Goal: Task Accomplishment & Management: Complete application form

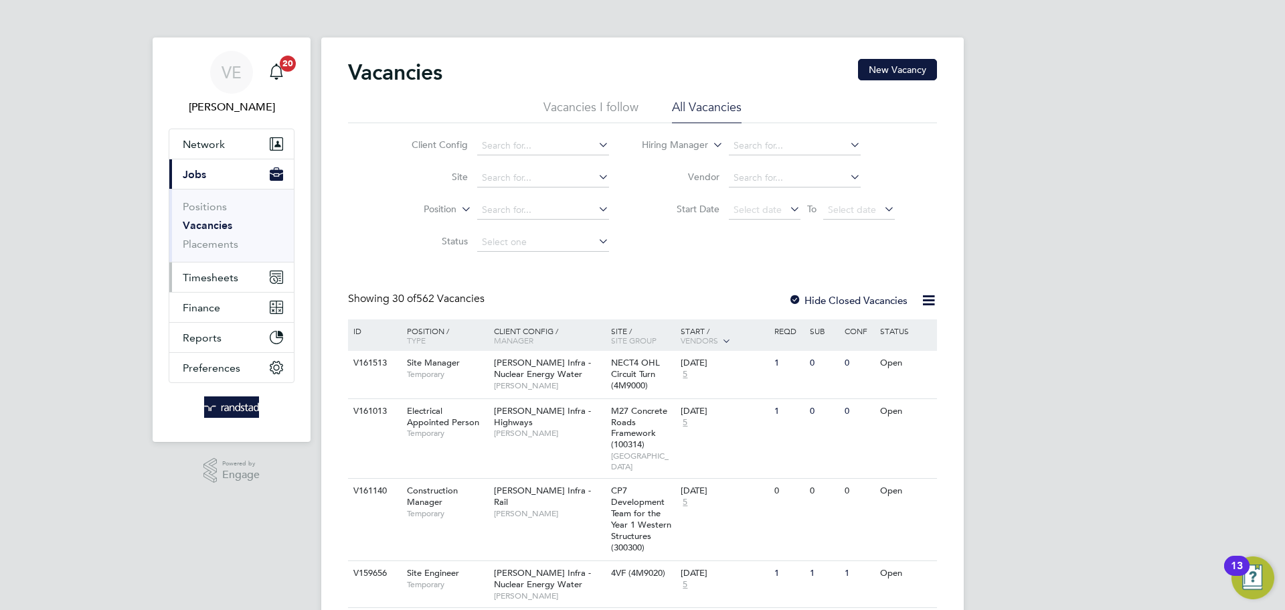
click at [258, 264] on button "Timesheets" at bounding box center [231, 276] width 125 height 29
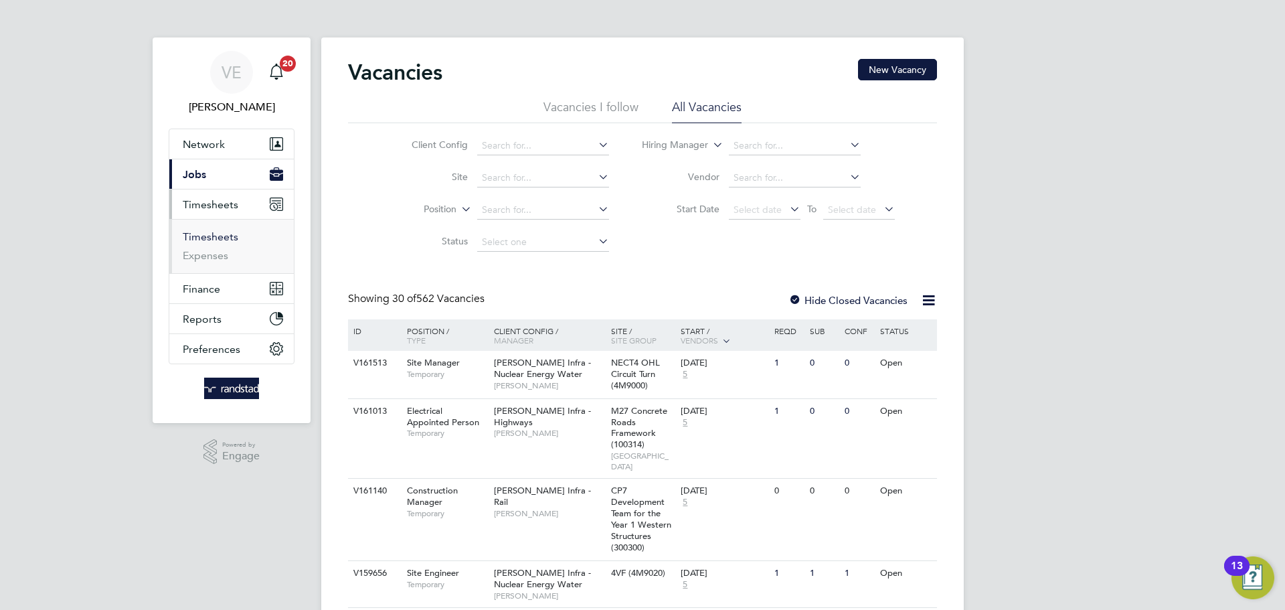
click at [227, 230] on link "Timesheets" at bounding box center [211, 236] width 56 height 13
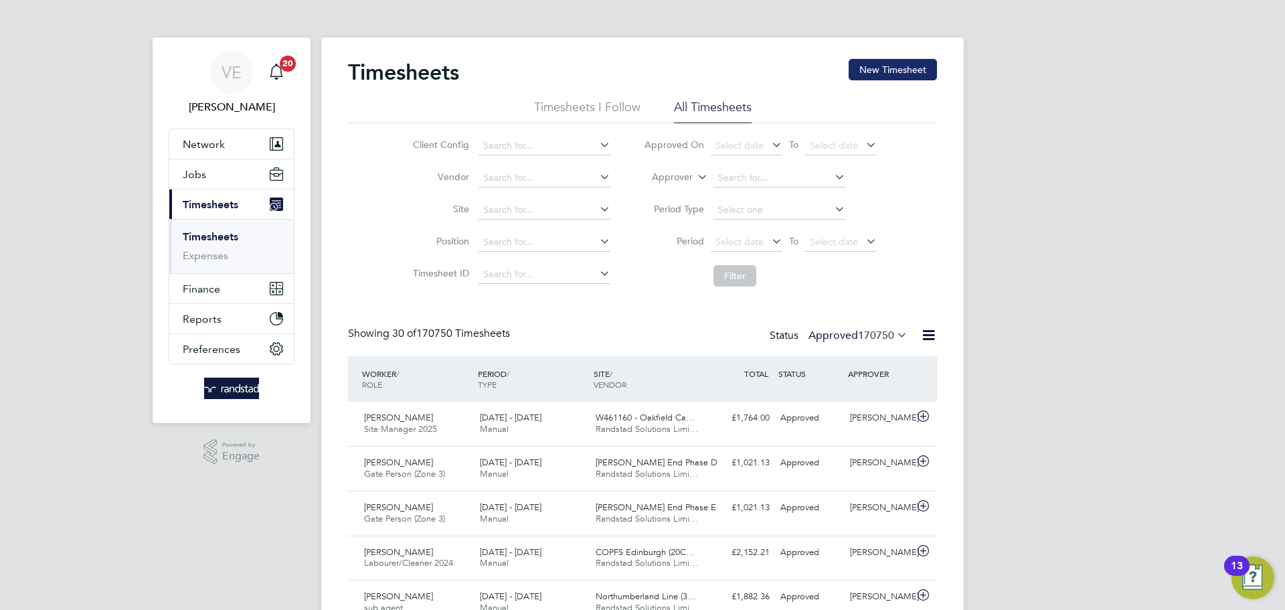
click at [882, 64] on button "New Timesheet" at bounding box center [893, 69] width 88 height 21
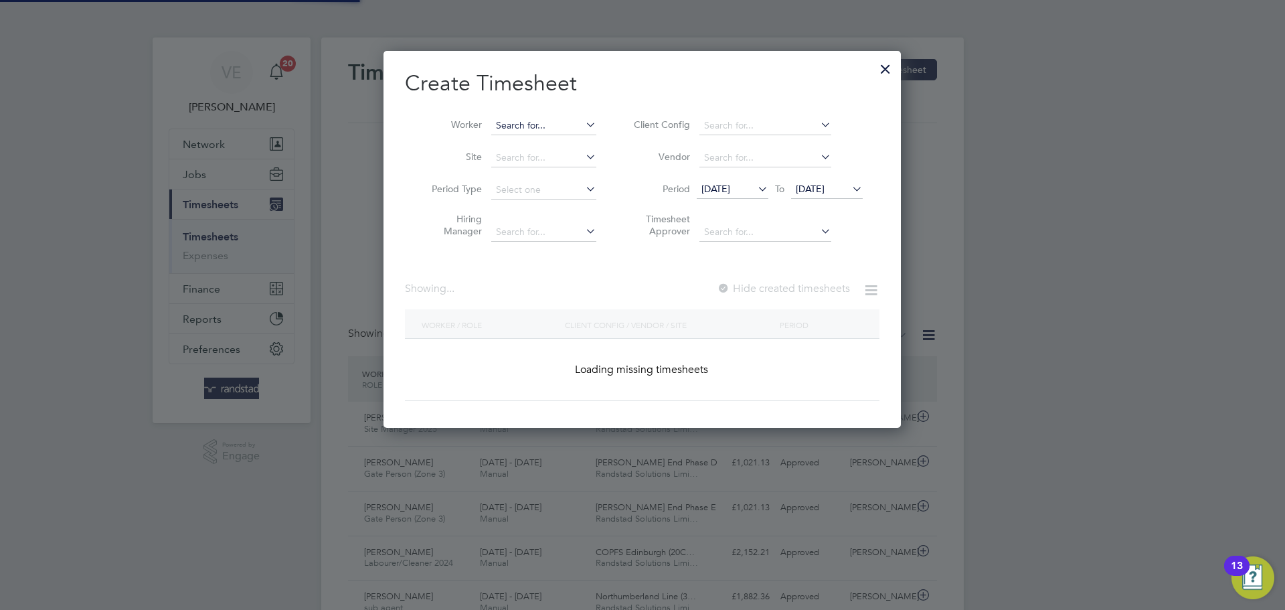
click at [503, 123] on input at bounding box center [543, 125] width 105 height 19
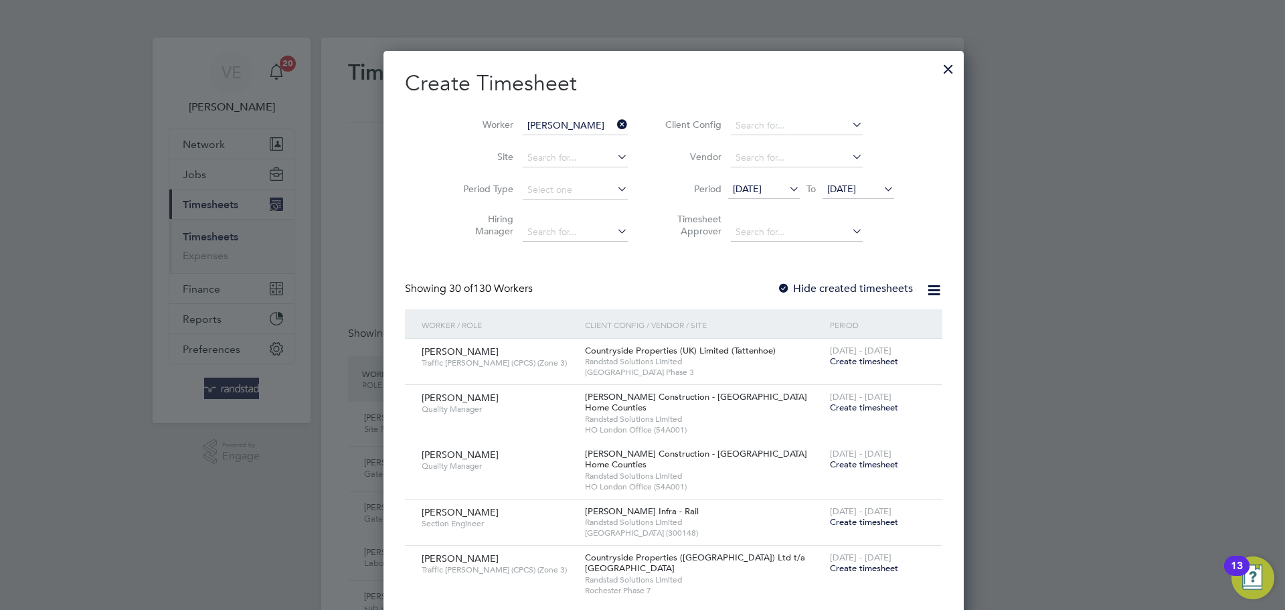
click at [569, 141] on li "Alex Belsham" at bounding box center [585, 144] width 189 height 18
type input "[PERSON_NAME]"
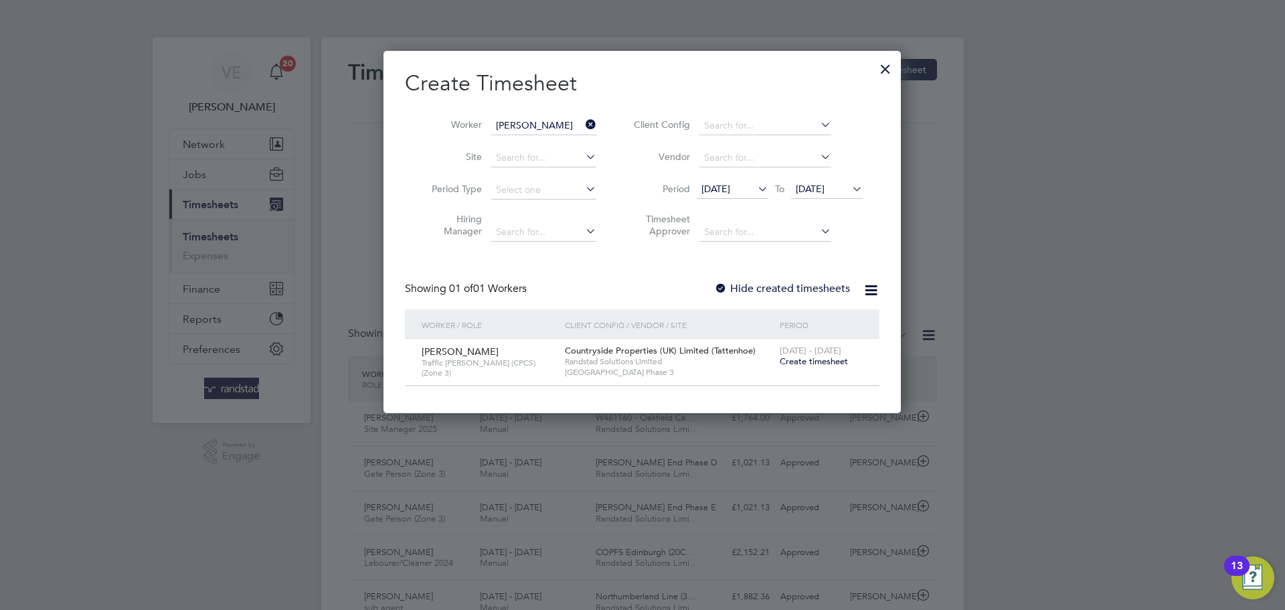
drag, startPoint x: 839, startPoint y: 192, endPoint x: 847, endPoint y: 206, distance: 15.3
click at [825, 192] on span "[DATE]" at bounding box center [810, 189] width 29 height 12
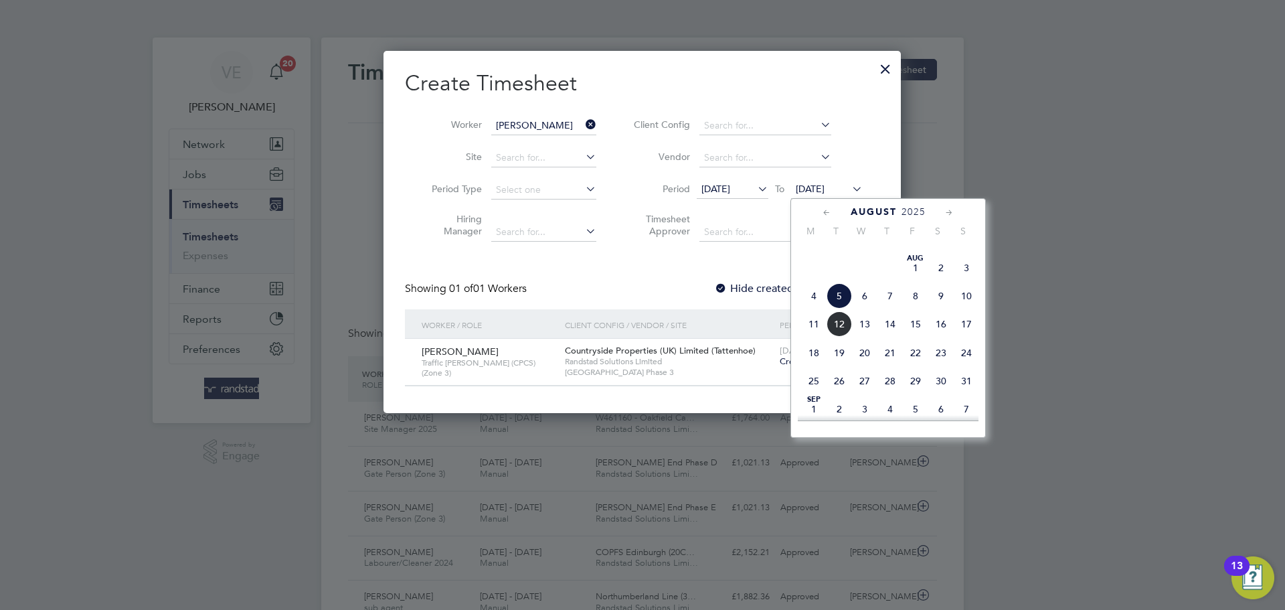
click at [971, 309] on span "10" at bounding box center [966, 295] width 25 height 25
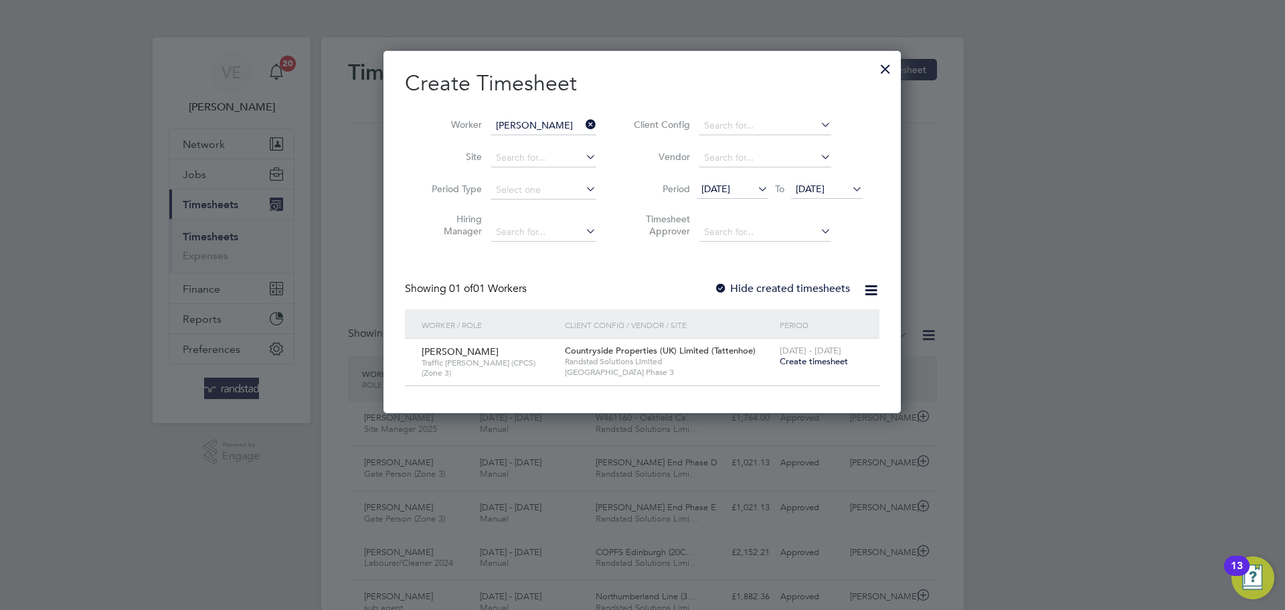
click at [730, 187] on span "[DATE]" at bounding box center [716, 189] width 29 height 12
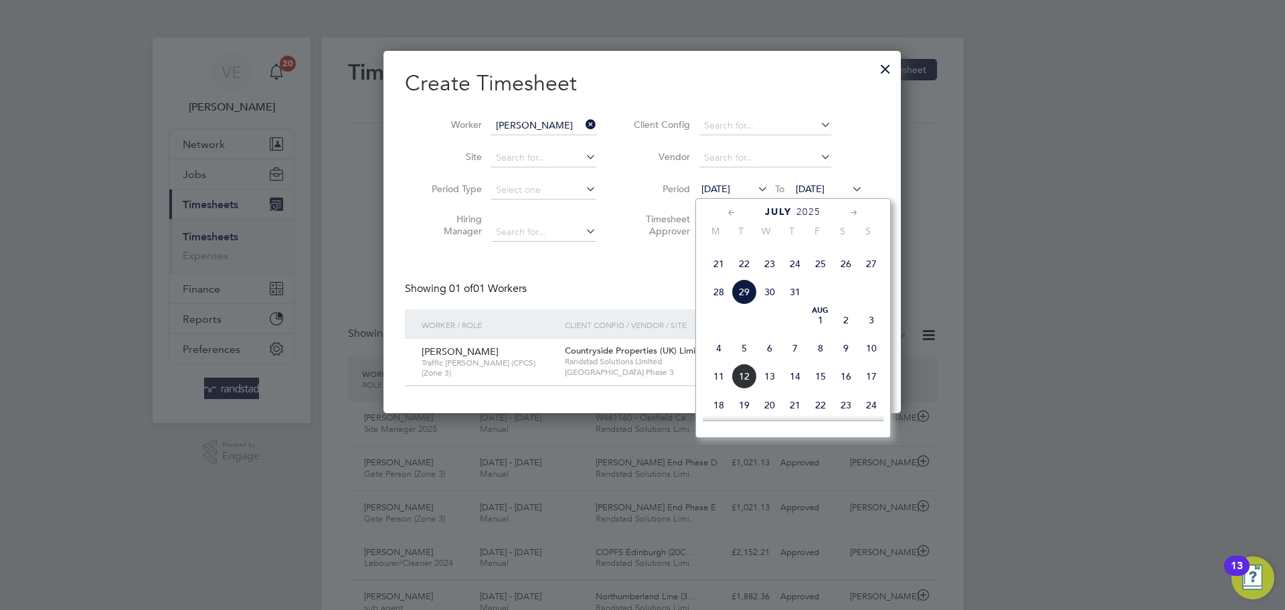
click at [716, 361] on span "4" at bounding box center [718, 347] width 25 height 25
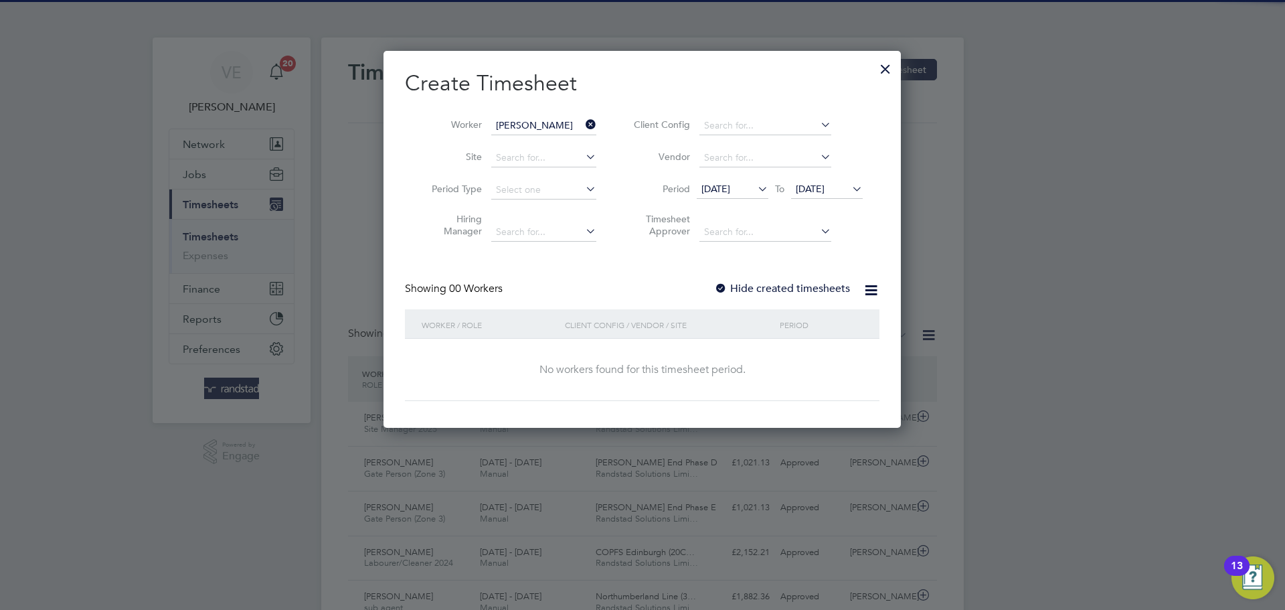
click at [724, 288] on div at bounding box center [720, 288] width 13 height 13
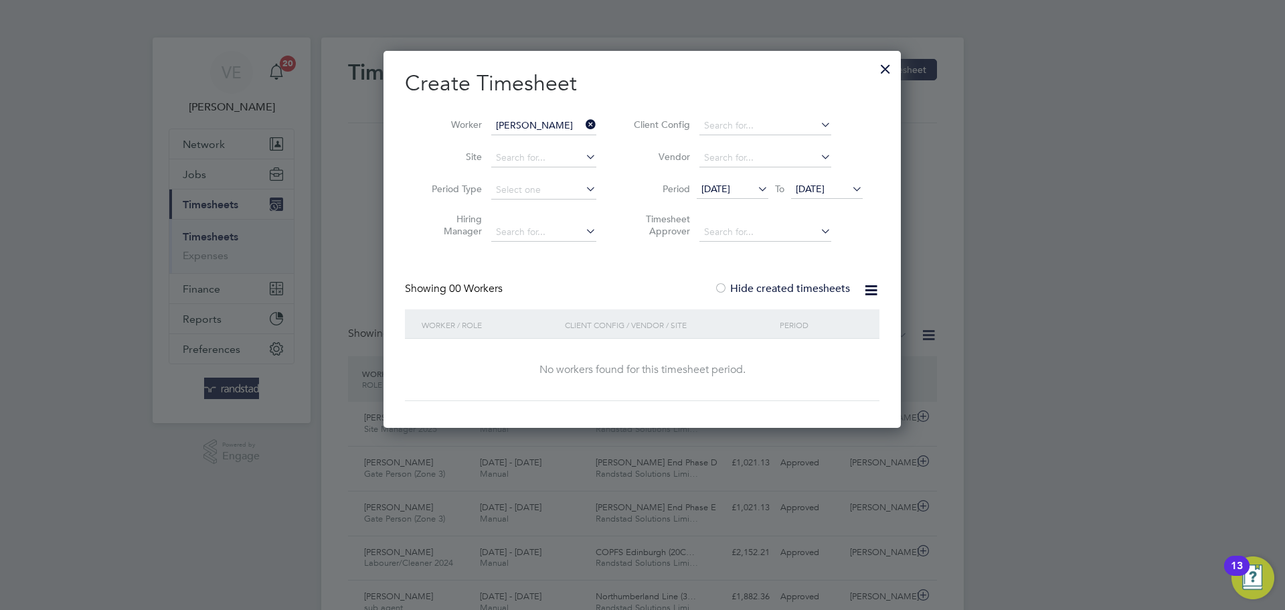
drag, startPoint x: 671, startPoint y: 287, endPoint x: 706, endPoint y: 246, distance: 53.7
click at [675, 285] on div "Showing 00 Workers Hide created timesheets" at bounding box center [642, 295] width 475 height 27
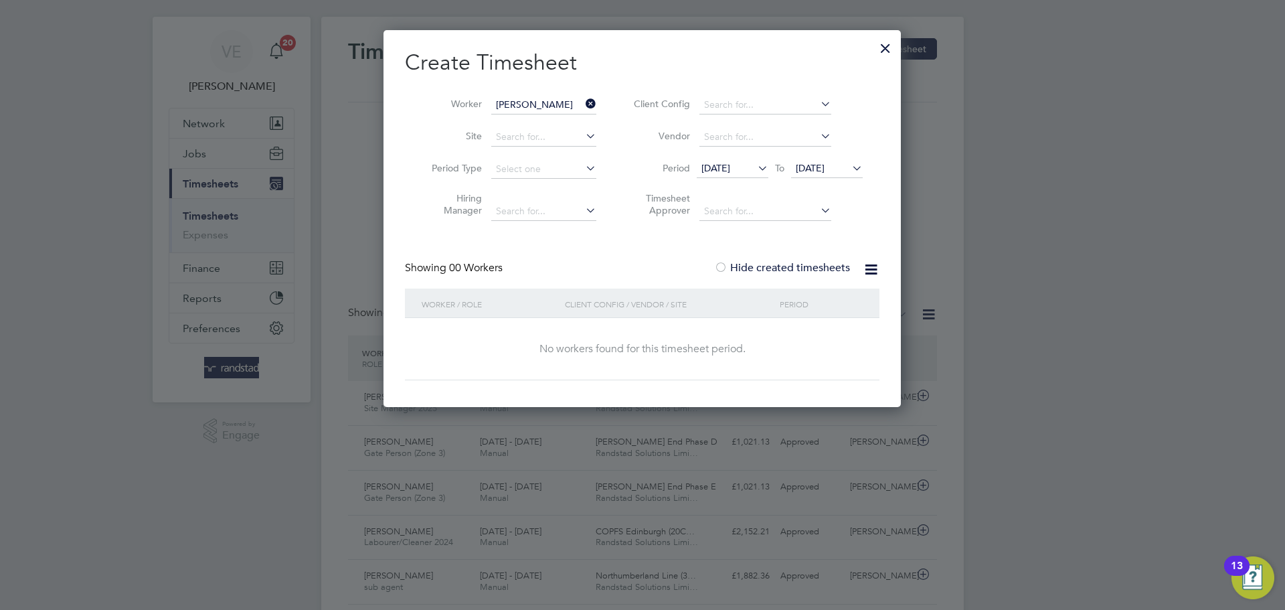
click at [884, 47] on div at bounding box center [886, 45] width 24 height 24
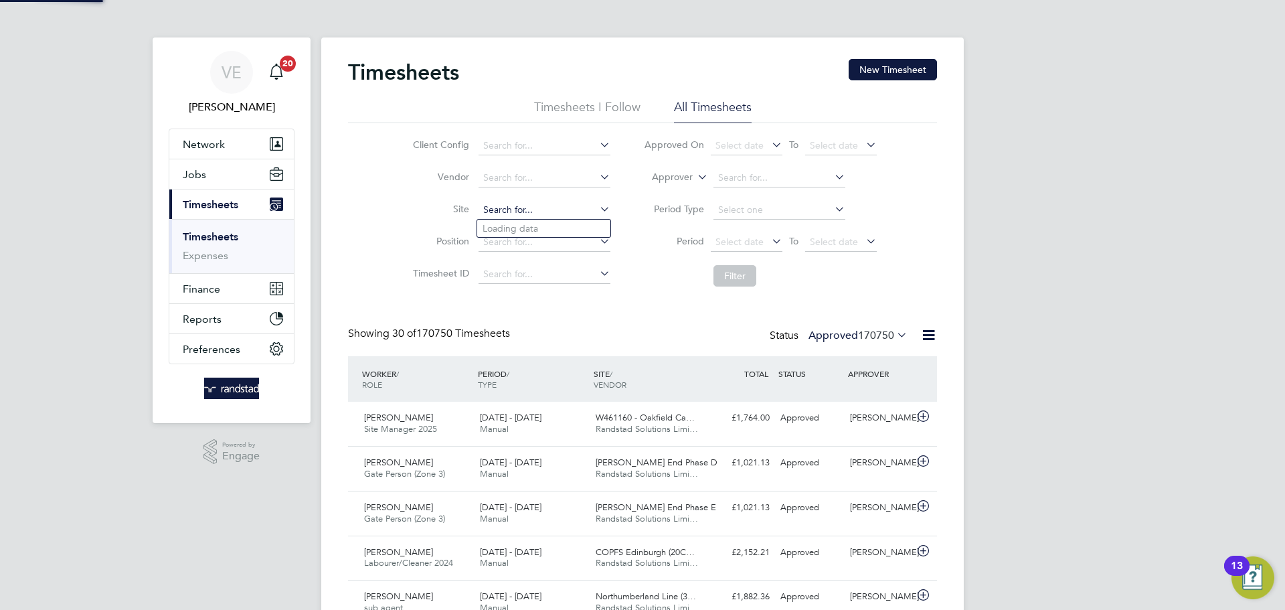
click at [511, 205] on input at bounding box center [545, 210] width 132 height 19
type input "tattnehoe"
click at [221, 177] on button "Jobs" at bounding box center [231, 173] width 125 height 29
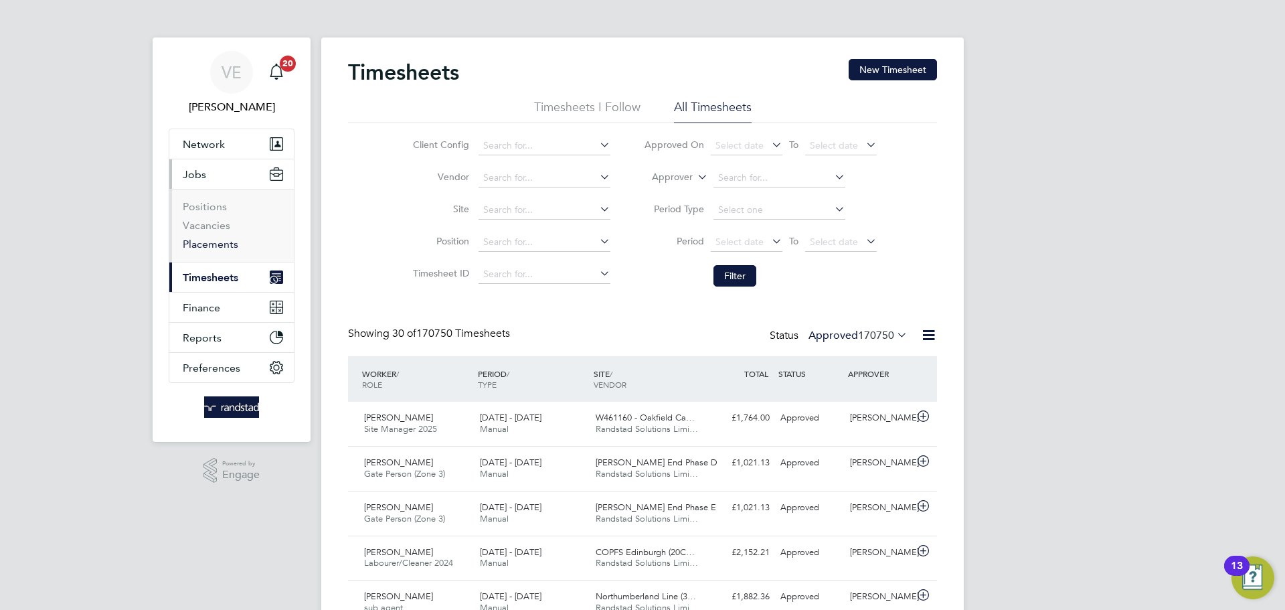
click at [212, 238] on link "Placements" at bounding box center [211, 244] width 56 height 13
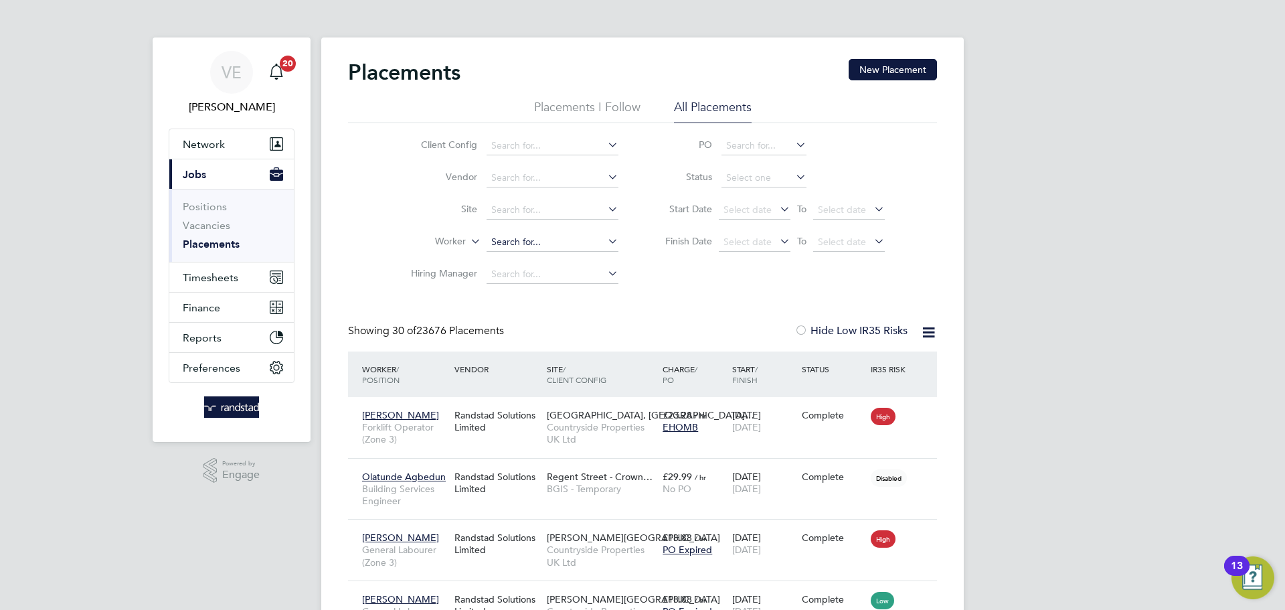
click at [511, 240] on input at bounding box center [553, 242] width 132 height 19
click at [581, 258] on li "Alex Bel sham" at bounding box center [556, 261] width 141 height 18
type input "[PERSON_NAME]"
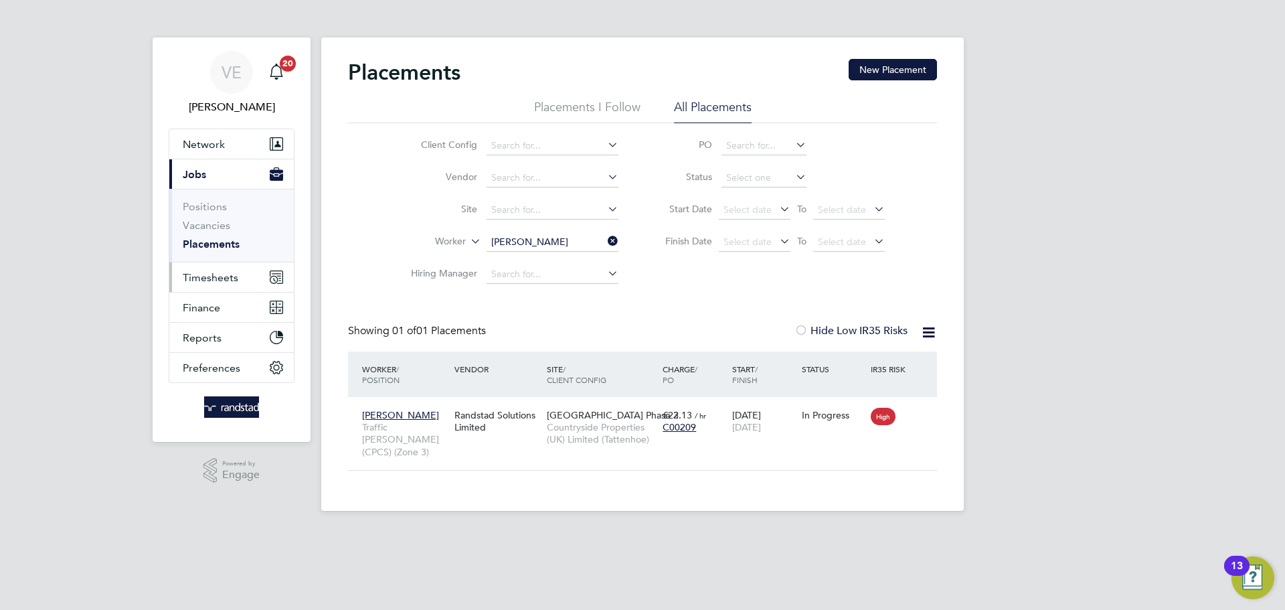
click at [222, 282] on button "Timesheets" at bounding box center [231, 276] width 125 height 29
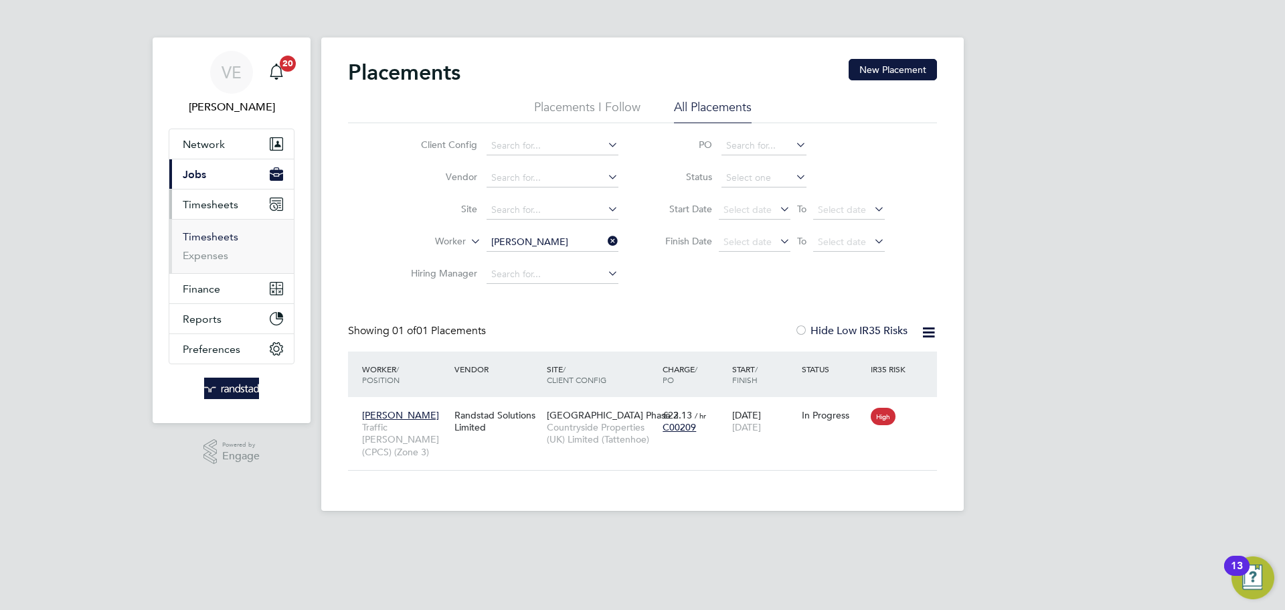
click at [211, 240] on link "Timesheets" at bounding box center [211, 236] width 56 height 13
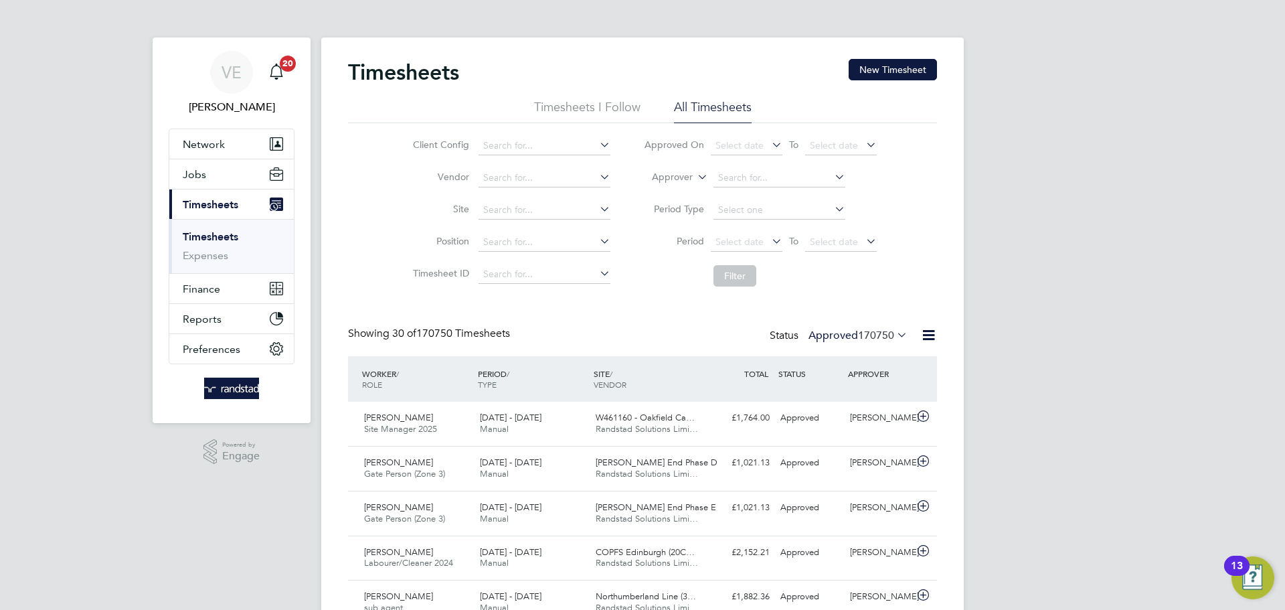
click at [864, 238] on icon at bounding box center [864, 241] width 0 height 19
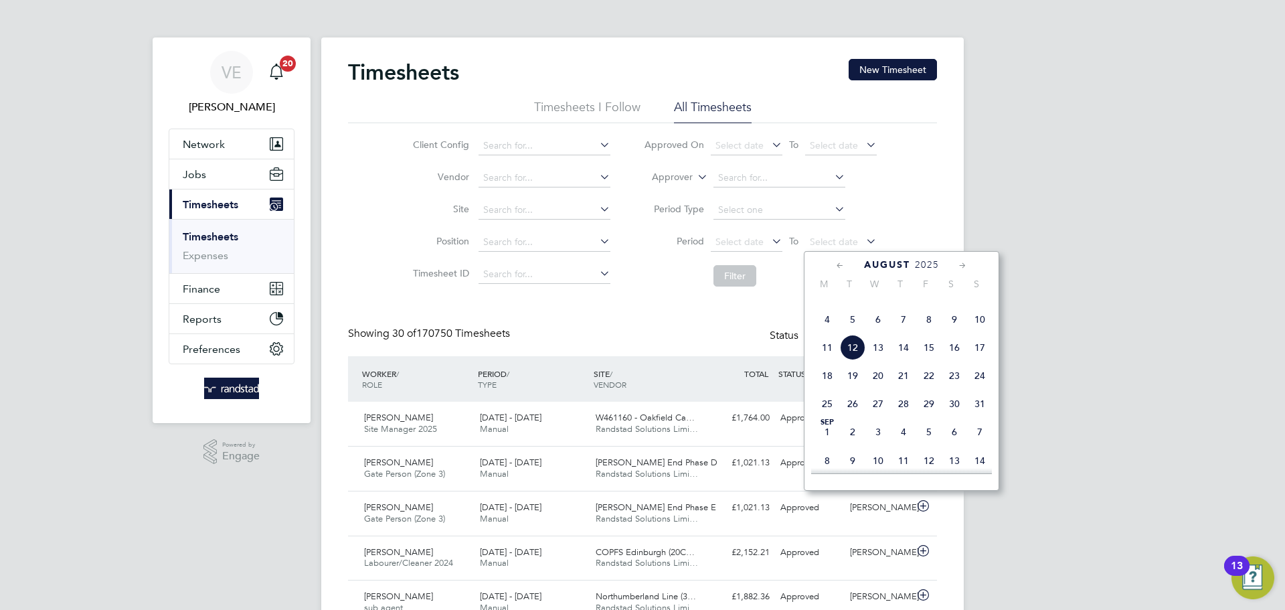
click at [974, 332] on span "10" at bounding box center [979, 319] width 25 height 25
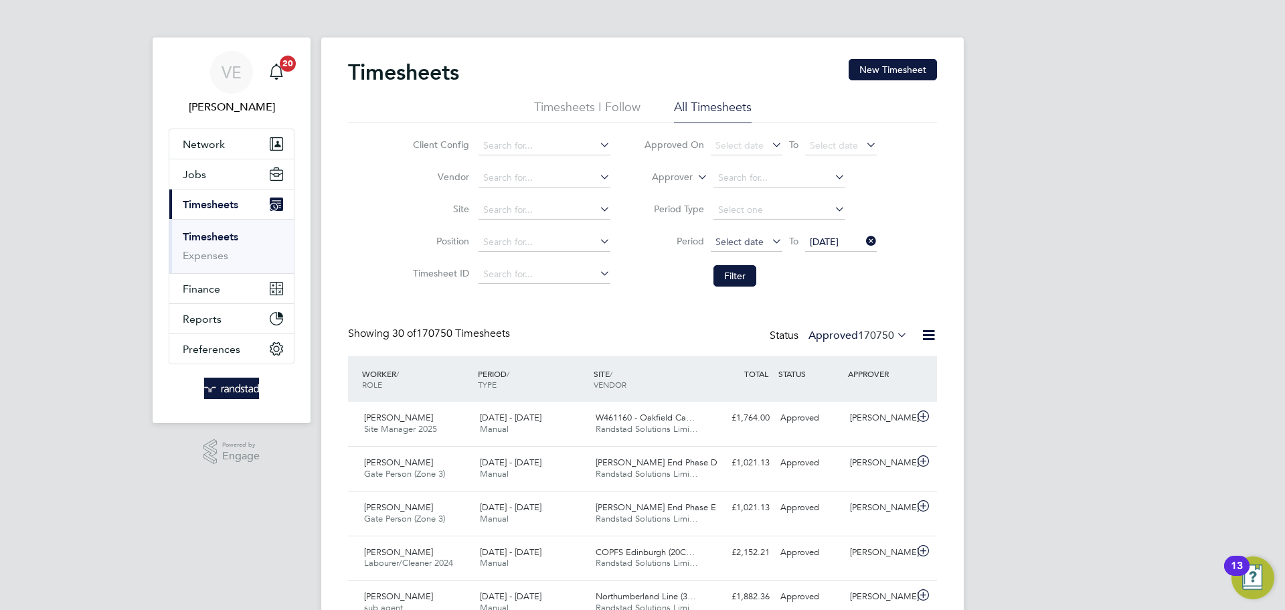
click at [724, 243] on span "Select date" at bounding box center [740, 242] width 48 height 12
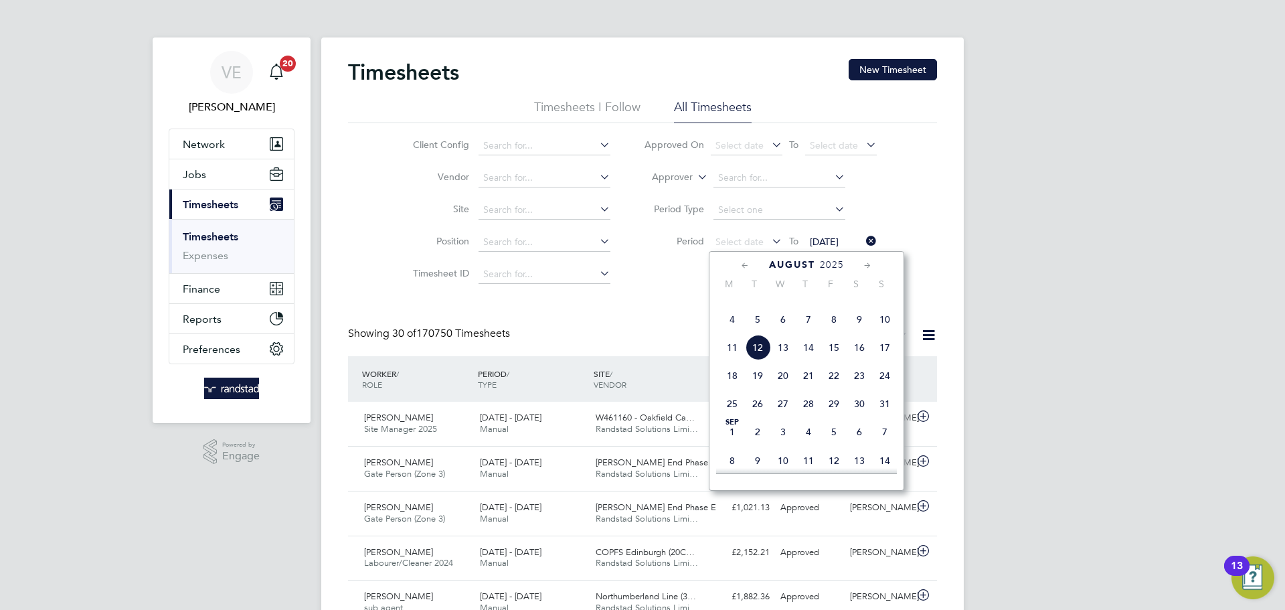
click at [731, 332] on span "4" at bounding box center [732, 319] width 25 height 25
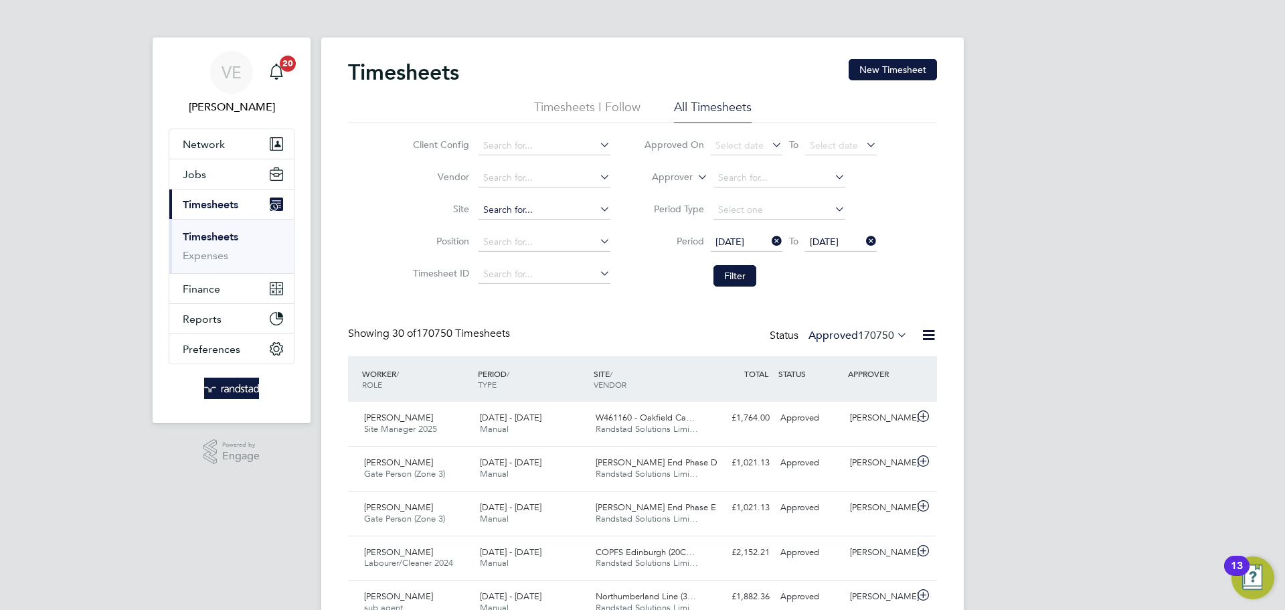
click at [532, 216] on input at bounding box center [545, 210] width 132 height 19
click at [586, 226] on li "Tattenh oe Park Phase 3" at bounding box center [564, 229] width 175 height 18
type input "[GEOGRAPHIC_DATA] Phase 3"
click at [764, 281] on li "Filter" at bounding box center [760, 275] width 266 height 35
click at [754, 275] on button "Filter" at bounding box center [735, 275] width 43 height 21
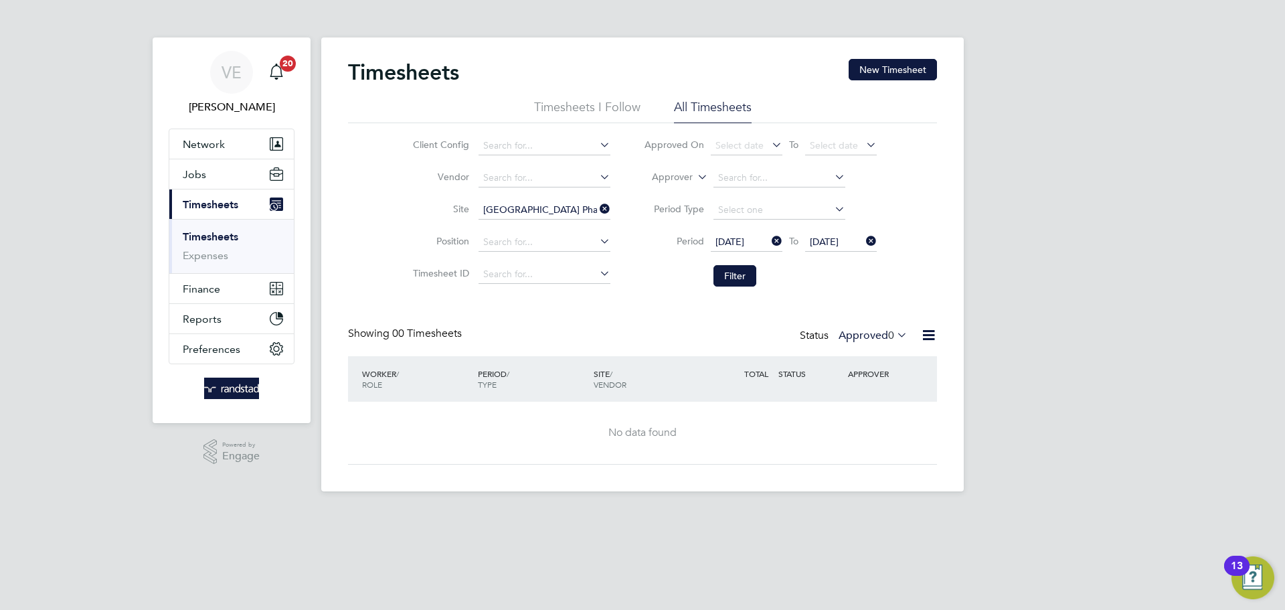
click at [894, 334] on icon at bounding box center [894, 334] width 0 height 19
click at [900, 398] on li "Submitted" at bounding box center [875, 397] width 62 height 19
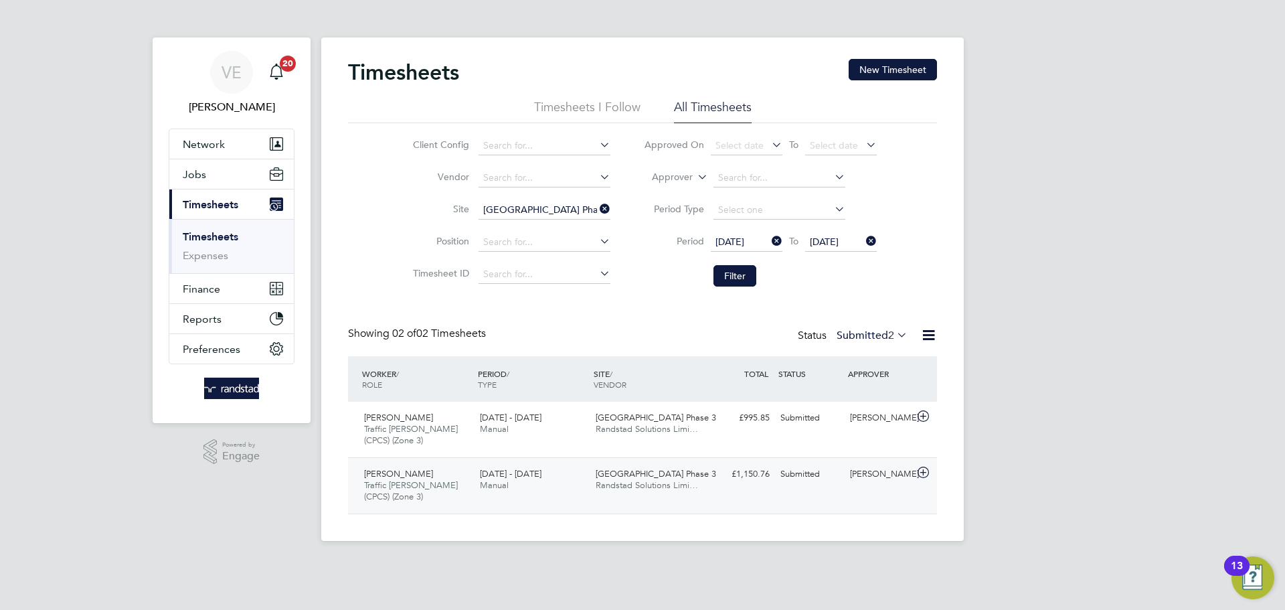
click at [766, 489] on div "Alex Belsham Traffic Marshall (CPCS) (Zone 3) 4 - 10 Aug 2025 4 - 10 Aug 2025 M…" at bounding box center [642, 485] width 589 height 56
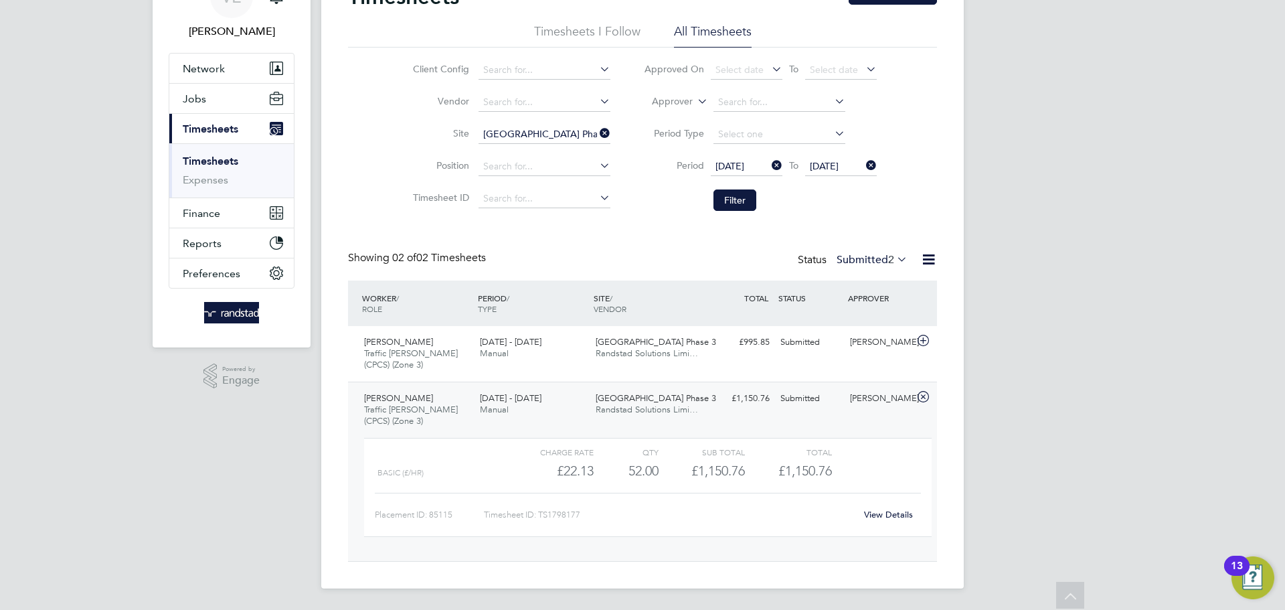
click at [888, 515] on link "View Details" at bounding box center [888, 514] width 49 height 11
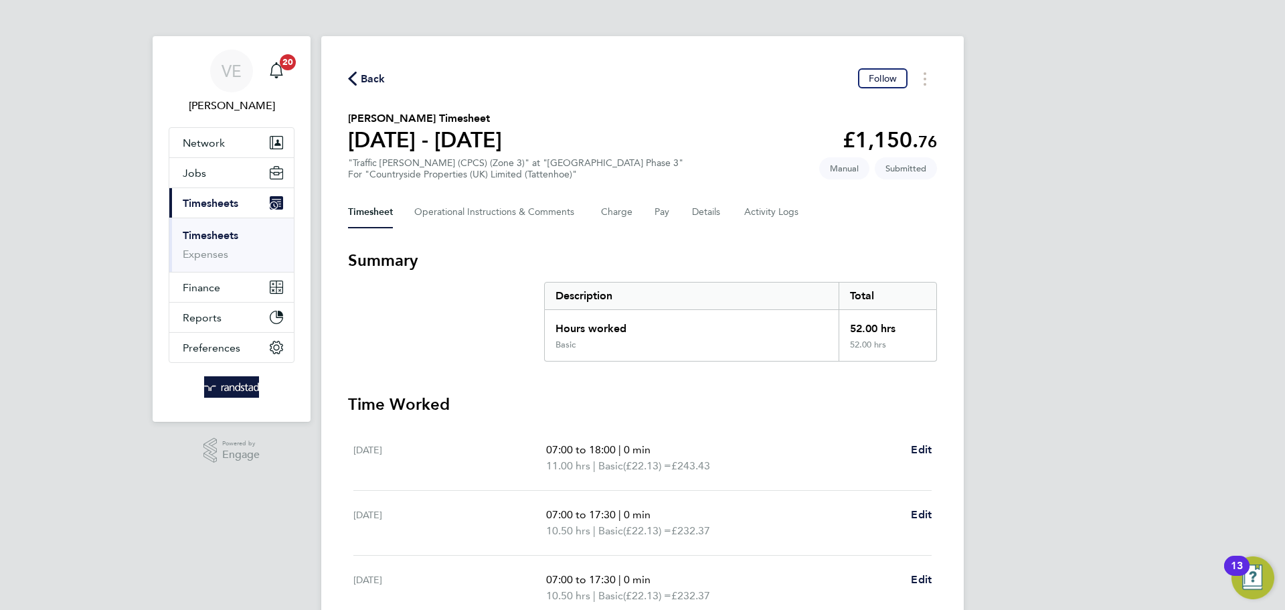
scroll to position [1, 0]
click at [700, 206] on button "Details" at bounding box center [707, 213] width 31 height 32
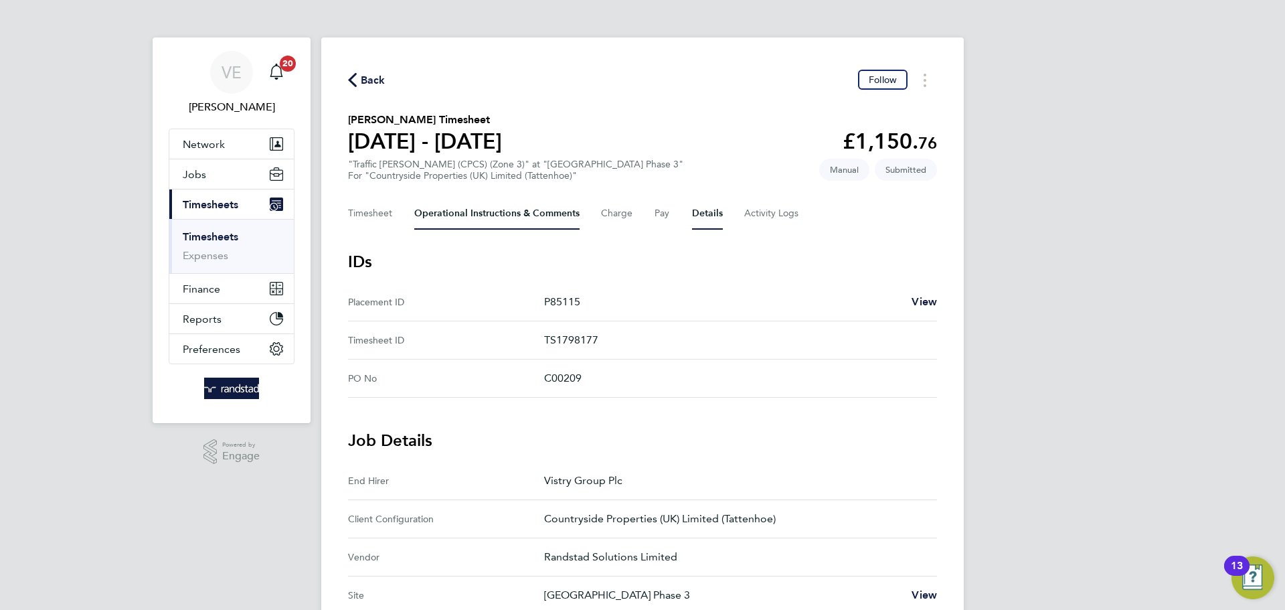
click at [455, 222] on Comments-tab "Operational Instructions & Comments" at bounding box center [496, 213] width 165 height 32
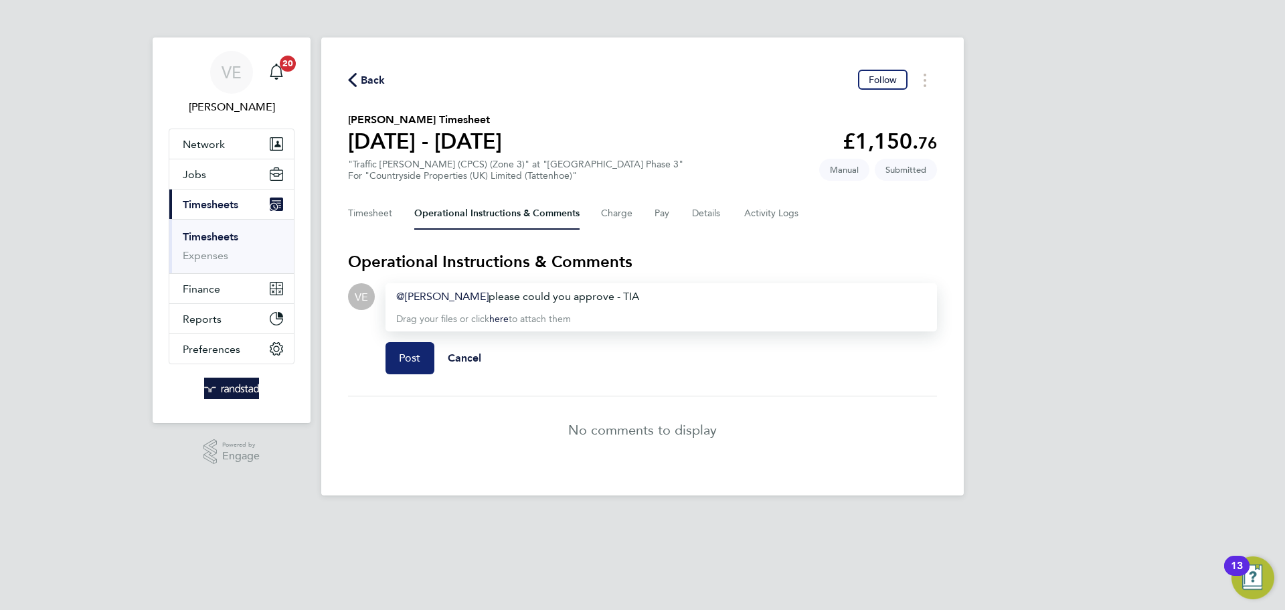
click at [423, 357] on button "Post" at bounding box center [410, 358] width 49 height 32
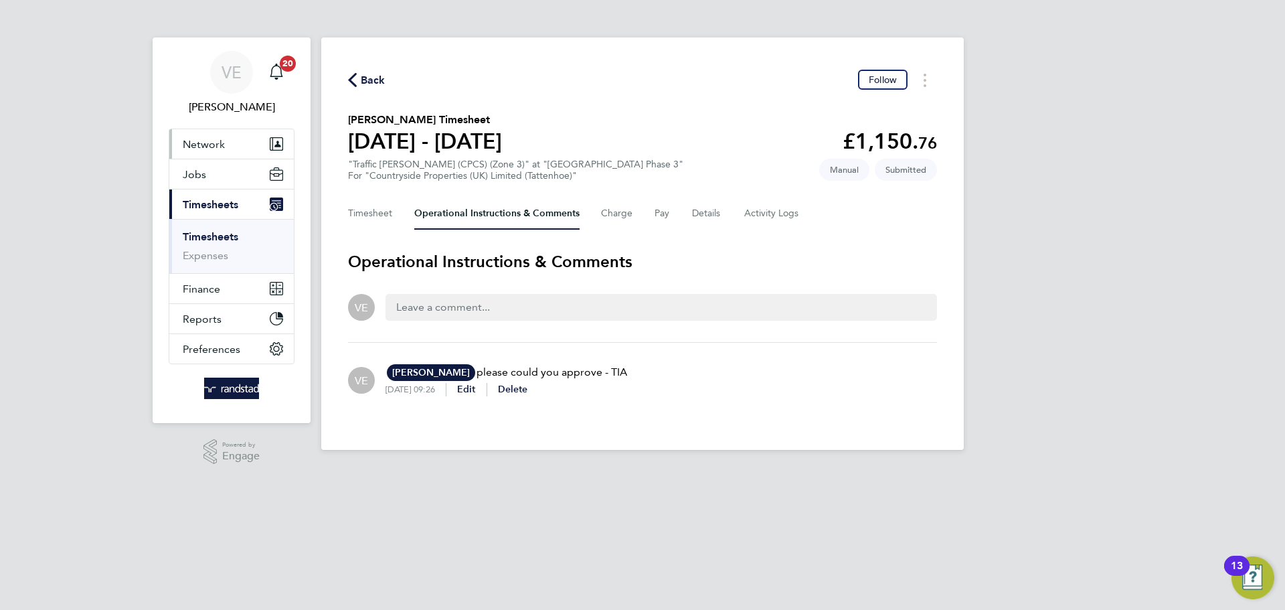
click at [203, 147] on span "Network" at bounding box center [204, 144] width 42 height 13
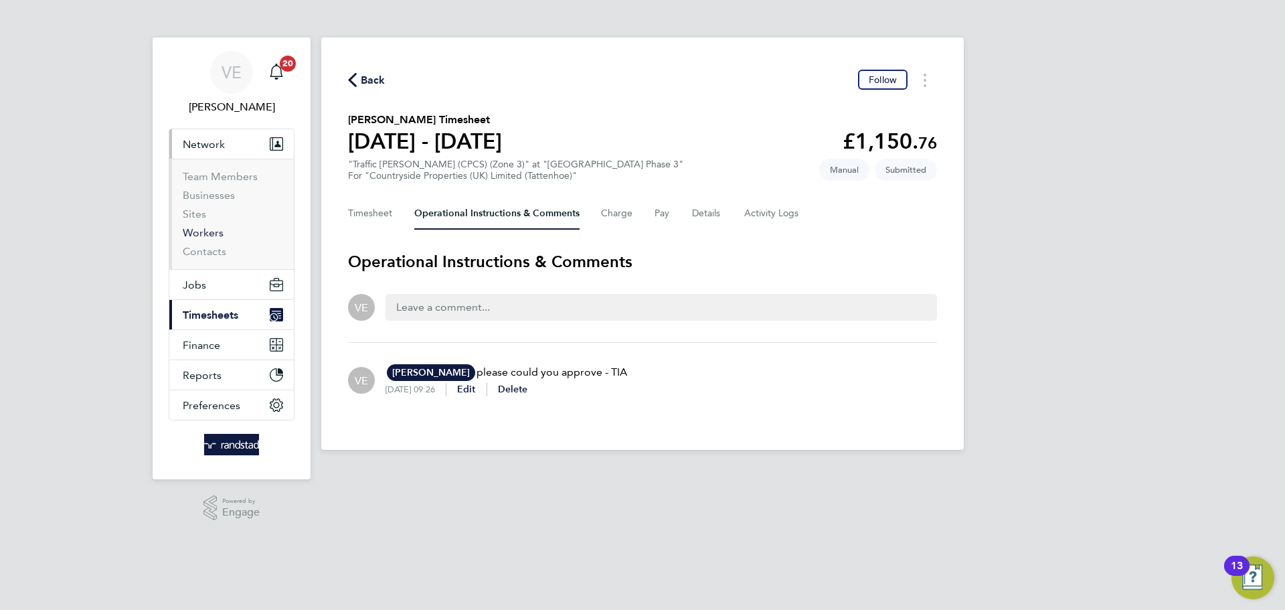
click at [208, 227] on link "Workers" at bounding box center [203, 232] width 41 height 13
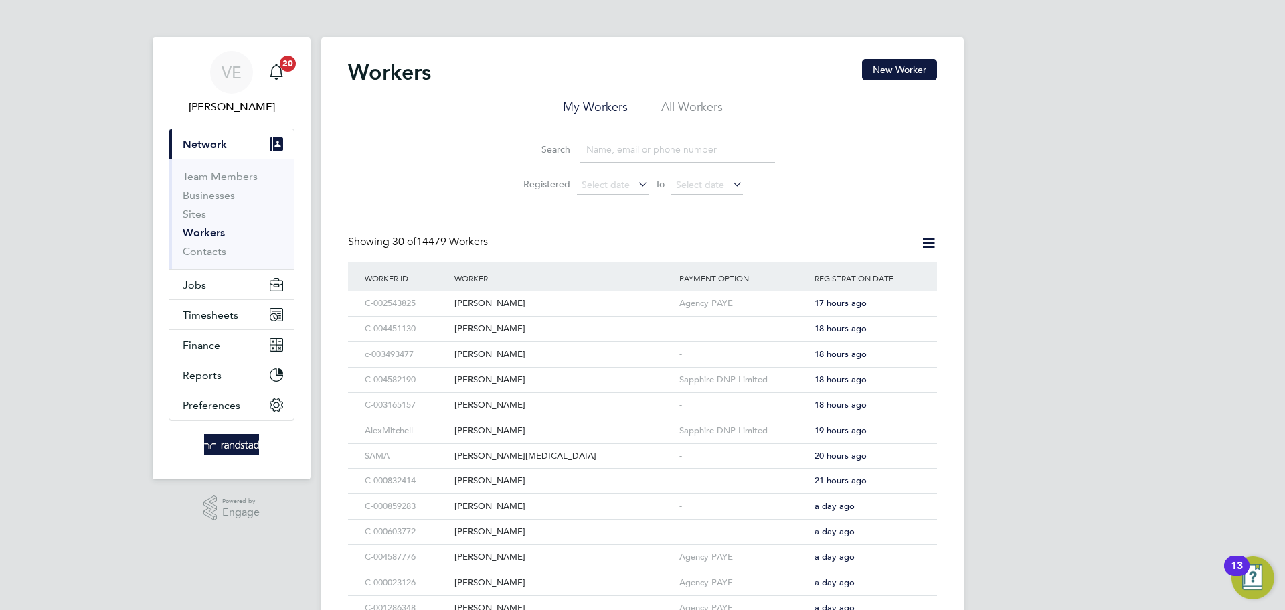
click at [615, 155] on input at bounding box center [677, 150] width 195 height 26
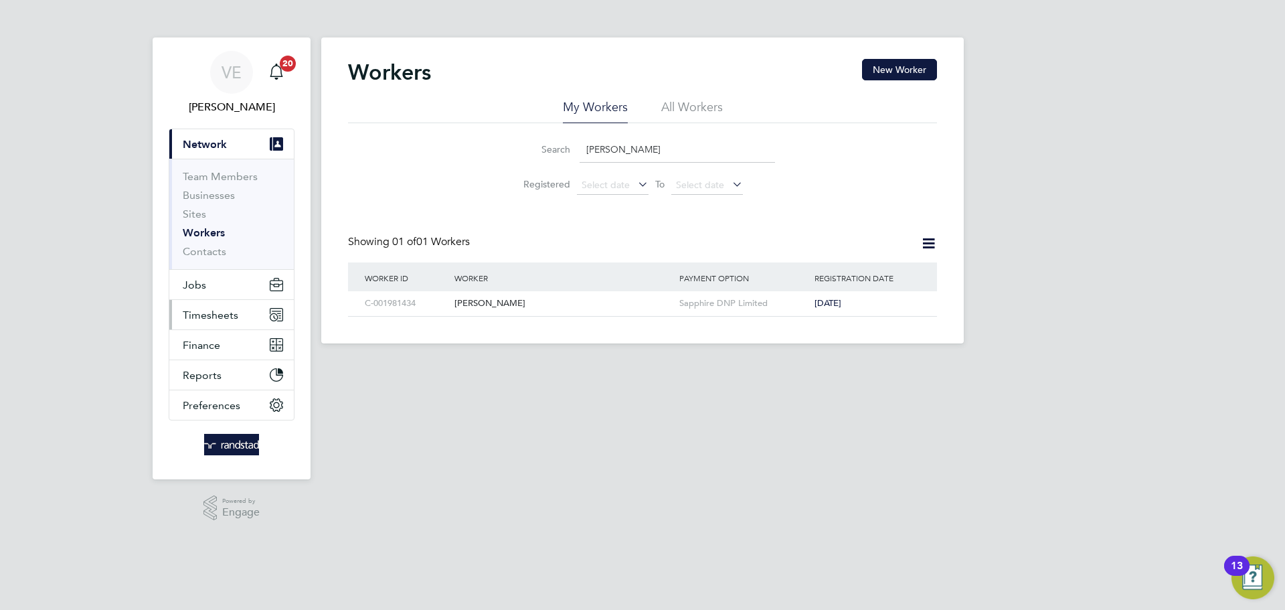
type input "carl camp"
click at [223, 316] on span "Timesheets" at bounding box center [211, 315] width 56 height 13
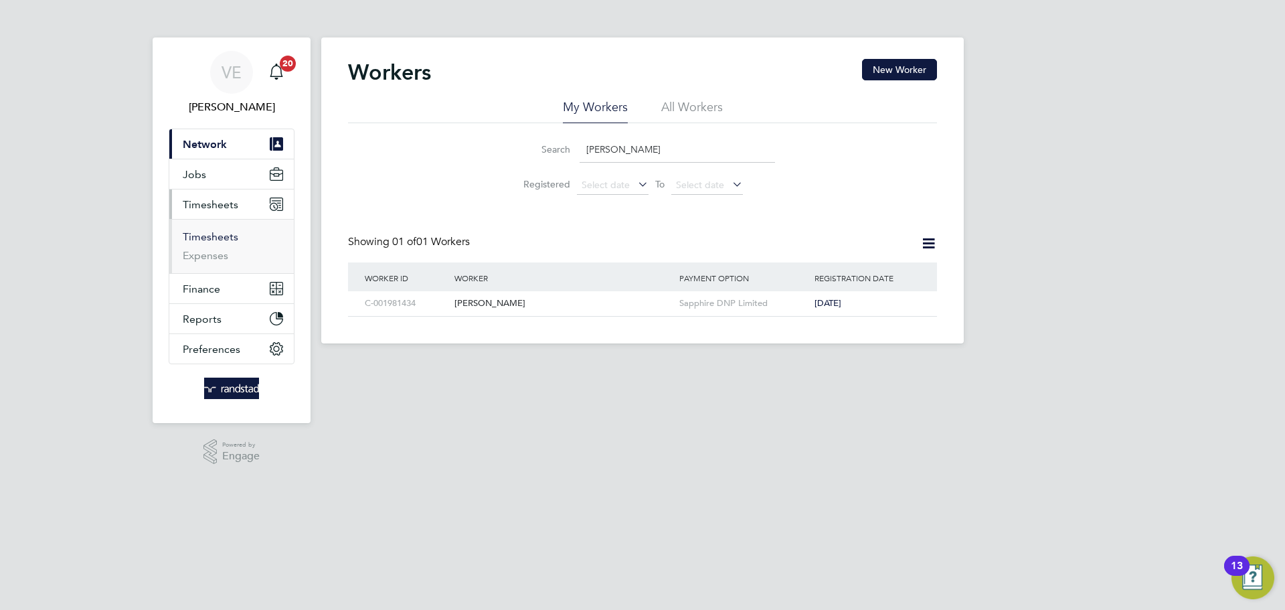
click at [212, 237] on link "Timesheets" at bounding box center [211, 236] width 56 height 13
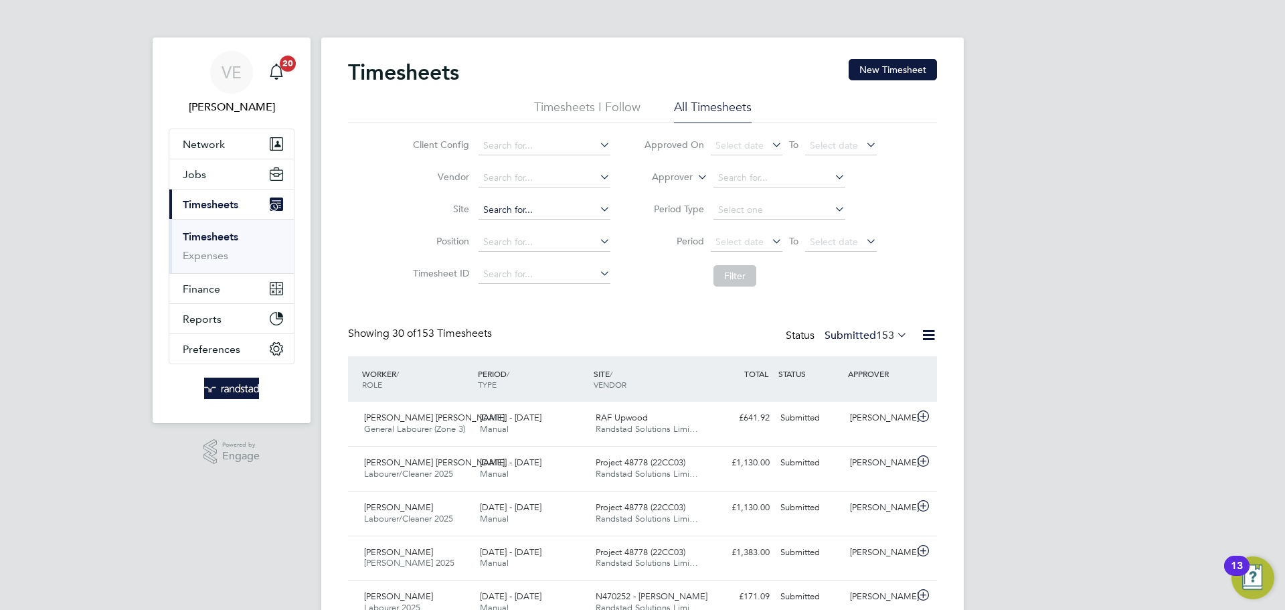
click at [512, 208] on input at bounding box center [545, 210] width 132 height 19
click at [894, 76] on button "New Timesheet" at bounding box center [893, 69] width 88 height 21
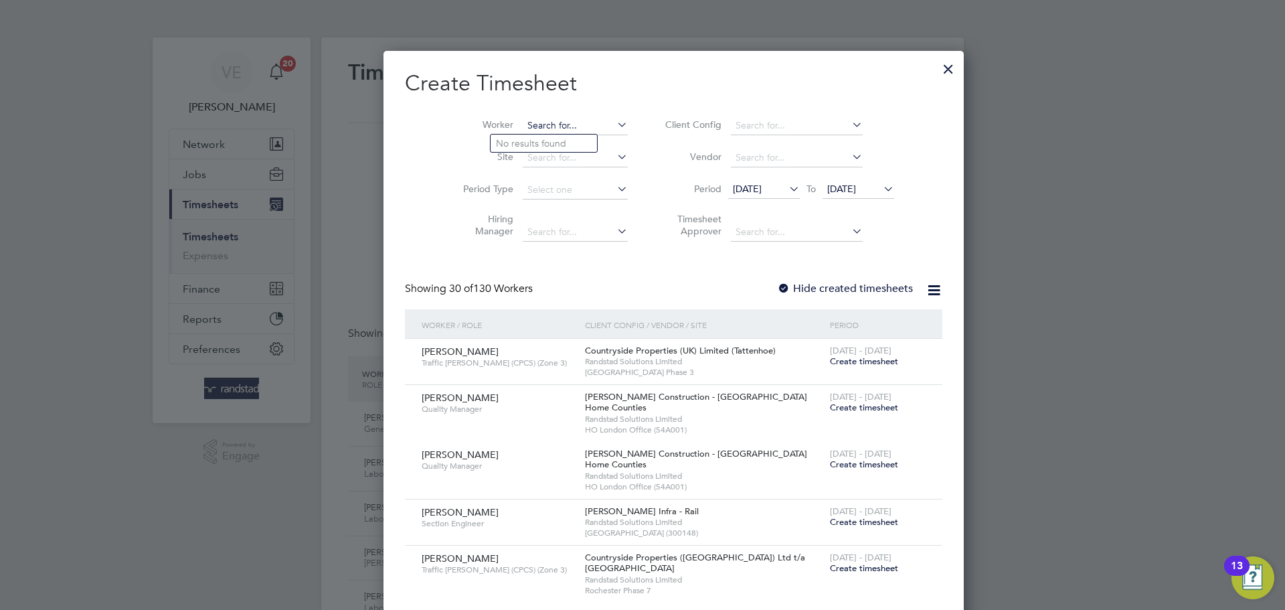
click at [566, 131] on input at bounding box center [575, 125] width 105 height 19
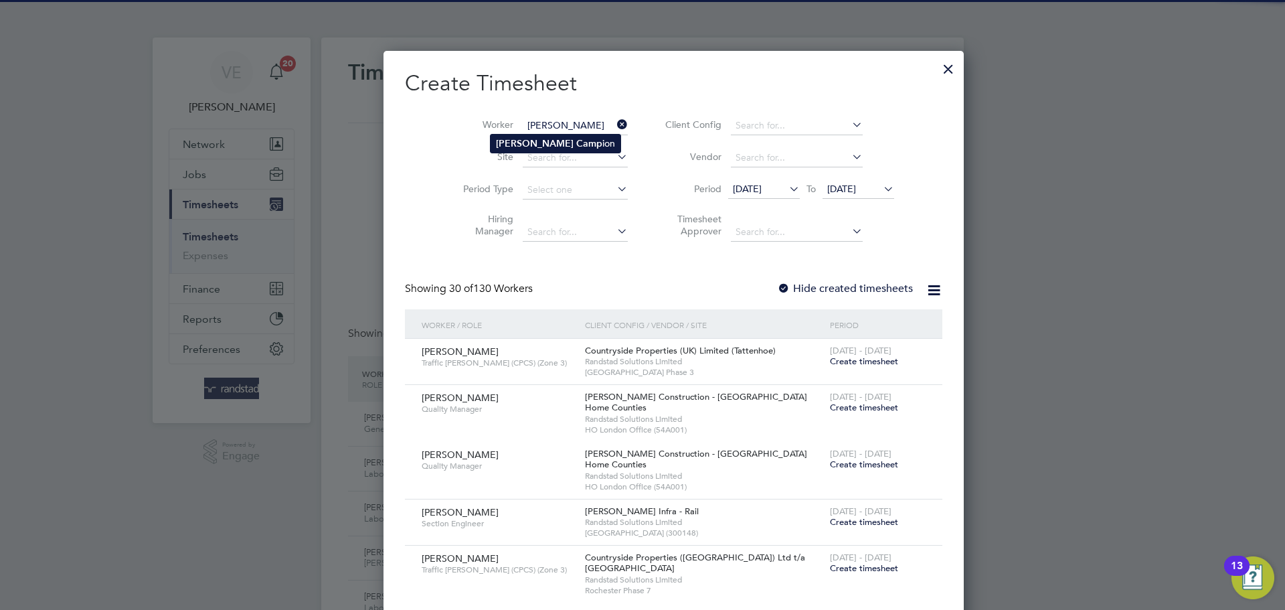
click at [554, 139] on li "Carl Camp ion" at bounding box center [556, 144] width 130 height 18
type input "Carl Campion"
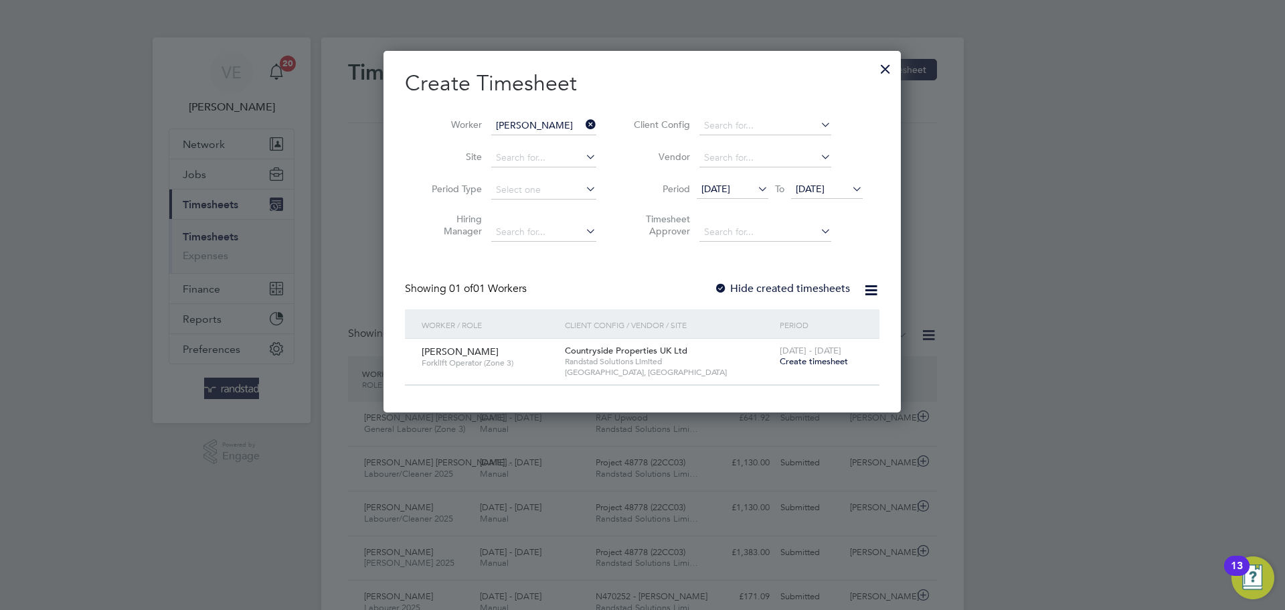
click at [808, 361] on span "Create timesheet" at bounding box center [814, 360] width 68 height 11
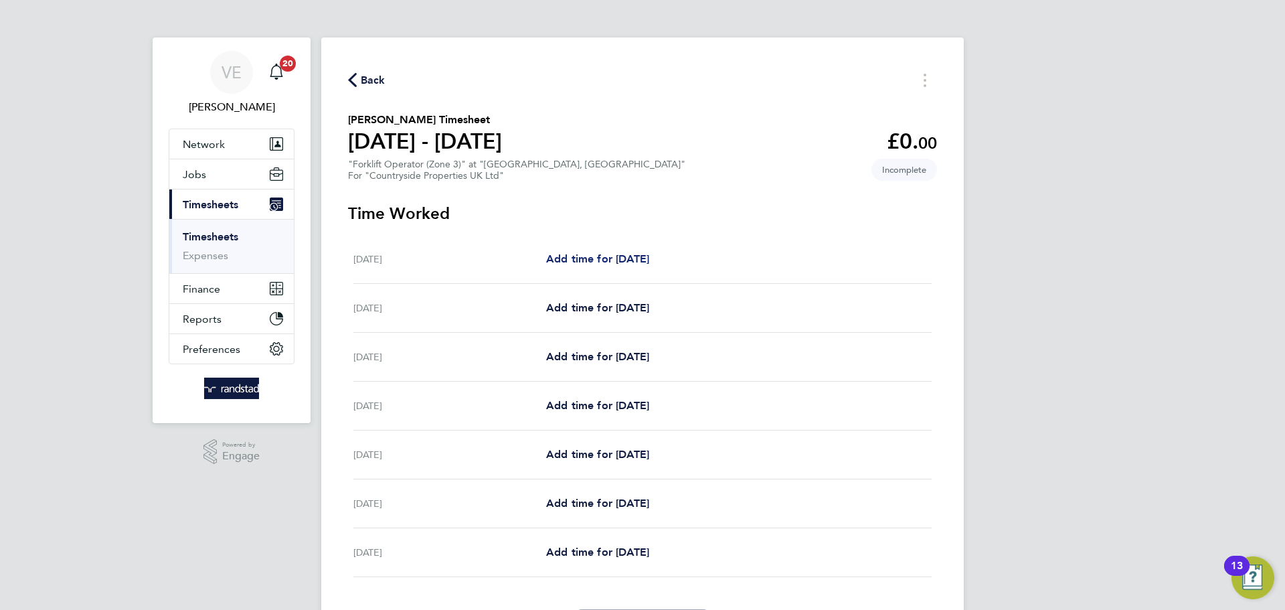
click at [609, 264] on span "Add time for Mon 04 Aug" at bounding box center [597, 258] width 103 height 13
select select "30"
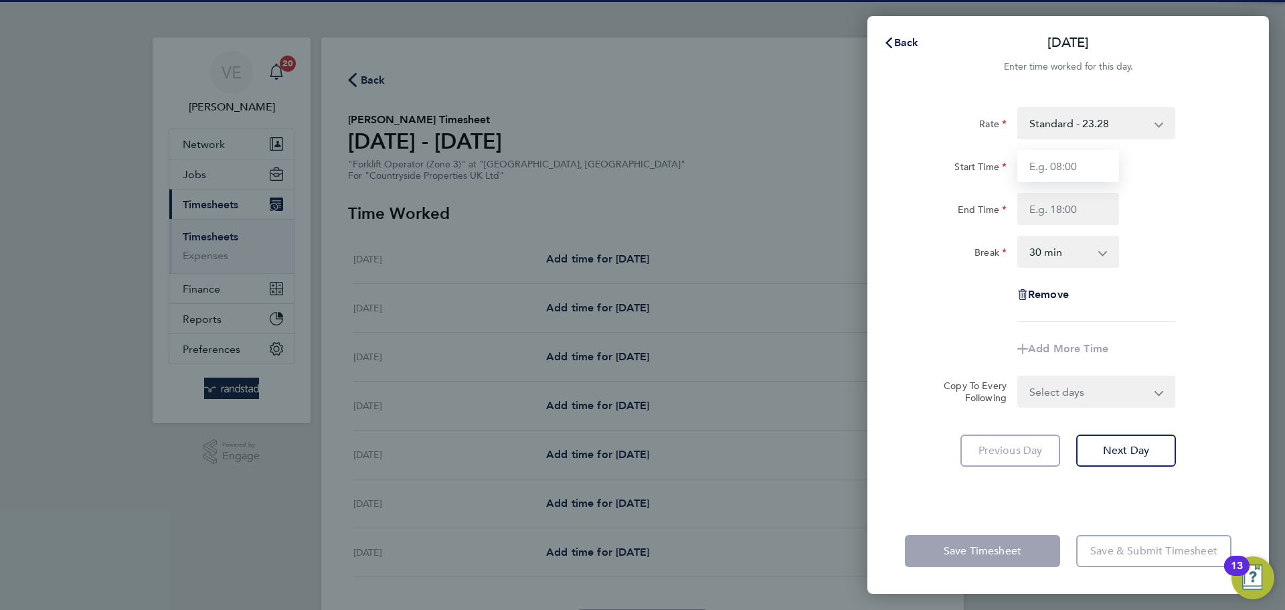
click at [1067, 163] on input "Start Time" at bounding box center [1069, 166] width 102 height 32
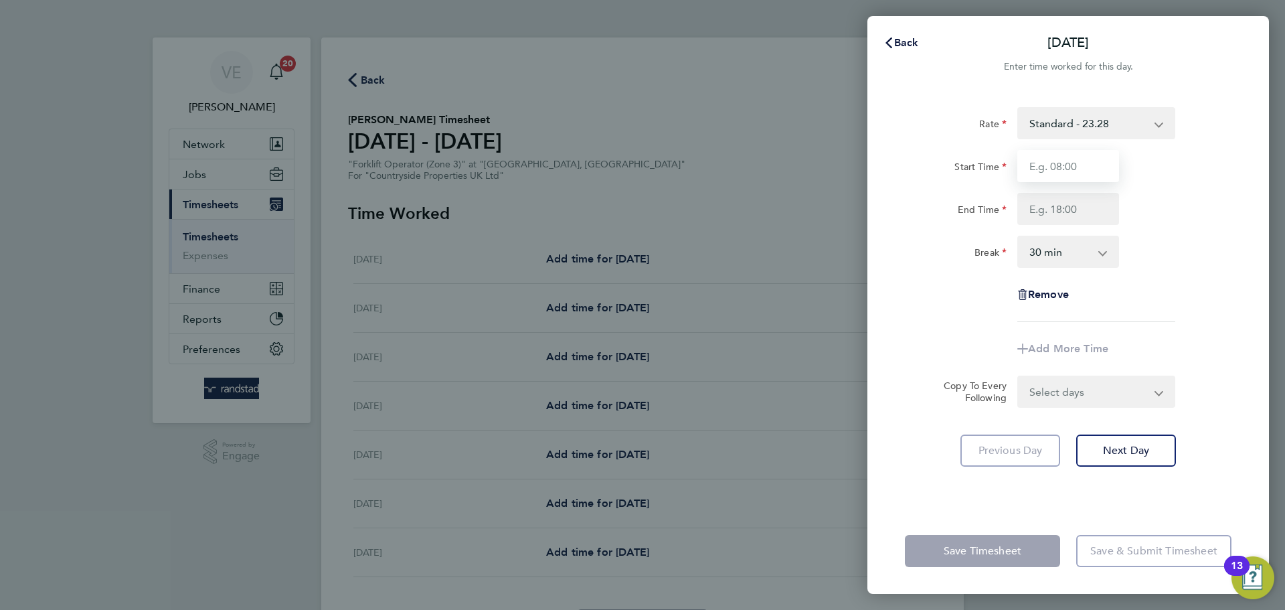
type input "07:30"
click at [1042, 213] on input "End Time" at bounding box center [1069, 209] width 102 height 32
type input "17:00"
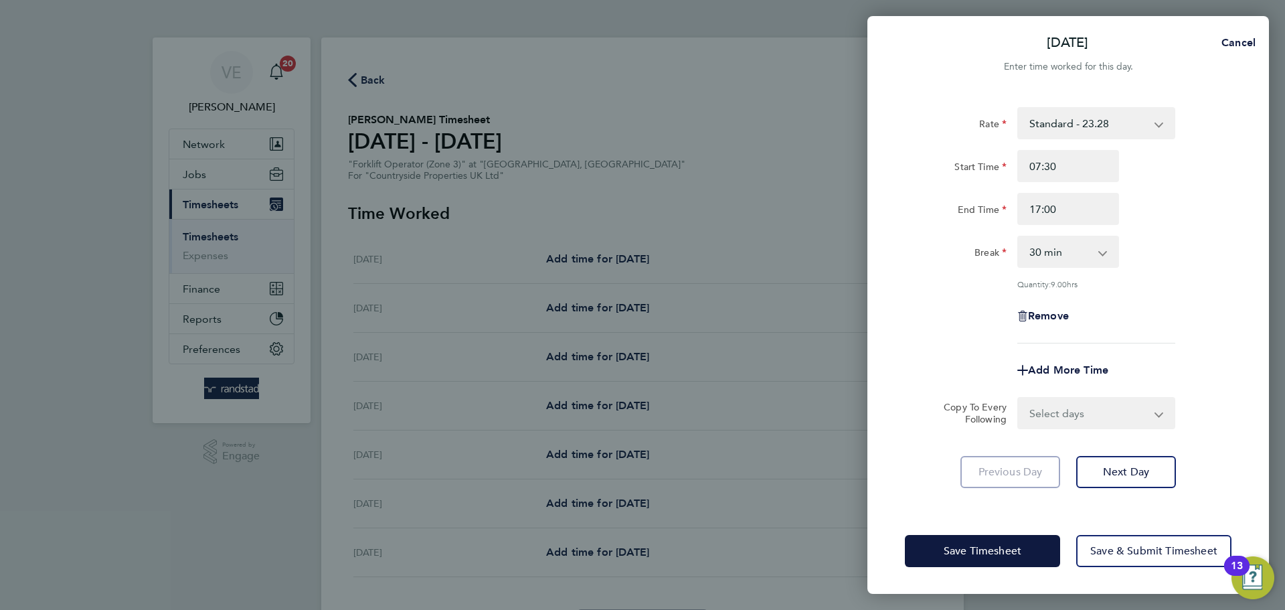
click at [1171, 291] on div "Rate Standard - 23.28 Start Time 07:30 End Time 17:00 Break 0 min 15 min 30 min…" at bounding box center [1068, 225] width 327 height 236
click at [1124, 415] on select "Select days Day Weekday (Mon-Fri) Weekend (Sat-Sun) Tuesday Wednesday Thursday …" at bounding box center [1089, 412] width 141 height 29
select select "WEEKDAY"
click at [1019, 398] on select "Select days Day Weekday (Mon-Fri) Weekend (Sat-Sun) Tuesday Wednesday Thursday …" at bounding box center [1089, 412] width 141 height 29
select select "2025-08-10"
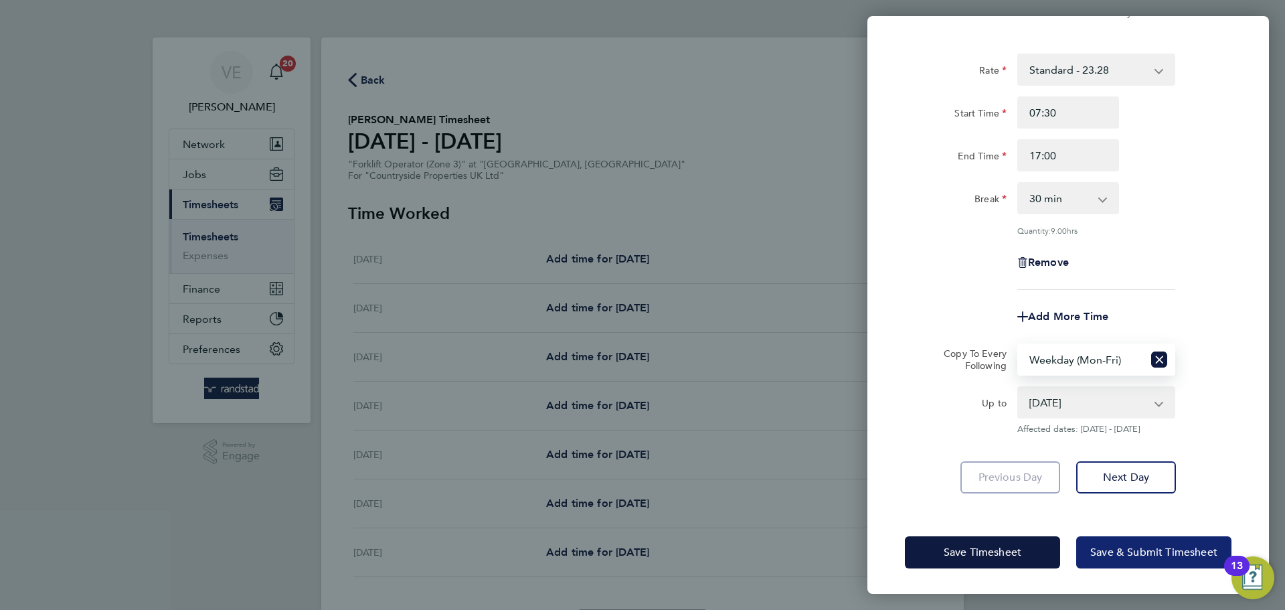
click at [1143, 546] on span "Save & Submit Timesheet" at bounding box center [1153, 552] width 127 height 13
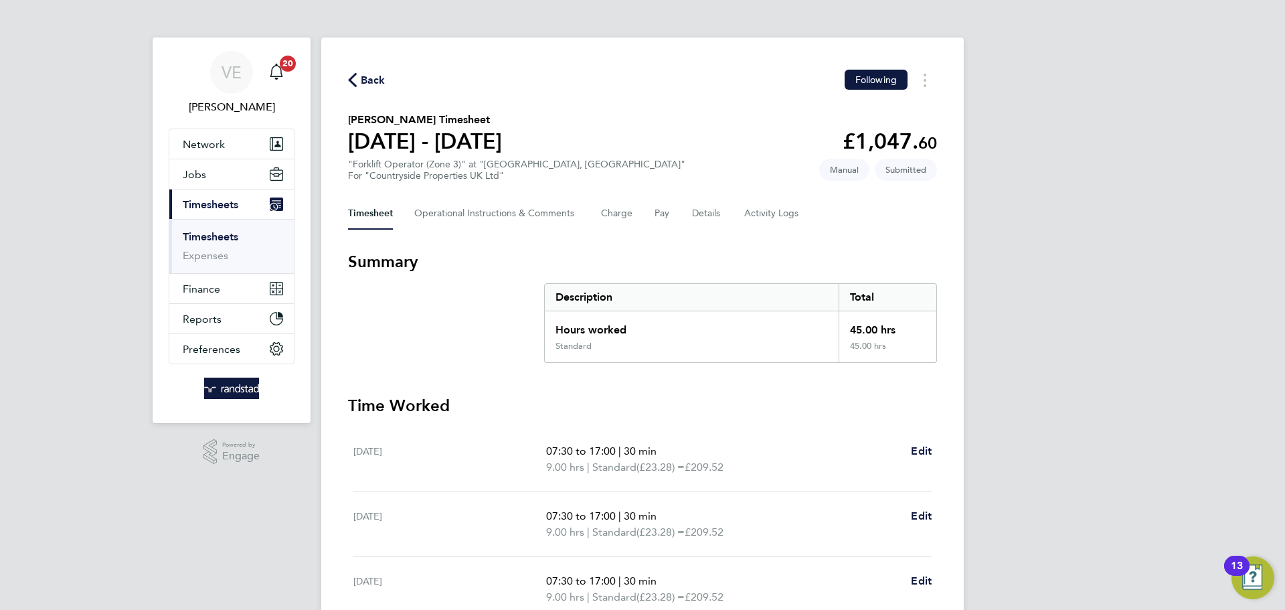
click at [371, 81] on span "Back" at bounding box center [373, 80] width 25 height 16
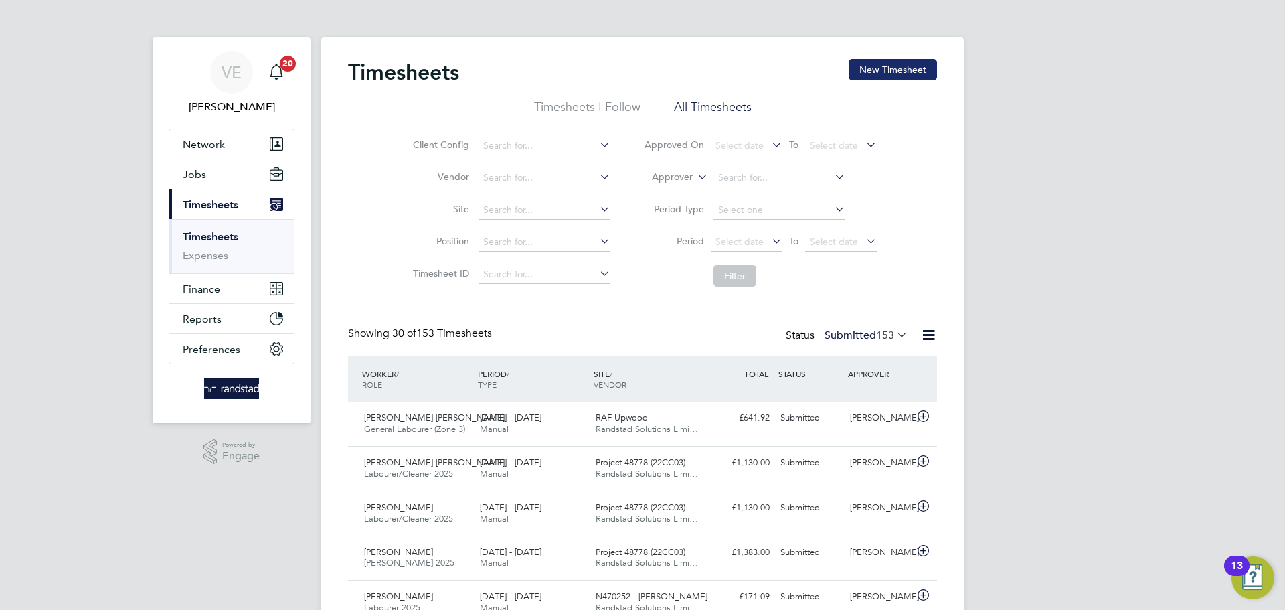
click at [892, 74] on button "New Timesheet" at bounding box center [893, 69] width 88 height 21
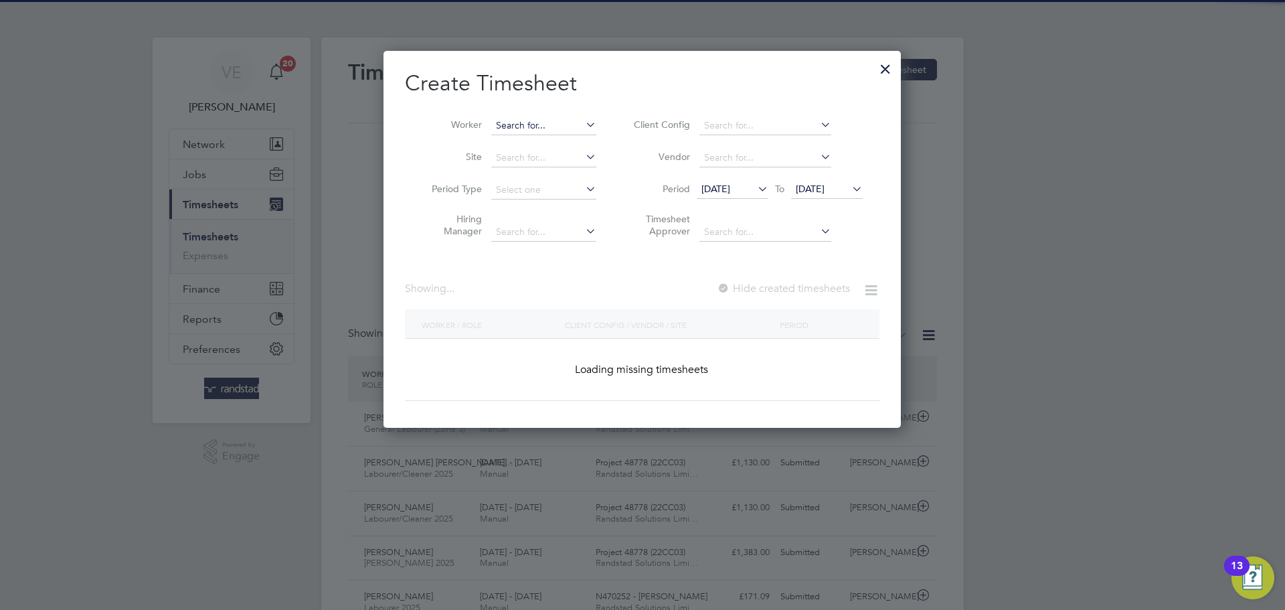
click at [542, 125] on input at bounding box center [543, 125] width 105 height 19
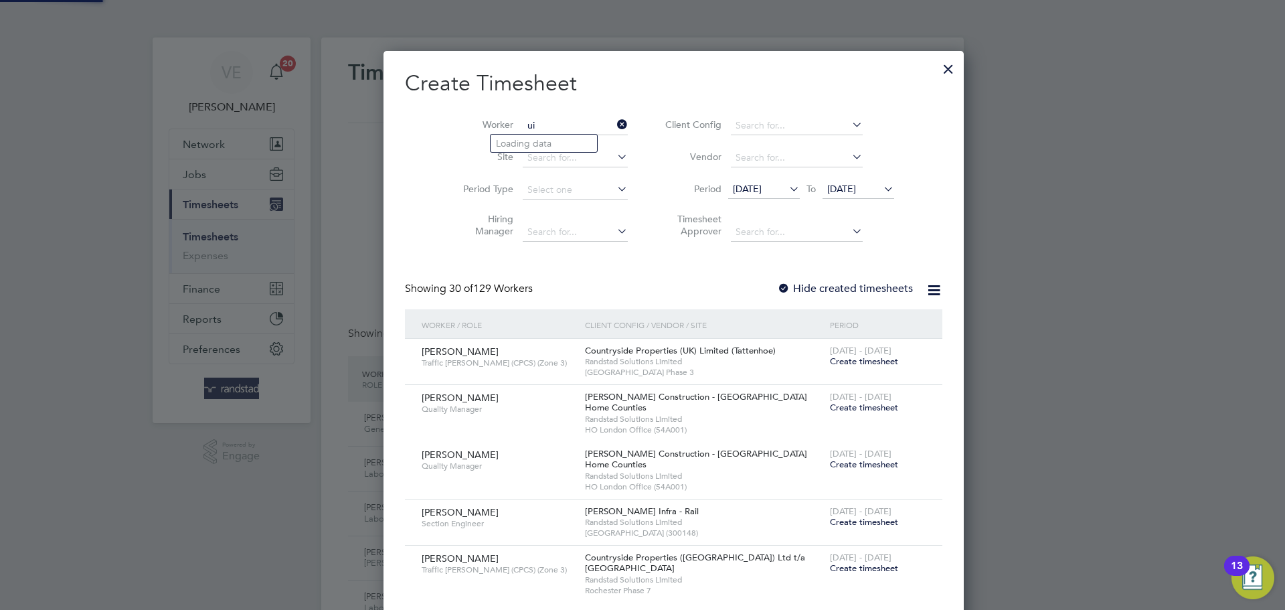
type input "u"
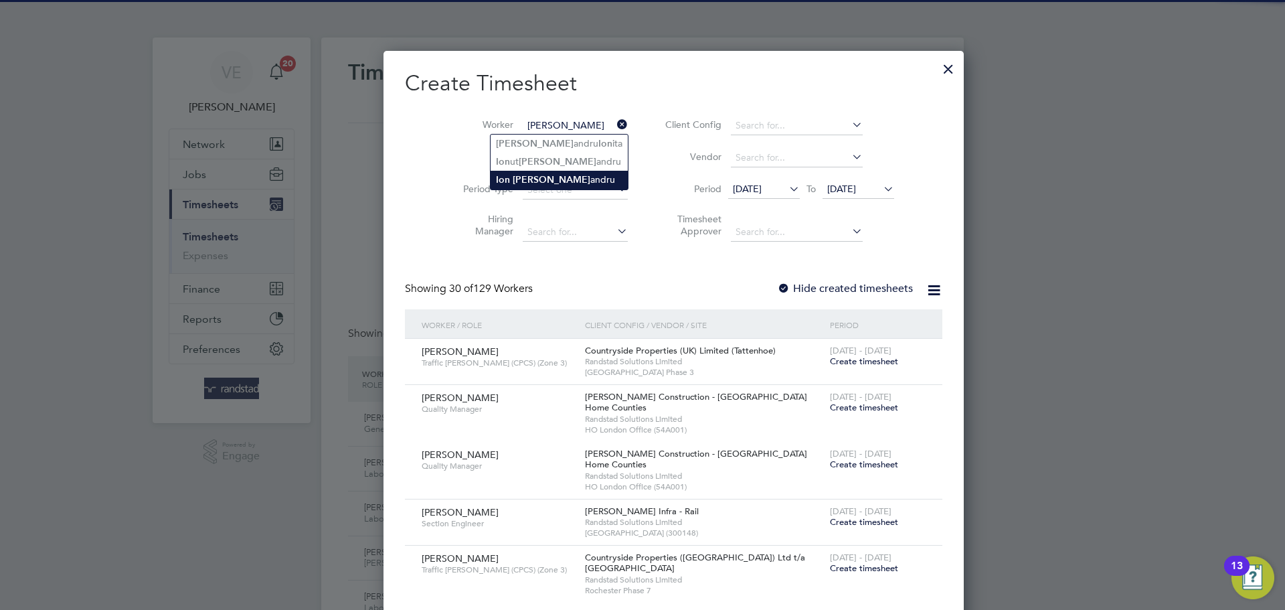
click at [551, 175] on li "Ion Alex andru" at bounding box center [559, 180] width 137 height 18
type input "[PERSON_NAME]"
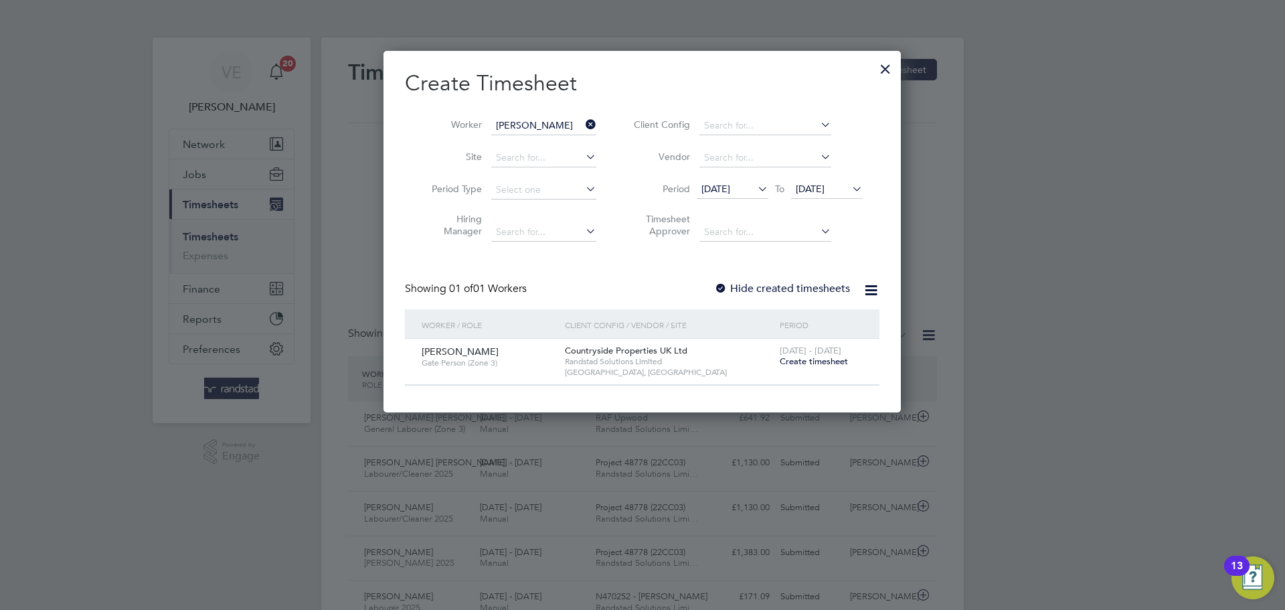
click at [810, 359] on span "Create timesheet" at bounding box center [814, 360] width 68 height 11
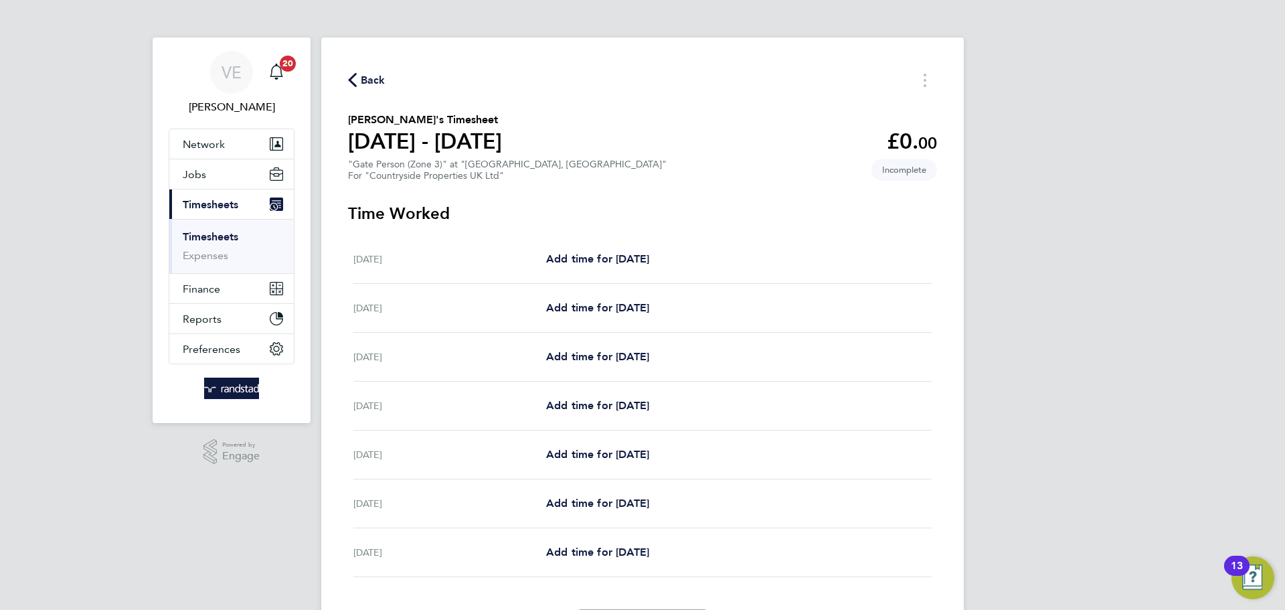
click at [623, 244] on div "Mon 04 Aug Add time for Mon 04 Aug Add time for Mon 04 Aug" at bounding box center [642, 259] width 578 height 49
click at [627, 252] on span "Add time for Mon 04 Aug" at bounding box center [597, 258] width 103 height 13
select select "30"
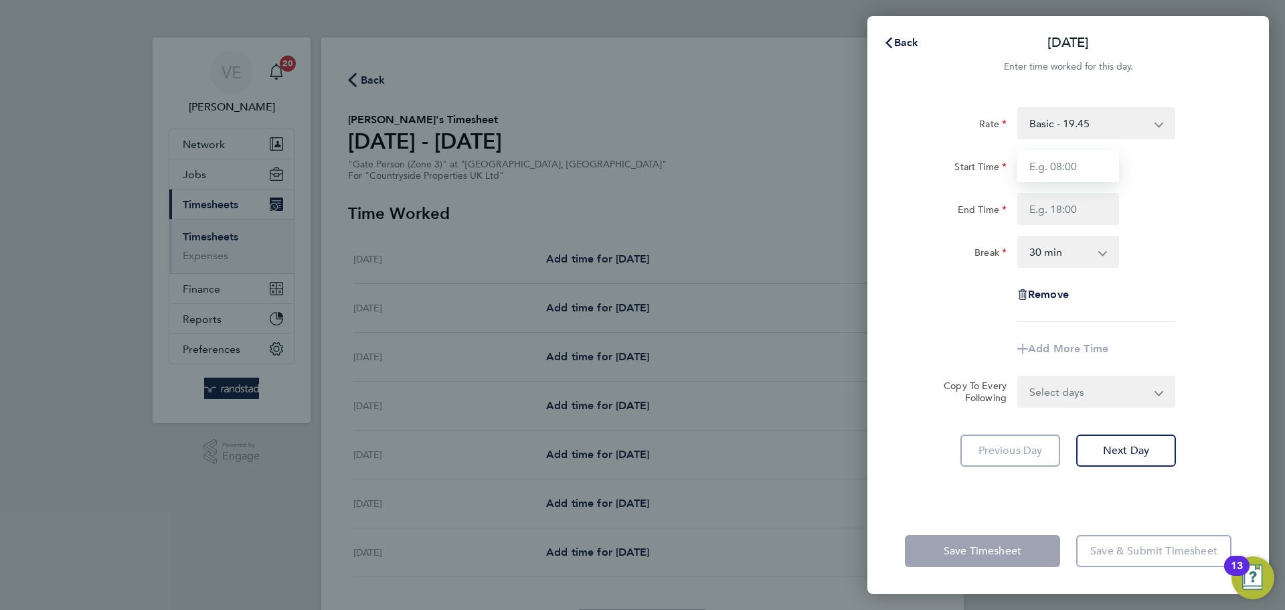
click at [1081, 162] on input "Start Time" at bounding box center [1069, 166] width 102 height 32
type input "07:30"
drag, startPoint x: 1026, startPoint y: 212, endPoint x: 1037, endPoint y: 216, distance: 12.3
click at [1027, 212] on input "End Time" at bounding box center [1069, 209] width 102 height 32
type input "17:00"
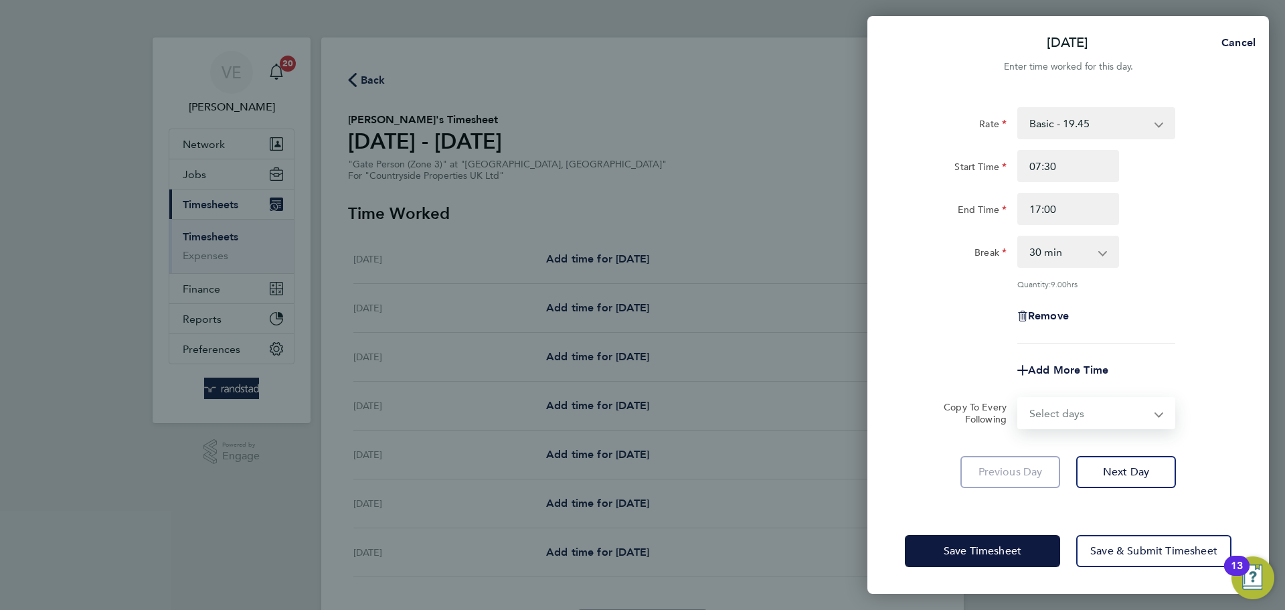
click at [1084, 382] on form "Rate Basic - 19.45 Start Time 07:30 End Time 17:00 Break 0 min 15 min 30 min 45…" at bounding box center [1068, 268] width 327 height 322
select select "WEEKDAY"
click at [1019, 398] on select "Select days Day Weekday (Mon-Fri) Weekend (Sat-Sun) Tuesday Wednesday Thursday …" at bounding box center [1089, 412] width 141 height 29
select select "2025-08-10"
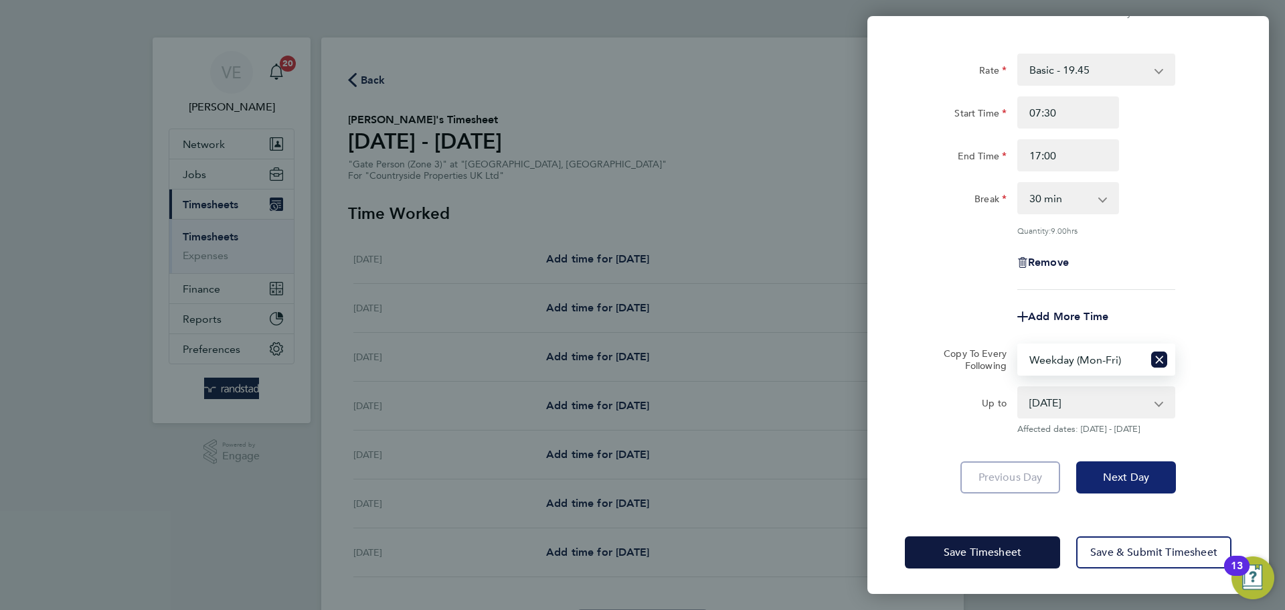
click at [1159, 486] on button "Next Day" at bounding box center [1126, 477] width 100 height 32
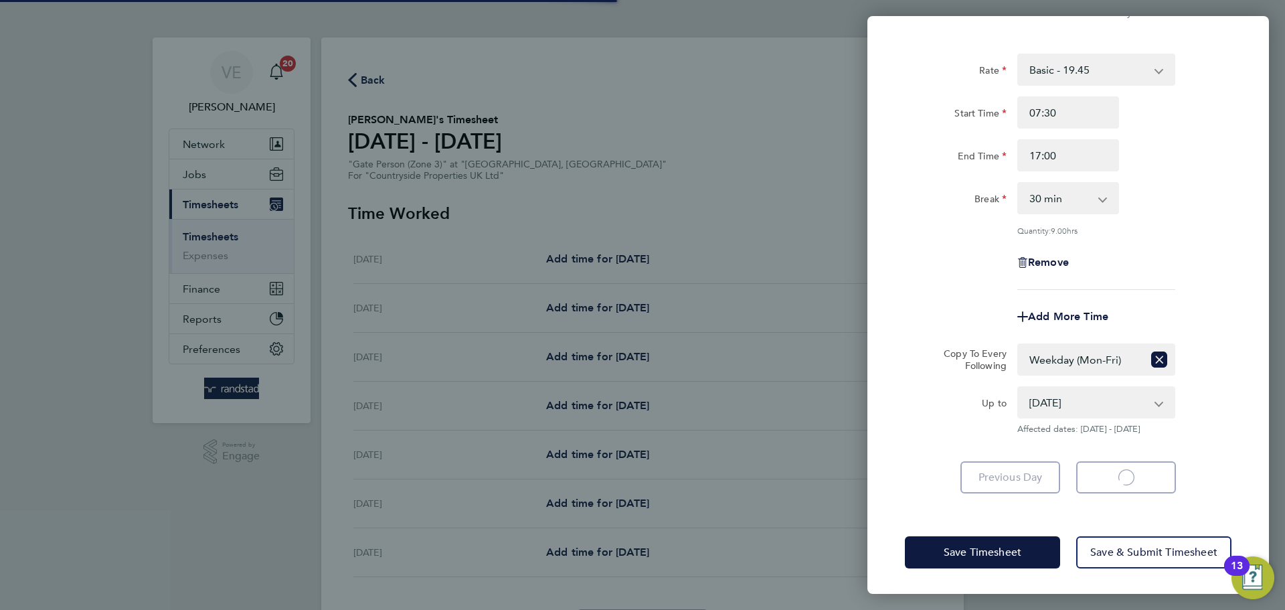
select select "30"
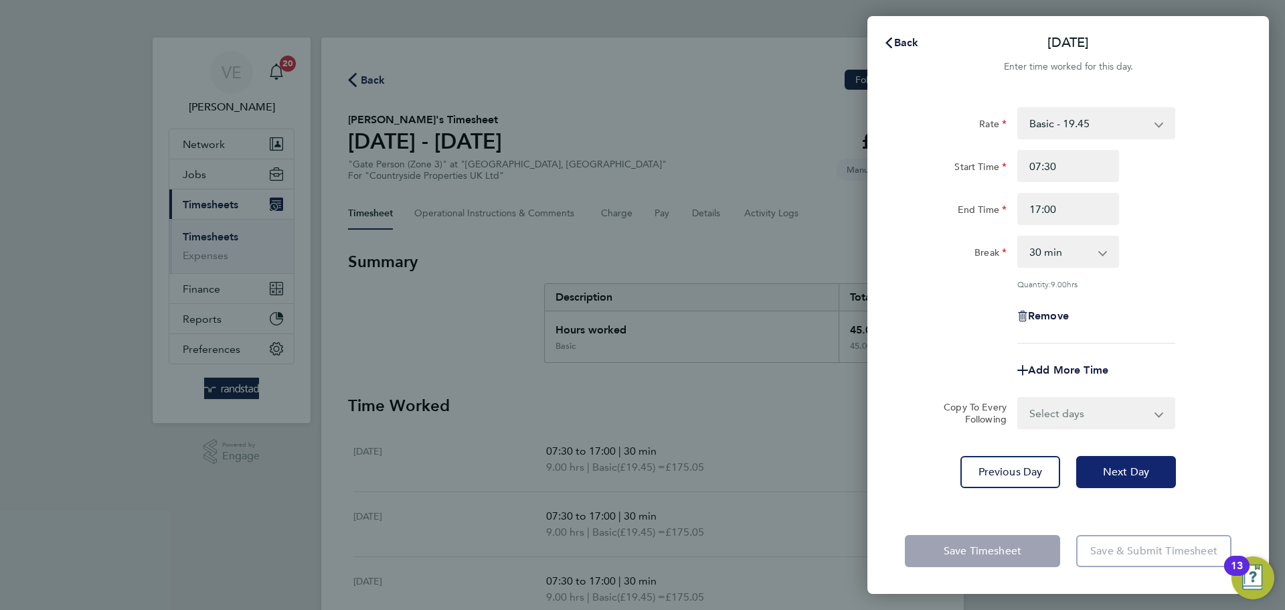
click at [1153, 469] on button "Next Day" at bounding box center [1126, 472] width 100 height 32
select select "30"
click at [1153, 467] on button "Next Day" at bounding box center [1126, 472] width 100 height 32
select select "30"
click at [1153, 467] on button "Next Day" at bounding box center [1126, 472] width 100 height 32
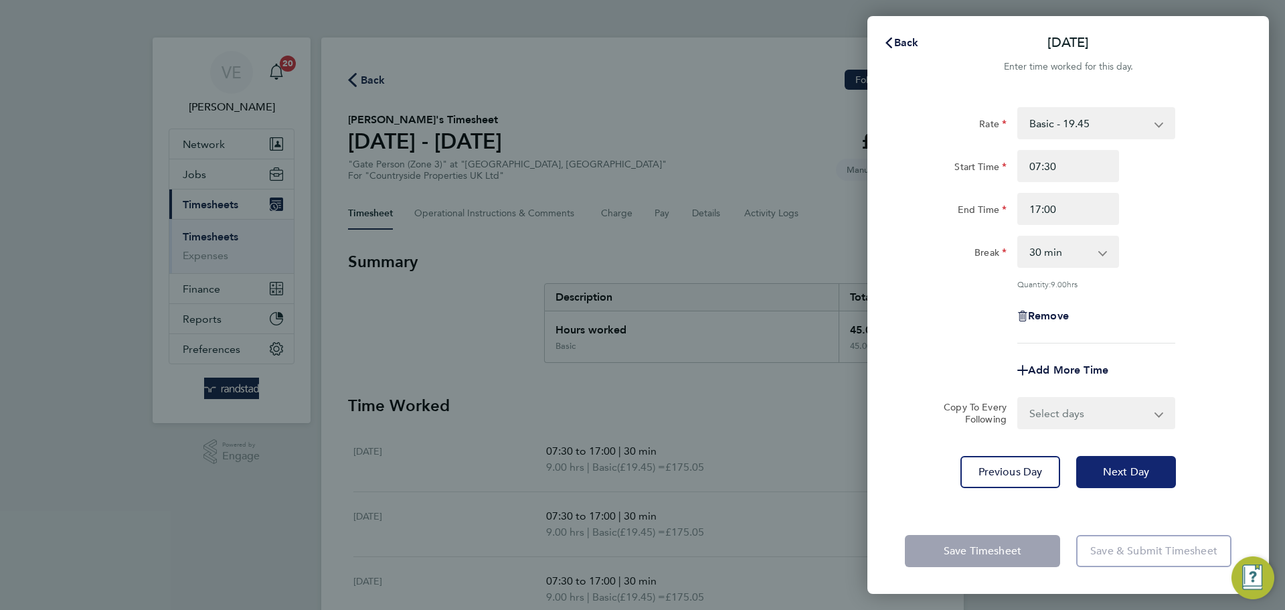
click at [1153, 467] on button "Next Day" at bounding box center [1126, 472] width 100 height 32
select select "30"
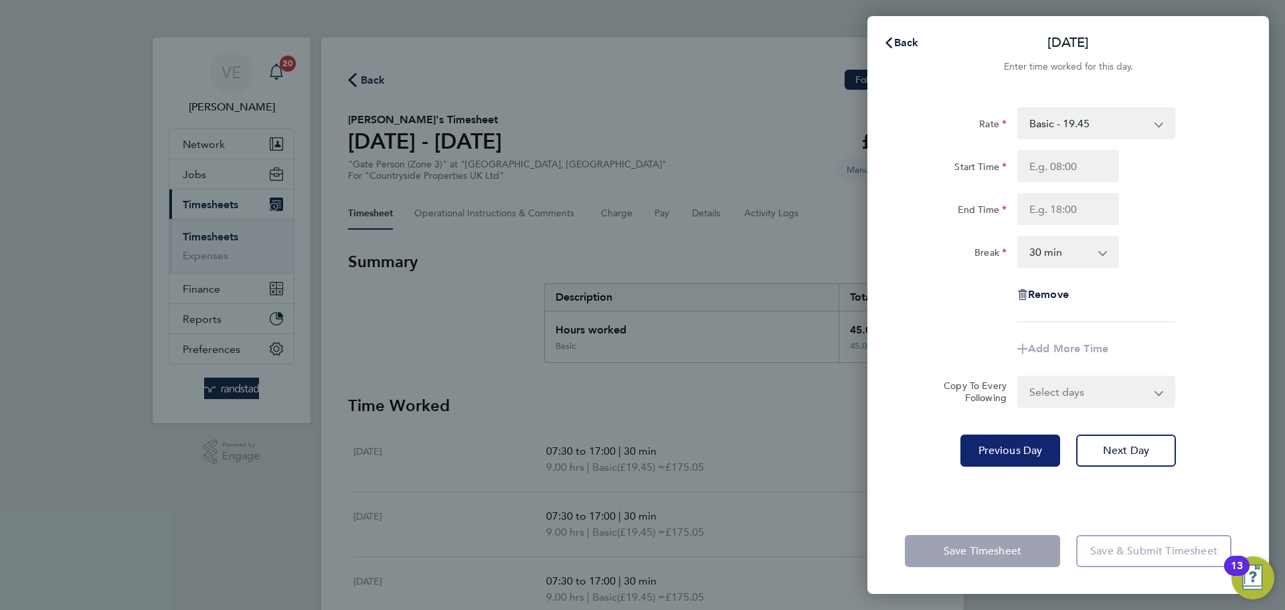
click at [1015, 453] on span "Previous Day" at bounding box center [1011, 450] width 64 height 13
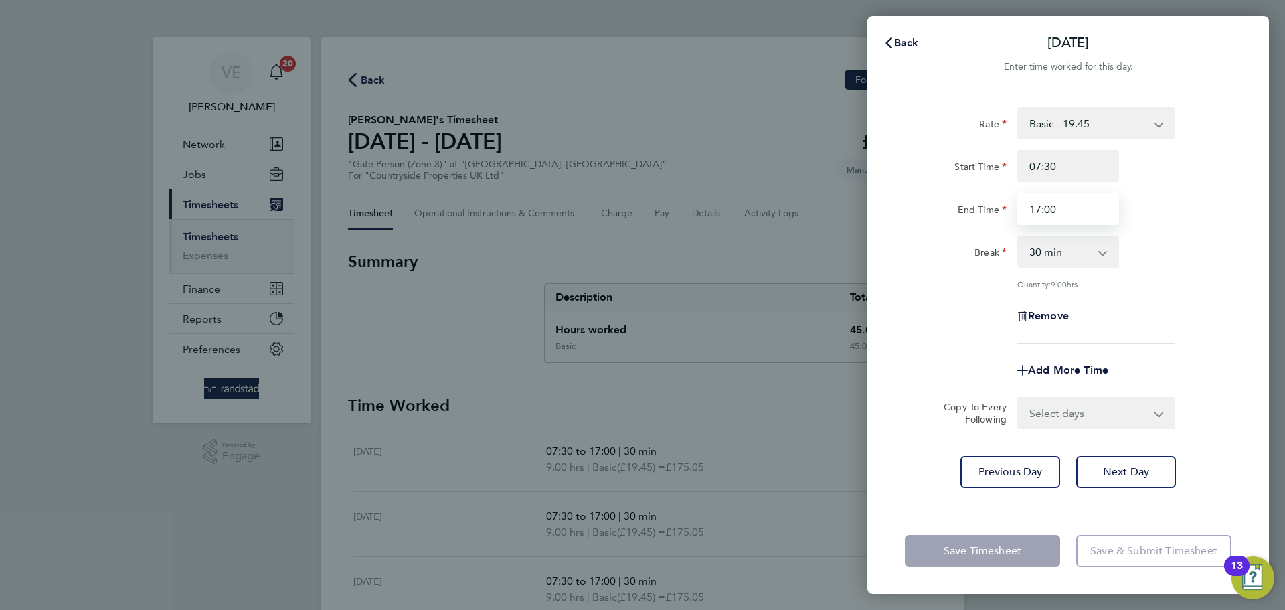
click at [1068, 218] on input "17:00" at bounding box center [1069, 209] width 102 height 32
click at [1027, 253] on select "0 min 15 min 30 min 45 min 60 min 75 min 90 min" at bounding box center [1060, 251] width 83 height 29
select select "0"
click at [1019, 237] on select "0 min 15 min 30 min 45 min 60 min 75 min 90 min" at bounding box center [1060, 251] width 83 height 29
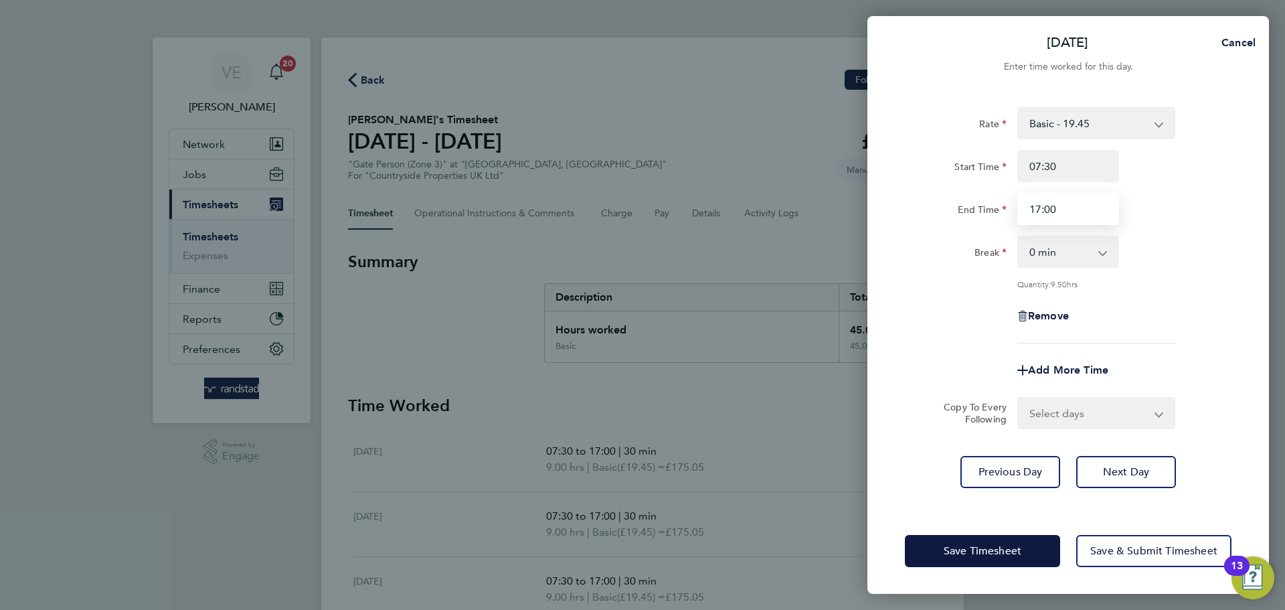
drag, startPoint x: 1082, startPoint y: 210, endPoint x: 969, endPoint y: 214, distance: 113.2
click at [969, 214] on div "End Time 17:00" at bounding box center [1068, 209] width 337 height 32
type input "10:00"
click at [1179, 217] on div "End Time 10:00" at bounding box center [1068, 209] width 337 height 32
click at [1160, 546] on span "Save & Submit Timesheet" at bounding box center [1153, 550] width 127 height 13
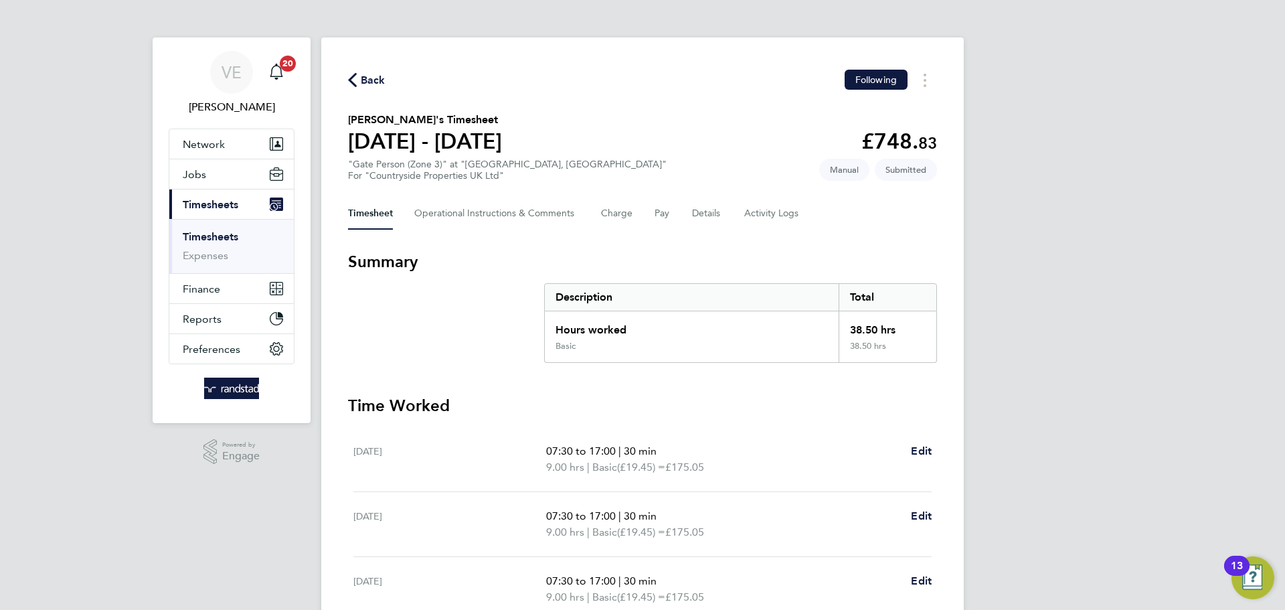
click at [376, 61] on div "Back Following Ion Alexandru's Timesheet 04 - 10 Aug 2025 £748. 83 "Gate Person…" at bounding box center [642, 491] width 643 height 908
click at [383, 70] on div "Back Following" at bounding box center [642, 80] width 589 height 21
click at [380, 76] on span "Back" at bounding box center [373, 80] width 25 height 16
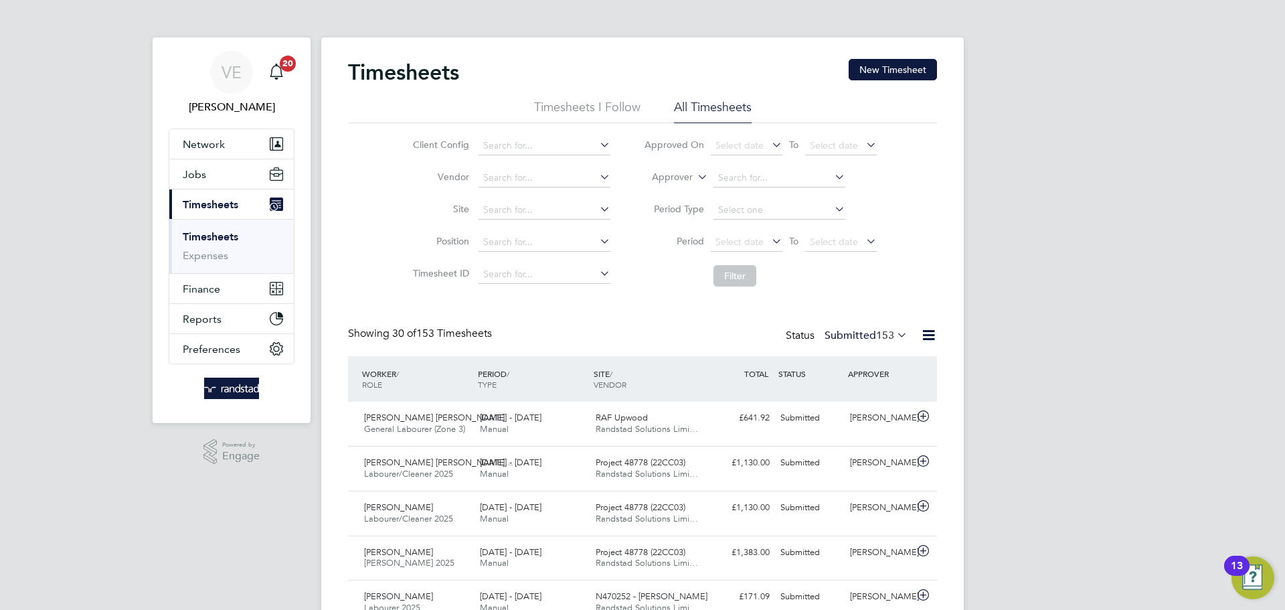
drag, startPoint x: 899, startPoint y: 63, endPoint x: 836, endPoint y: 113, distance: 80.5
click at [899, 66] on button "New Timesheet" at bounding box center [893, 69] width 88 height 21
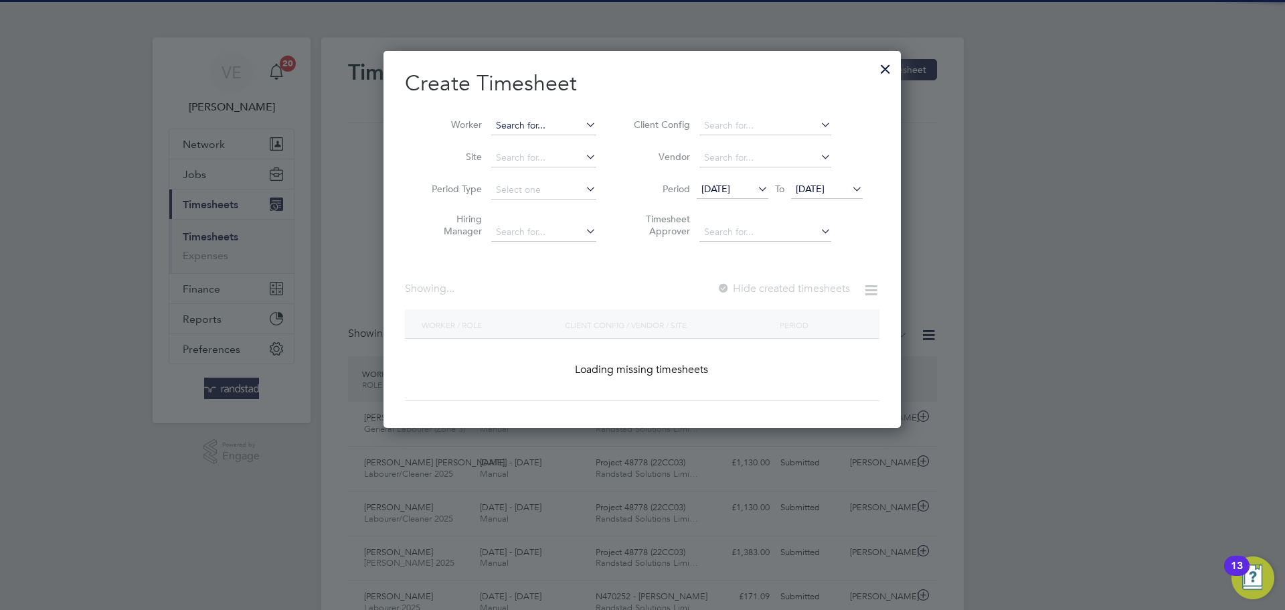
click at [547, 121] on input at bounding box center [543, 125] width 105 height 19
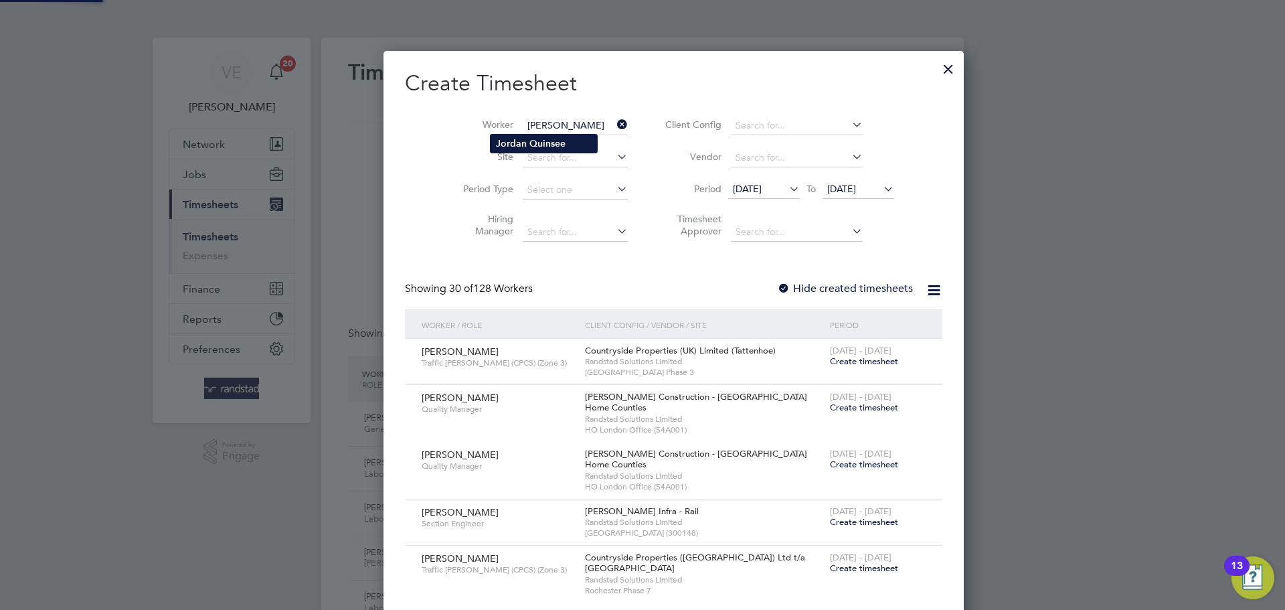
click at [560, 147] on b "Quinsee" at bounding box center [548, 143] width 36 height 11
type input "[PERSON_NAME]"
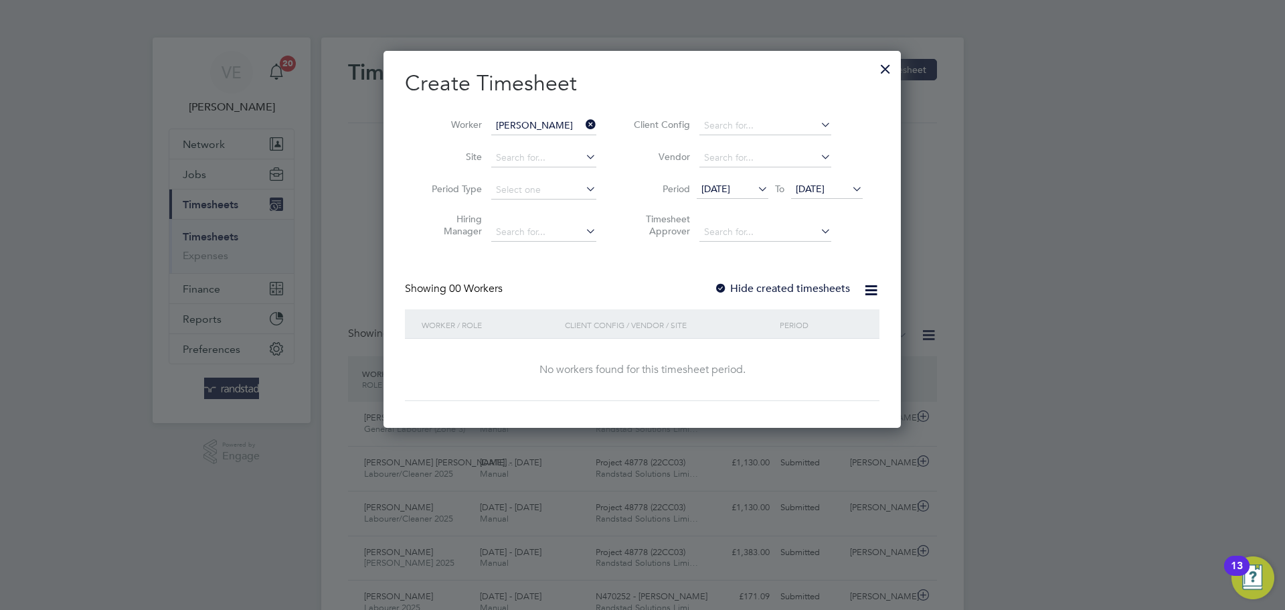
click at [817, 193] on span "[DATE]" at bounding box center [810, 189] width 29 height 12
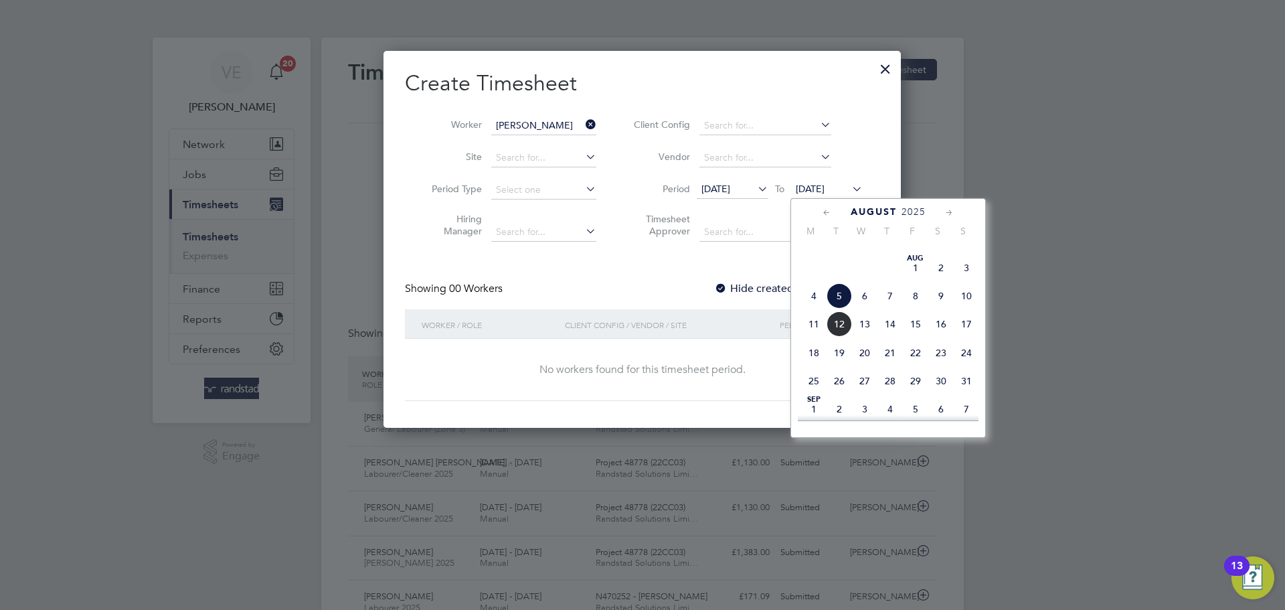
click at [963, 309] on span "10" at bounding box center [966, 295] width 25 height 25
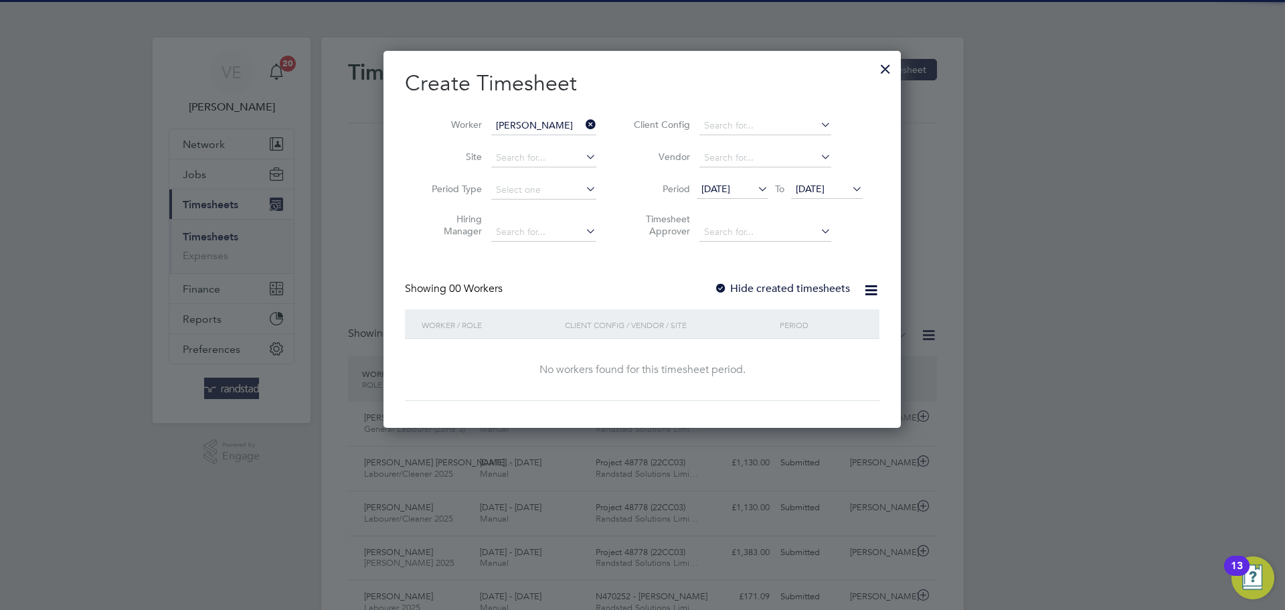
click at [737, 286] on label "Hide created timesheets" at bounding box center [782, 288] width 136 height 13
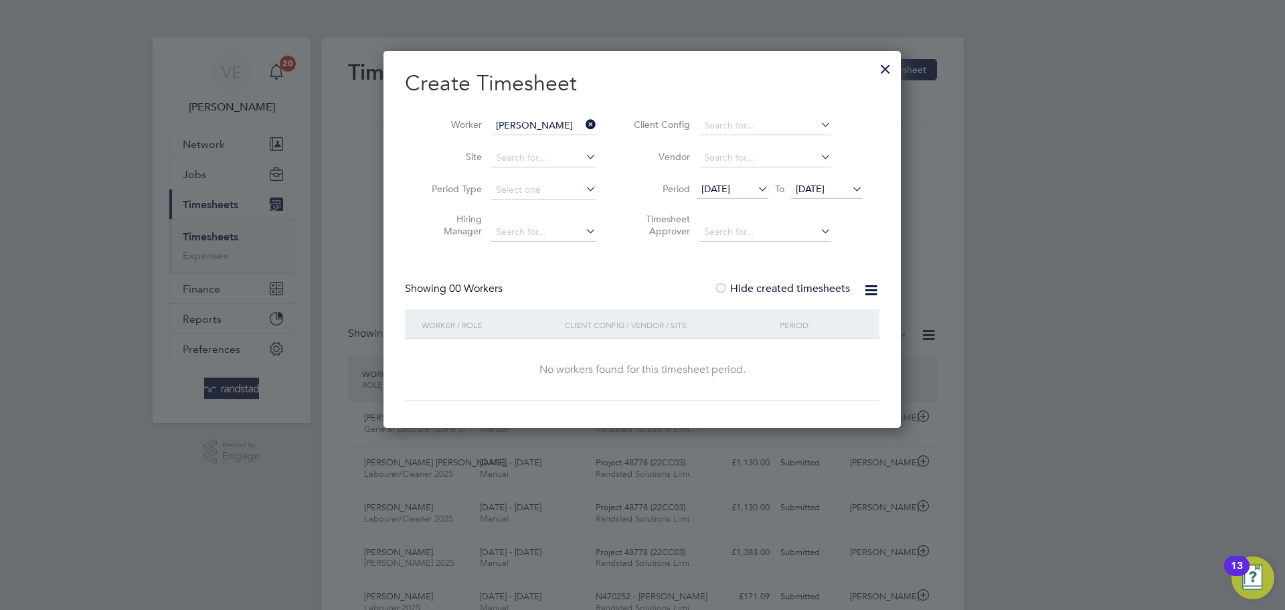
click at [724, 192] on span "[DATE]" at bounding box center [716, 189] width 29 height 12
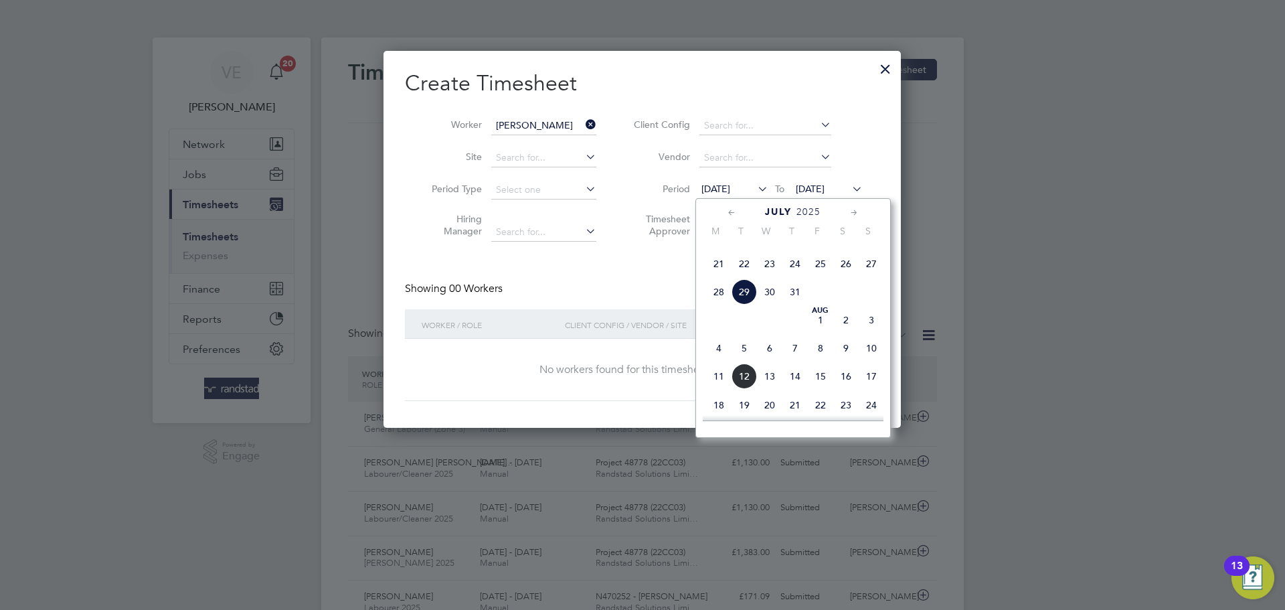
click at [720, 361] on span "4" at bounding box center [718, 347] width 25 height 25
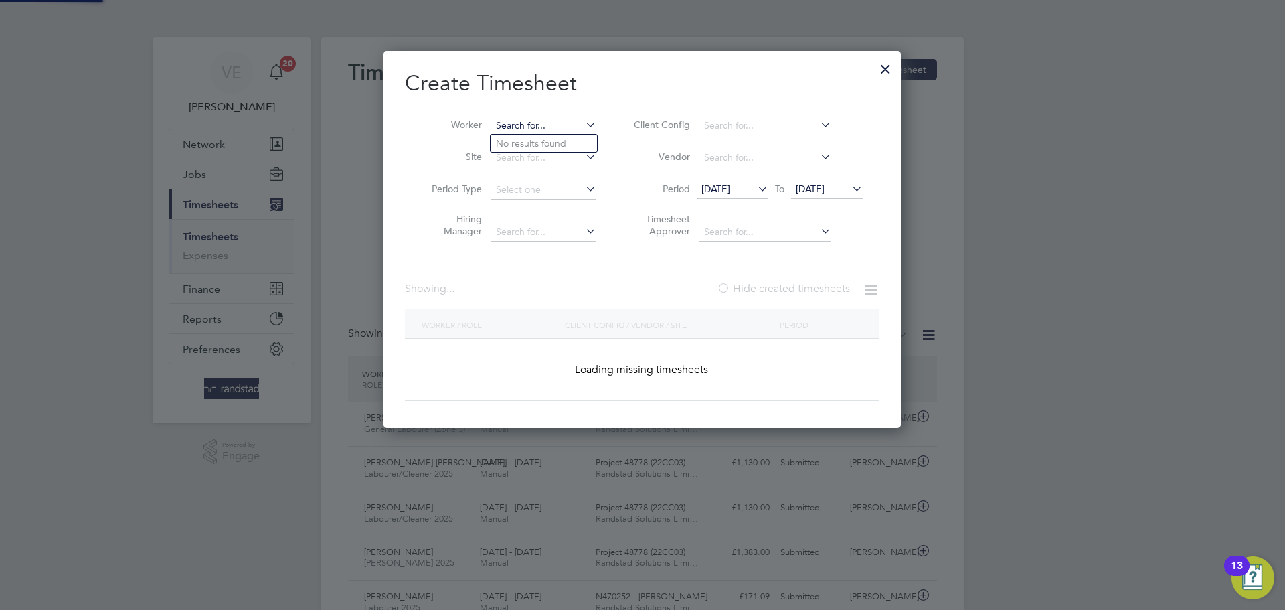
click at [566, 125] on input at bounding box center [543, 125] width 105 height 19
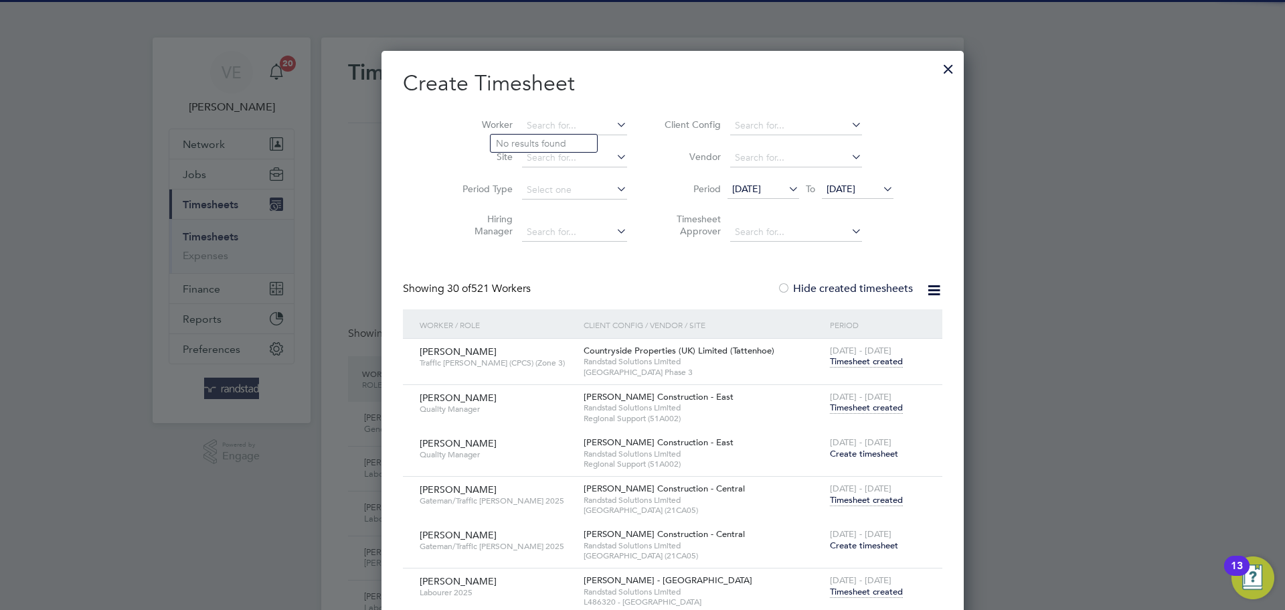
click at [937, 69] on div at bounding box center [949, 66] width 24 height 24
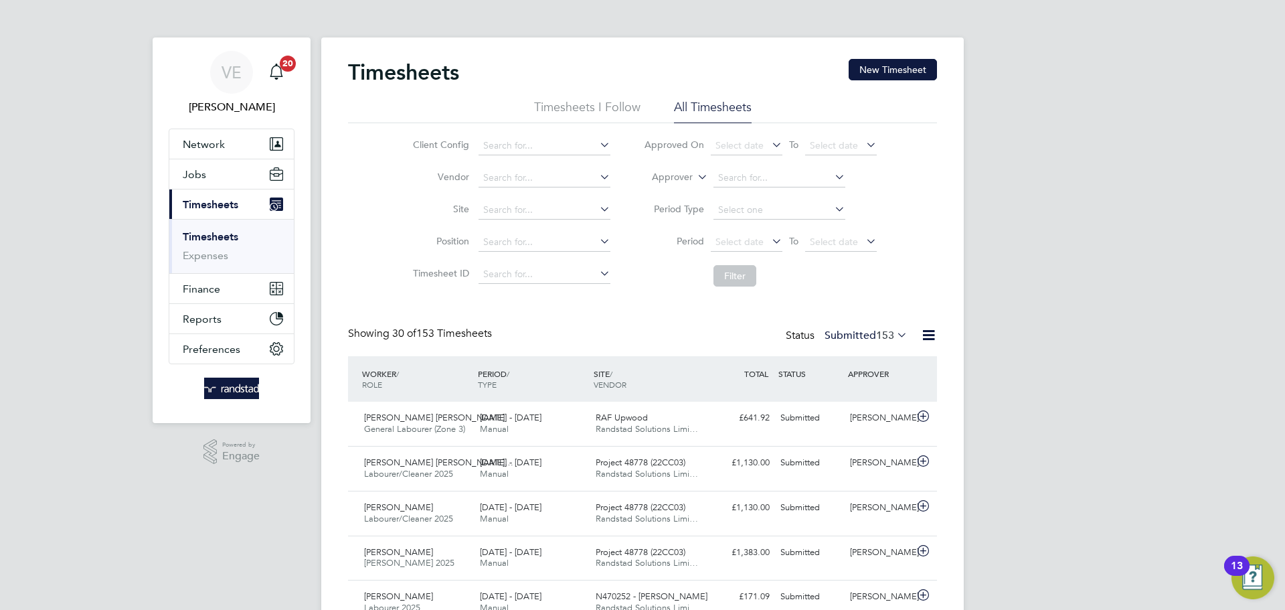
click at [497, 194] on li "Site" at bounding box center [509, 210] width 235 height 32
click at [498, 201] on input at bounding box center [545, 210] width 132 height 19
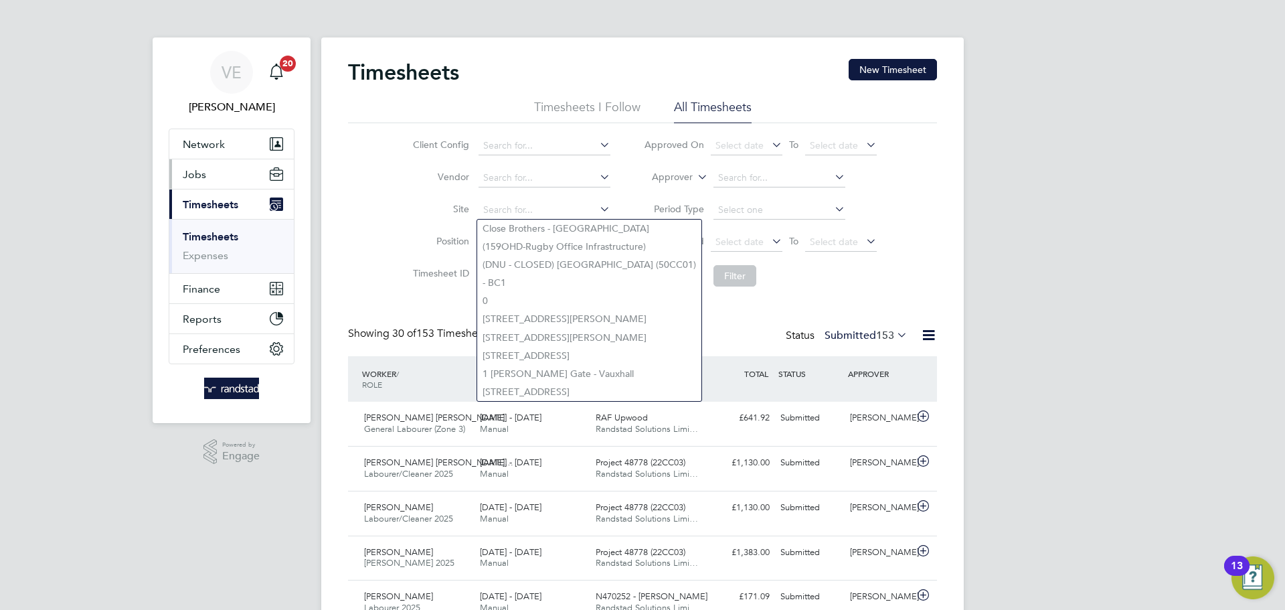
click at [210, 169] on button "Jobs" at bounding box center [231, 173] width 125 height 29
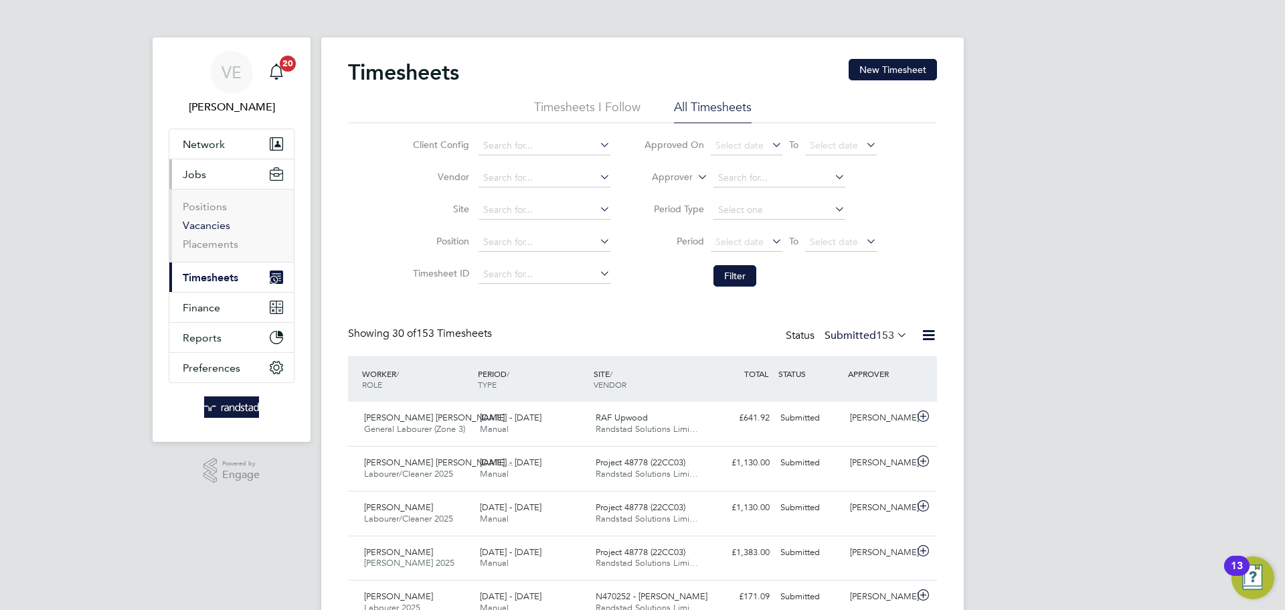
click at [217, 223] on link "Vacancies" at bounding box center [207, 225] width 48 height 13
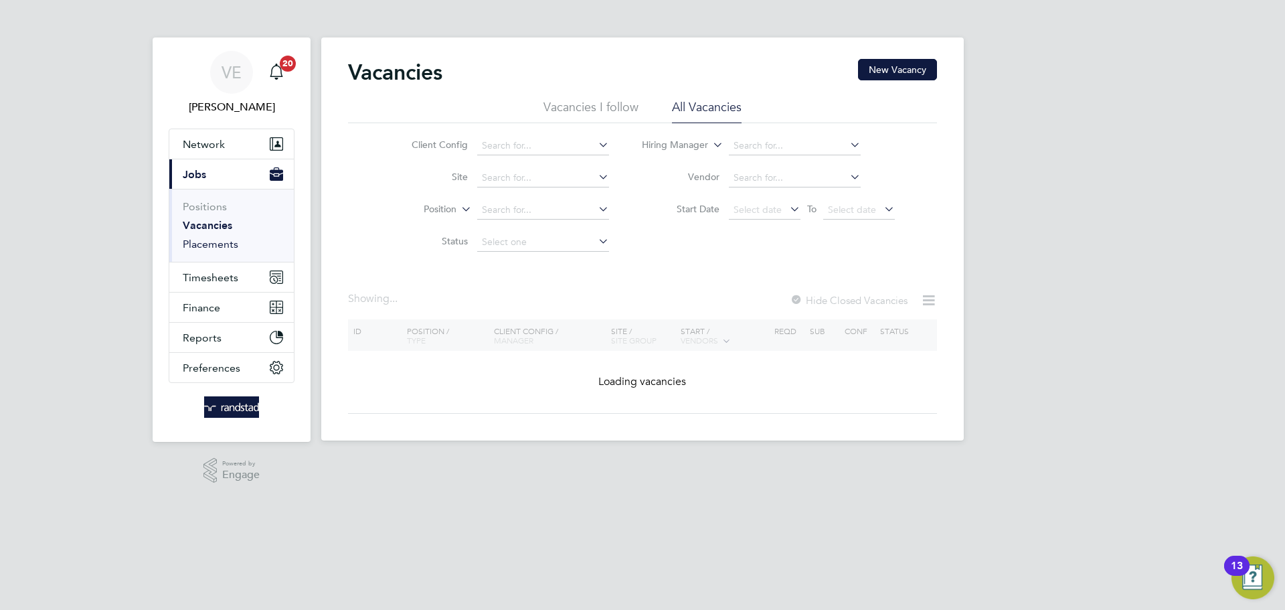
click at [224, 244] on link "Placements" at bounding box center [211, 244] width 56 height 13
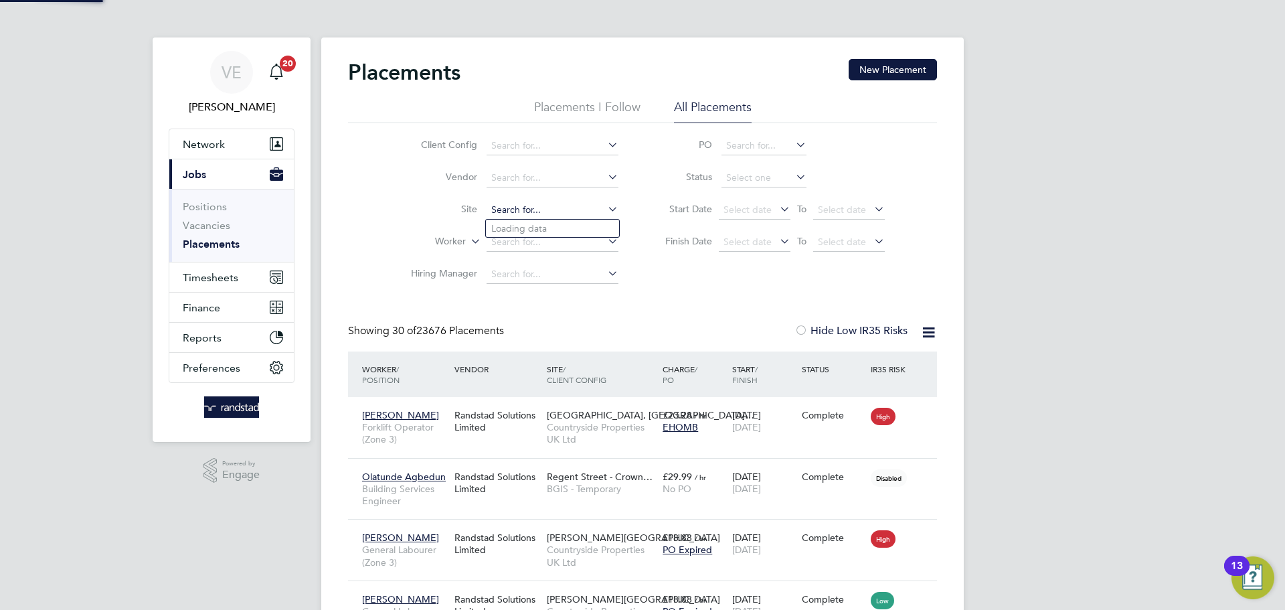
click at [515, 202] on input at bounding box center [553, 210] width 132 height 19
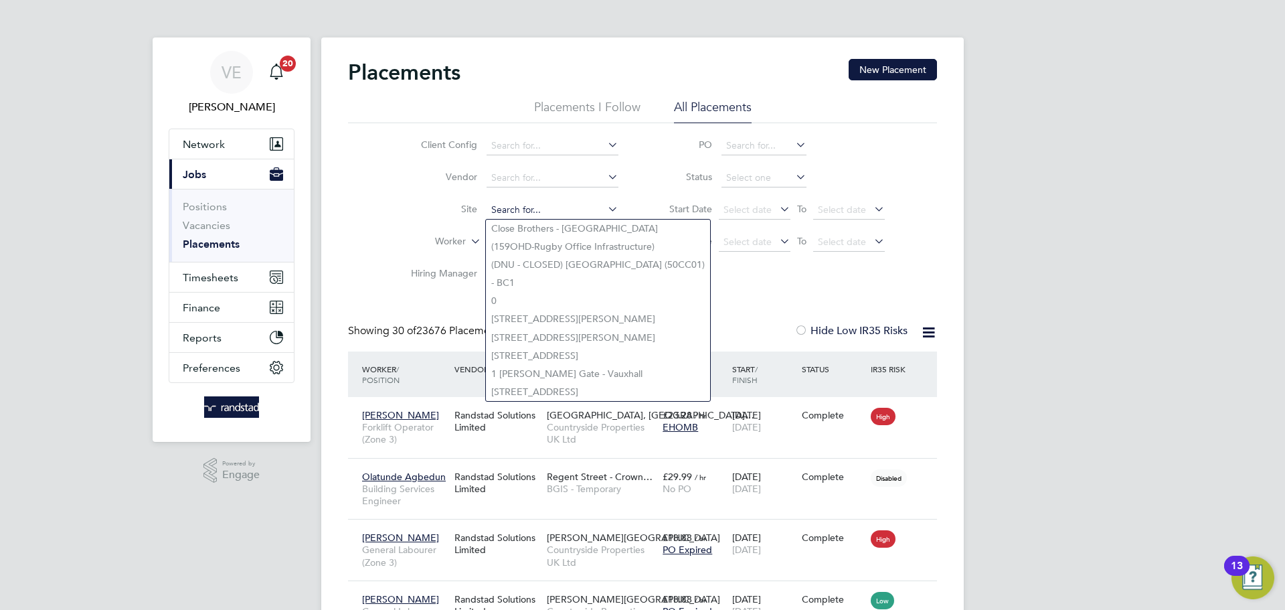
click at [521, 209] on input at bounding box center [553, 210] width 132 height 19
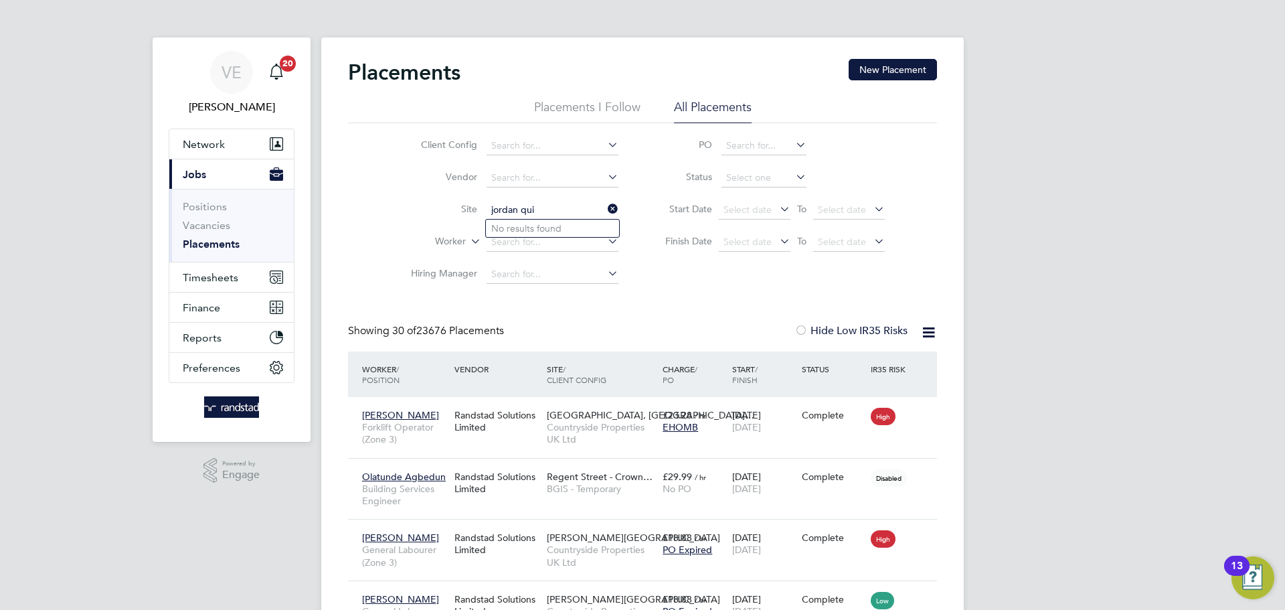
type input "jordan qui"
click at [197, 228] on link "Vacancies" at bounding box center [207, 225] width 48 height 13
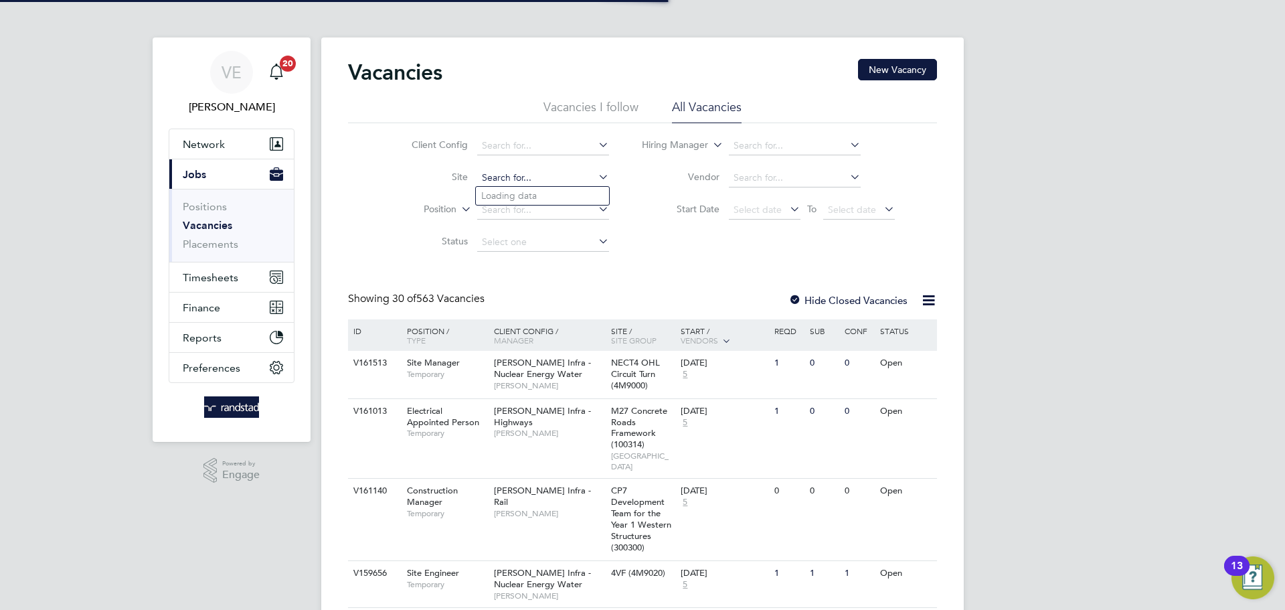
click at [510, 183] on input at bounding box center [543, 178] width 132 height 19
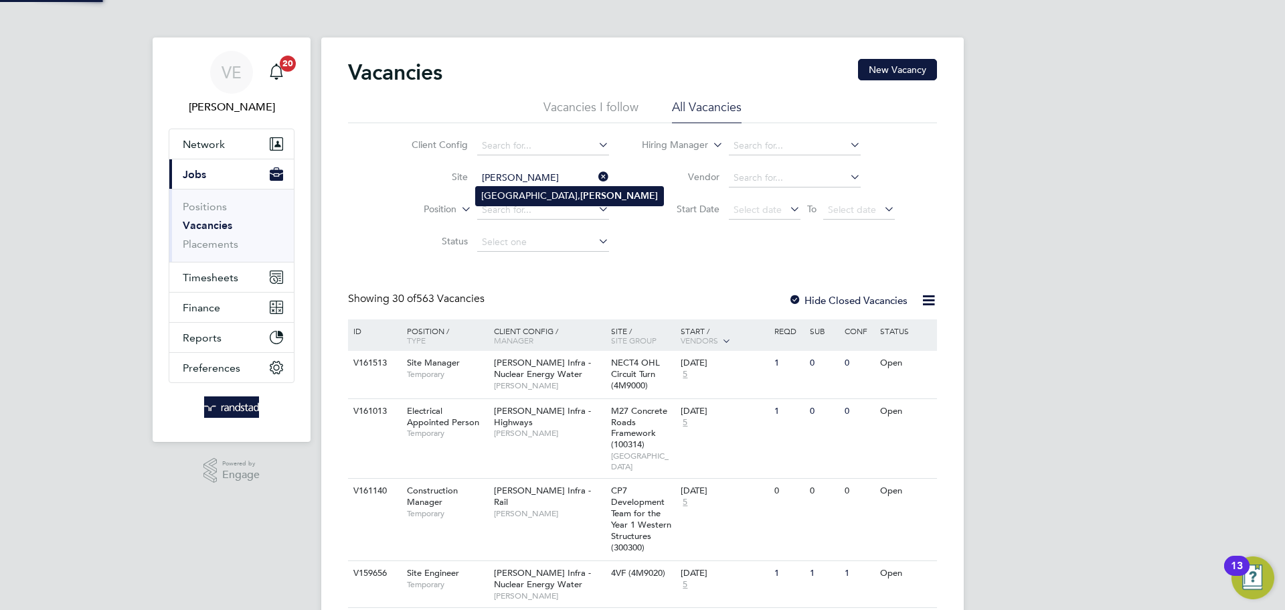
click at [523, 199] on li "Milestone Park, Burwell" at bounding box center [569, 196] width 187 height 18
type input "[GEOGRAPHIC_DATA], [GEOGRAPHIC_DATA]"
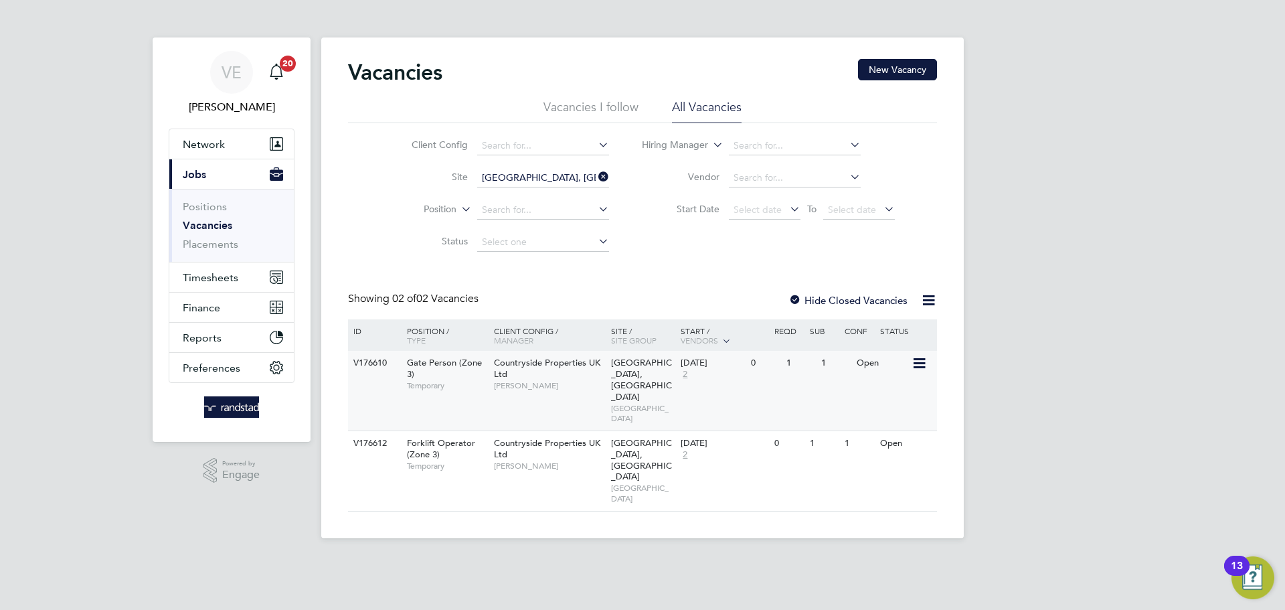
click at [579, 372] on div "Countryside Properties UK Ltd Mike Rose" at bounding box center [549, 374] width 117 height 46
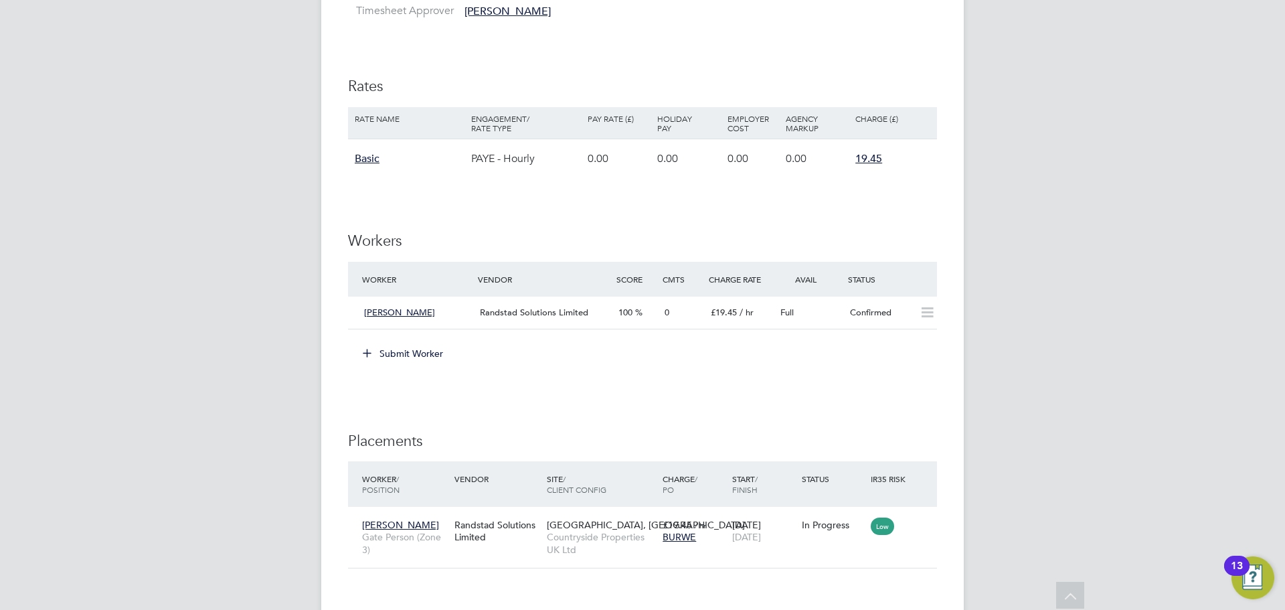
scroll to position [991, 0]
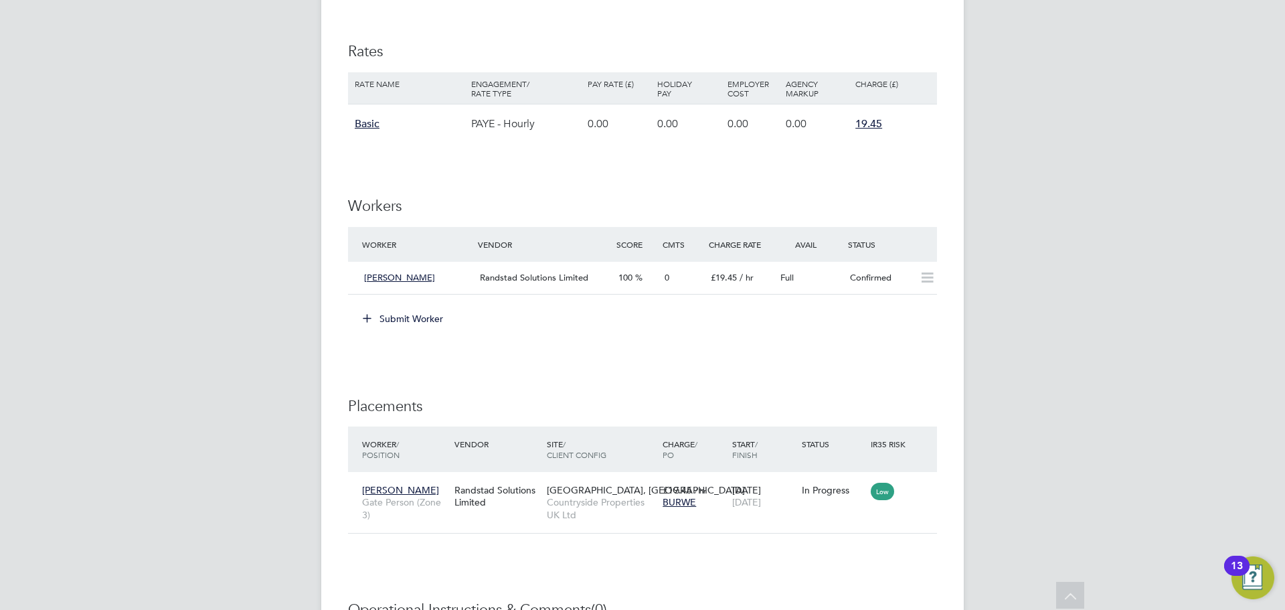
click at [395, 315] on button "Submit Worker" at bounding box center [403, 318] width 100 height 21
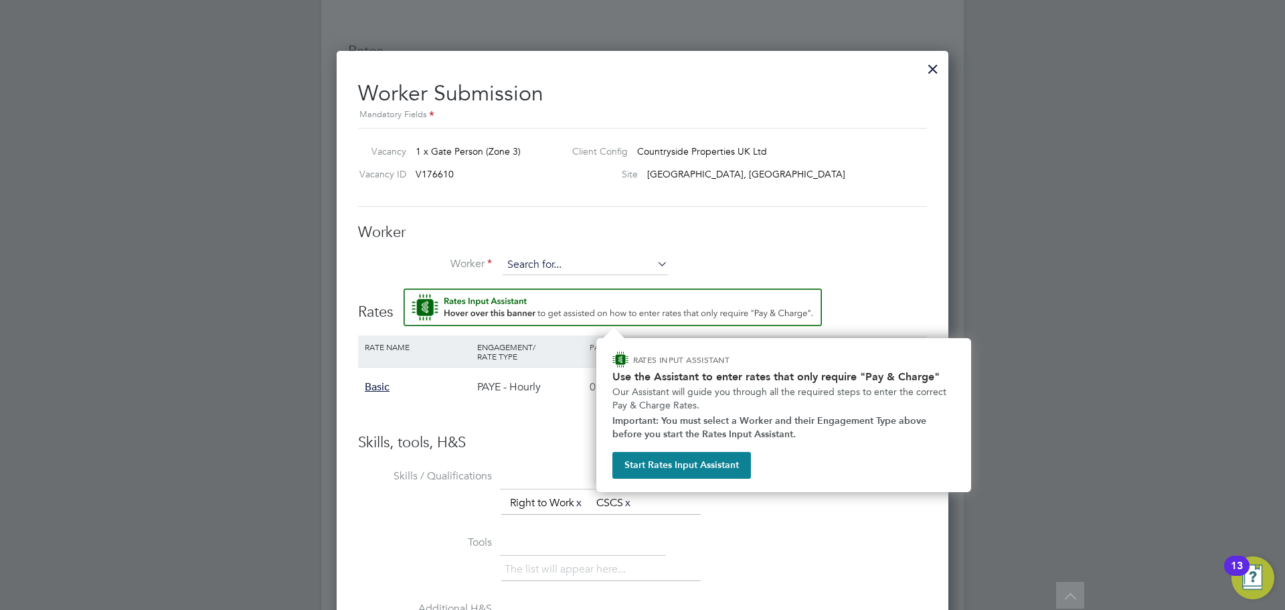
click at [560, 259] on input at bounding box center [585, 265] width 165 height 20
click at [582, 286] on li "[PERSON_NAME] see (C-004398220)" at bounding box center [585, 285] width 167 height 18
type input "[PERSON_NAME] (C-004398220)"
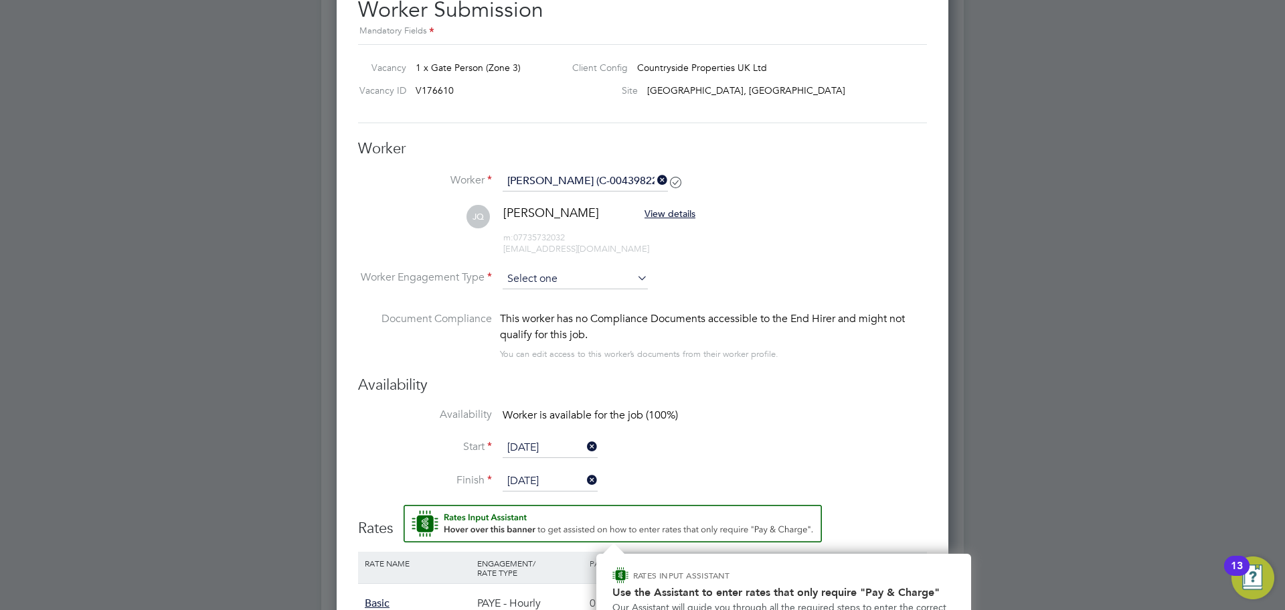
click at [571, 282] on input at bounding box center [575, 279] width 145 height 20
click at [558, 313] on li "PAYE" at bounding box center [575, 315] width 147 height 17
type input "PAYE"
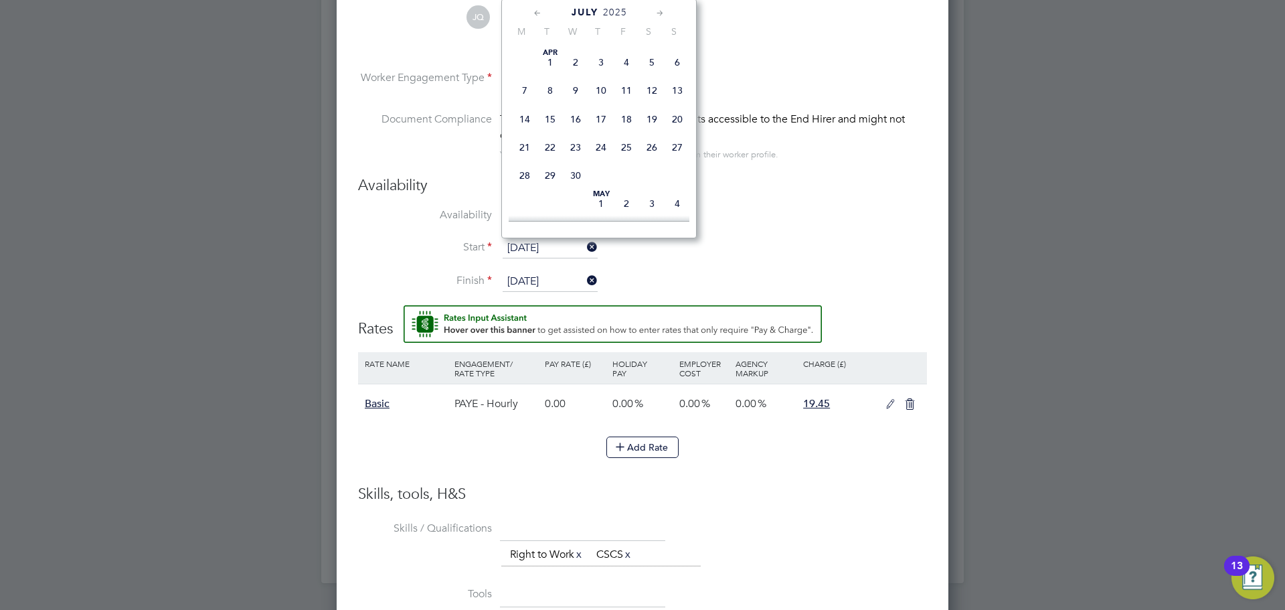
click at [543, 248] on input "[DATE]" at bounding box center [550, 248] width 95 height 20
click at [531, 175] on span "4" at bounding box center [524, 161] width 25 height 25
type input "[DATE]"
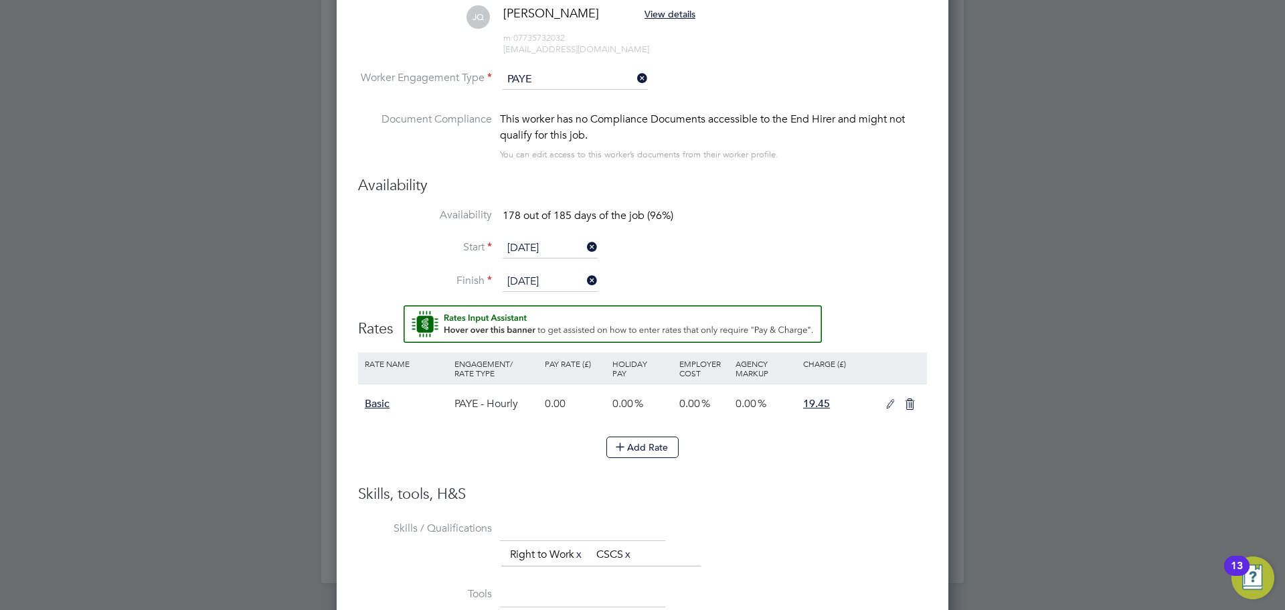
click at [534, 269] on li "Start 04 Aug 2025" at bounding box center [642, 254] width 569 height 33
click at [543, 276] on input "28 Jan 2026" at bounding box center [550, 282] width 95 height 20
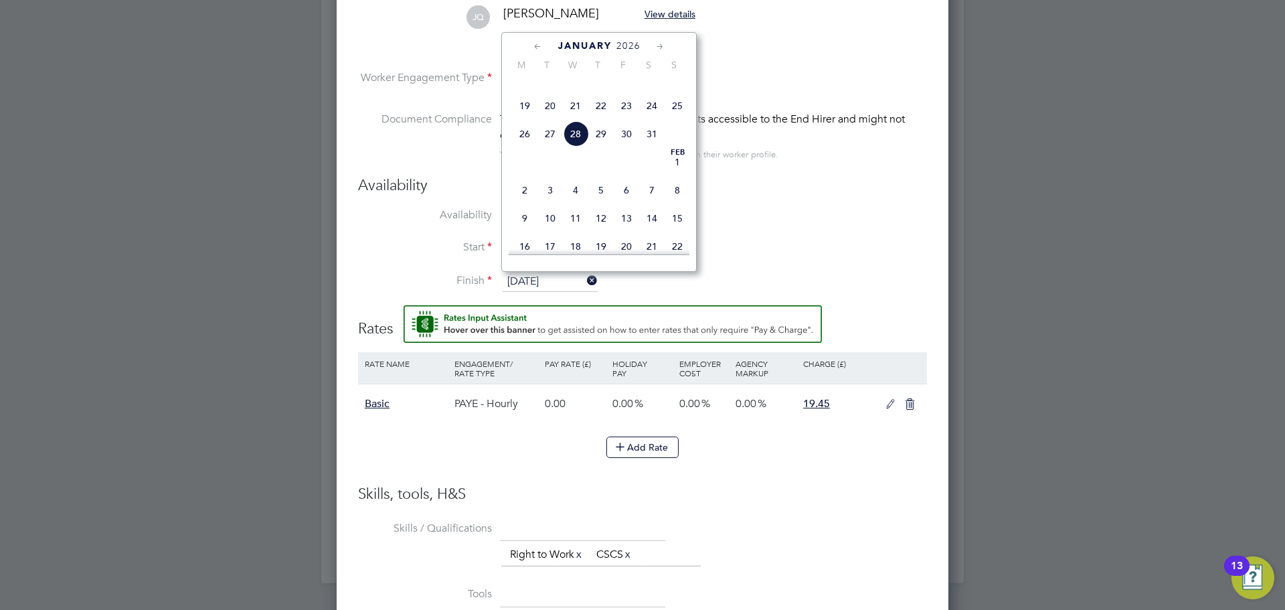
click at [538, 46] on icon at bounding box center [538, 46] width 13 height 15
click at [685, 215] on span "31" at bounding box center [677, 208] width 25 height 25
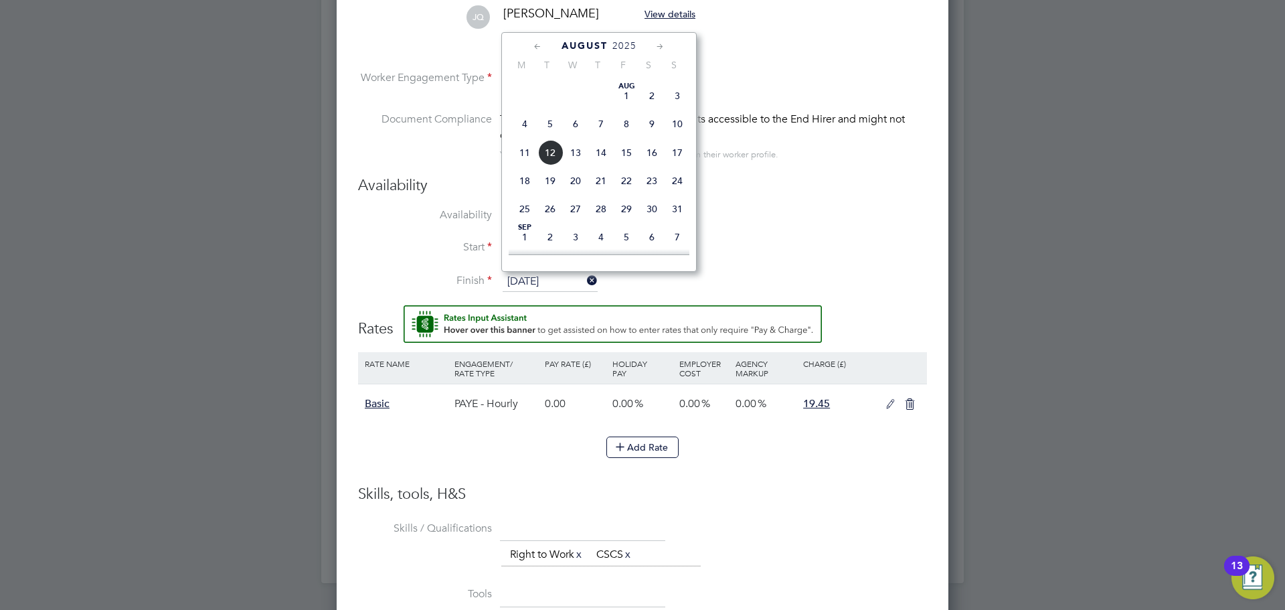
type input "[DATE]"
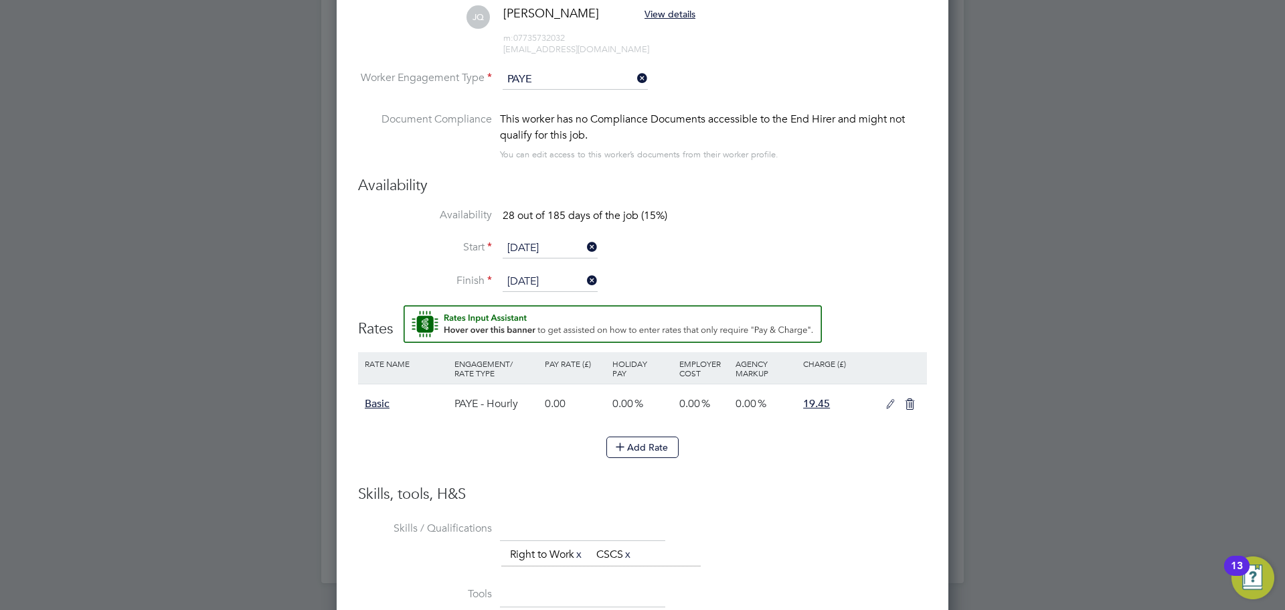
click at [825, 249] on li "Start 04 Aug 2025" at bounding box center [642, 254] width 569 height 33
click at [884, 408] on icon at bounding box center [890, 404] width 17 height 11
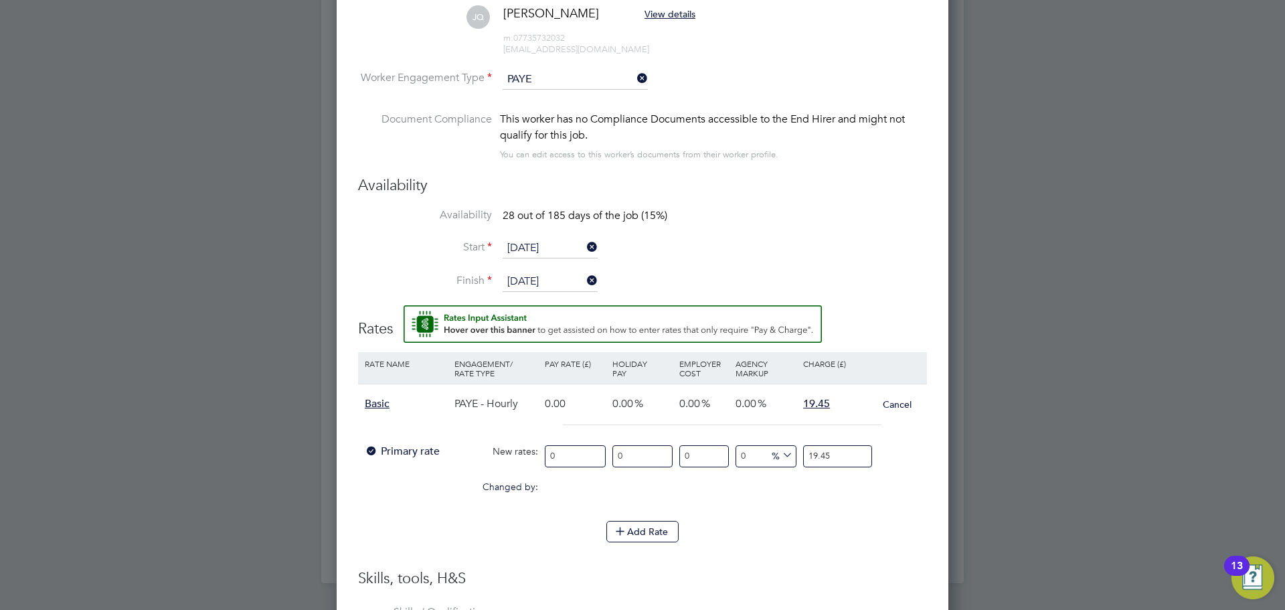
drag, startPoint x: 571, startPoint y: 459, endPoint x: 478, endPoint y: 450, distance: 93.5
click at [478, 450] on div "Primary rate New rates: 0 0 n/a 0 n/a 0 0 % 19.45" at bounding box center [642, 455] width 569 height 35
type input "1"
type input "14"
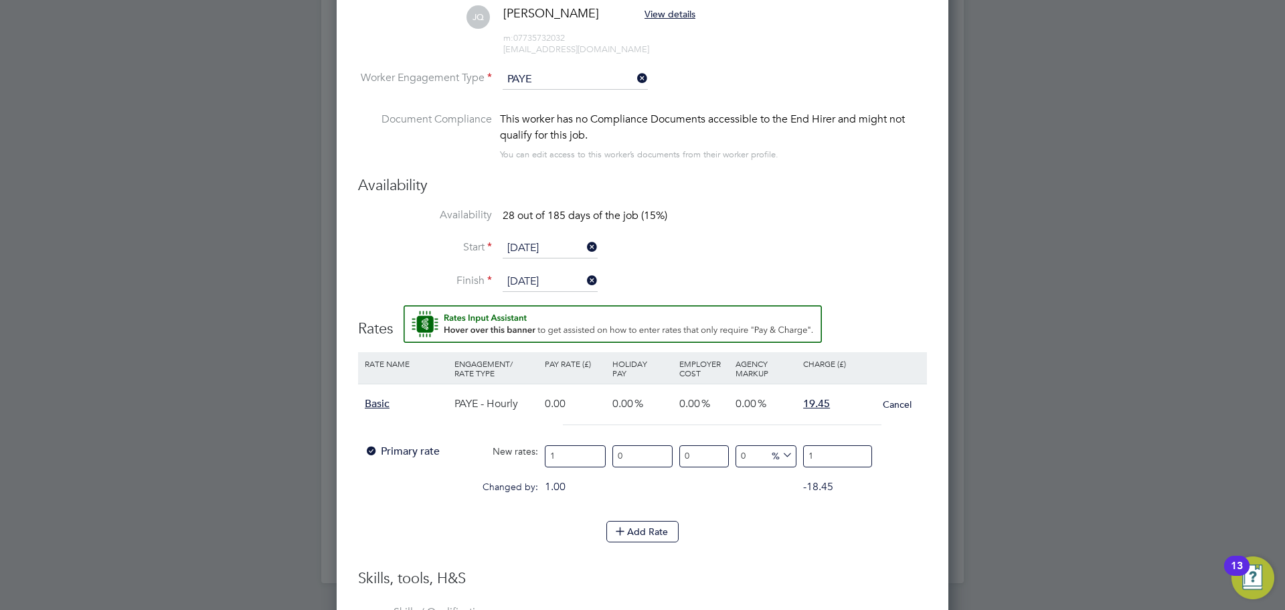
type input "14"
type input "14.1"
type input "14.12"
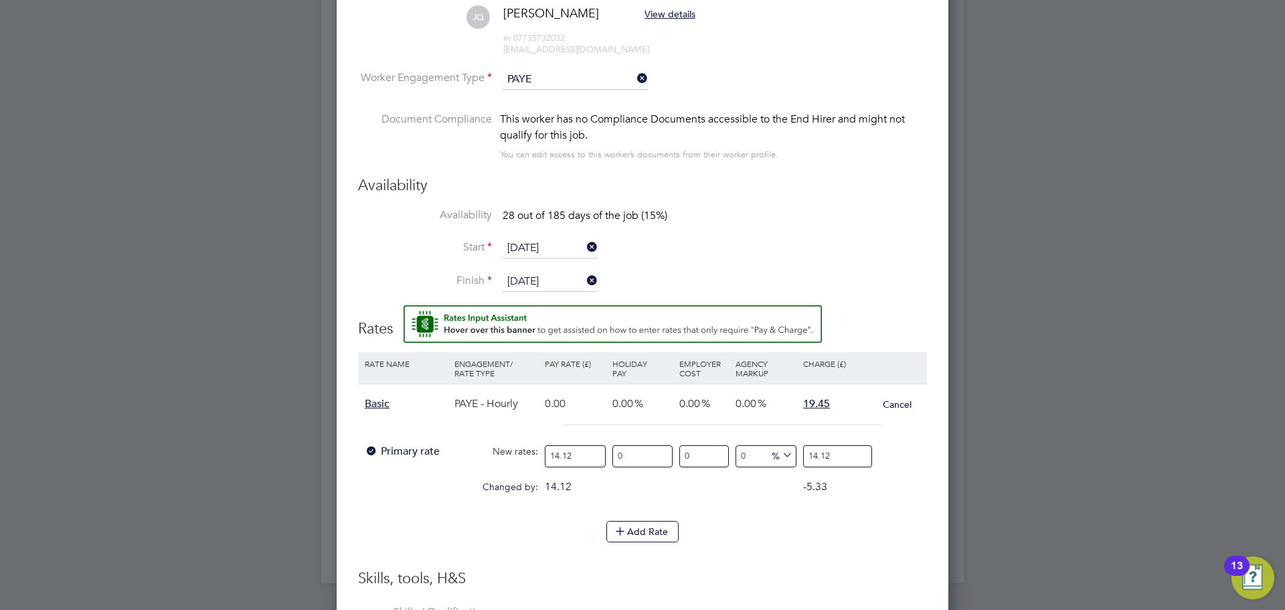
type input "14.12"
drag, startPoint x: 872, startPoint y: 464, endPoint x: 789, endPoint y: 455, distance: 82.9
click at [790, 455] on div "Primary rate New rates: 14.12 0 n/a 0 n/a 0 0 % 14.12" at bounding box center [642, 455] width 569 height 35
type input "-92.91784702549575"
type input "1"
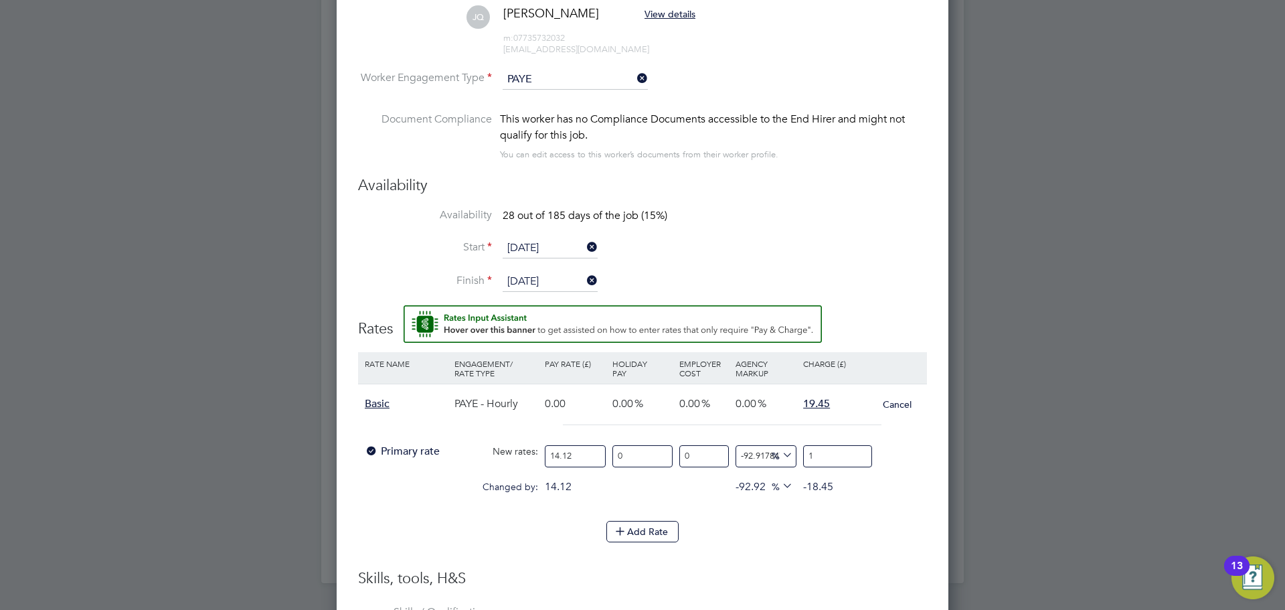
type input "34.56090651558074"
type input "19"
type input "37.39376770538244"
type input "19.4"
type input "37.74787535410765"
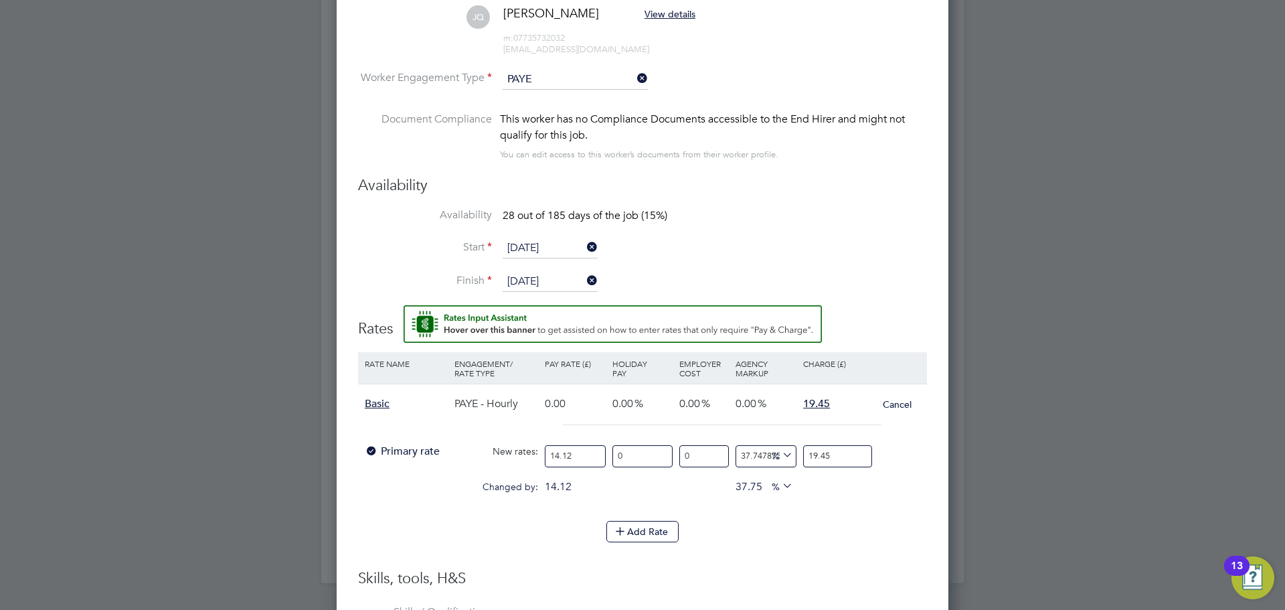
type input "19.45"
click at [744, 528] on div "Add Rate" at bounding box center [642, 531] width 569 height 21
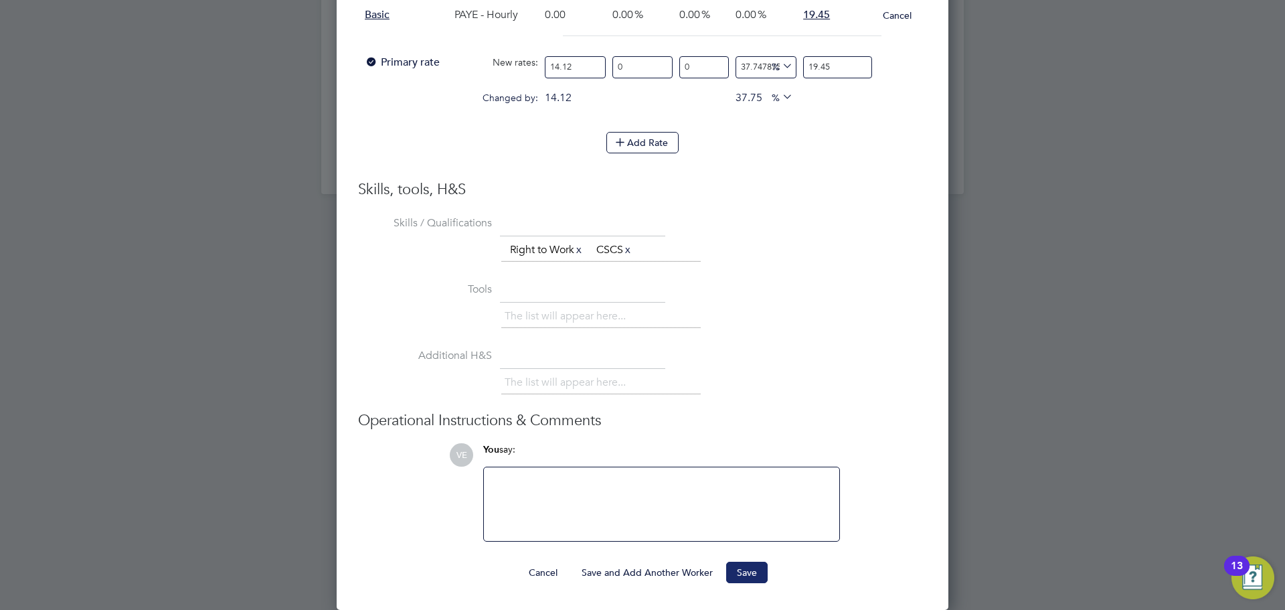
click at [742, 568] on button "Save" at bounding box center [747, 572] width 42 height 21
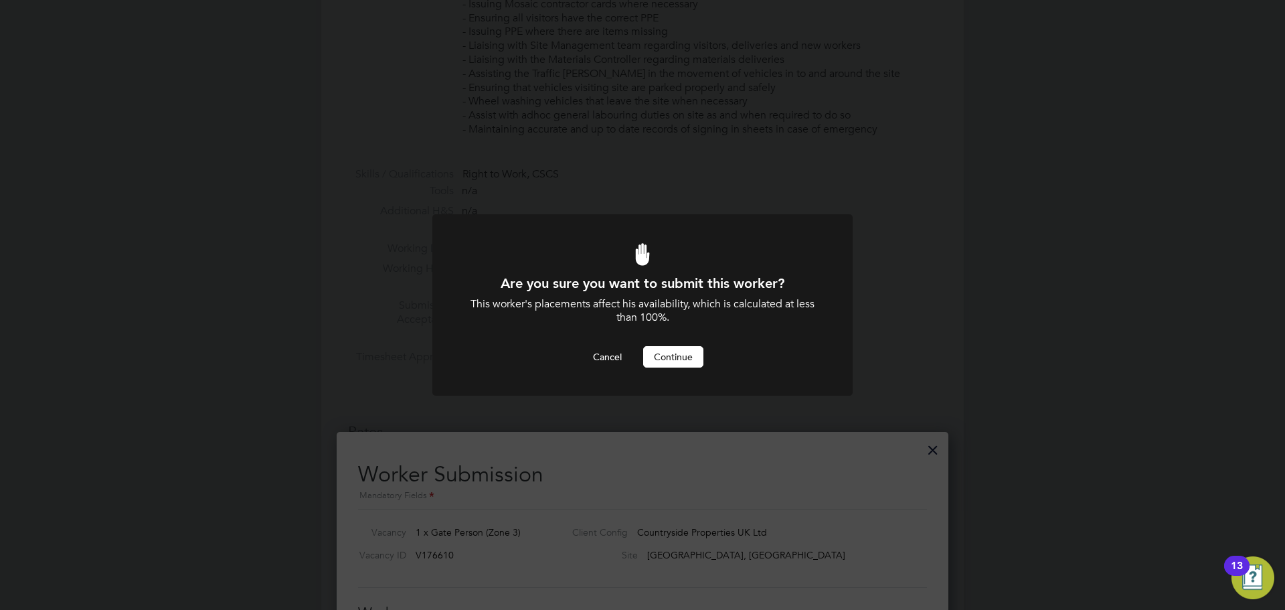
click at [681, 342] on div "Are you sure you want to submit this worker? This worker's placements affect hi…" at bounding box center [643, 321] width 348 height 94
click at [689, 352] on button "Continue" at bounding box center [673, 356] width 60 height 21
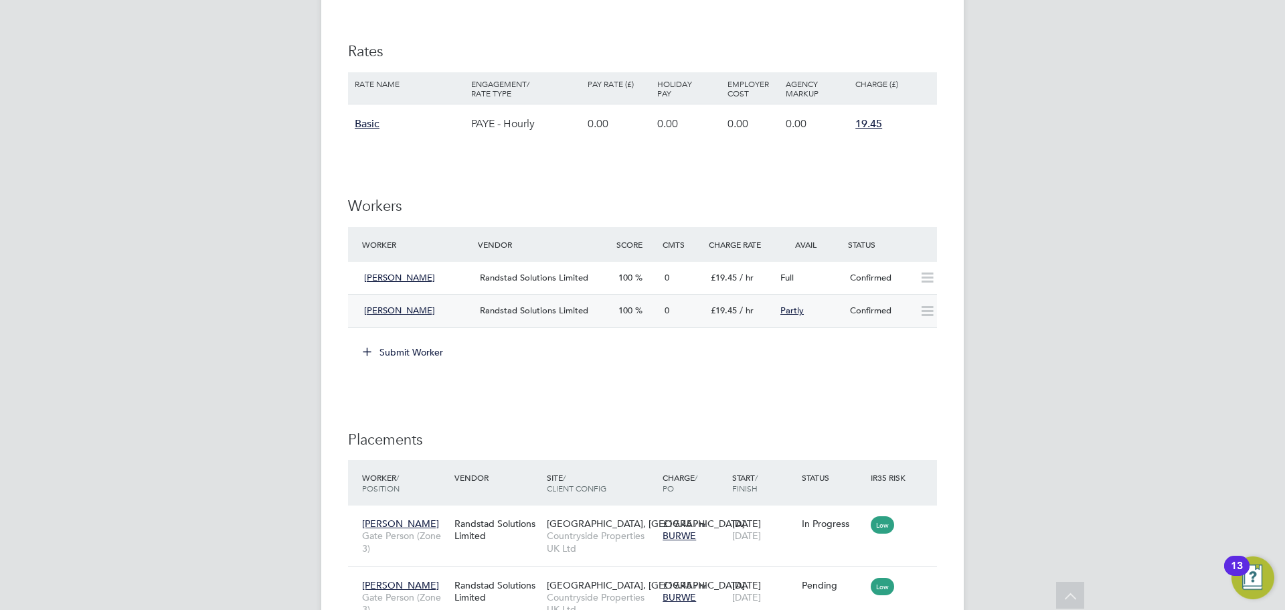
click at [872, 307] on div "Confirmed" at bounding box center [880, 311] width 70 height 22
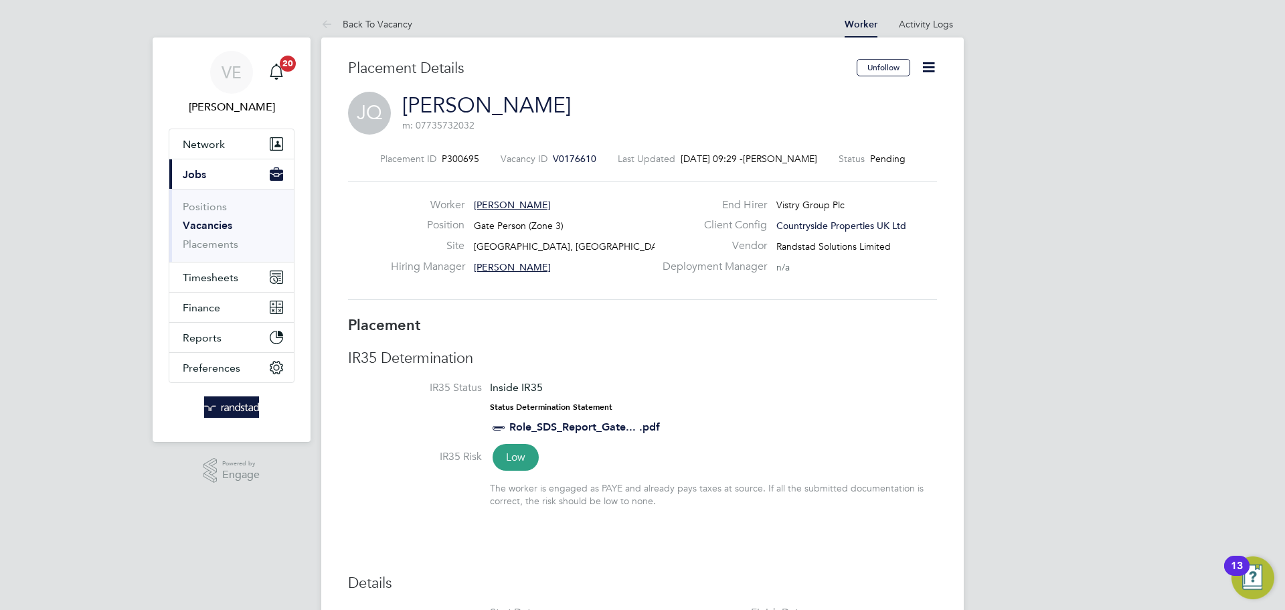
click at [926, 67] on icon at bounding box center [928, 67] width 17 height 17
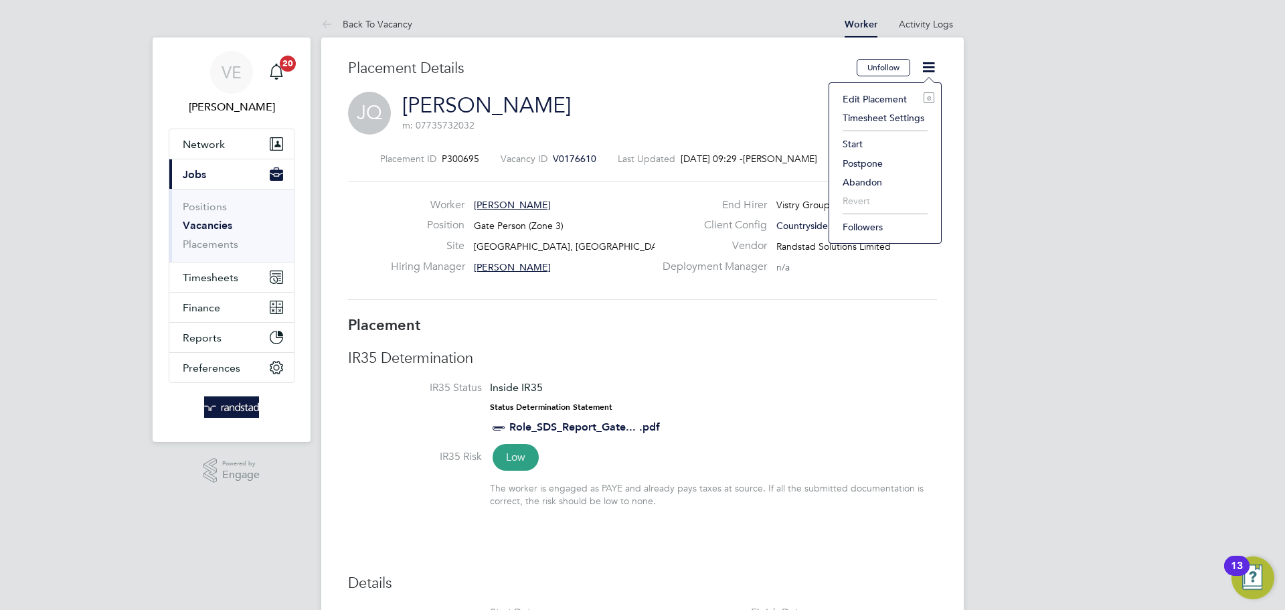
click at [852, 140] on li "Start" at bounding box center [885, 144] width 98 height 19
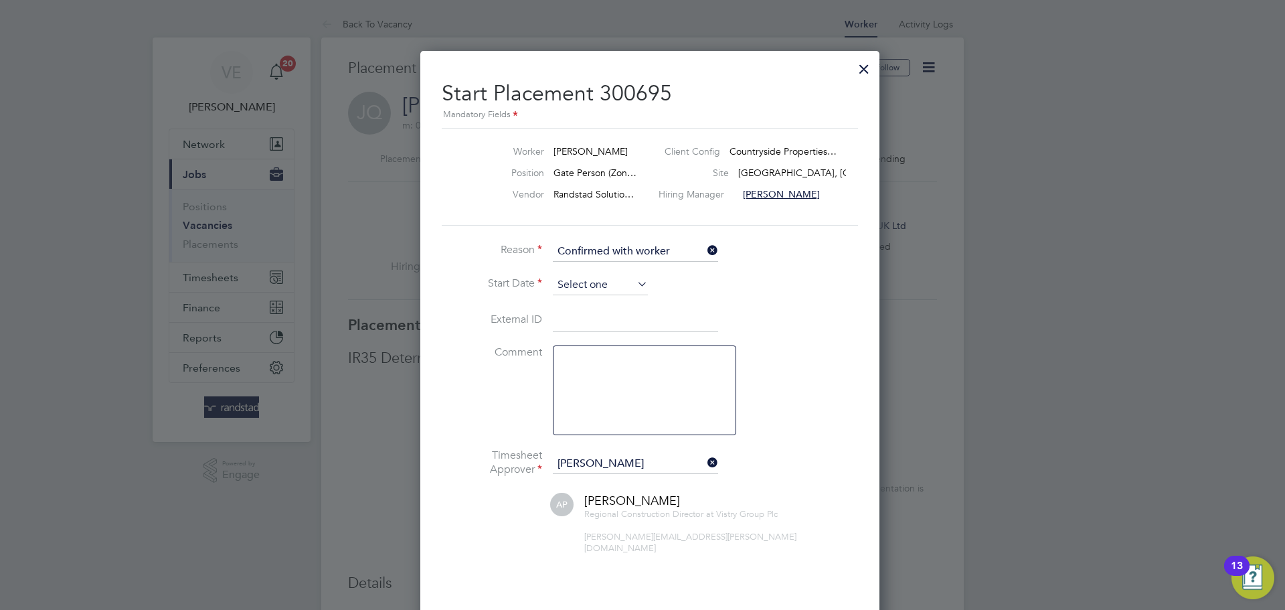
click at [596, 289] on input at bounding box center [600, 285] width 95 height 20
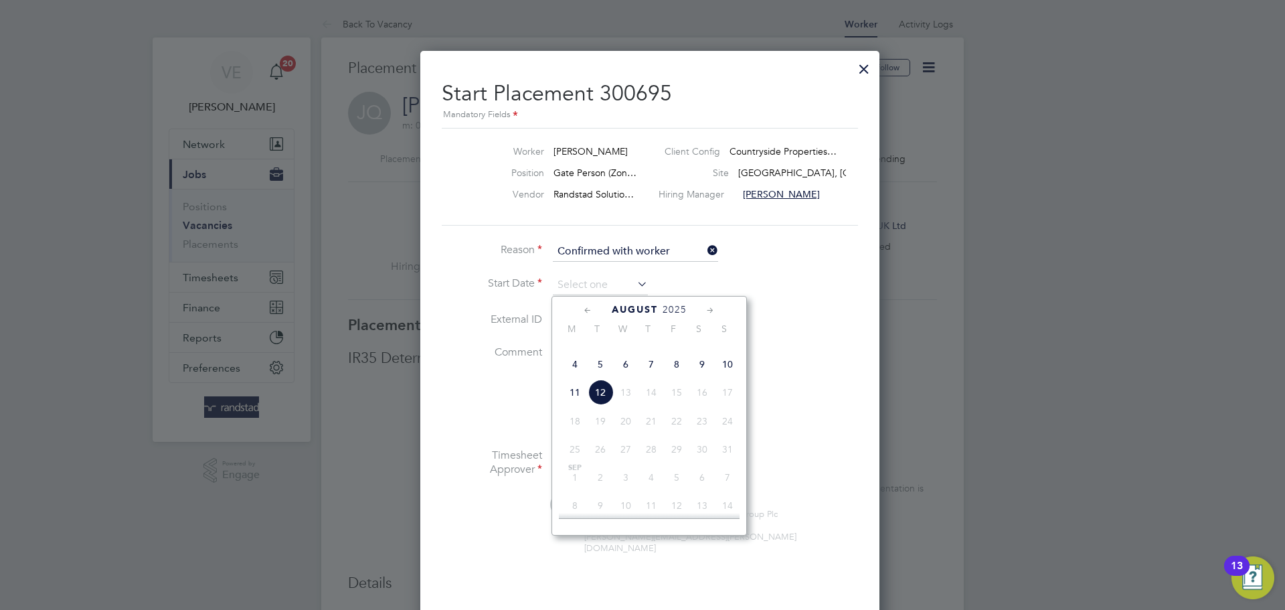
click at [573, 377] on span "4" at bounding box center [574, 363] width 25 height 25
type input "[DATE]"
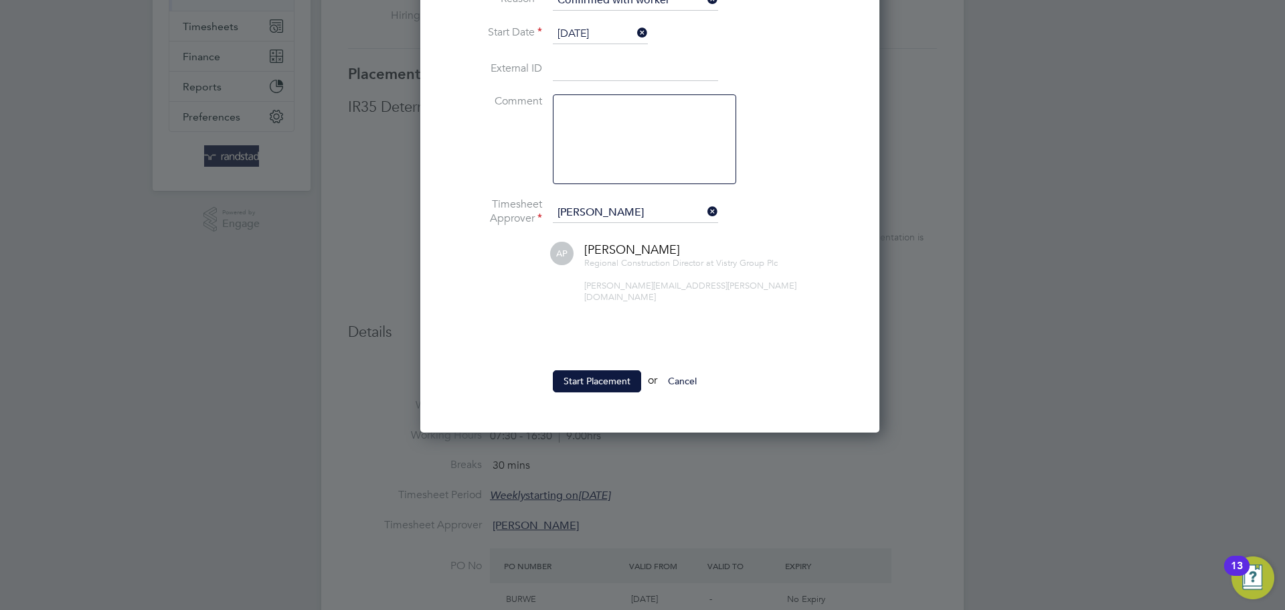
click at [588, 353] on ul "Reason Confirmed with worker Start Date 04 Aug 2025 External ID Comment Timeshe…" at bounding box center [643, 198] width 402 height 415
click at [594, 370] on button "Start Placement" at bounding box center [597, 380] width 88 height 21
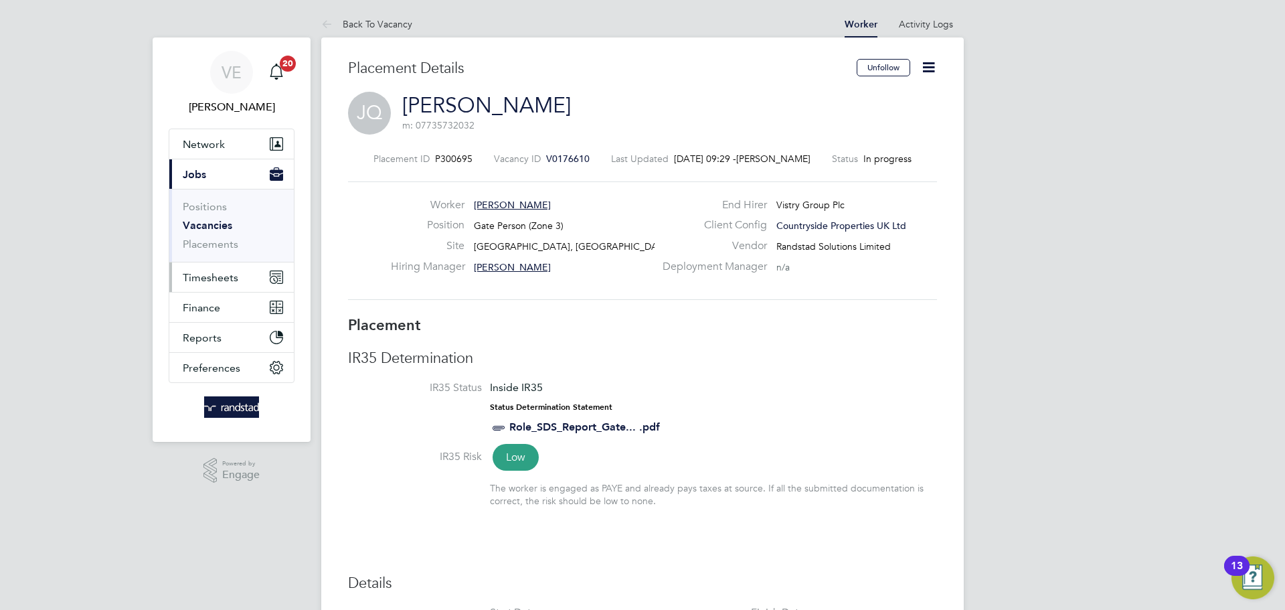
click at [174, 284] on button "Timesheets" at bounding box center [231, 276] width 125 height 29
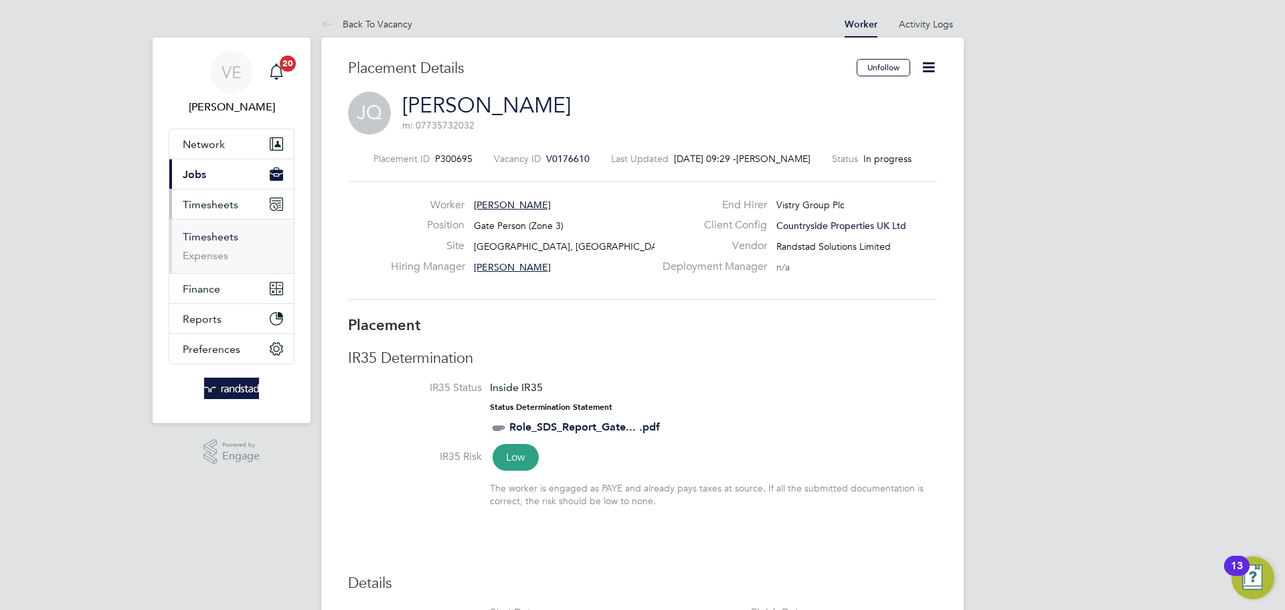
click at [208, 232] on link "Timesheets" at bounding box center [211, 236] width 56 height 13
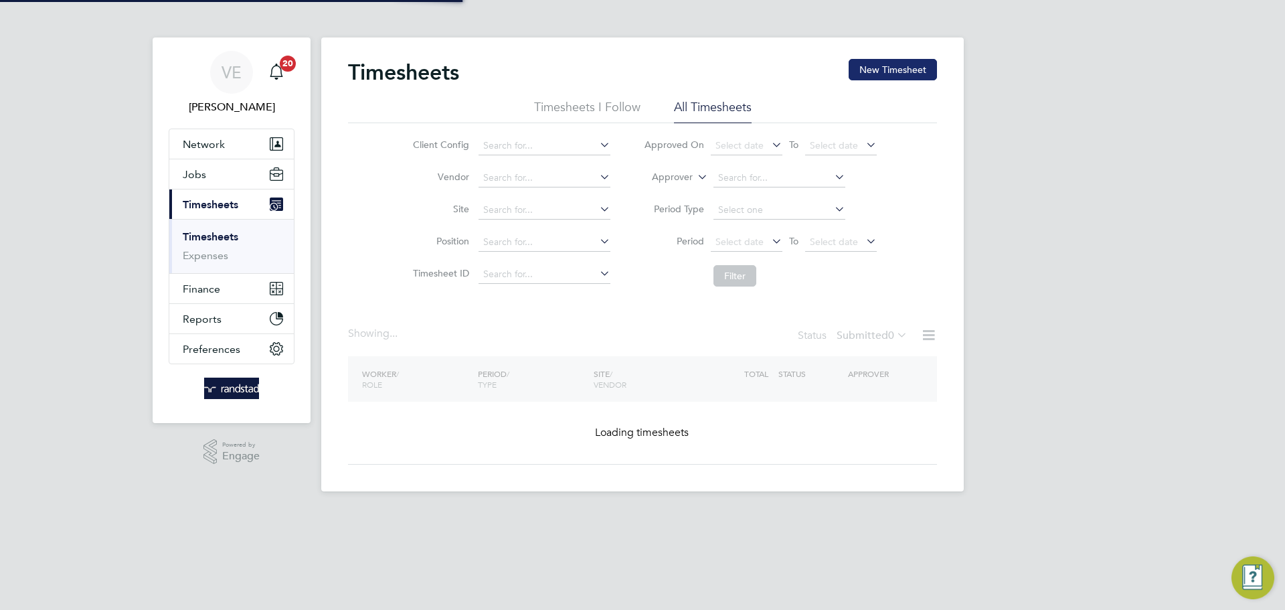
click at [887, 76] on button "New Timesheet" at bounding box center [893, 69] width 88 height 21
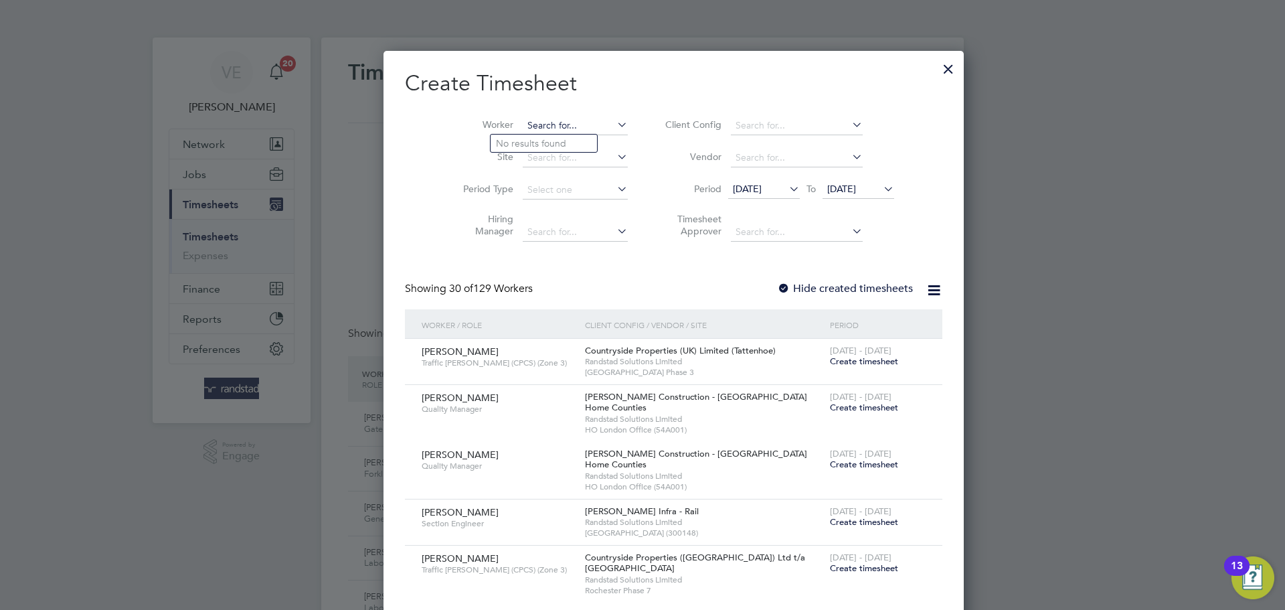
click at [523, 124] on input at bounding box center [575, 125] width 105 height 19
click at [536, 139] on b "Quin" at bounding box center [540, 143] width 21 height 11
type input "[PERSON_NAME]"
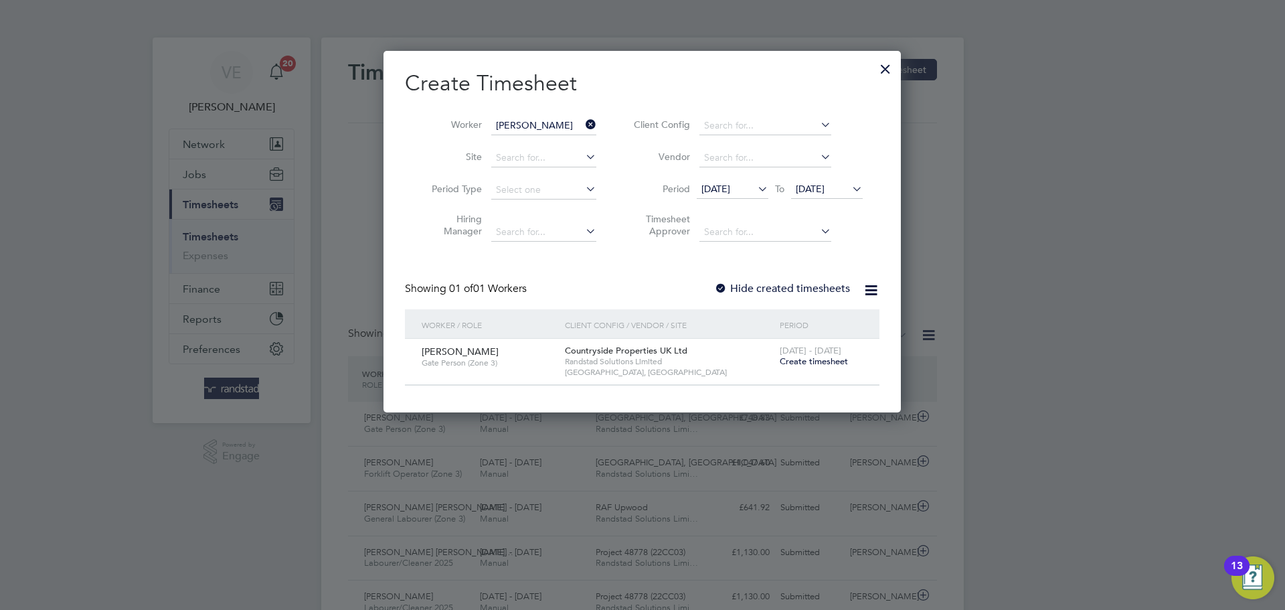
click at [808, 363] on span "Create timesheet" at bounding box center [814, 360] width 68 height 11
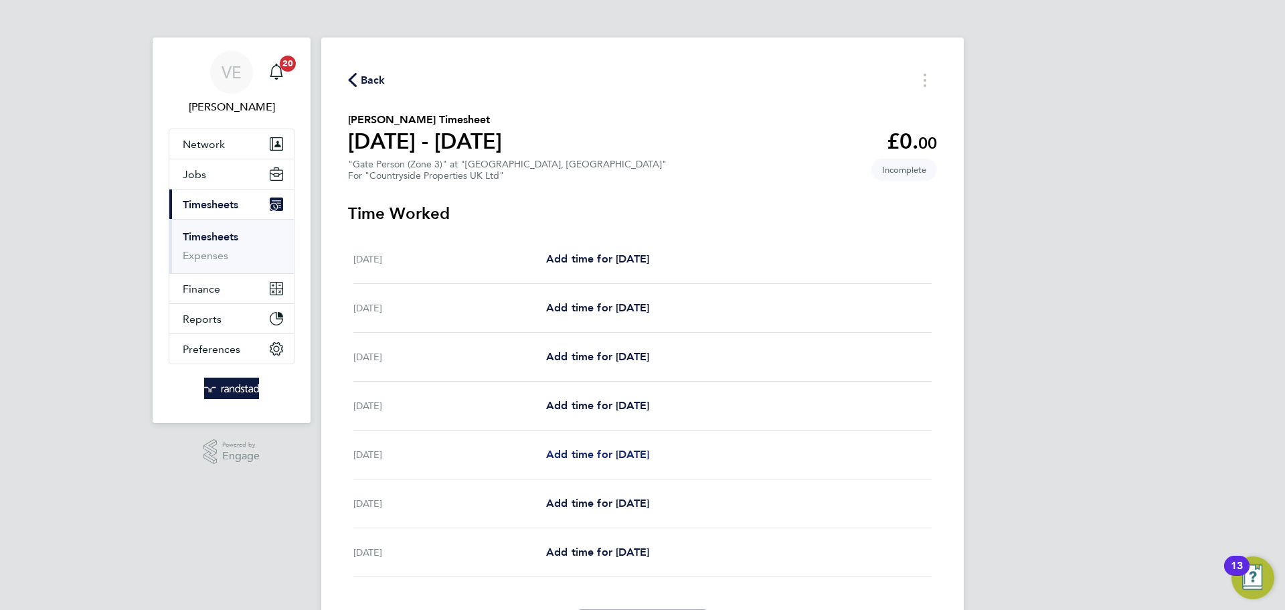
click at [606, 453] on span "Add time for Fri 08 Aug" at bounding box center [597, 454] width 103 height 13
select select "30"
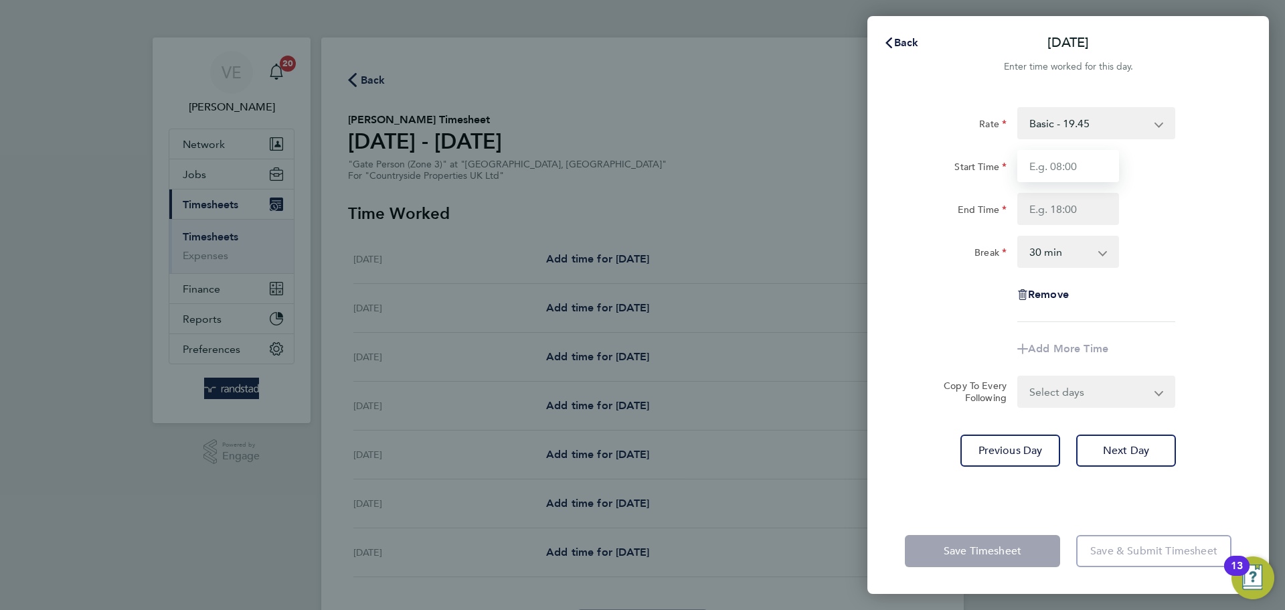
drag, startPoint x: 1067, startPoint y: 165, endPoint x: 1078, endPoint y: 182, distance: 20.2
click at [1068, 165] on input "Start Time" at bounding box center [1069, 166] width 102 height 32
type input "07:30"
drag, startPoint x: 1083, startPoint y: 200, endPoint x: 1072, endPoint y: 202, distance: 10.9
click at [1082, 201] on input "End Time" at bounding box center [1069, 209] width 102 height 32
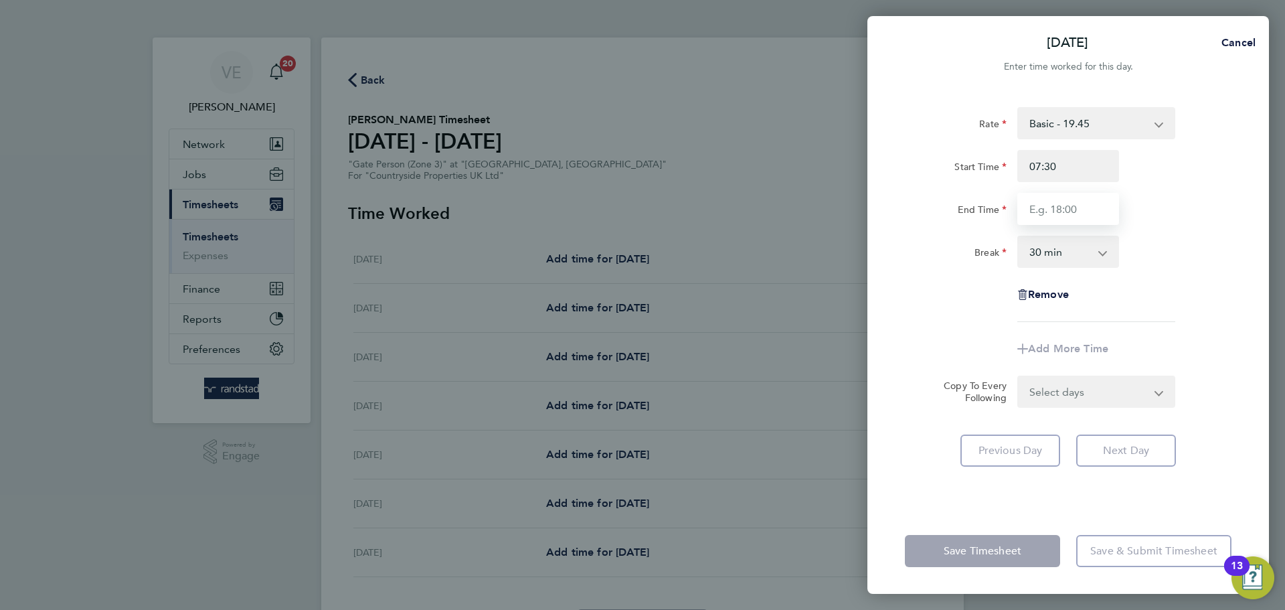
click at [1060, 204] on input "End Time" at bounding box center [1069, 209] width 102 height 32
type input "17:00"
click at [1210, 275] on div "Rate Basic - 19.45 Start Time 07:30 End Time 17:00 Break 0 min 15 min 30 min 45…" at bounding box center [1068, 214] width 327 height 215
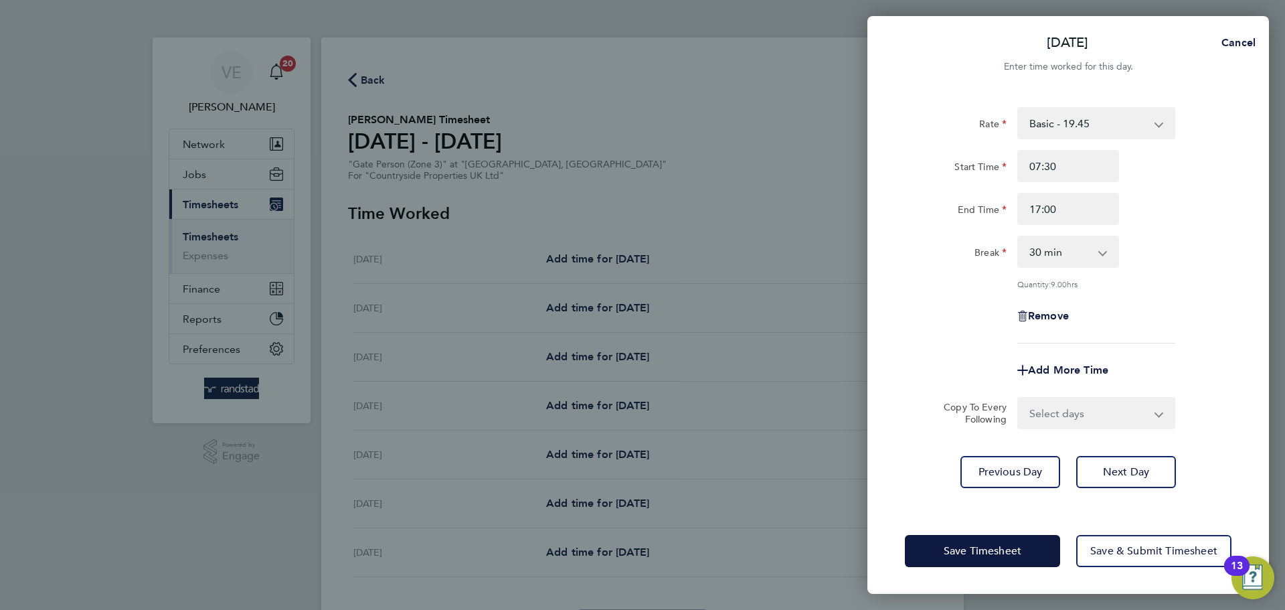
click at [1141, 528] on div "Save Timesheet Save & Submit Timesheet" at bounding box center [1069, 551] width 402 height 86
click at [1141, 544] on span "Save & Submit Timesheet" at bounding box center [1153, 550] width 127 height 13
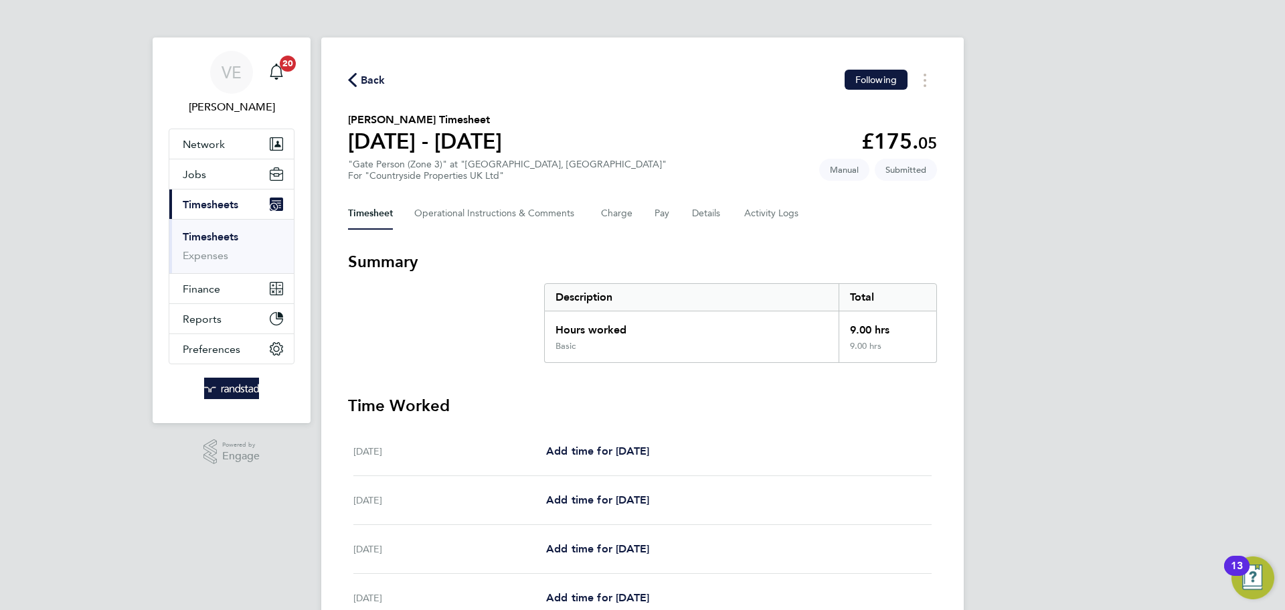
click at [364, 80] on span "Back" at bounding box center [373, 80] width 25 height 16
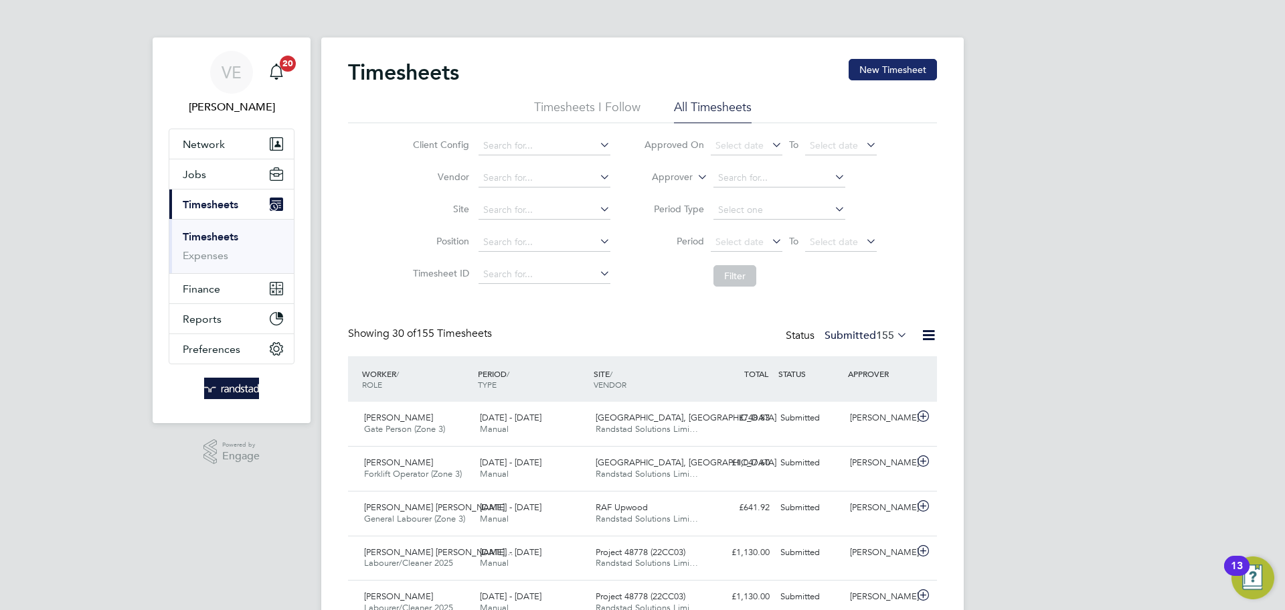
click at [903, 72] on button "New Timesheet" at bounding box center [893, 69] width 88 height 21
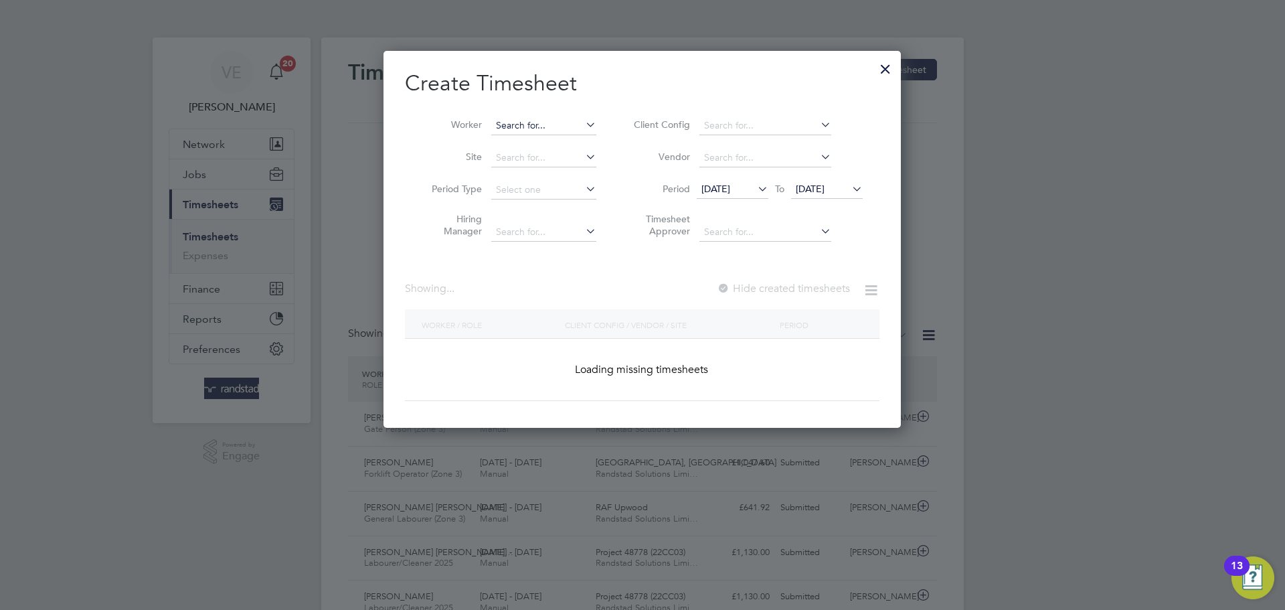
click at [523, 129] on input at bounding box center [543, 125] width 105 height 19
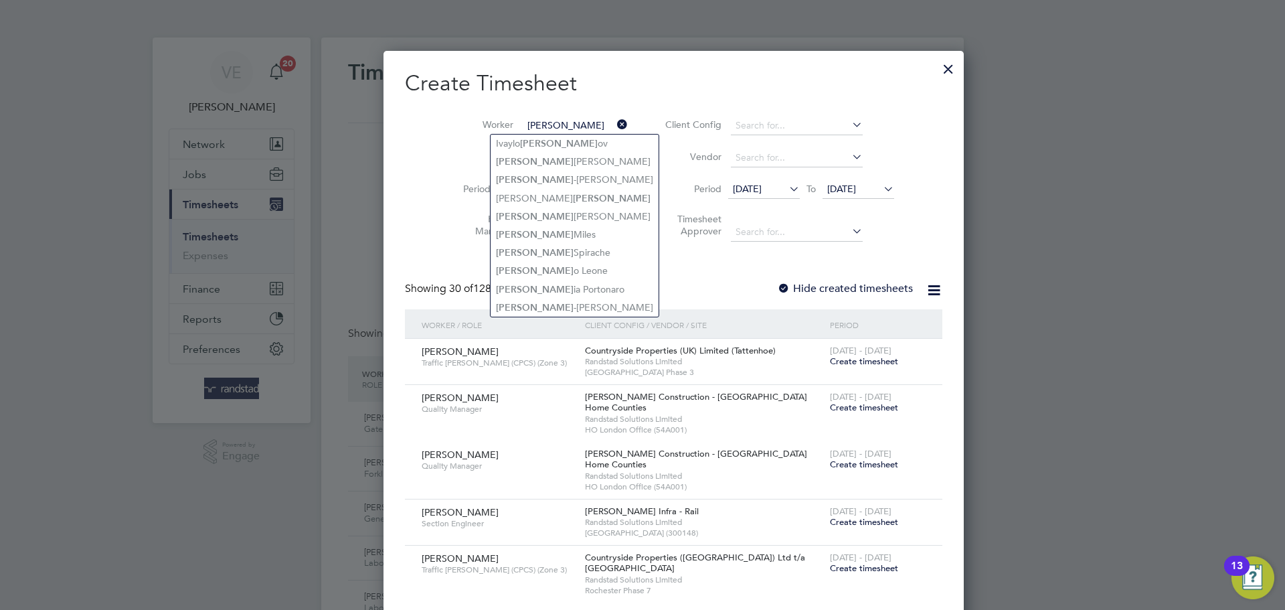
type input "stefan"
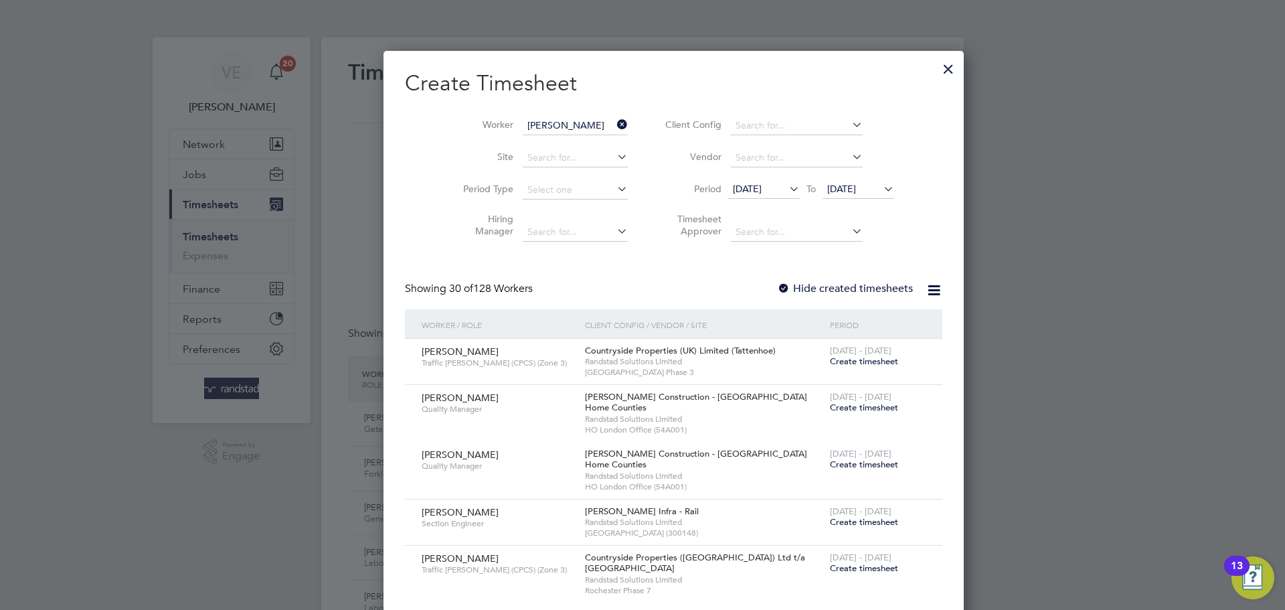
click at [937, 66] on div at bounding box center [949, 66] width 24 height 24
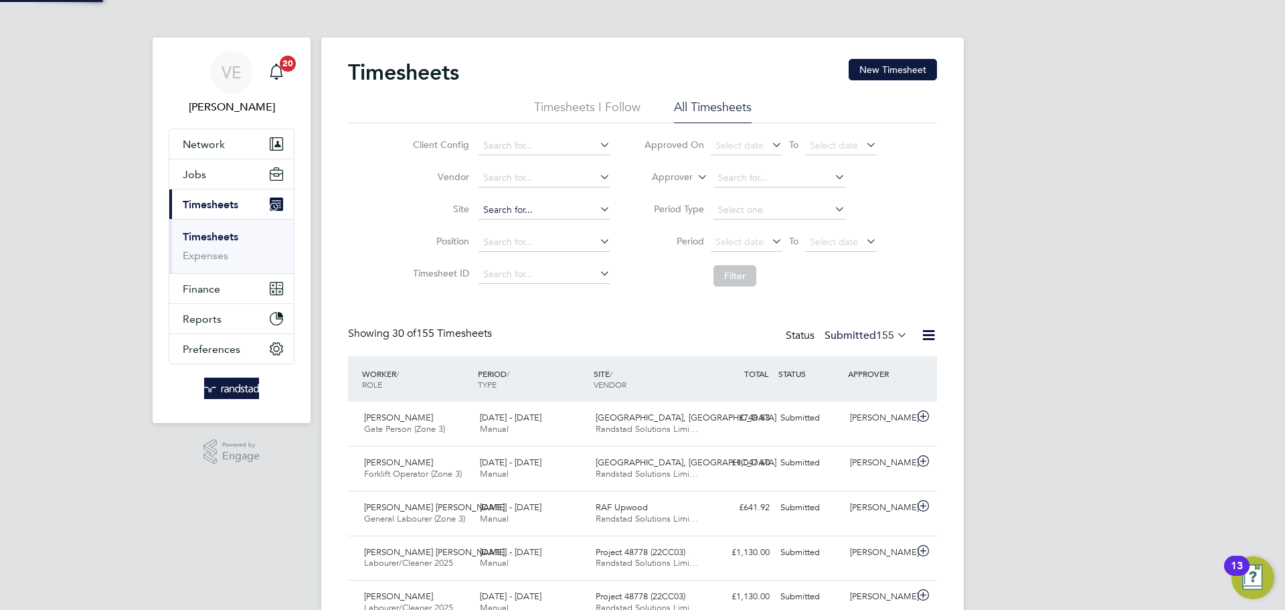
click at [509, 201] on input at bounding box center [545, 210] width 132 height 19
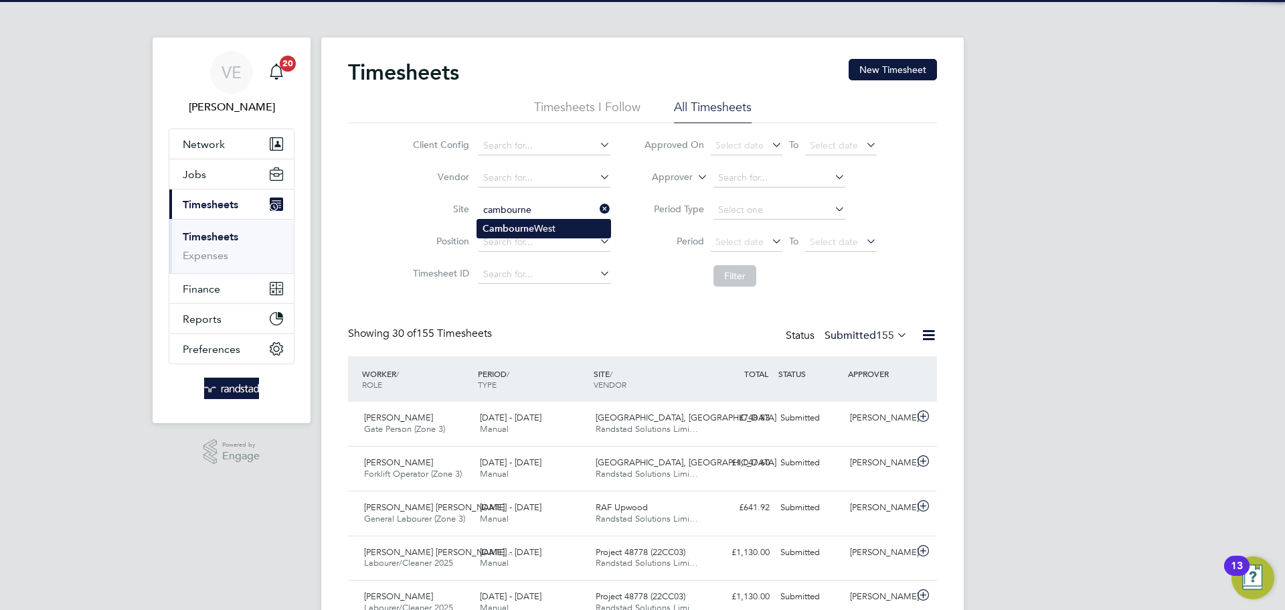
click at [558, 222] on li "Cambourne West" at bounding box center [543, 229] width 133 height 18
type input "Cambourne West"
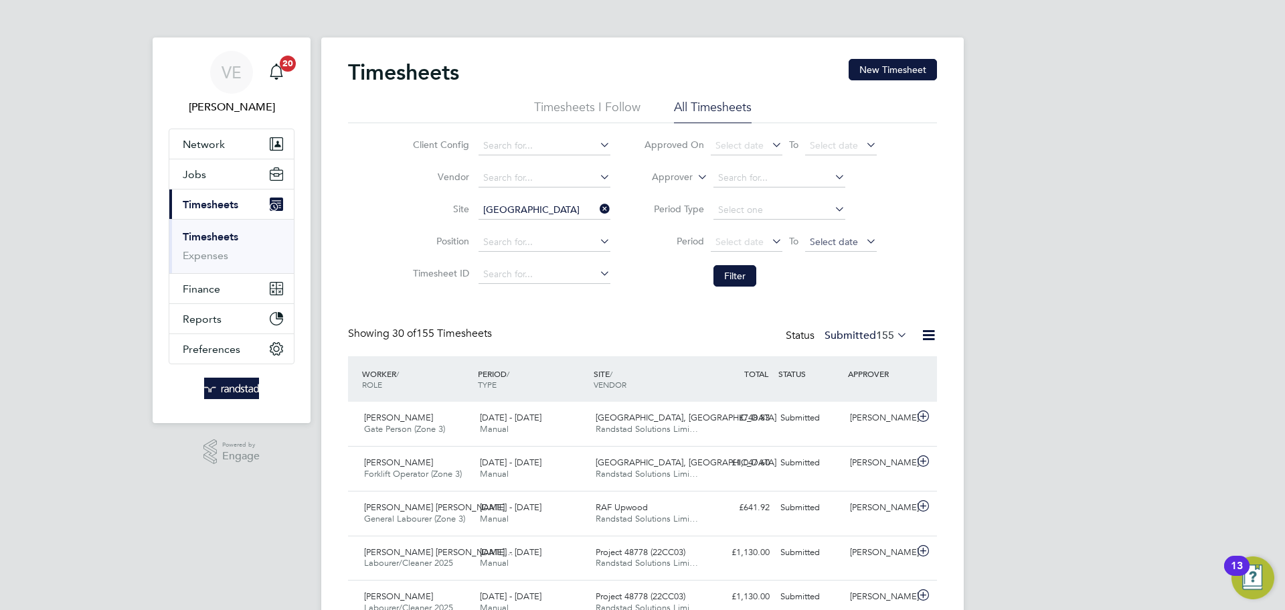
click at [848, 236] on span "Select date" at bounding box center [834, 242] width 48 height 12
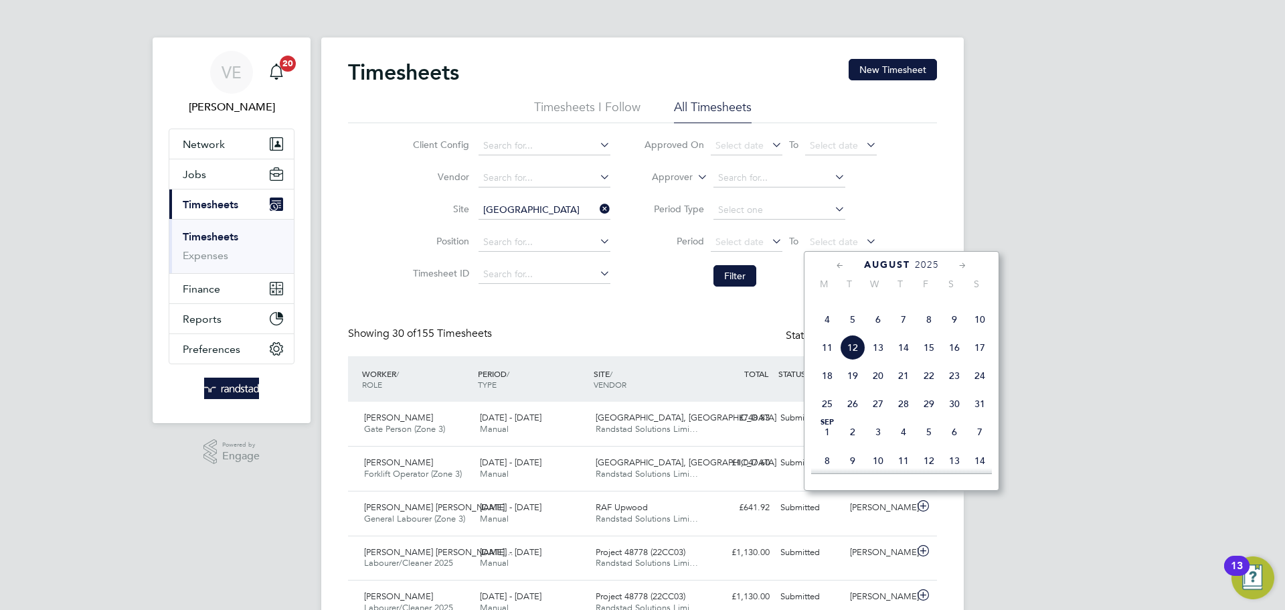
click at [985, 332] on span "10" at bounding box center [979, 319] width 25 height 25
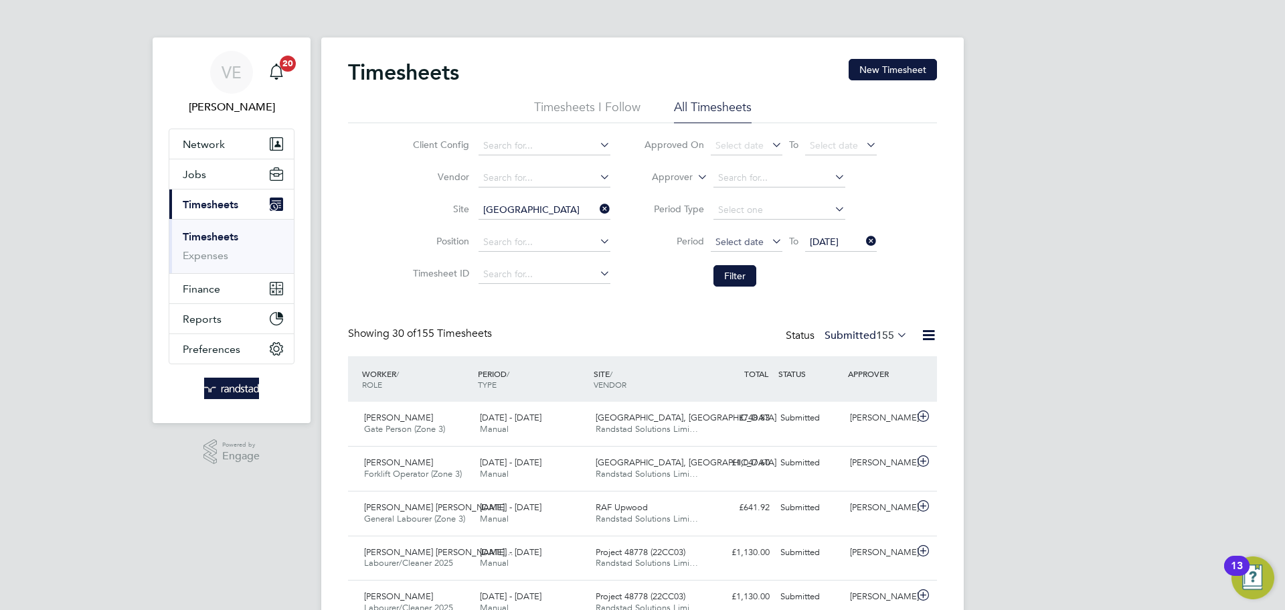
click at [733, 244] on span "Select date" at bounding box center [740, 242] width 48 height 12
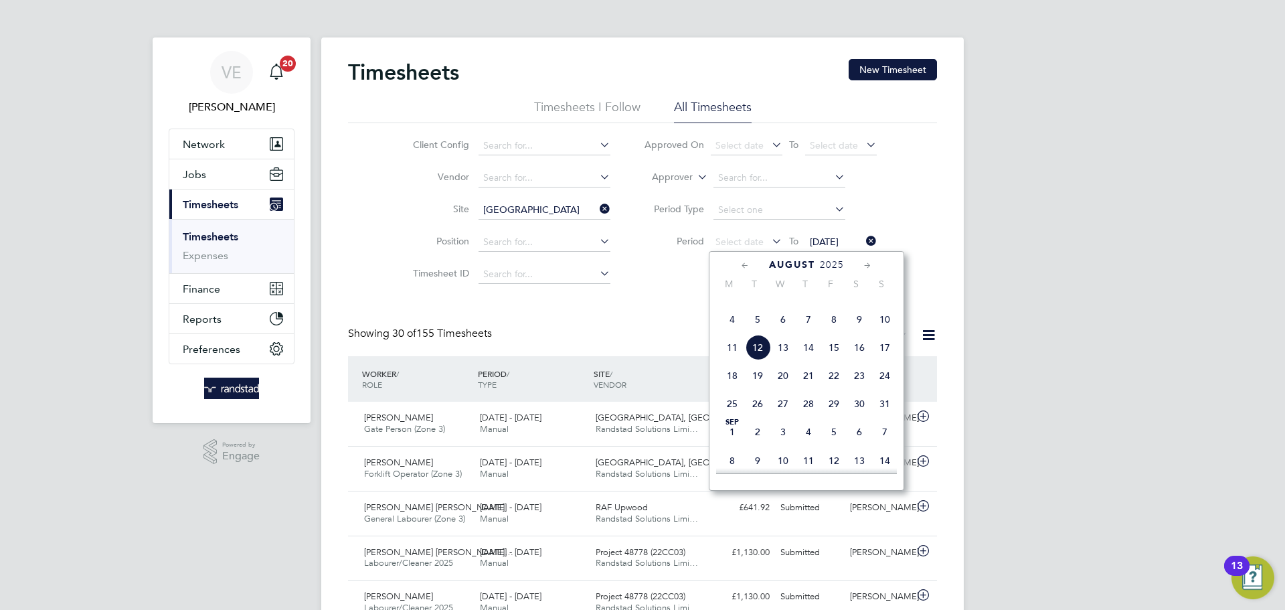
click at [733, 332] on span "4" at bounding box center [732, 319] width 25 height 25
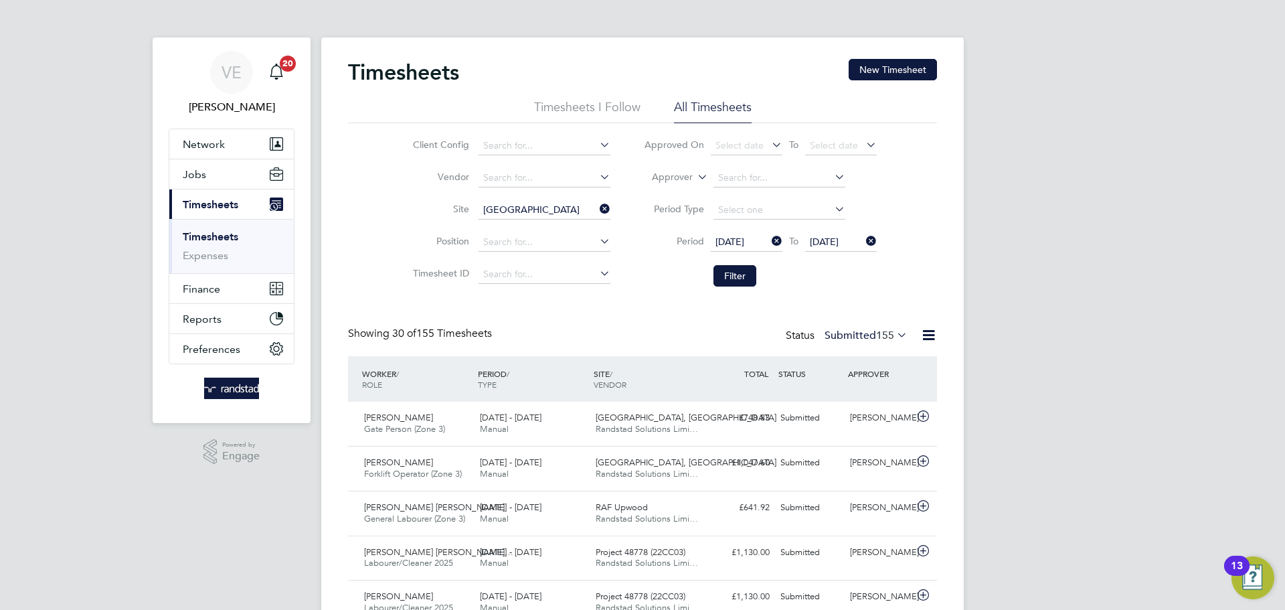
click at [733, 276] on button "Filter" at bounding box center [735, 275] width 43 height 21
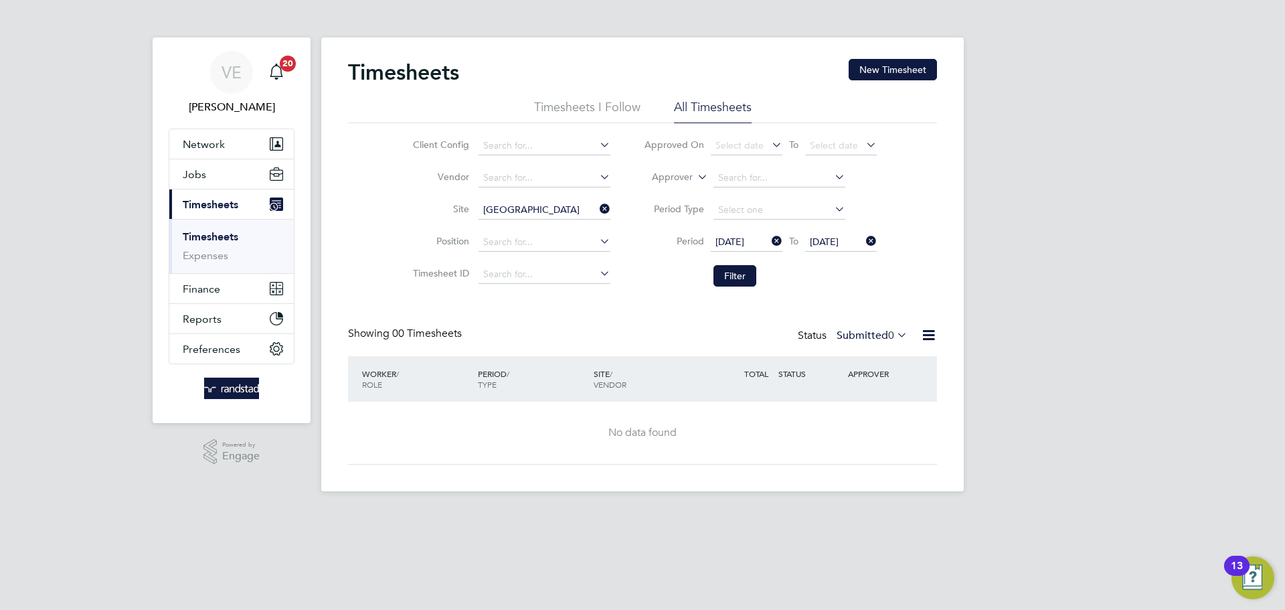
click at [894, 334] on icon at bounding box center [894, 334] width 0 height 19
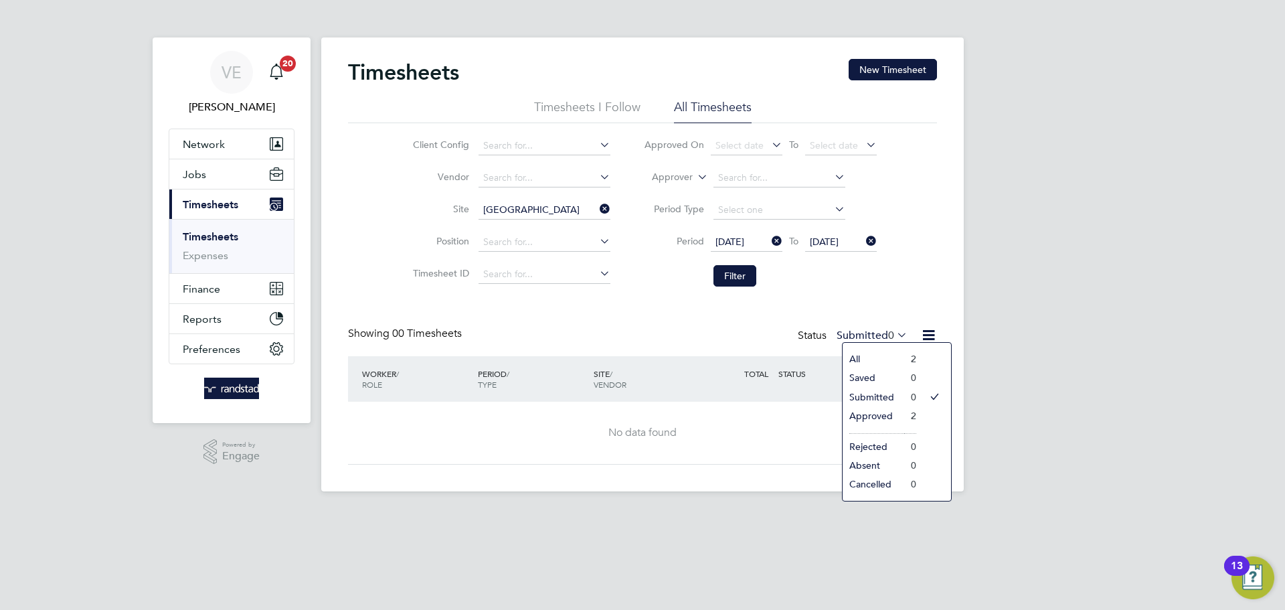
click at [912, 414] on li "2" at bounding box center [910, 415] width 12 height 19
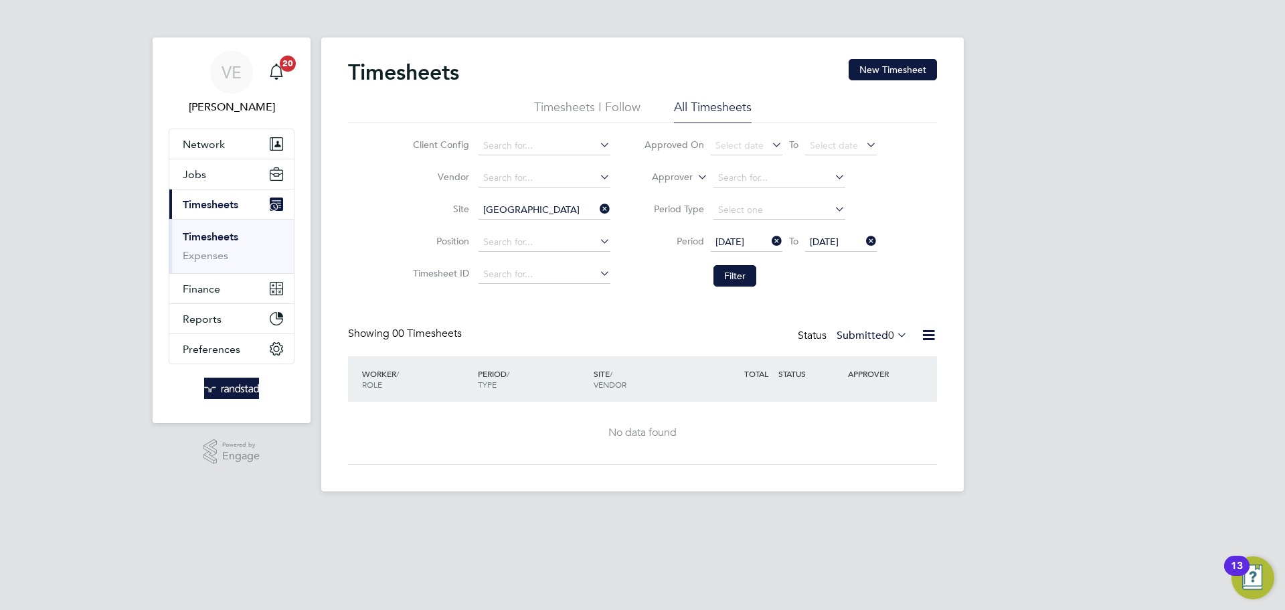
click at [882, 339] on label "Submitted 0" at bounding box center [872, 335] width 71 height 13
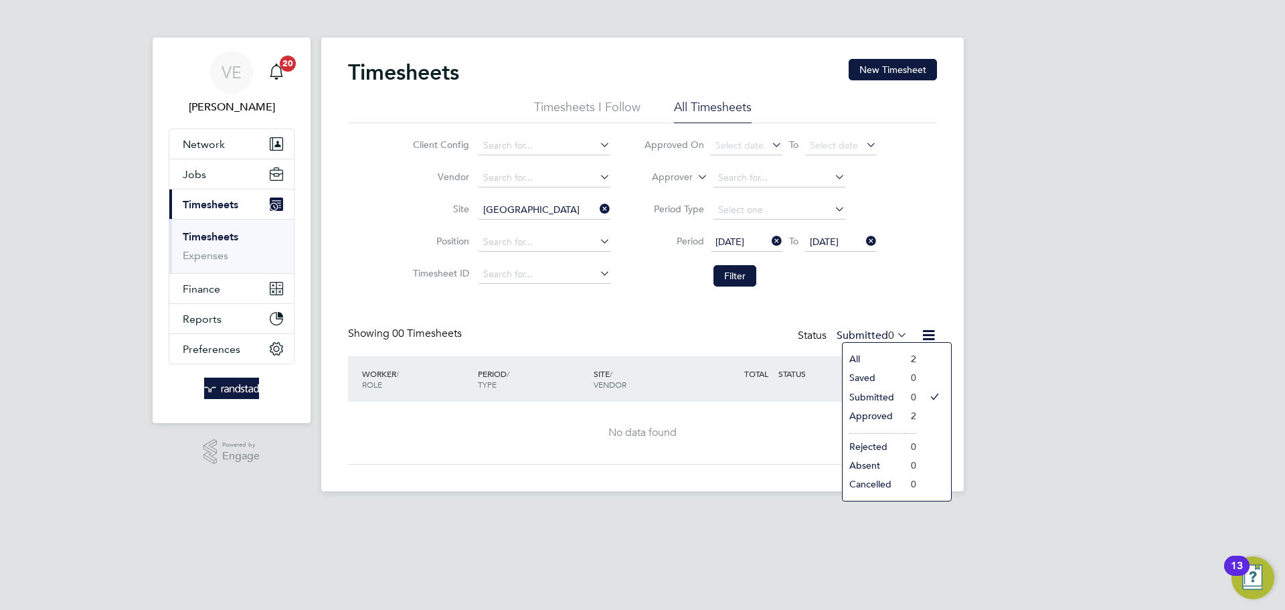
click at [912, 420] on li "2" at bounding box center [910, 415] width 12 height 19
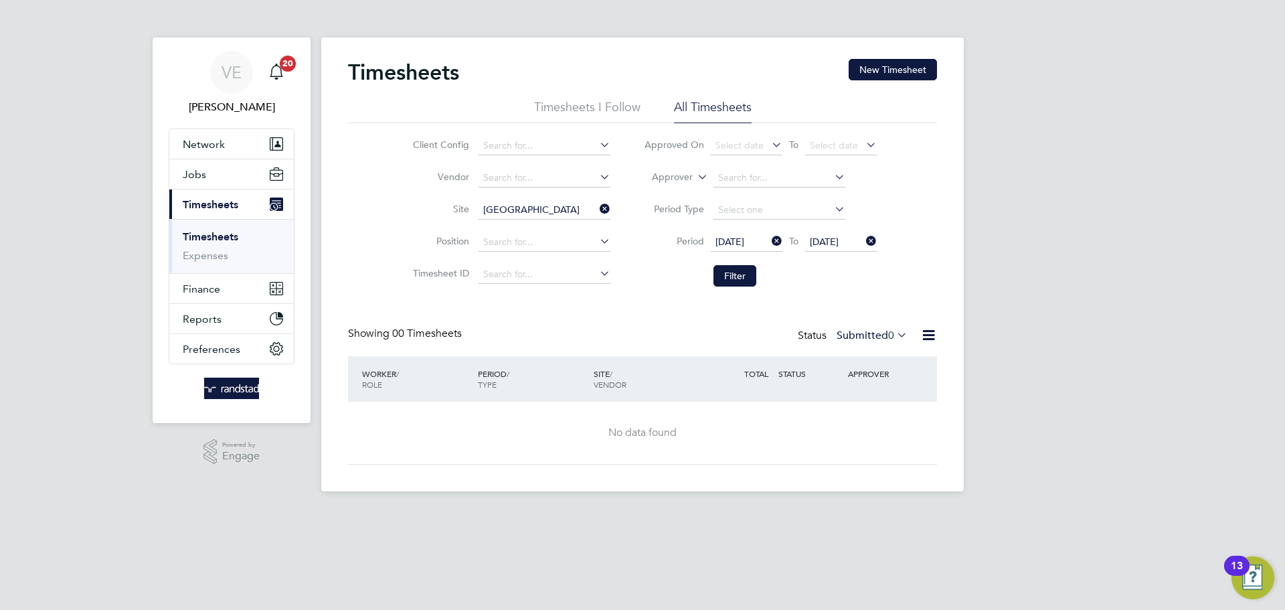
click at [886, 327] on div "Status Submitted 0" at bounding box center [854, 336] width 112 height 19
click at [894, 335] on icon at bounding box center [894, 334] width 0 height 19
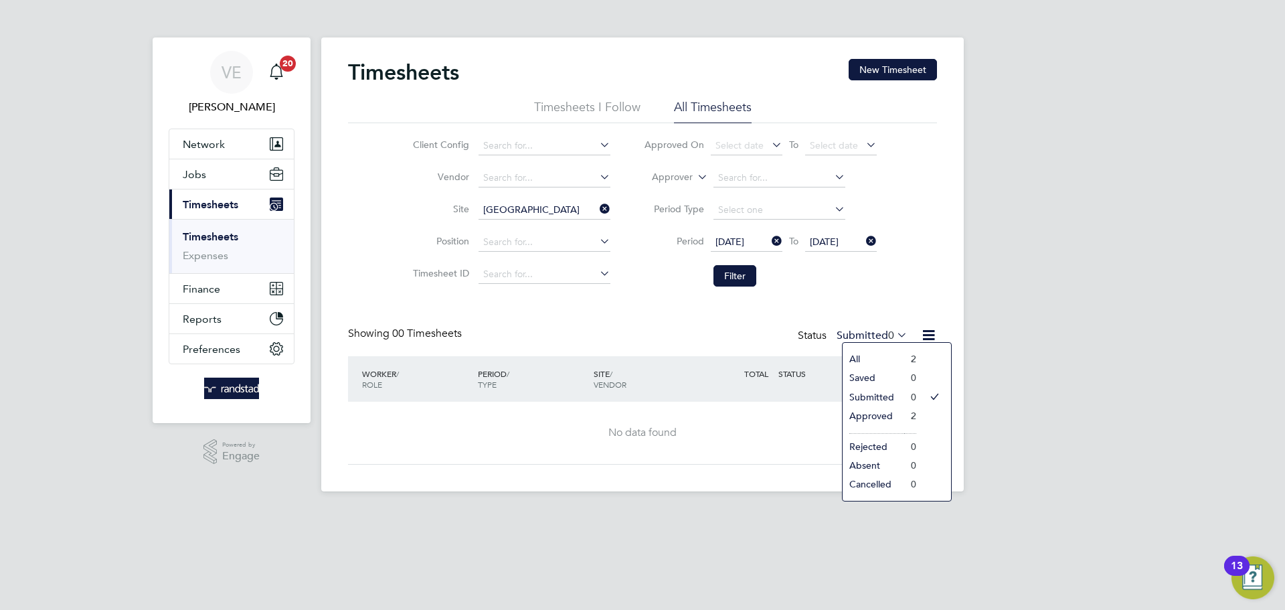
click at [868, 412] on li "Approved" at bounding box center [874, 415] width 62 height 19
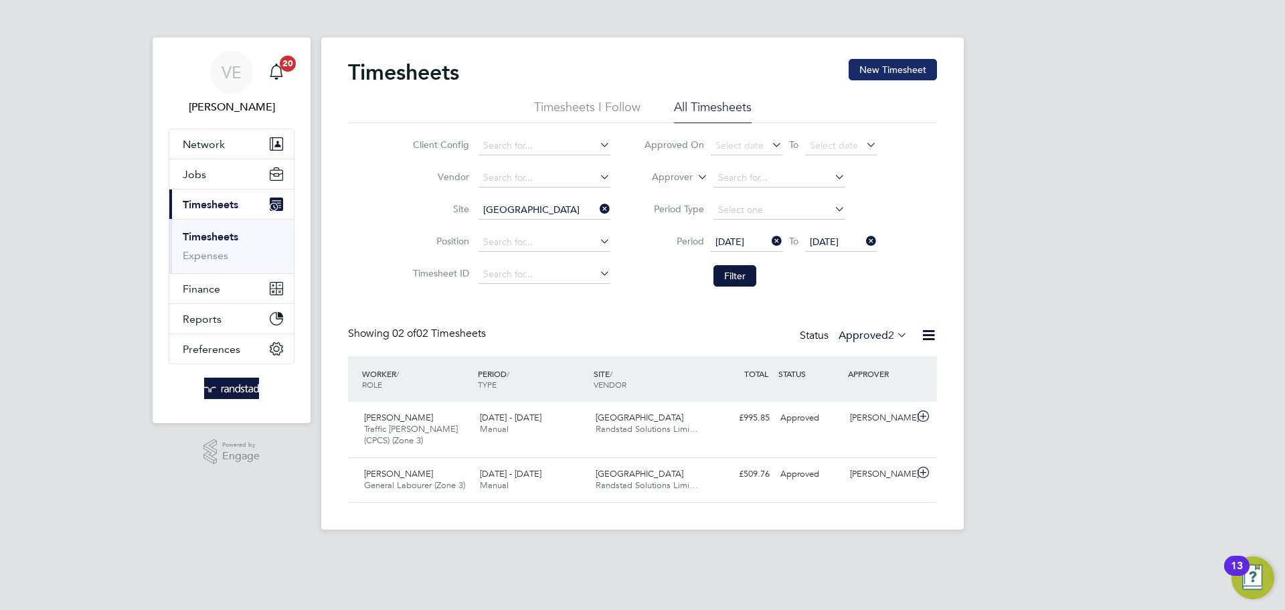
click at [902, 72] on button "New Timesheet" at bounding box center [893, 69] width 88 height 21
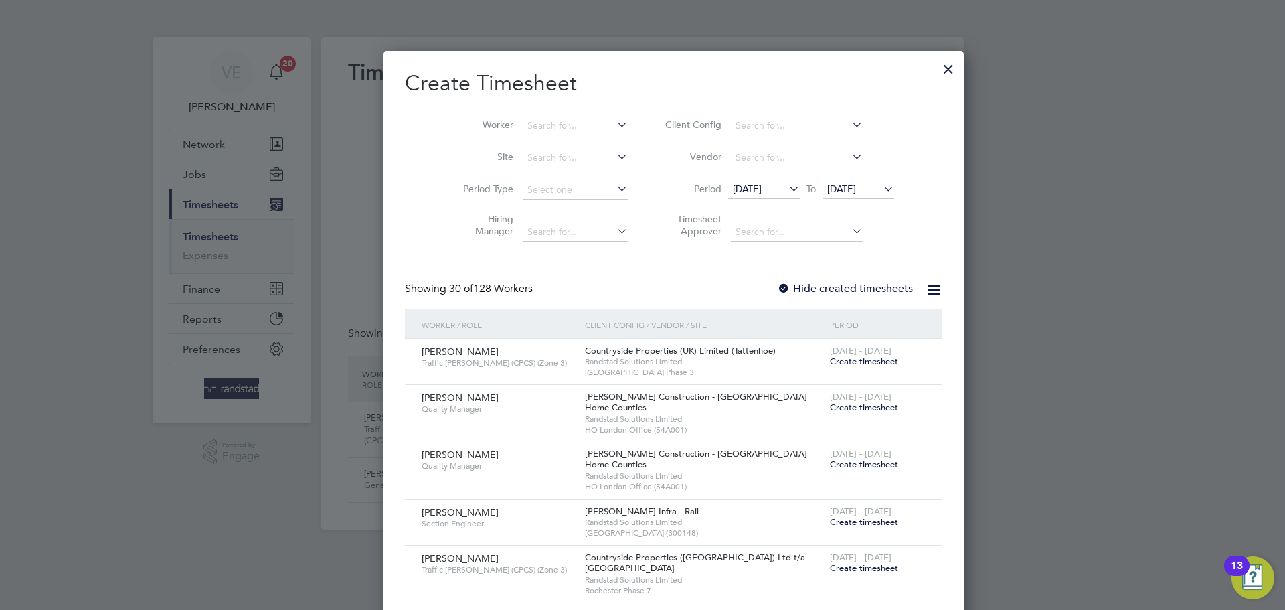
click at [573, 136] on li "Worker" at bounding box center [540, 126] width 208 height 32
click at [562, 133] on input at bounding box center [575, 125] width 105 height 19
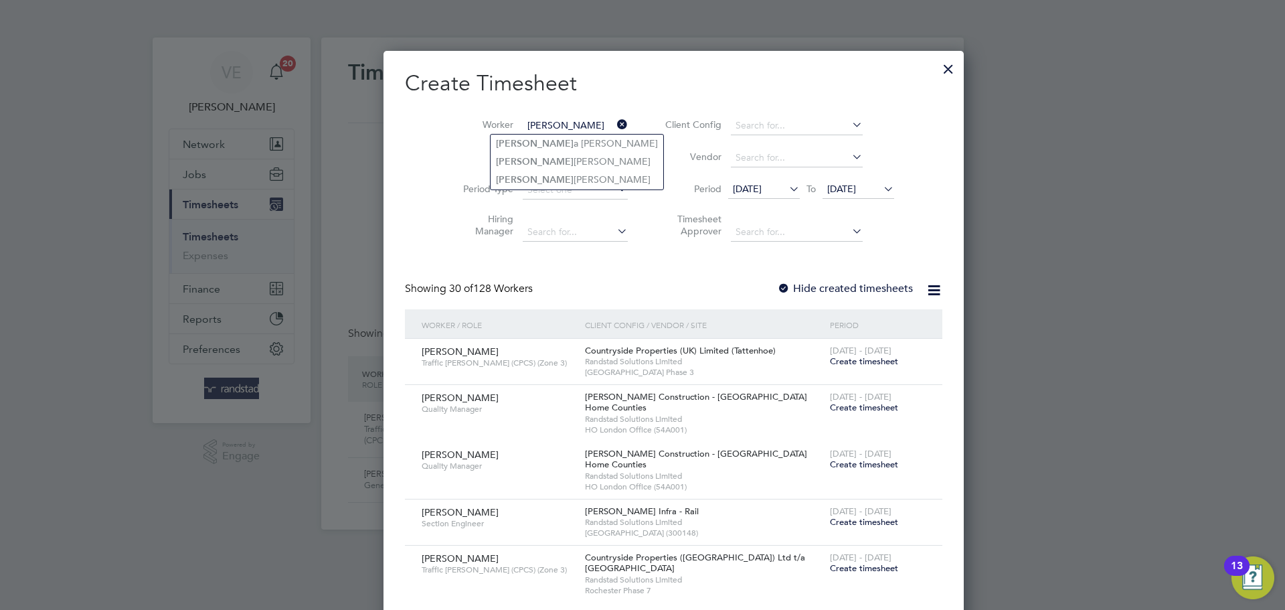
type input "lamar"
click at [937, 74] on div at bounding box center [949, 66] width 24 height 24
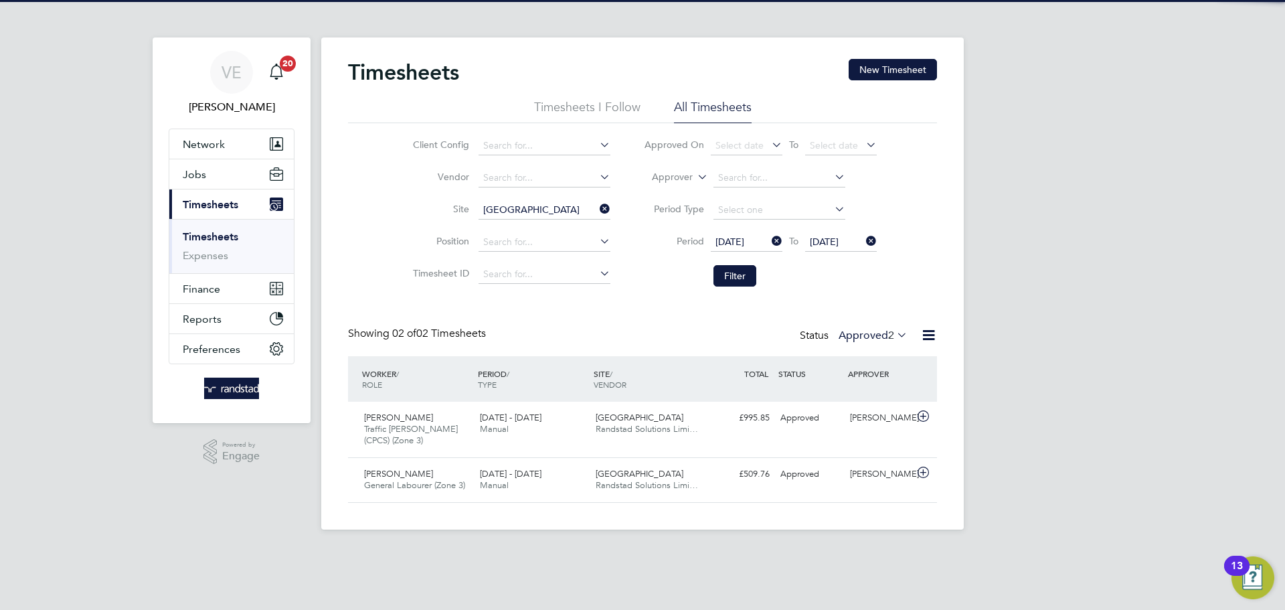
click at [597, 208] on icon at bounding box center [597, 208] width 0 height 19
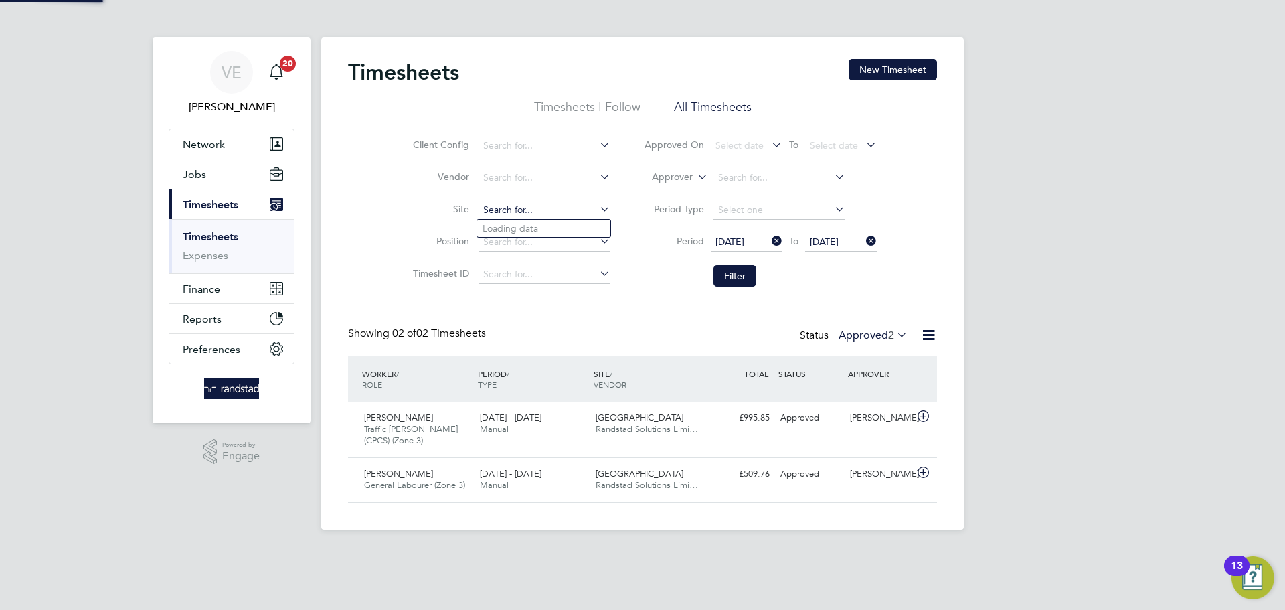
click at [513, 204] on input at bounding box center [545, 210] width 132 height 19
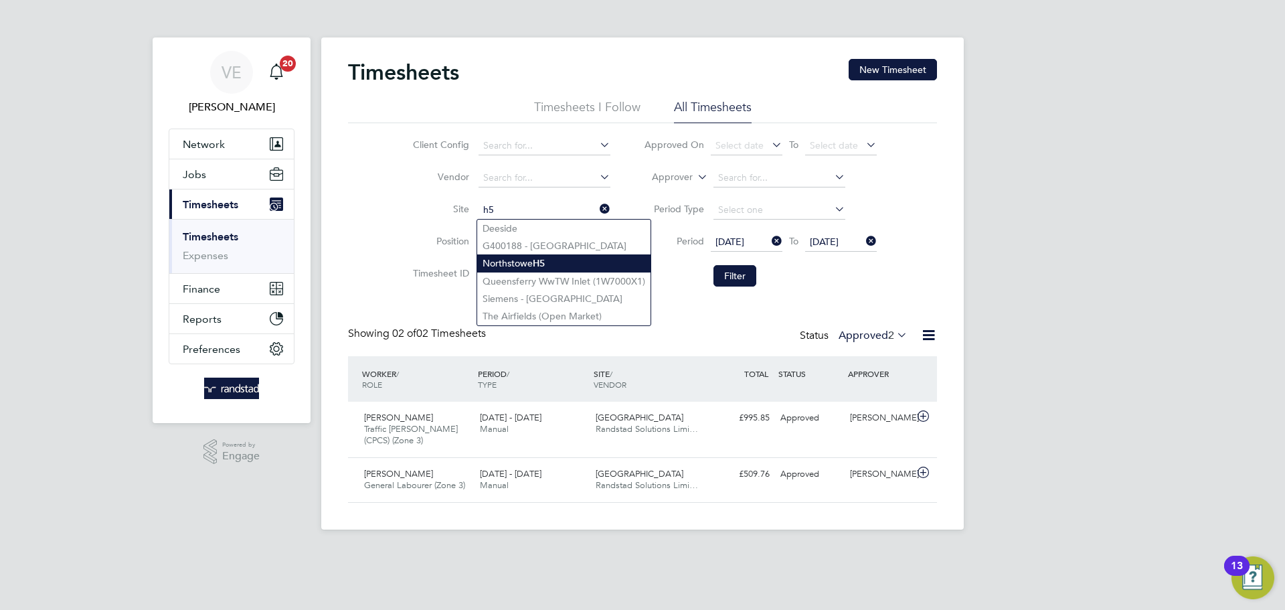
click at [568, 262] on li "Northstowe H5" at bounding box center [563, 263] width 173 height 18
type input "Northstowe H5"
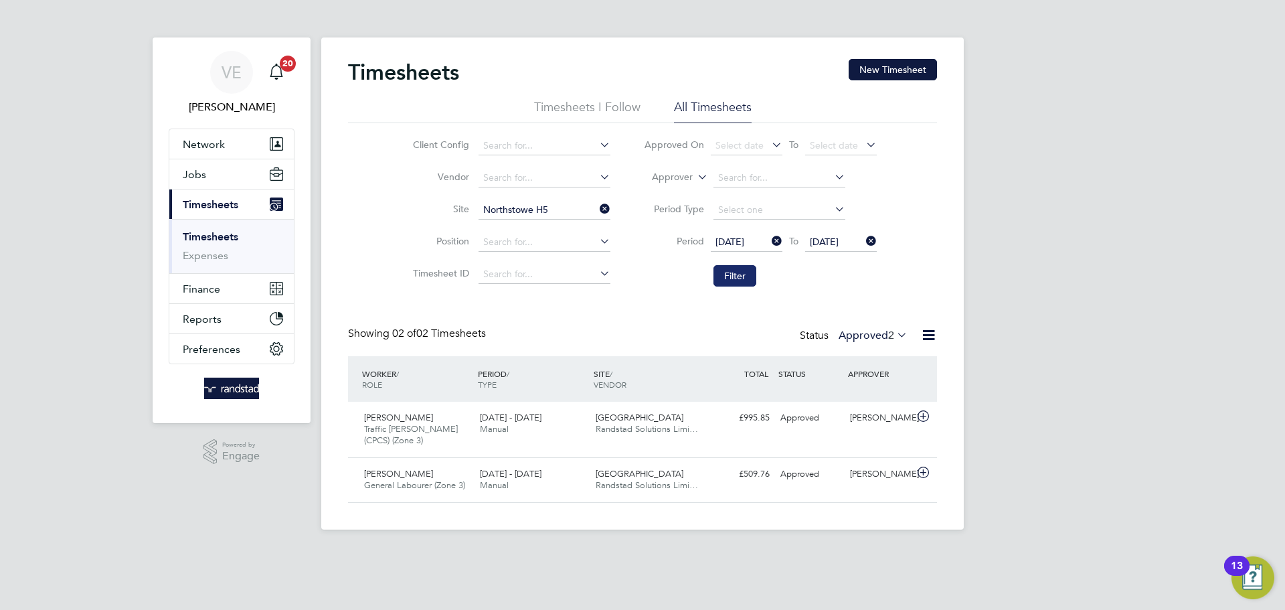
click at [724, 278] on button "Filter" at bounding box center [735, 275] width 43 height 21
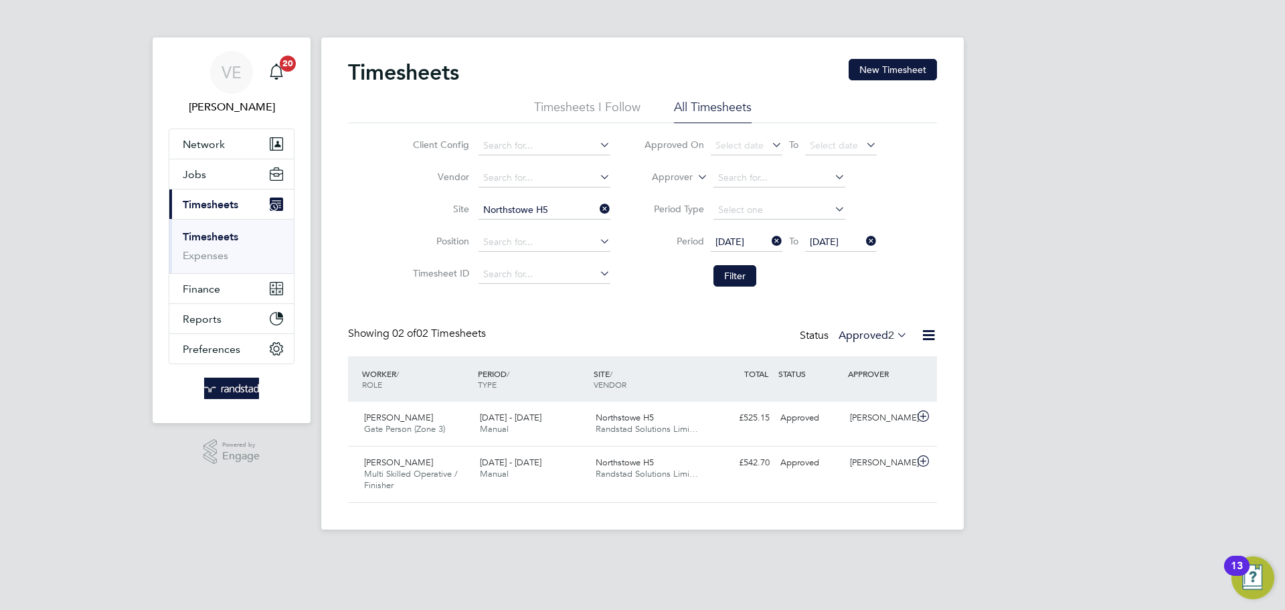
click at [910, 82] on div "Timesheets New Timesheet" at bounding box center [642, 79] width 589 height 40
drag, startPoint x: 904, startPoint y: 68, endPoint x: 915, endPoint y: 91, distance: 25.4
click at [910, 77] on button "New Timesheet" at bounding box center [893, 69] width 88 height 21
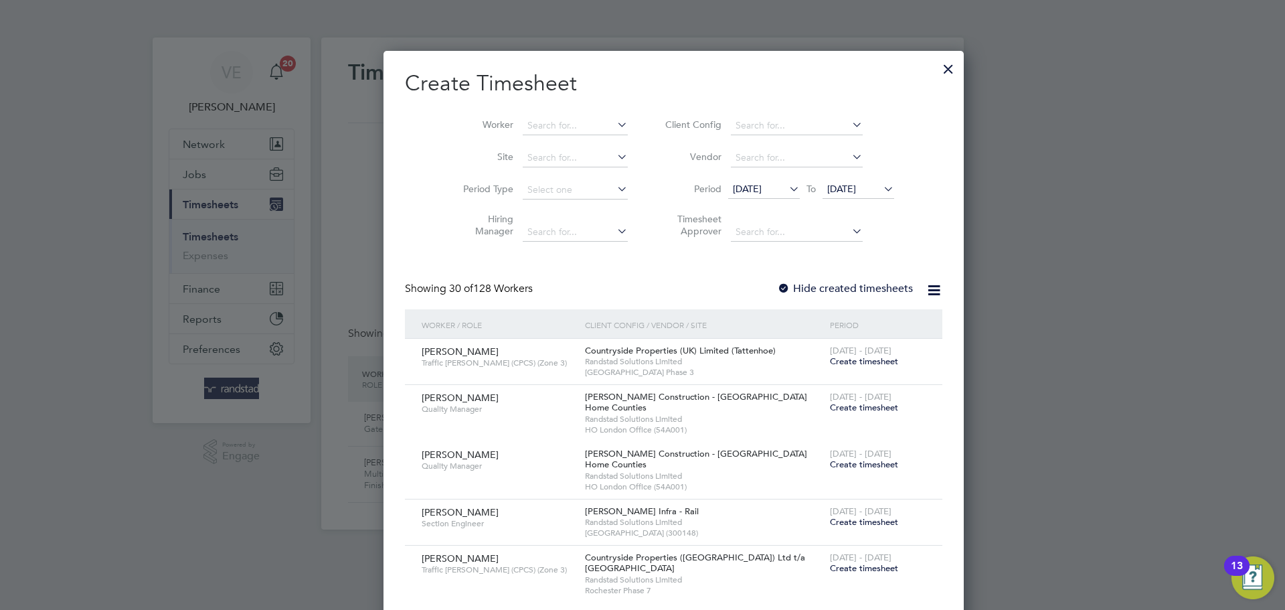
click at [524, 116] on li "Worker" at bounding box center [540, 126] width 208 height 32
click at [529, 123] on input at bounding box center [575, 125] width 105 height 19
click at [546, 139] on li "Ashley Terence Be ckett" at bounding box center [590, 144] width 198 height 18
type input "[PERSON_NAME] [PERSON_NAME]"
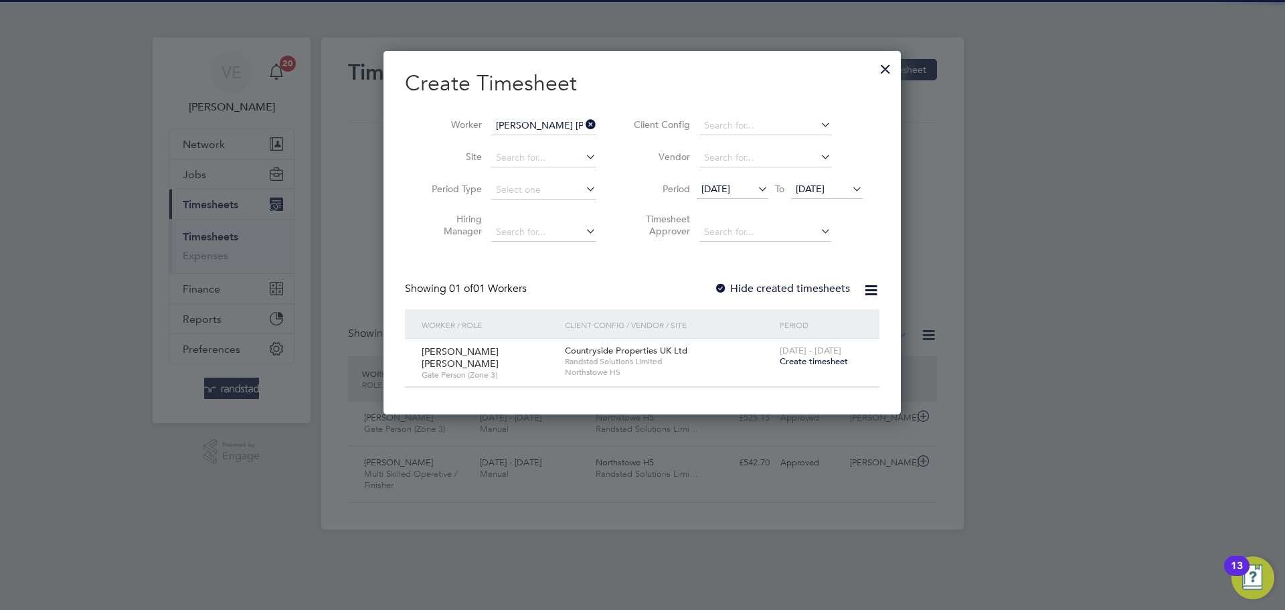
click at [793, 363] on span "Create timesheet" at bounding box center [814, 360] width 68 height 11
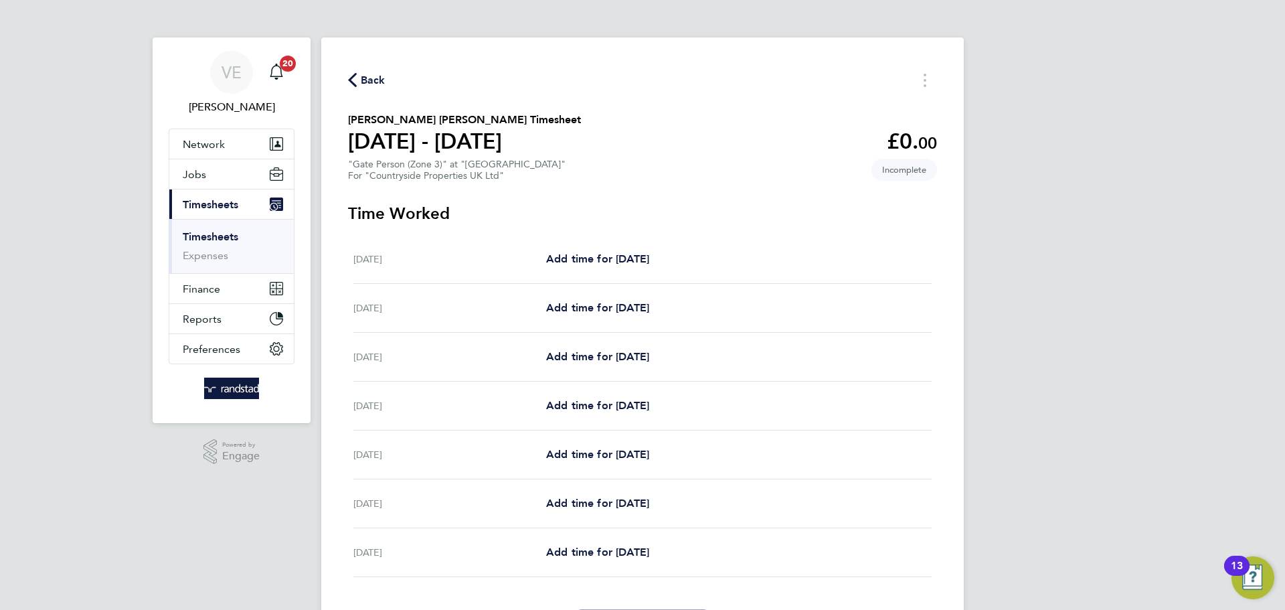
click at [600, 278] on div "Mon 04 Aug Add time for Mon 04 Aug Add time for Mon 04 Aug" at bounding box center [642, 259] width 578 height 49
click at [601, 268] on div "Mon 04 Aug Add time for Mon 04 Aug Add time for Mon 04 Aug" at bounding box center [642, 259] width 578 height 49
click at [606, 258] on span "Add time for Mon 04 Aug" at bounding box center [597, 258] width 103 height 13
select select "30"
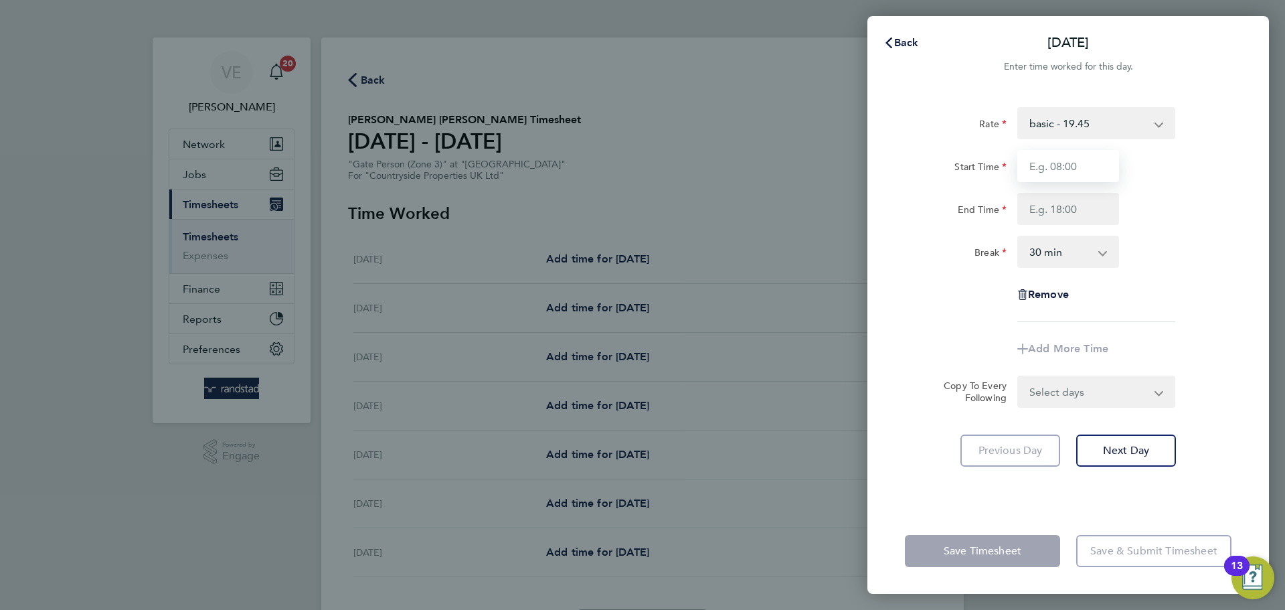
click at [1038, 165] on input "Start Time" at bounding box center [1069, 166] width 102 height 32
drag, startPoint x: 1044, startPoint y: 217, endPoint x: 1050, endPoint y: 212, distance: 7.6
click at [1044, 214] on input "End Time" at bounding box center [1069, 209] width 102 height 32
type input "17:00"
drag, startPoint x: 1070, startPoint y: 186, endPoint x: 1077, endPoint y: 171, distance: 17.1
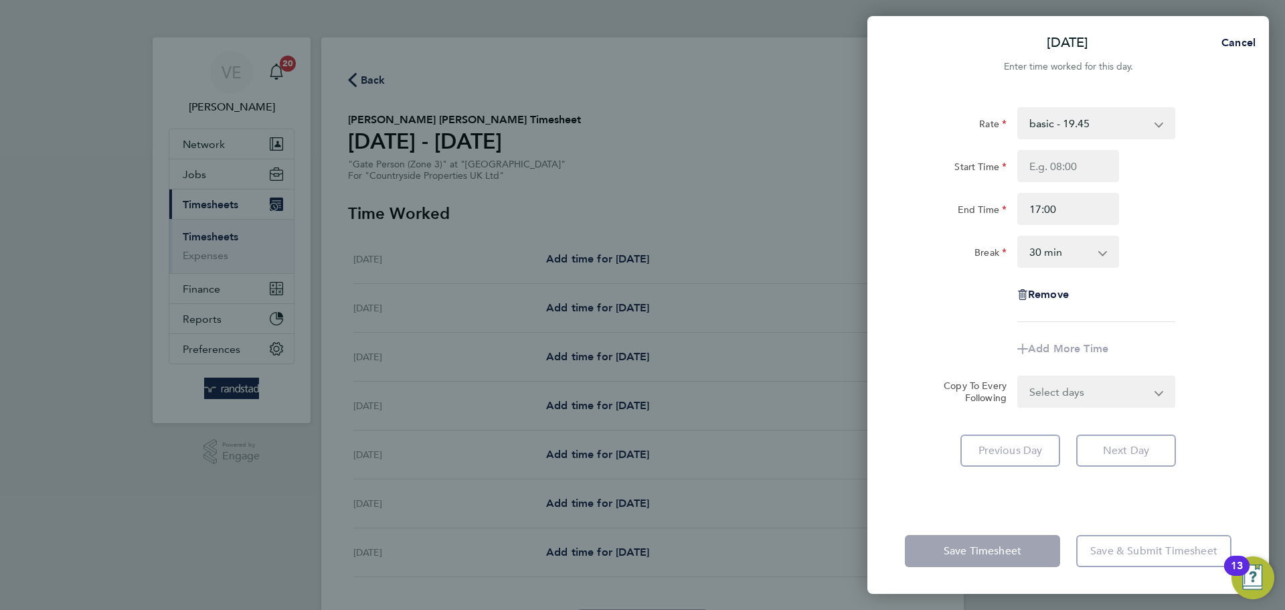
click at [1073, 177] on div "Start Time End Time 17:00" at bounding box center [1068, 187] width 337 height 75
click at [1077, 169] on input "Start Time" at bounding box center [1069, 166] width 102 height 32
type input "07:30"
click at [1156, 219] on div "End Time 17:00" at bounding box center [1068, 209] width 337 height 32
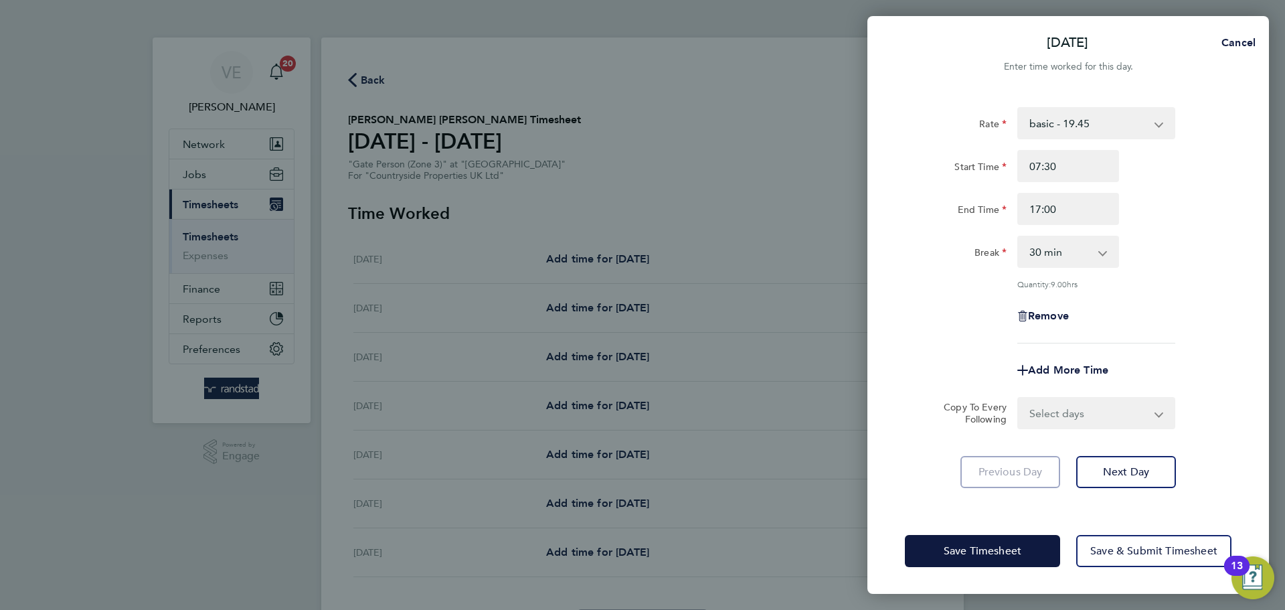
click at [1103, 422] on select "Select days Day Weekday (Mon-Fri) Weekend (Sat-Sun) Tuesday Wednesday Thursday …" at bounding box center [1089, 412] width 141 height 29
select select "WEEKDAY"
click at [1019, 398] on select "Select days Day Weekday (Mon-Fri) Weekend (Sat-Sun) Tuesday Wednesday Thursday …" at bounding box center [1089, 412] width 141 height 29
select select "2025-08-10"
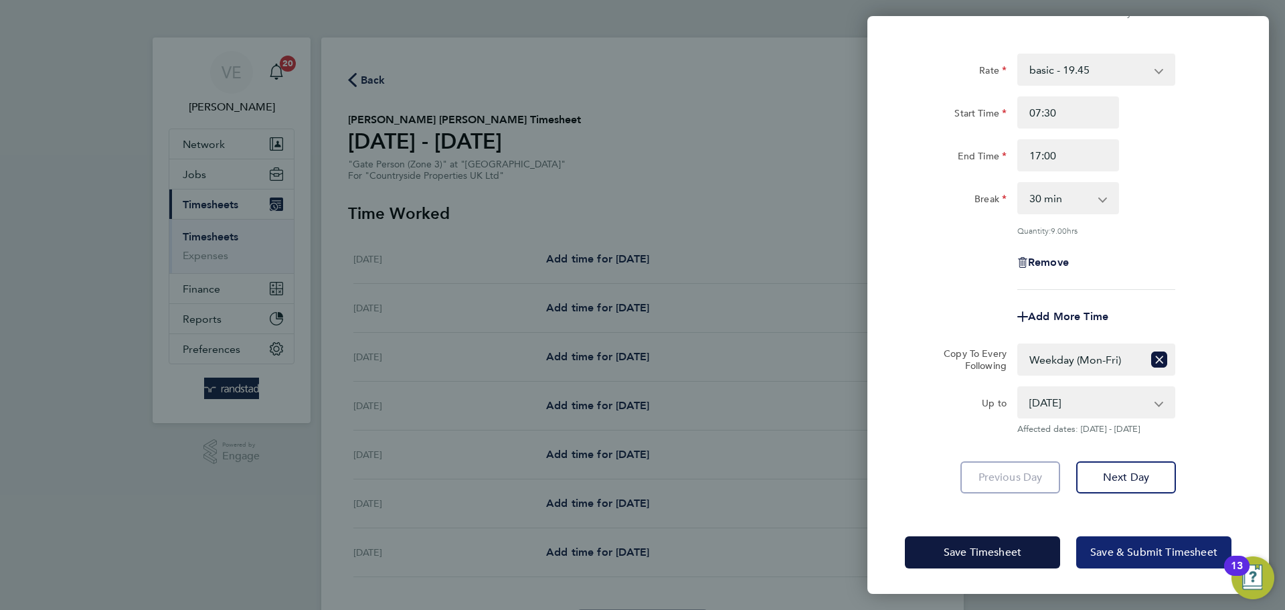
click at [1160, 565] on button "Save & Submit Timesheet" at bounding box center [1153, 552] width 155 height 32
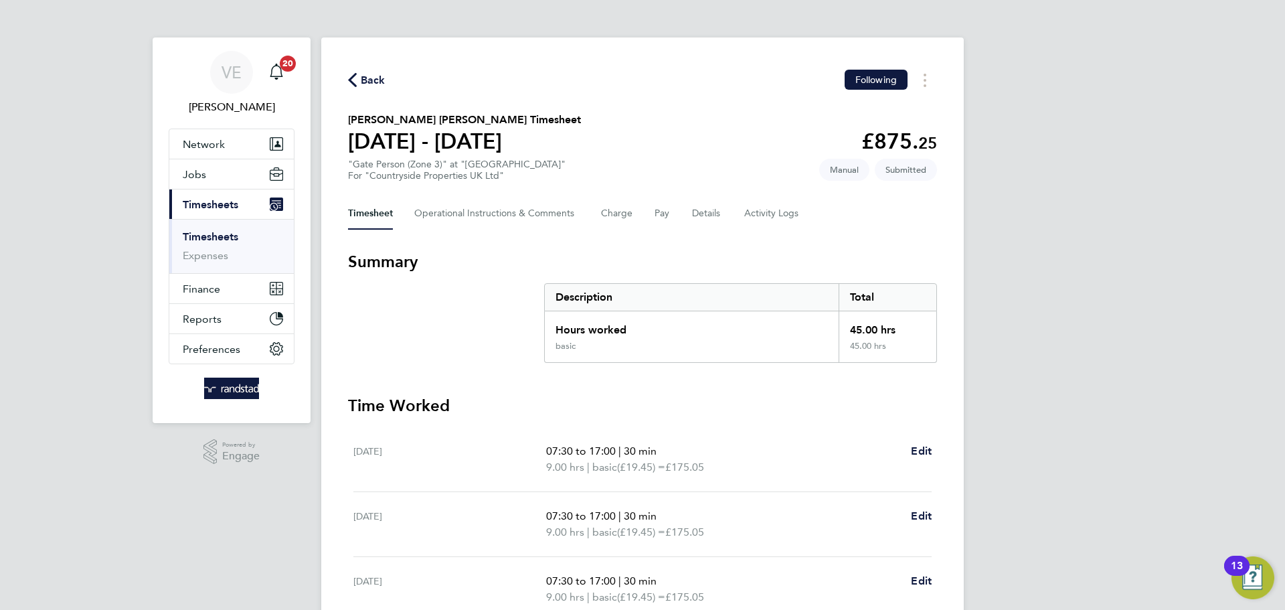
click at [365, 74] on span "Back" at bounding box center [373, 80] width 25 height 16
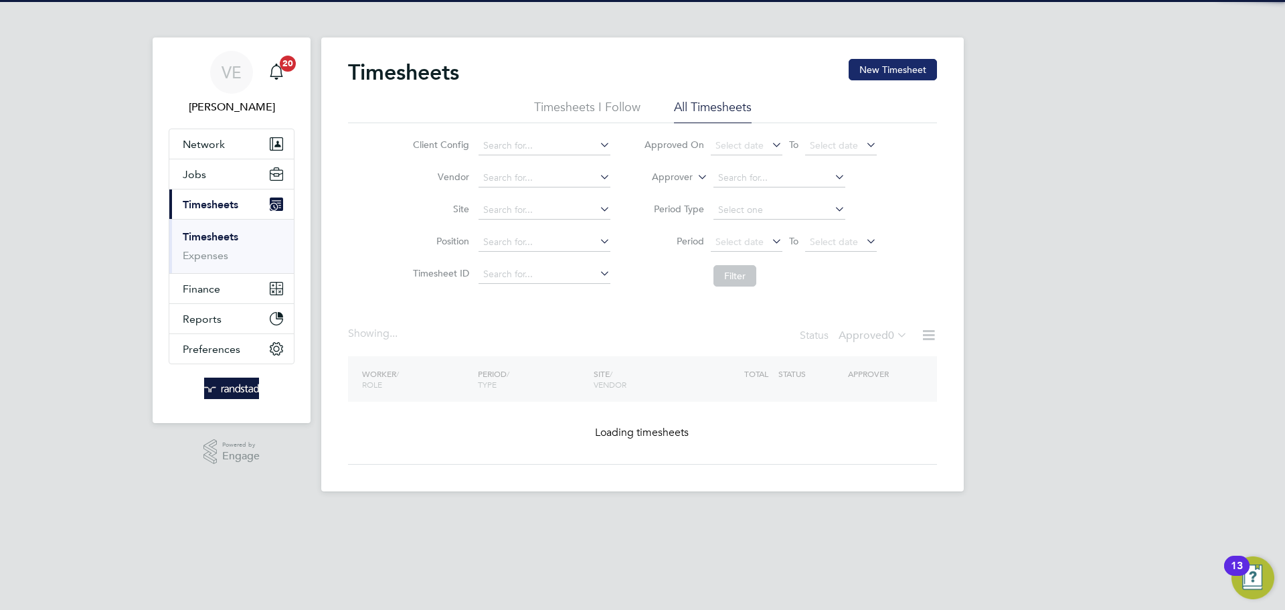
click at [890, 68] on button "New Timesheet" at bounding box center [893, 69] width 88 height 21
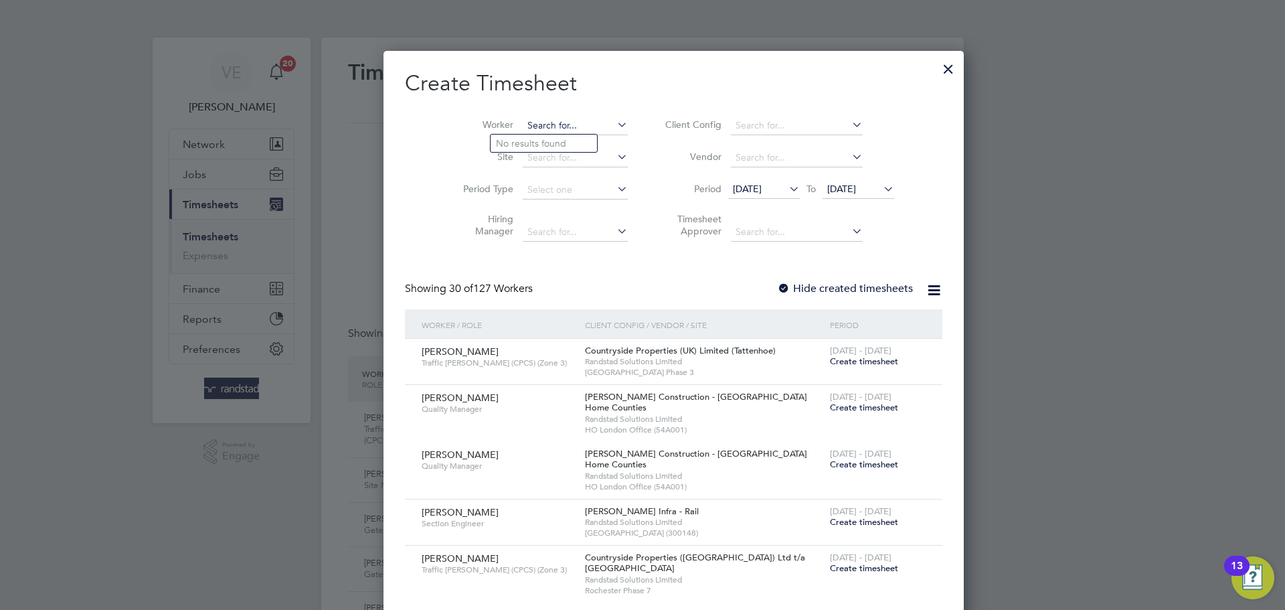
click at [542, 125] on input at bounding box center [575, 125] width 105 height 19
click at [581, 143] on li "Steve Benning" at bounding box center [575, 144] width 169 height 18
type input "[PERSON_NAME]"
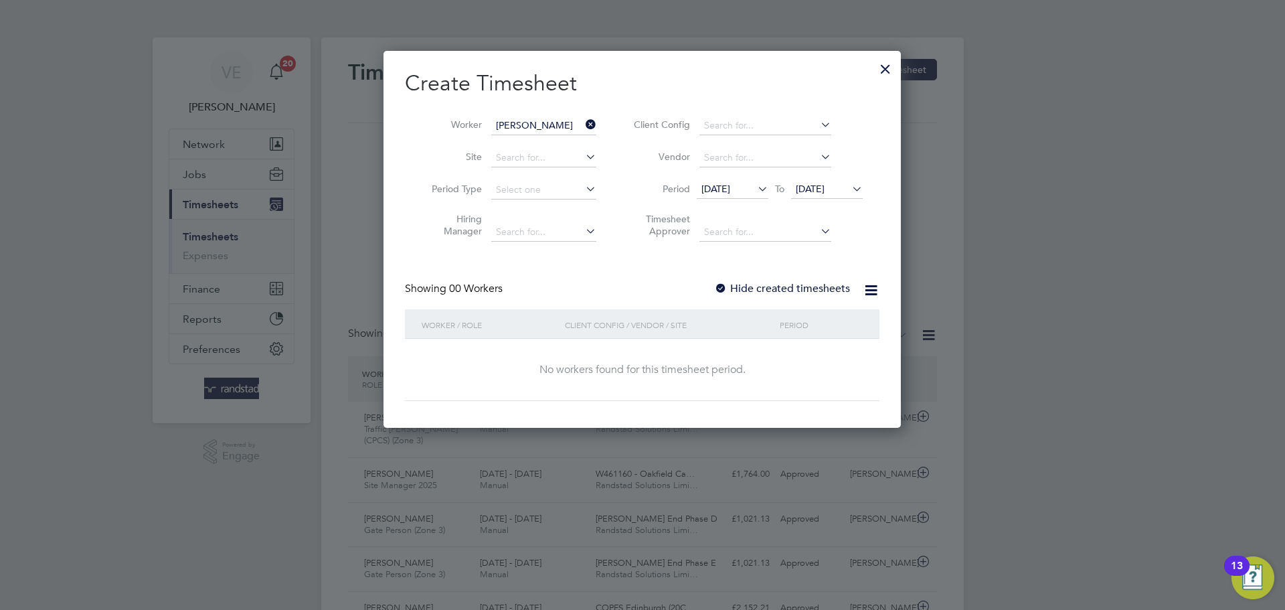
click at [843, 175] on li "Period 29 Jul 2025 To 05 Aug 2025" at bounding box center [746, 190] width 266 height 32
click at [825, 193] on span "[DATE]" at bounding box center [810, 189] width 29 height 12
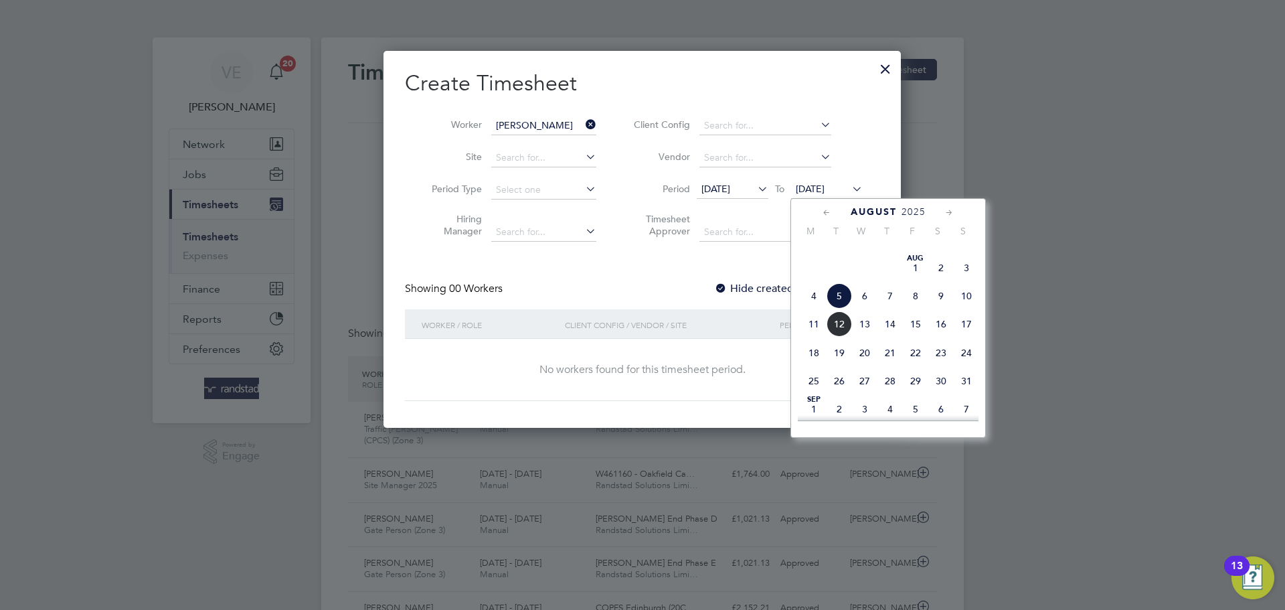
click at [961, 309] on span "10" at bounding box center [966, 295] width 25 height 25
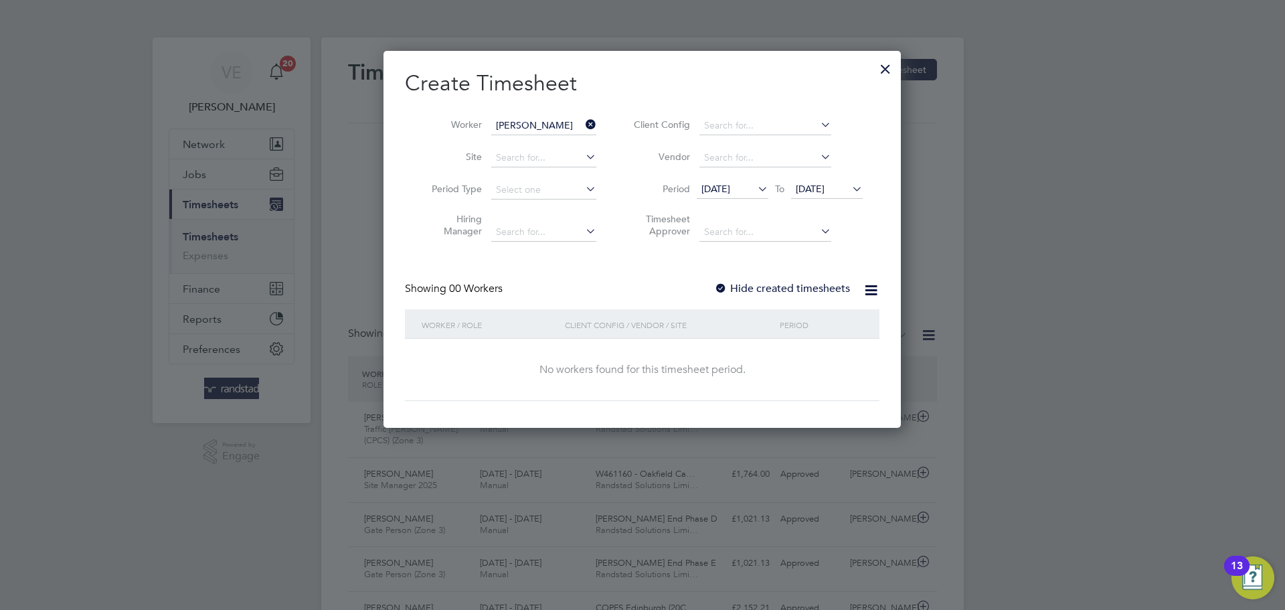
click at [723, 287] on div at bounding box center [720, 288] width 13 height 13
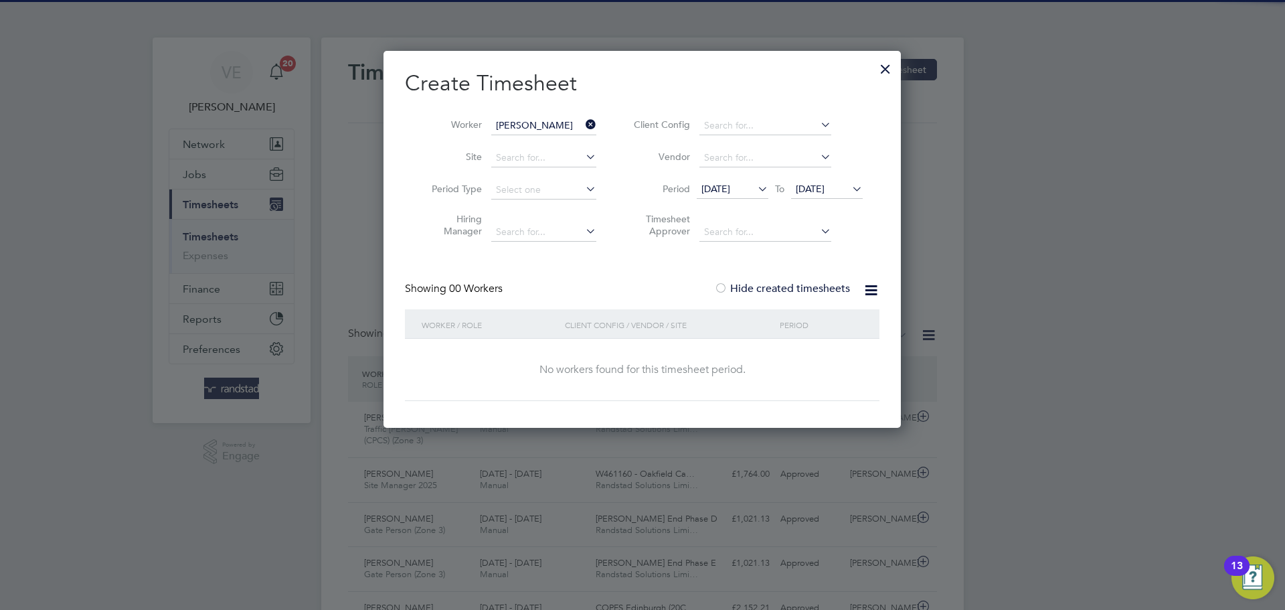
click at [730, 189] on span "[DATE]" at bounding box center [716, 189] width 29 height 12
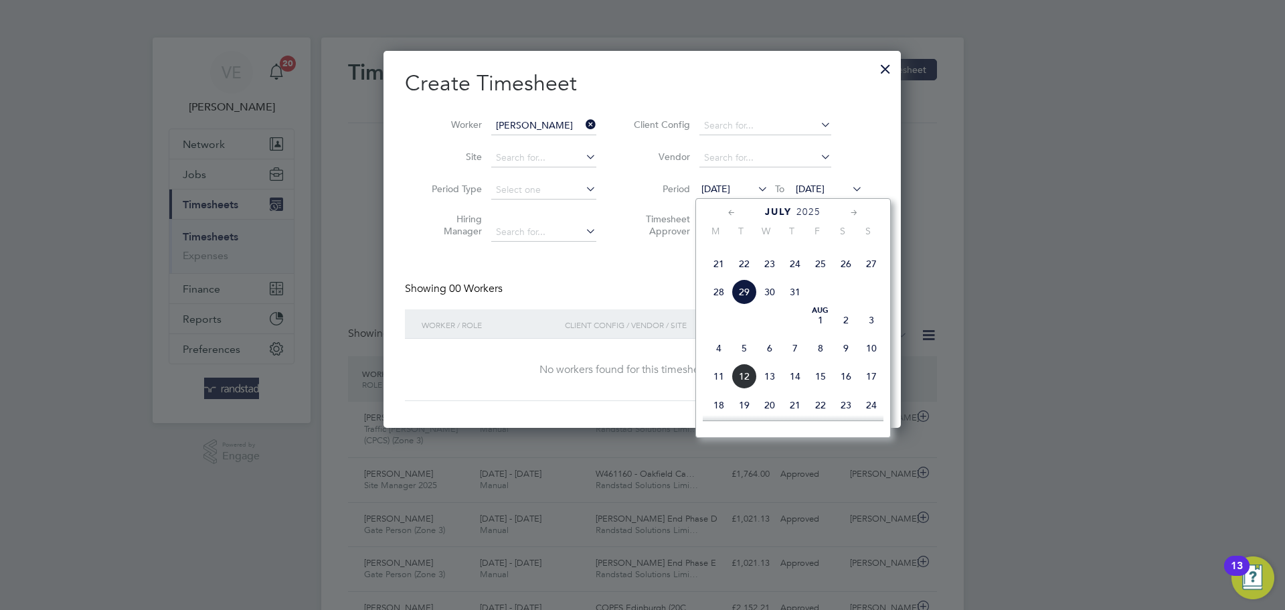
click at [712, 361] on span "4" at bounding box center [718, 347] width 25 height 25
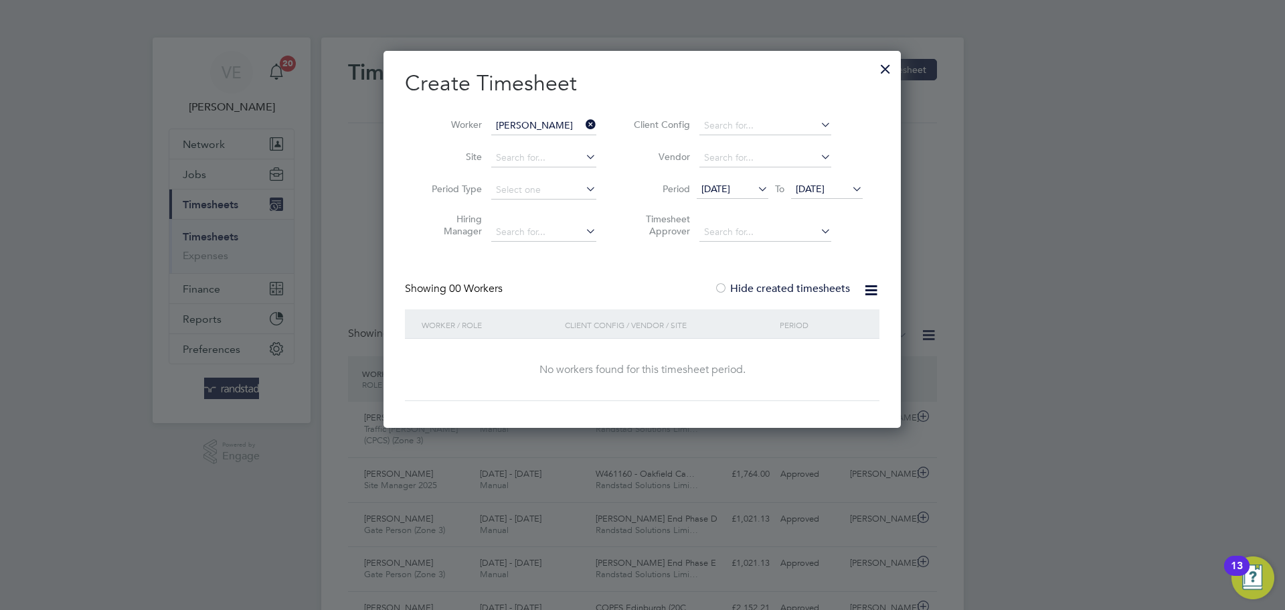
click at [890, 73] on div at bounding box center [886, 66] width 24 height 24
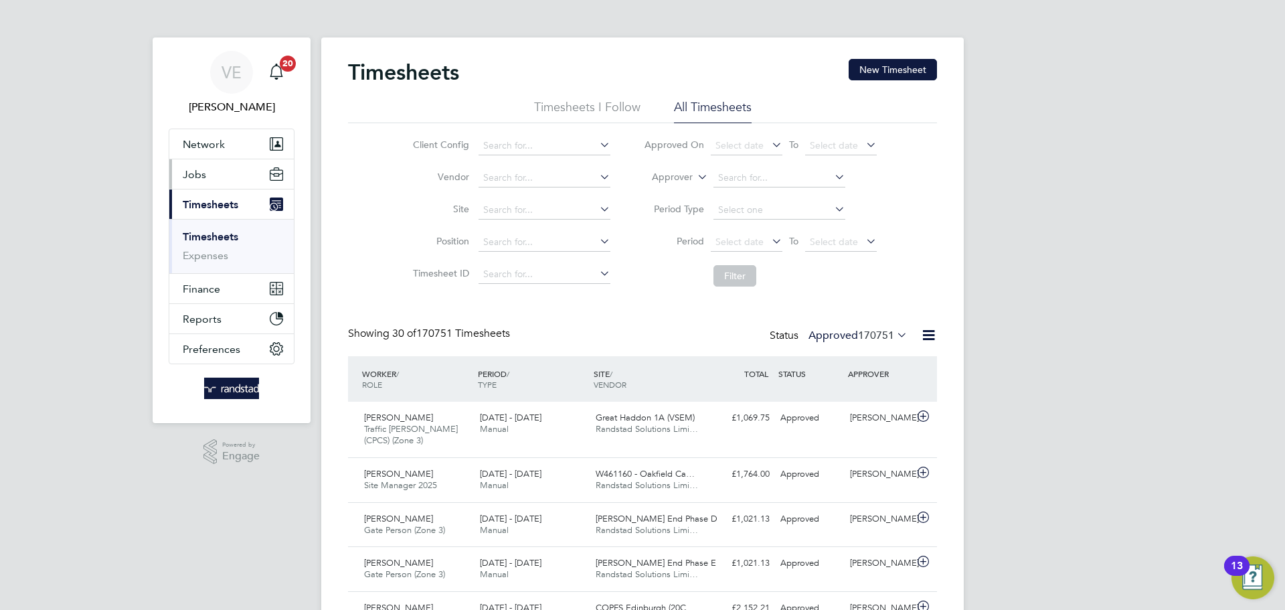
click at [228, 169] on button "Jobs" at bounding box center [231, 173] width 125 height 29
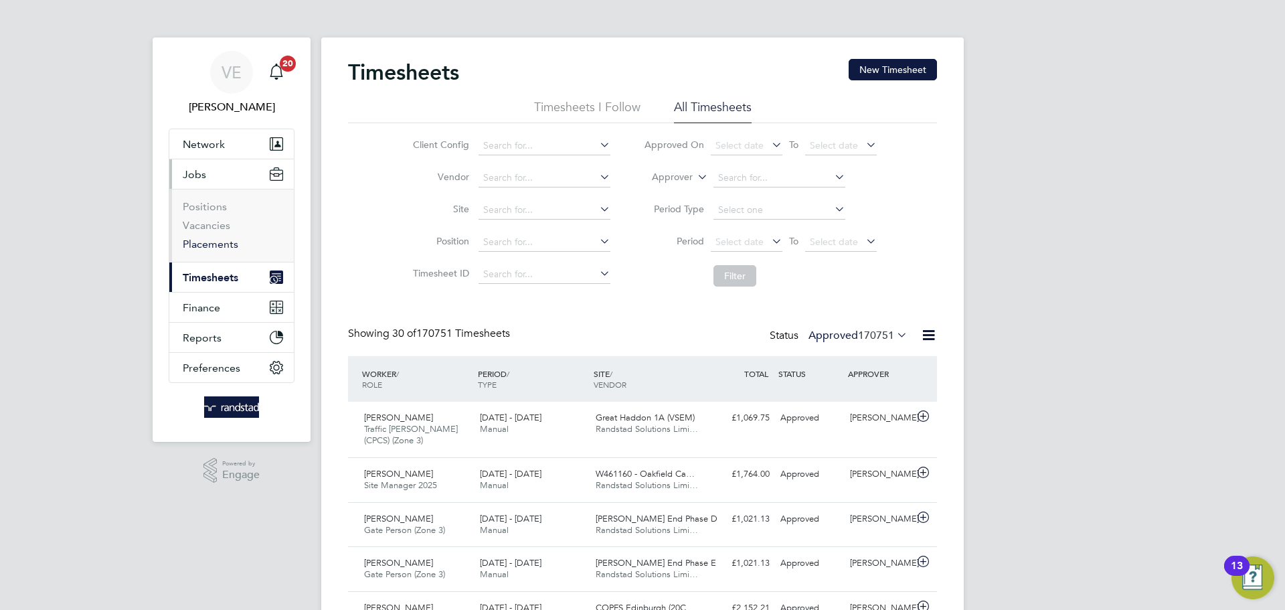
click at [216, 243] on link "Placements" at bounding box center [211, 244] width 56 height 13
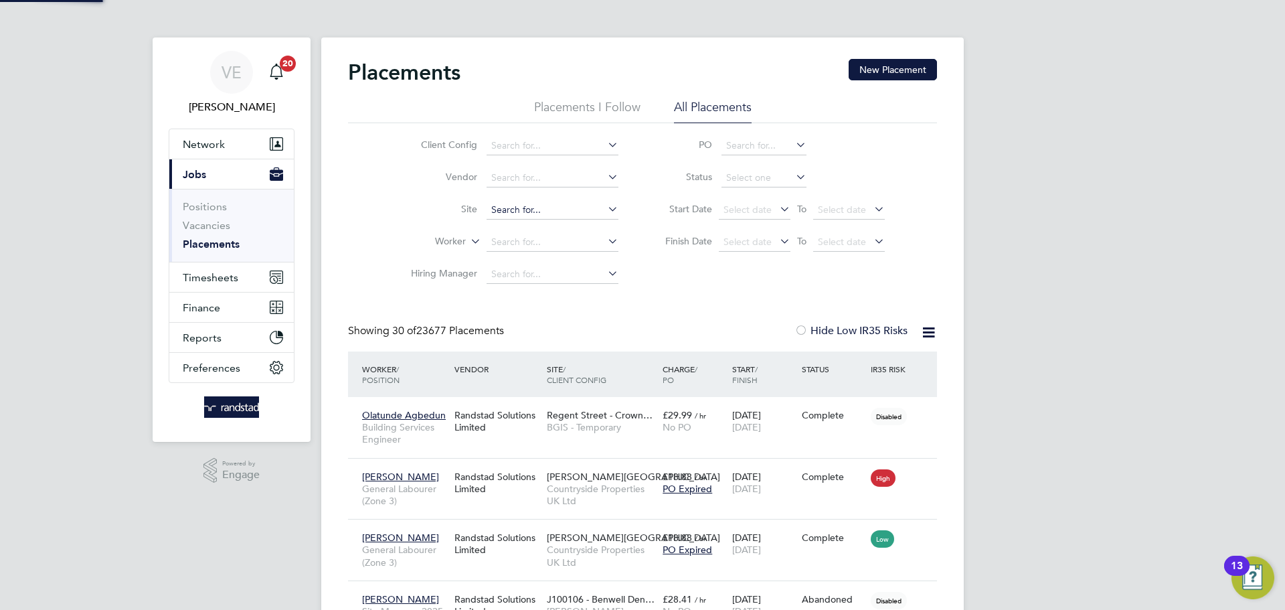
click at [506, 204] on input at bounding box center [553, 210] width 132 height 19
click at [526, 205] on input at bounding box center [553, 210] width 132 height 19
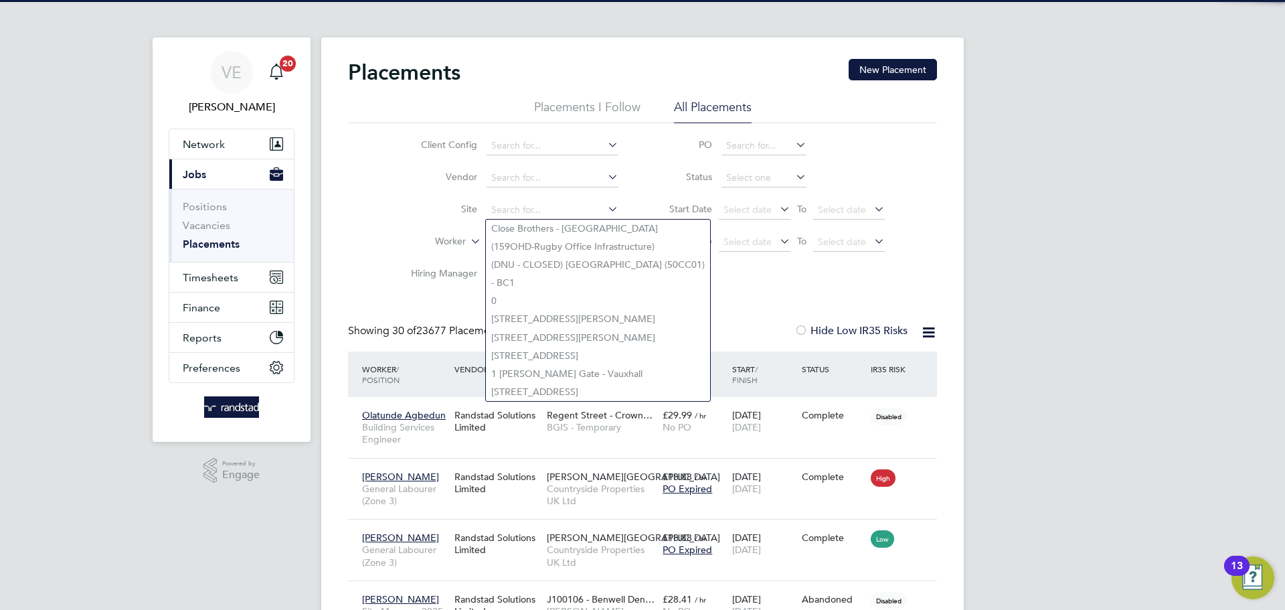
click at [416, 214] on label "Site" at bounding box center [438, 209] width 77 height 12
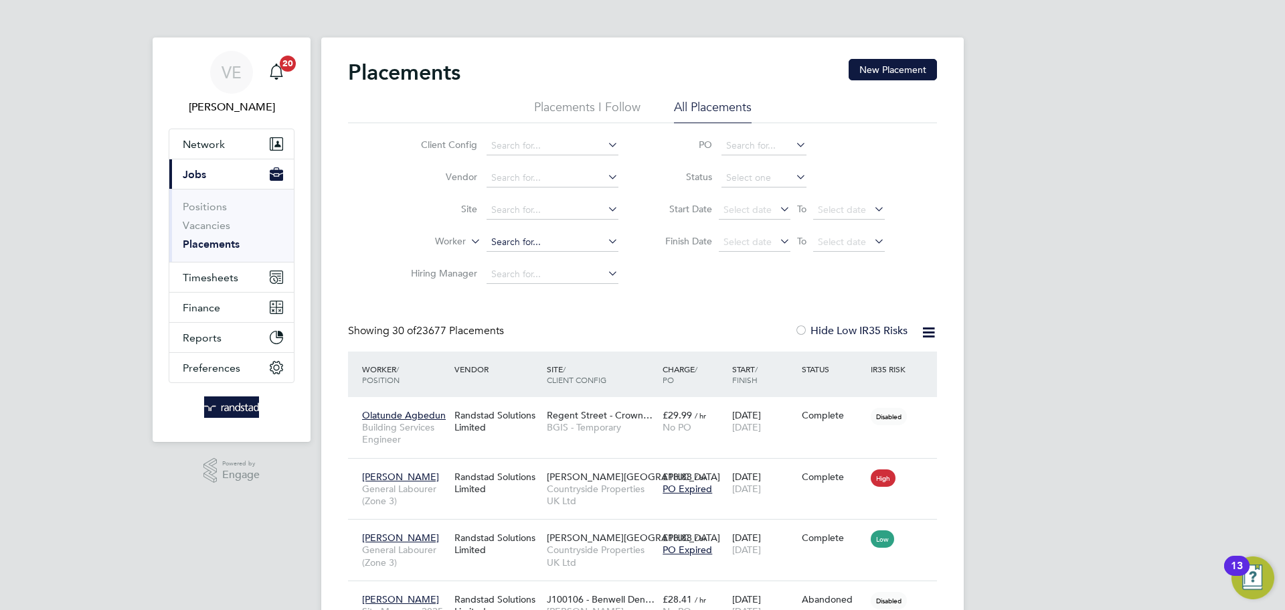
click at [548, 244] on input at bounding box center [553, 242] width 132 height 19
type input "oleksa"
click at [531, 242] on input at bounding box center [553, 242] width 132 height 19
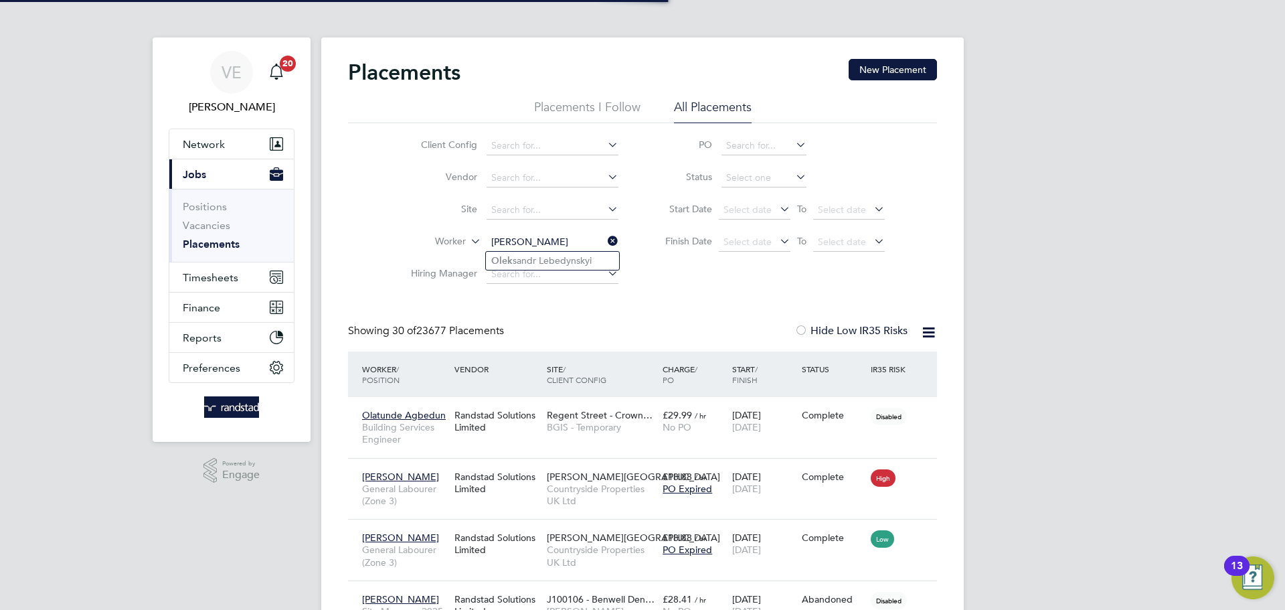
click at [572, 259] on li "Olek sandr Lebedynskyi" at bounding box center [552, 261] width 133 height 18
type input "Oleksandr Lebedynskyi"
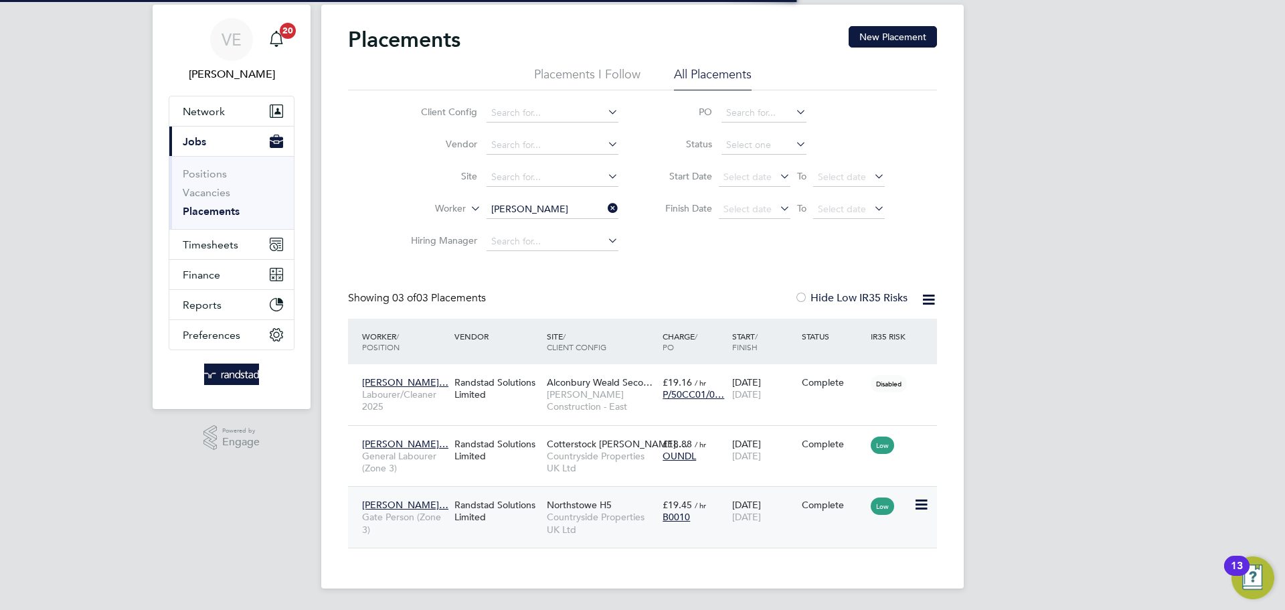
click at [743, 518] on span "[DATE]" at bounding box center [746, 517] width 29 height 12
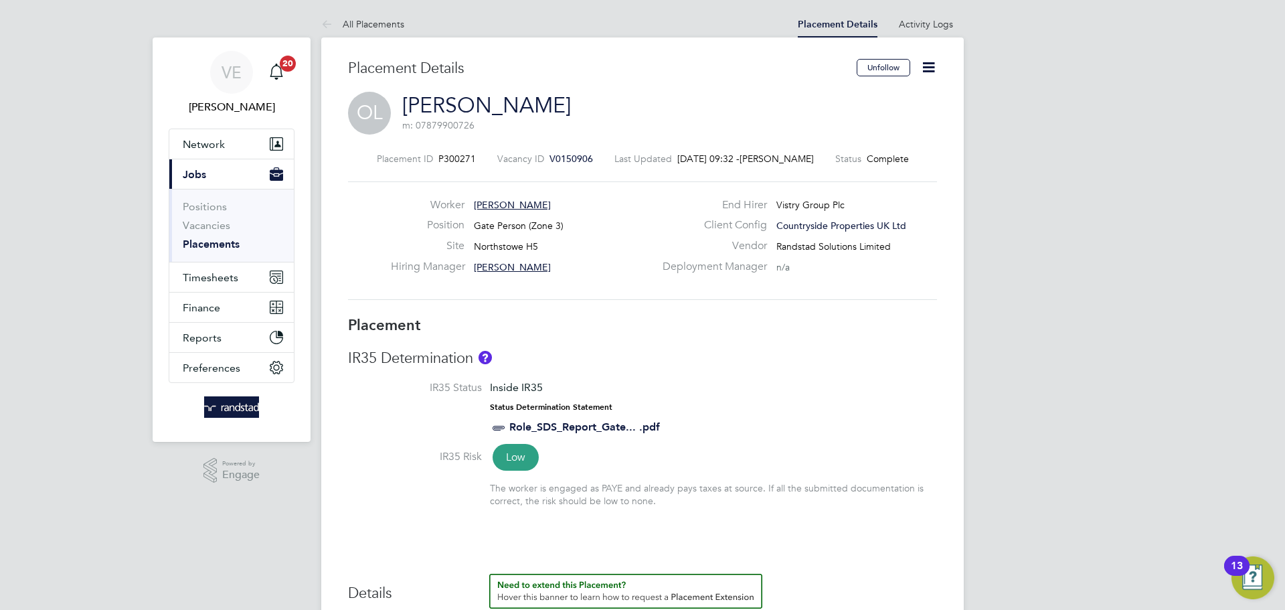
click at [580, 159] on span "V0150906" at bounding box center [572, 159] width 44 height 12
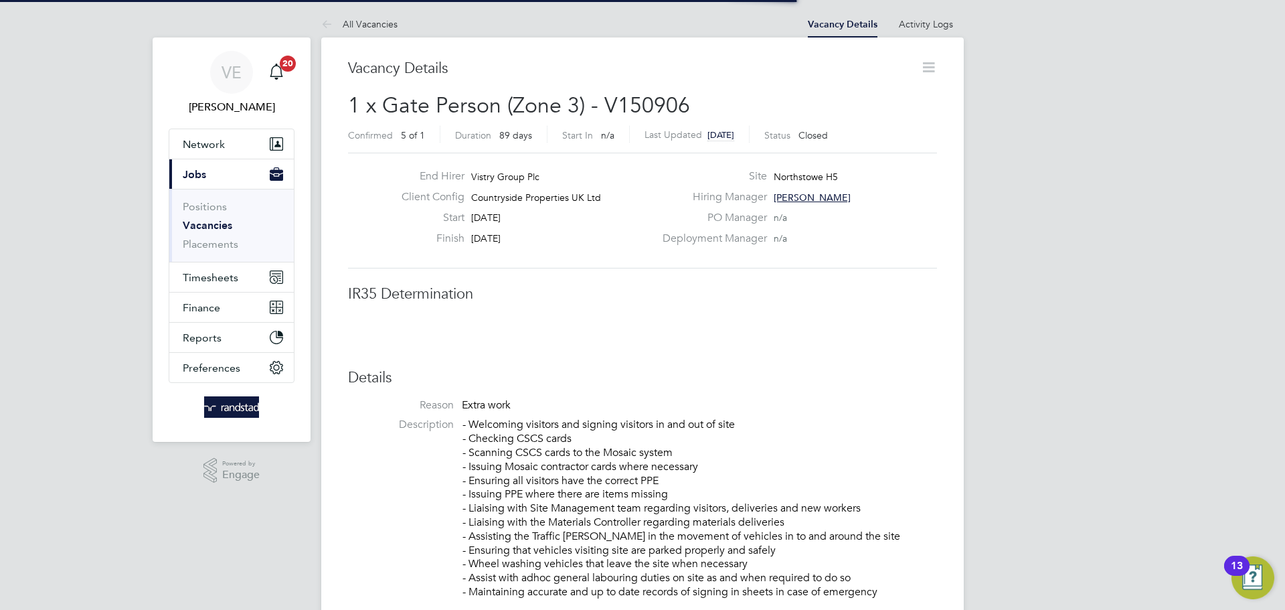
scroll to position [7, 7]
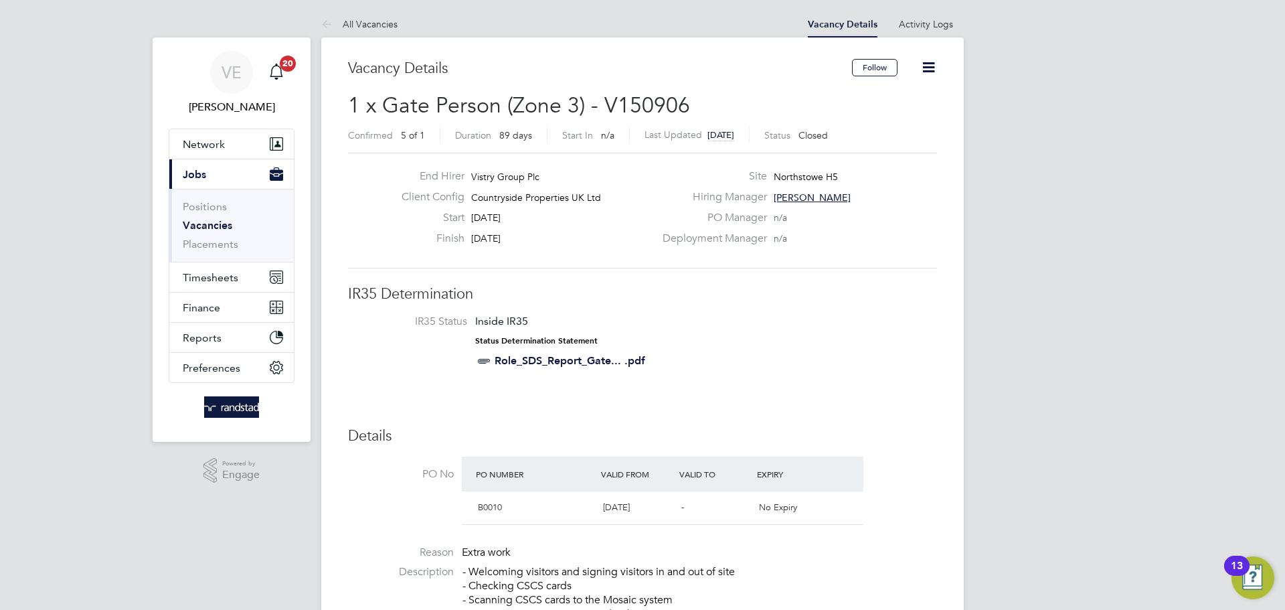
click at [937, 71] on icon at bounding box center [928, 67] width 17 height 17
click at [905, 118] on li "Update Status" at bounding box center [897, 117] width 78 height 19
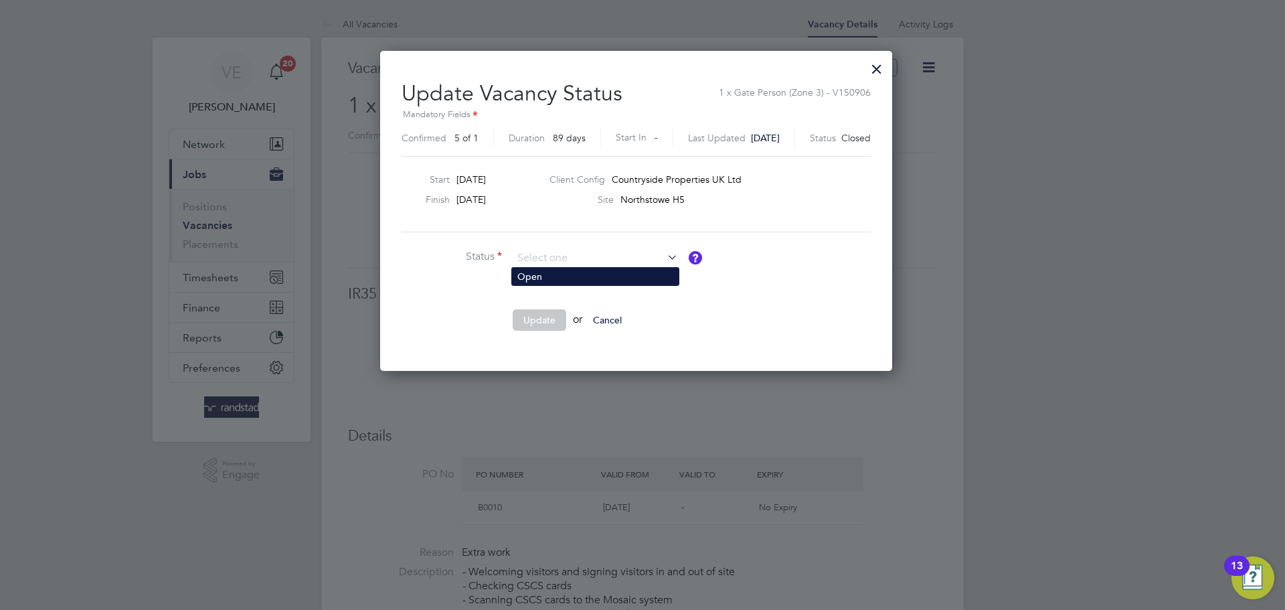
click at [548, 277] on li "Open" at bounding box center [595, 276] width 167 height 17
type input "Open"
click at [547, 318] on button "Update" at bounding box center [540, 319] width 54 height 21
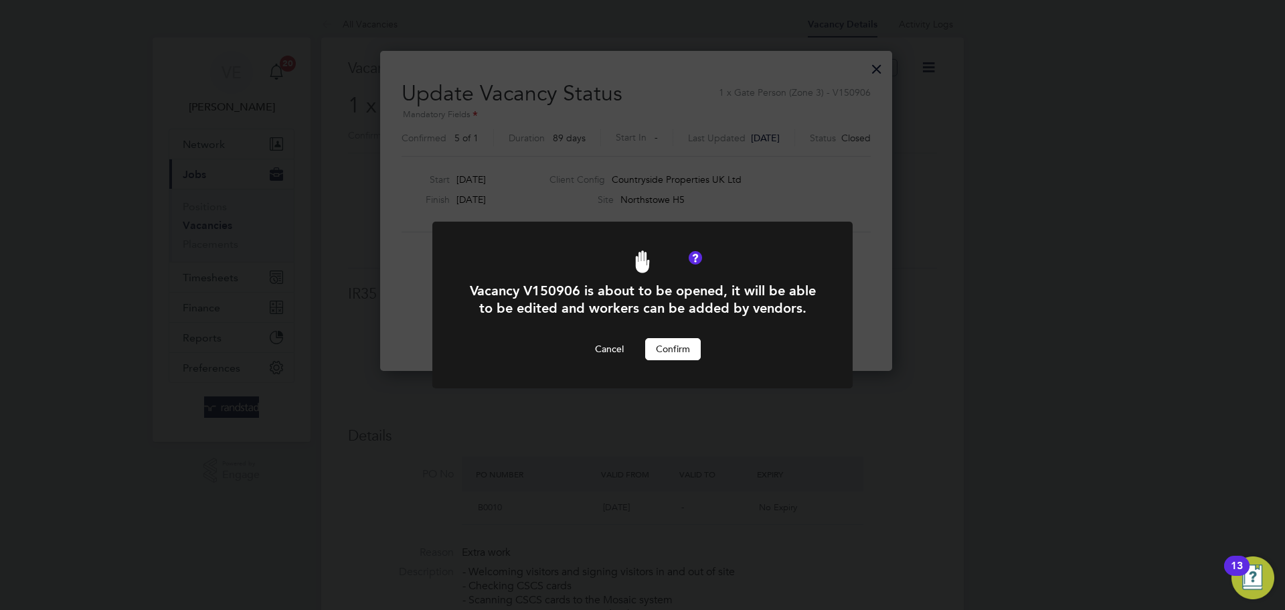
click at [683, 345] on button "Confirm" at bounding box center [673, 348] width 56 height 21
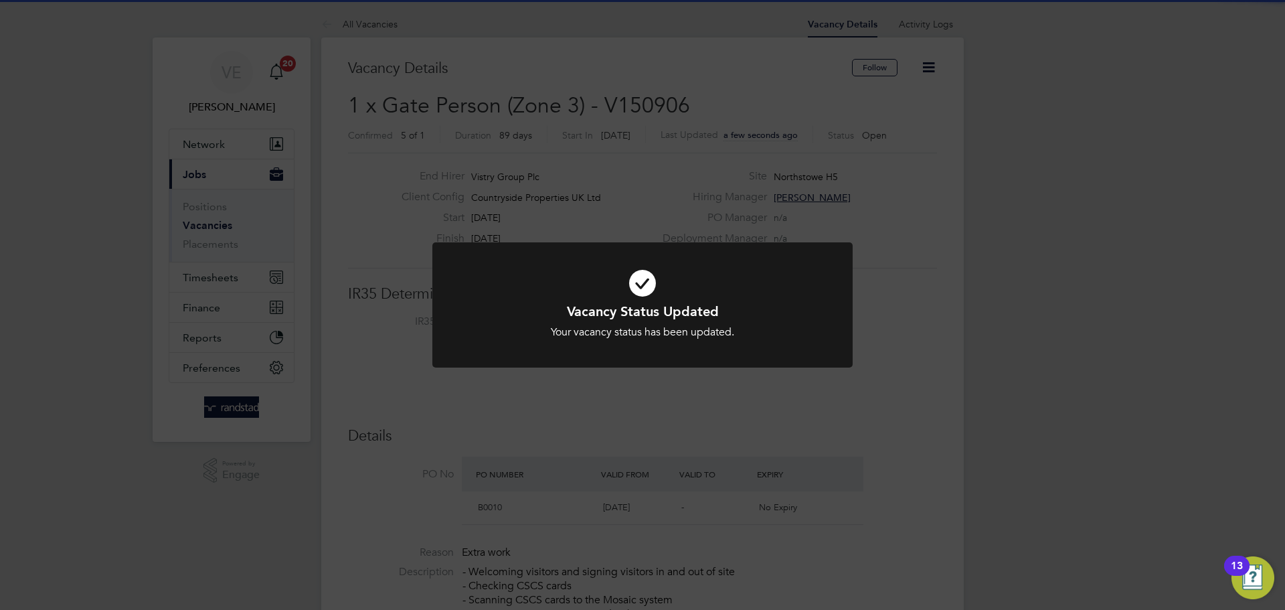
click at [920, 409] on div "Vacancy Status Updated Your vacancy status has been updated. Cancel Okay" at bounding box center [642, 305] width 1285 height 610
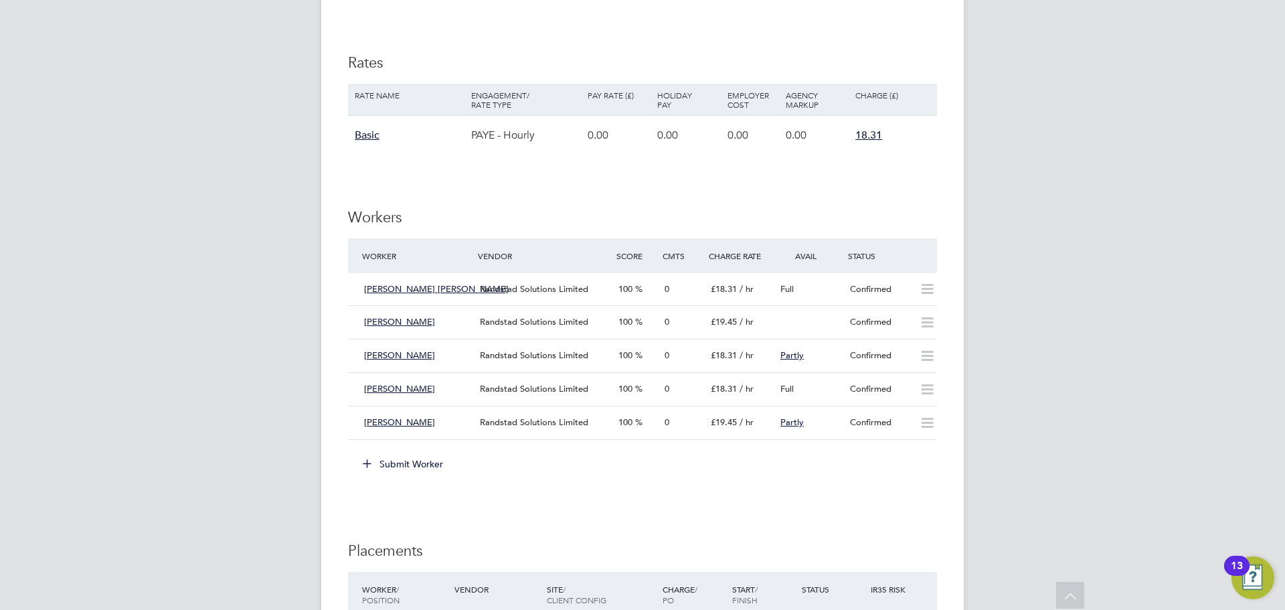
click at [406, 467] on button "Submit Worker" at bounding box center [403, 463] width 100 height 21
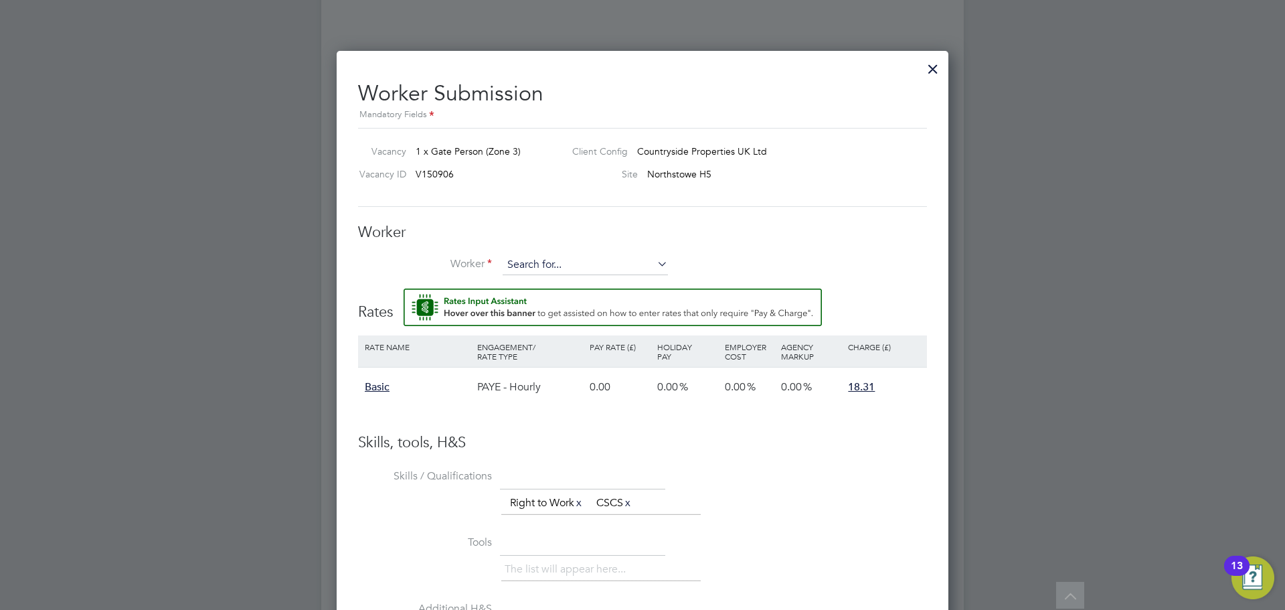
click at [530, 264] on input at bounding box center [585, 265] width 165 height 20
click at [519, 262] on input at bounding box center [585, 265] width 165 height 20
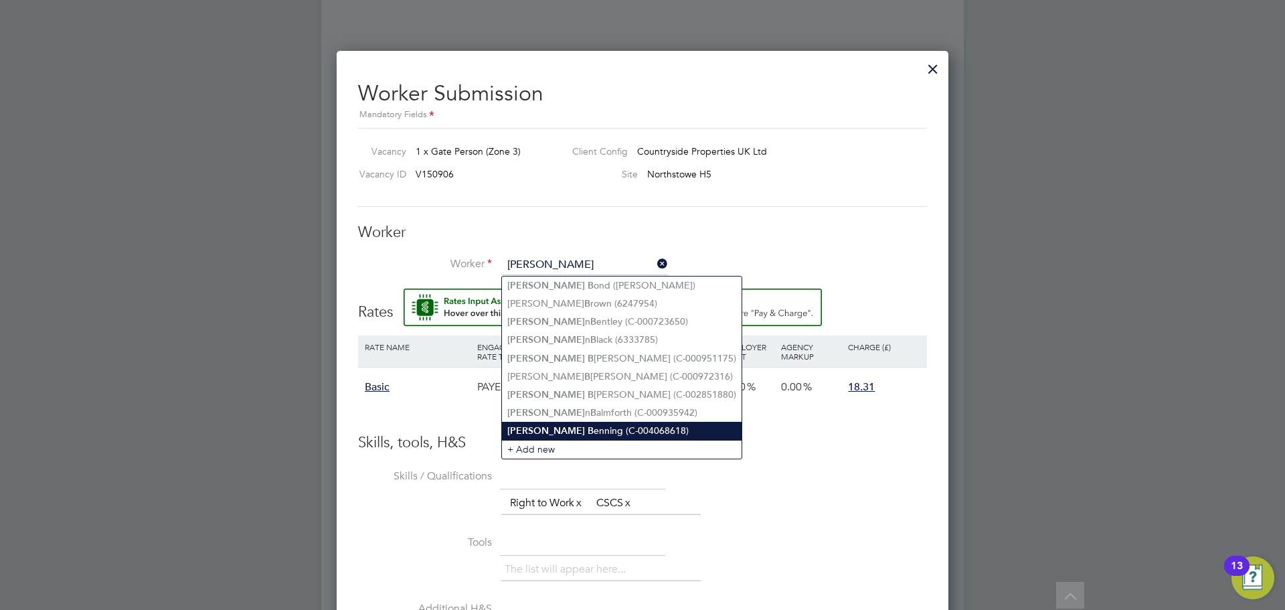
click at [635, 424] on li "Steve B enning (C-004068618)" at bounding box center [622, 431] width 240 height 18
type input "Steve Benning (C-004068618)"
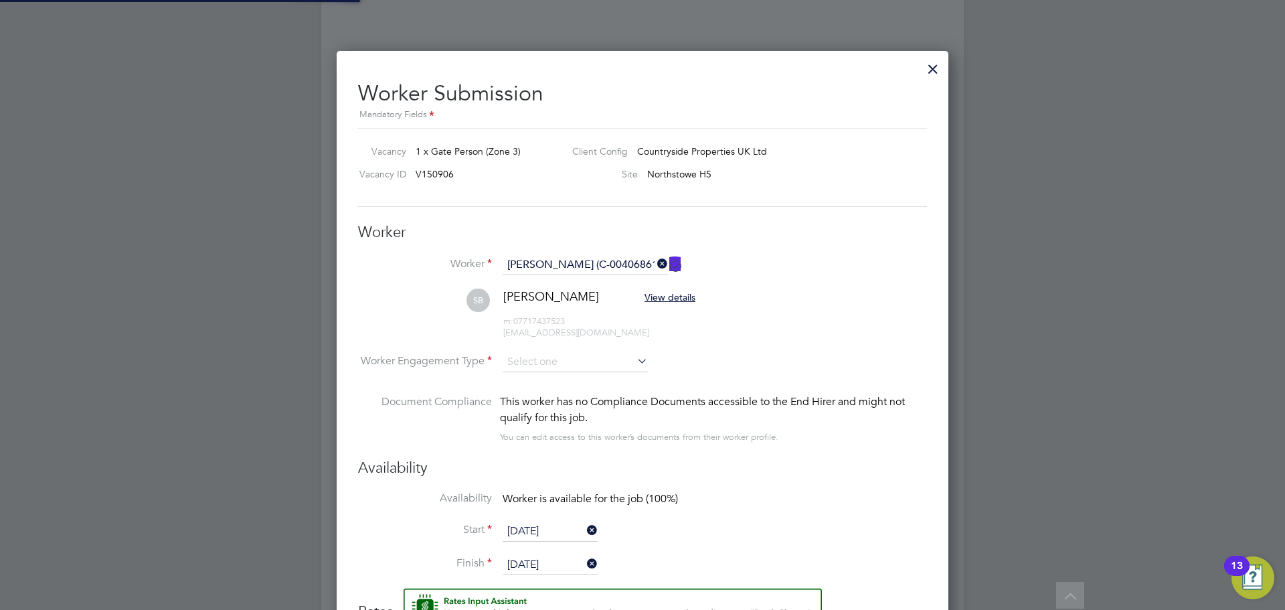
type input "12 Jan 2025"
click at [568, 356] on input at bounding box center [575, 363] width 145 height 20
click at [597, 386] on li "Contract" at bounding box center [575, 382] width 147 height 17
type input "Contract"
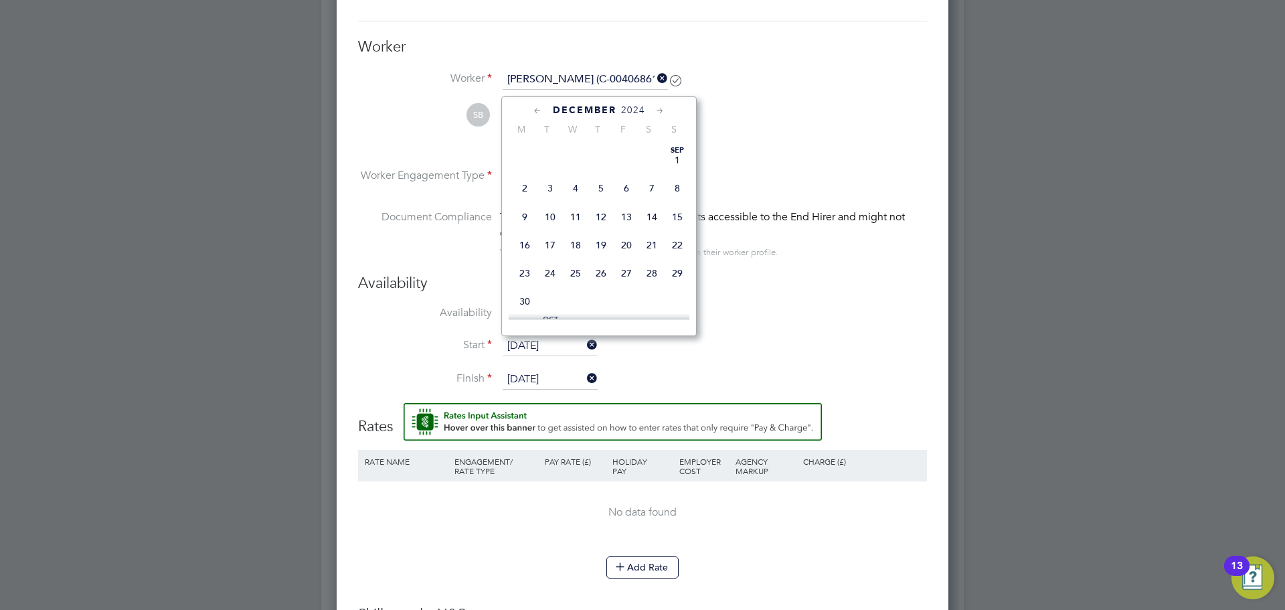
click at [523, 347] on input "02 Dec 2024" at bounding box center [550, 346] width 95 height 20
click at [631, 106] on span "2024" at bounding box center [633, 109] width 24 height 11
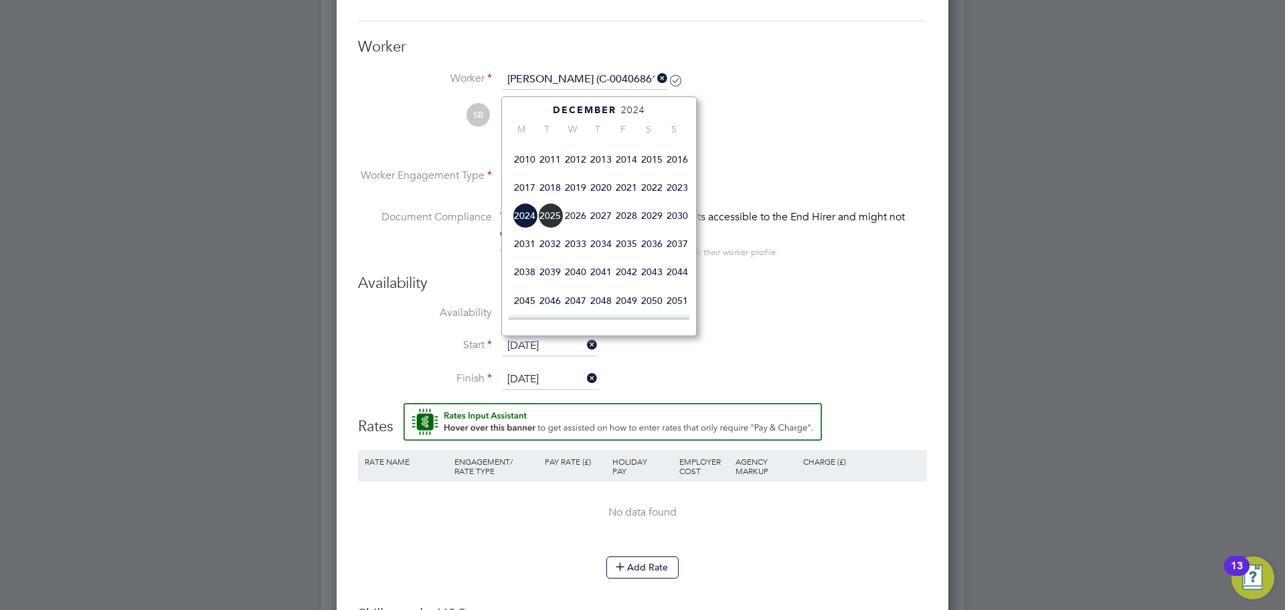
click at [548, 228] on span "2025" at bounding box center [550, 215] width 25 height 25
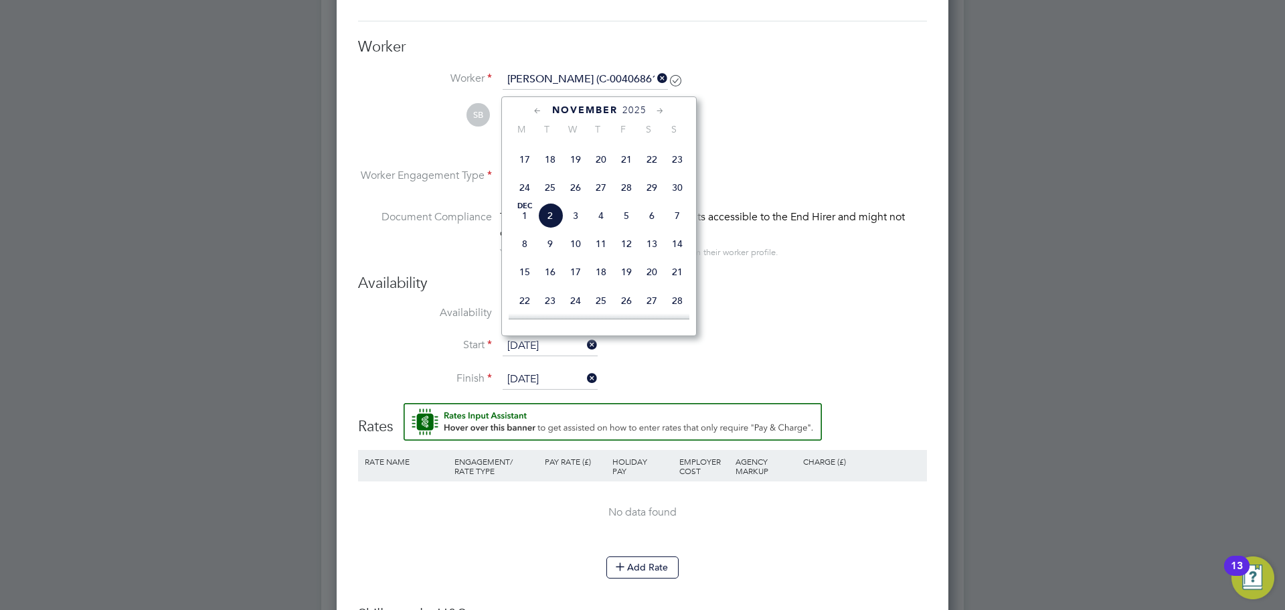
click at [545, 108] on div "November 2025" at bounding box center [599, 110] width 181 height 13
click at [533, 110] on icon at bounding box center [538, 111] width 13 height 15
click at [598, 182] on span "7" at bounding box center [600, 187] width 25 height 25
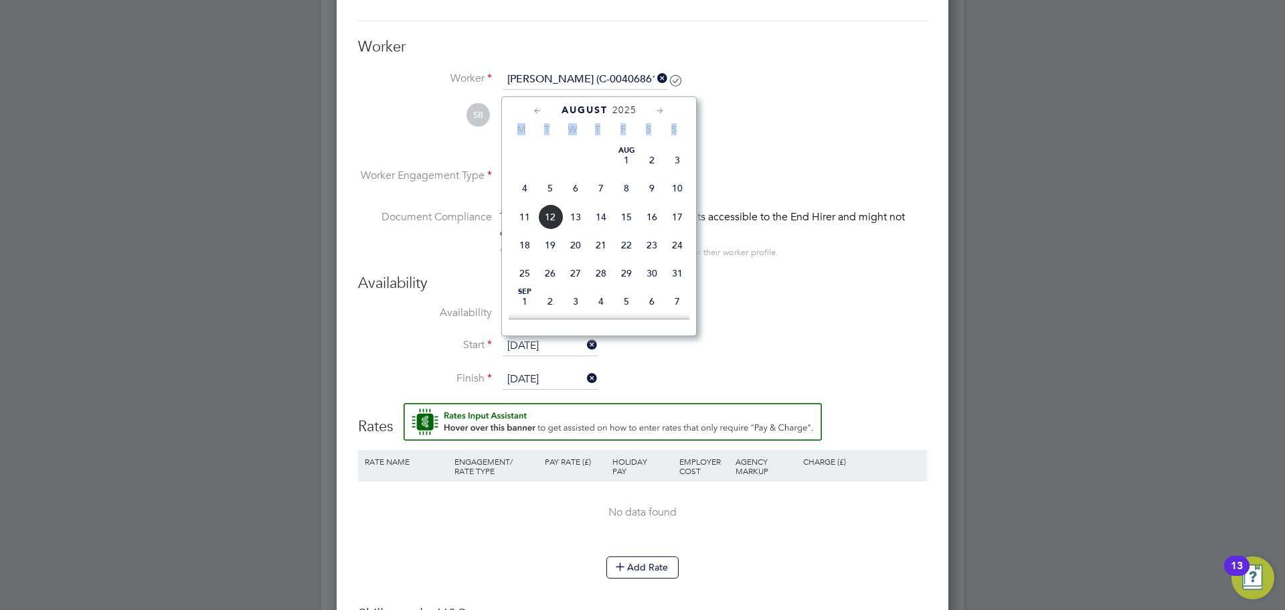
type input "[DATE]"
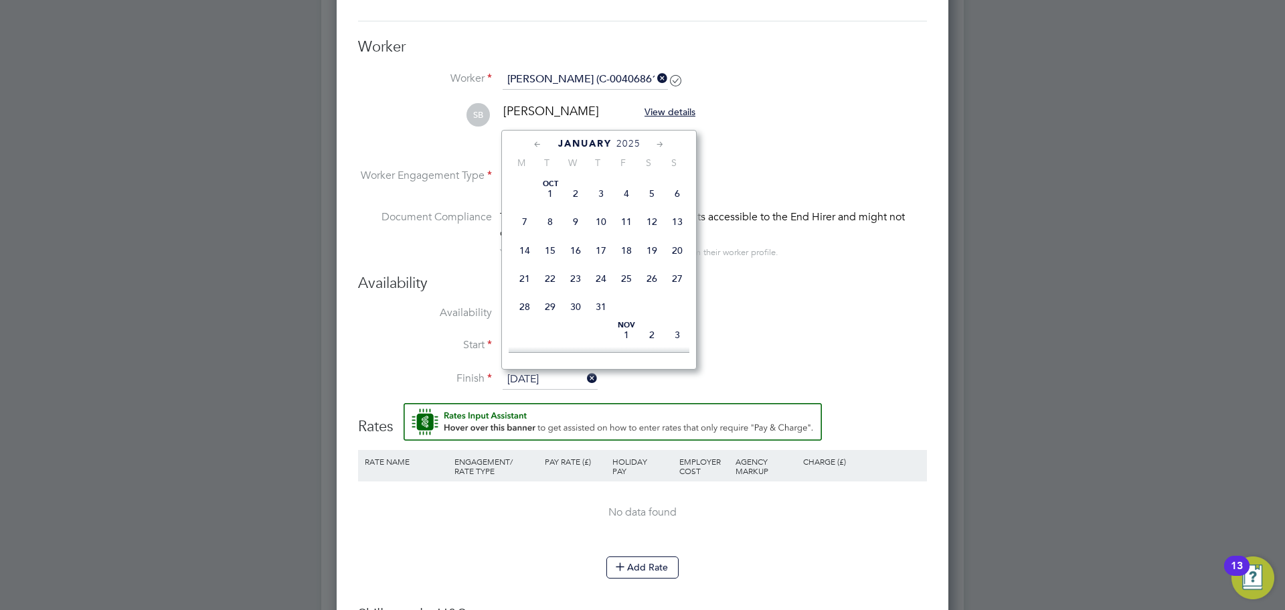
click at [556, 382] on input "12 Jan 2025" at bounding box center [550, 380] width 95 height 20
click at [665, 143] on icon at bounding box center [660, 144] width 13 height 15
click at [664, 143] on icon at bounding box center [660, 144] width 13 height 15
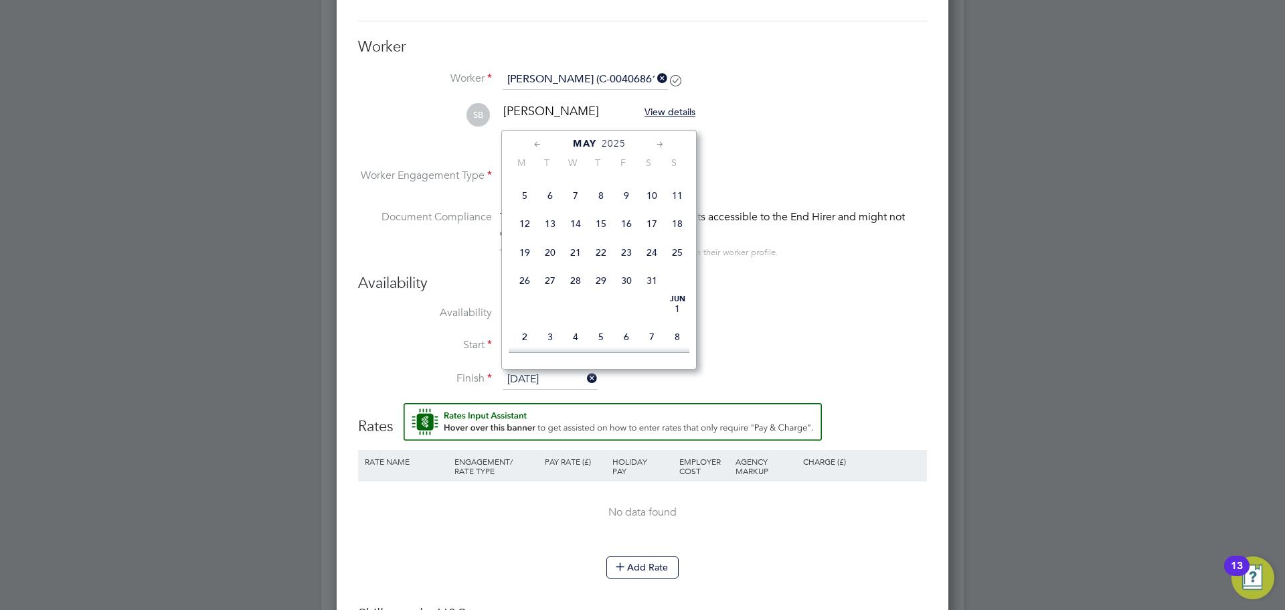
click at [664, 143] on icon at bounding box center [660, 144] width 13 height 15
click at [664, 141] on icon at bounding box center [660, 144] width 13 height 15
click at [537, 148] on icon at bounding box center [538, 144] width 13 height 15
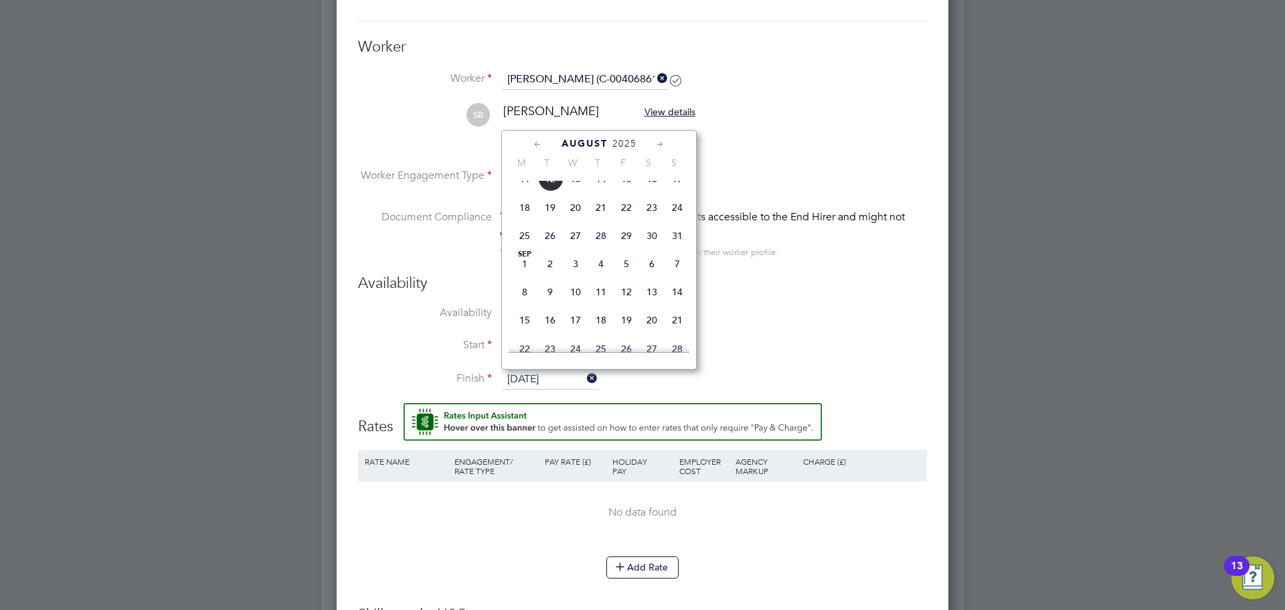
click at [675, 220] on span "24" at bounding box center [677, 207] width 25 height 25
click at [551, 372] on input "[DATE]" at bounding box center [550, 380] width 95 height 20
click at [681, 241] on span "14" at bounding box center [677, 228] width 25 height 25
type input "14 Sep 2025"
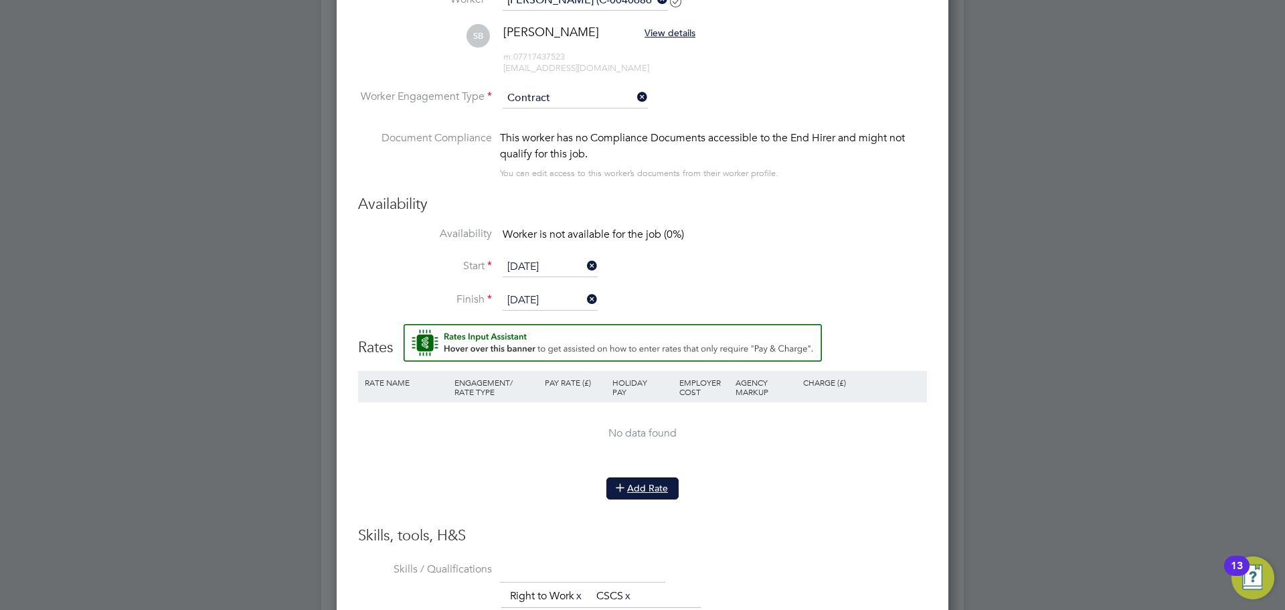
click at [654, 487] on button "Add Rate" at bounding box center [643, 487] width 72 height 21
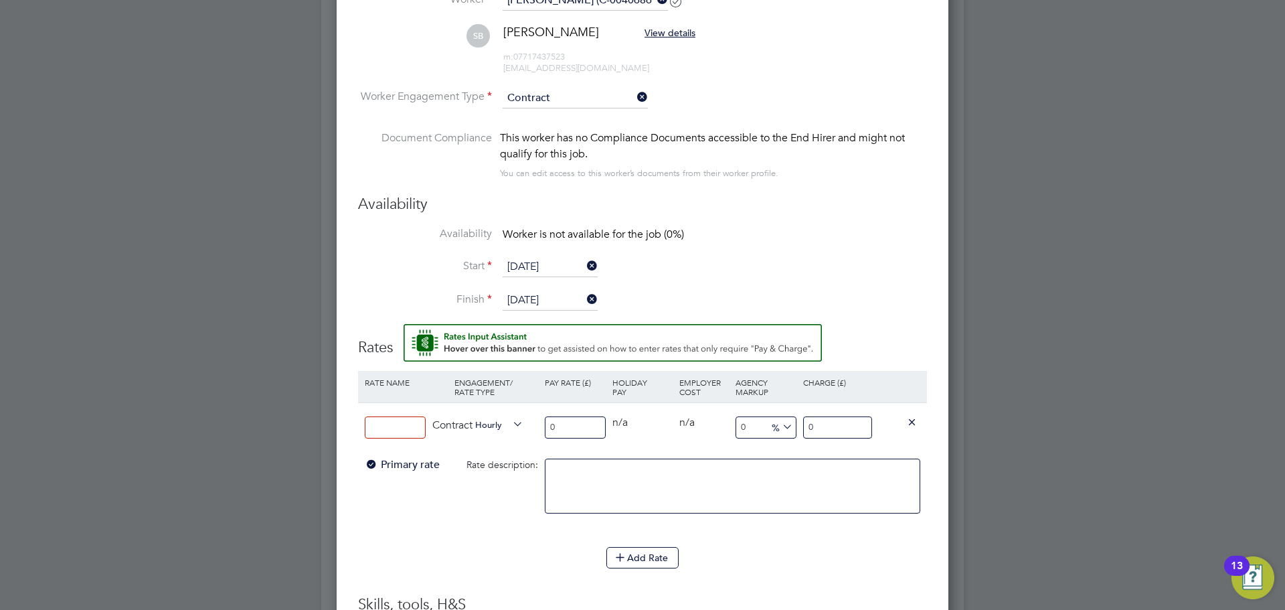
click at [412, 426] on input at bounding box center [395, 427] width 61 height 22
type input "Basic"
click at [572, 422] on input "0" at bounding box center [575, 427] width 61 height 22
type input "1"
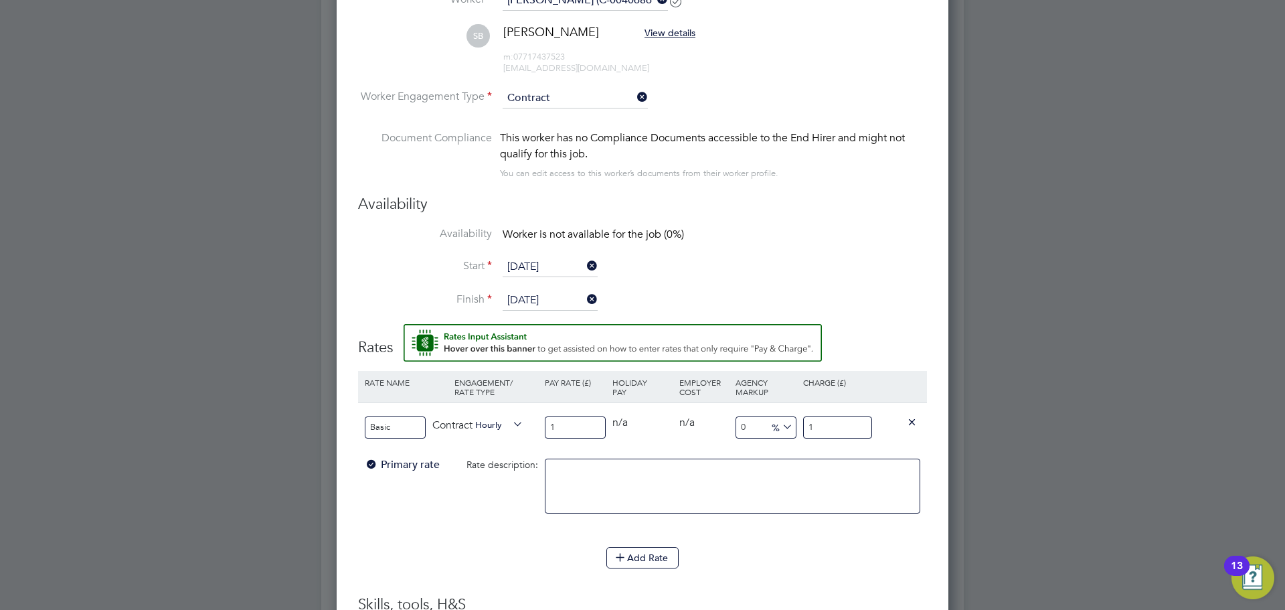
type input "17"
drag, startPoint x: 859, startPoint y: 421, endPoint x: 698, endPoint y: 448, distance: 163.5
click at [698, 441] on div "Basic Contract Hourly 17 0 n/a 0 n/a 0 0 % 17" at bounding box center [642, 427] width 569 height 50
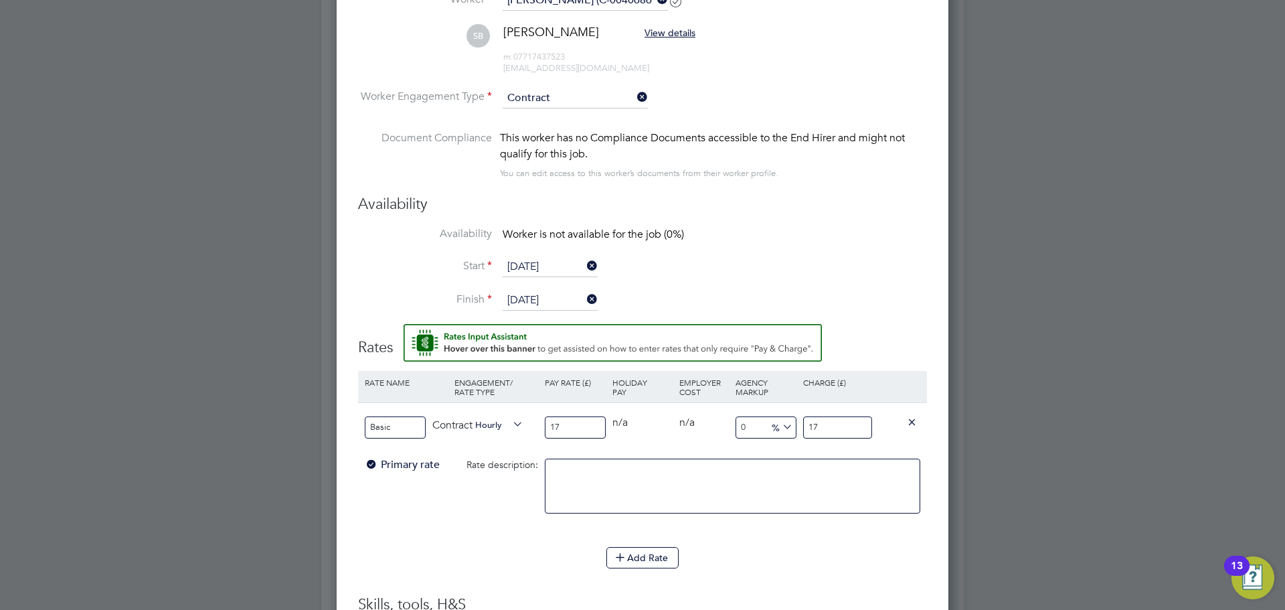
type input "-94.11764705882354"
type input "1"
type input "11.764705882352942"
type input "19"
type input "14.117647058823529"
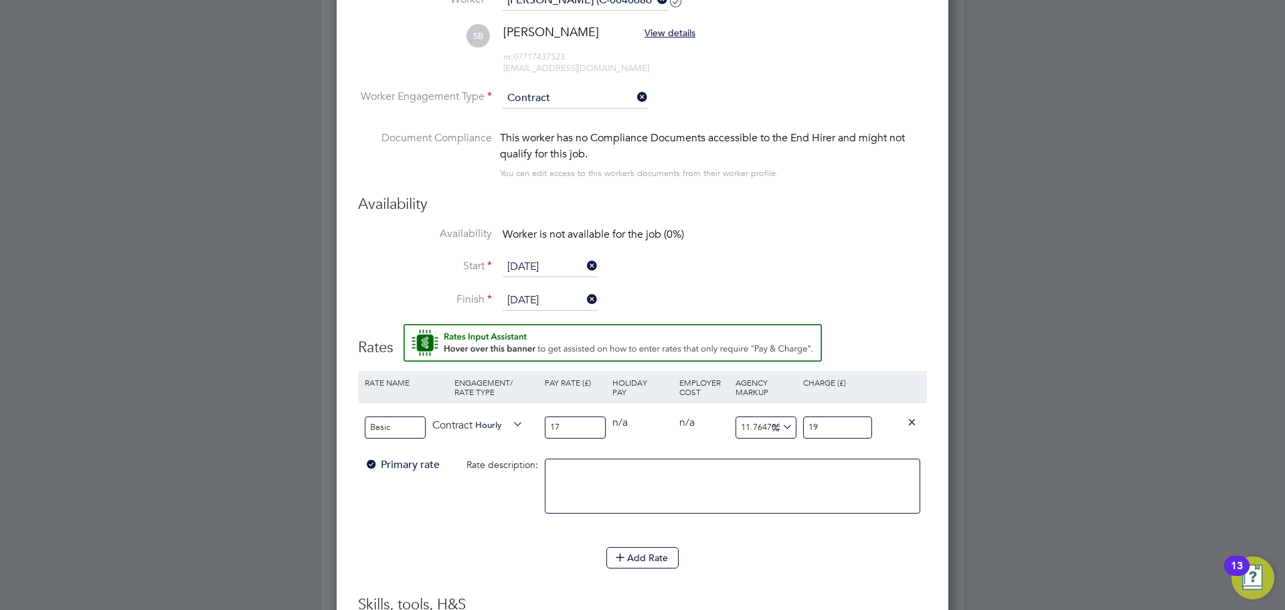
type input "19.4"
type input "14.411764705882353"
type input "19.45"
click at [758, 540] on li "Rate Name Engagement/ Rate Type Pay Rate (£) Holiday Pay Employer Cost Agency M…" at bounding box center [642, 459] width 569 height 176
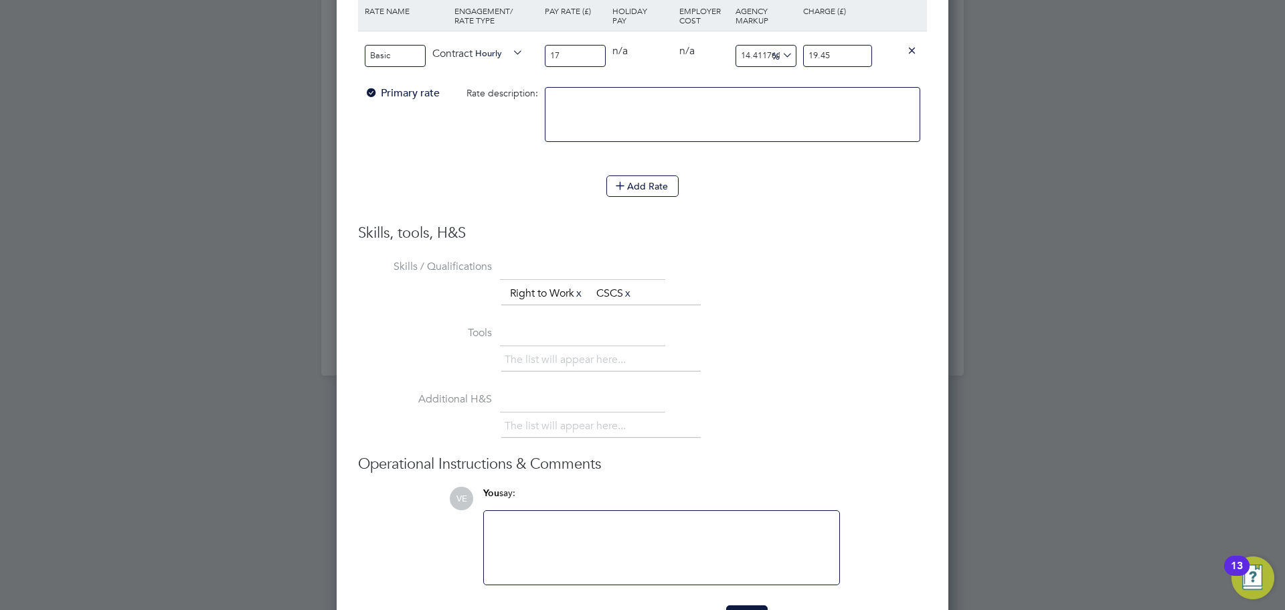
scroll to position [1660, 0]
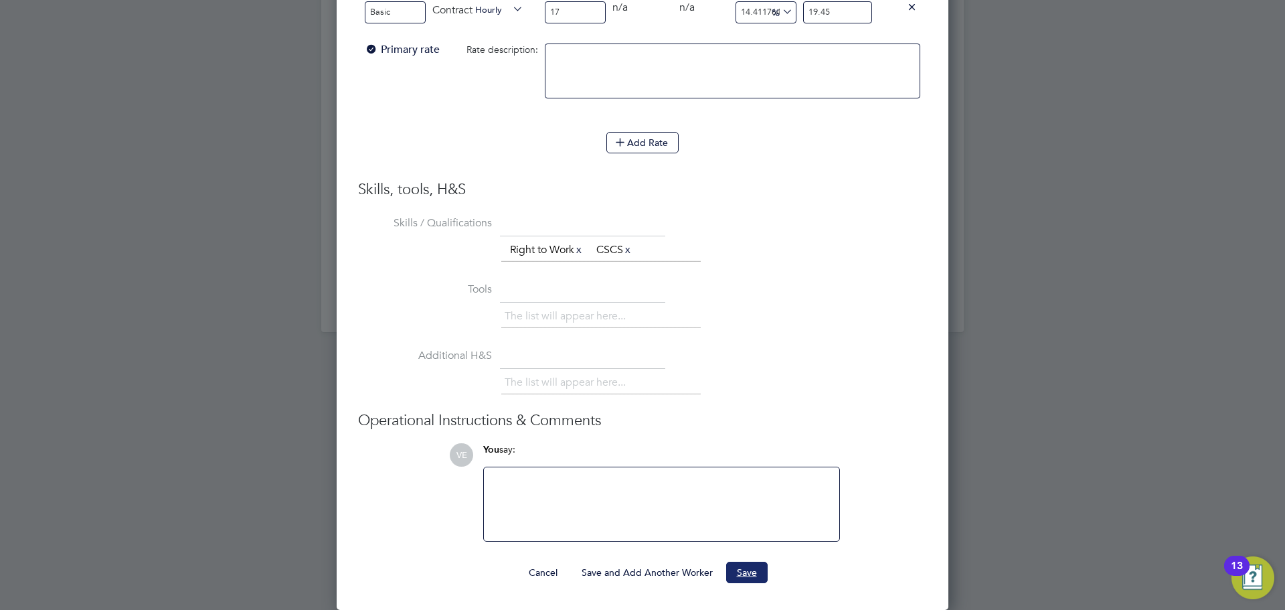
click at [731, 569] on button "Save" at bounding box center [747, 572] width 42 height 21
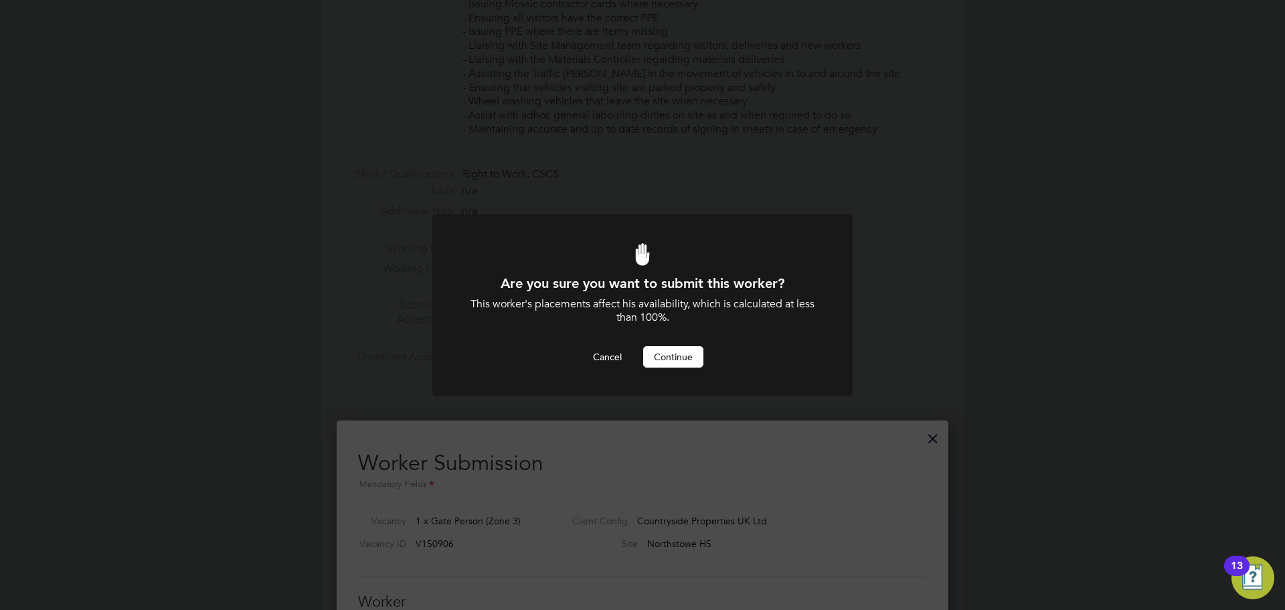
click at [669, 354] on button "Continue" at bounding box center [673, 356] width 60 height 21
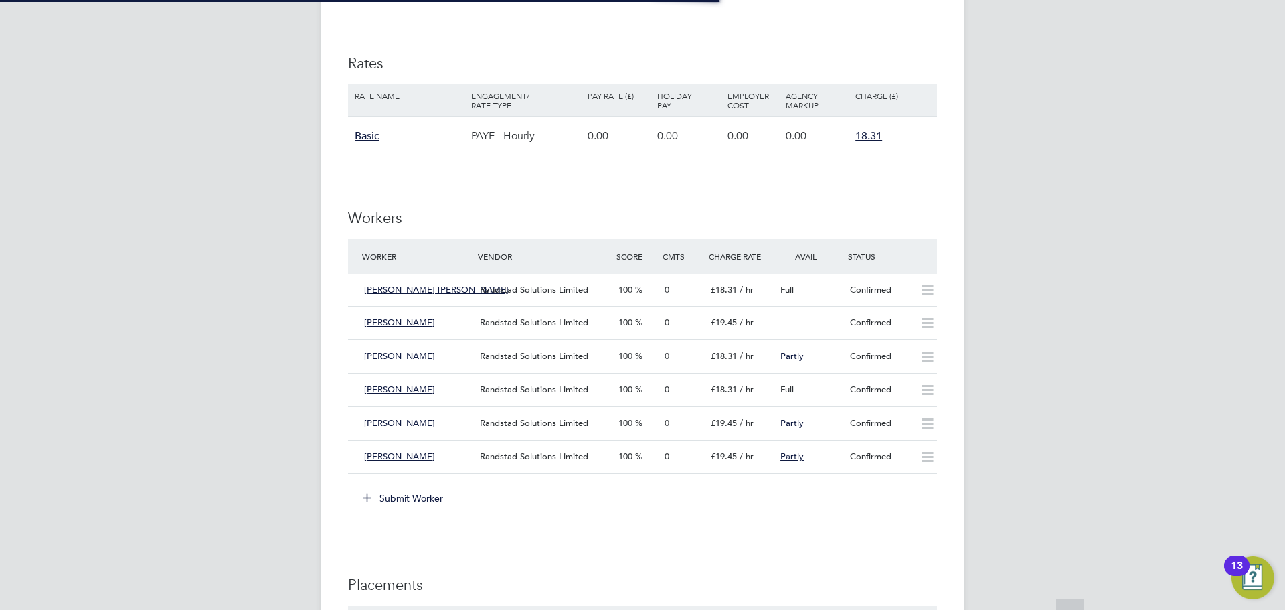
scroll to position [979, 0]
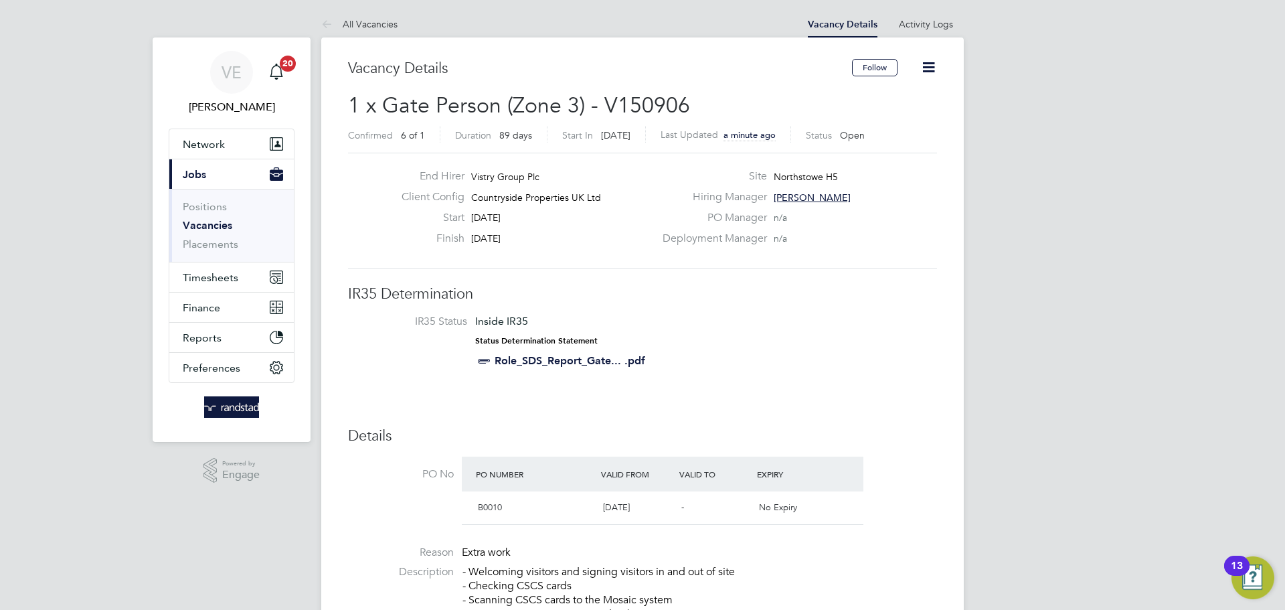
click at [926, 68] on icon at bounding box center [928, 67] width 17 height 17
click at [883, 118] on li "Update Status" at bounding box center [897, 117] width 78 height 19
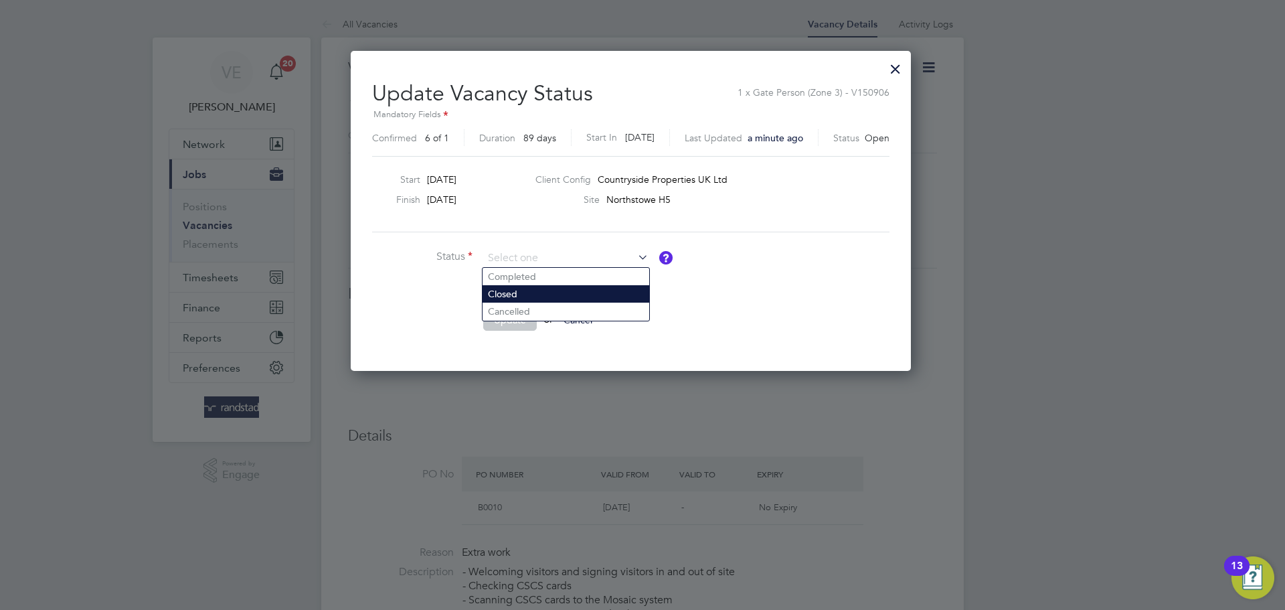
click at [566, 300] on li "Closed" at bounding box center [566, 293] width 167 height 17
type input "Closed"
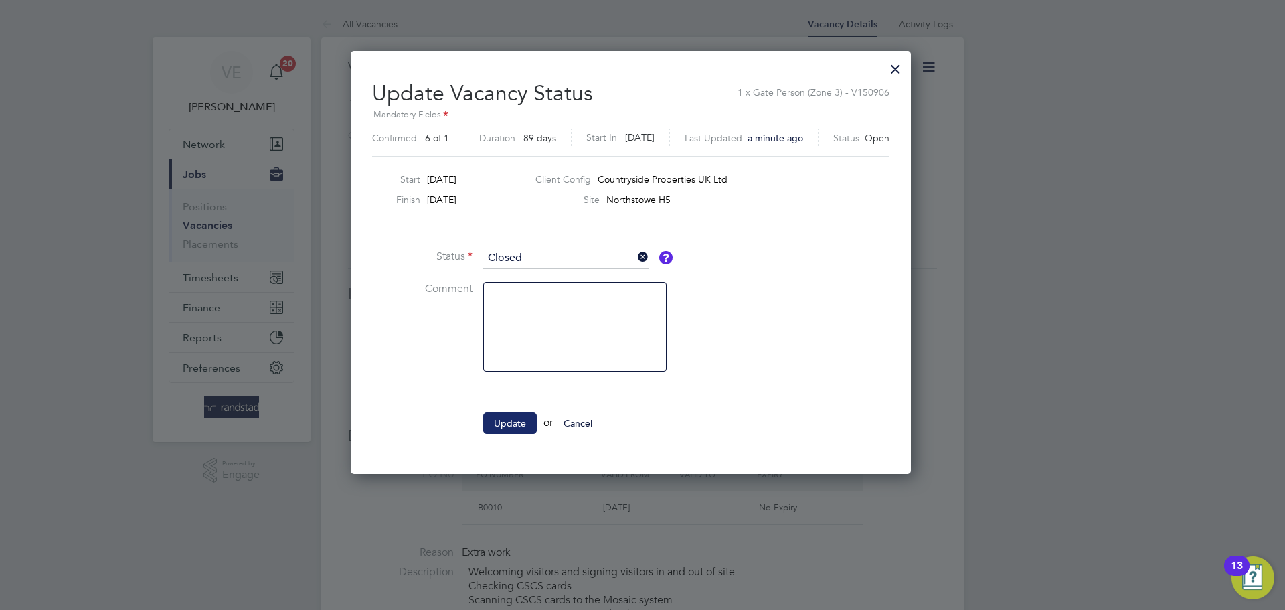
drag, startPoint x: 522, startPoint y: 436, endPoint x: 513, endPoint y: 416, distance: 21.6
click at [521, 436] on li "Update or Cancel" at bounding box center [573, 429] width 402 height 35
click at [509, 410] on ul "Status Closed Comment Update or Cancel" at bounding box center [573, 347] width 402 height 199
click at [525, 424] on button "Update" at bounding box center [510, 422] width 54 height 21
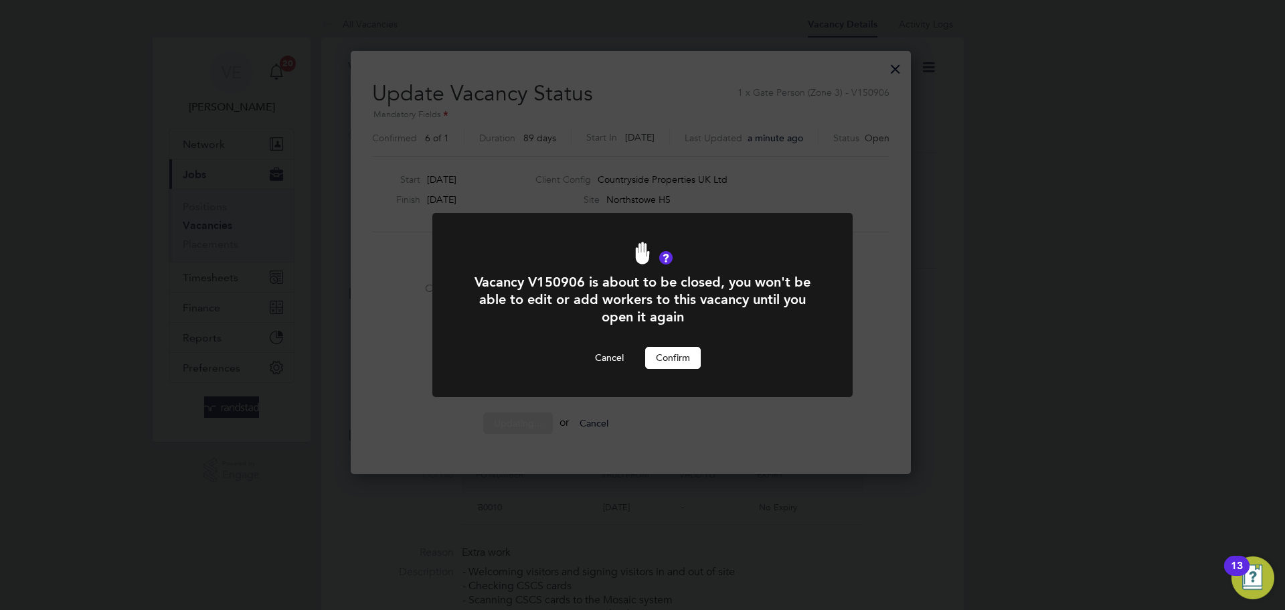
click at [692, 359] on button "Confirm" at bounding box center [673, 357] width 56 height 21
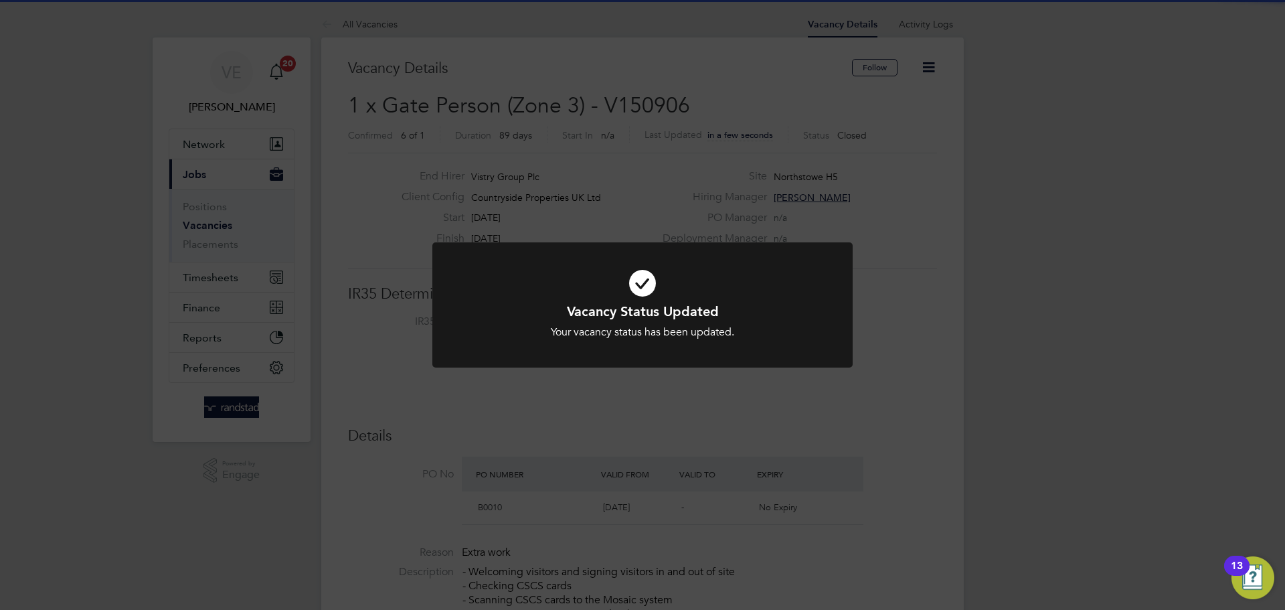
click at [916, 404] on div "Vacancy Status Updated Your vacancy status has been updated. Cancel Okay" at bounding box center [642, 305] width 1285 height 610
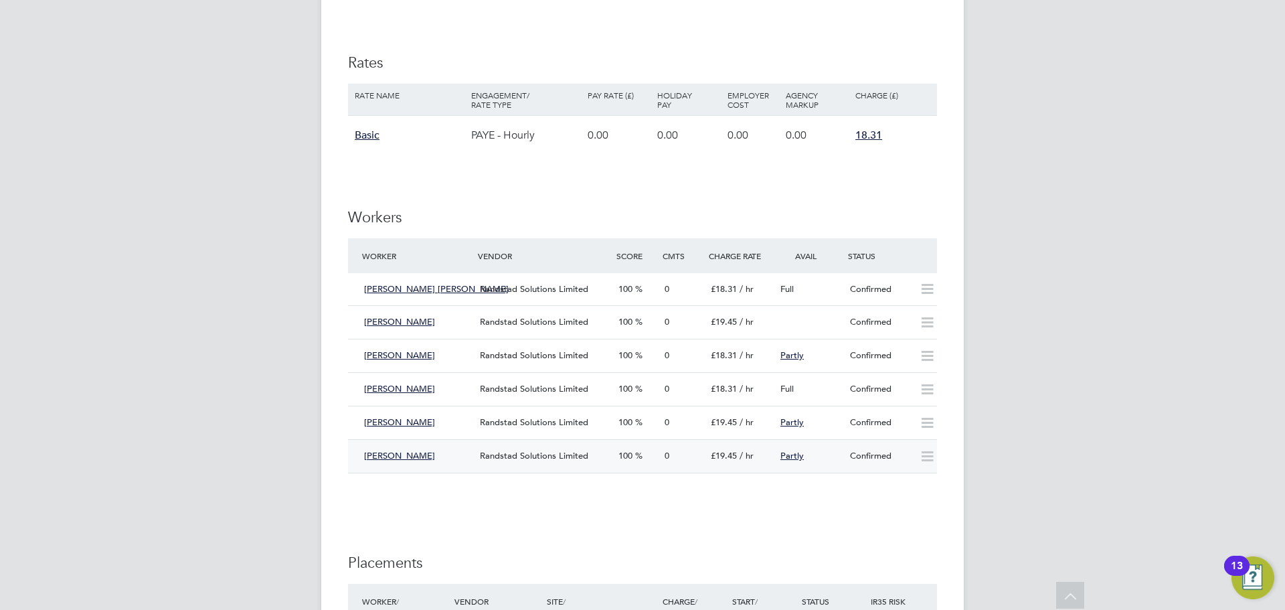
click at [919, 452] on icon at bounding box center [927, 456] width 17 height 11
click at [930, 462] on icon at bounding box center [927, 456] width 17 height 11
click at [926, 457] on icon at bounding box center [927, 456] width 17 height 11
click at [874, 466] on div "Confirmed" at bounding box center [880, 456] width 70 height 22
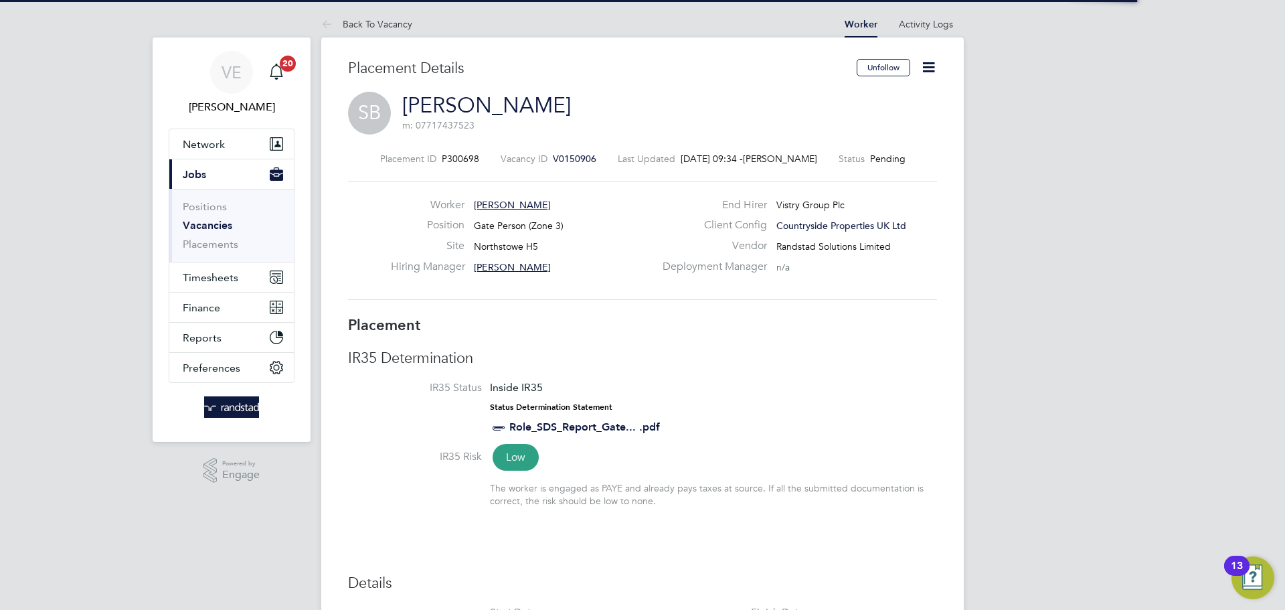
click at [920, 64] on icon at bounding box center [928, 67] width 17 height 17
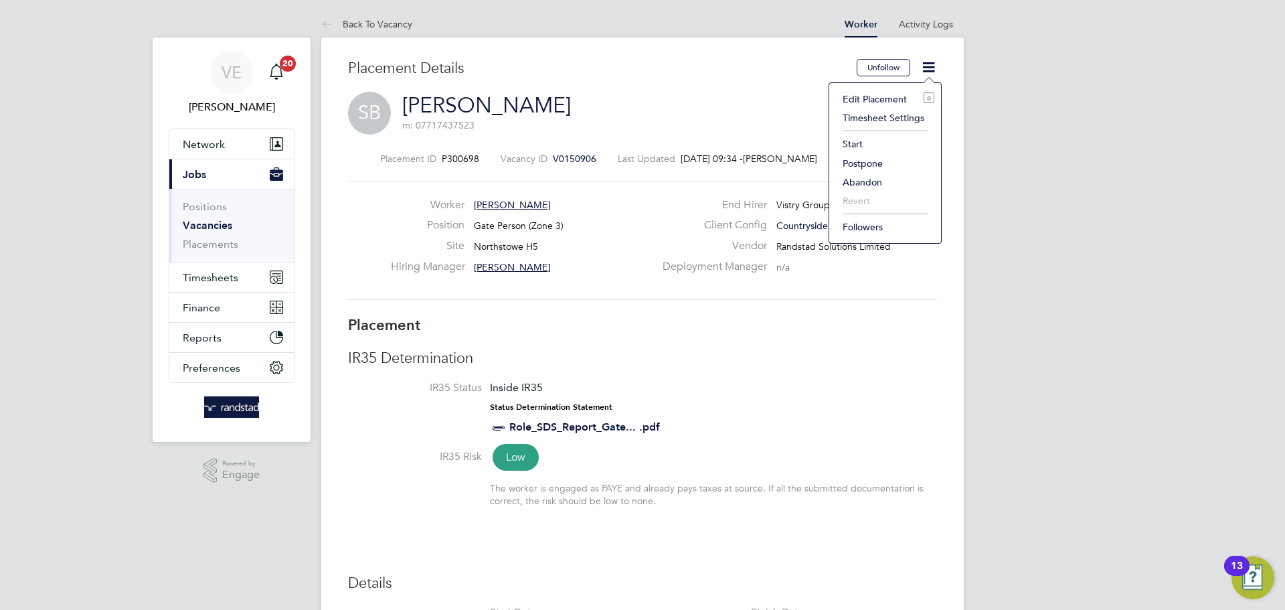
click at [854, 143] on li "Start" at bounding box center [885, 144] width 98 height 19
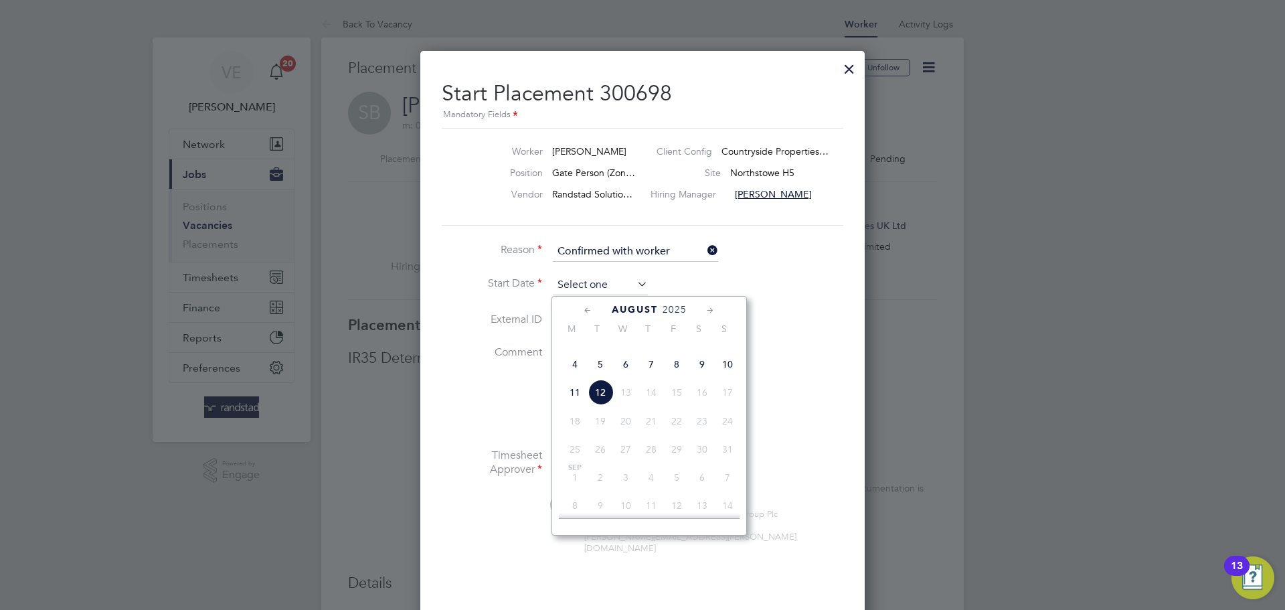
click at [606, 293] on input at bounding box center [600, 285] width 95 height 20
click at [645, 377] on span "7" at bounding box center [651, 363] width 25 height 25
type input "[DATE]"
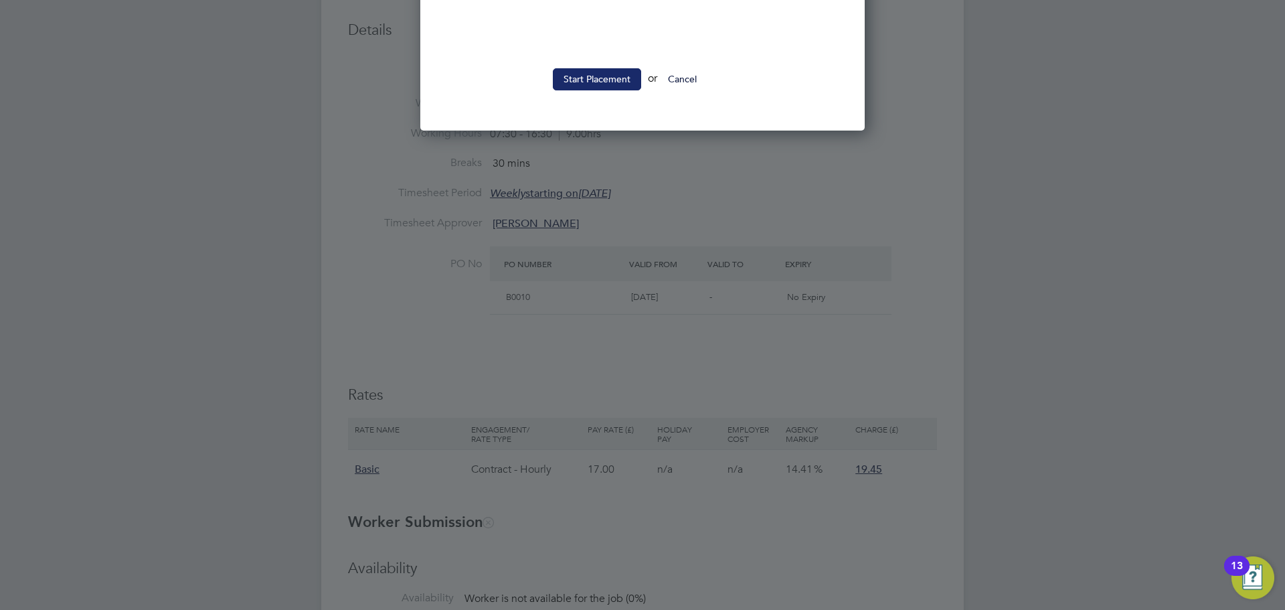
click at [577, 68] on button "Start Placement" at bounding box center [597, 78] width 88 height 21
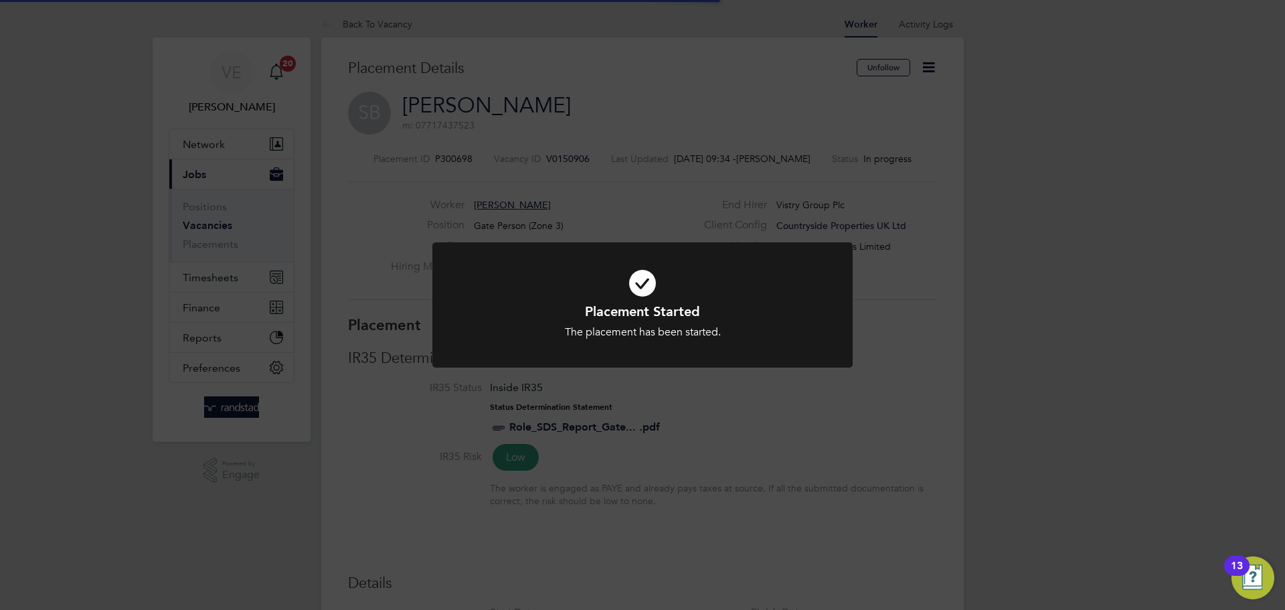
click at [871, 392] on div "Placement Started The placement has been started. Cancel Okay" at bounding box center [642, 305] width 1285 height 610
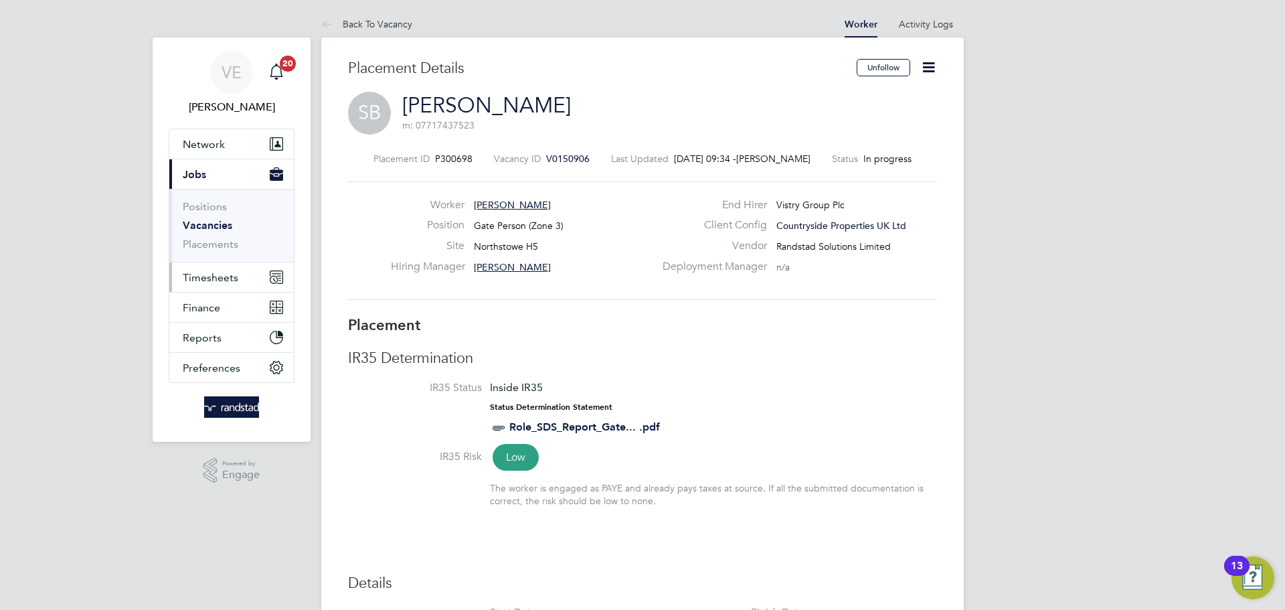
click at [214, 283] on button "Timesheets" at bounding box center [231, 276] width 125 height 29
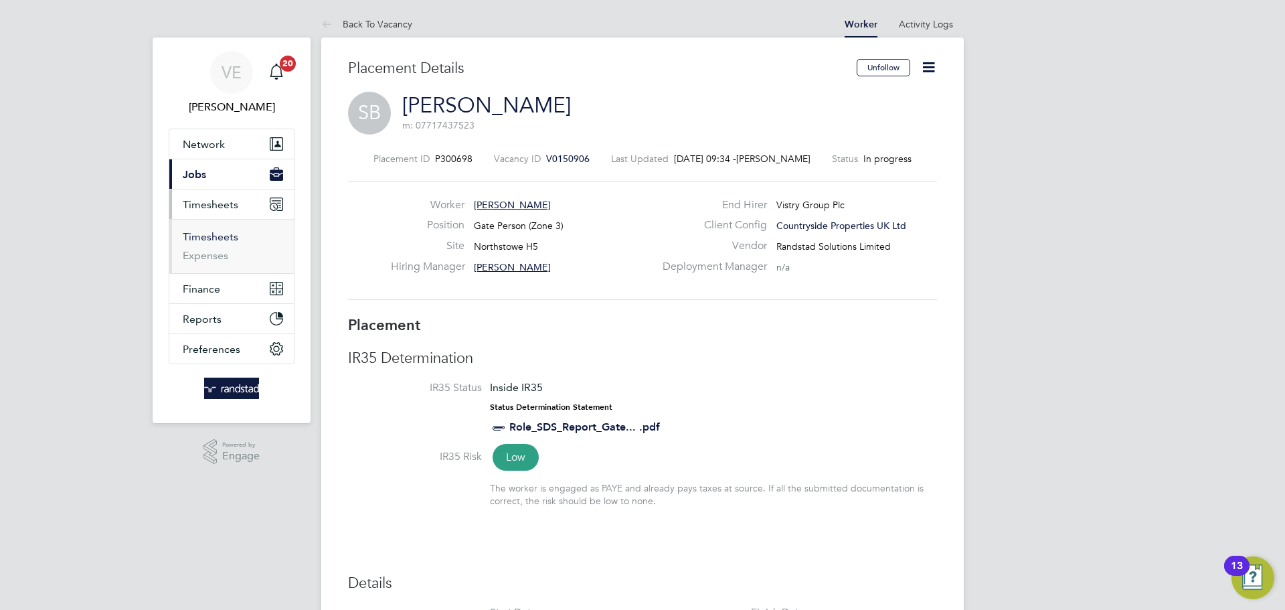
click at [202, 238] on link "Timesheets" at bounding box center [211, 236] width 56 height 13
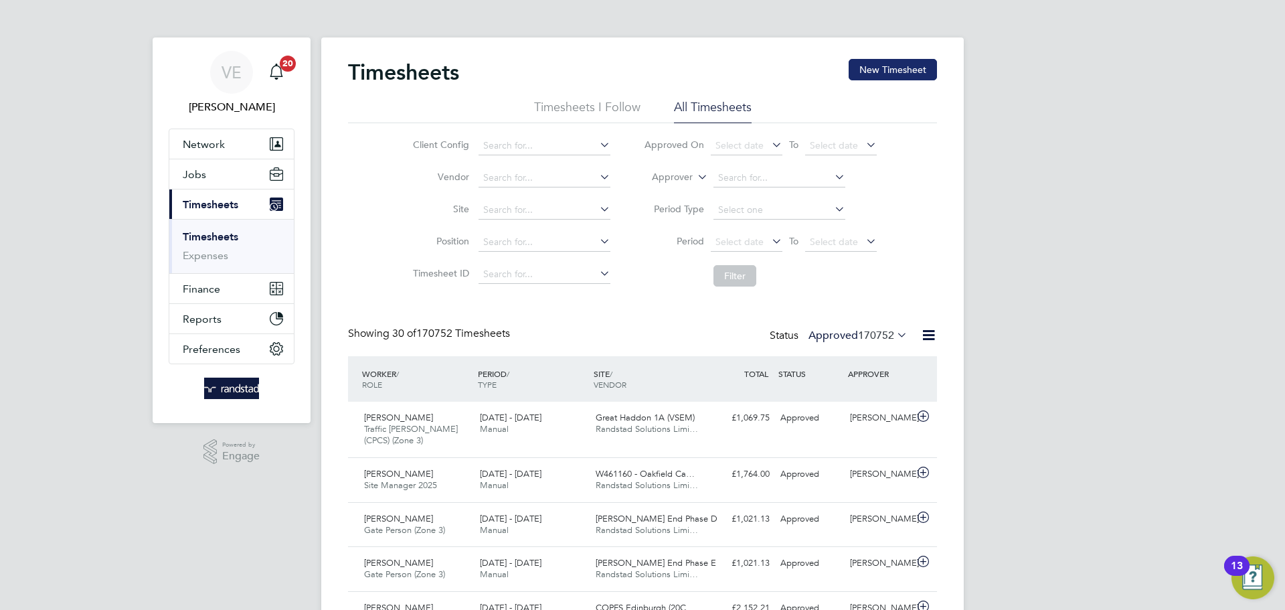
click at [877, 67] on button "New Timesheet" at bounding box center [893, 69] width 88 height 21
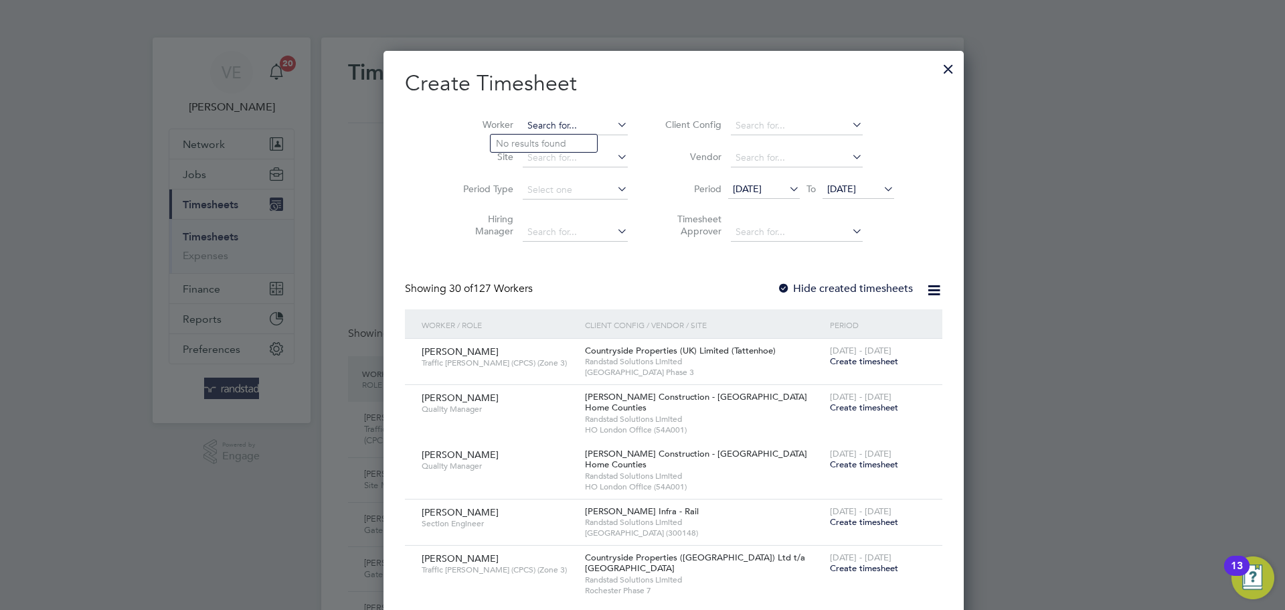
click at [527, 129] on input at bounding box center [575, 125] width 105 height 19
click at [514, 176] on b "[PERSON_NAME]" at bounding box center [535, 179] width 78 height 11
type input "[PERSON_NAME]"
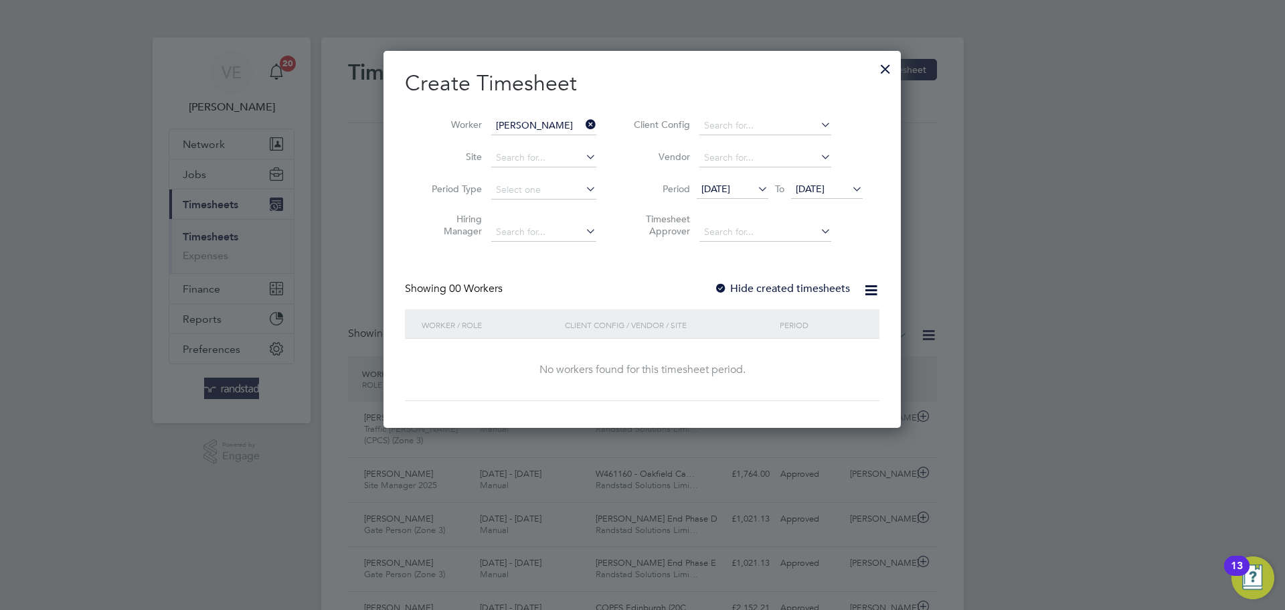
click at [716, 285] on div at bounding box center [720, 288] width 13 height 13
click at [820, 187] on span "05 Aug 2025" at bounding box center [810, 189] width 29 height 12
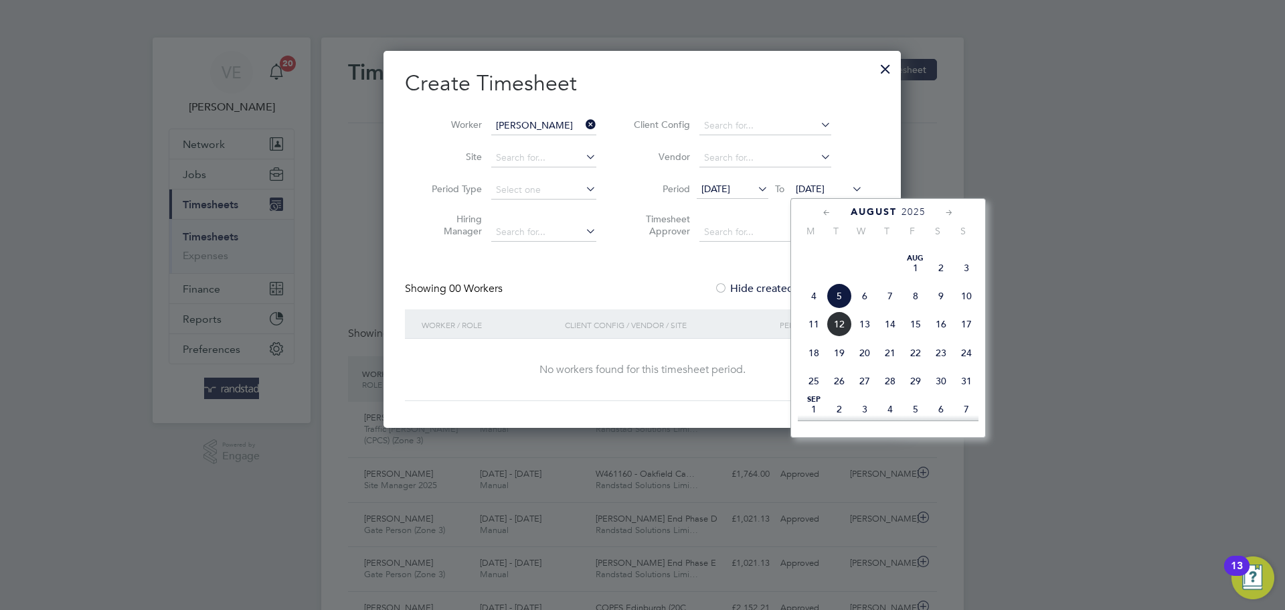
click at [966, 309] on span "10" at bounding box center [966, 295] width 25 height 25
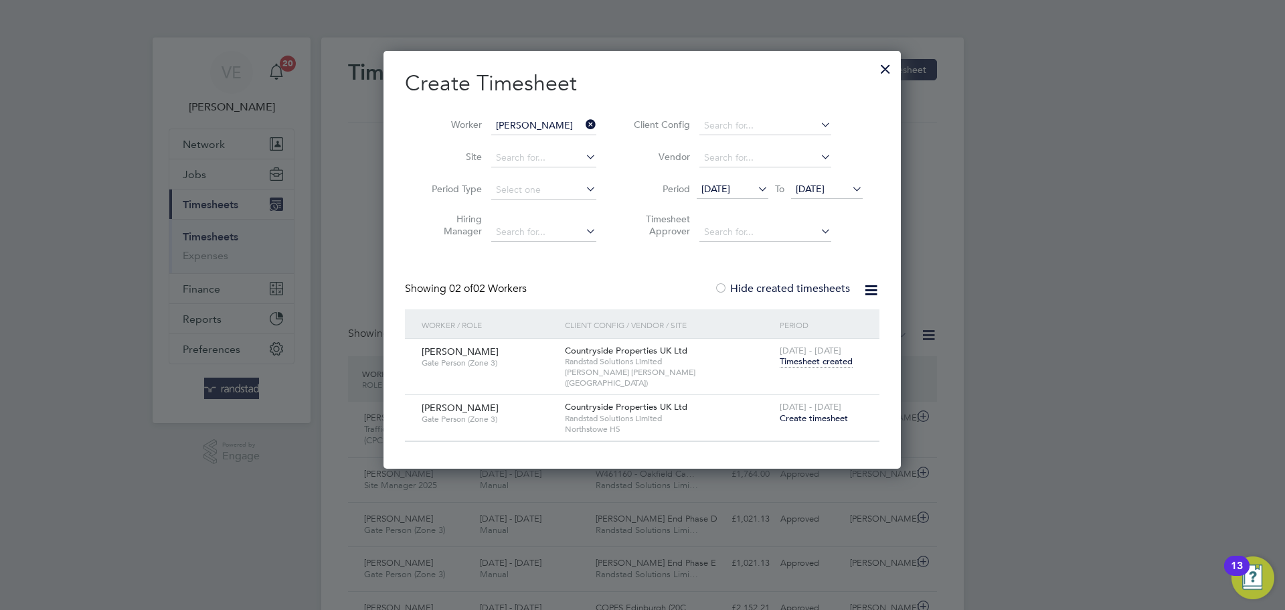
click at [811, 412] on span "Create timesheet" at bounding box center [814, 417] width 68 height 11
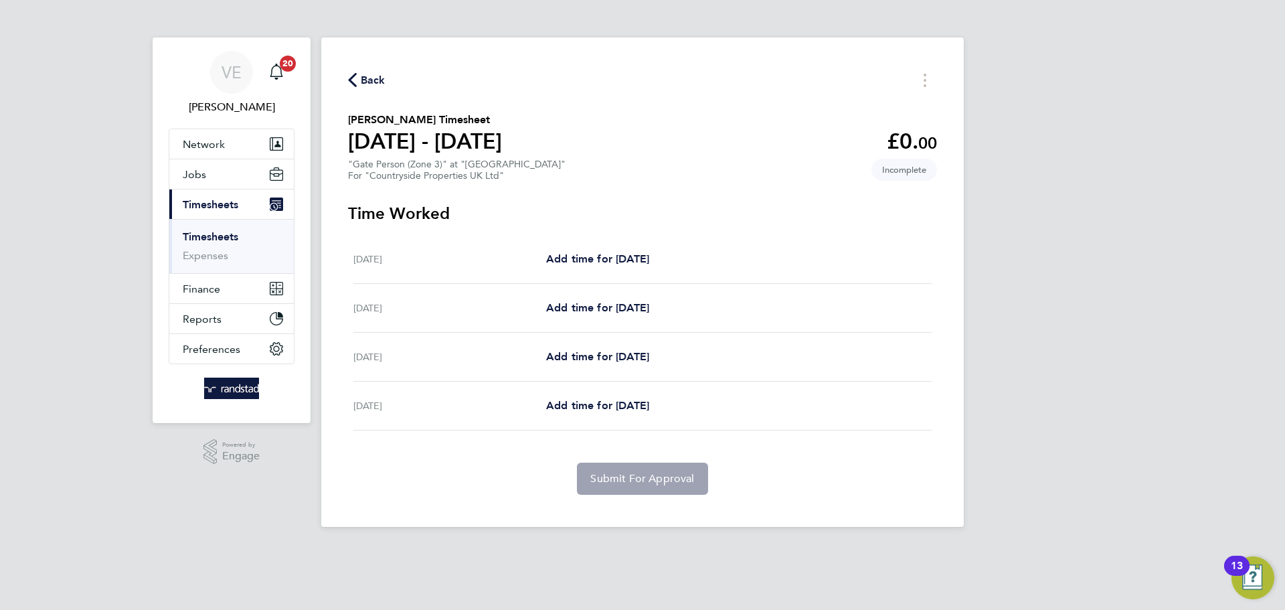
click at [588, 267] on div "Thu 07 Aug Add time for Thu 07 Aug Add time for Thu 07 Aug" at bounding box center [642, 259] width 578 height 49
click at [591, 263] on span "Add time for Thu 07 Aug" at bounding box center [597, 258] width 103 height 13
select select "30"
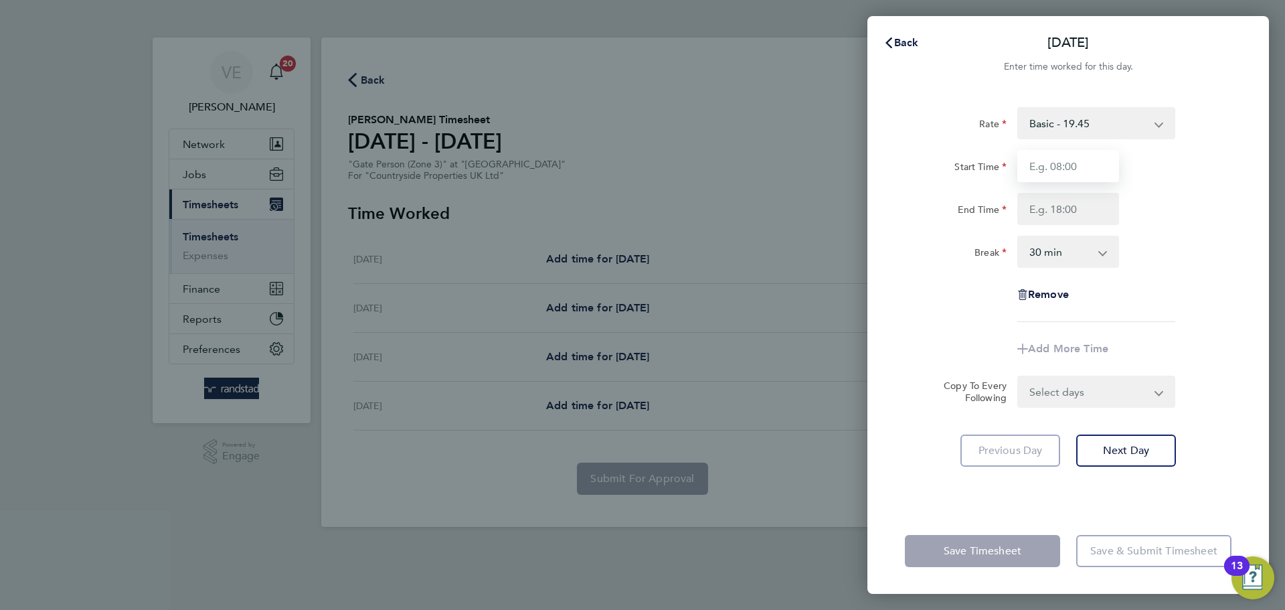
click at [1037, 161] on input "Start Time" at bounding box center [1069, 166] width 102 height 32
type input "07:30"
click at [1050, 215] on input "End Time" at bounding box center [1069, 209] width 102 height 32
type input "17:00"
click at [1167, 276] on div "Rate Basic - 19.45 Start Time 07:30 End Time 17:00 Break 0 min 15 min 30 min 45…" at bounding box center [1068, 214] width 327 height 215
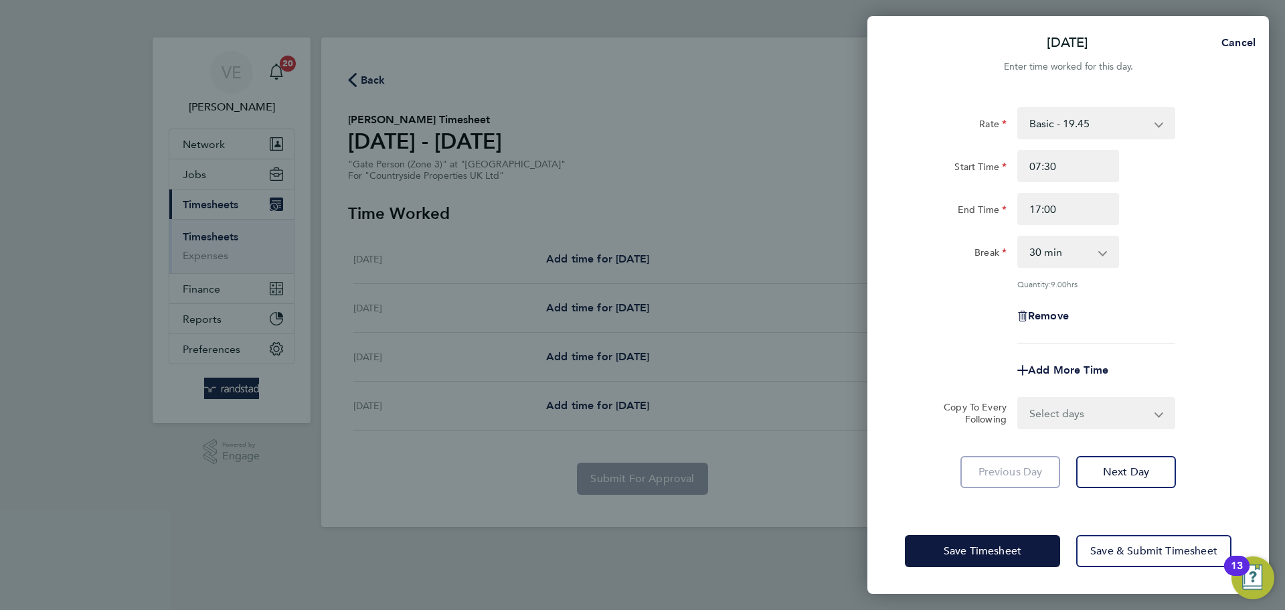
click at [1116, 414] on select "Select days Day Weekend (Sat-Sun) Friday Saturday Sunday" at bounding box center [1089, 412] width 141 height 29
select select "FRI"
click at [1019, 398] on select "Select days Day Weekend (Sat-Sun) Friday Saturday Sunday" at bounding box center [1089, 412] width 141 height 29
select select "2025-08-10"
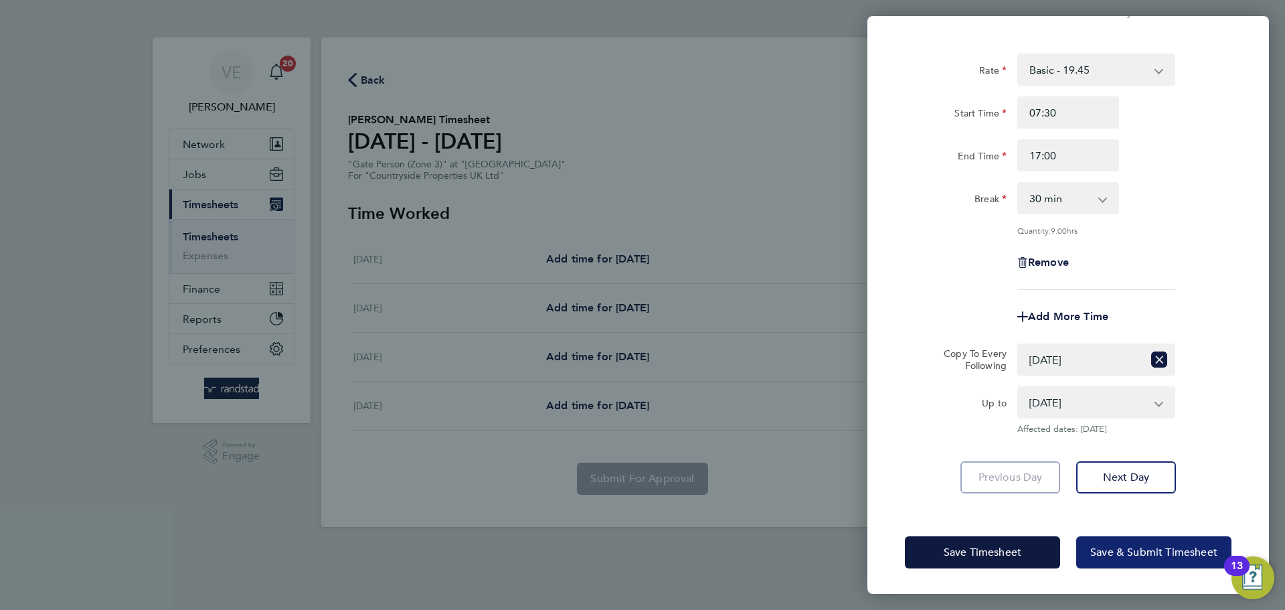
click at [1159, 556] on span "Save & Submit Timesheet" at bounding box center [1153, 552] width 127 height 13
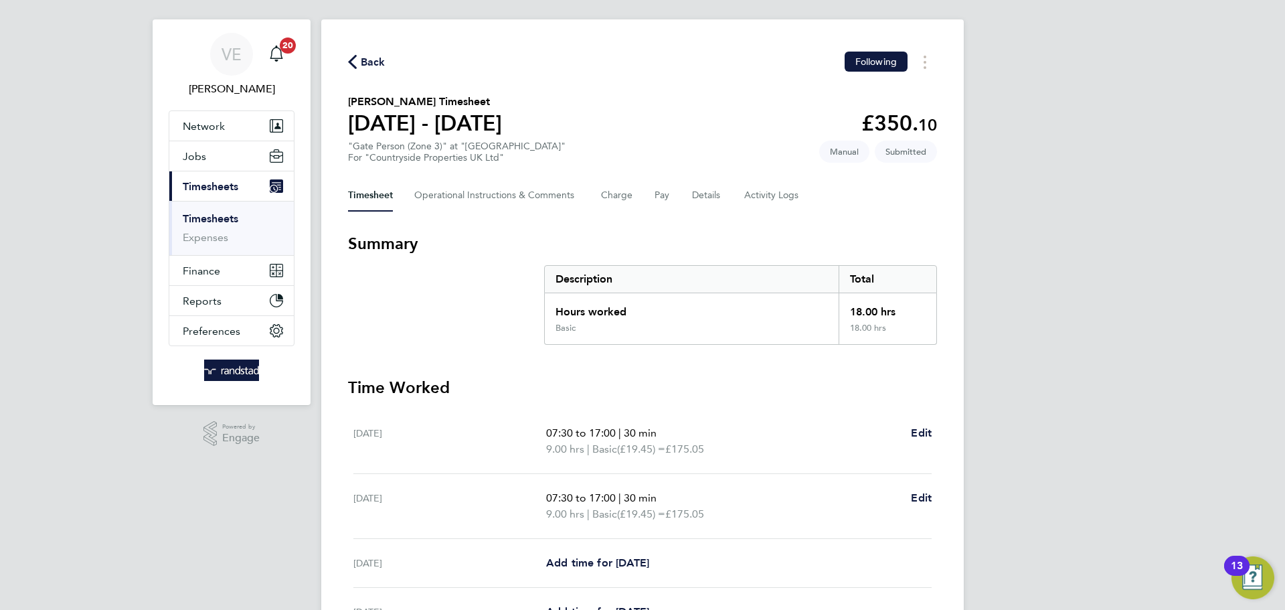
click at [375, 60] on span "Back" at bounding box center [373, 62] width 25 height 16
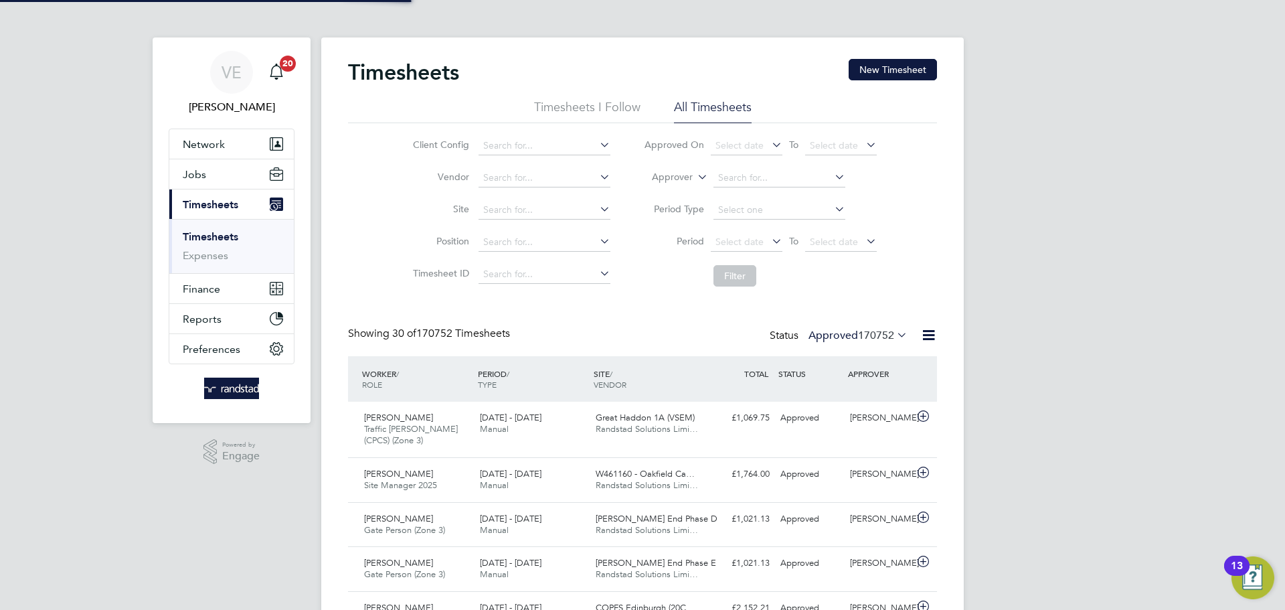
scroll to position [7, 7]
click at [910, 62] on button "New Timesheet" at bounding box center [893, 69] width 88 height 21
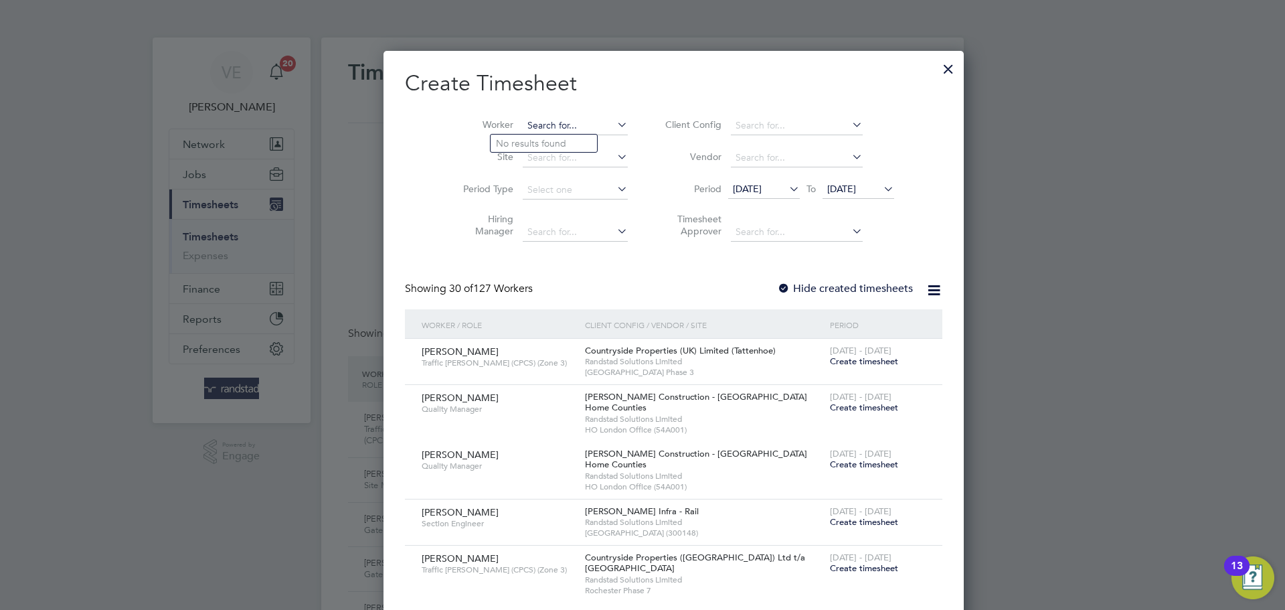
click at [537, 131] on input at bounding box center [575, 125] width 105 height 19
click at [558, 141] on li "Beto Biague" at bounding box center [544, 144] width 106 height 18
type input "Beto Biague"
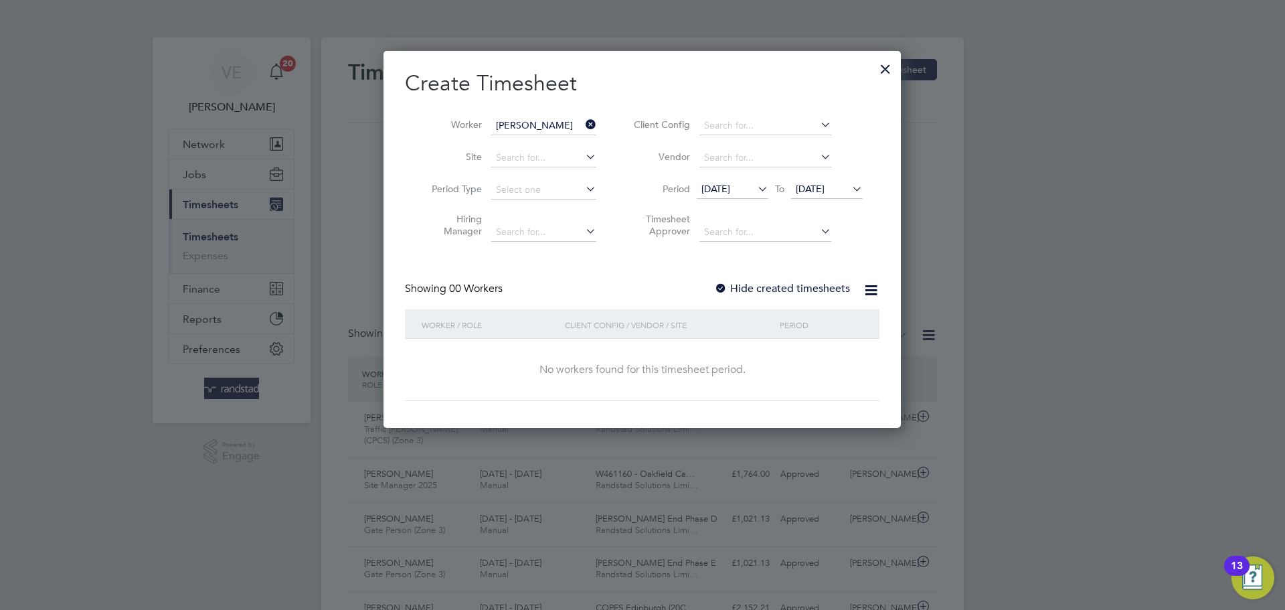
click at [725, 287] on div at bounding box center [720, 288] width 13 height 13
click at [820, 194] on span "05 Aug 2025" at bounding box center [827, 190] width 72 height 18
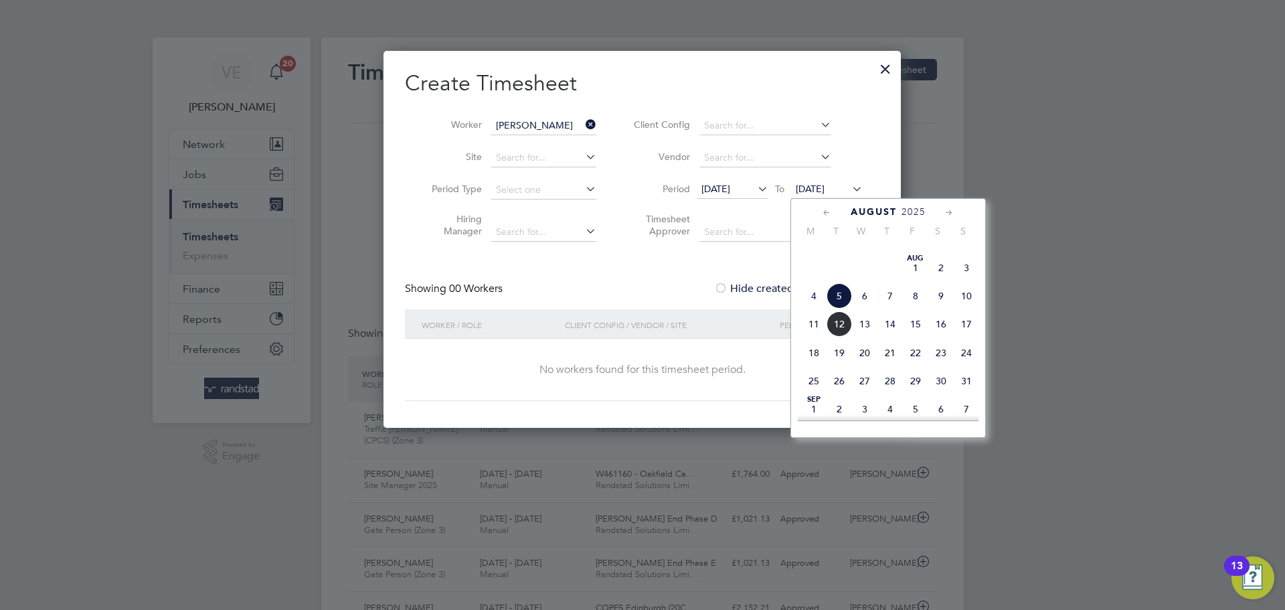
click at [969, 309] on span "10" at bounding box center [966, 295] width 25 height 25
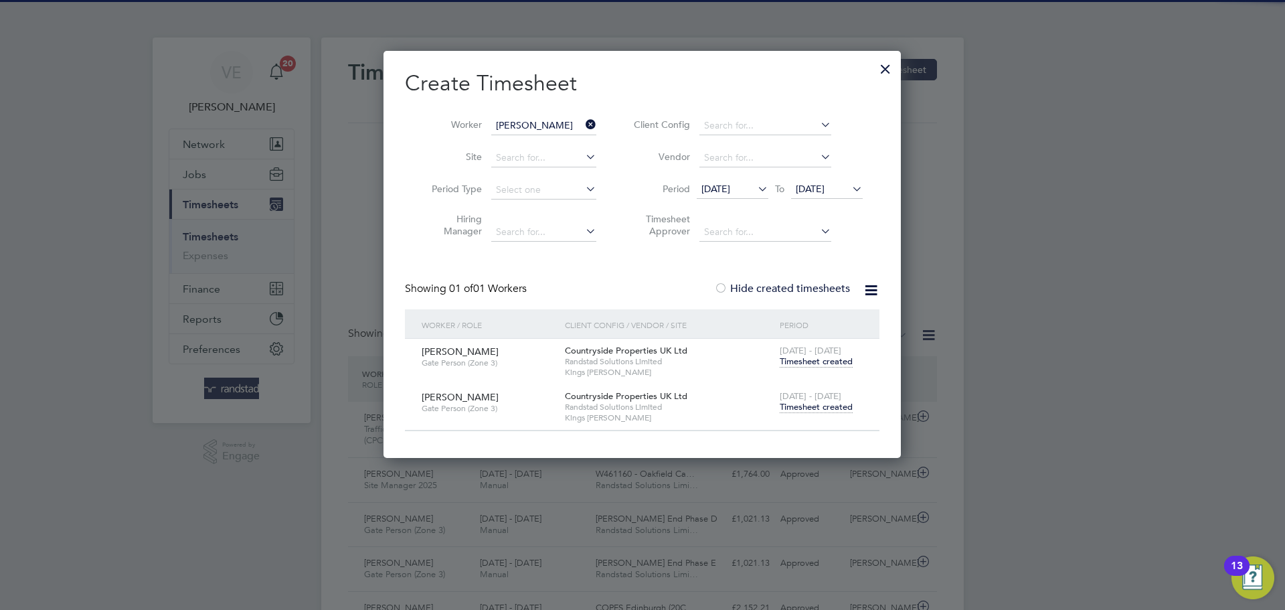
click at [827, 408] on span "Timesheet created" at bounding box center [816, 407] width 73 height 12
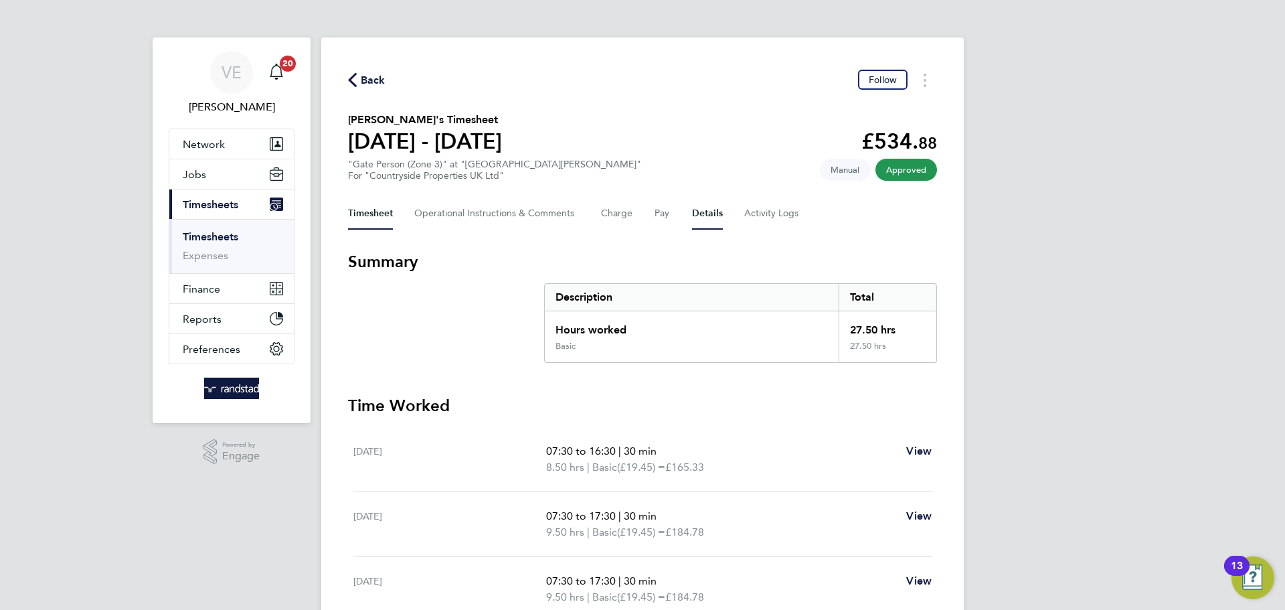
click at [720, 215] on button "Details" at bounding box center [707, 213] width 31 height 32
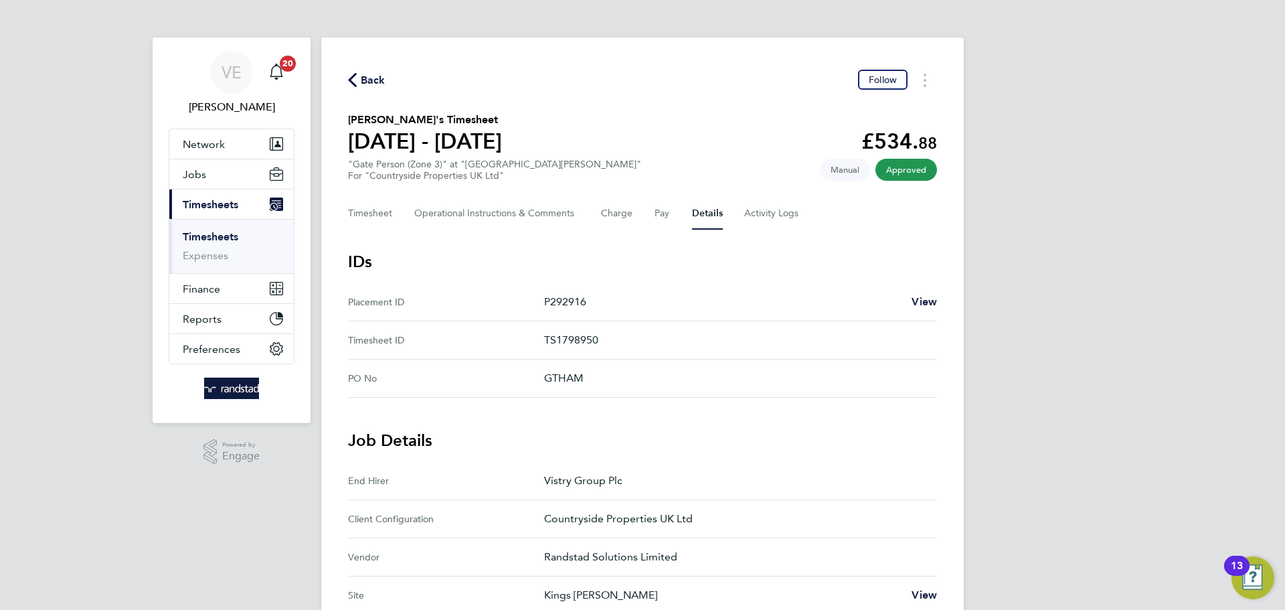
click at [363, 78] on span "Back" at bounding box center [373, 80] width 25 height 16
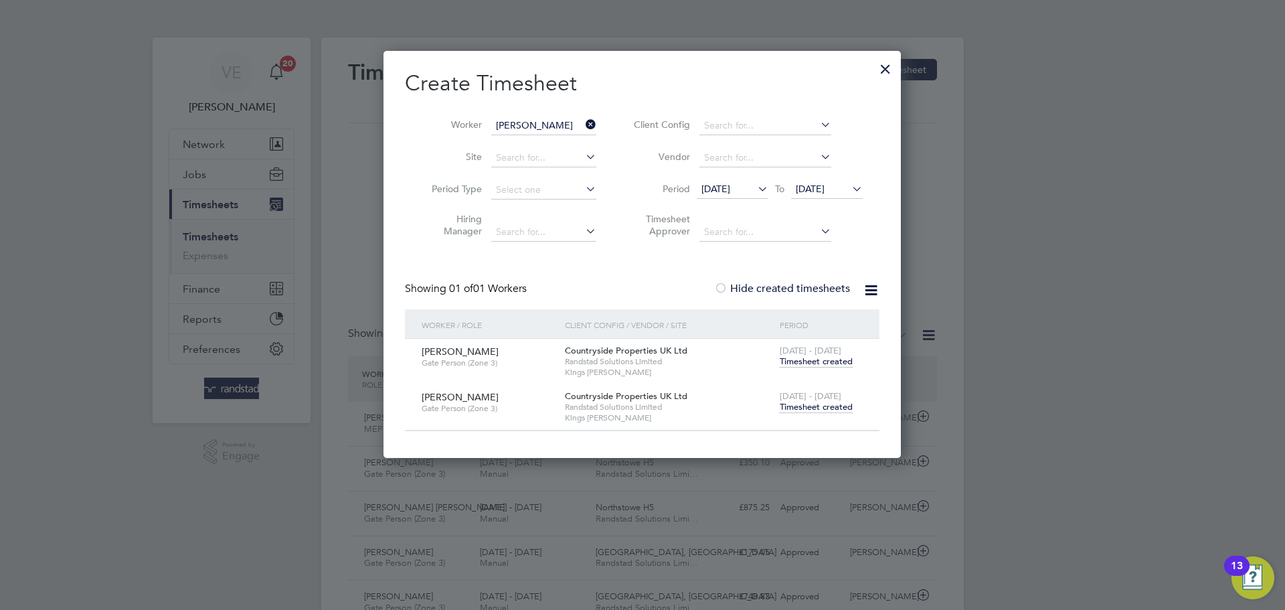
scroll to position [34, 116]
drag, startPoint x: 592, startPoint y: 129, endPoint x: 560, endPoint y: 124, distance: 33.1
click at [583, 127] on icon at bounding box center [583, 124] width 0 height 19
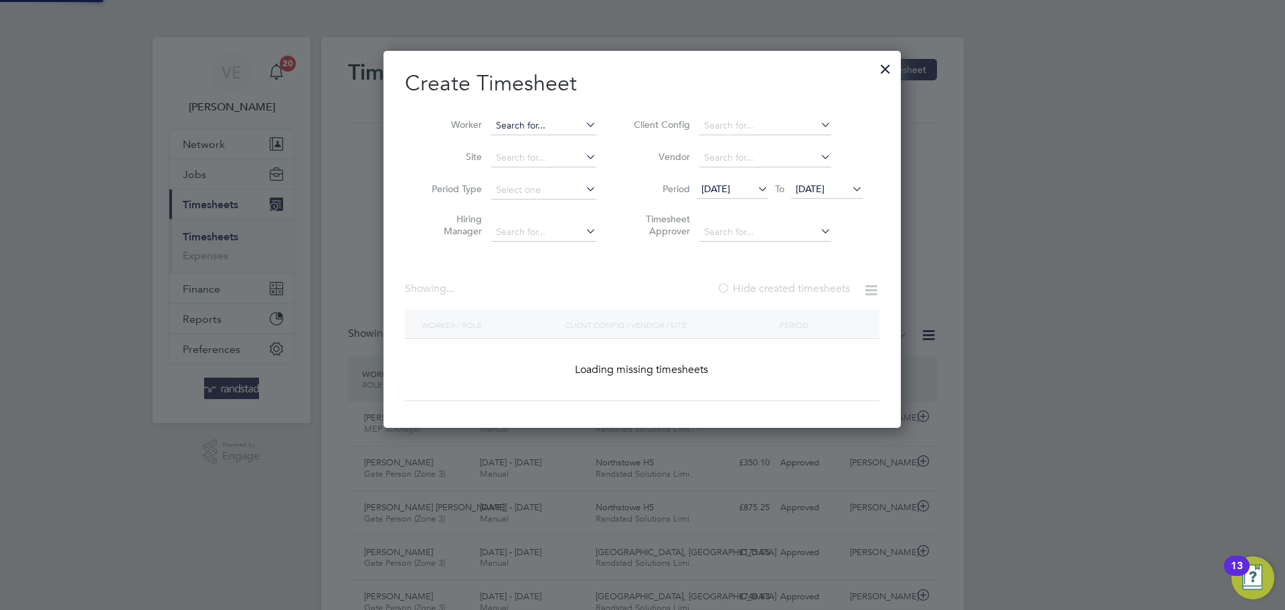
click at [552, 123] on input at bounding box center [543, 125] width 105 height 19
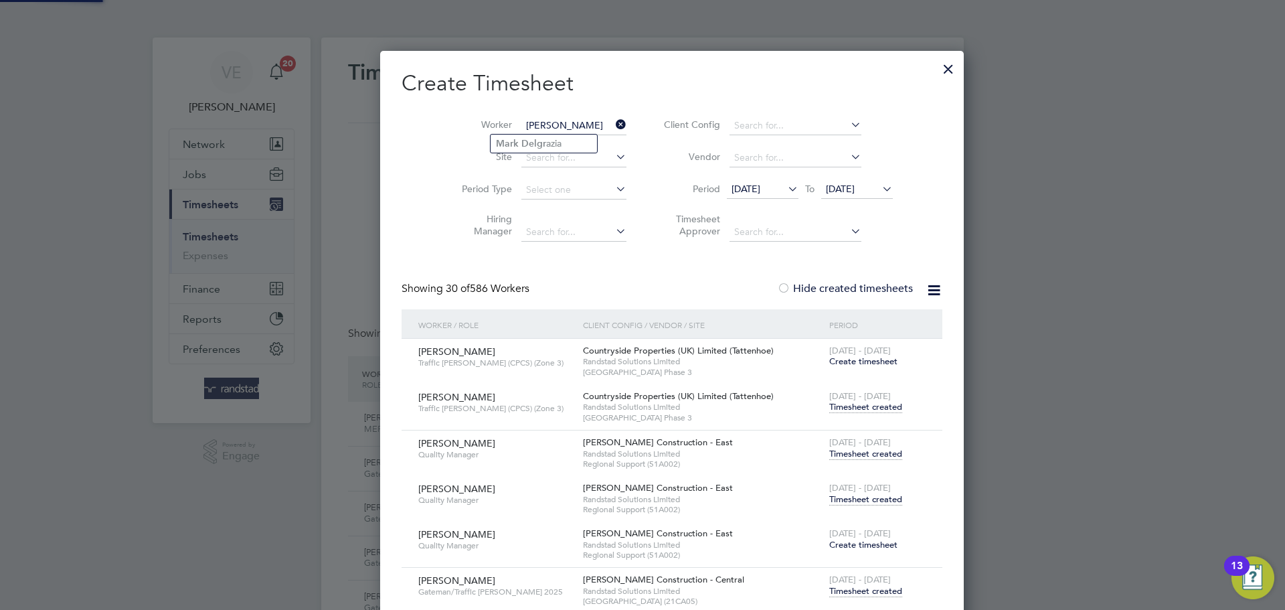
click at [542, 141] on b "Delgr" at bounding box center [533, 143] width 25 height 11
type input "Mark Delgrazia"
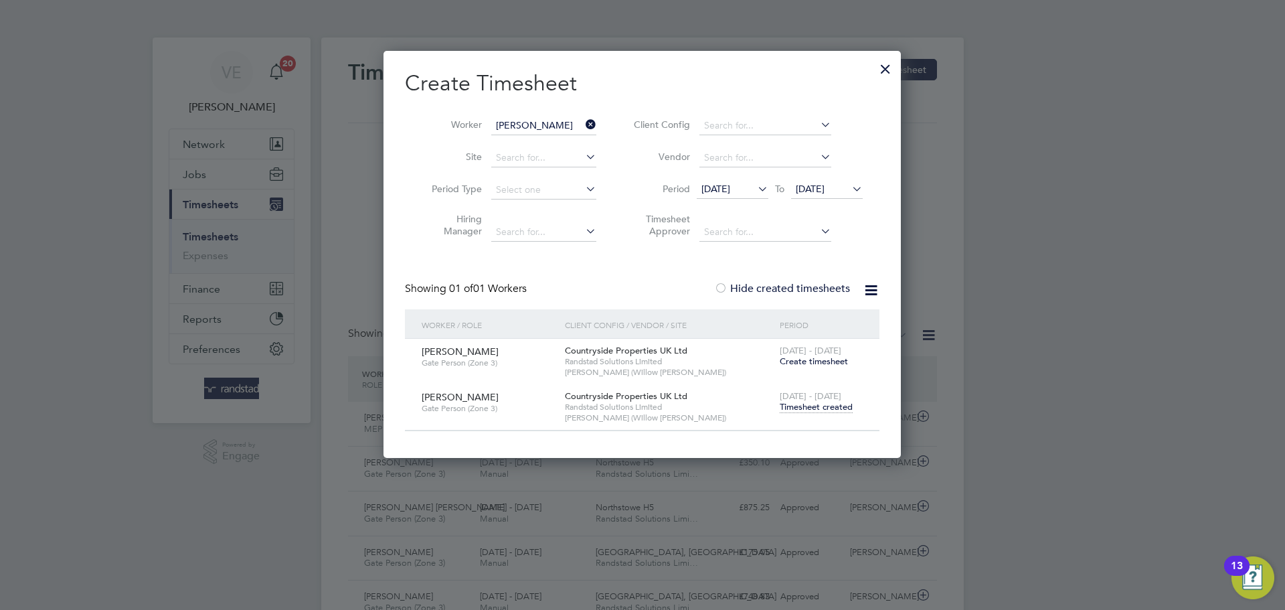
click at [819, 408] on span "Timesheet created" at bounding box center [816, 407] width 73 height 12
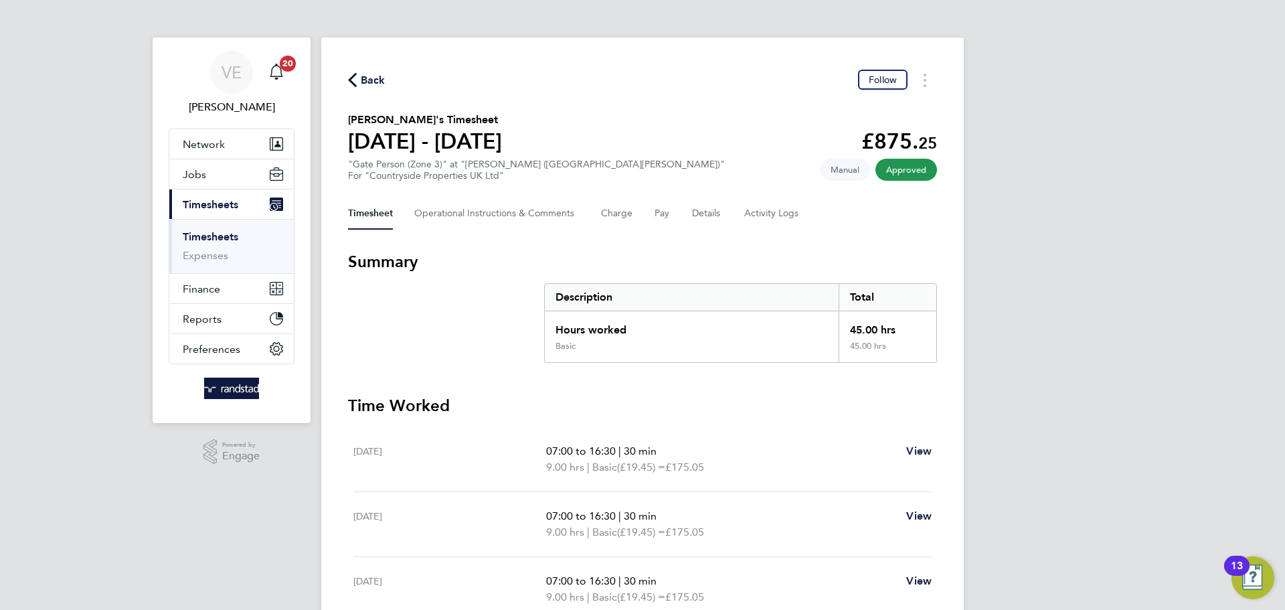
click at [366, 73] on span "Back" at bounding box center [373, 80] width 25 height 16
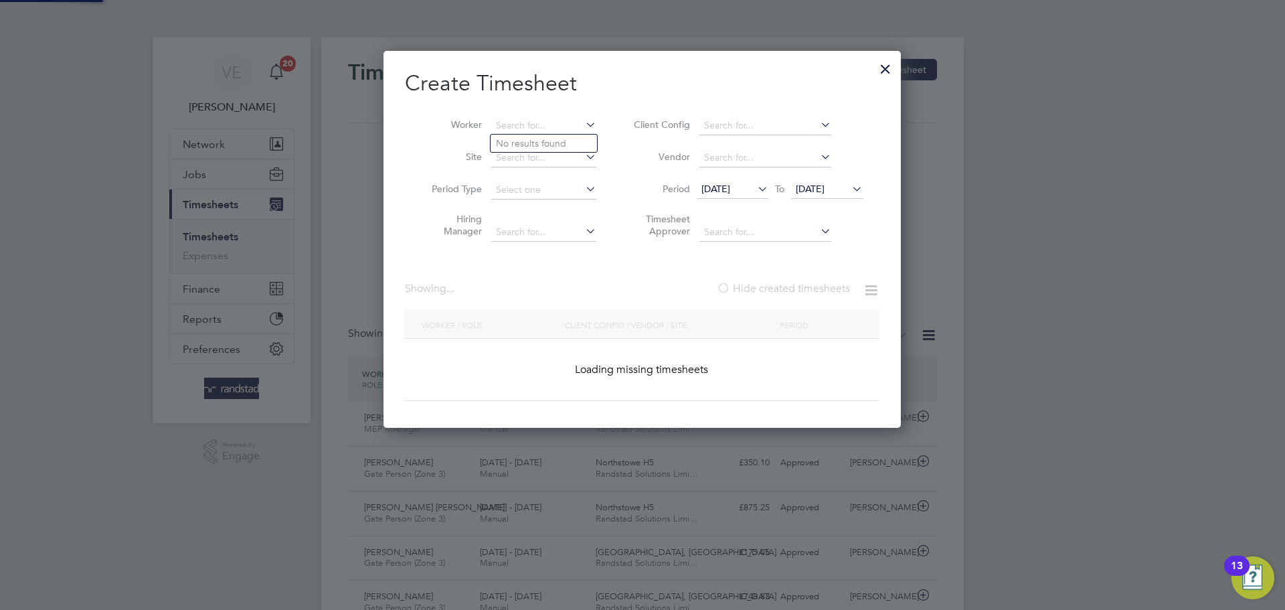
click at [588, 127] on li "Worker" at bounding box center [509, 126] width 208 height 32
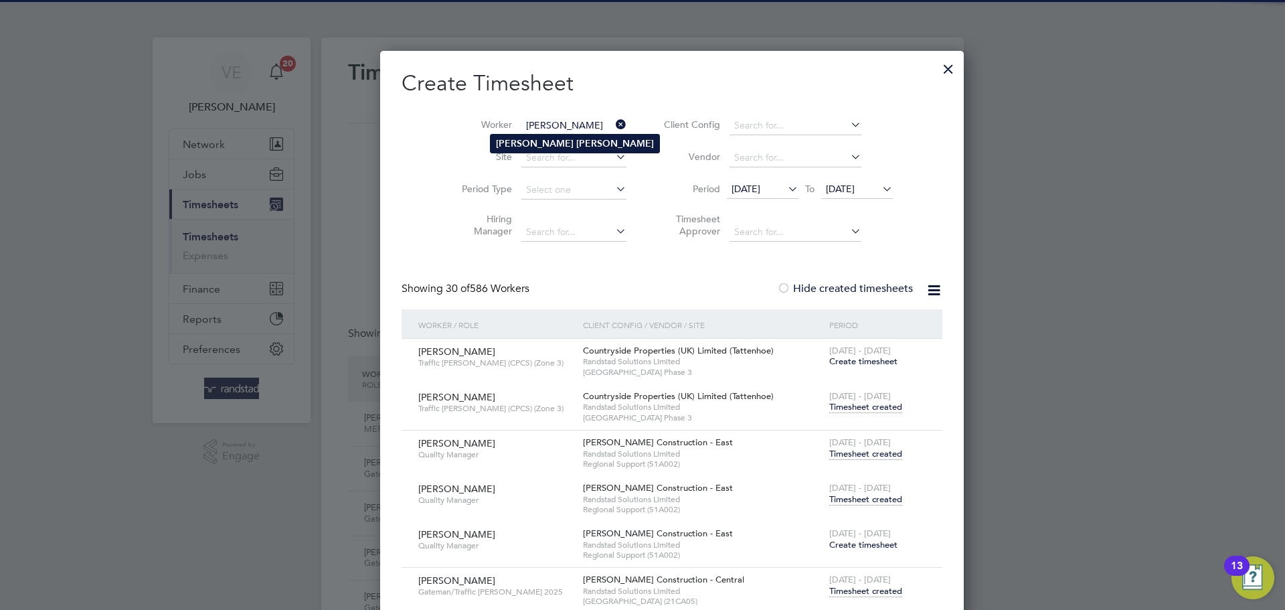
click at [577, 138] on li "[PERSON_NAME]" at bounding box center [575, 144] width 169 height 18
type input "[PERSON_NAME]"
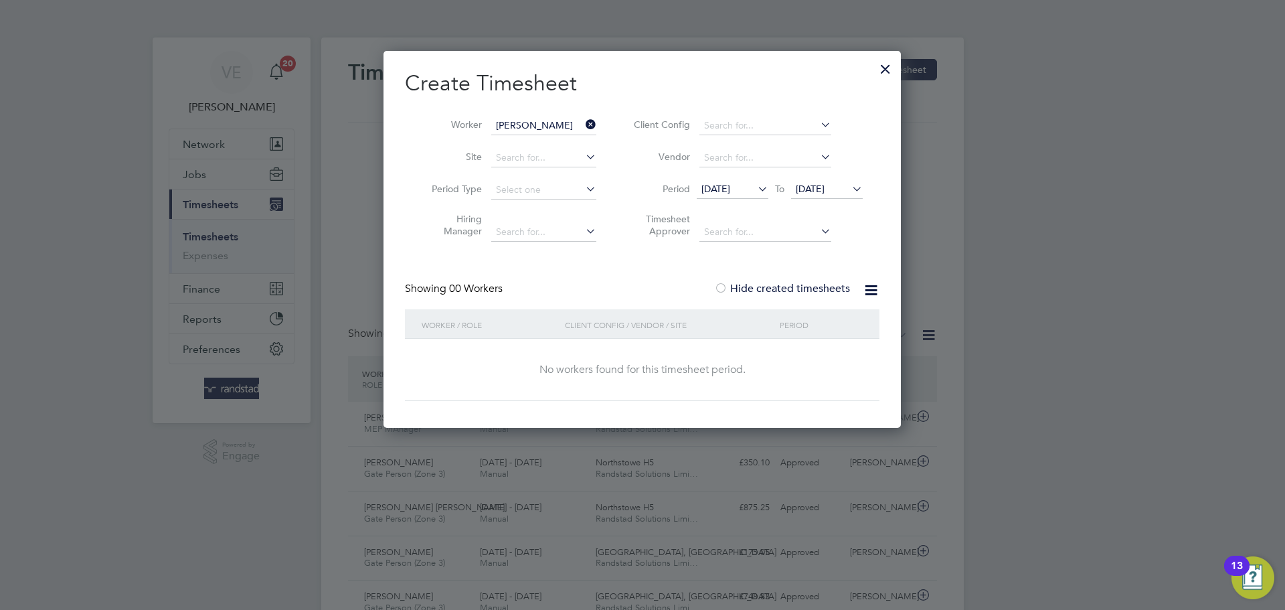
click at [882, 70] on div at bounding box center [886, 66] width 24 height 24
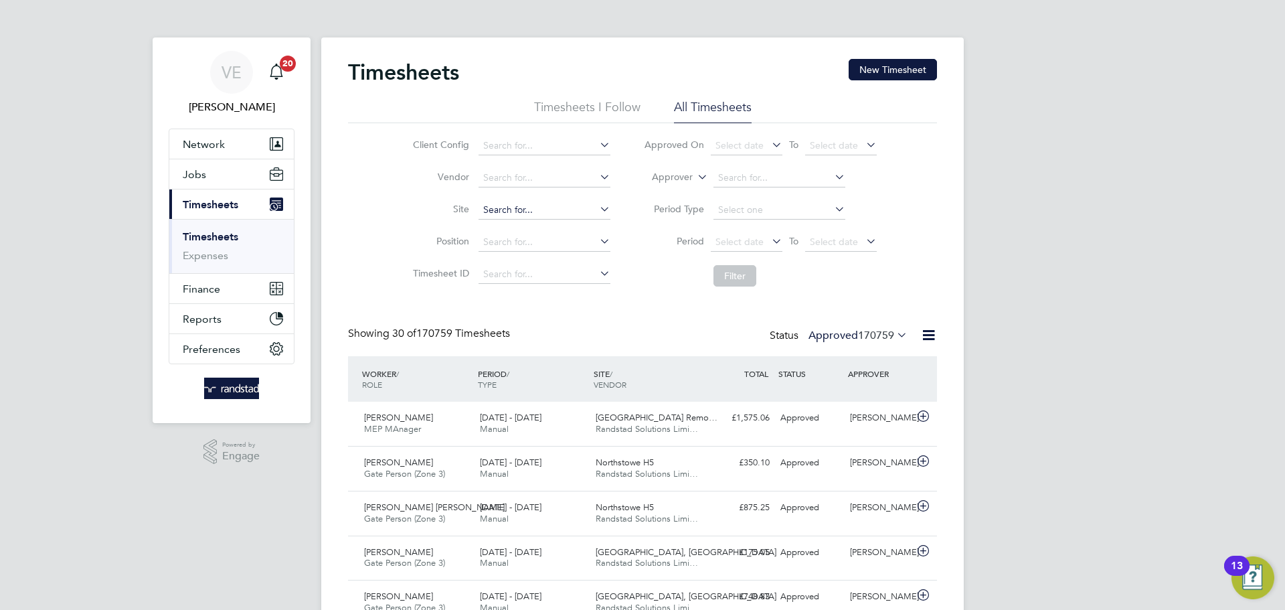
click at [510, 207] on input at bounding box center [545, 210] width 132 height 19
click at [546, 228] on li "Milestone Park, Burwell" at bounding box center [570, 229] width 187 height 18
type input "[GEOGRAPHIC_DATA], [GEOGRAPHIC_DATA]"
click at [752, 274] on button "Filter" at bounding box center [735, 275] width 43 height 21
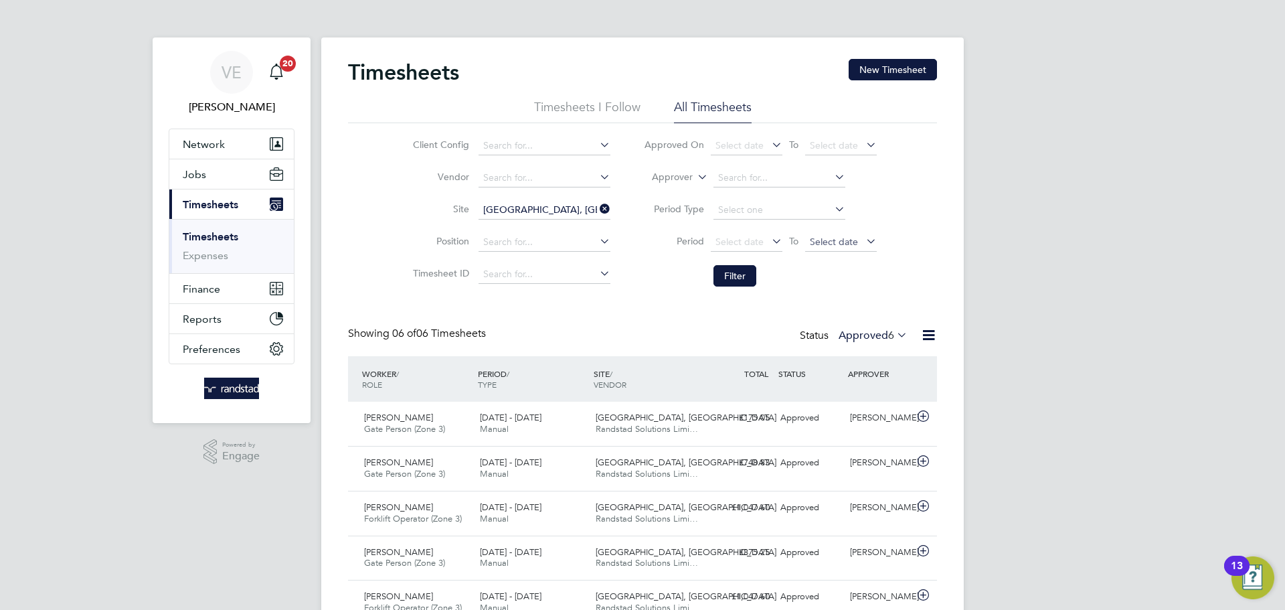
click at [852, 237] on span "Select date" at bounding box center [834, 242] width 48 height 12
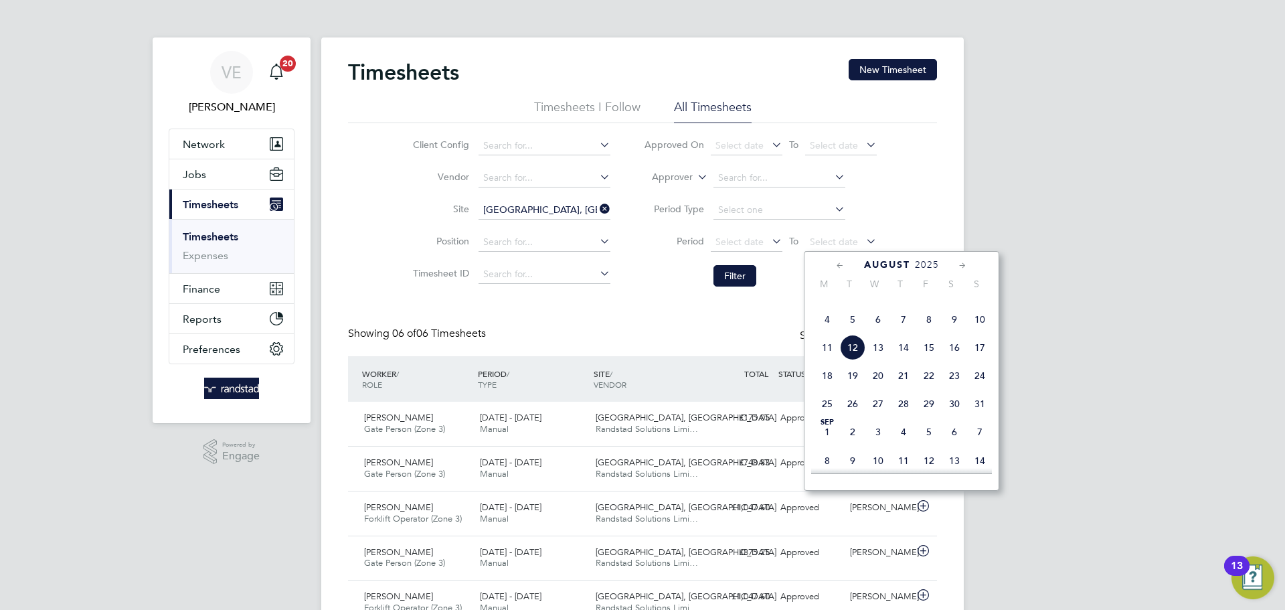
click at [973, 332] on span "10" at bounding box center [979, 319] width 25 height 25
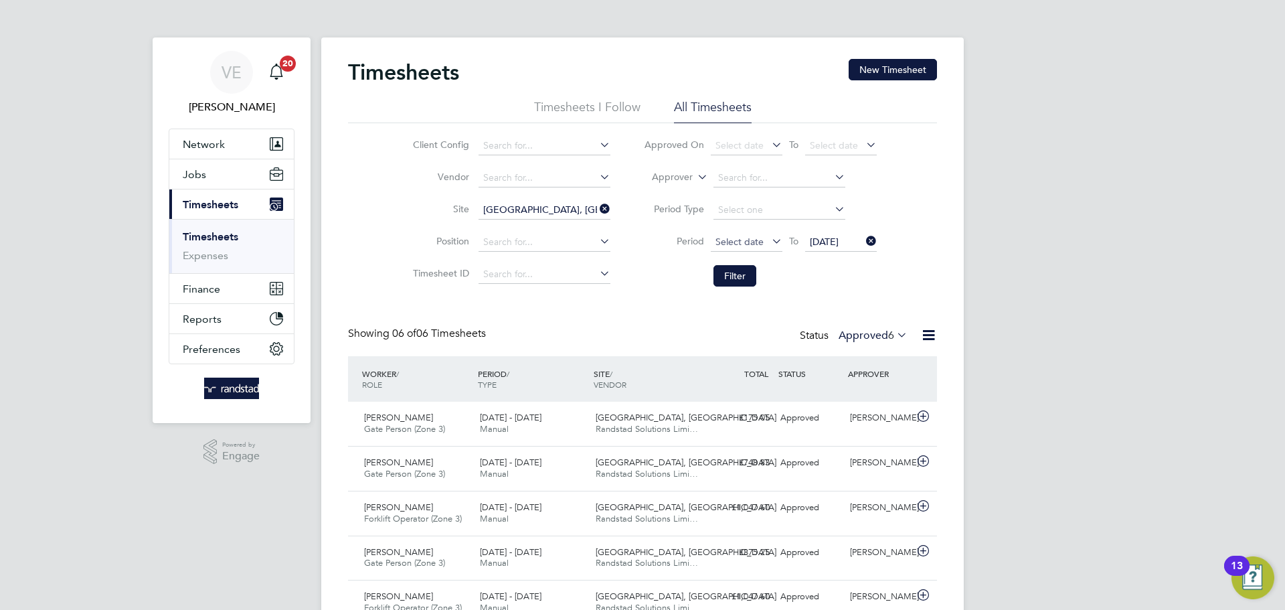
click at [744, 236] on span "Select date" at bounding box center [740, 242] width 48 height 12
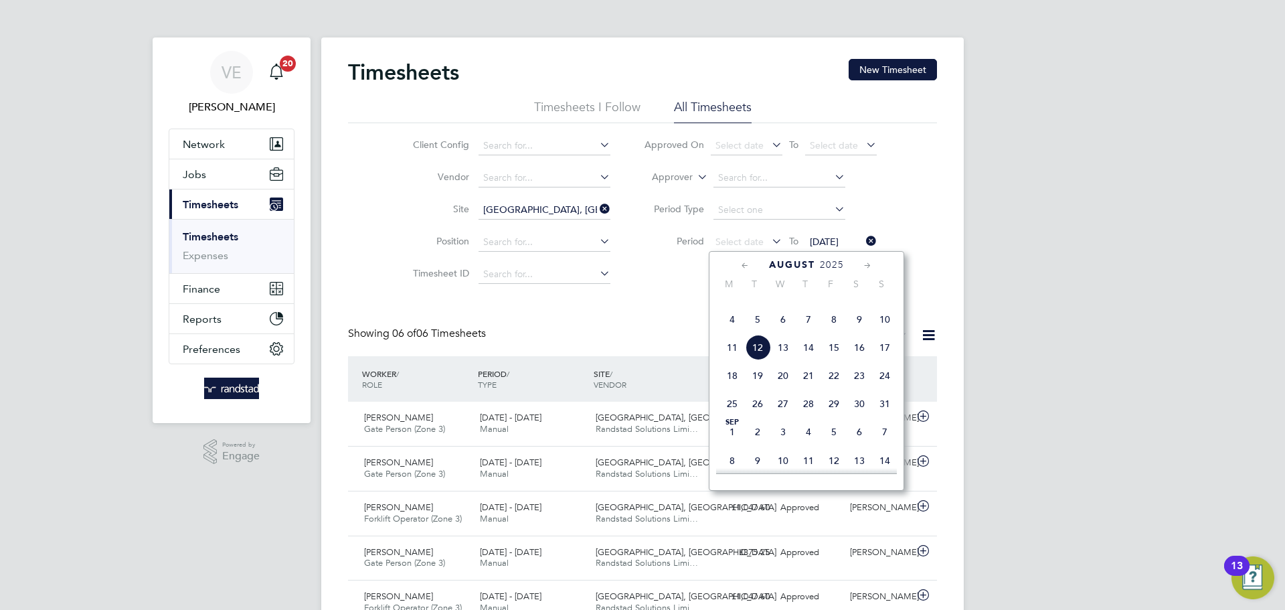
click at [732, 332] on span "4" at bounding box center [732, 319] width 25 height 25
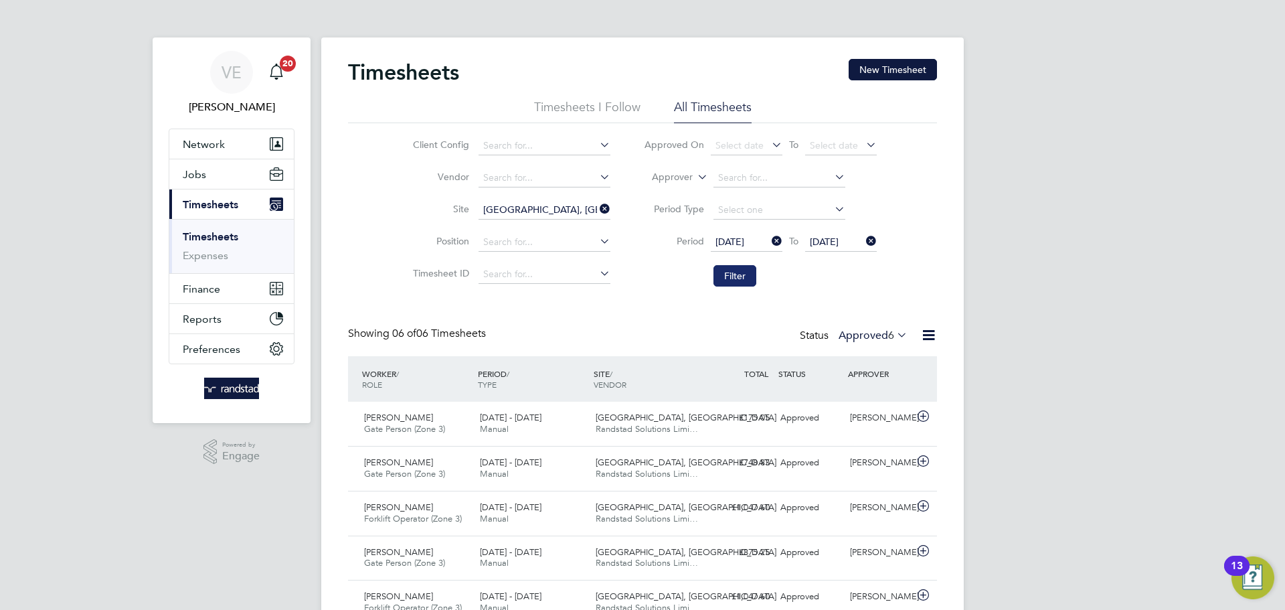
click at [737, 277] on button "Filter" at bounding box center [735, 275] width 43 height 21
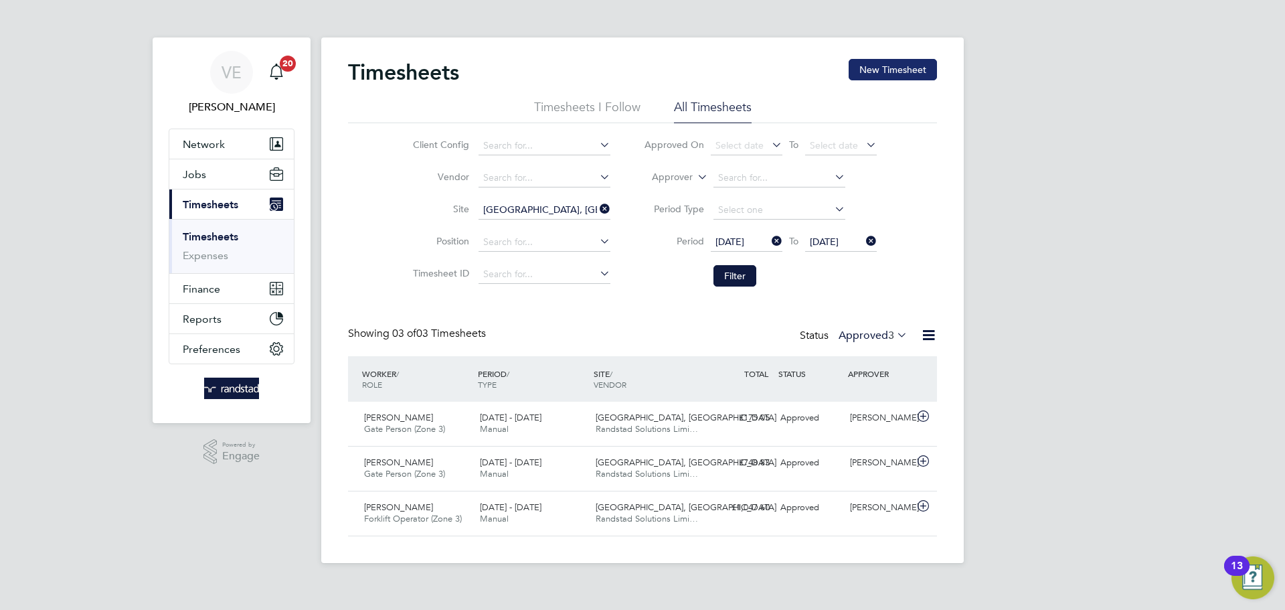
drag, startPoint x: 882, startPoint y: 55, endPoint x: 884, endPoint y: 62, distance: 7.8
click at [883, 61] on div "Timesheets New Timesheet Timesheets I Follow All Timesheets Client Config Vendo…" at bounding box center [642, 299] width 643 height 525
click at [884, 62] on button "New Timesheet" at bounding box center [893, 69] width 88 height 21
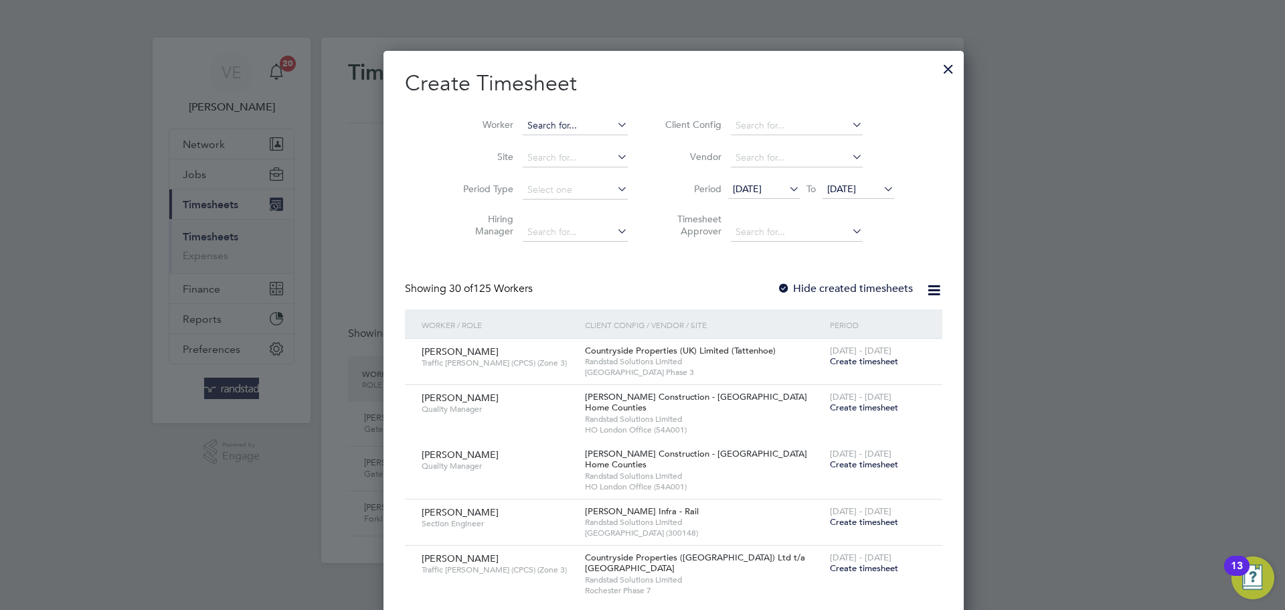
click at [523, 125] on input at bounding box center [575, 125] width 105 height 19
drag, startPoint x: 578, startPoint y: 120, endPoint x: 585, endPoint y: 119, distance: 7.4
click at [580, 119] on input "ibukan" at bounding box center [575, 125] width 105 height 19
type input "ibukan"
click at [615, 119] on icon at bounding box center [615, 124] width 0 height 19
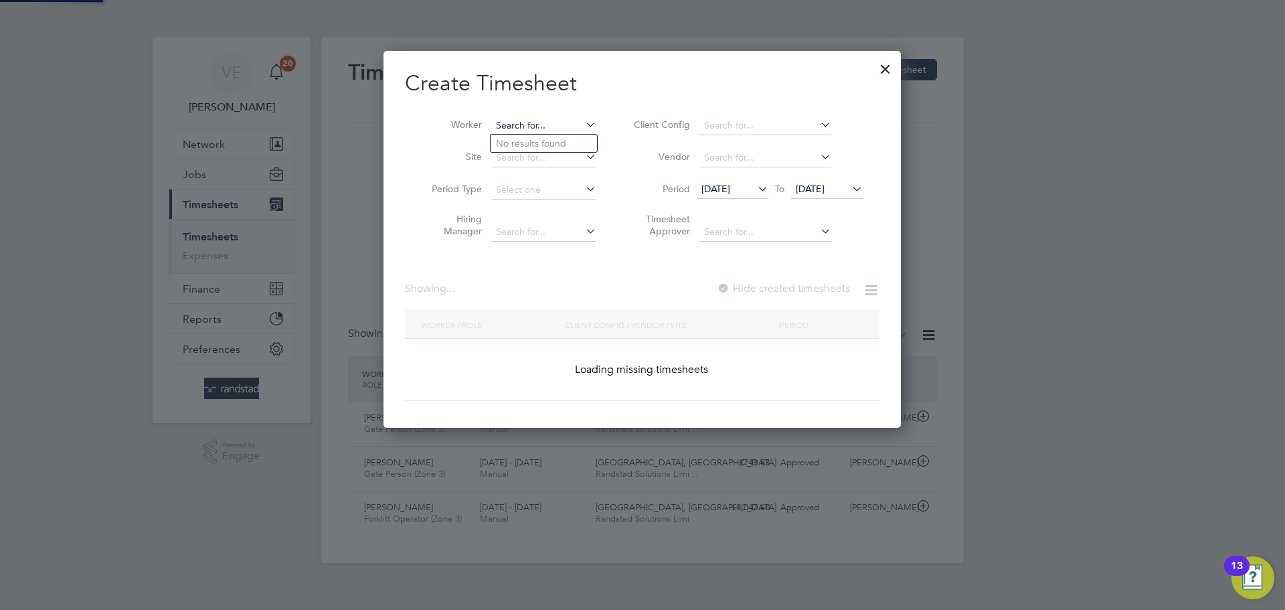
click at [560, 128] on input at bounding box center [543, 125] width 105 height 19
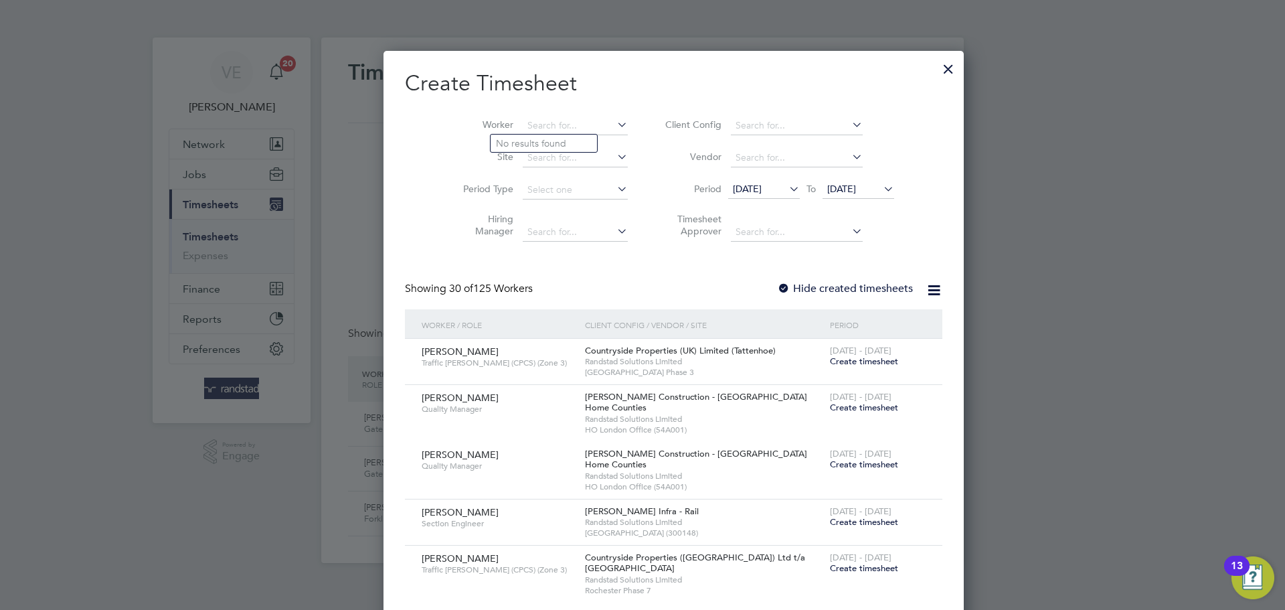
click at [937, 70] on div at bounding box center [949, 66] width 24 height 24
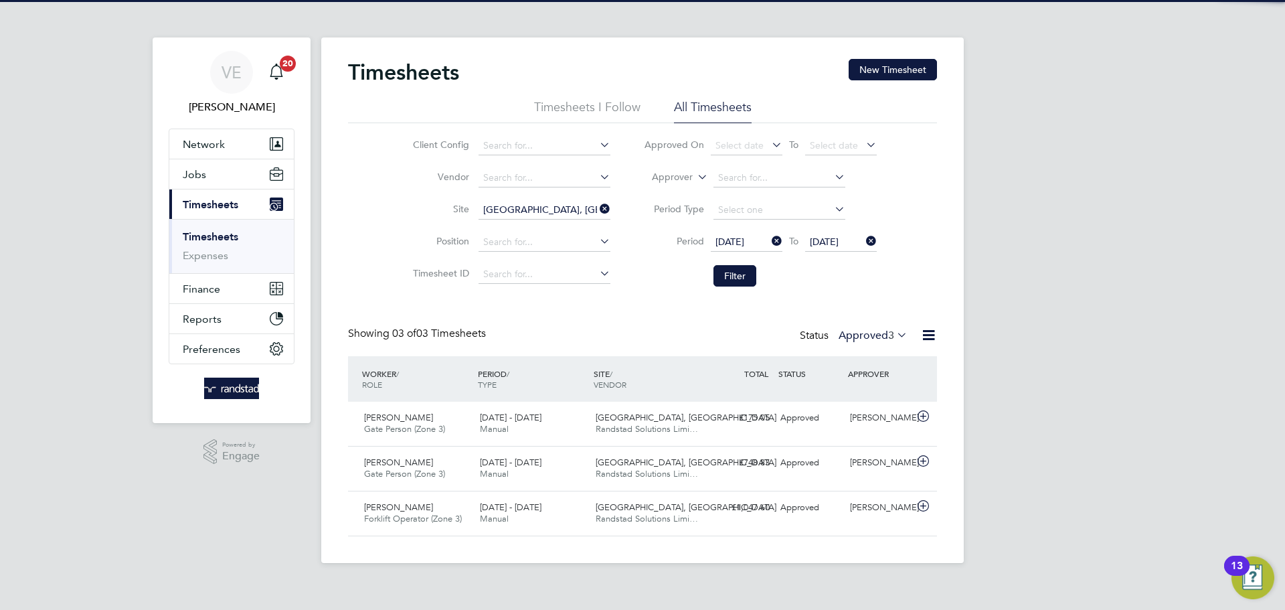
click at [597, 210] on icon at bounding box center [597, 208] width 0 height 19
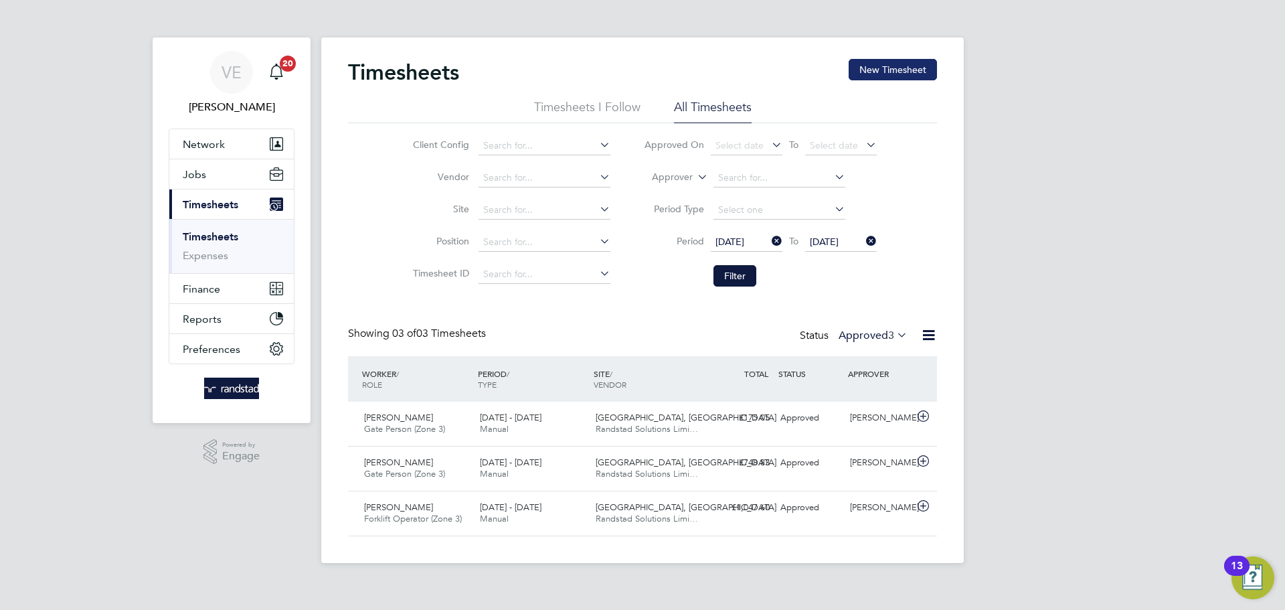
click at [884, 61] on button "New Timesheet" at bounding box center [893, 69] width 88 height 21
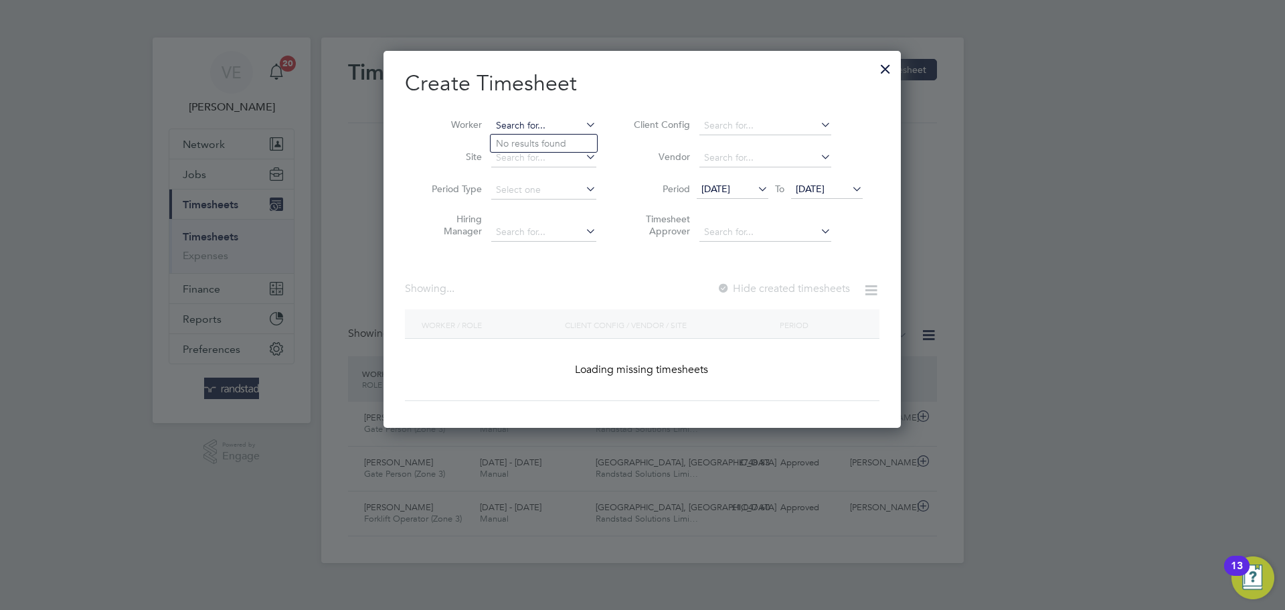
click at [510, 124] on input at bounding box center [543, 125] width 105 height 19
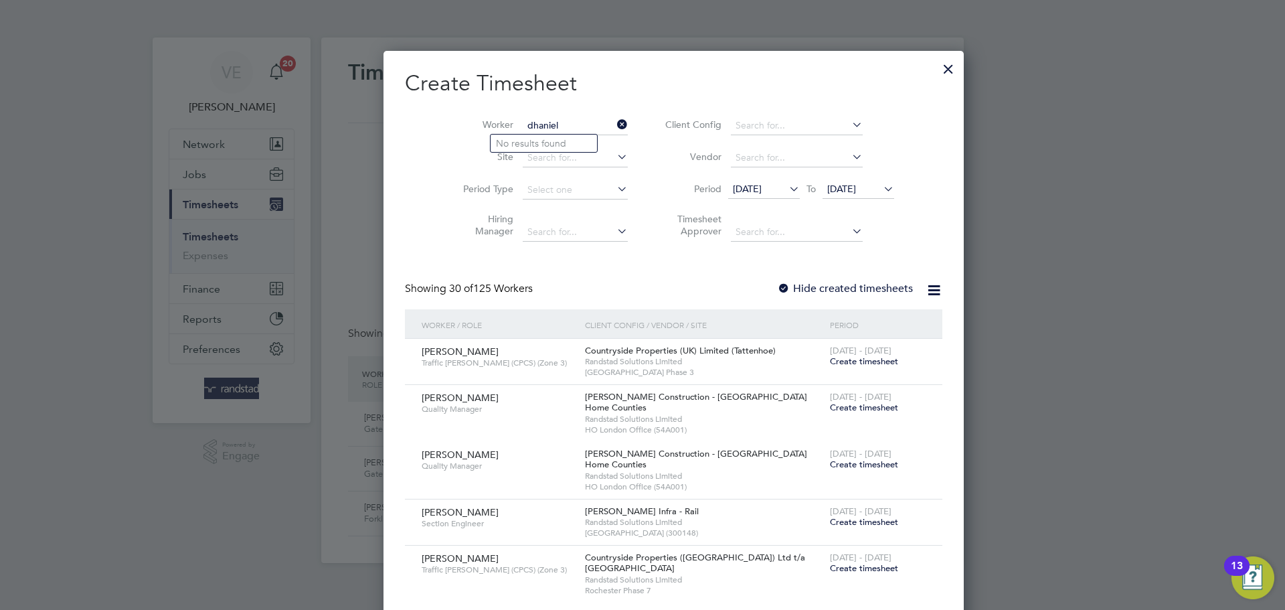
type input "dhaniel"
click at [615, 121] on icon at bounding box center [615, 124] width 0 height 19
click at [937, 68] on div at bounding box center [949, 66] width 24 height 24
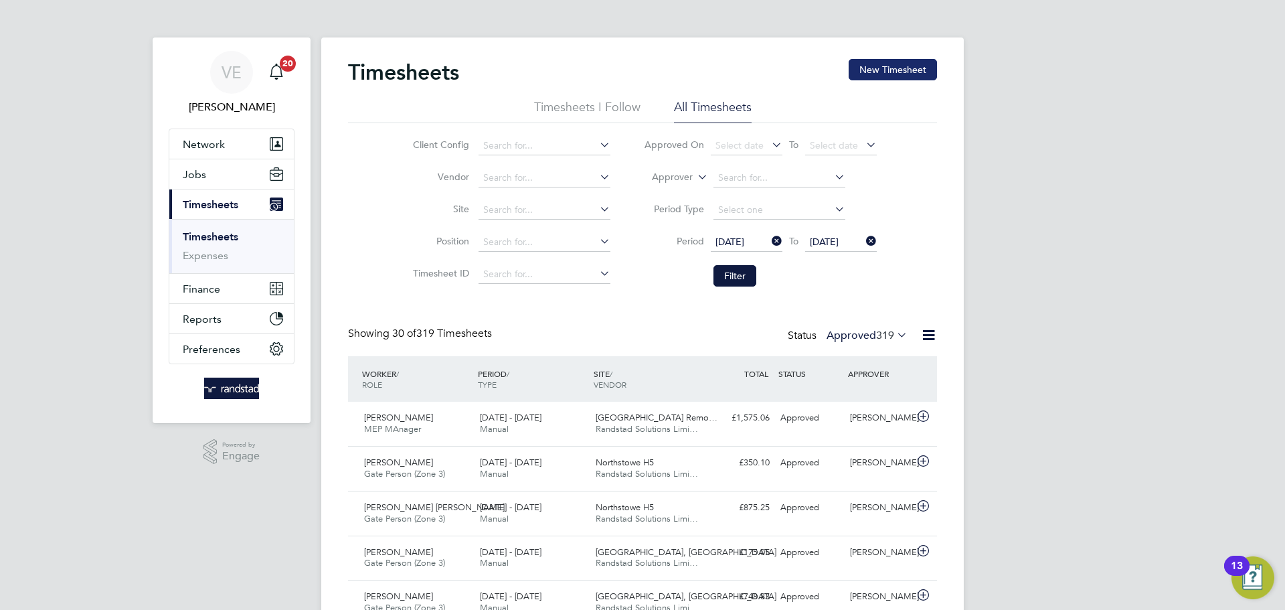
click at [876, 64] on button "New Timesheet" at bounding box center [893, 69] width 88 height 21
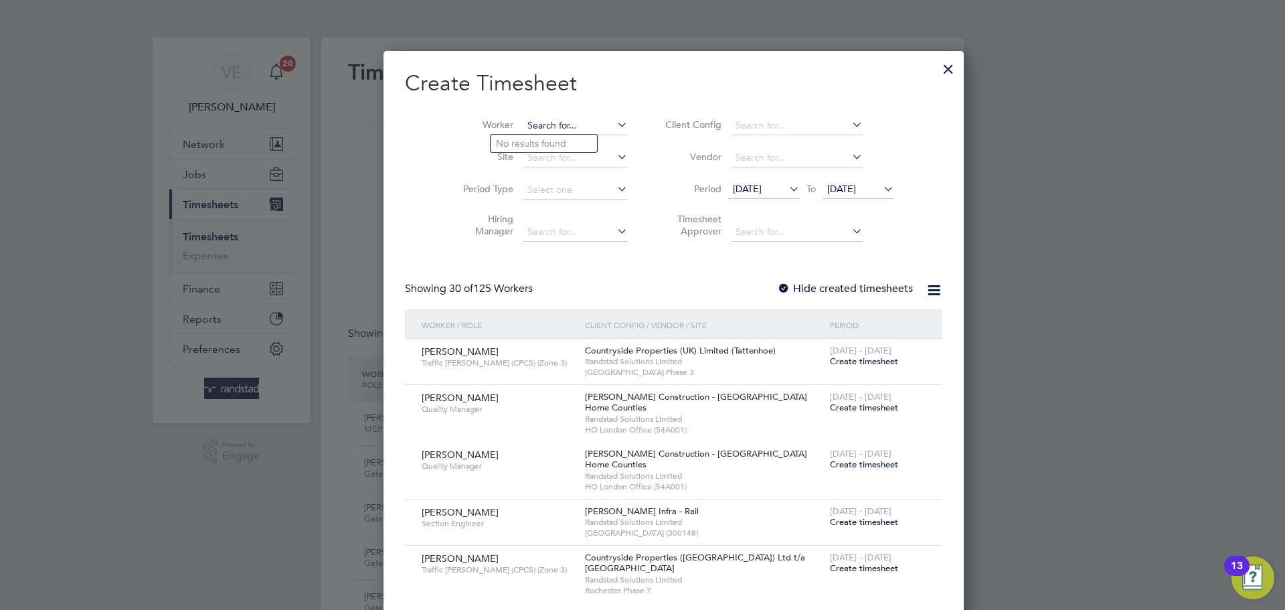
click at [527, 120] on input at bounding box center [575, 125] width 105 height 19
click at [576, 138] on b "Higgin" at bounding box center [615, 143] width 78 height 11
type input "John Higgins"
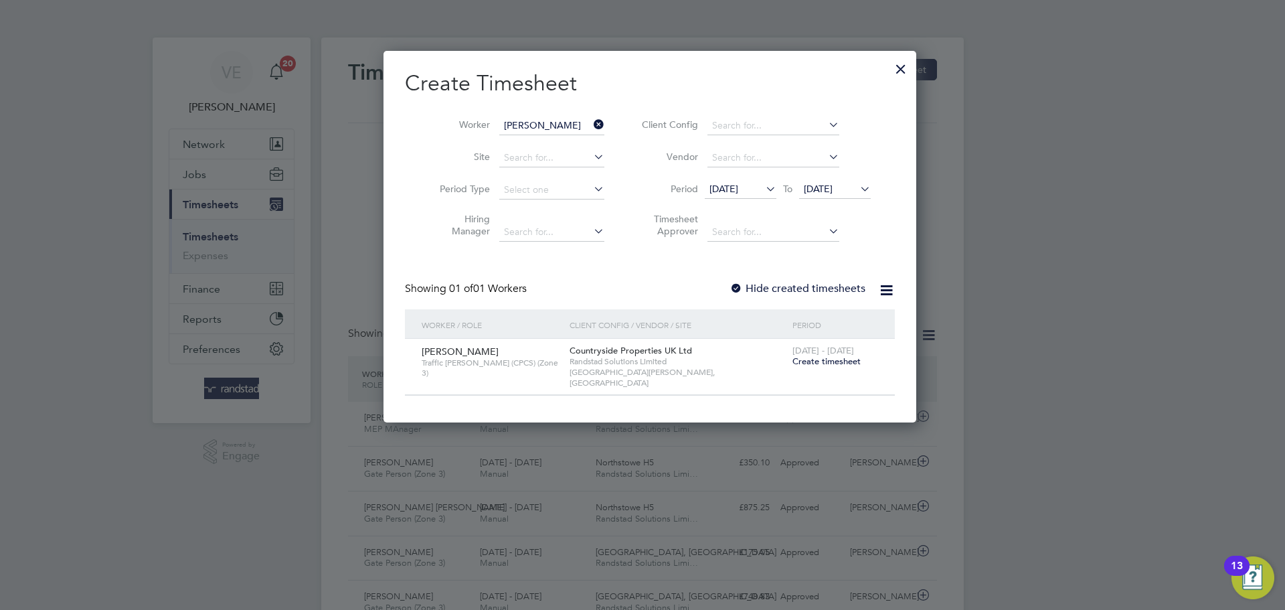
click at [811, 360] on span "Create timesheet" at bounding box center [827, 360] width 68 height 11
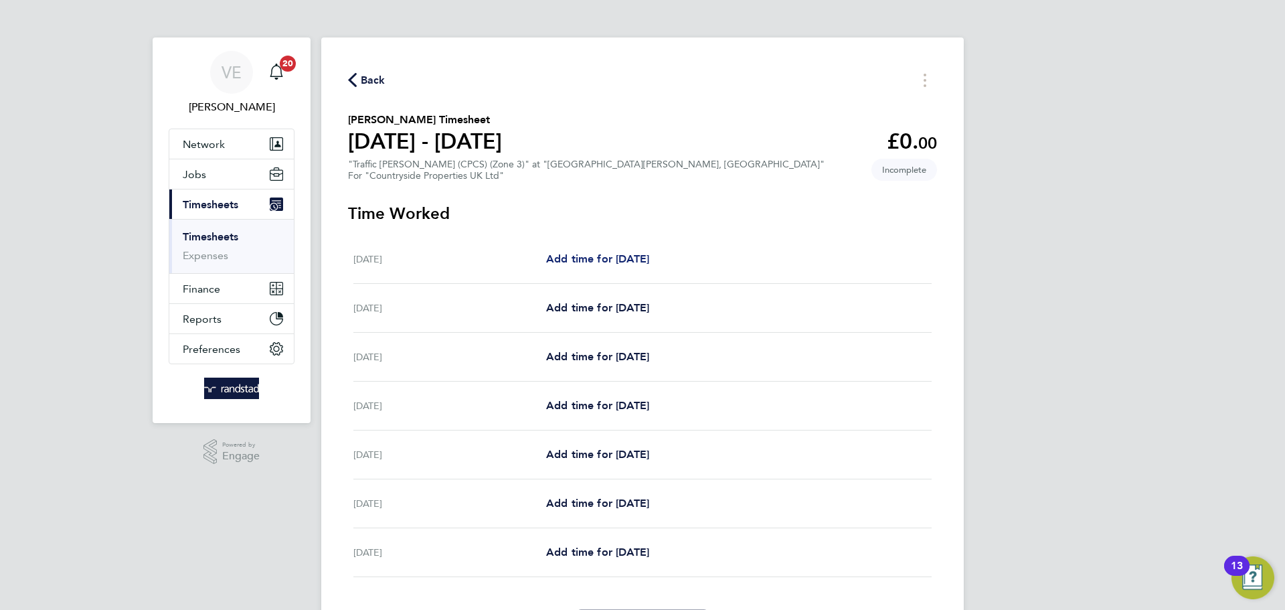
click at [607, 261] on span "Add time for Mon 04 Aug" at bounding box center [597, 258] width 103 height 13
select select "30"
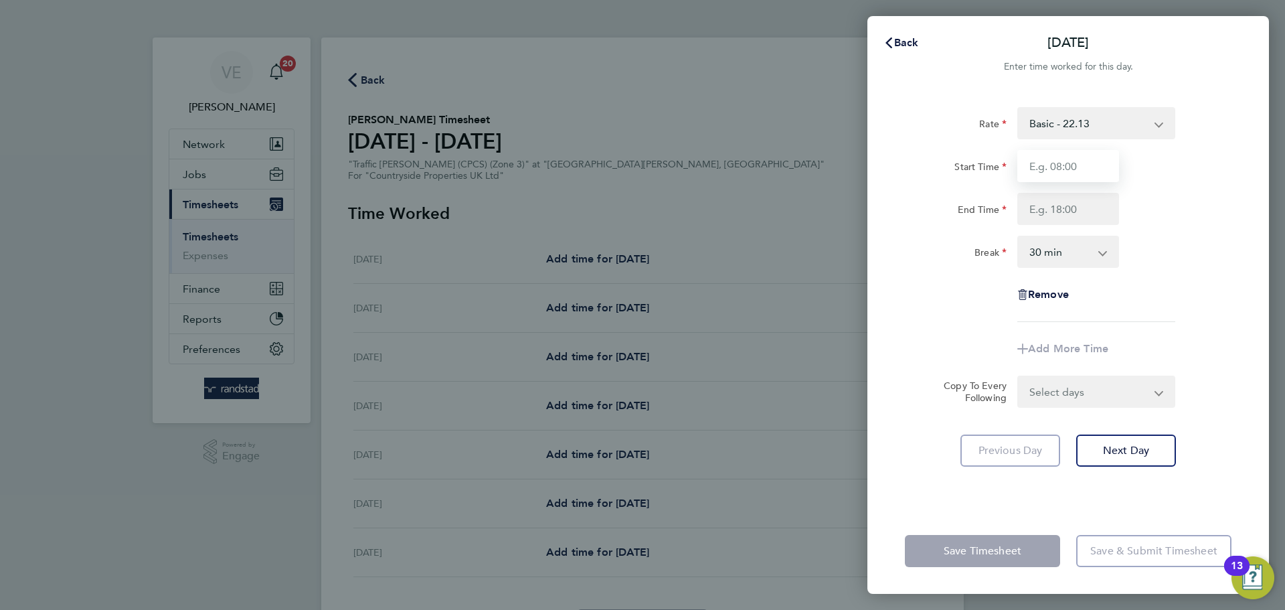
click at [1082, 174] on input "Start Time" at bounding box center [1069, 166] width 102 height 32
type input "07:30"
click at [1052, 212] on input "End Time" at bounding box center [1069, 209] width 102 height 32
type input "17:00"
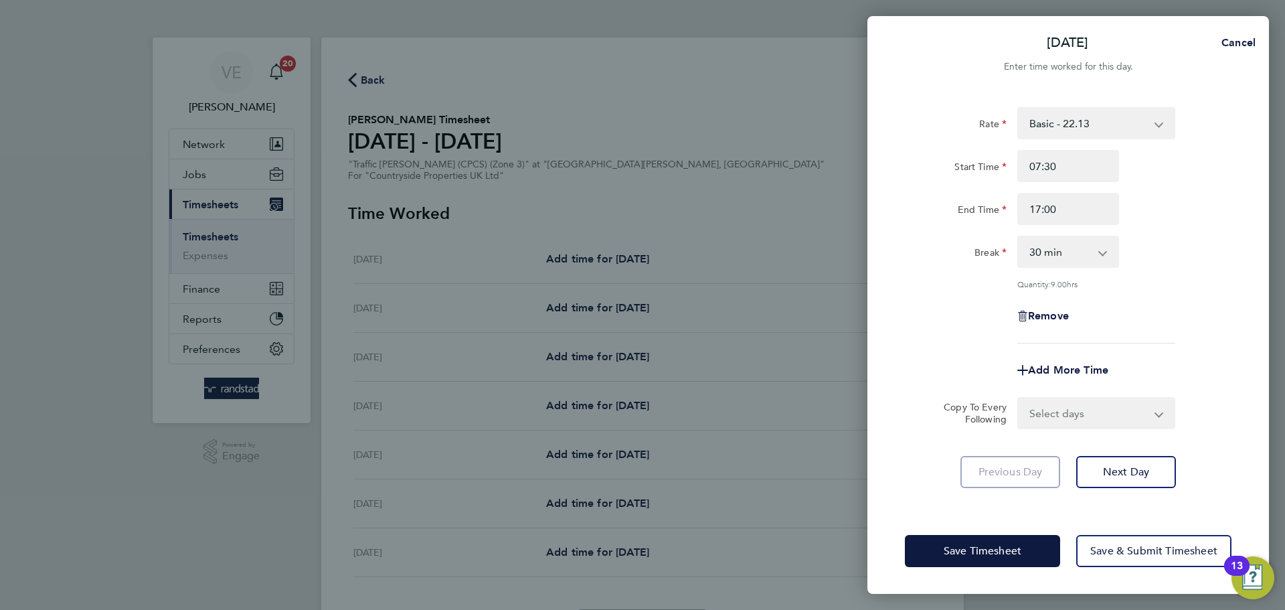
drag, startPoint x: 1046, startPoint y: 370, endPoint x: 1064, endPoint y: 384, distance: 23.4
click at [1047, 369] on form "Rate Basic - 22.13 Start Time 07:30 End Time 17:00 Break 0 min 15 min 30 min 45…" at bounding box center [1068, 268] width 327 height 322
click at [1073, 417] on select "Select days Day Weekday (Mon-Fri) Weekend (Sat-Sun) Tuesday Wednesday Thursday …" at bounding box center [1089, 412] width 141 height 29
click at [1213, 397] on div "Copy To Every Following Select days Day Weekday (Mon-Fri) Weekend (Sat-Sun) Tue…" at bounding box center [1068, 413] width 337 height 32
click at [1165, 473] on button "Next Day" at bounding box center [1126, 472] width 100 height 32
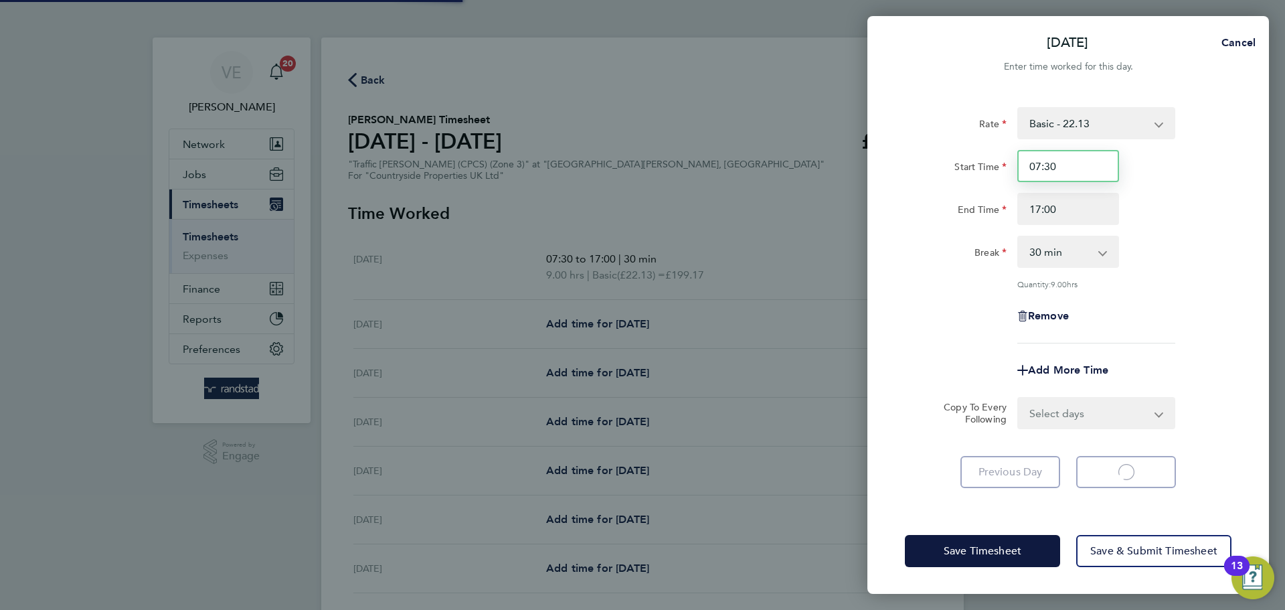
click at [1056, 171] on input "07:30" at bounding box center [1069, 166] width 102 height 32
select select "30"
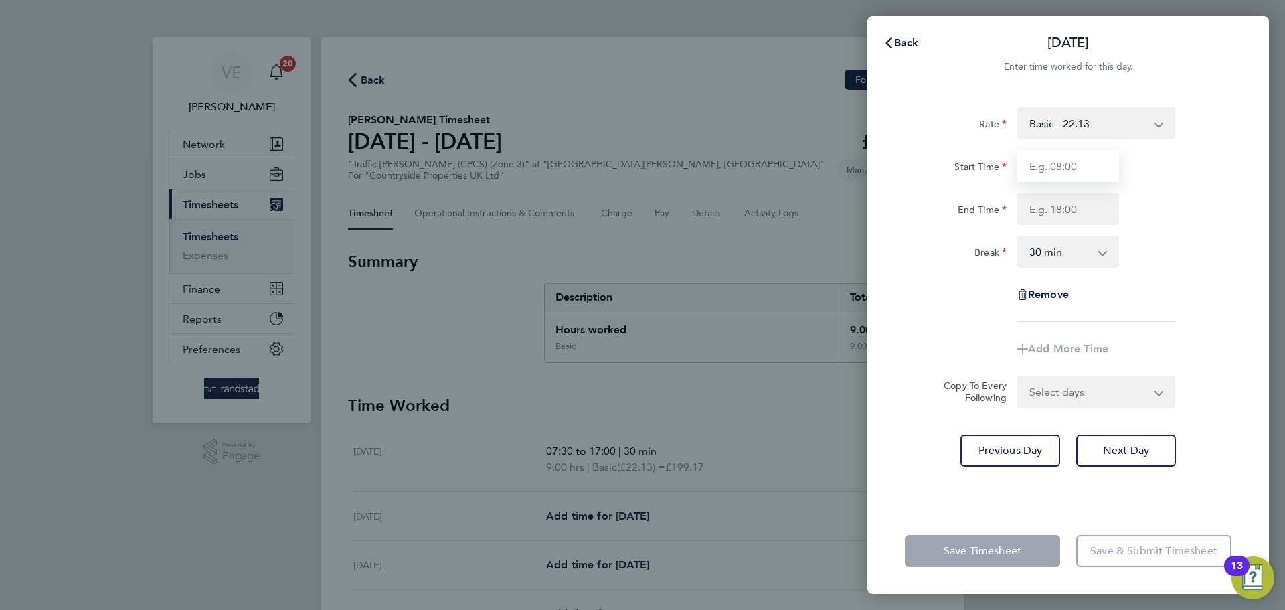
click at [1046, 176] on input "Start Time" at bounding box center [1069, 166] width 102 height 32
type input "07:30"
click at [1059, 216] on input "End Time" at bounding box center [1069, 209] width 102 height 32
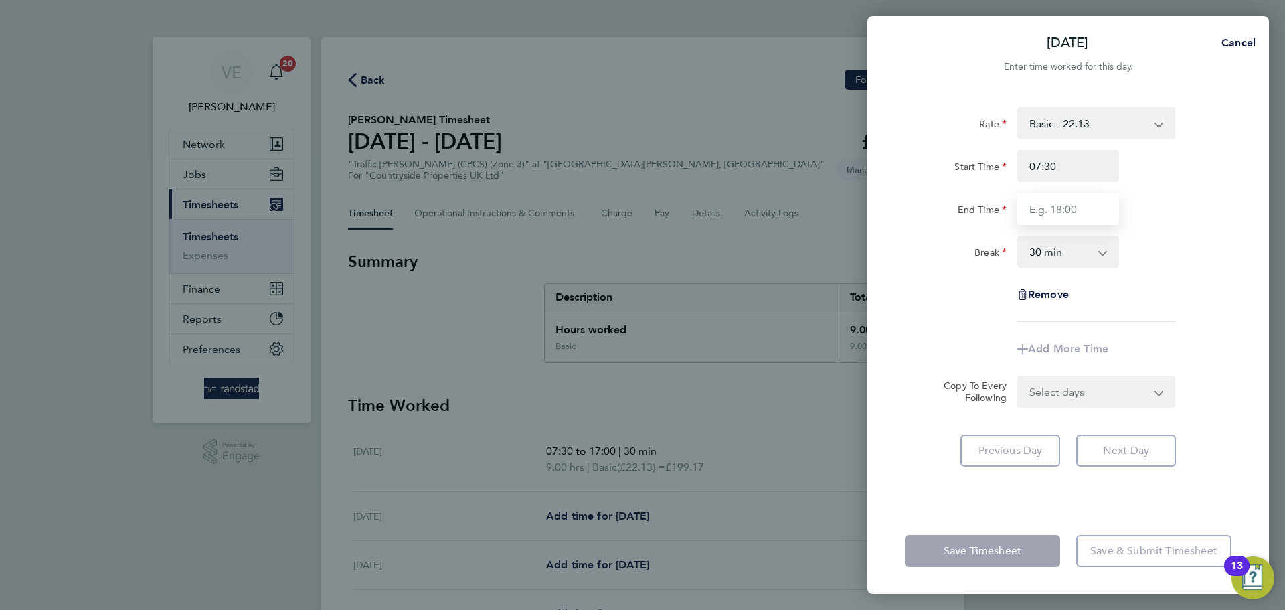
type input "17:00"
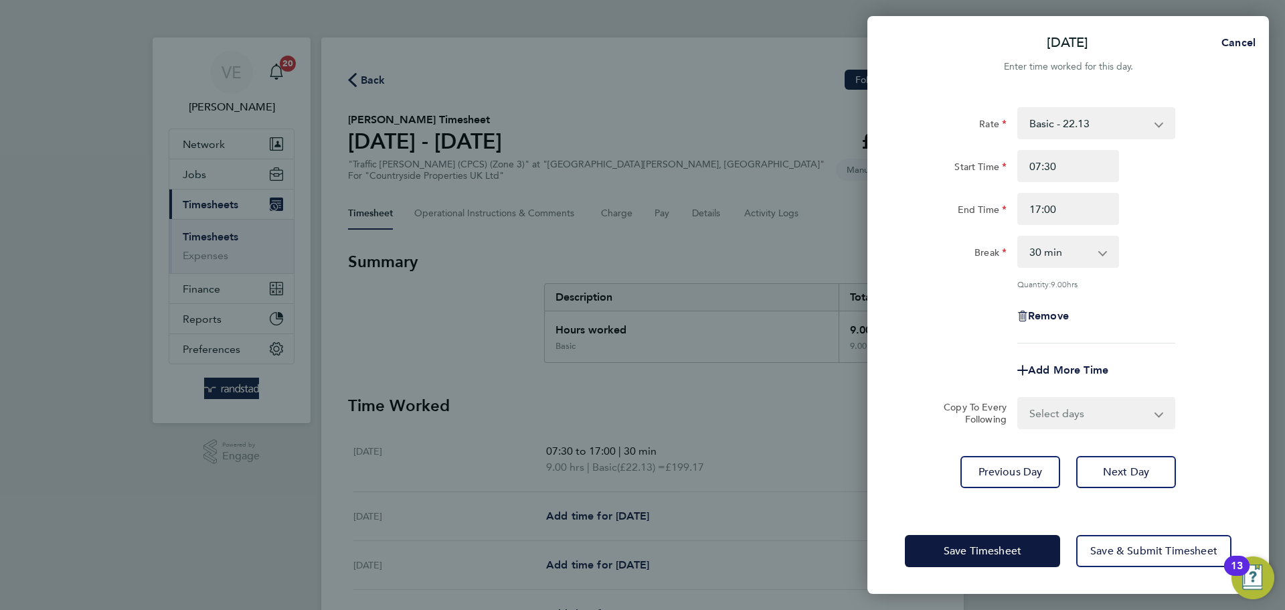
click at [1202, 325] on app-timesheet-line-form-group "Rate Basic - 22.13 Start Time 07:30 End Time 17:00 Break 0 min 15 min 30 min 45…" at bounding box center [1068, 246] width 327 height 279
click at [1148, 474] on span "Next Day" at bounding box center [1126, 471] width 46 height 13
select select "30"
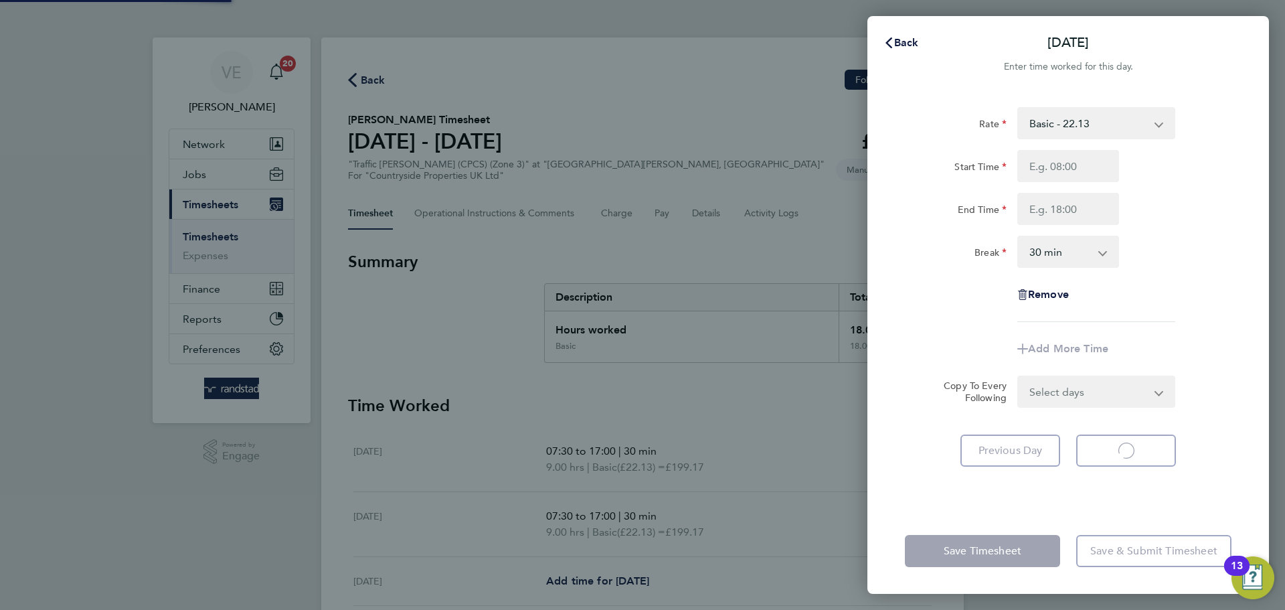
select select "30"
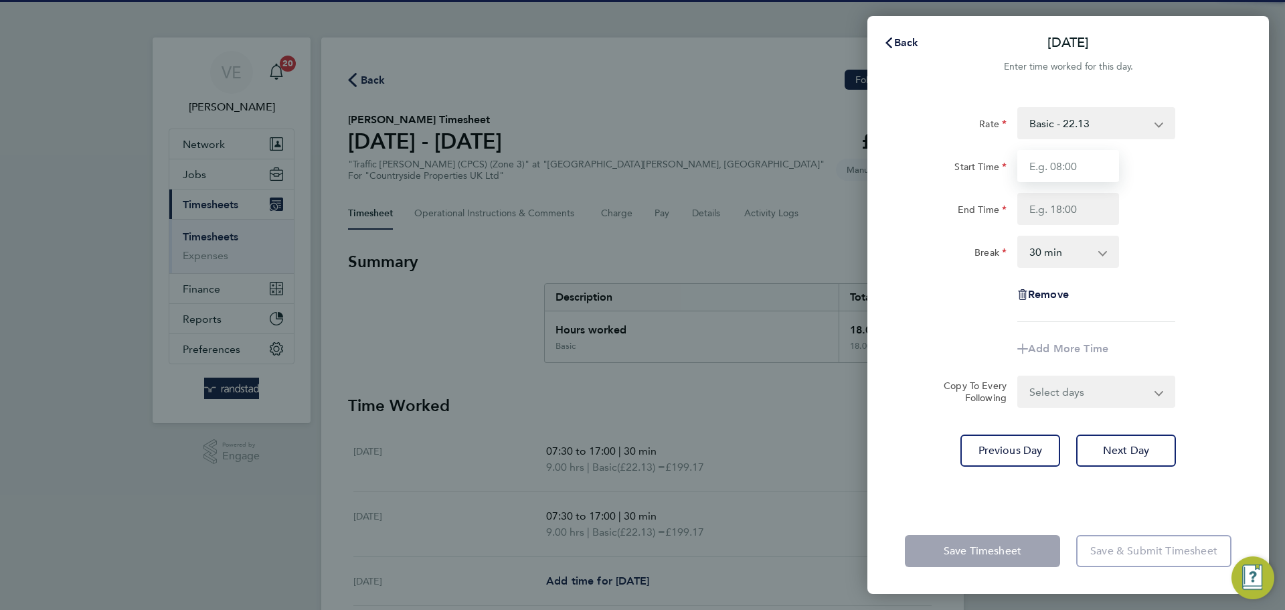
click at [1050, 166] on input "Start Time" at bounding box center [1069, 166] width 102 height 32
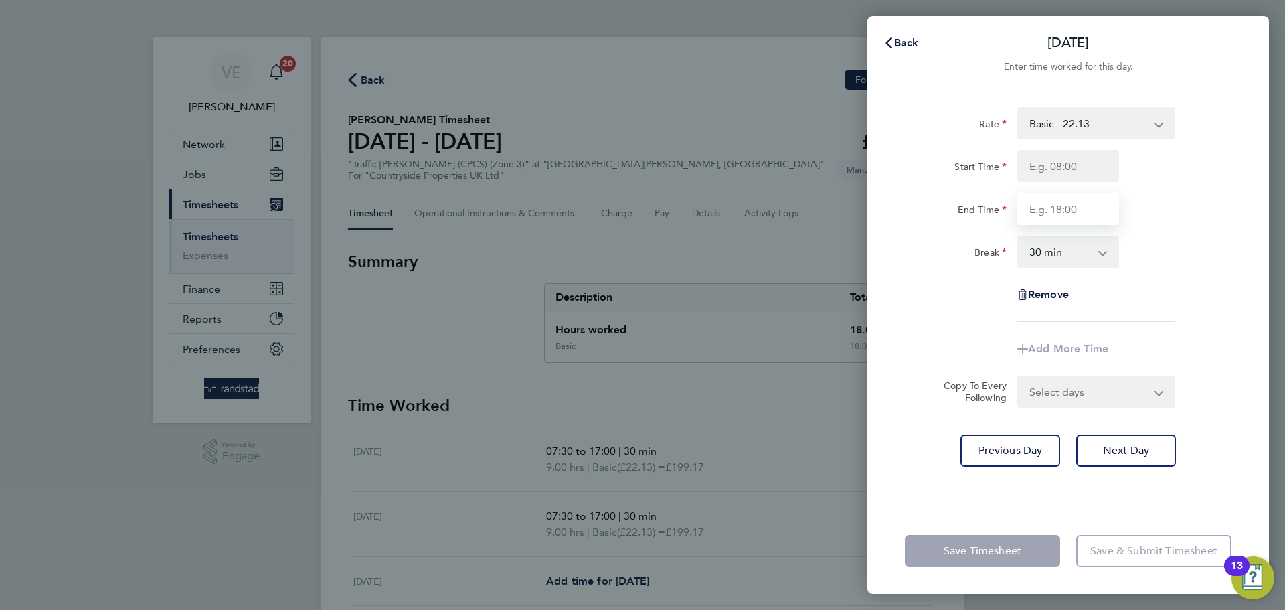
click at [1041, 220] on input "End Time" at bounding box center [1069, 209] width 102 height 32
click at [1067, 173] on input "Start Time" at bounding box center [1069, 166] width 102 height 32
type input "07:30"
click at [1166, 201] on div "End Time" at bounding box center [1068, 209] width 337 height 32
click at [1080, 212] on input "End Time" at bounding box center [1069, 209] width 102 height 32
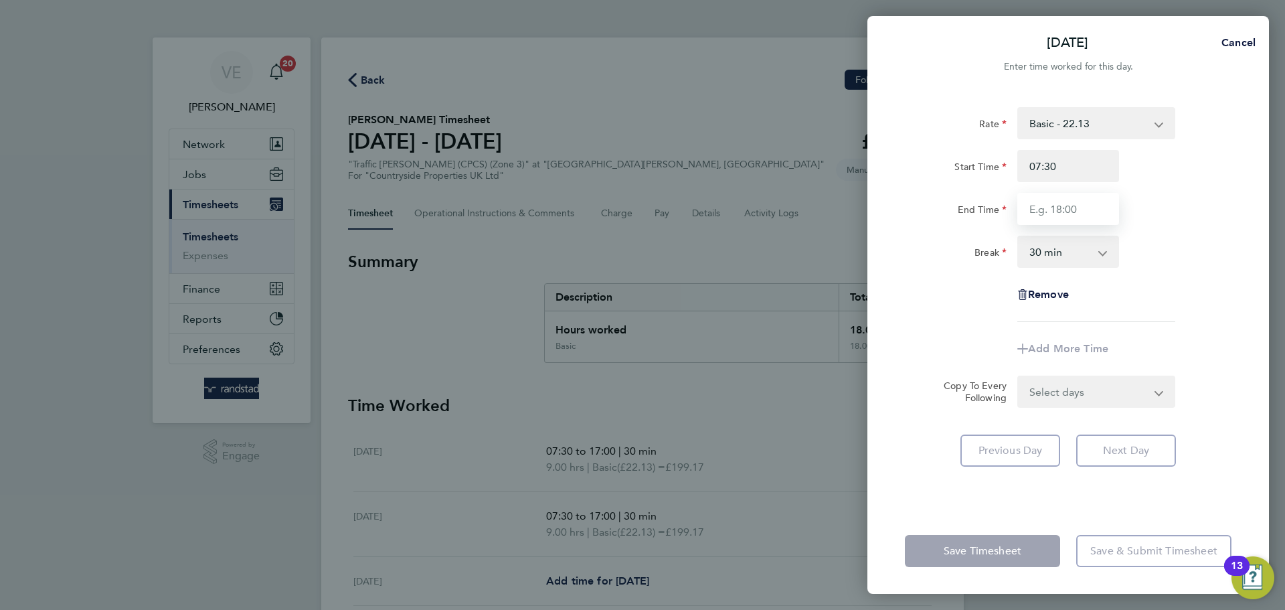
type input "17:00"
click at [1168, 256] on div "Break 0 min 15 min 30 min 45 min 60 min 75 min 90 min" at bounding box center [1068, 252] width 337 height 32
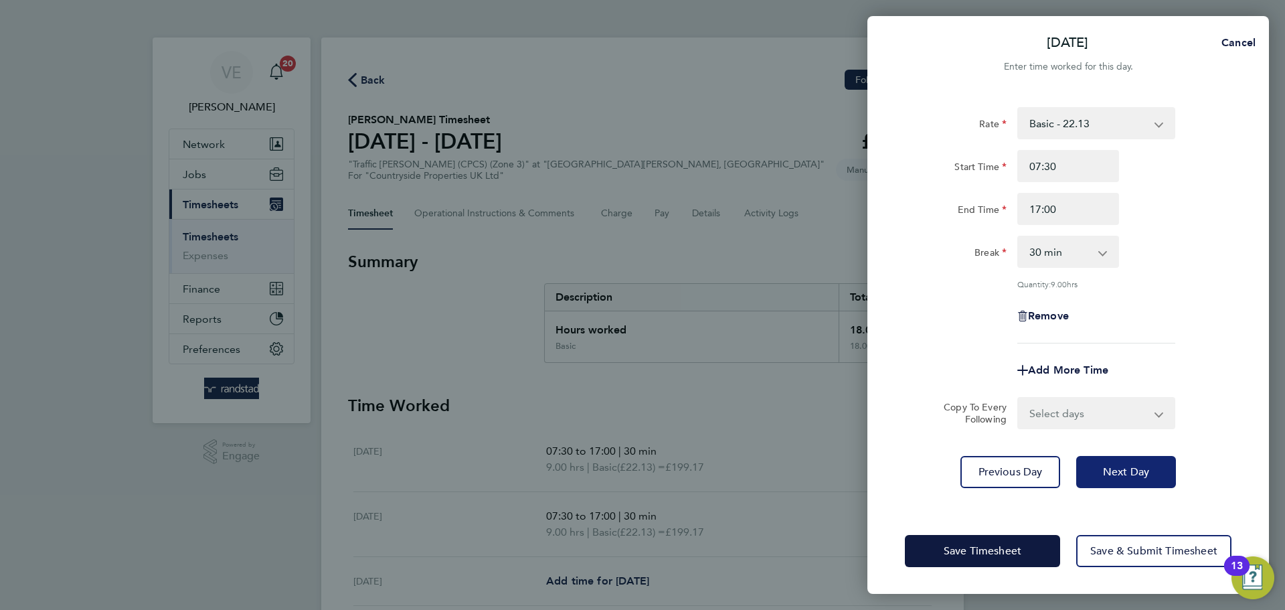
click at [1152, 471] on button "Next Day" at bounding box center [1126, 472] width 100 height 32
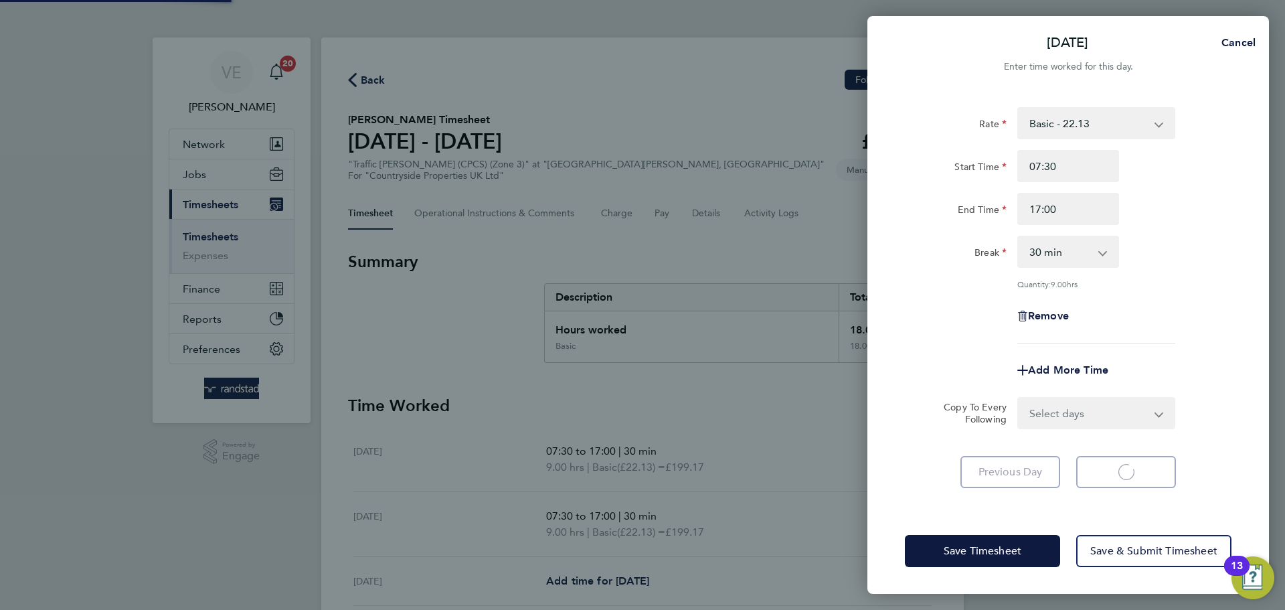
select select "30"
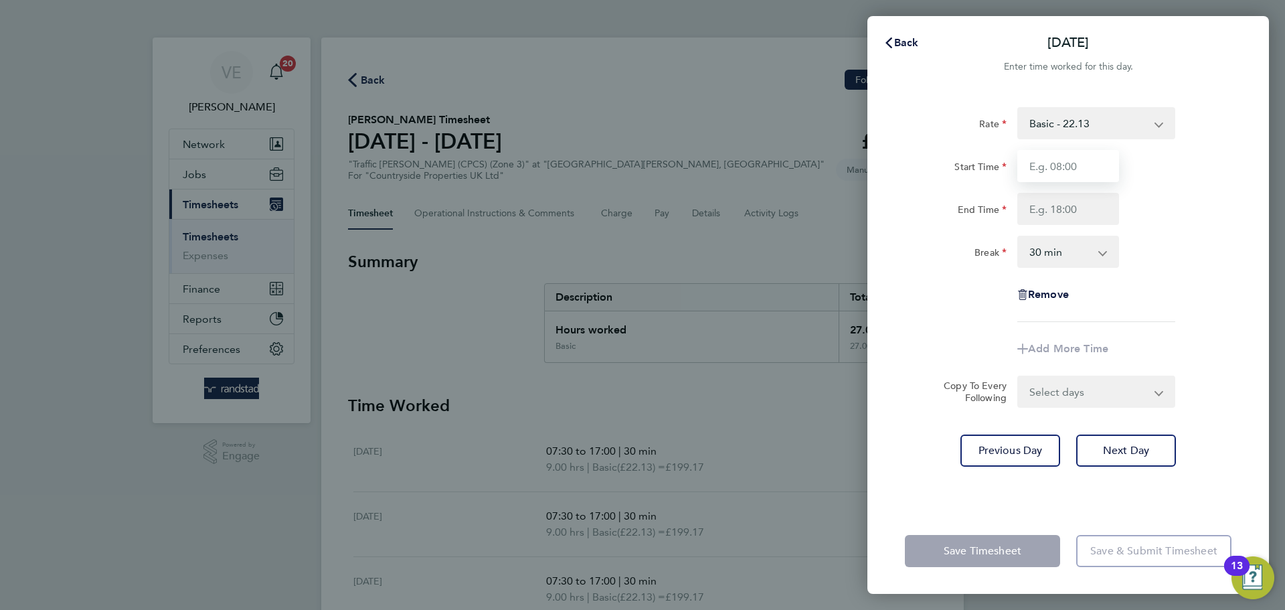
click at [1050, 155] on input "Start Time" at bounding box center [1069, 166] width 102 height 32
type input "07:30"
click at [1087, 218] on input "End Time" at bounding box center [1069, 209] width 102 height 32
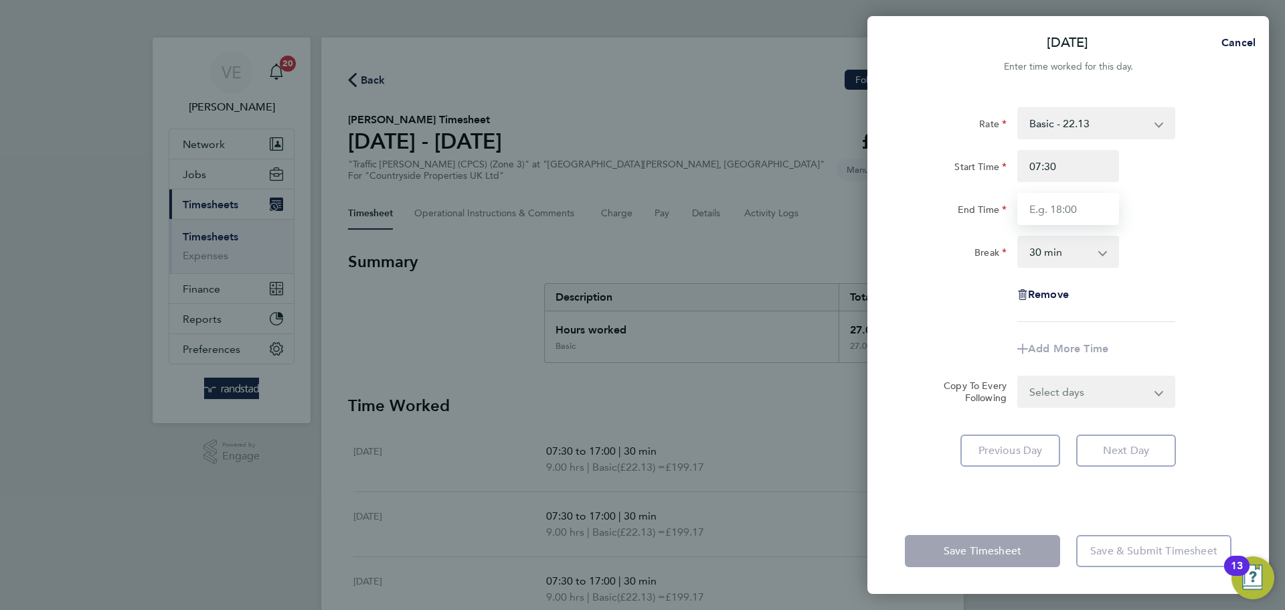
type input "17:00"
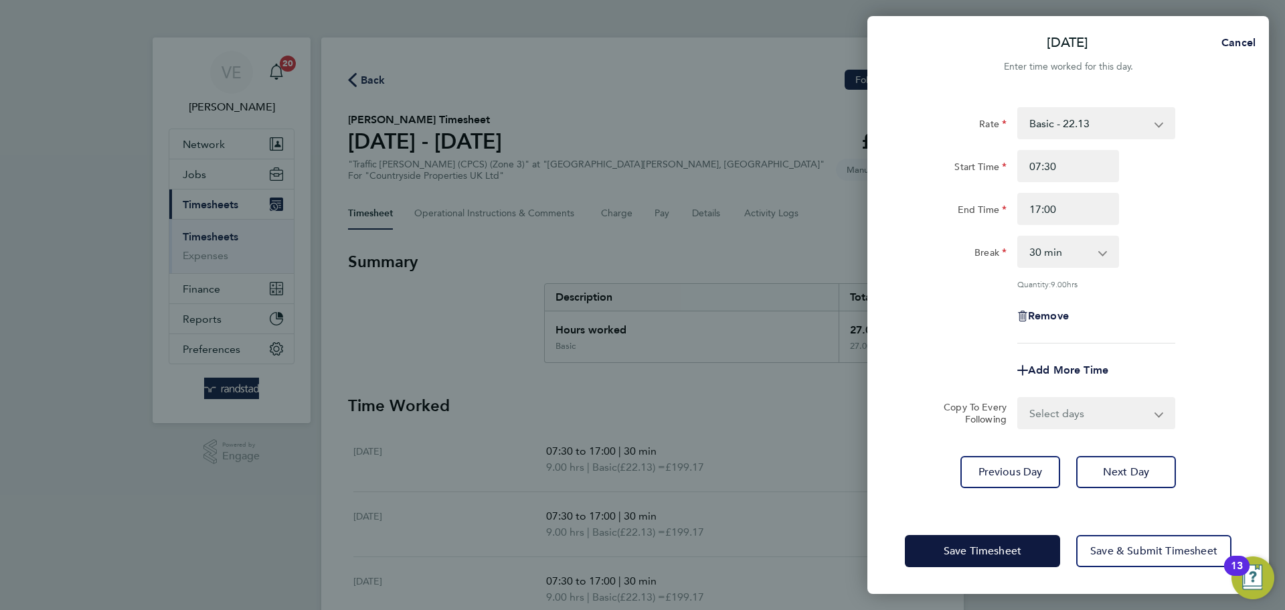
click at [1174, 202] on div "End Time 17:00" at bounding box center [1068, 209] width 337 height 32
click at [1153, 546] on span "Save & Submit Timesheet" at bounding box center [1153, 550] width 127 height 13
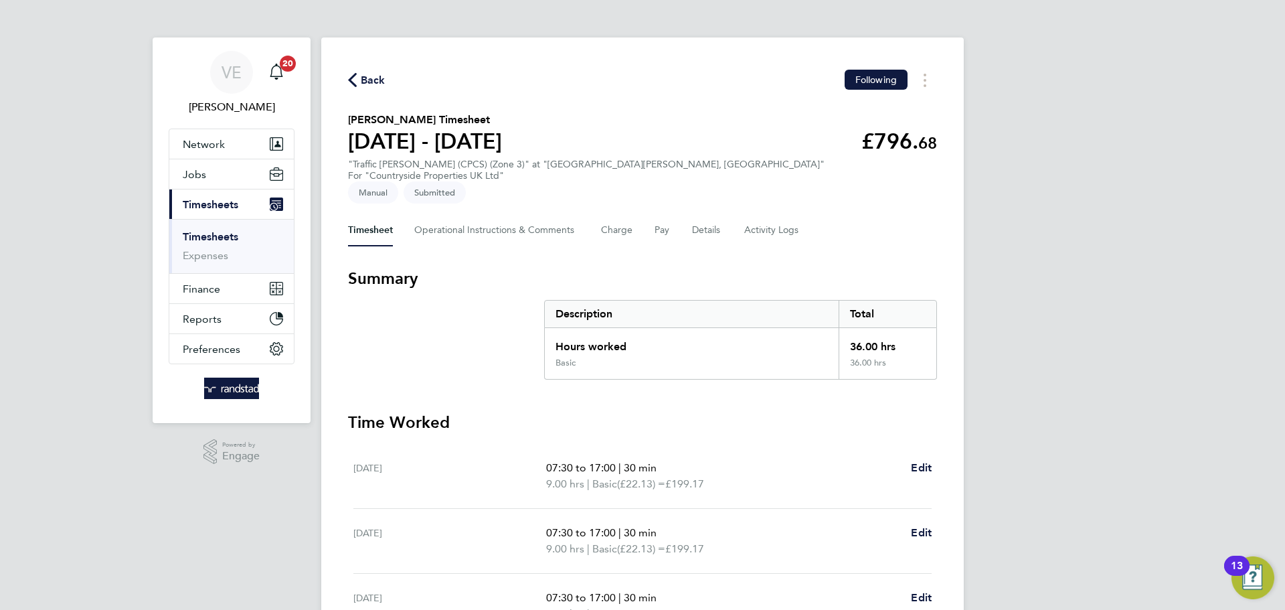
click at [373, 85] on span "Back" at bounding box center [373, 80] width 25 height 16
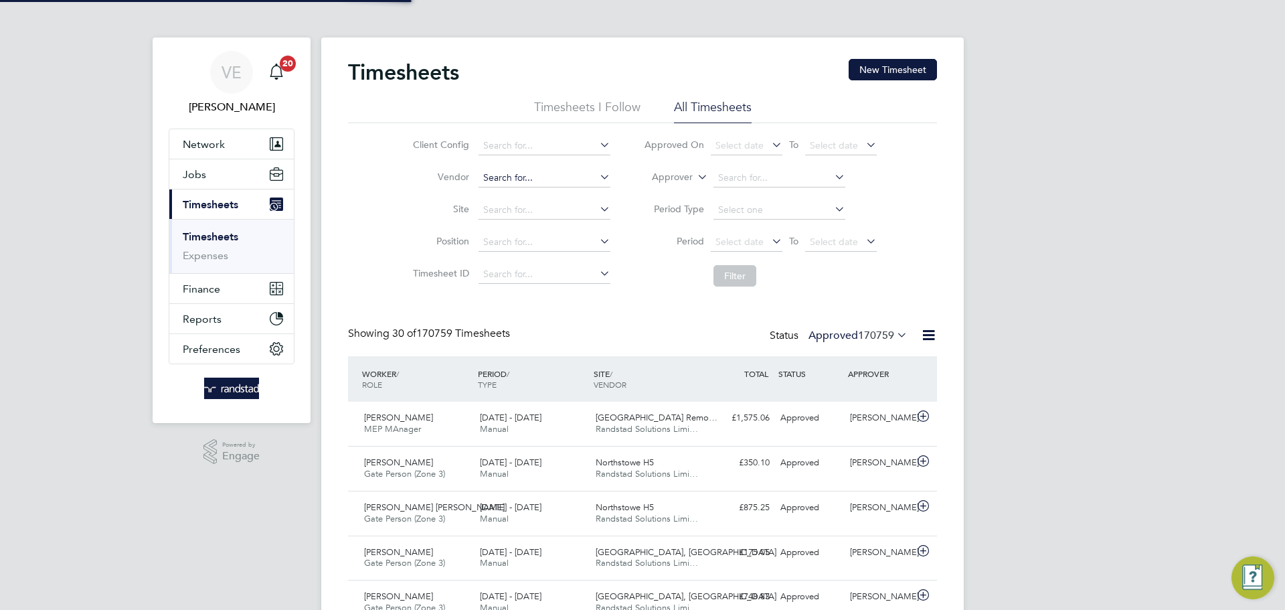
scroll to position [34, 116]
click at [904, 81] on div "Timesheets New Timesheet" at bounding box center [642, 79] width 589 height 40
click at [902, 71] on button "New Timesheet" at bounding box center [893, 69] width 88 height 21
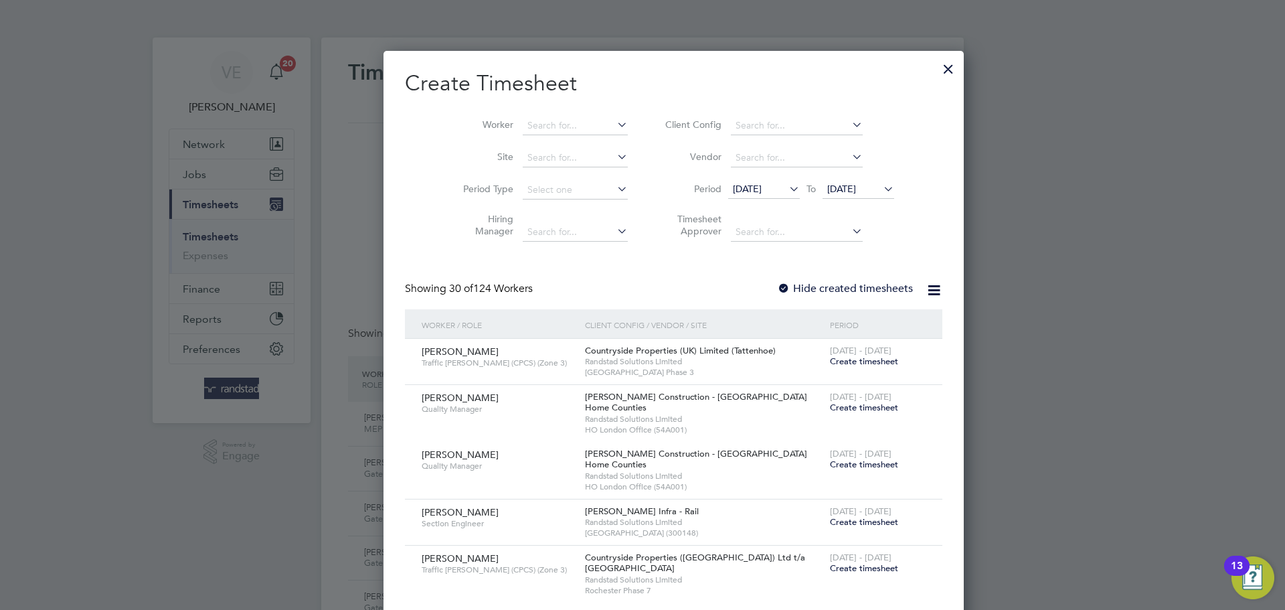
click at [937, 60] on div at bounding box center [949, 66] width 24 height 24
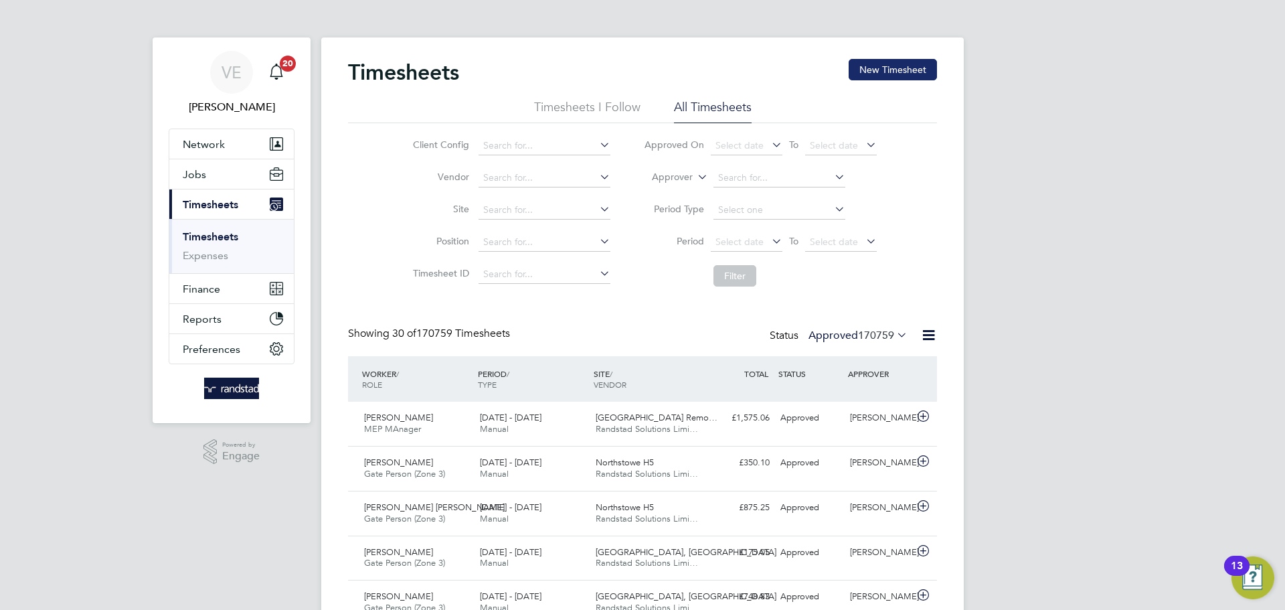
click at [898, 69] on button "New Timesheet" at bounding box center [893, 69] width 88 height 21
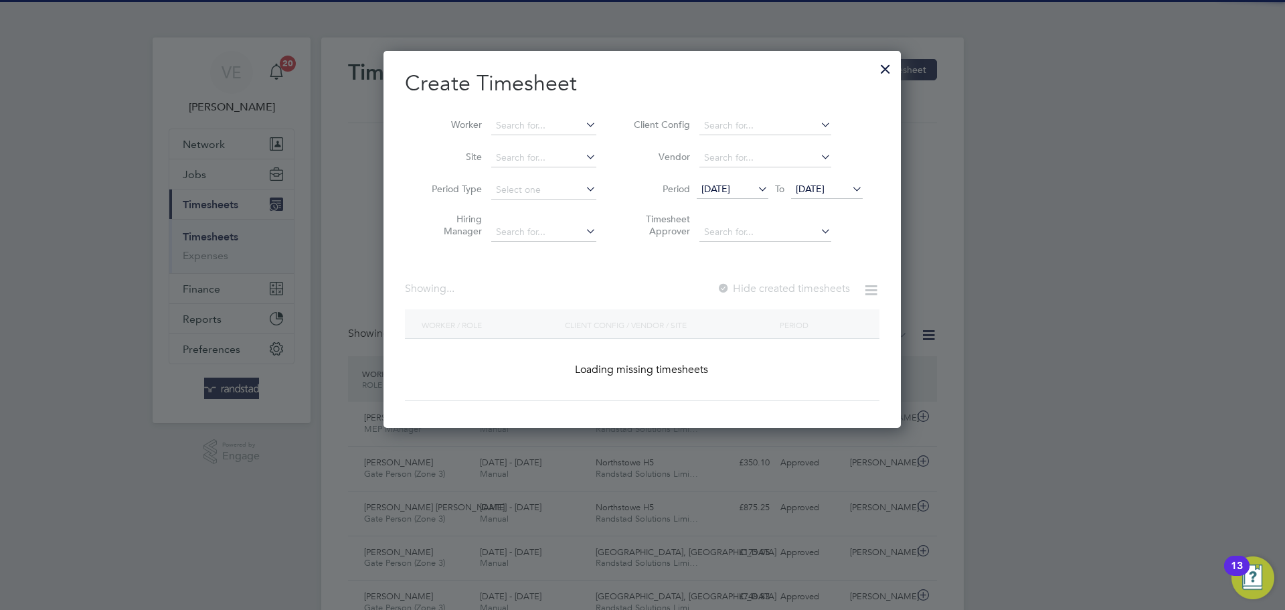
click at [546, 114] on li "Worker" at bounding box center [509, 126] width 208 height 32
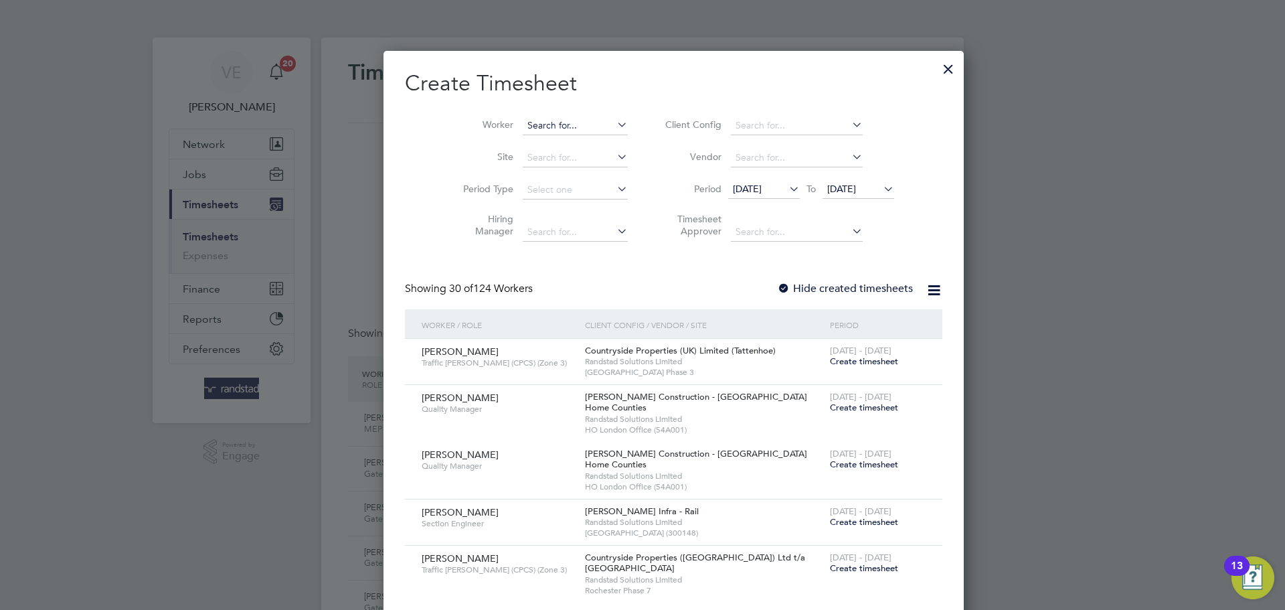
click at [553, 126] on input at bounding box center [575, 125] width 105 height 19
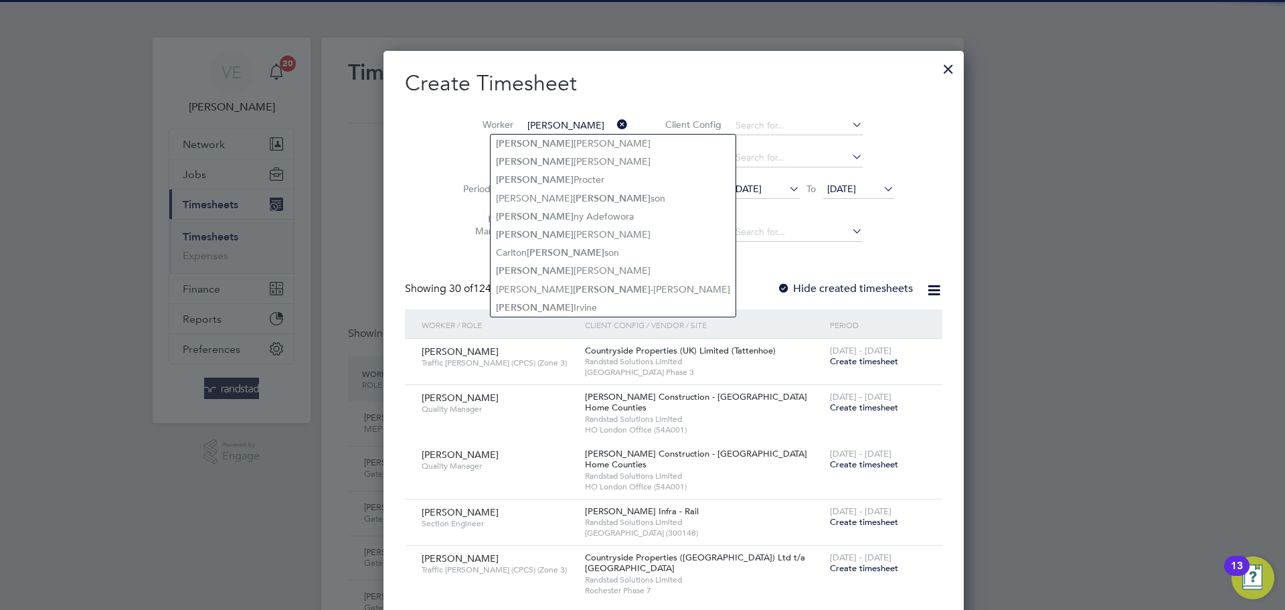
type input "john"
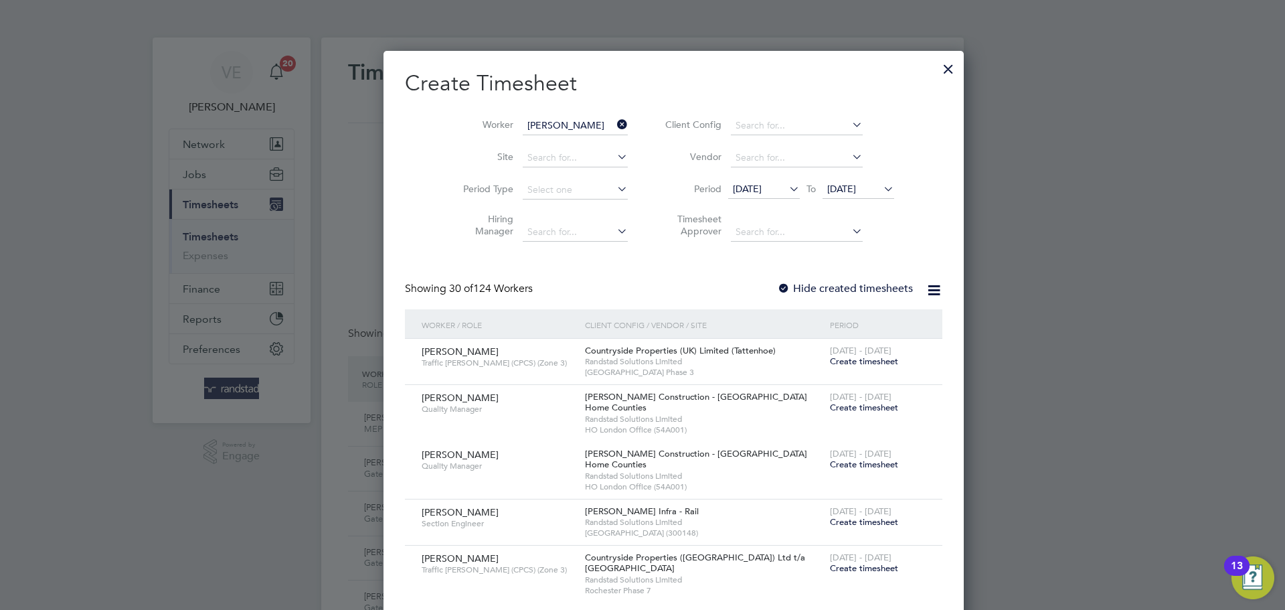
drag, startPoint x: 542, startPoint y: 151, endPoint x: 533, endPoint y: 146, distance: 10.2
click at [541, 149] on li "John Hi ggins" at bounding box center [579, 144] width 177 height 18
type input "John Higgins"
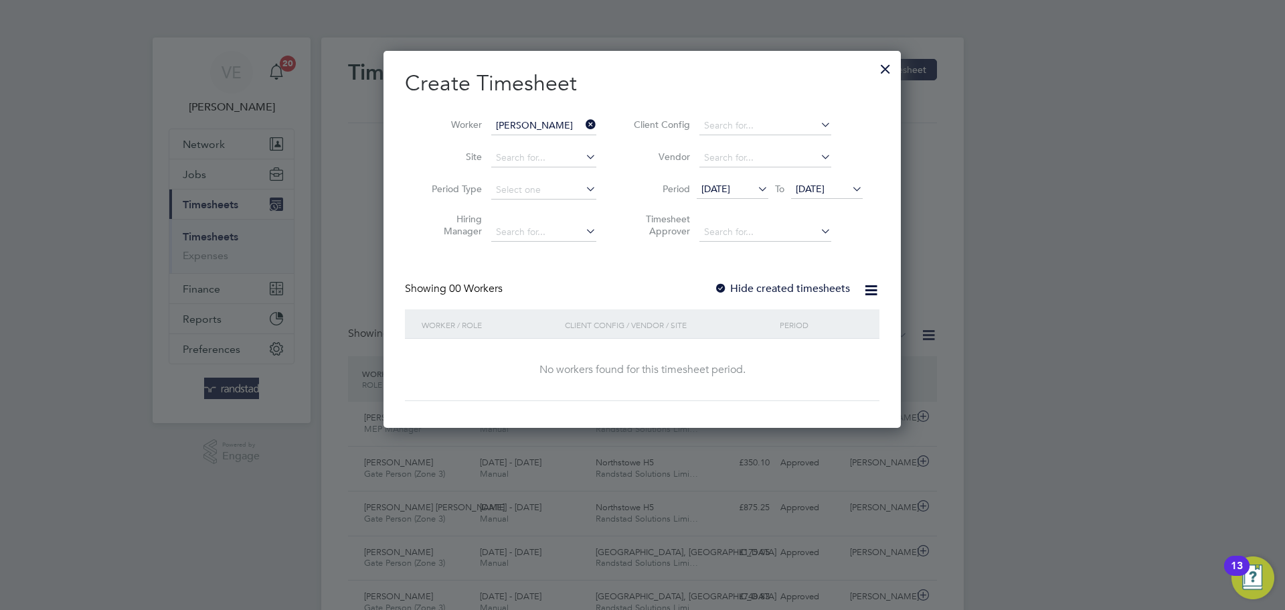
click at [818, 287] on label "Hide created timesheets" at bounding box center [782, 288] width 136 height 13
click at [812, 188] on span "[DATE]" at bounding box center [810, 189] width 29 height 12
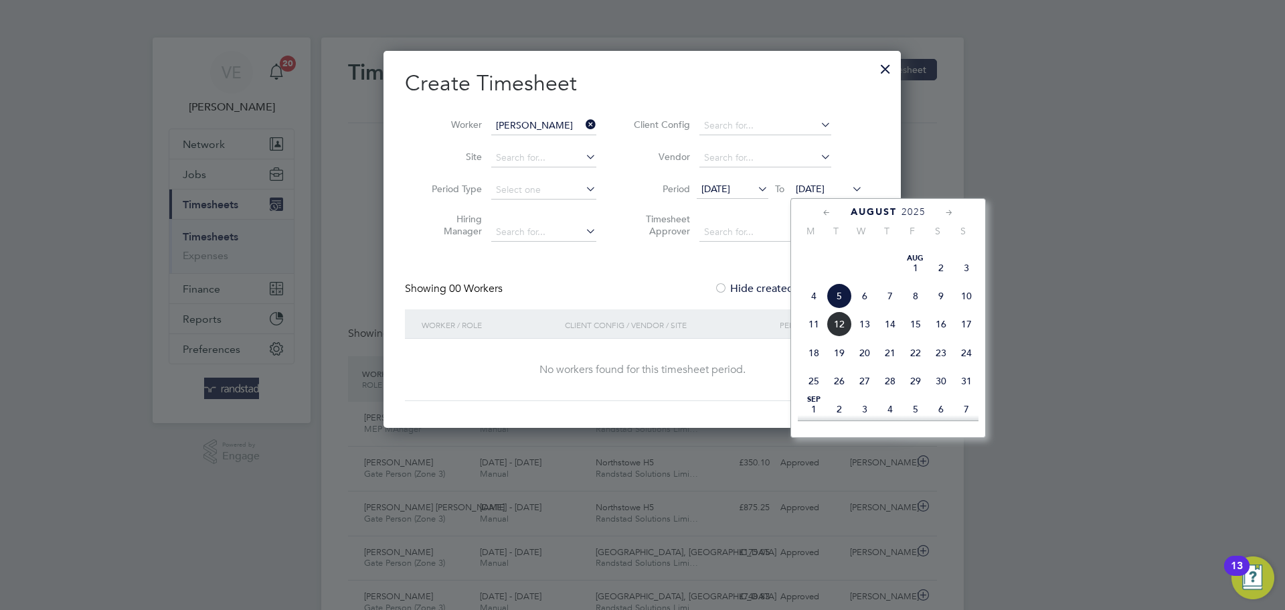
click at [968, 309] on span "10" at bounding box center [966, 295] width 25 height 25
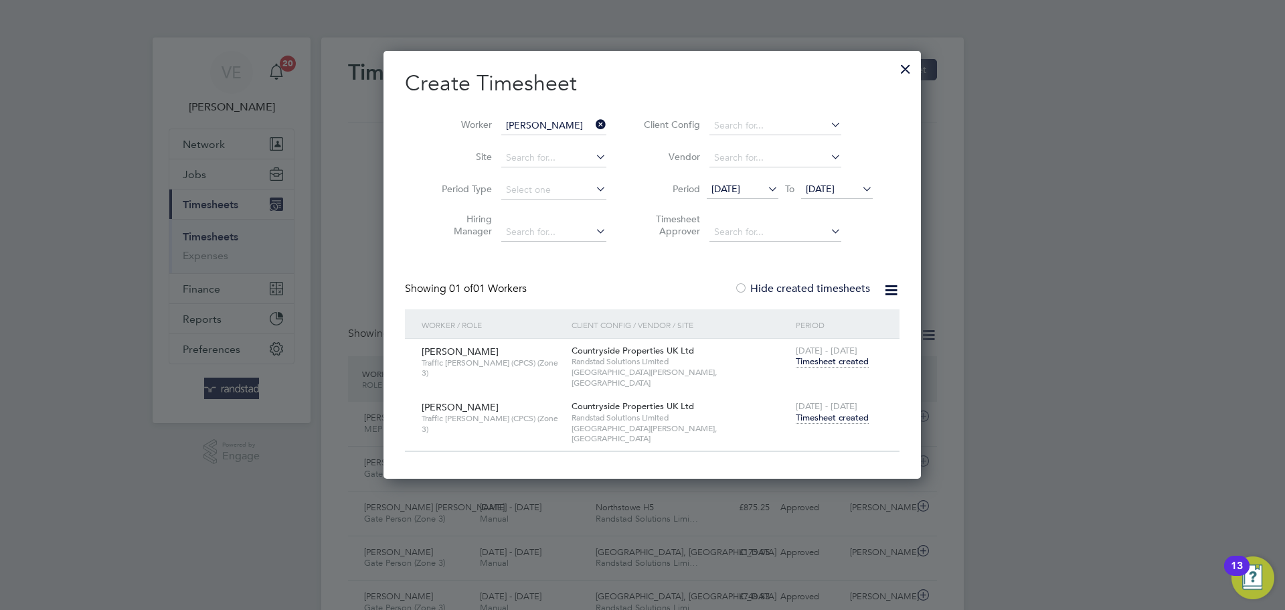
click at [816, 412] on span "Timesheet created" at bounding box center [832, 418] width 73 height 12
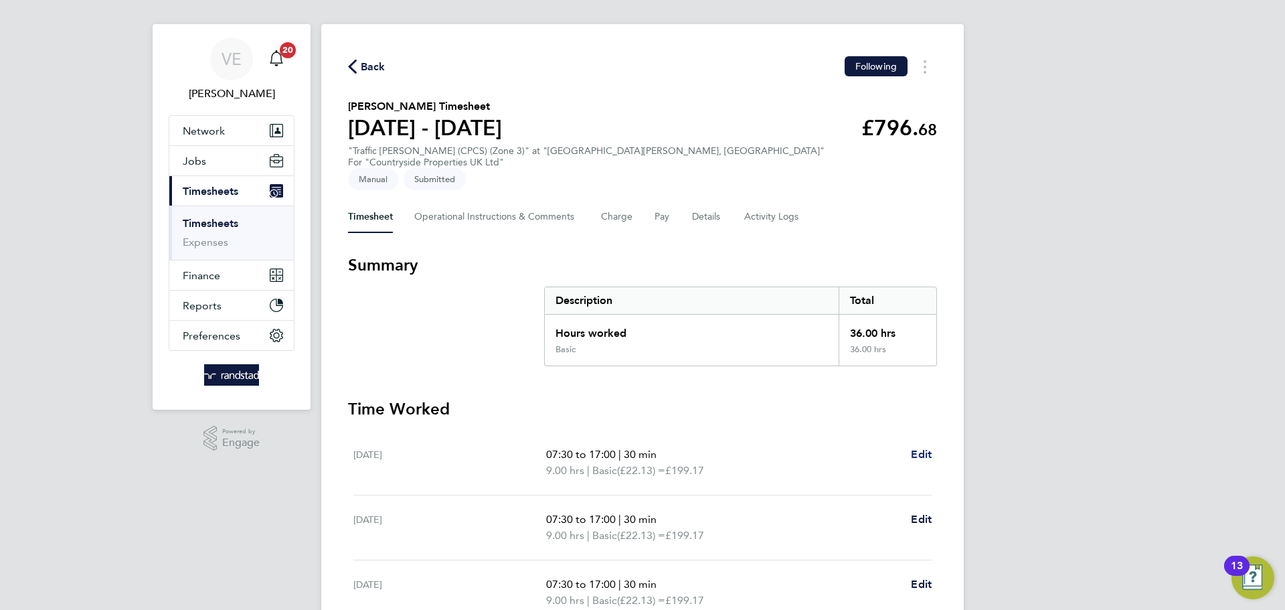
click at [924, 448] on span "Edit" at bounding box center [921, 454] width 21 height 13
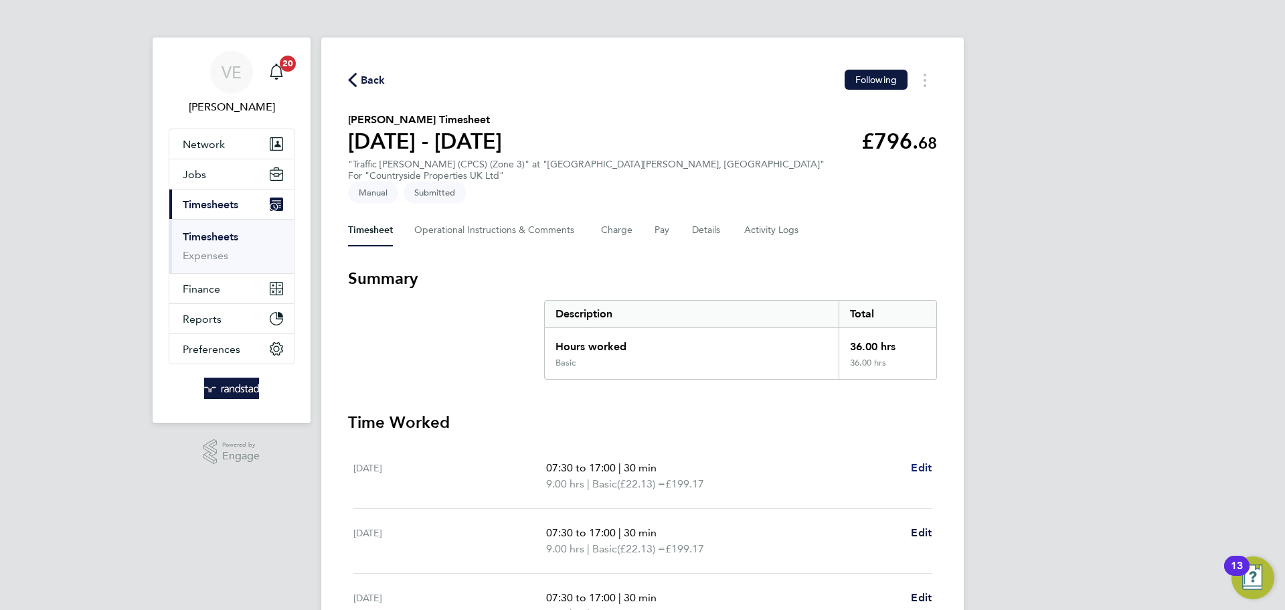
select select "30"
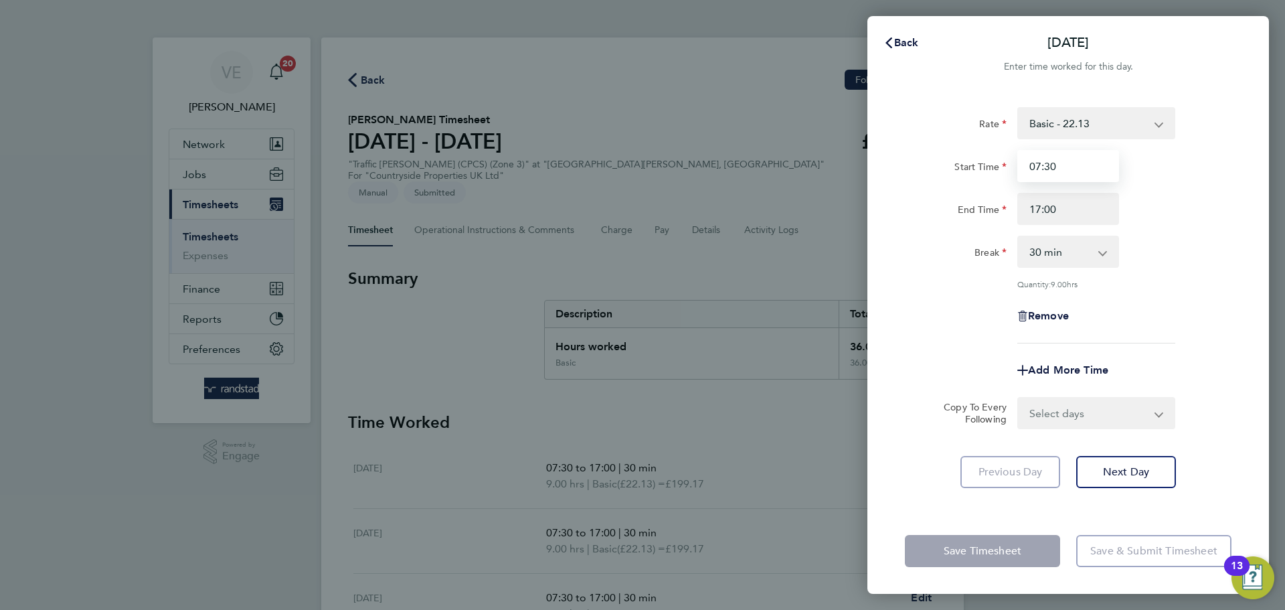
drag, startPoint x: 1068, startPoint y: 172, endPoint x: 951, endPoint y: 180, distance: 116.8
click at [951, 179] on div "Start Time 07:30" at bounding box center [1068, 166] width 337 height 32
type input "08:00"
drag, startPoint x: 1125, startPoint y: 278, endPoint x: 1172, endPoint y: 329, distance: 69.6
click at [1126, 276] on div "Rate Basic - 22.13 Start Time 08:00 End Time 17:00 Break 0 min 15 min 30 min 45…" at bounding box center [1068, 225] width 327 height 236
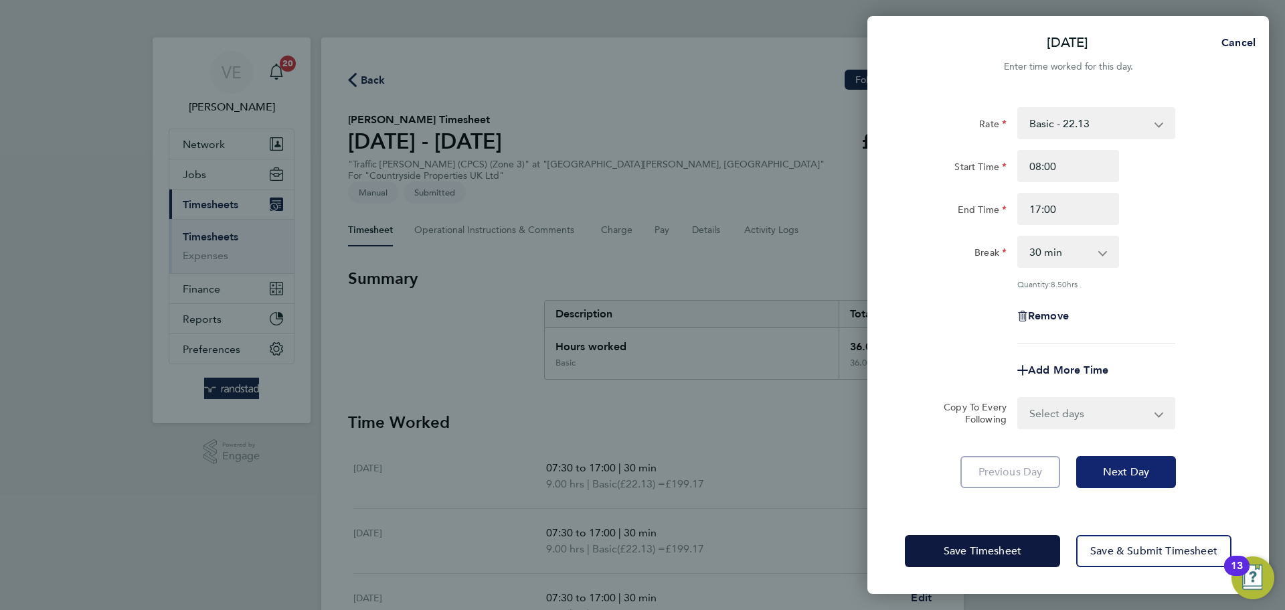
click at [1153, 484] on button "Next Day" at bounding box center [1126, 472] width 100 height 32
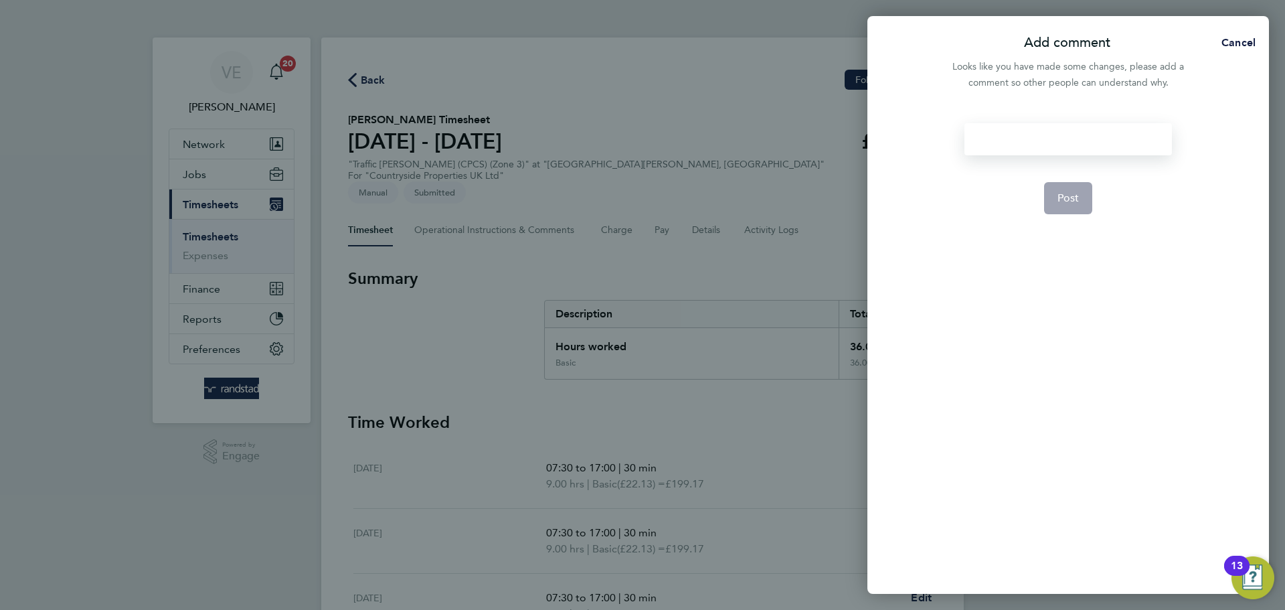
click at [1067, 150] on div at bounding box center [1068, 139] width 207 height 32
drag, startPoint x: 1054, startPoint y: 143, endPoint x: 929, endPoint y: 131, distance: 125.8
click at [929, 131] on div "08:00 start Post" at bounding box center [1069, 350] width 402 height 487
copy div "08:00 start"
click at [1071, 200] on span "Post" at bounding box center [1069, 197] width 22 height 13
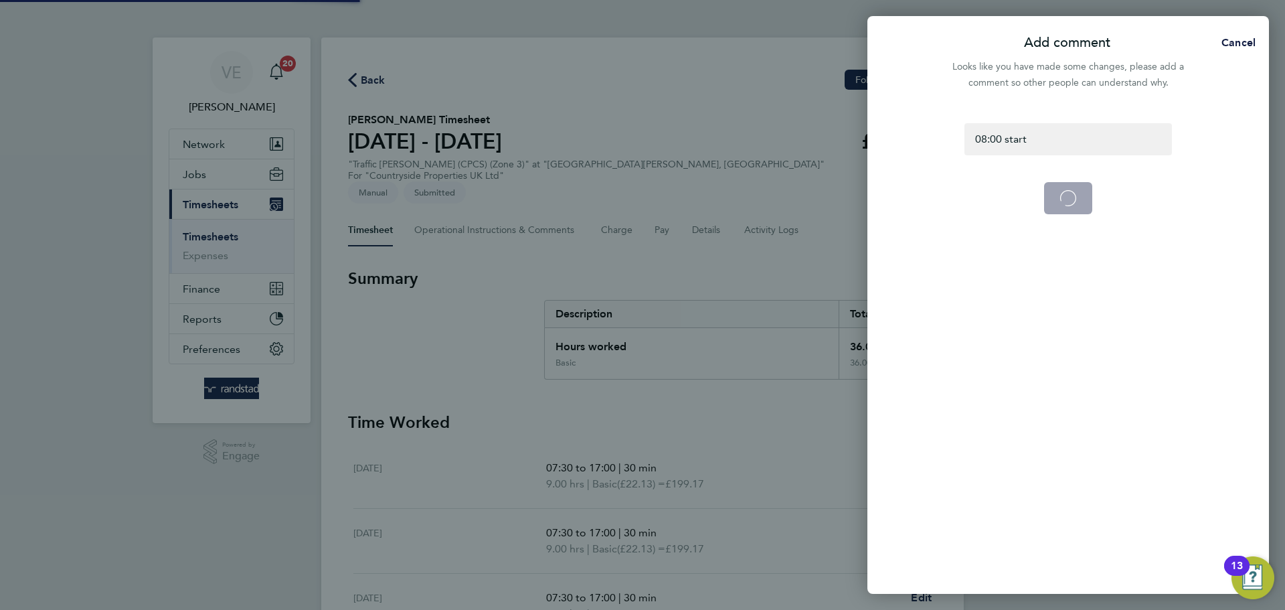
select select "30"
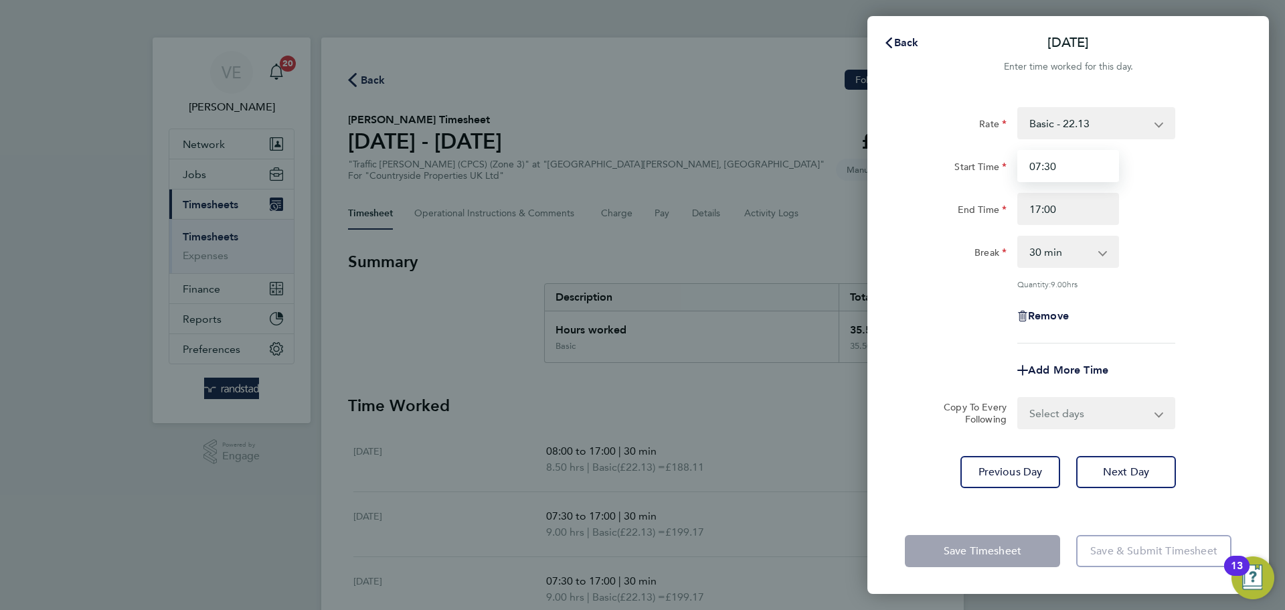
drag, startPoint x: 1077, startPoint y: 154, endPoint x: 982, endPoint y: 164, distance: 95.6
click at [968, 164] on div "Start Time 07:30" at bounding box center [1068, 166] width 337 height 32
type input "0"
type input "08:00"
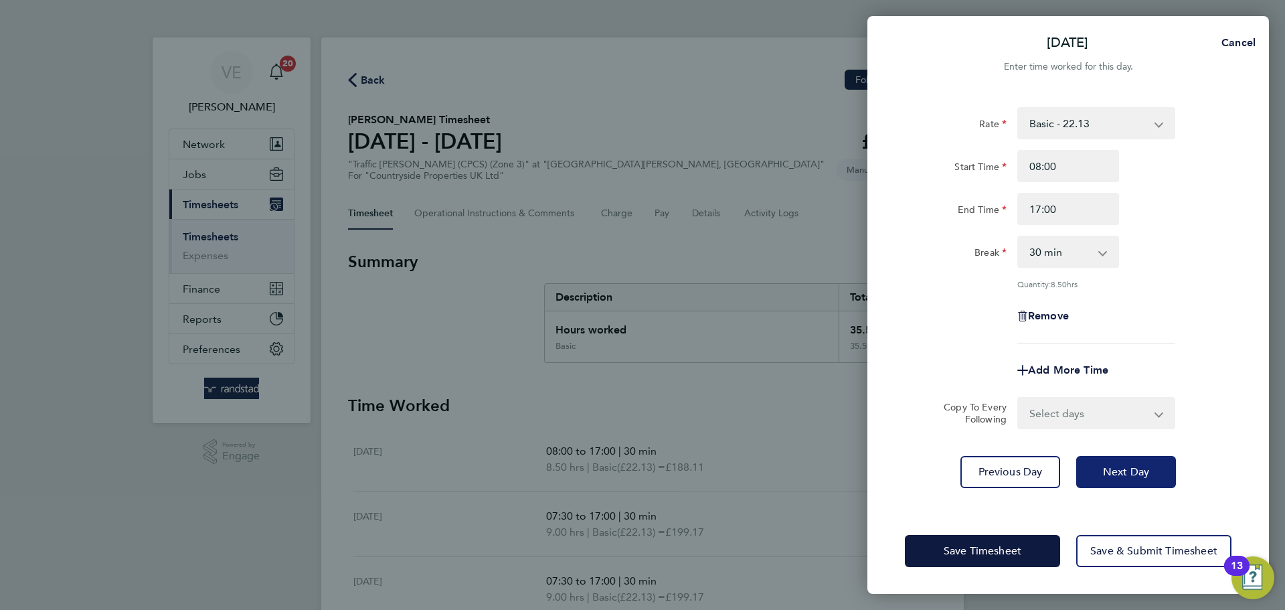
click at [1158, 477] on button "Next Day" at bounding box center [1126, 472] width 100 height 32
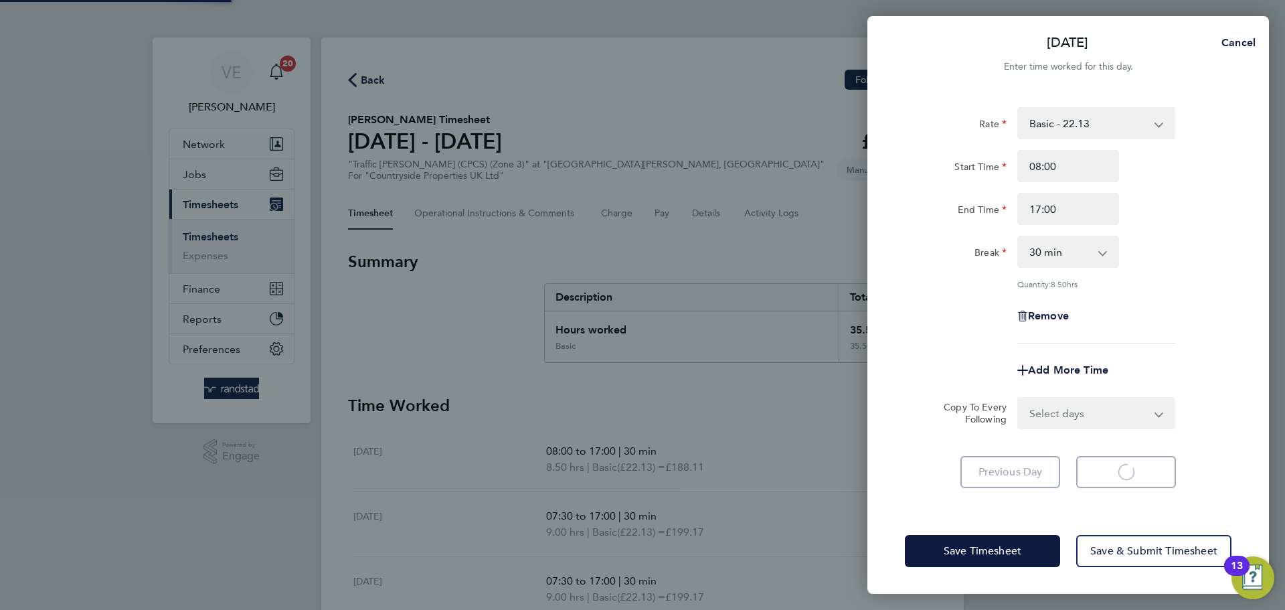
select select "30"
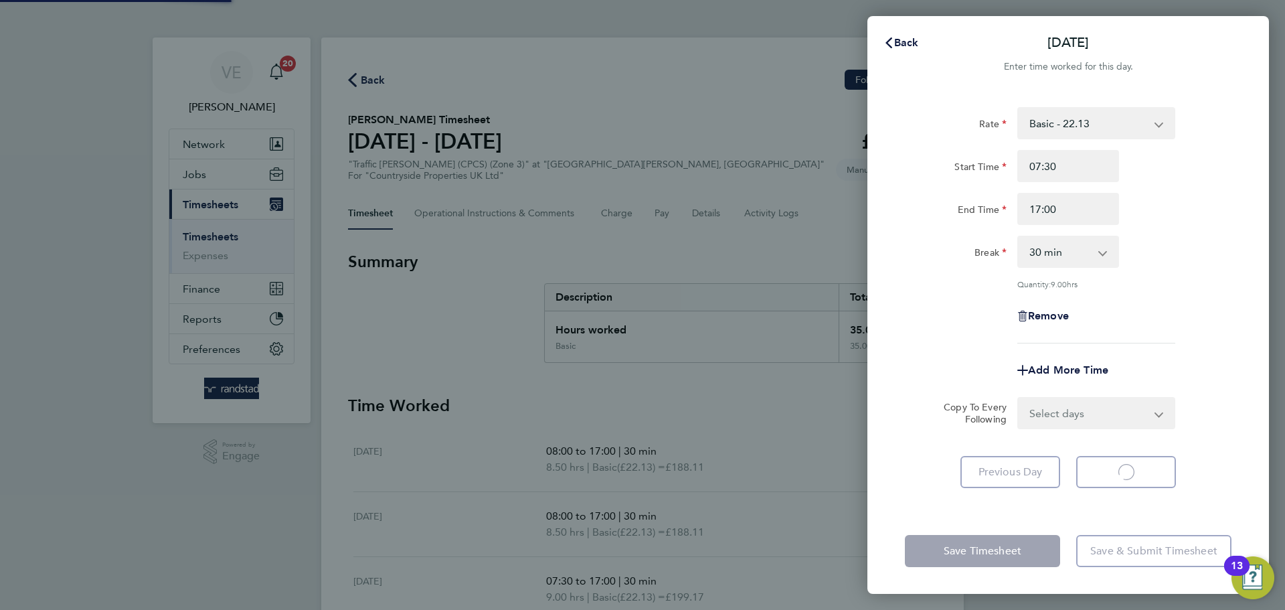
select select "30"
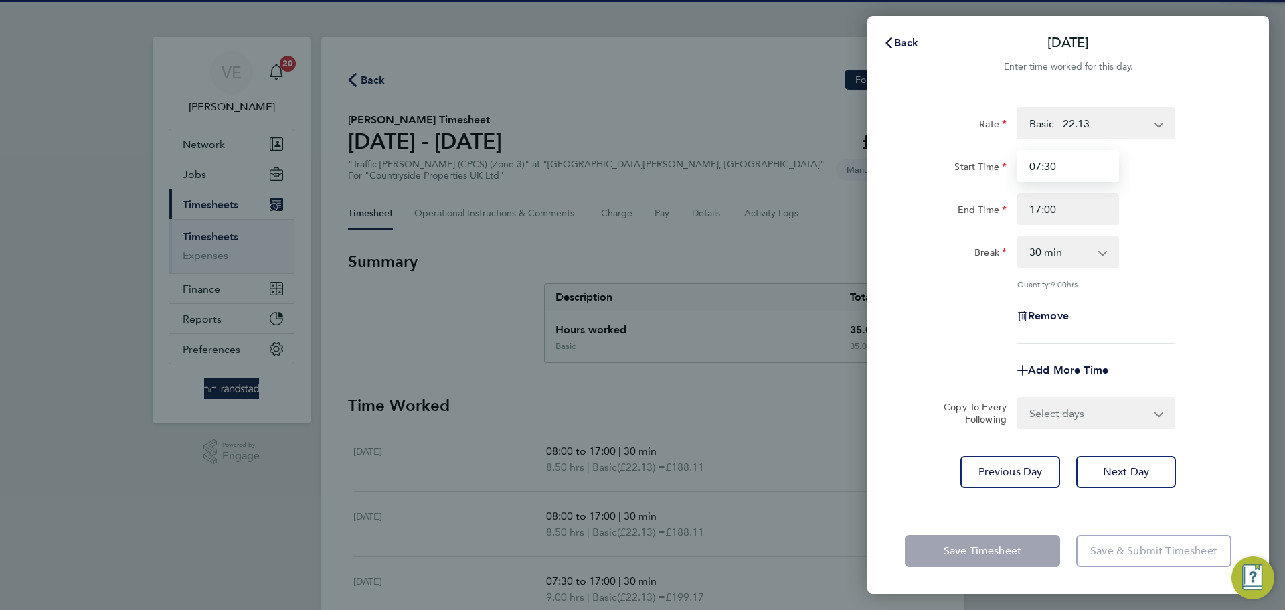
drag, startPoint x: 1073, startPoint y: 165, endPoint x: 971, endPoint y: 159, distance: 101.9
click at [975, 159] on div "Start Time 07:30" at bounding box center [1068, 166] width 337 height 32
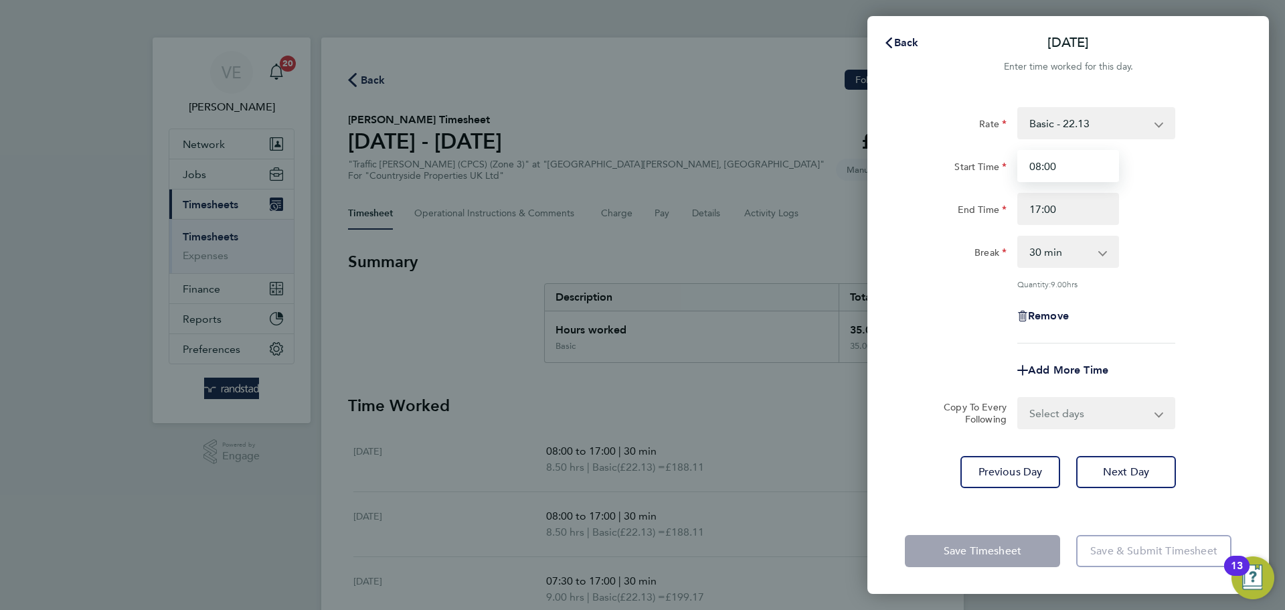
type input "08:00"
click at [1192, 295] on div "Rate Basic - 22.13 Start Time 08:00 End Time 17:00 Break 0 min 15 min 30 min 45…" at bounding box center [1068, 225] width 327 height 236
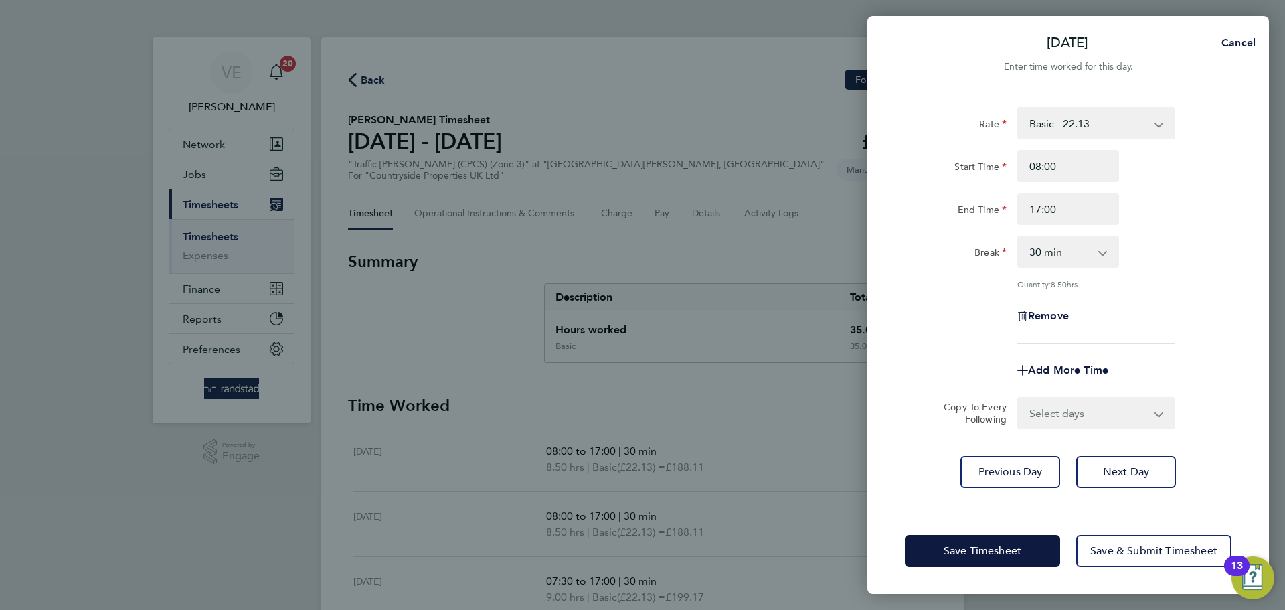
click at [1105, 449] on div "Rate Basic - 22.13 Start Time 08:00 End Time 17:00 Break 0 min 15 min 30 min 45…" at bounding box center [1069, 299] width 402 height 417
click at [1109, 465] on span "Next Day" at bounding box center [1126, 471] width 46 height 13
select select "30"
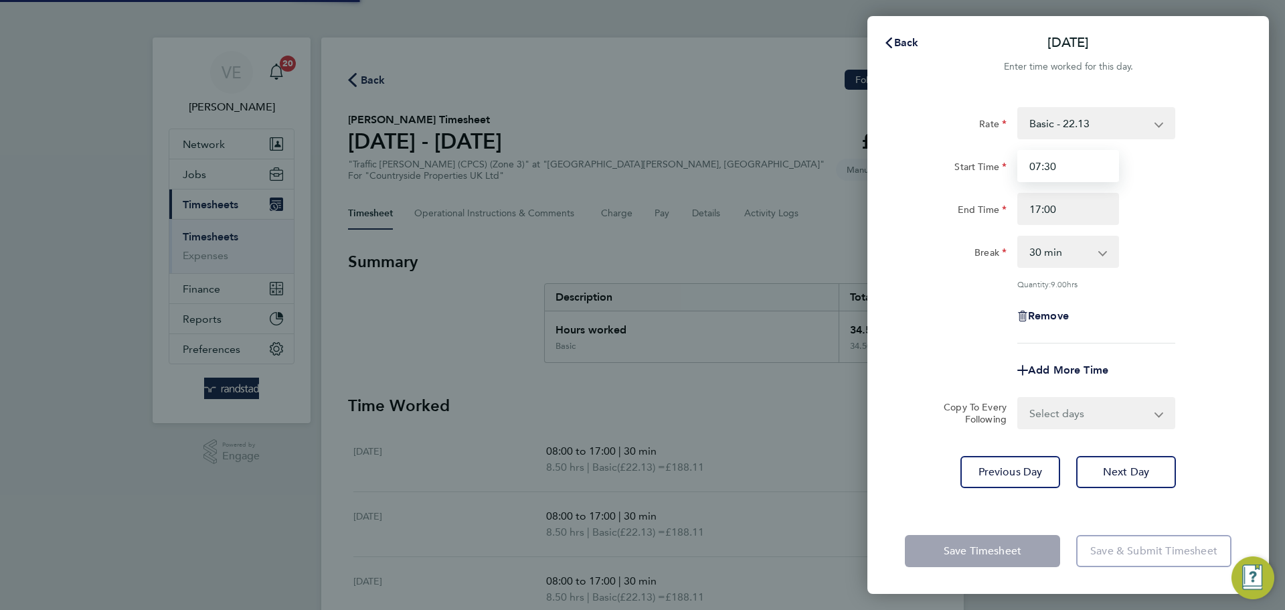
click at [1087, 174] on input "07:30" at bounding box center [1069, 166] width 102 height 32
drag, startPoint x: 1087, startPoint y: 174, endPoint x: 916, endPoint y: 171, distance: 170.7
click at [916, 171] on div "Start Time 07:30" at bounding box center [1068, 166] width 337 height 32
type input "08:00"
click at [1285, 228] on div "Back Thu 07 Aug Enter time worked for this day. Rate Basic - 22.13 Start Time 0…" at bounding box center [642, 305] width 1285 height 610
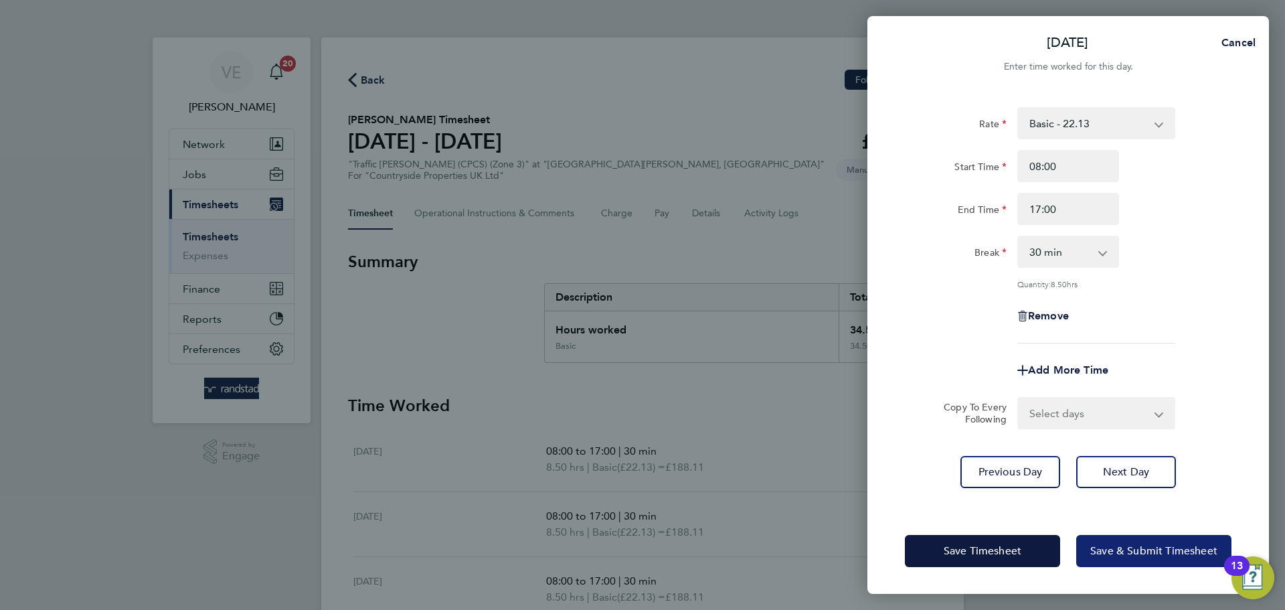
click at [1194, 546] on span "Save & Submit Timesheet" at bounding box center [1153, 550] width 127 height 13
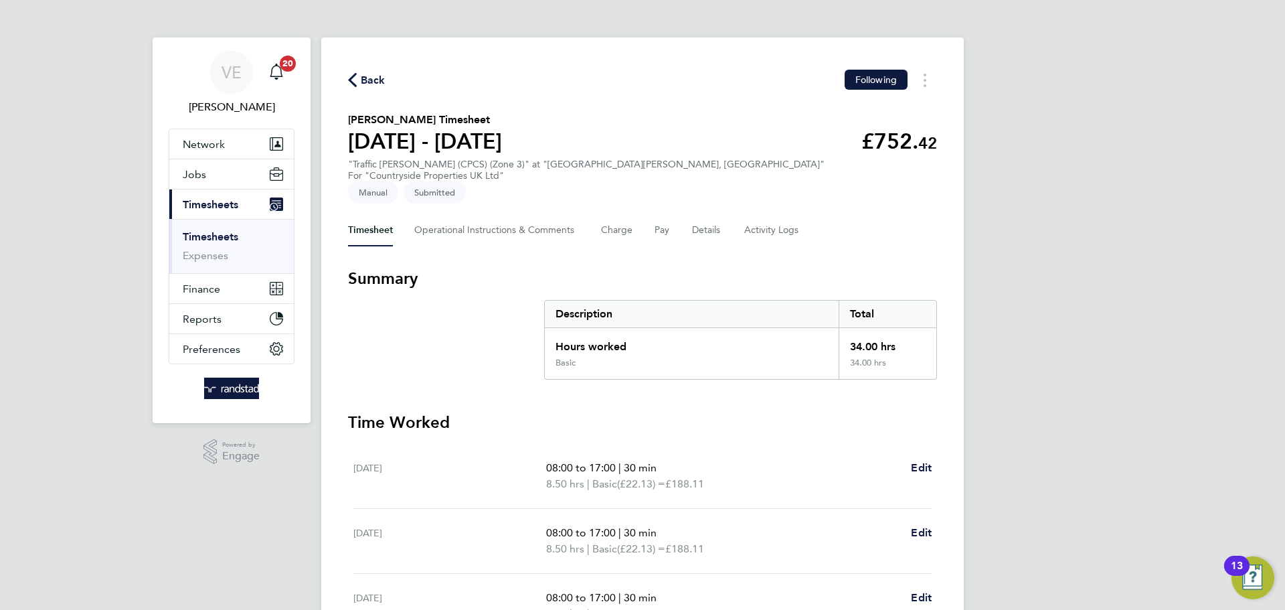
click at [376, 79] on span "Back" at bounding box center [373, 80] width 25 height 16
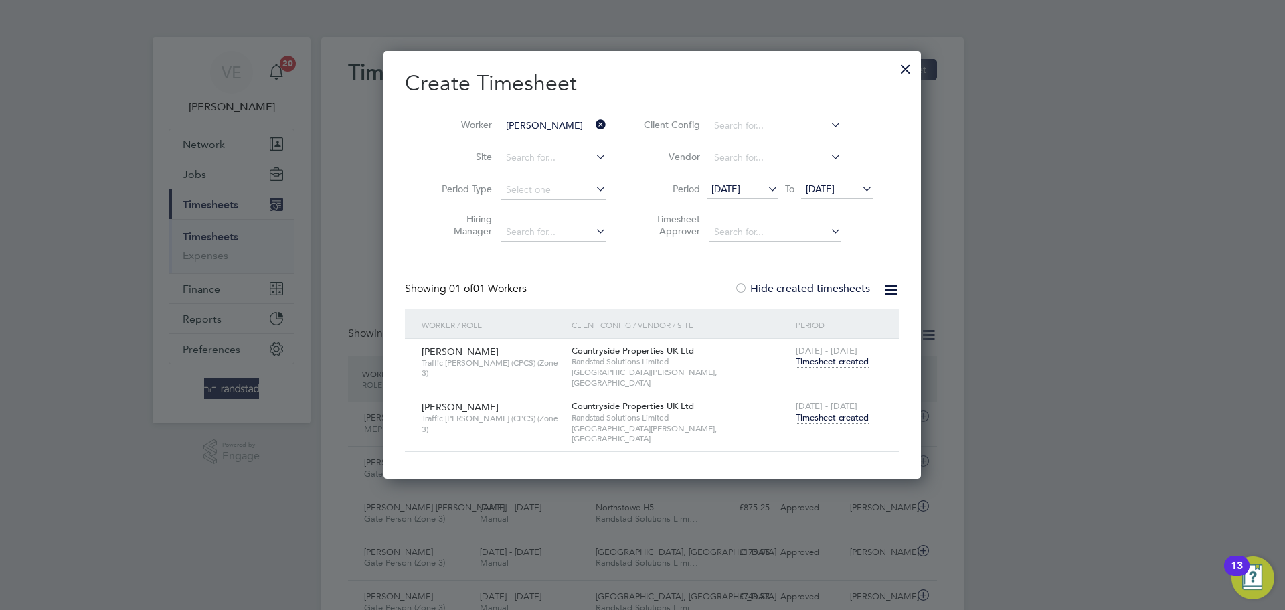
click at [598, 127] on li "Worker John Higgins" at bounding box center [519, 126] width 208 height 32
click at [593, 124] on icon at bounding box center [593, 124] width 0 height 19
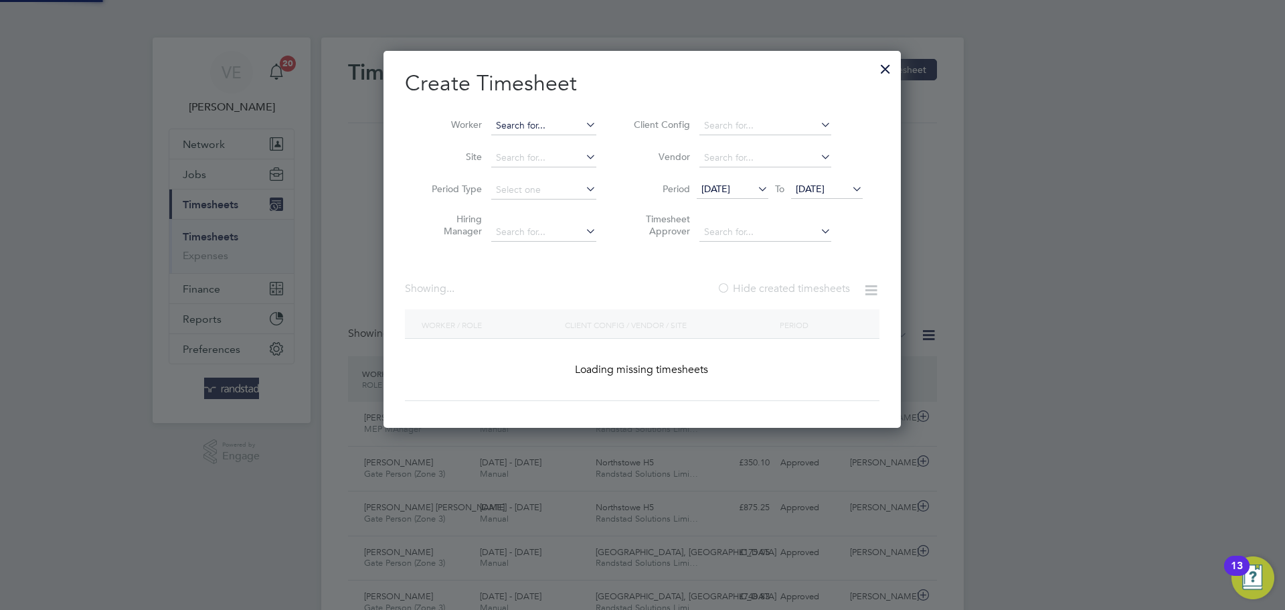
click at [533, 124] on input at bounding box center [543, 125] width 105 height 19
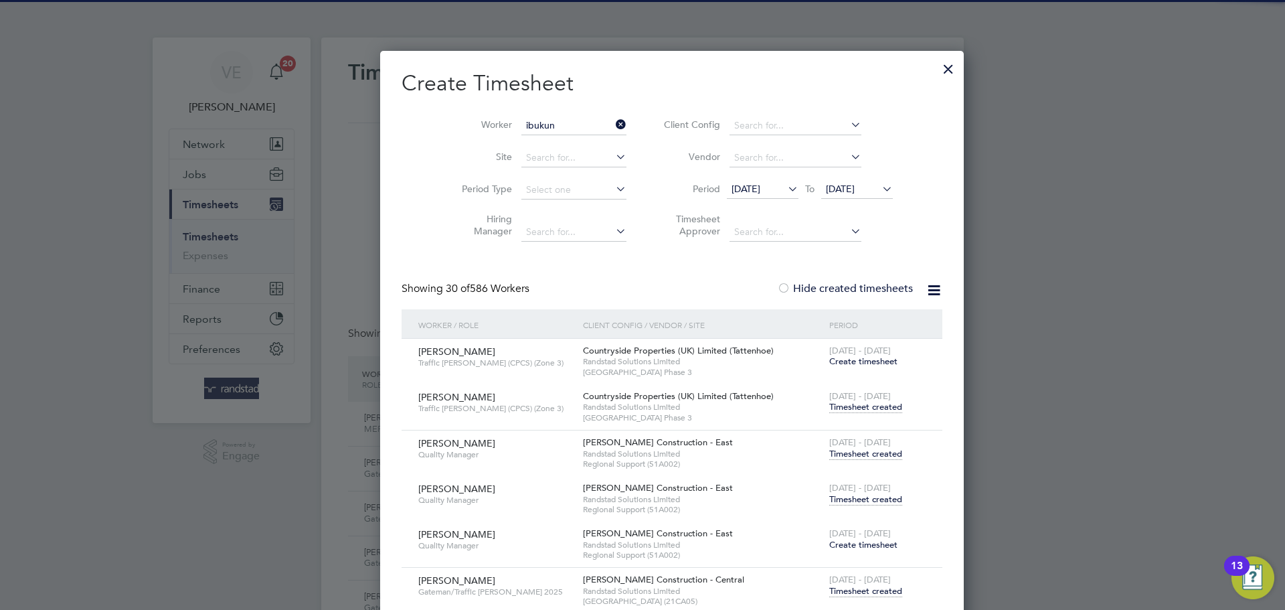
click at [580, 145] on li "Ibukun Oladapo Salau" at bounding box center [550, 144] width 118 height 18
type input "Ibukun Oladapo Salau"
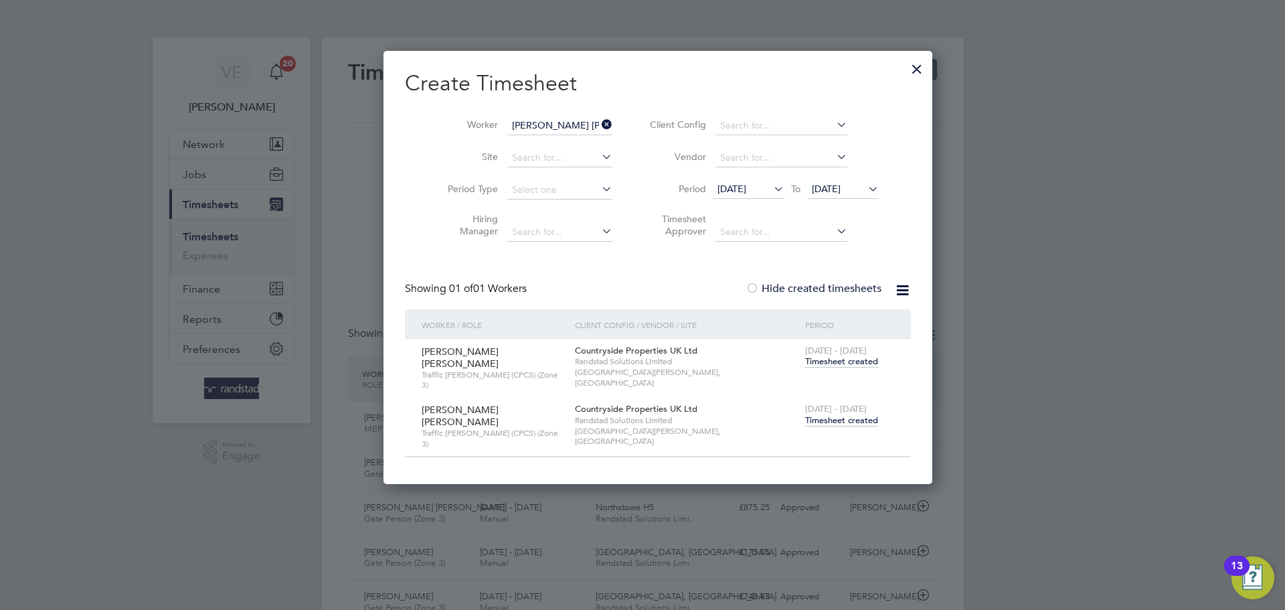
click at [811, 414] on span "Timesheet created" at bounding box center [841, 420] width 73 height 12
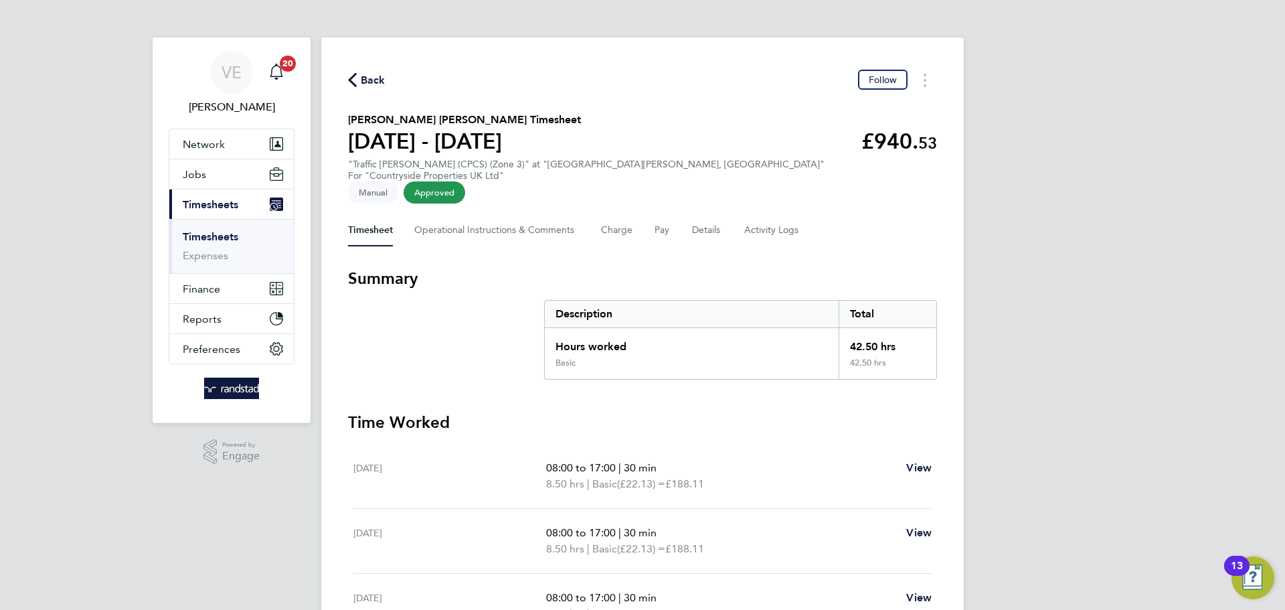
click at [378, 82] on span "Back" at bounding box center [373, 80] width 25 height 16
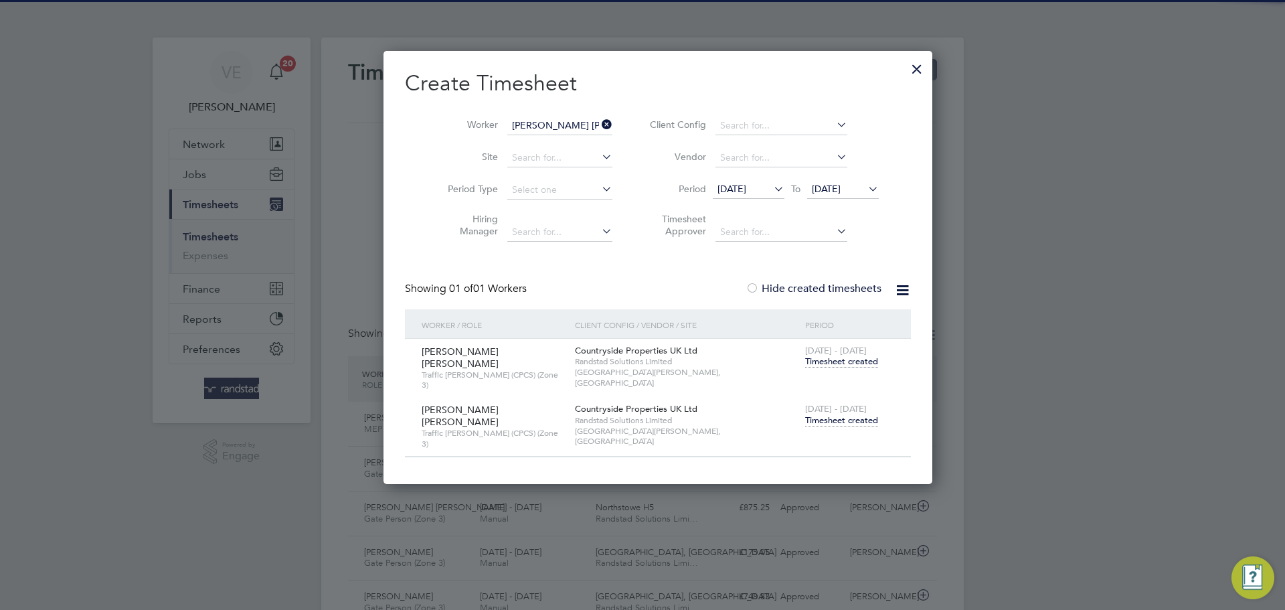
drag, startPoint x: 599, startPoint y: 125, endPoint x: 591, endPoint y: 125, distance: 8.0
click at [598, 125] on li "Worker Ibukun Oladapo Salau" at bounding box center [525, 126] width 208 height 32
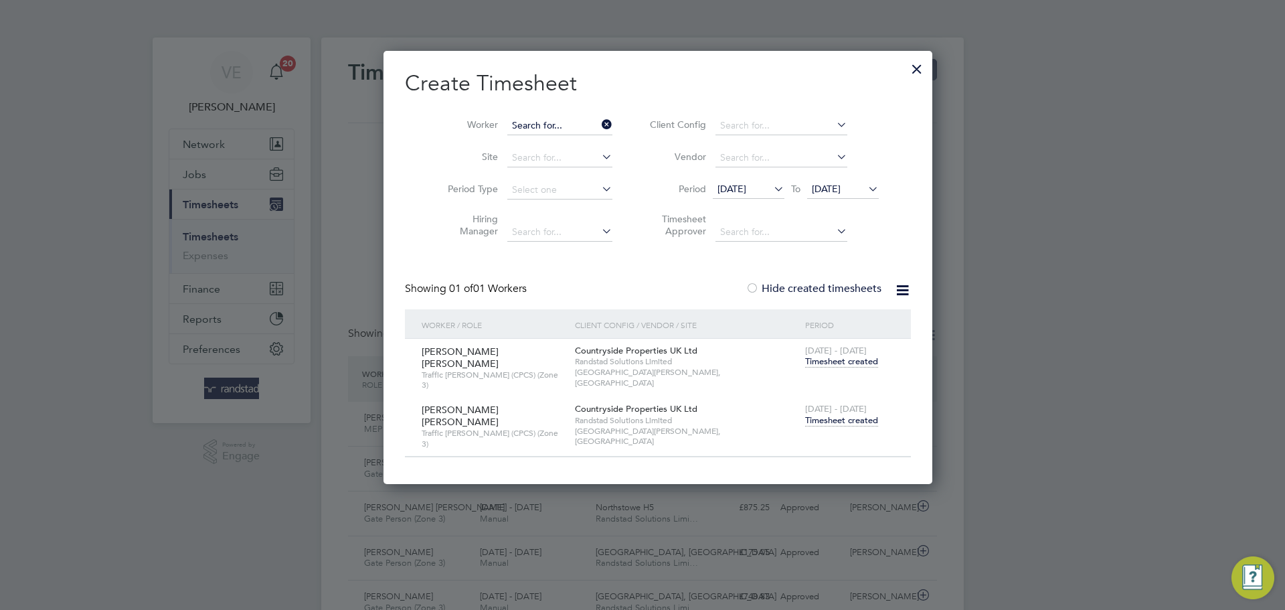
click at [578, 125] on input at bounding box center [559, 125] width 105 height 19
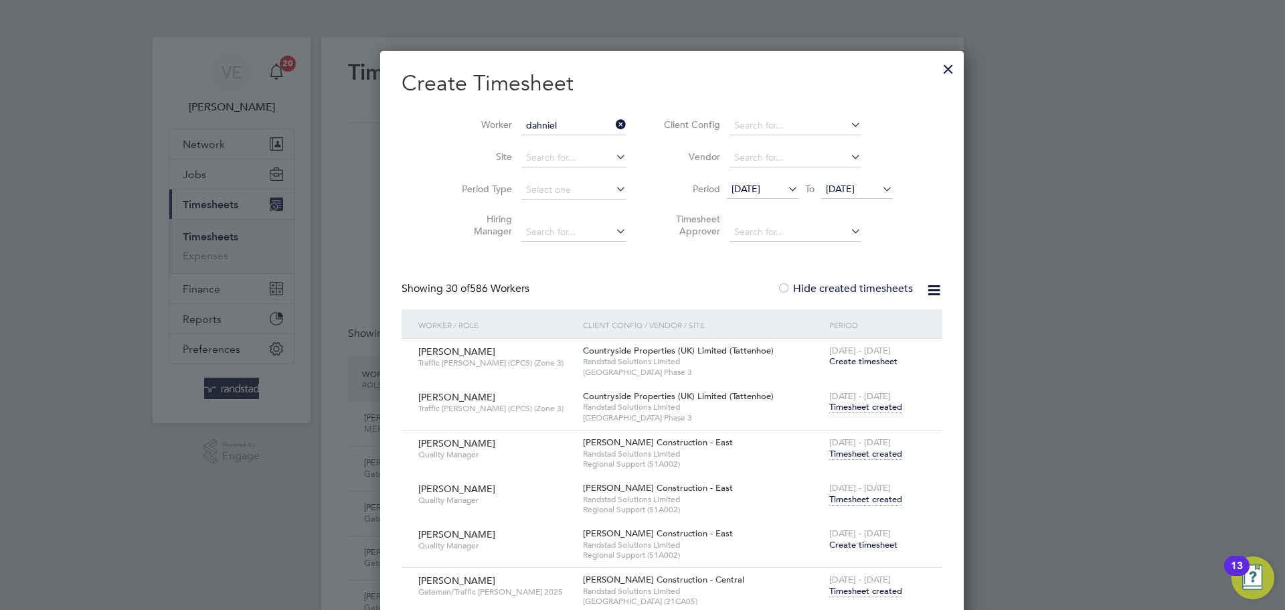
click at [555, 146] on li "Dahniel Ahmed" at bounding box center [552, 144] width 122 height 18
type input "[PERSON_NAME]"
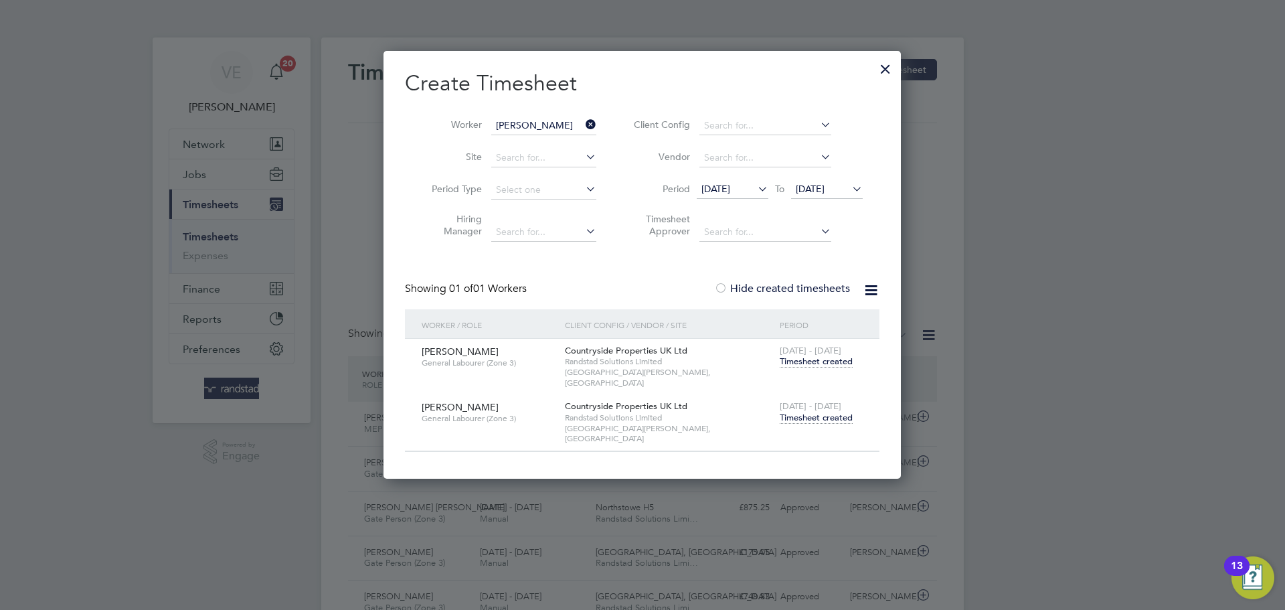
click at [831, 412] on span "Timesheet created" at bounding box center [816, 418] width 73 height 12
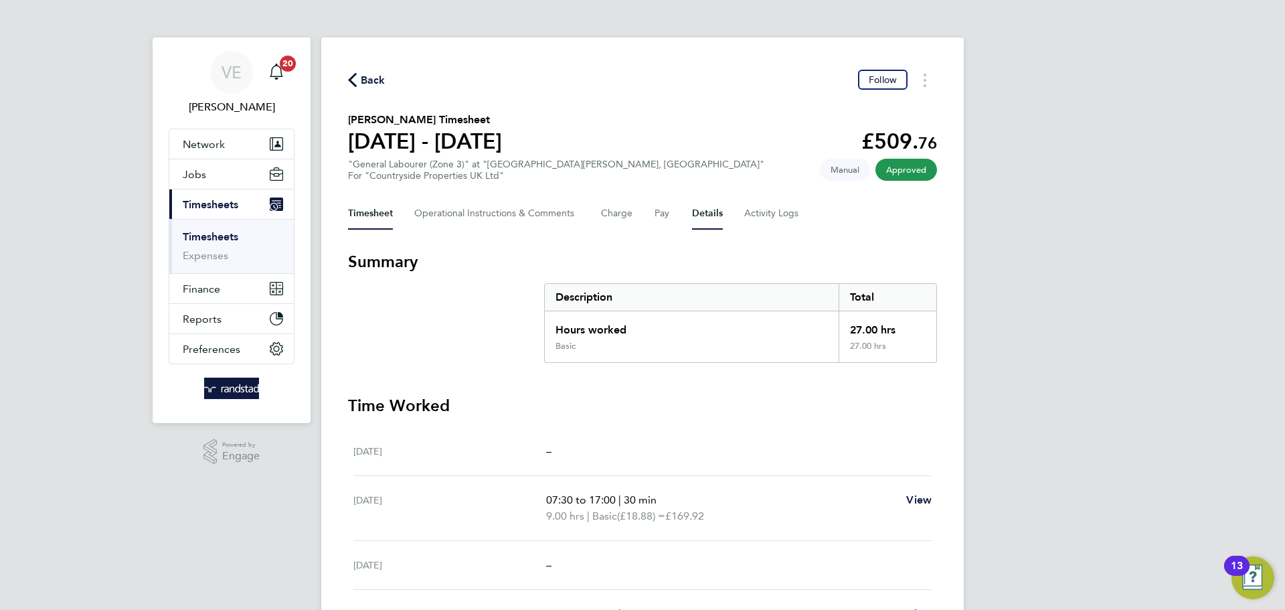
click at [716, 216] on button "Details" at bounding box center [707, 213] width 31 height 32
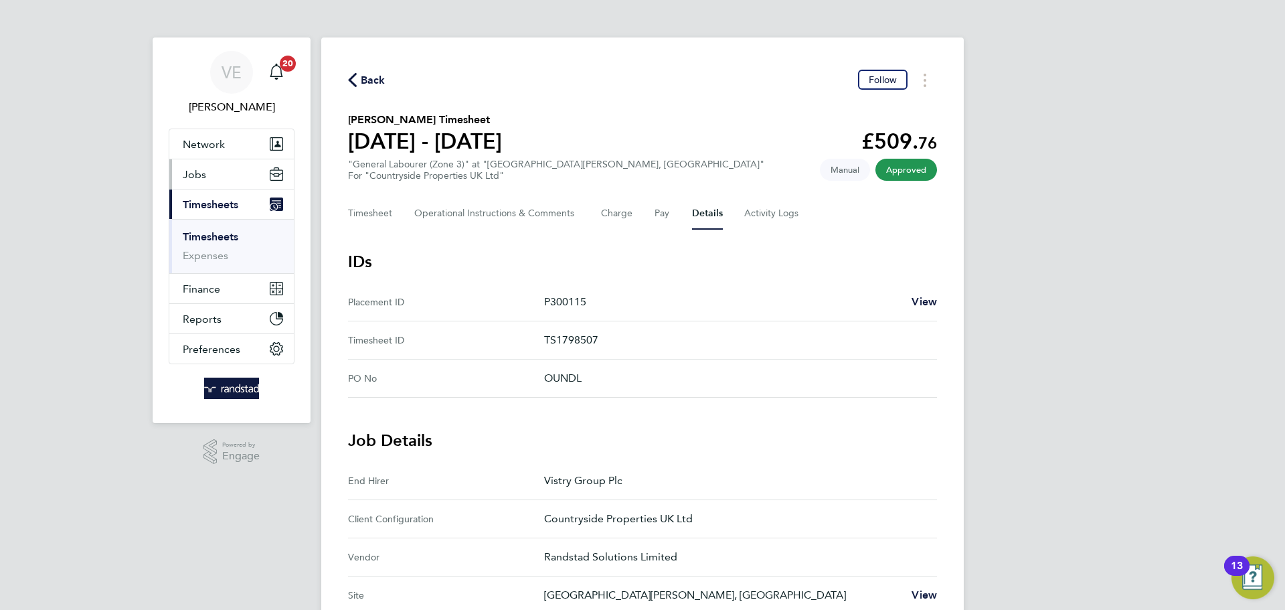
click at [237, 179] on button "Jobs" at bounding box center [231, 173] width 125 height 29
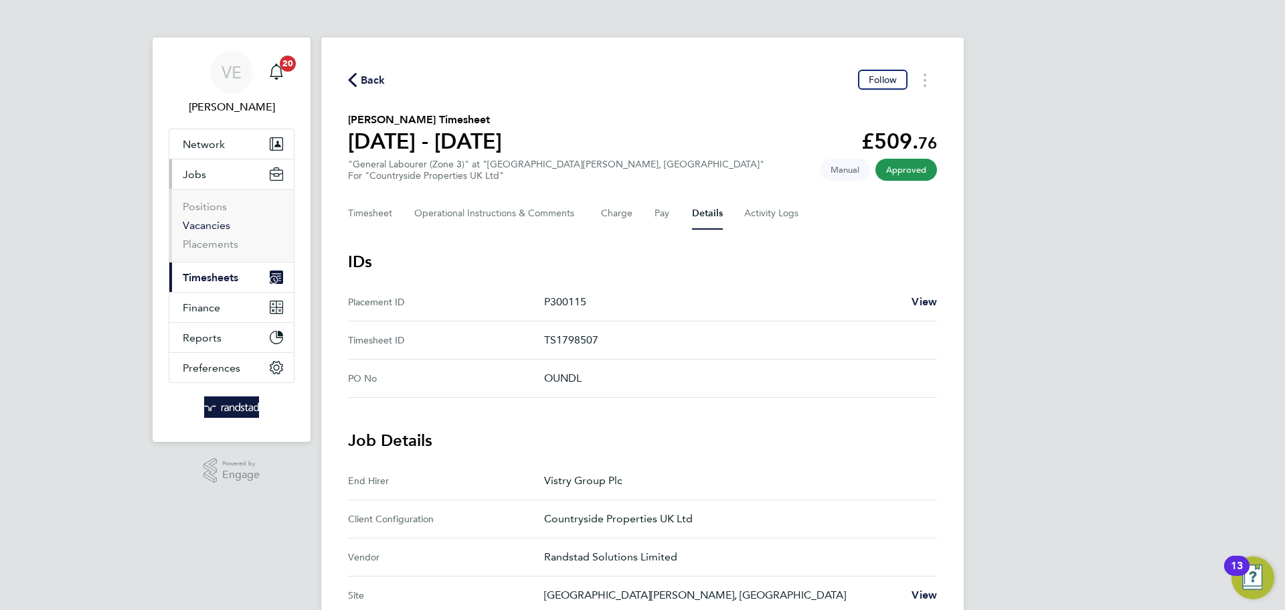
click at [208, 226] on link "Vacancies" at bounding box center [207, 225] width 48 height 13
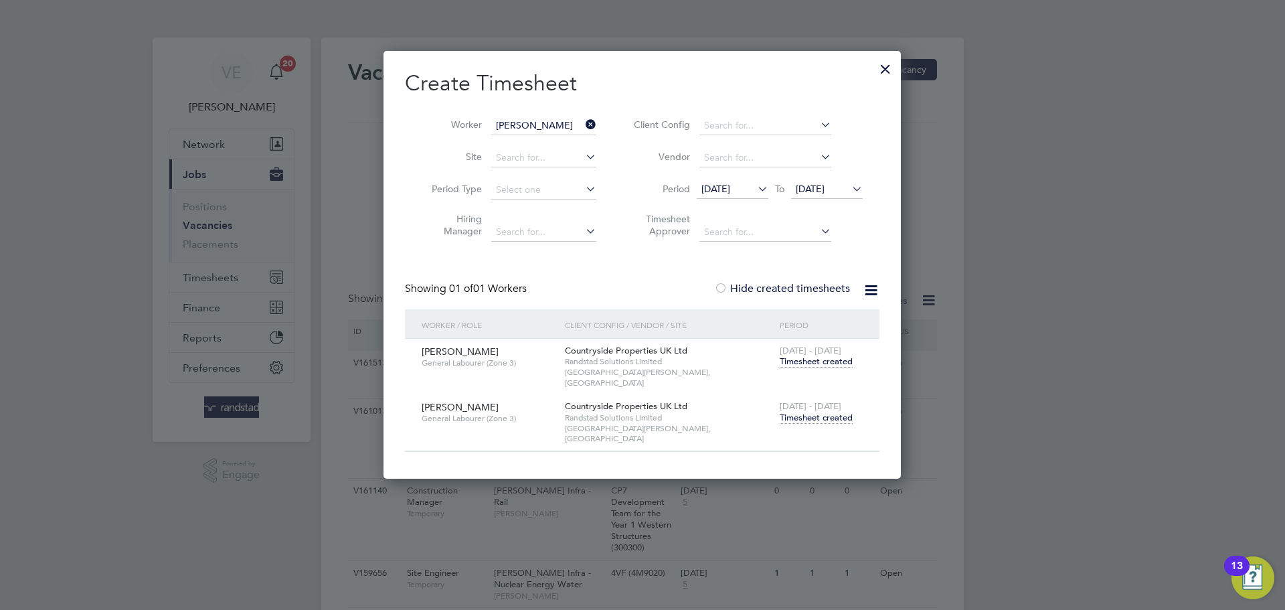
click at [459, 353] on span "[PERSON_NAME]" at bounding box center [460, 351] width 77 height 12
click at [896, 72] on div at bounding box center [886, 66] width 24 height 24
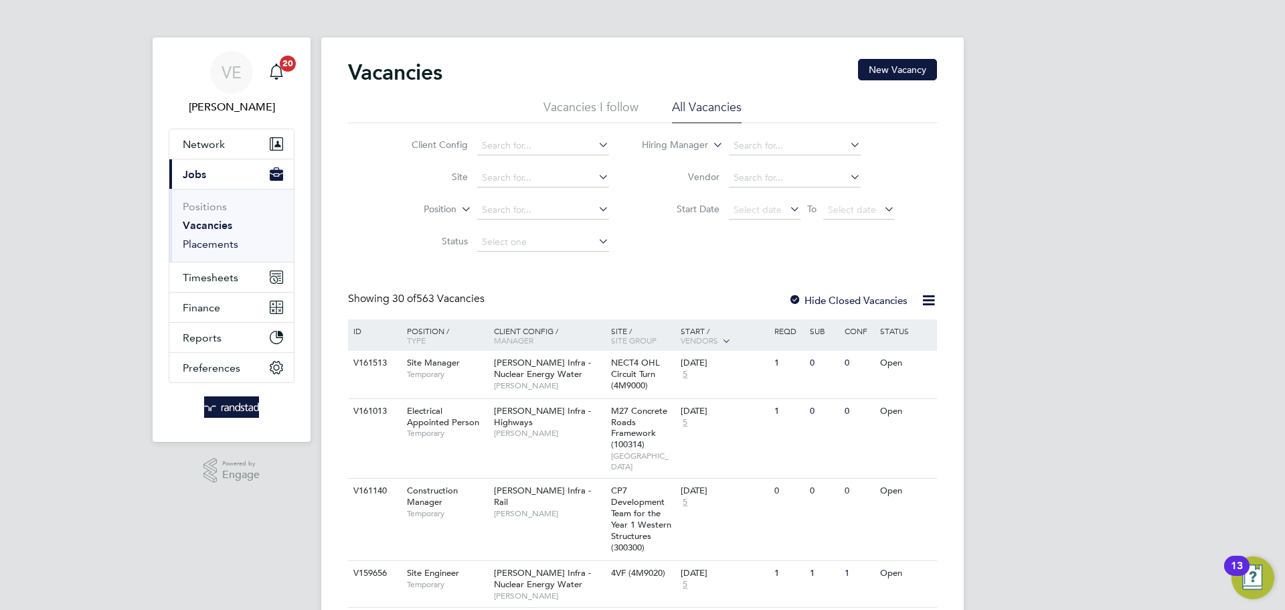
click at [214, 246] on link "Placements" at bounding box center [211, 244] width 56 height 13
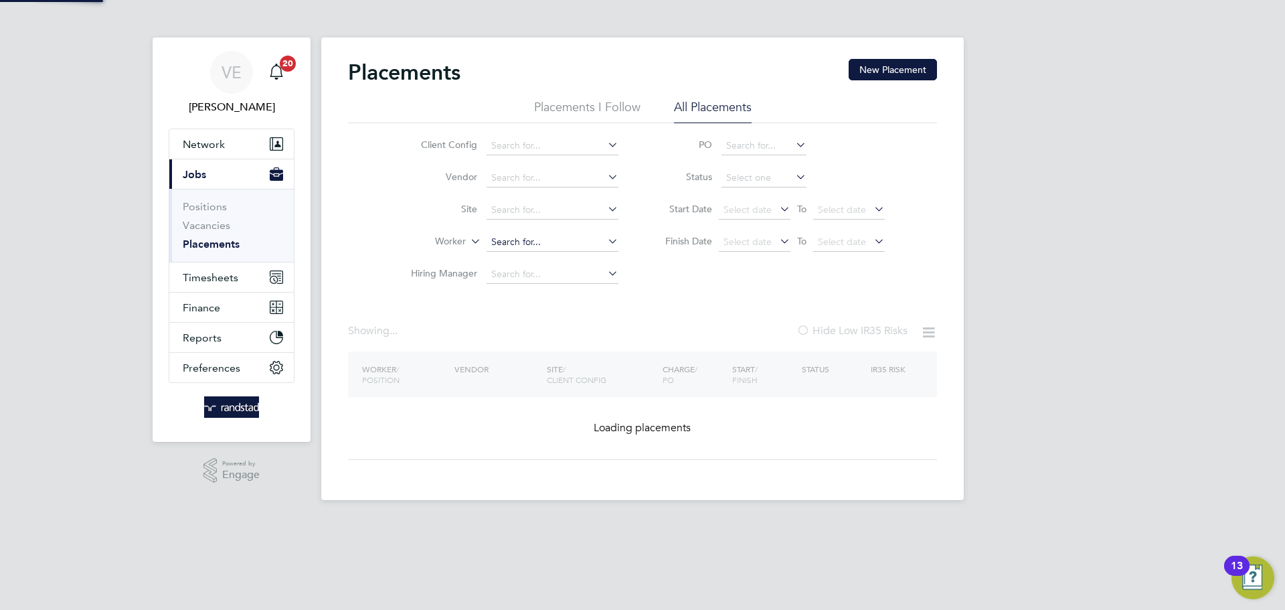
click at [526, 240] on input at bounding box center [553, 242] width 132 height 19
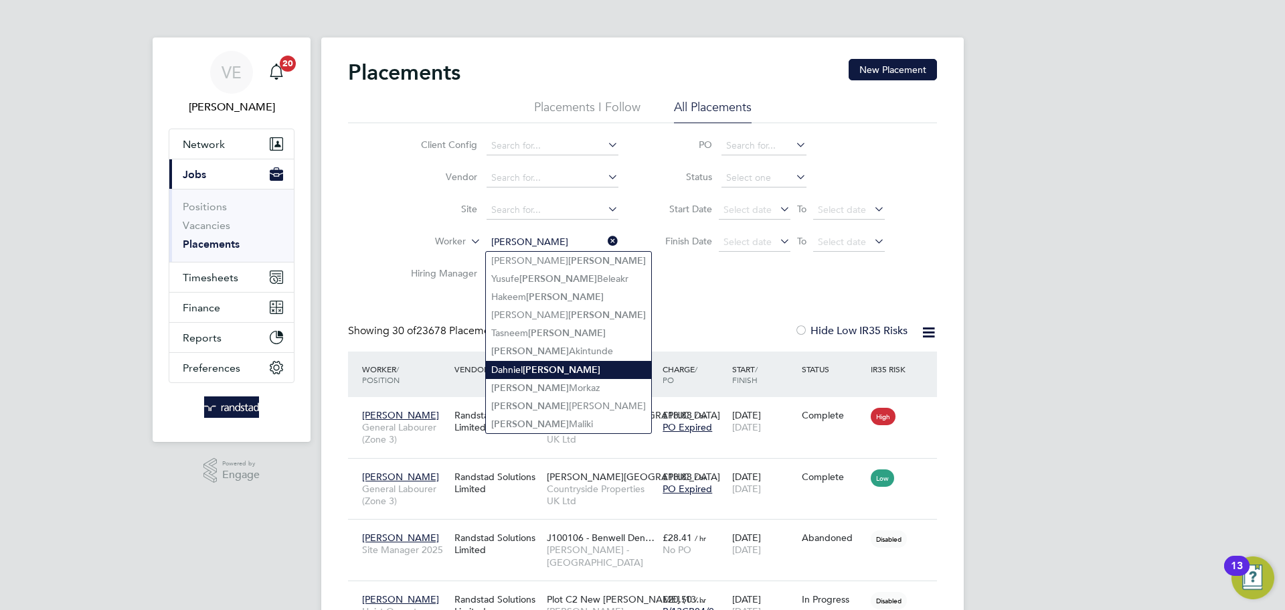
click at [571, 366] on li "Dahniel Ahmed" at bounding box center [568, 370] width 165 height 18
type input "[PERSON_NAME]"
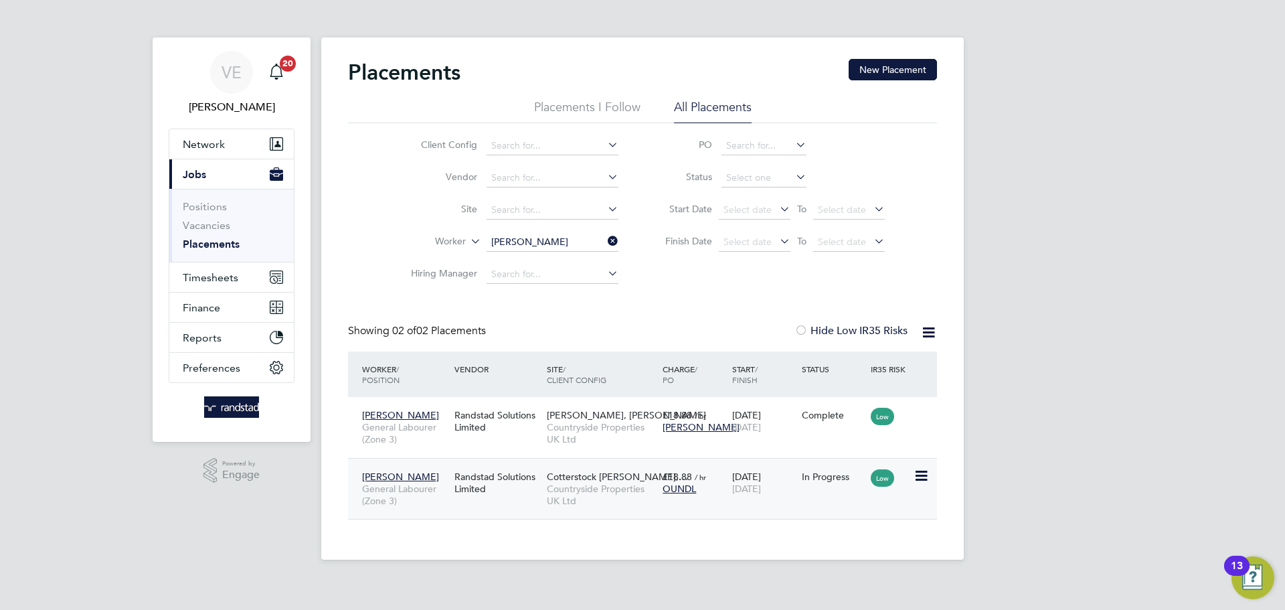
click at [761, 486] on span "[DATE]" at bounding box center [746, 489] width 29 height 12
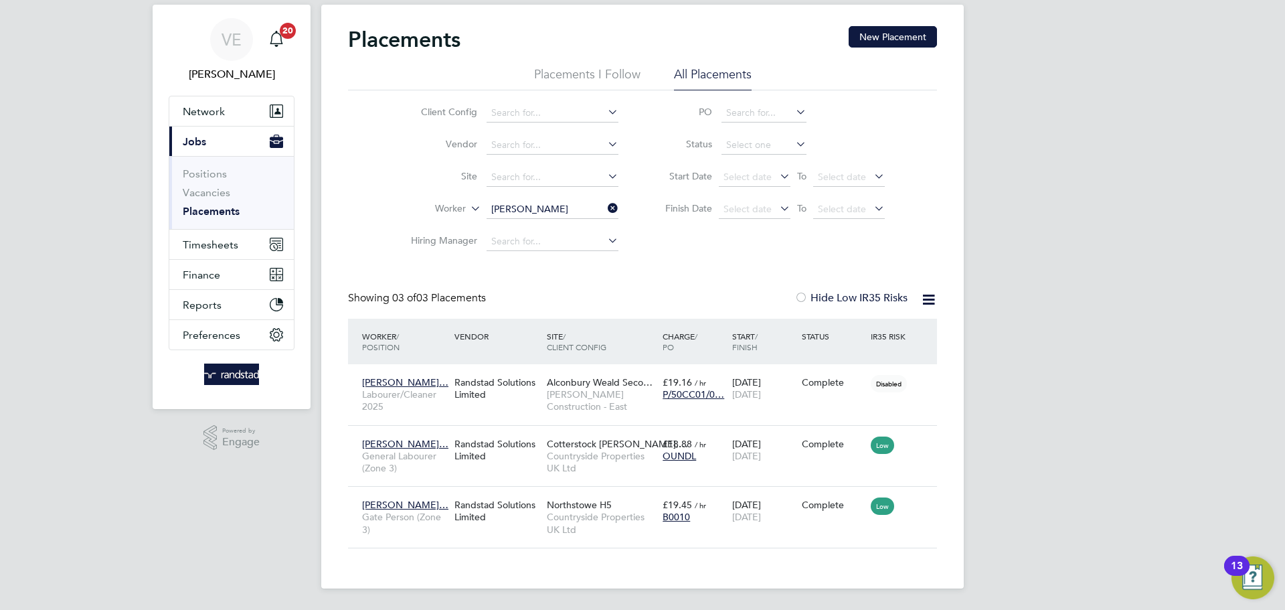
click at [605, 210] on icon at bounding box center [605, 208] width 0 height 19
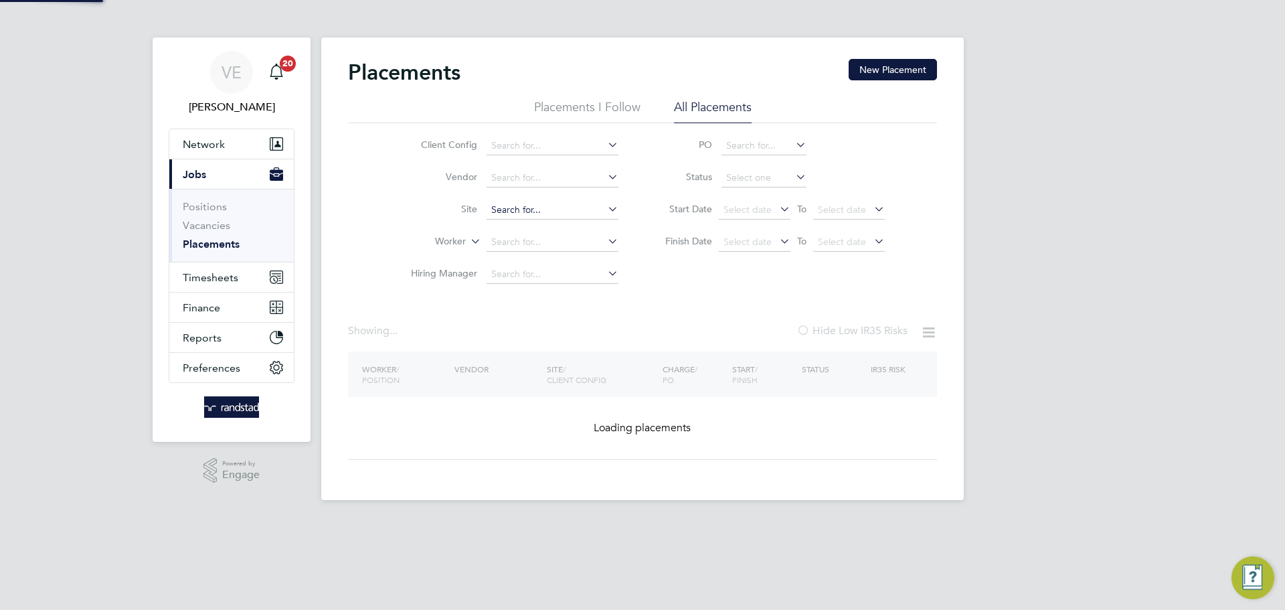
click at [539, 202] on input at bounding box center [553, 210] width 132 height 19
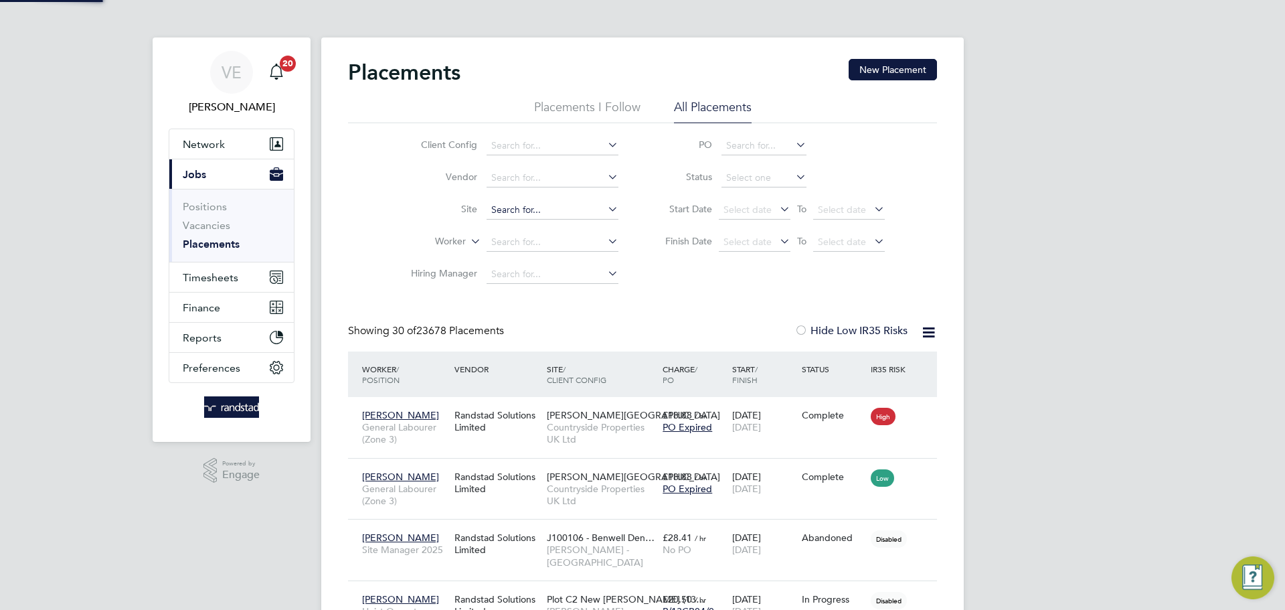
scroll to position [7, 7]
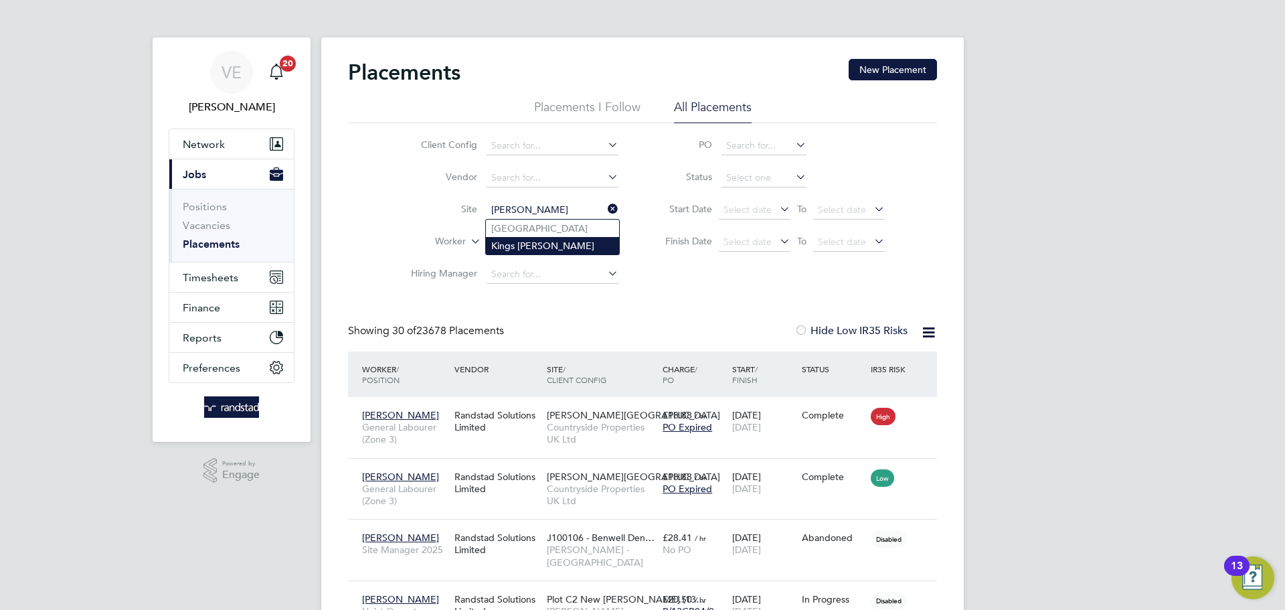
click at [555, 240] on li "Kings [PERSON_NAME]" at bounding box center [552, 245] width 133 height 17
type input "Kings [PERSON_NAME]"
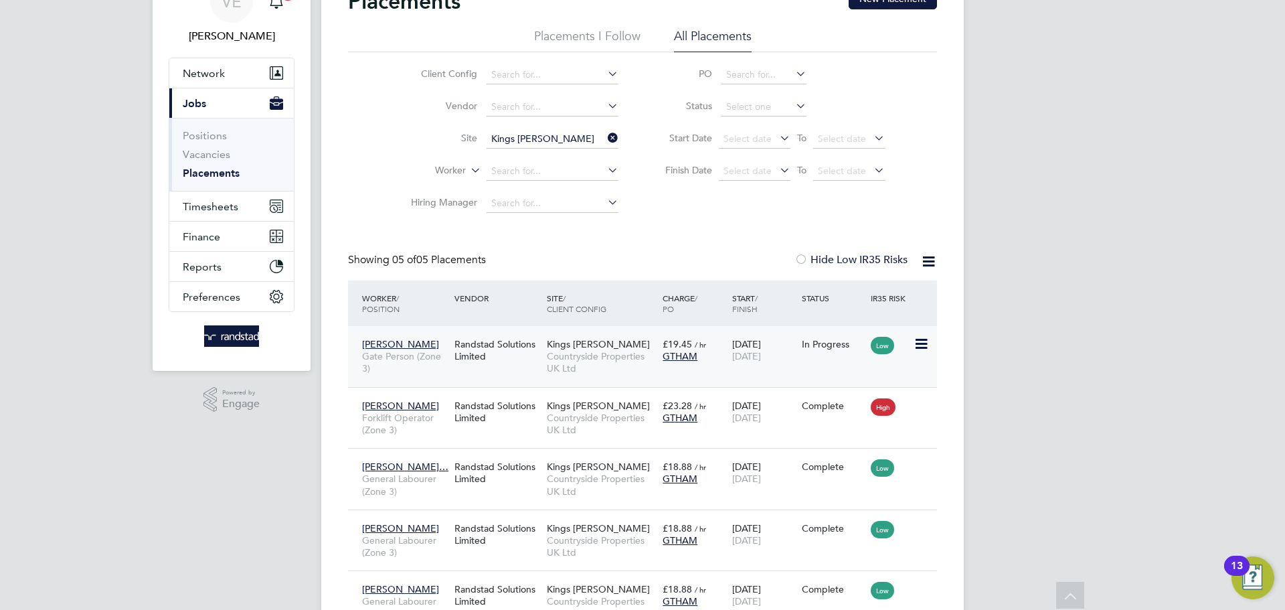
click at [487, 347] on div "Randstad Solutions Limited" at bounding box center [497, 349] width 92 height 37
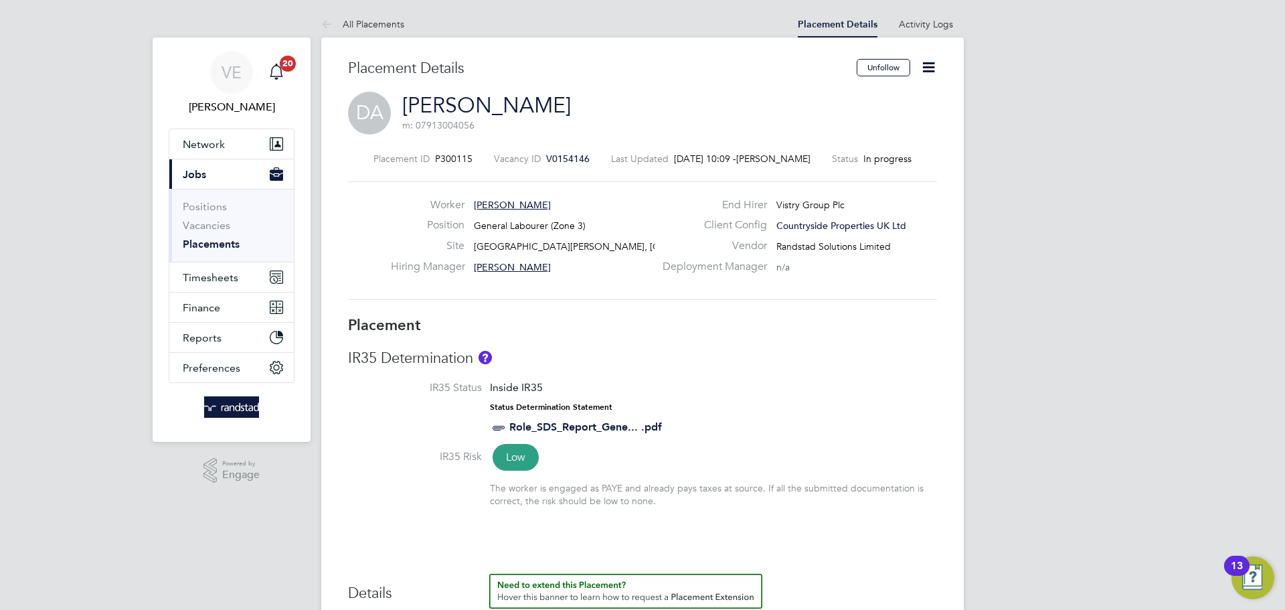
click at [560, 159] on span "V0154146" at bounding box center [568, 159] width 44 height 12
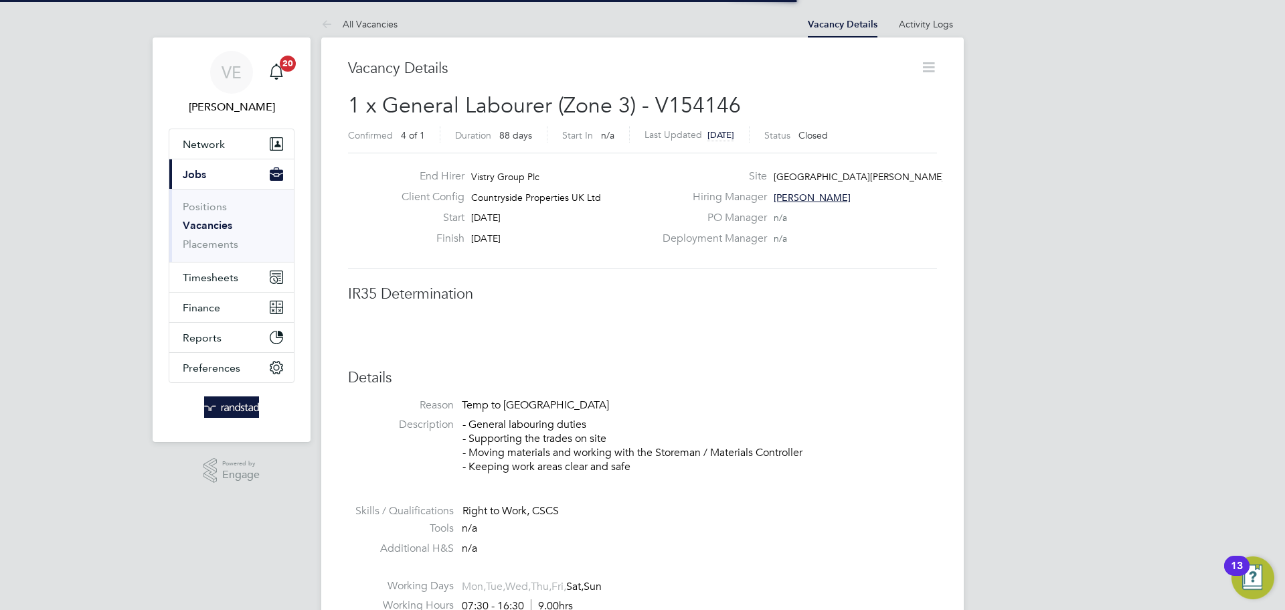
scroll to position [7, 7]
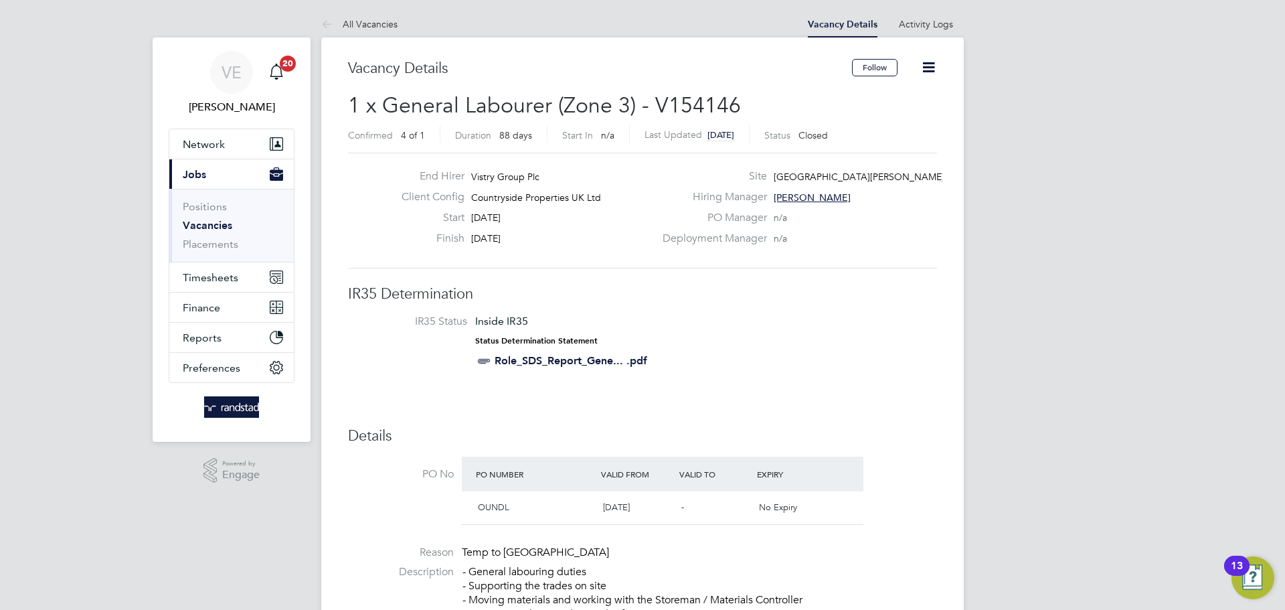
drag, startPoint x: 929, startPoint y: 71, endPoint x: 906, endPoint y: 94, distance: 32.7
click at [928, 70] on icon at bounding box center [928, 67] width 17 height 17
click at [890, 124] on li "Update Status" at bounding box center [897, 117] width 78 height 19
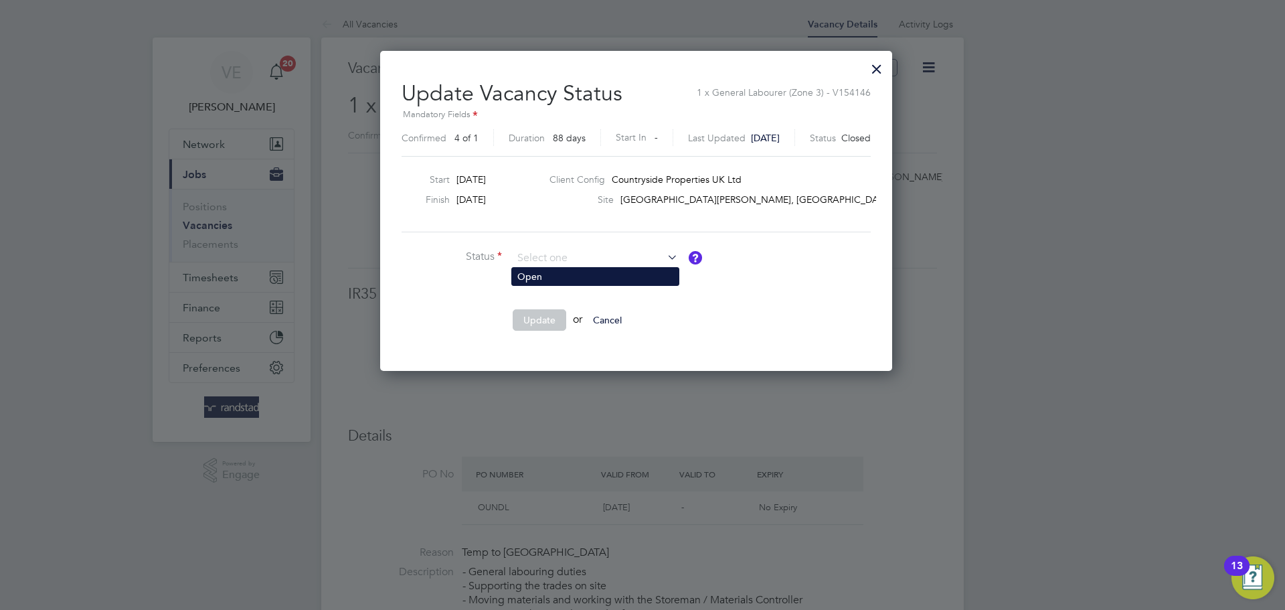
click at [568, 274] on li "Open" at bounding box center [595, 276] width 167 height 17
type input "Open"
click at [538, 317] on button "Update" at bounding box center [540, 319] width 54 height 21
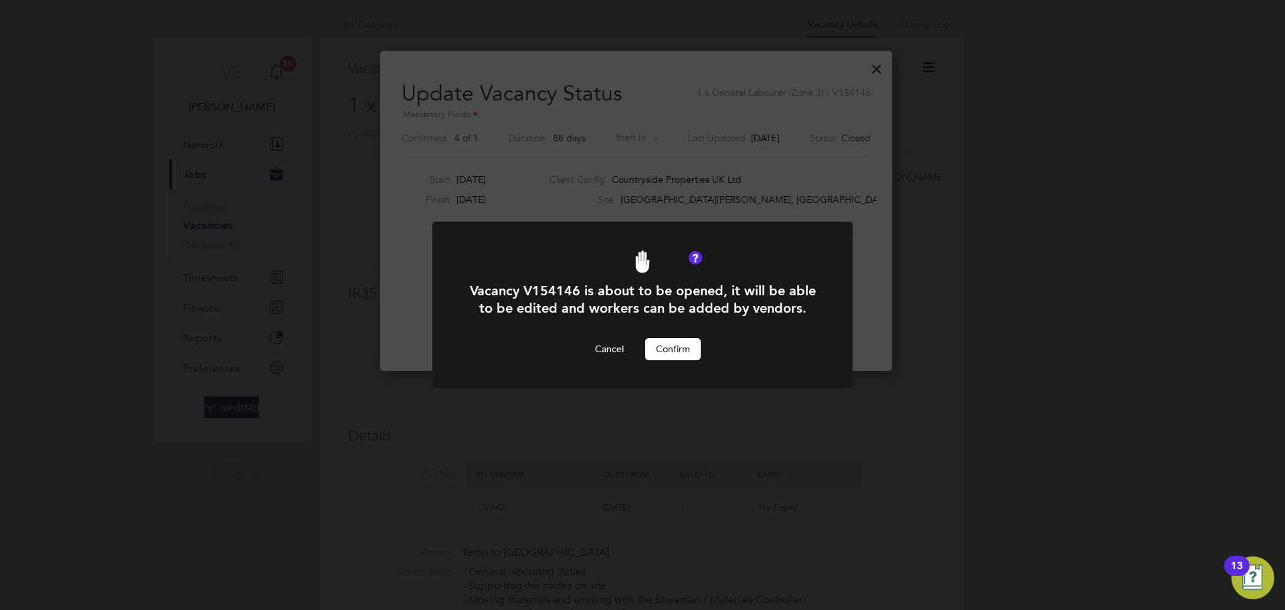
click at [672, 352] on button "Confirm" at bounding box center [673, 348] width 56 height 21
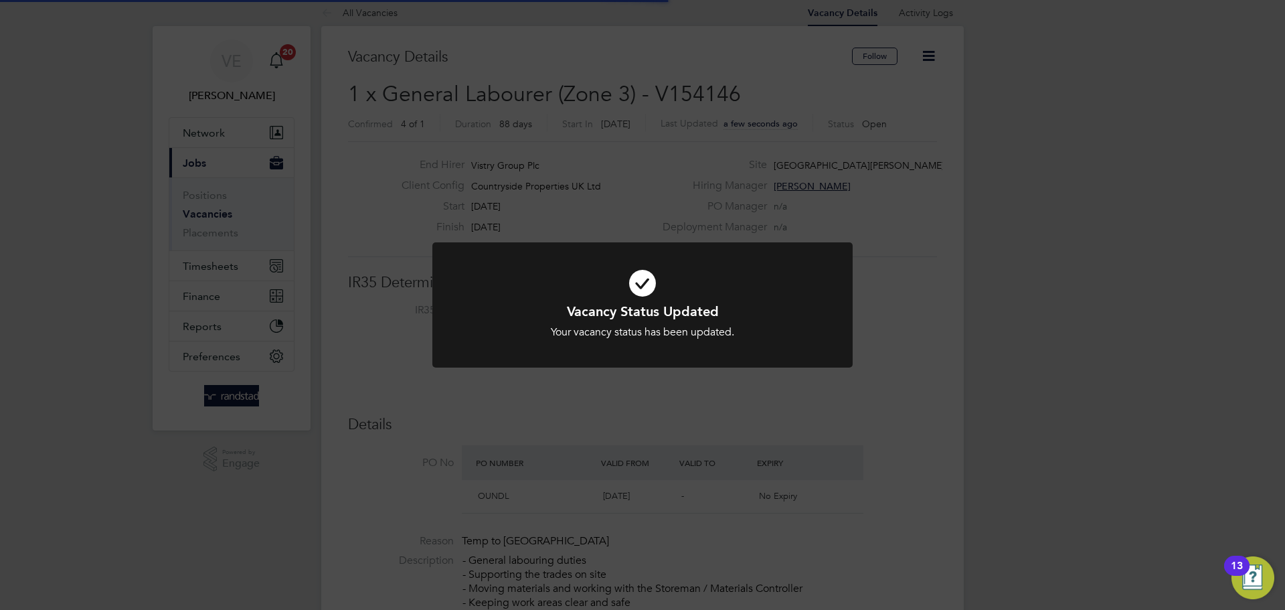
click at [756, 424] on div "Vacancy Status Updated Your vacancy status has been updated. Cancel Okay" at bounding box center [642, 305] width 1285 height 610
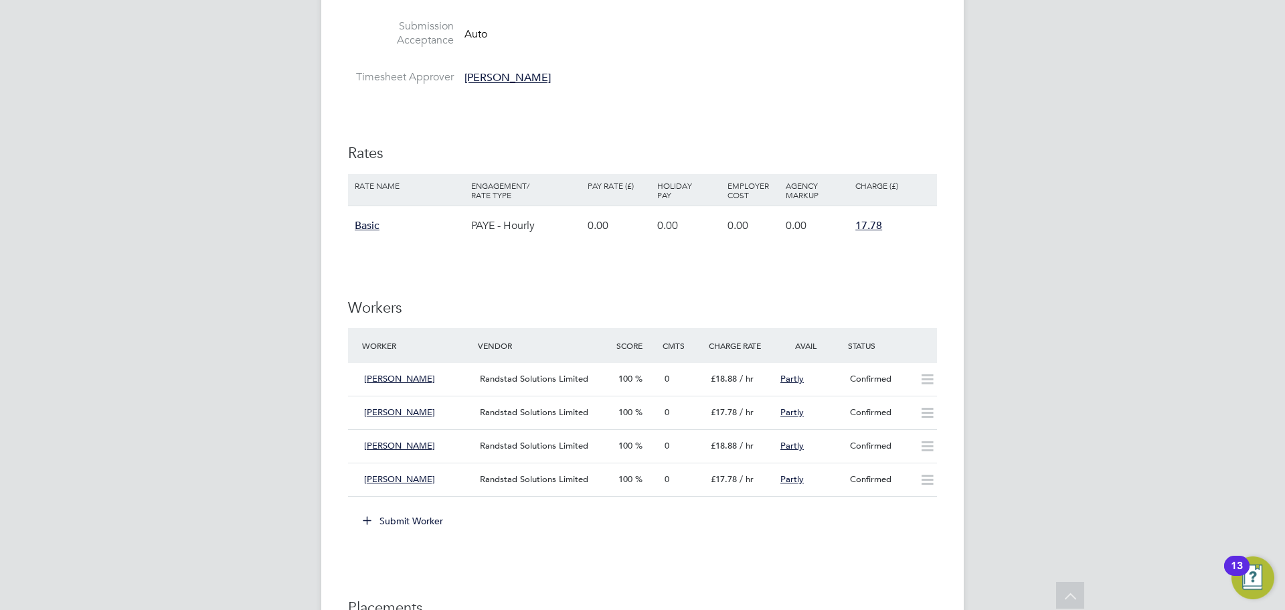
click at [409, 519] on button "Submit Worker" at bounding box center [403, 520] width 100 height 21
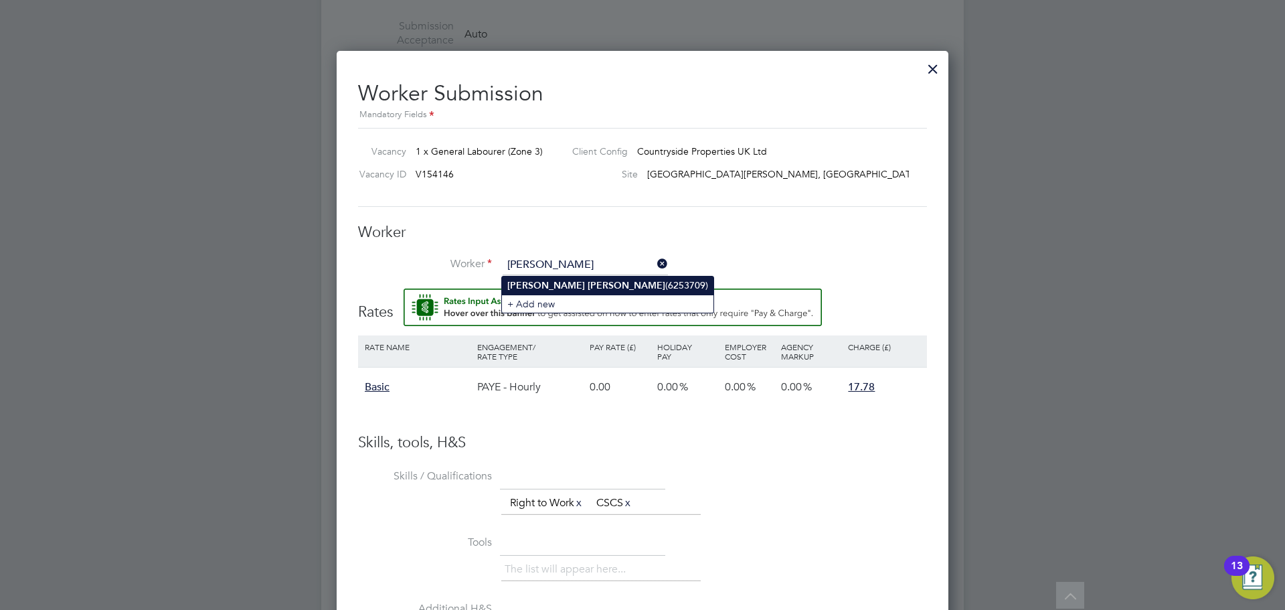
click at [556, 291] on li "[PERSON_NAME] (6253709)" at bounding box center [608, 285] width 212 height 18
type input "[PERSON_NAME] (6253709)"
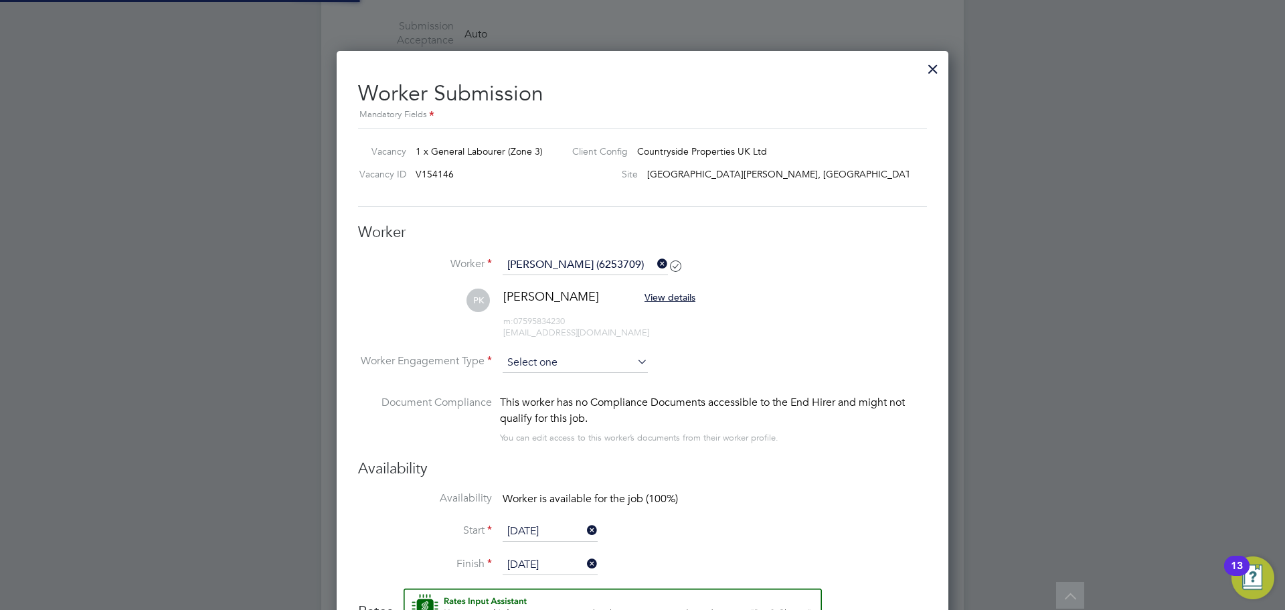
click at [538, 368] on input at bounding box center [575, 363] width 145 height 20
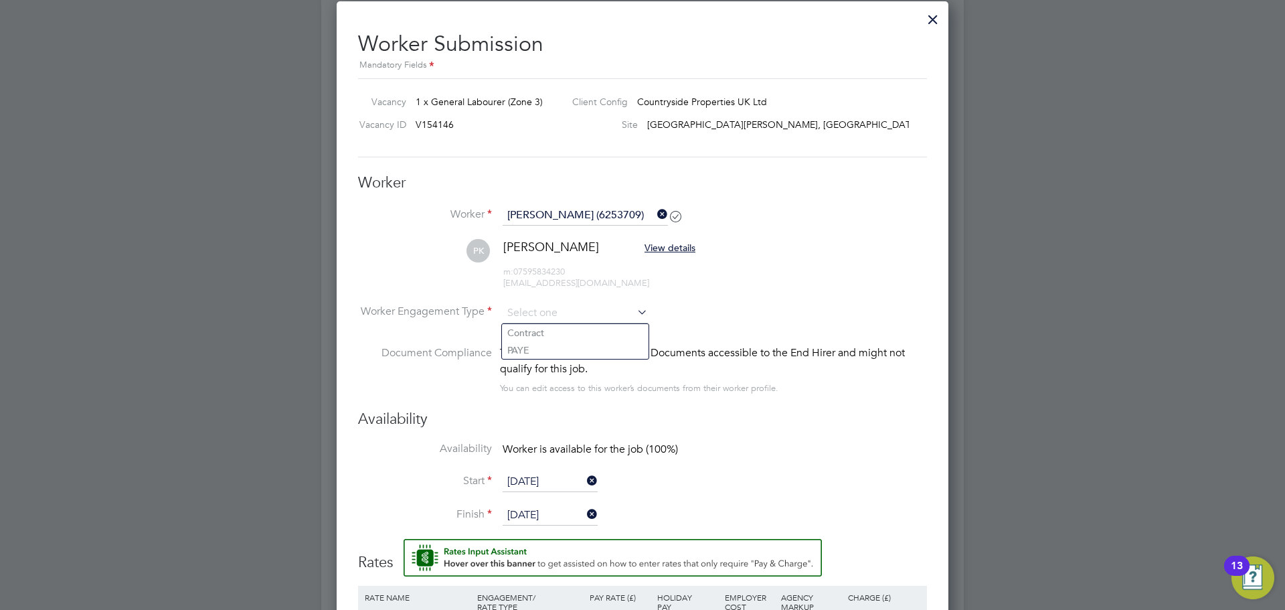
scroll to position [818, 0]
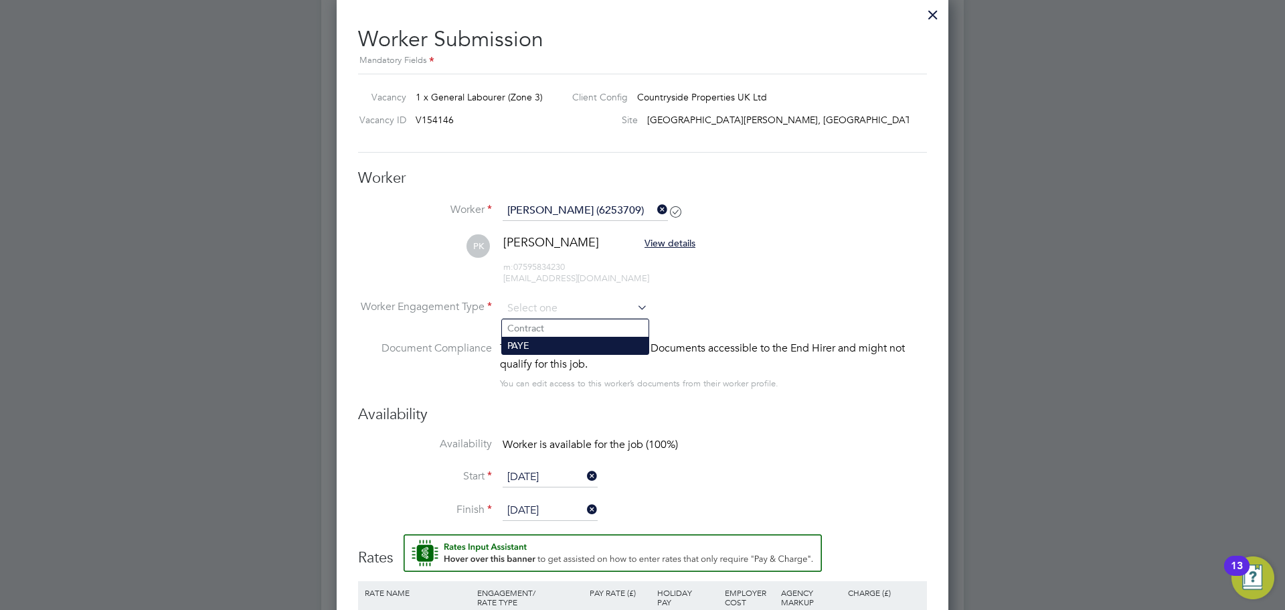
click at [575, 342] on li "PAYE" at bounding box center [575, 345] width 147 height 17
type input "PAYE"
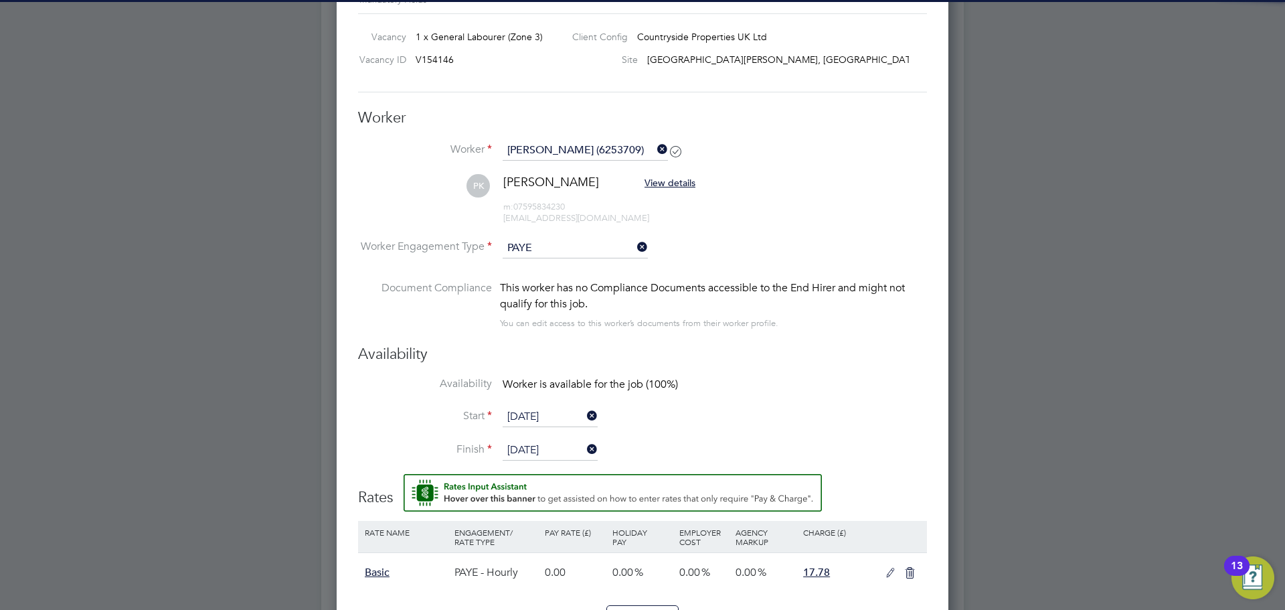
scroll to position [921, 0]
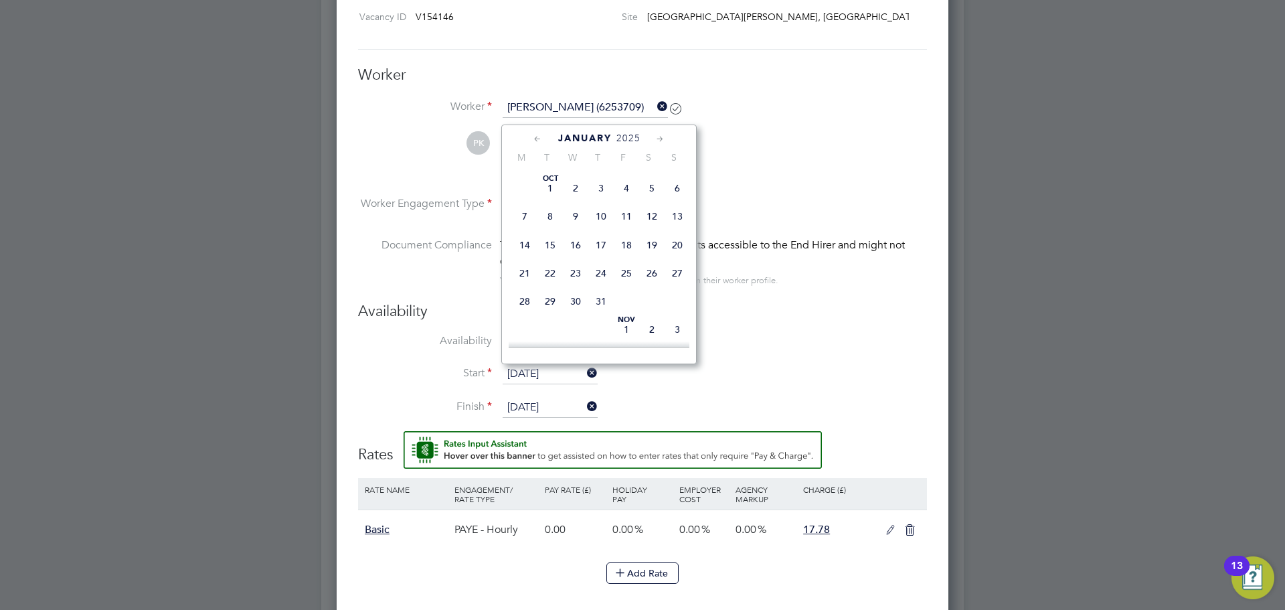
click at [548, 372] on input "[DATE]" at bounding box center [550, 374] width 95 height 20
click at [576, 139] on span "6" at bounding box center [575, 125] width 25 height 25
type input "[DATE]"
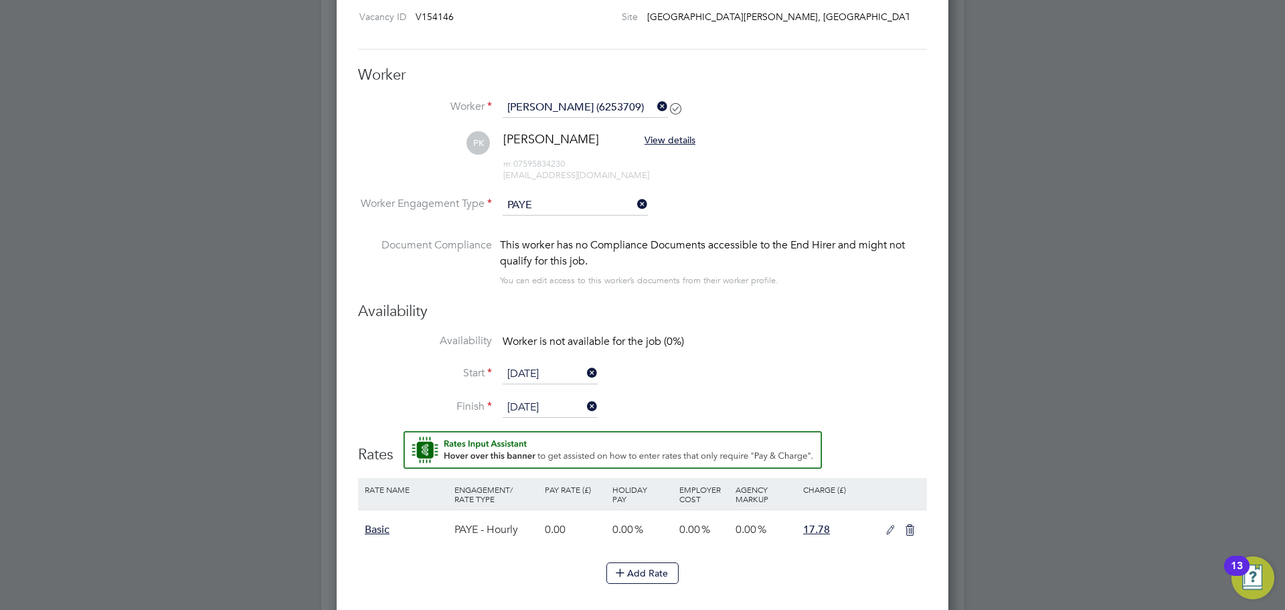
scroll to position [945, 0]
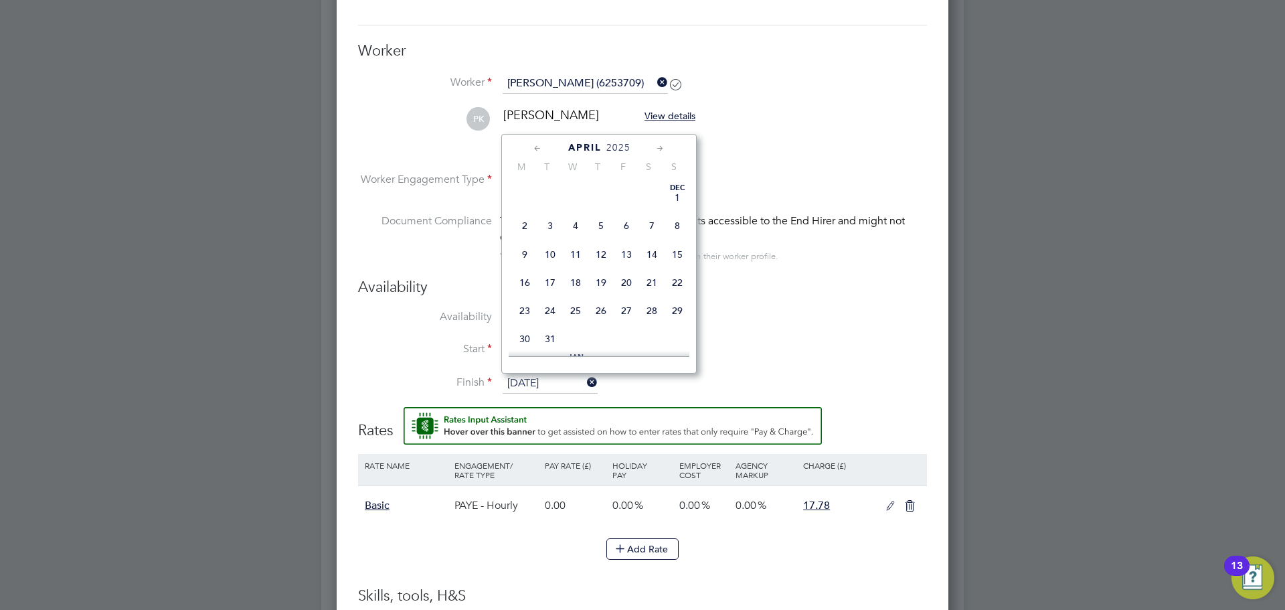
click at [541, 380] on input "[DATE]" at bounding box center [550, 384] width 95 height 20
click at [657, 147] on icon at bounding box center [660, 148] width 13 height 15
click at [662, 151] on icon at bounding box center [660, 148] width 13 height 15
click at [661, 148] on icon at bounding box center [660, 148] width 13 height 15
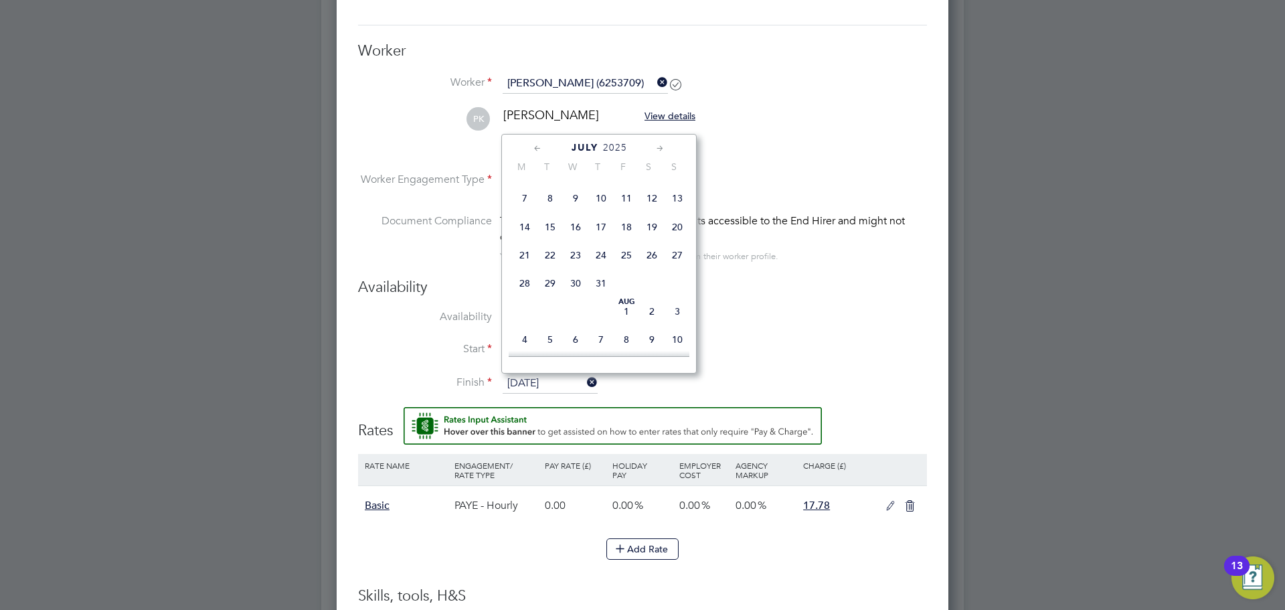
click at [664, 149] on icon at bounding box center [660, 148] width 13 height 15
click at [607, 204] on span "7" at bounding box center [600, 191] width 25 height 25
type input "[DATE]"
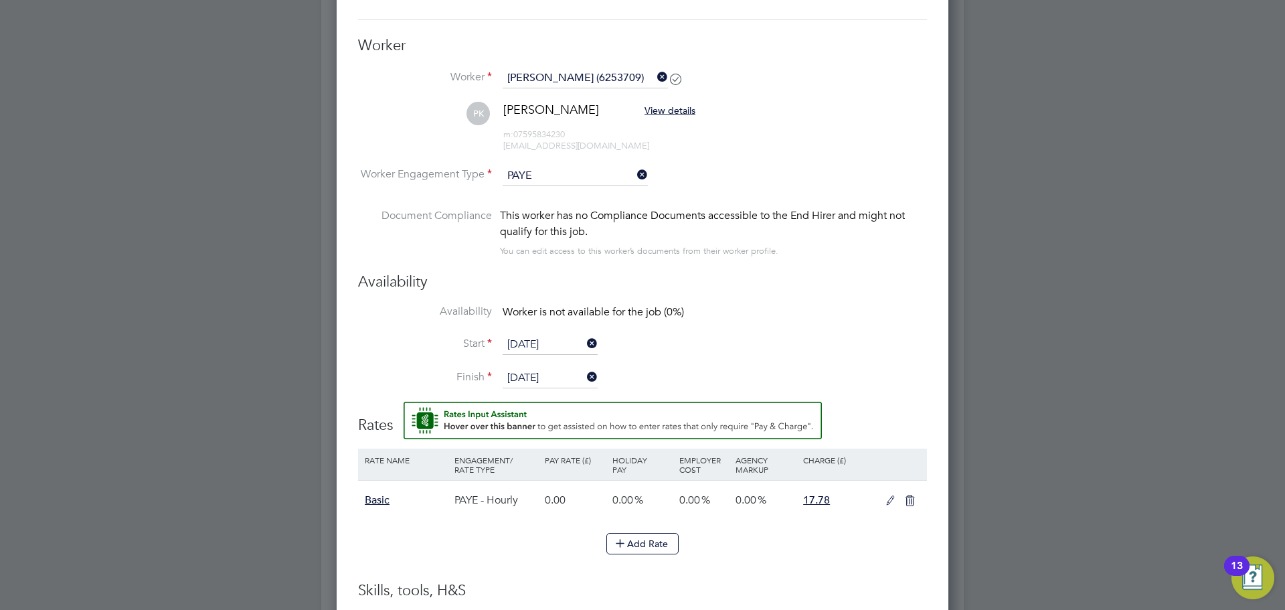
scroll to position [952, 0]
click at [889, 499] on icon at bounding box center [890, 499] width 17 height 11
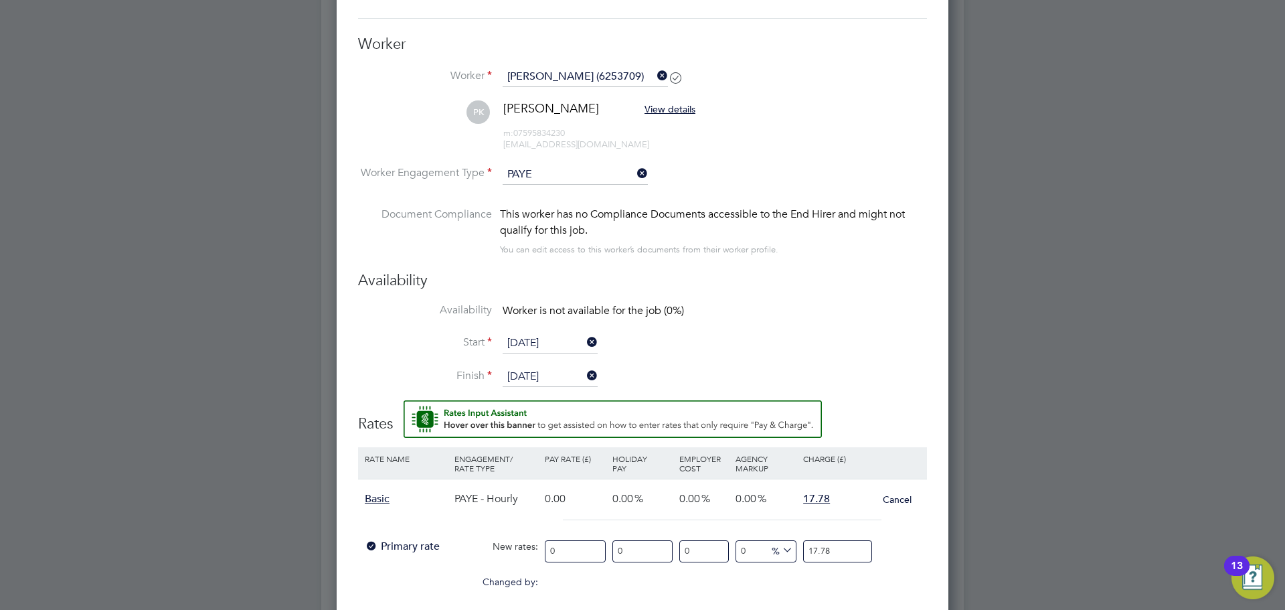
drag, startPoint x: 553, startPoint y: 556, endPoint x: 538, endPoint y: 562, distance: 15.7
click at [538, 562] on div "Primary rate New rates: 0 0 n/a 0 n/a 0 0 % 17.78" at bounding box center [642, 551] width 569 height 35
type input "1"
type input "14"
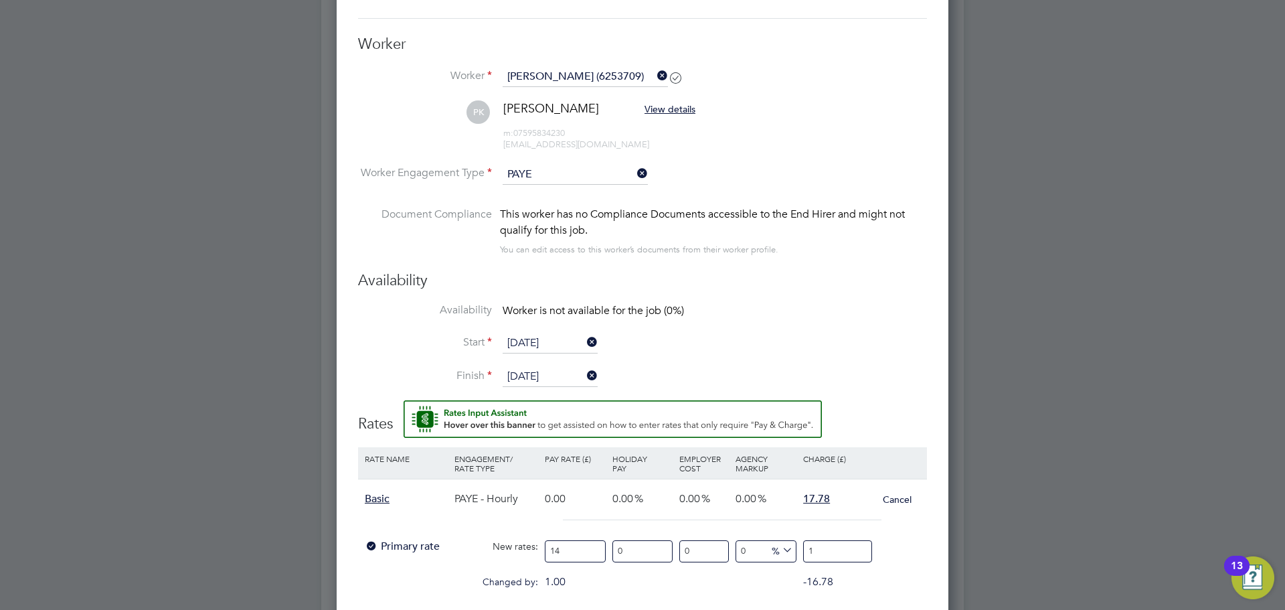
type input "14"
type input "14.1"
type input "14.12"
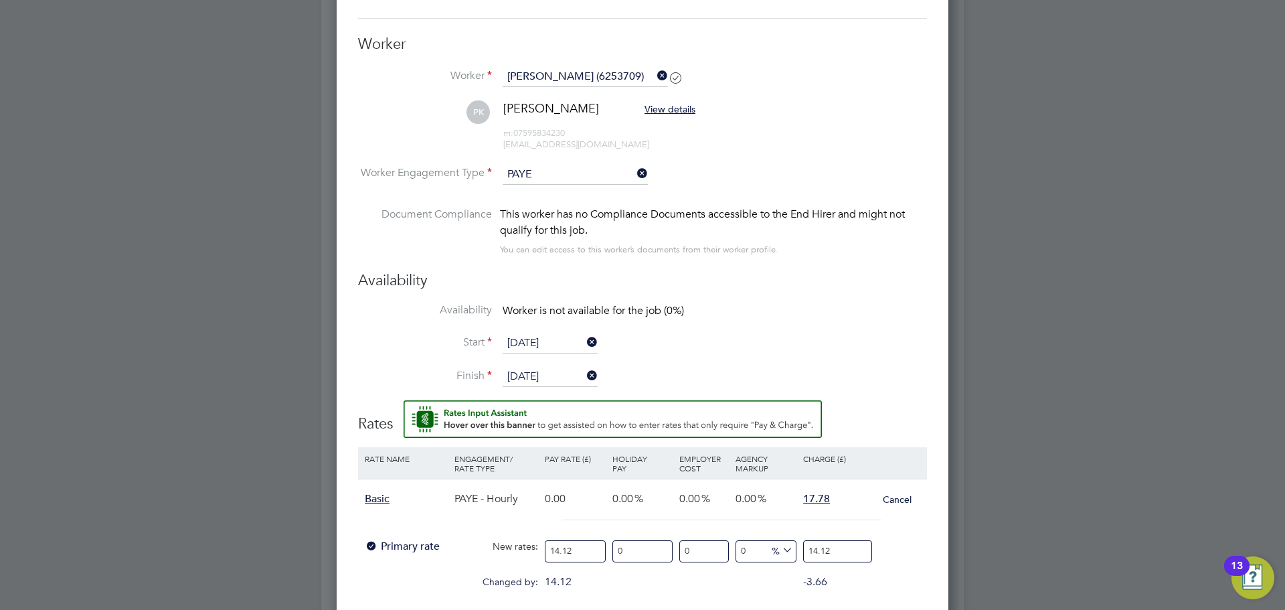
type input "14.12"
drag, startPoint x: 835, startPoint y: 558, endPoint x: 703, endPoint y: 562, distance: 132.6
click at [703, 562] on div "Primary rate New rates: 14.12 0 n/a 0 n/a 0 0 % 14.12" at bounding box center [642, 551] width 569 height 35
type input "-92.91784702549575"
type input "1"
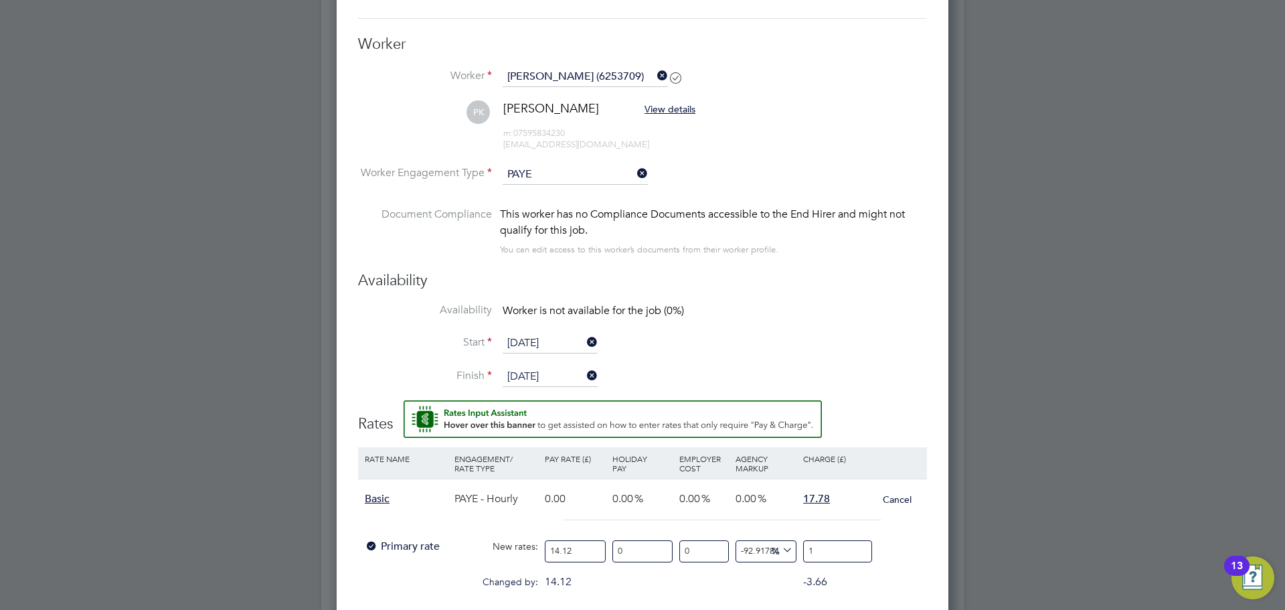
type input "27.478753541076486"
type input "18"
type input "33.14447592067989"
type input "18.8"
type input "33.711048158640224"
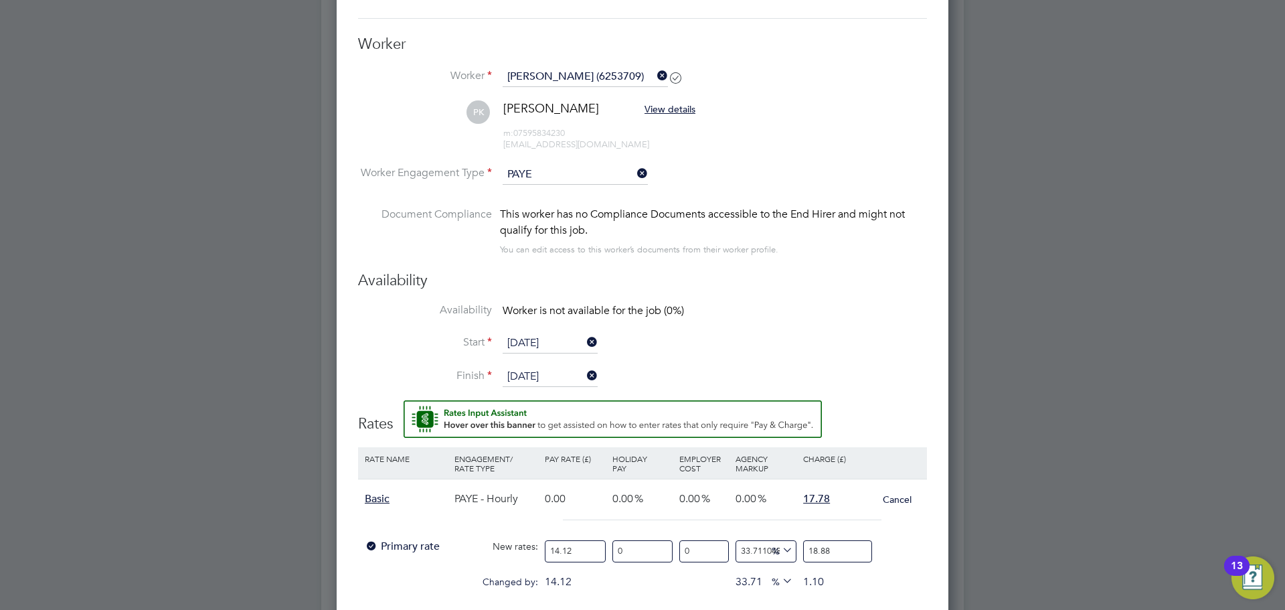
type input "18.88"
click at [946, 329] on div "Worker Submission Mandatory Fields Vacancy 1 x General Labourer (Zone 3) Client…" at bounding box center [643, 478] width 612 height 1231
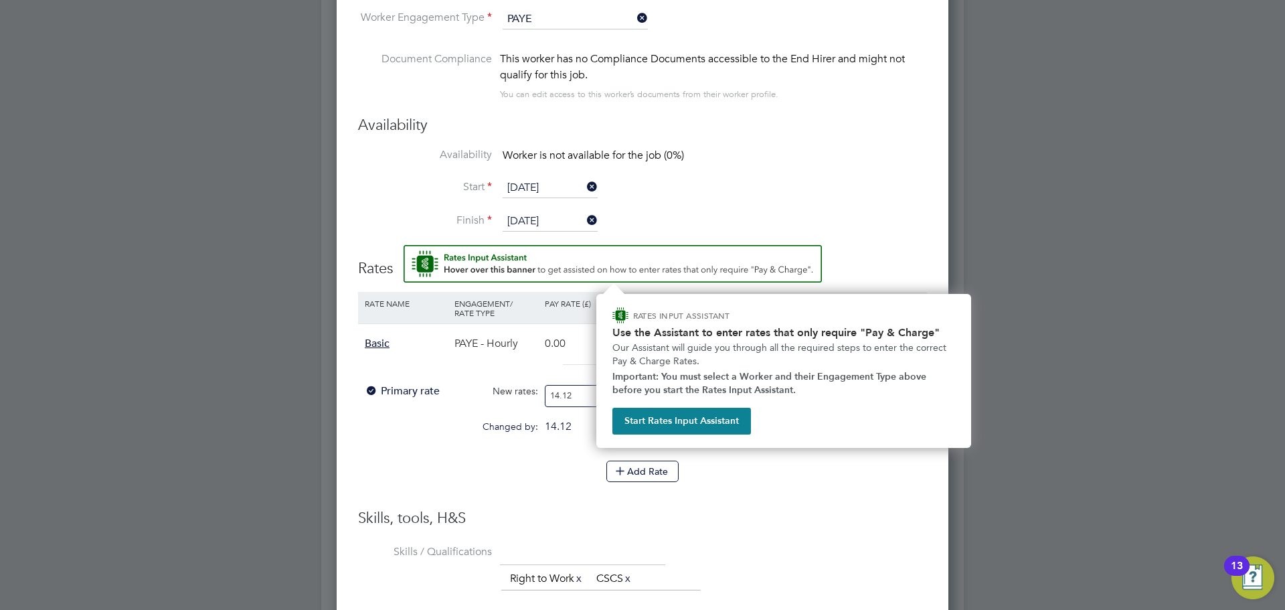
scroll to position [1435, 0]
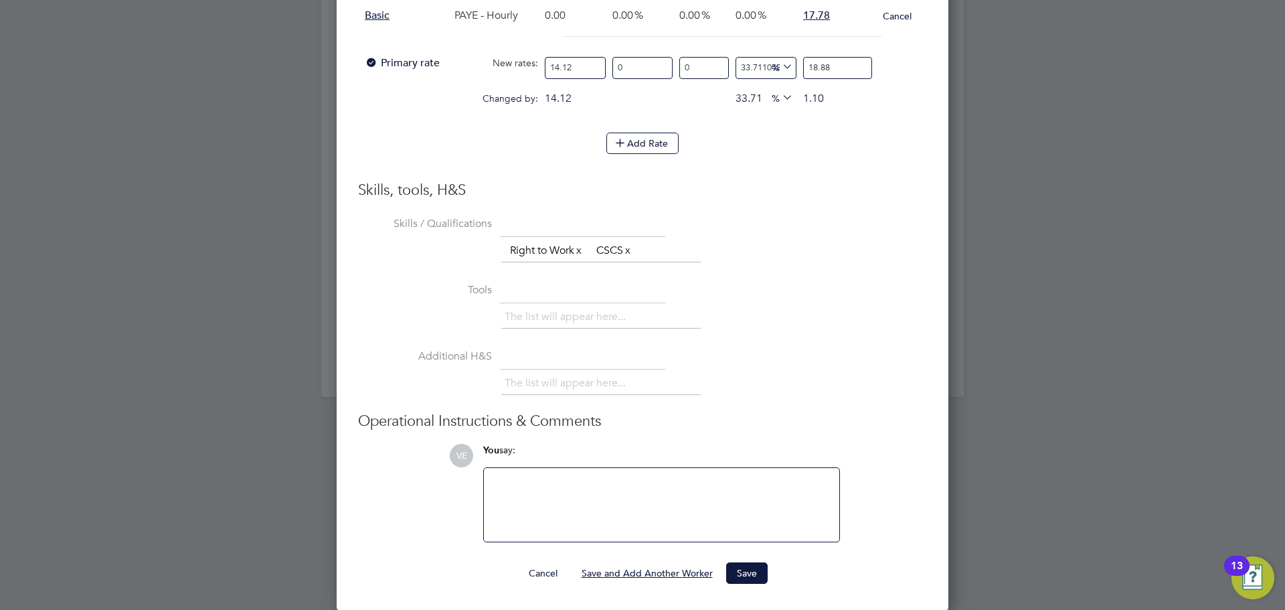
click at [693, 570] on button "Save and Add Another Worker" at bounding box center [647, 572] width 153 height 21
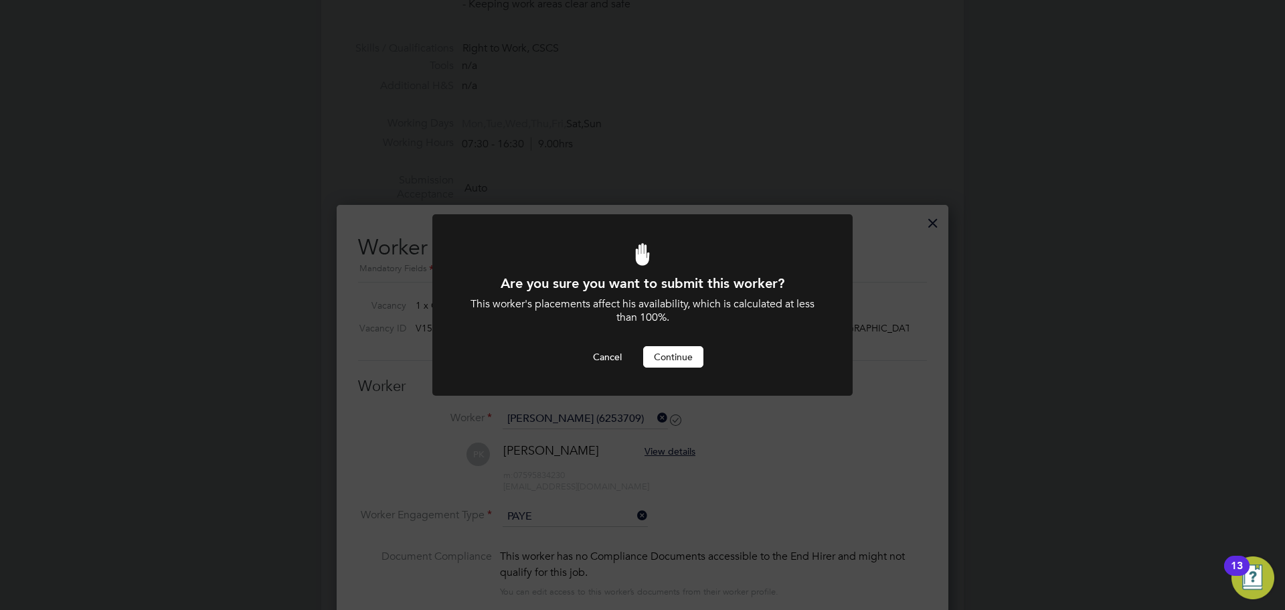
click at [679, 343] on div "Are you sure you want to submit this worker? This worker's placements affect hi…" at bounding box center [643, 321] width 348 height 94
click at [679, 346] on button "Continue" at bounding box center [673, 356] width 60 height 21
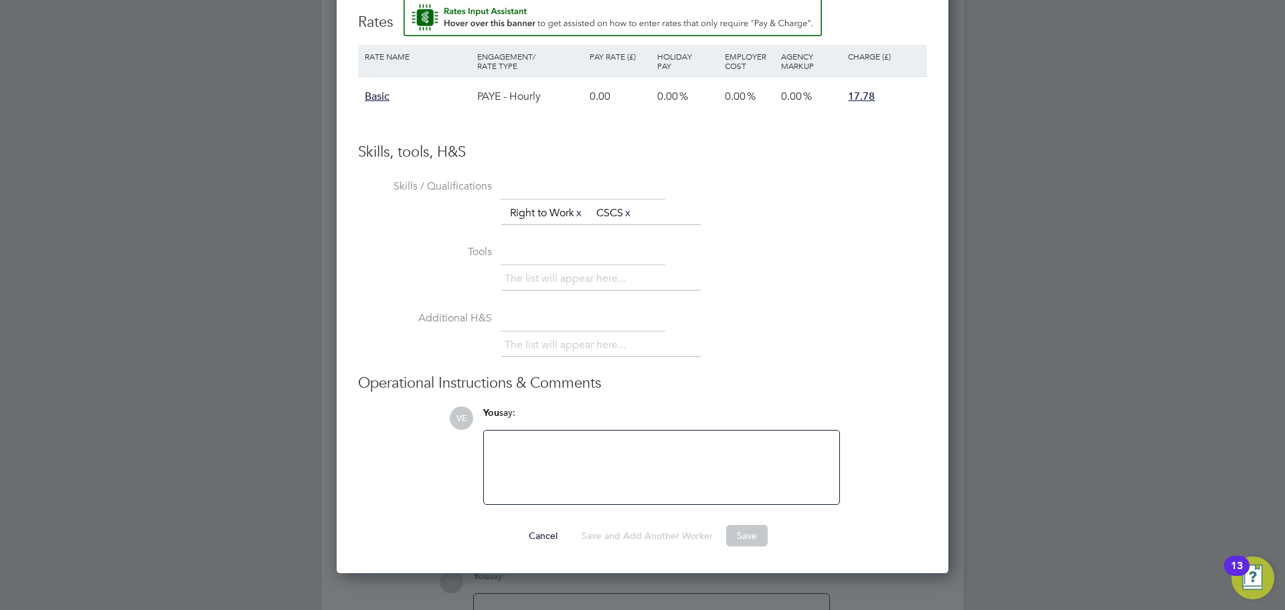
scroll to position [934, 0]
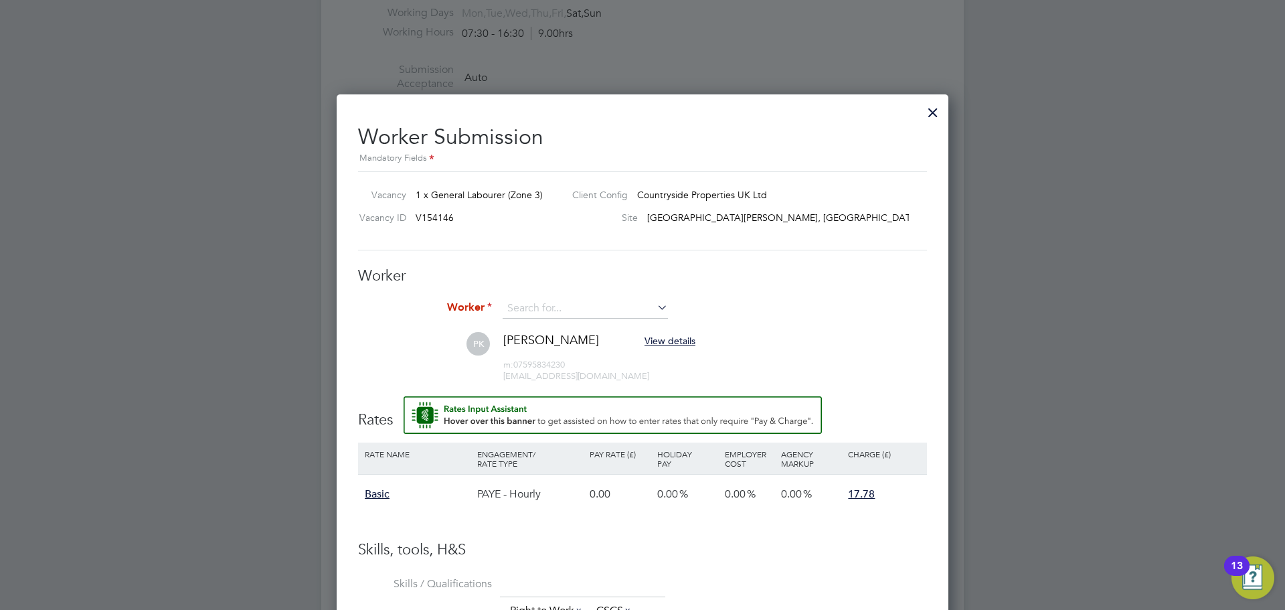
click at [931, 115] on div at bounding box center [933, 109] width 24 height 24
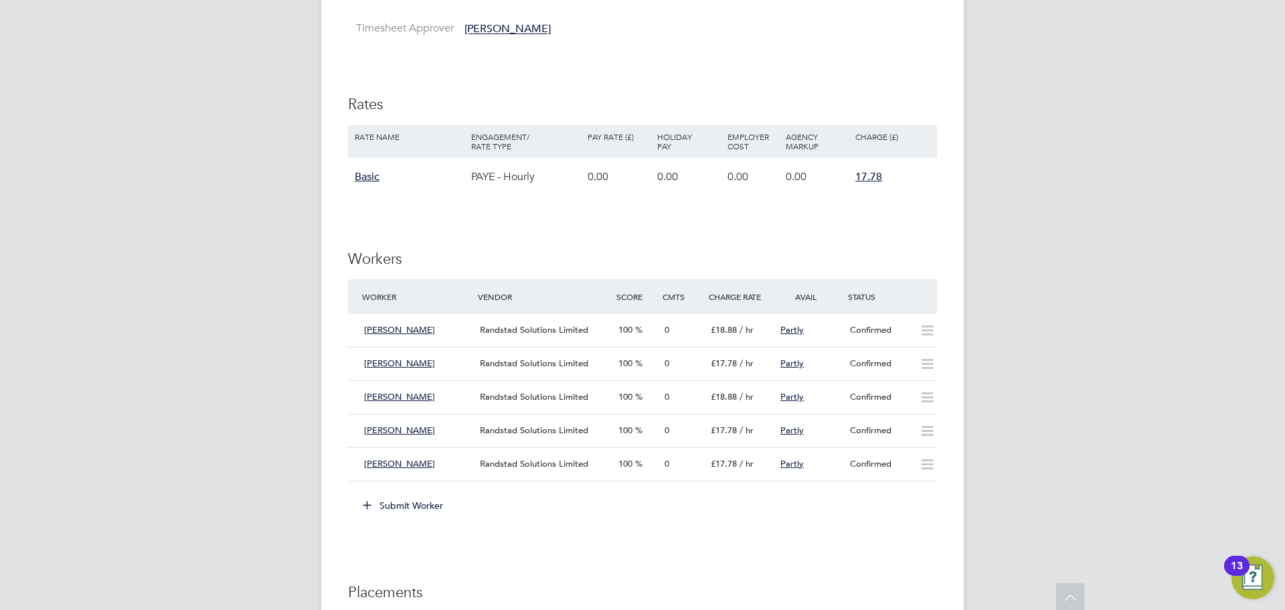
scroll to position [899, 0]
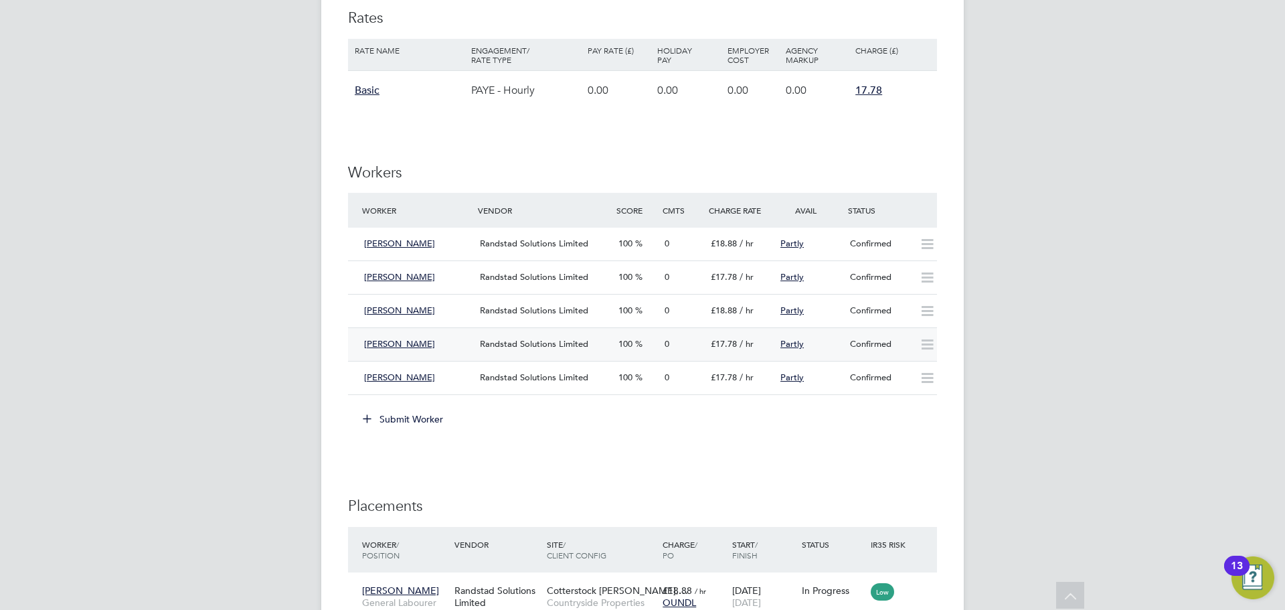
click at [921, 346] on icon at bounding box center [927, 344] width 17 height 11
click at [860, 350] on div "Confirmed" at bounding box center [880, 344] width 70 height 22
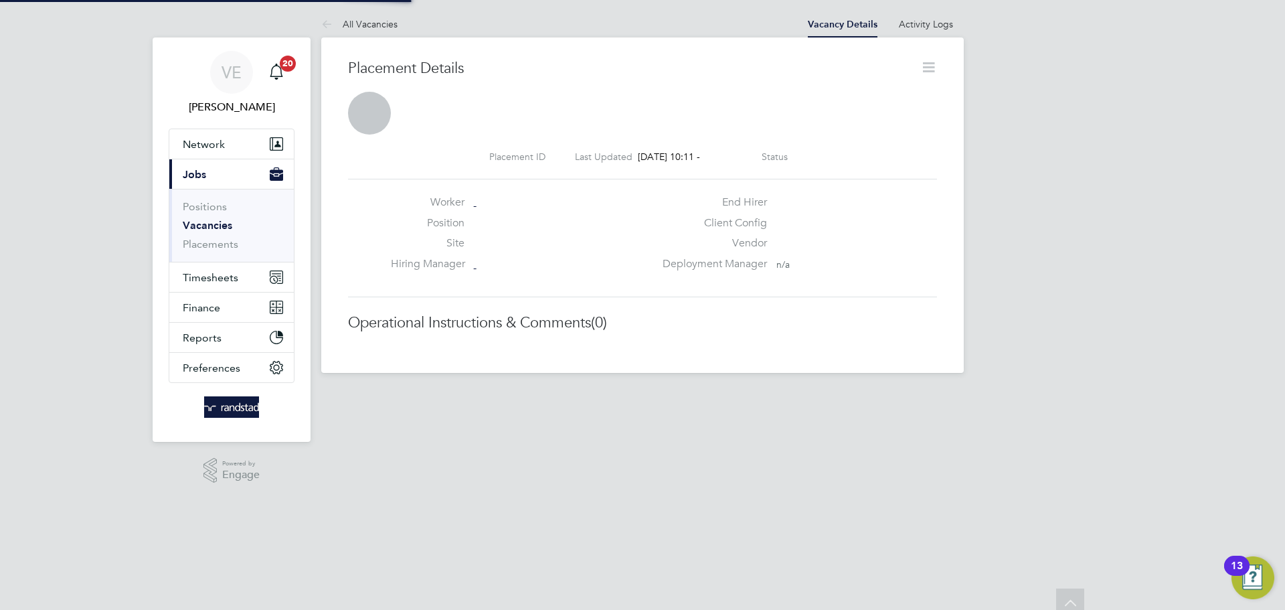
scroll to position [7, 7]
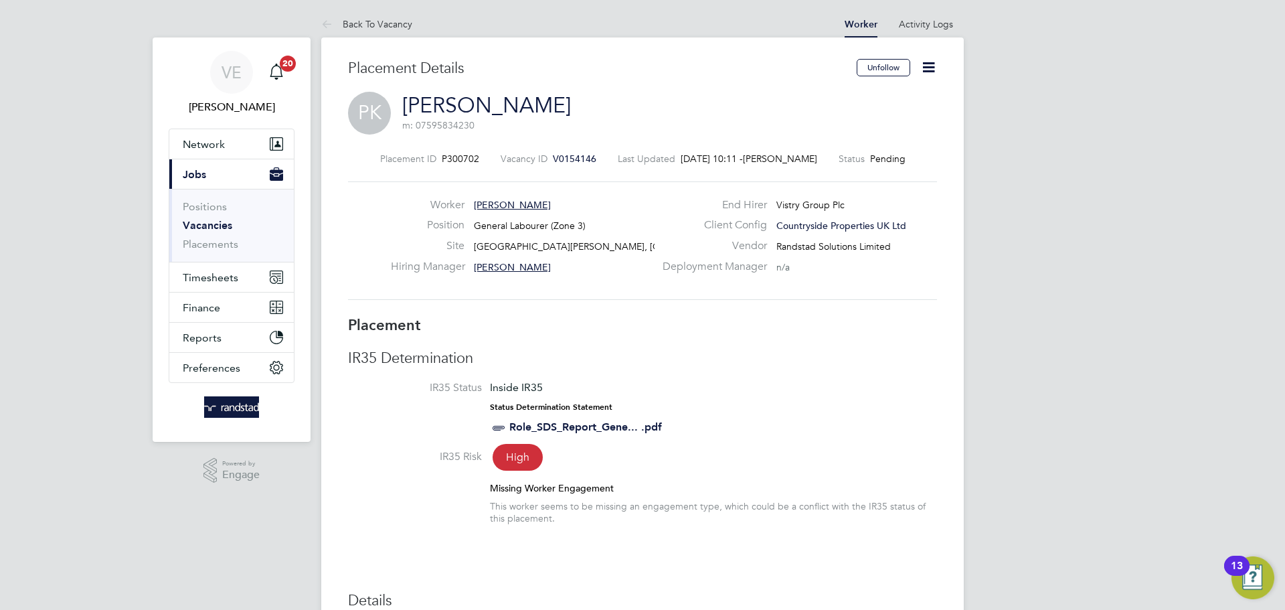
click at [922, 64] on icon at bounding box center [928, 67] width 17 height 17
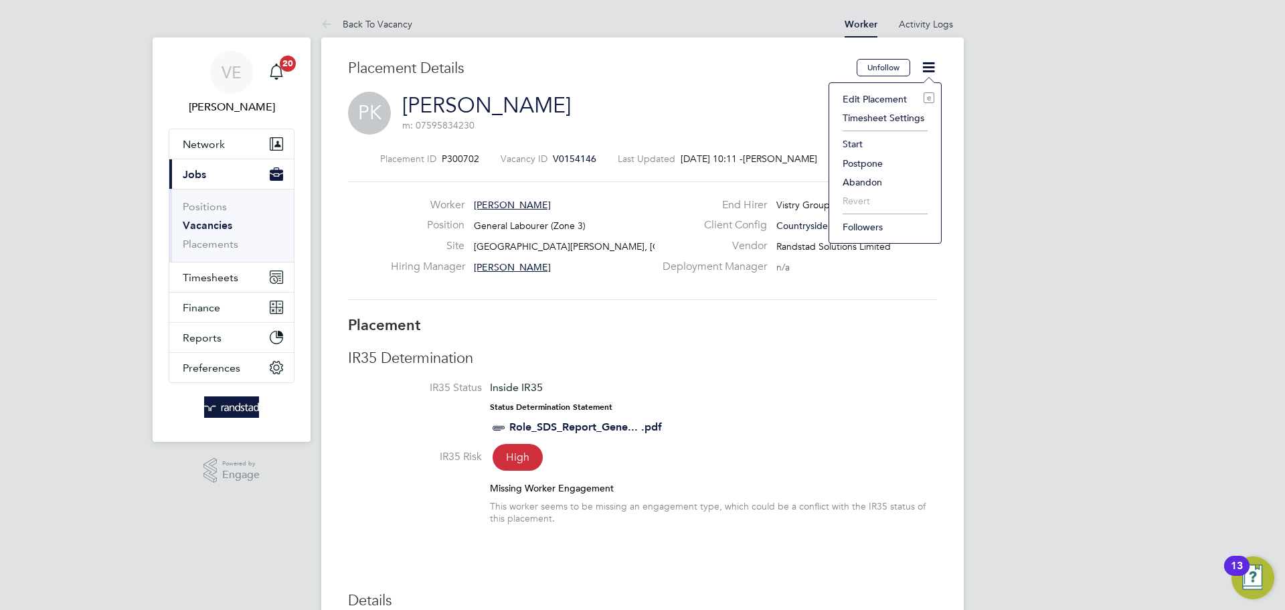
click at [858, 143] on li "Start" at bounding box center [885, 144] width 98 height 19
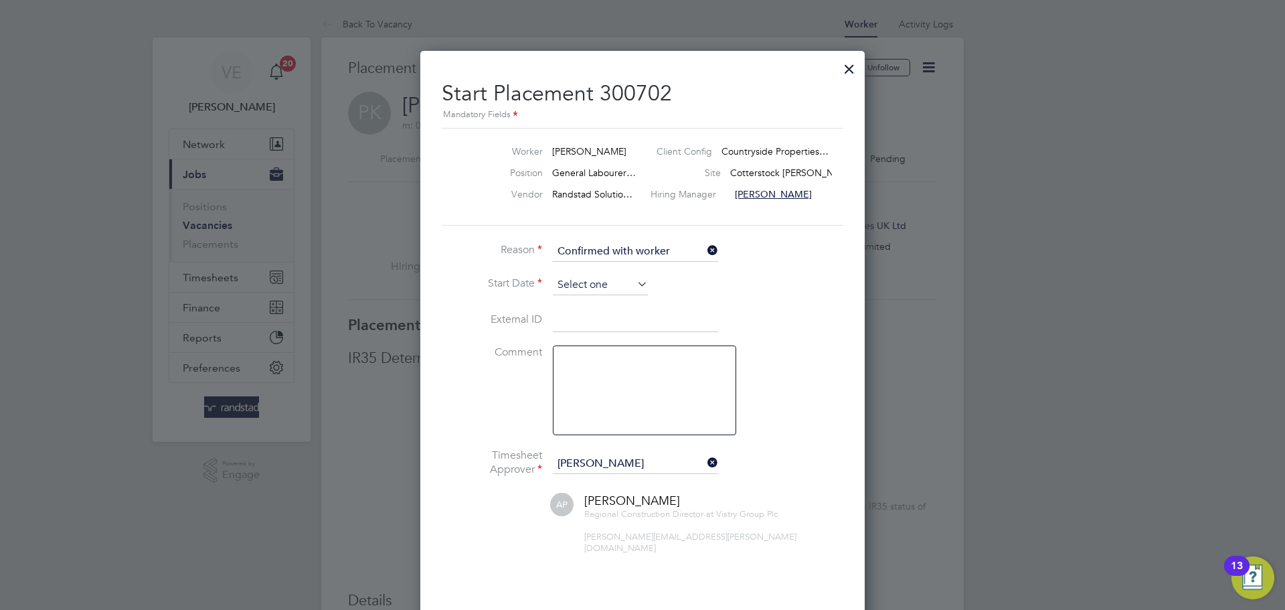
click at [611, 278] on input at bounding box center [600, 285] width 95 height 20
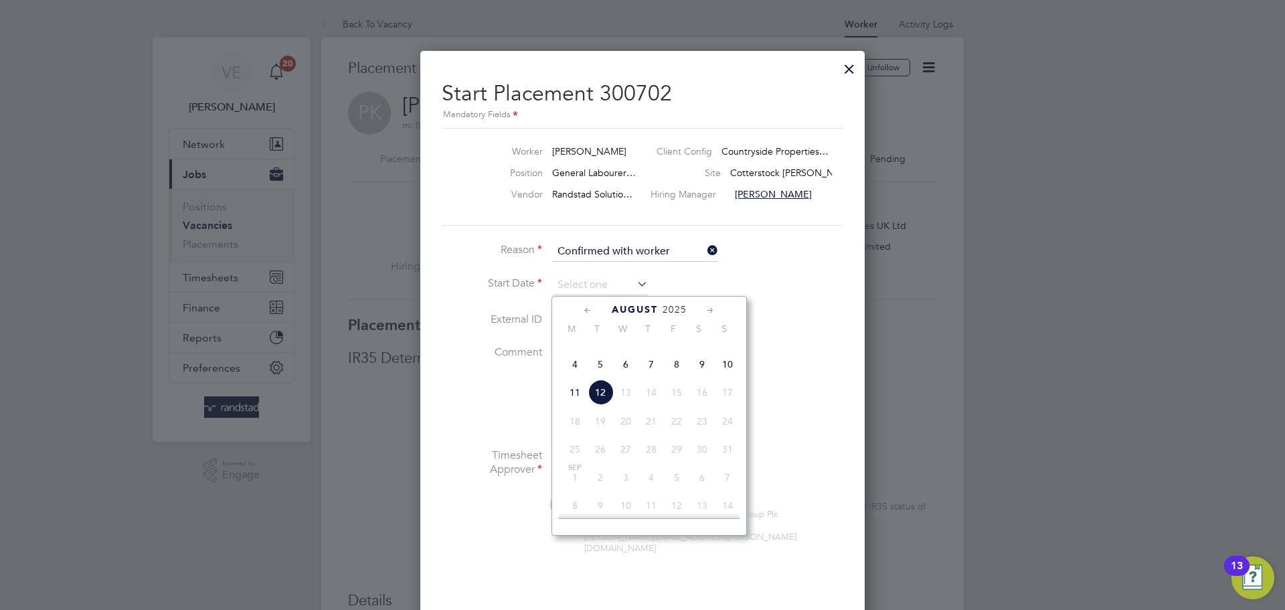
click at [653, 377] on span "7" at bounding box center [651, 363] width 25 height 25
type input "[DATE]"
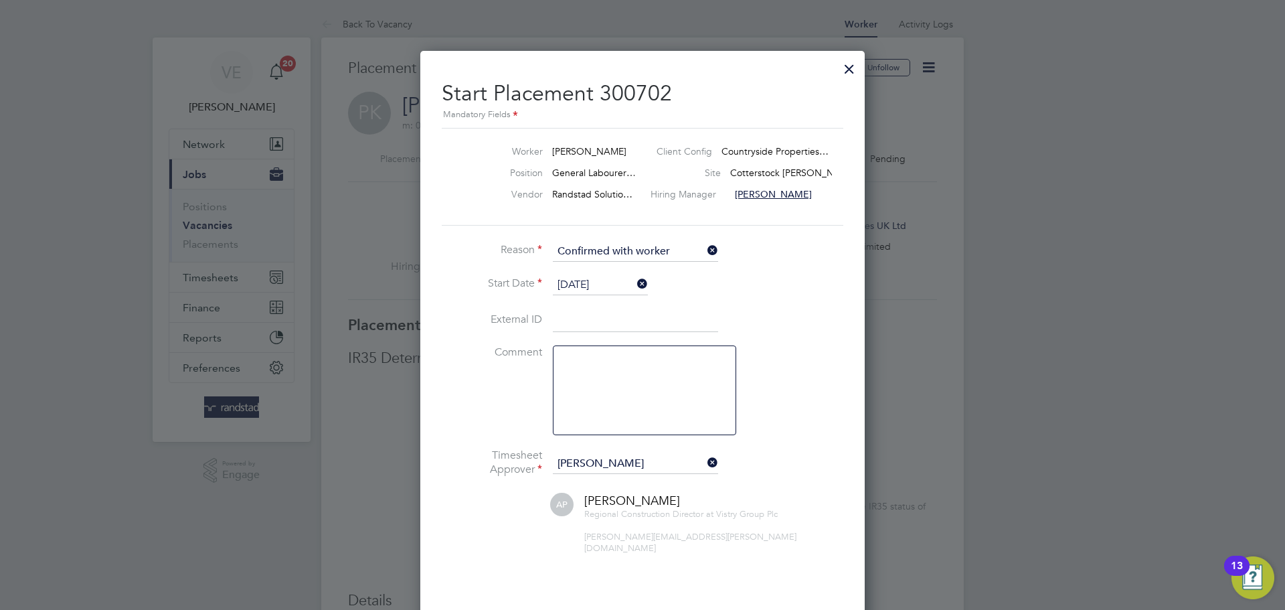
click at [788, 446] on li "Comment" at bounding box center [643, 396] width 402 height 103
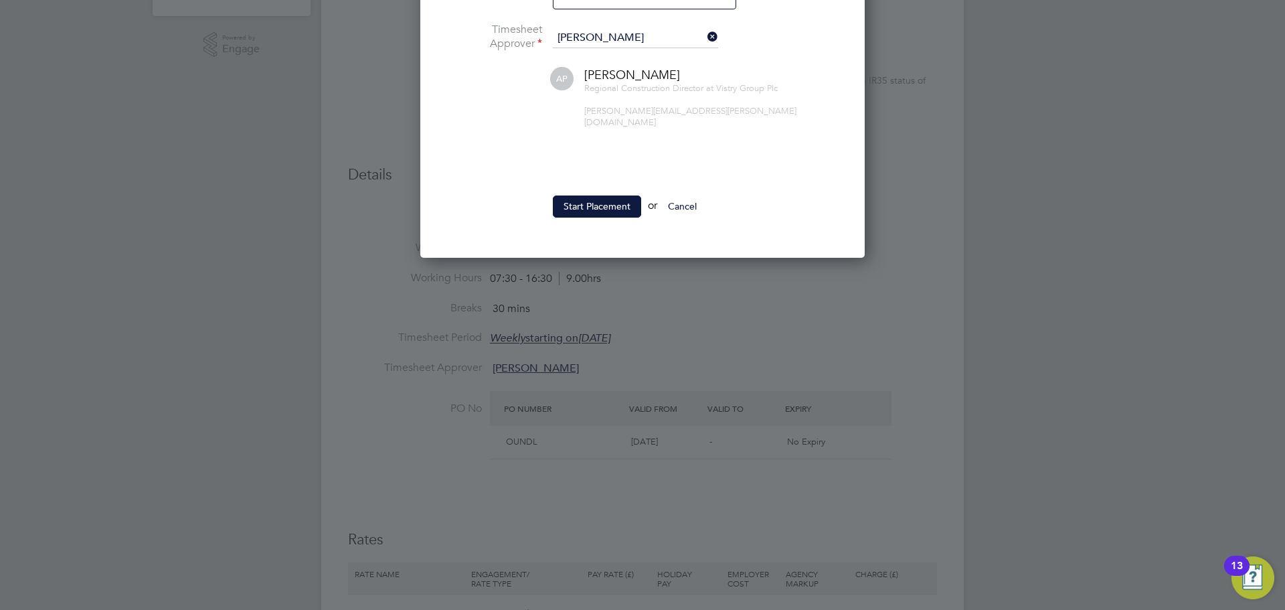
drag, startPoint x: 602, startPoint y: 195, endPoint x: 604, endPoint y: 204, distance: 9.1
click at [603, 195] on button "Start Placement" at bounding box center [597, 205] width 88 height 21
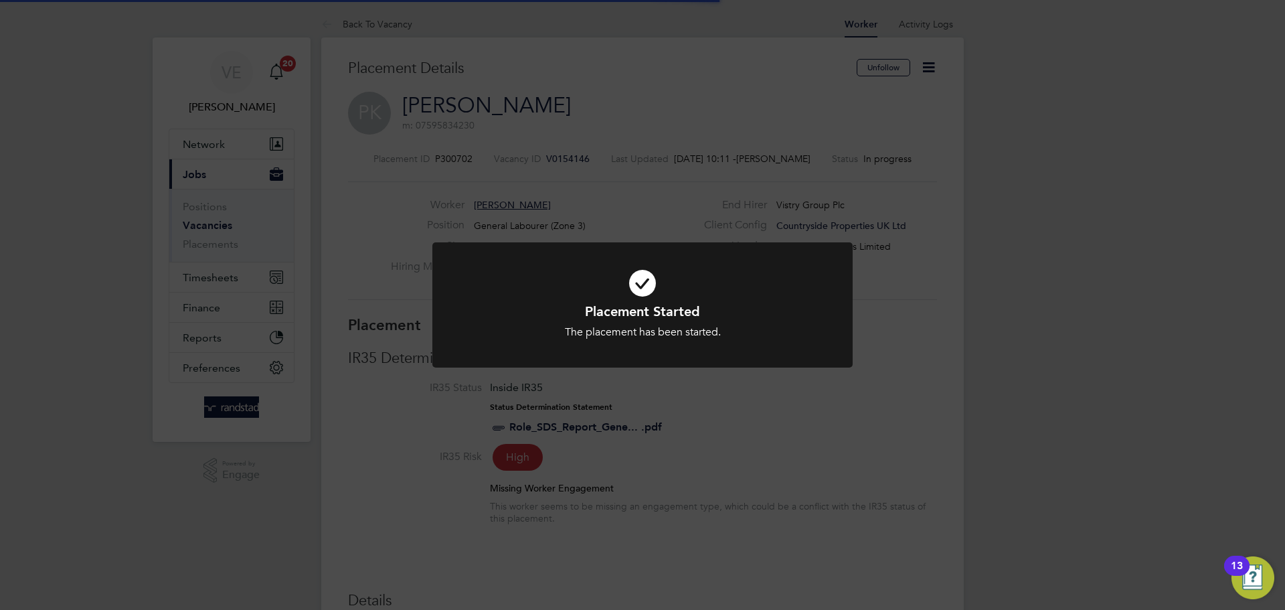
drag, startPoint x: 665, startPoint y: 450, endPoint x: 499, endPoint y: 223, distance: 280.8
click at [665, 449] on div "Placement Started The placement has been started. Cancel Okay" at bounding box center [642, 305] width 1285 height 610
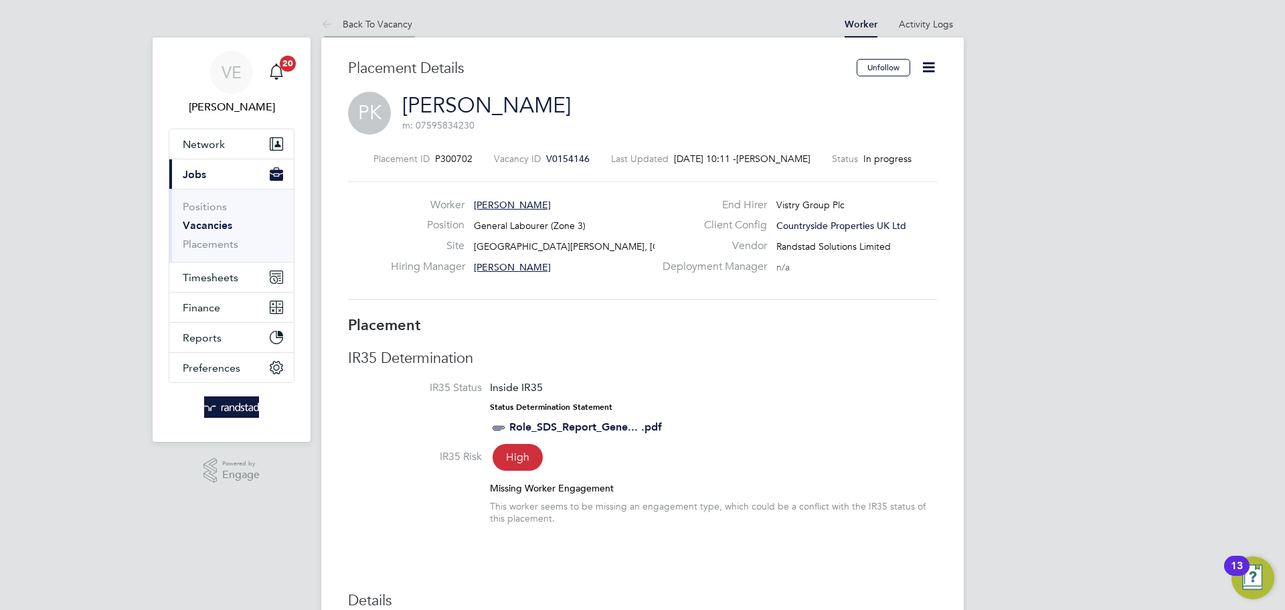
click at [355, 13] on li "Back To Vacancy" at bounding box center [366, 24] width 91 height 27
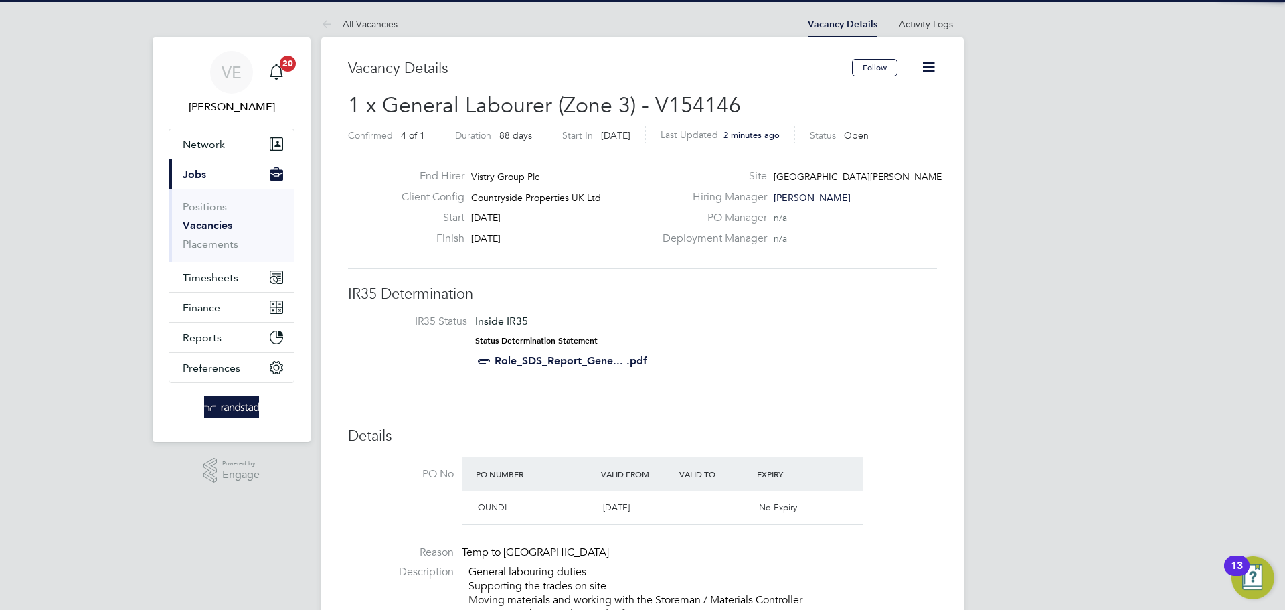
click at [935, 73] on icon at bounding box center [928, 67] width 17 height 17
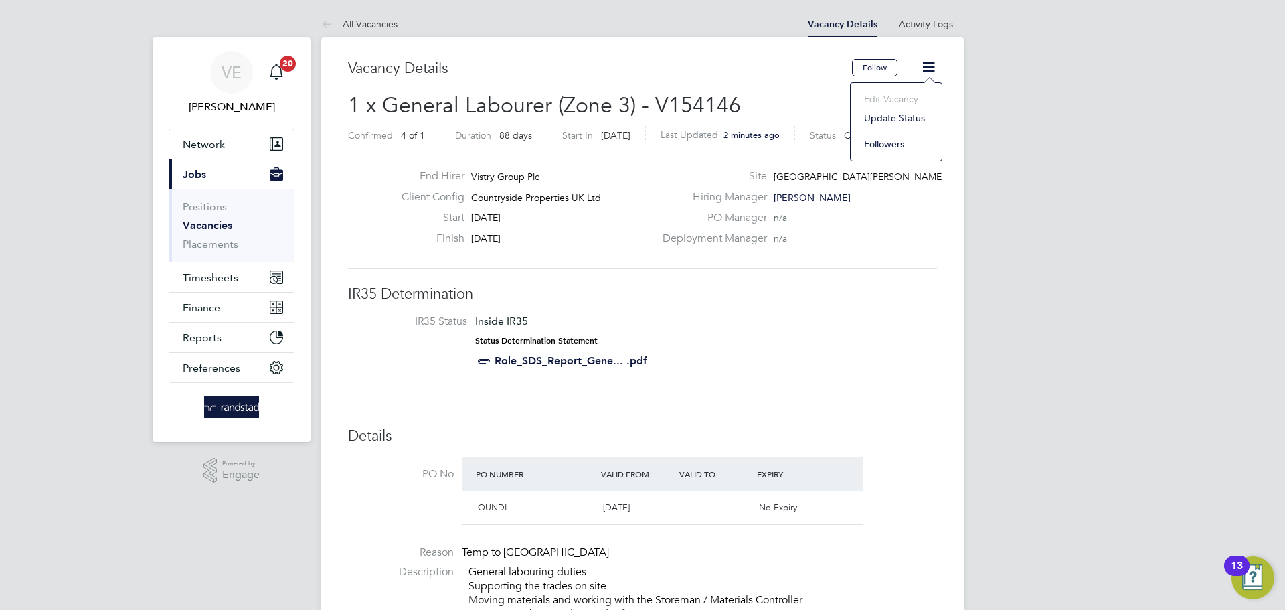
drag, startPoint x: 894, startPoint y: 115, endPoint x: 847, endPoint y: 143, distance: 53.7
click at [894, 116] on li "Update Status" at bounding box center [897, 117] width 78 height 19
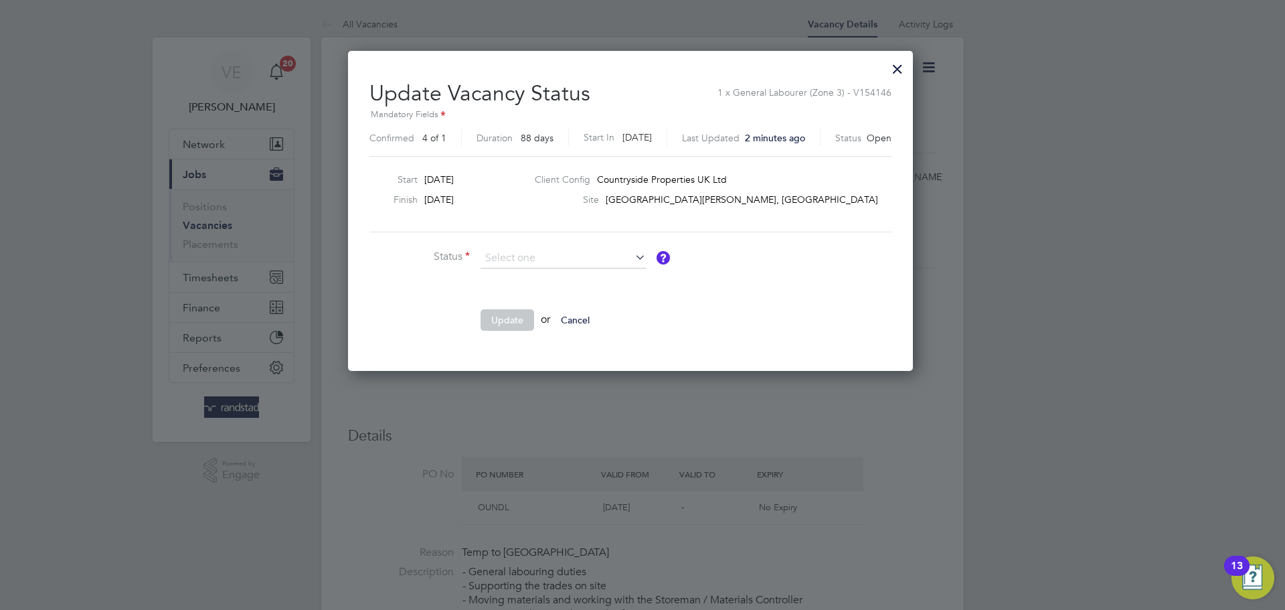
click at [523, 291] on li "Closed" at bounding box center [563, 293] width 167 height 17
type input "Closed"
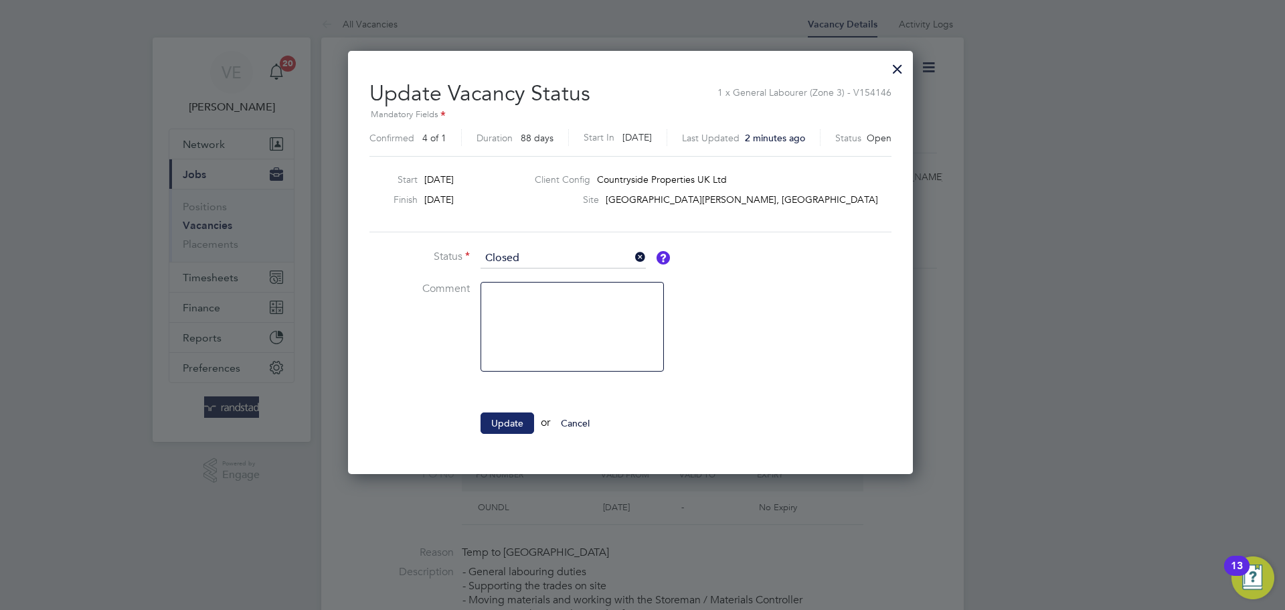
click at [505, 428] on button "Update" at bounding box center [508, 422] width 54 height 21
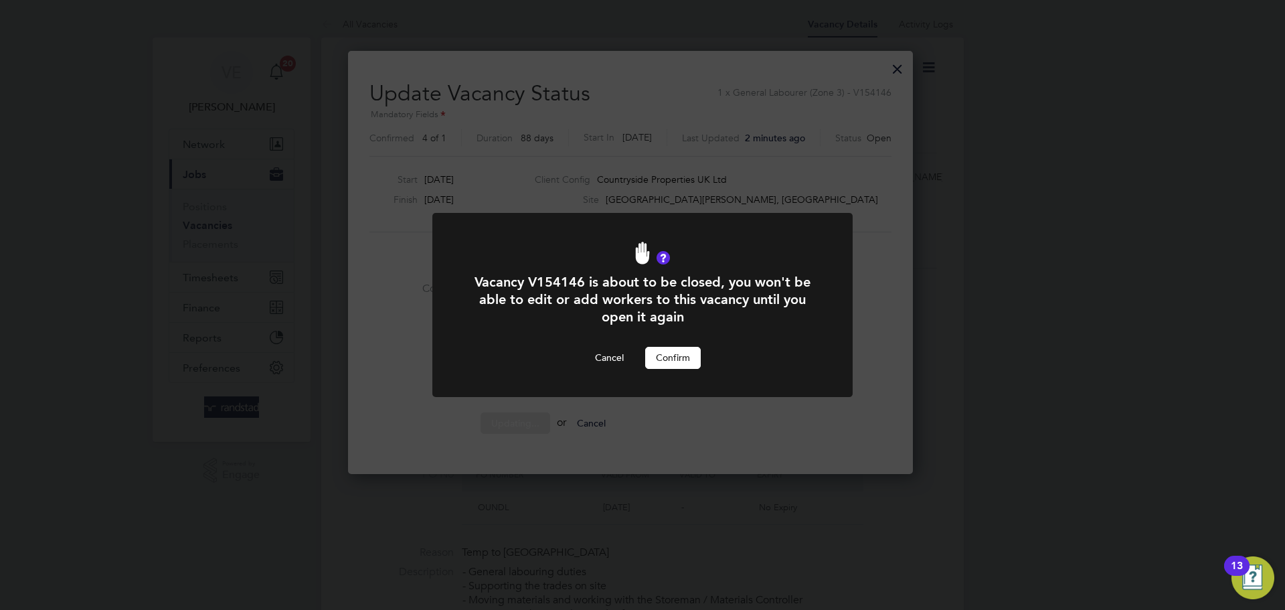
drag, startPoint x: 706, startPoint y: 366, endPoint x: 696, endPoint y: 365, distance: 10.7
click at [698, 365] on div "Cancel Confirm" at bounding box center [643, 357] width 348 height 21
drag, startPoint x: 694, startPoint y: 365, endPoint x: 688, endPoint y: 361, distance: 6.9
click at [692, 365] on button "Confirm" at bounding box center [673, 357] width 56 height 21
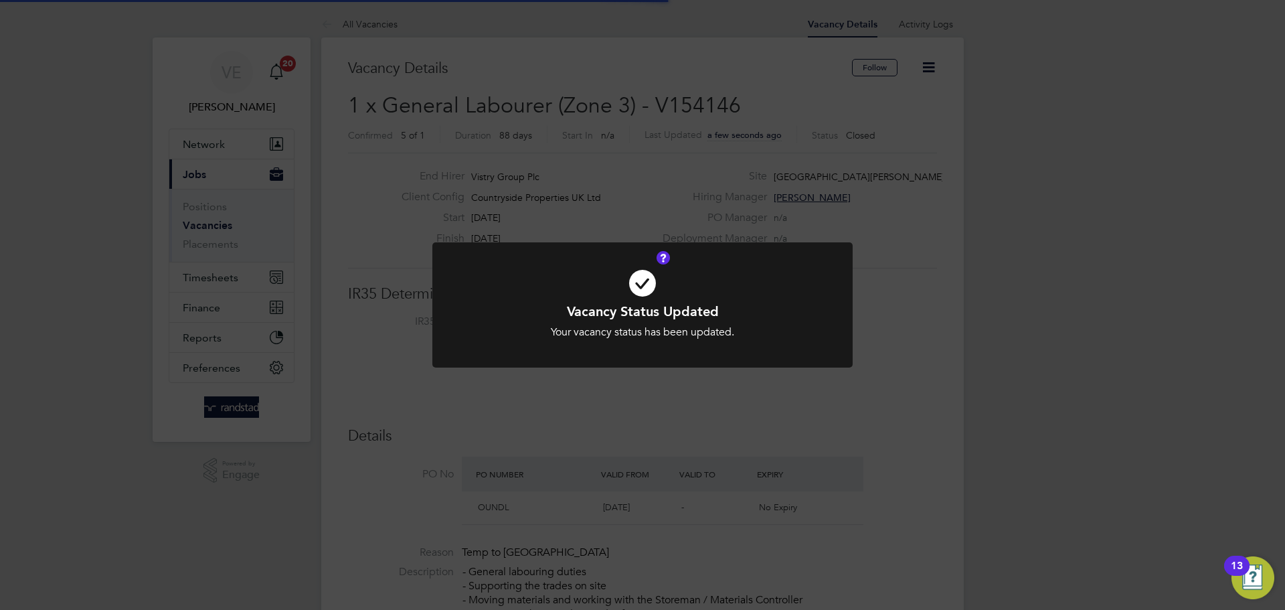
click at [829, 436] on div "Vacancy Status Updated Your vacancy status has been updated. Cancel Okay" at bounding box center [642, 305] width 1285 height 610
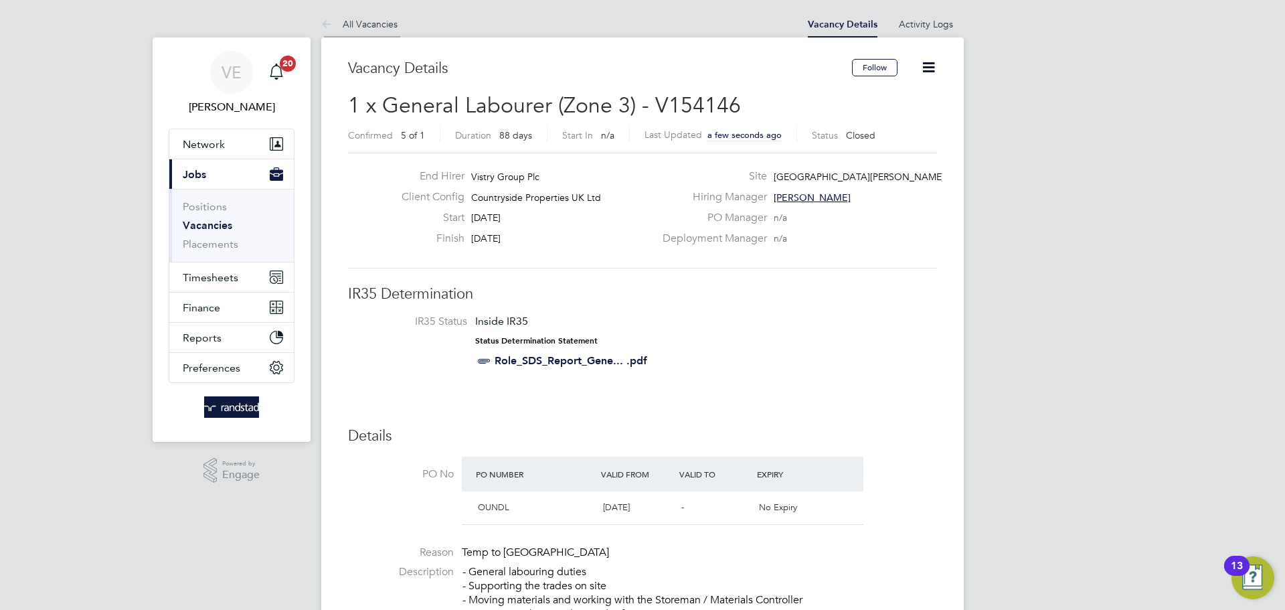
click at [344, 20] on link "All Vacancies" at bounding box center [359, 24] width 76 height 12
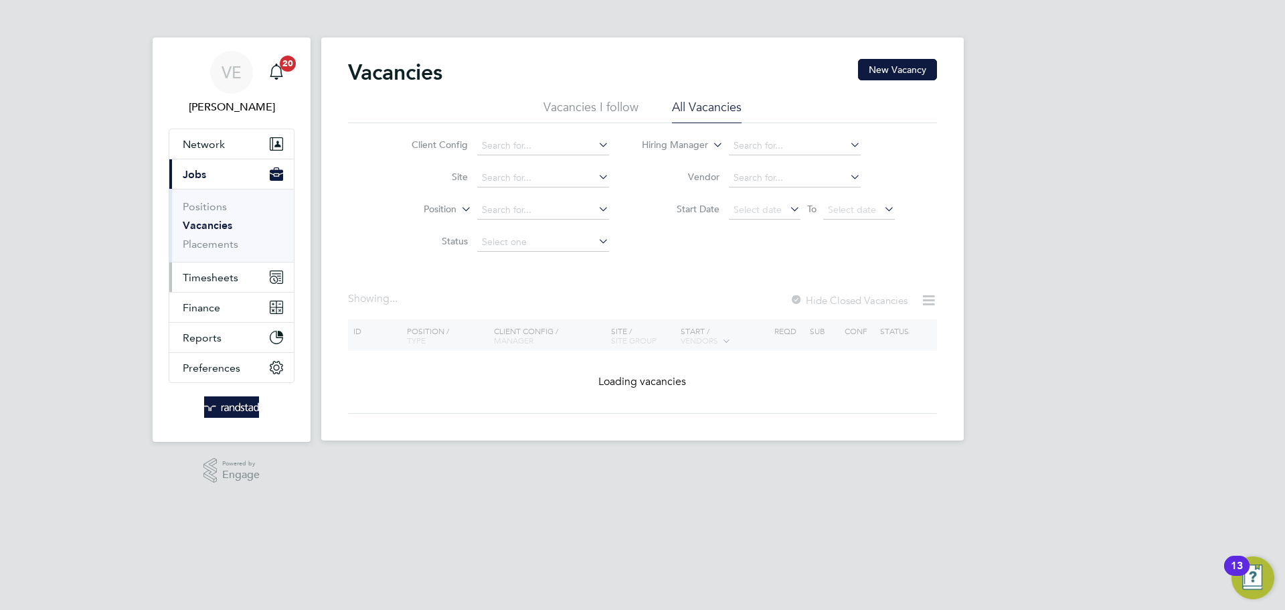
click at [210, 276] on span "Timesheets" at bounding box center [211, 277] width 56 height 13
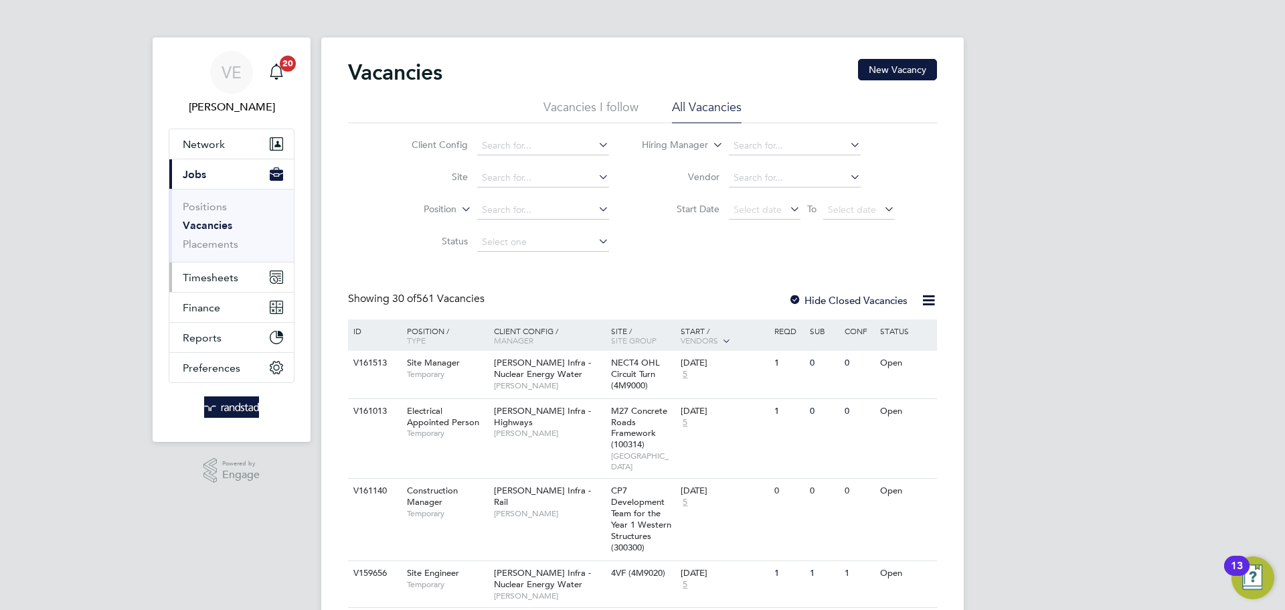
click at [242, 284] on button "Timesheets" at bounding box center [231, 276] width 125 height 29
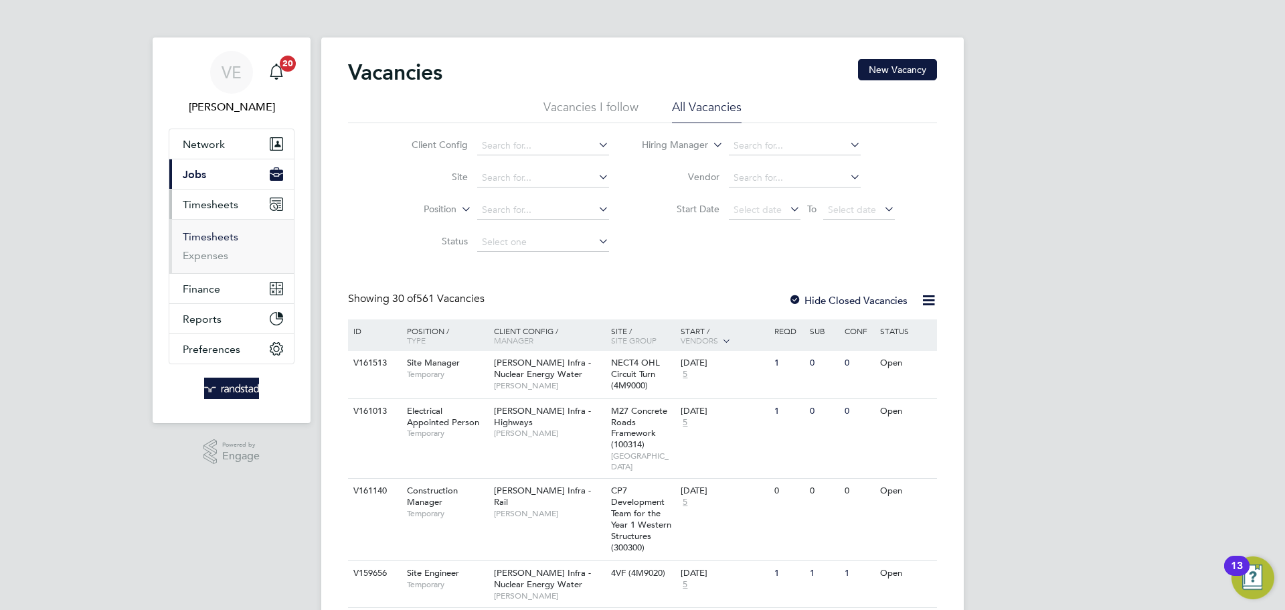
click at [207, 230] on link "Timesheets" at bounding box center [211, 236] width 56 height 13
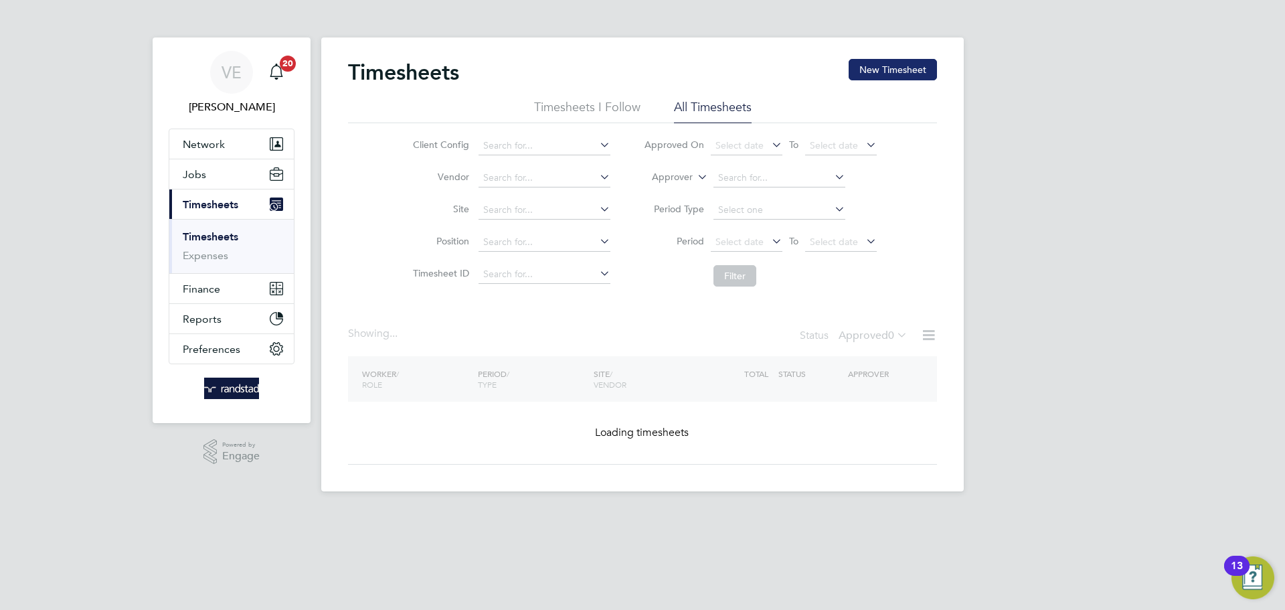
click at [915, 65] on button "New Timesheet" at bounding box center [893, 69] width 88 height 21
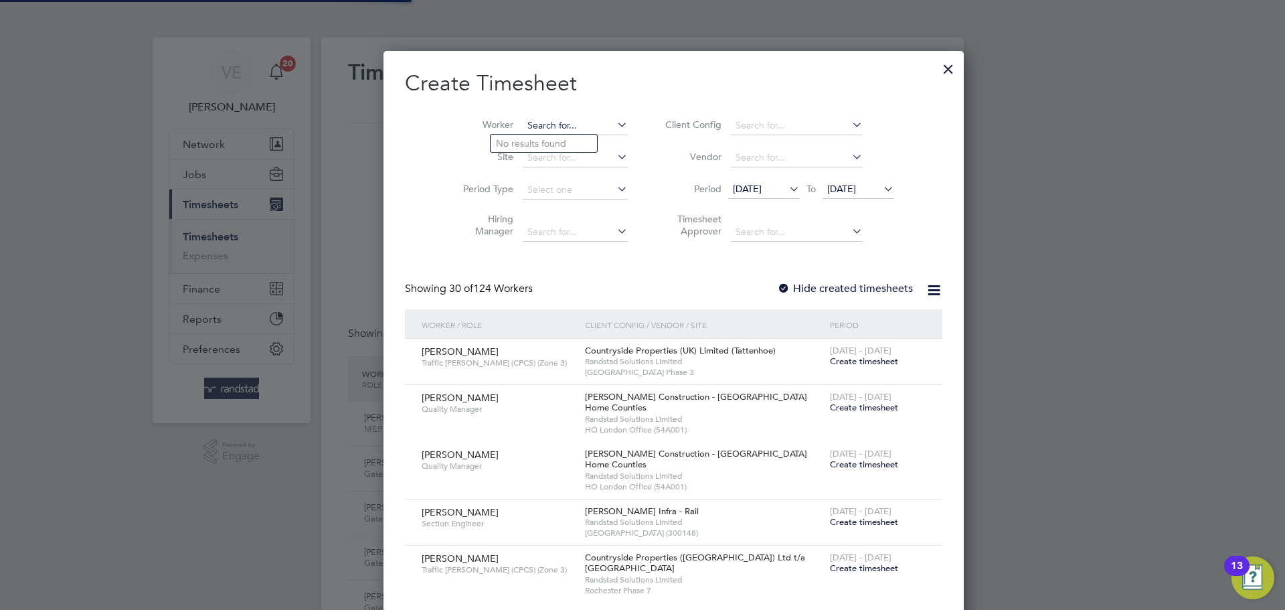
click at [523, 125] on input at bounding box center [575, 125] width 105 height 19
click at [570, 137] on li "Peter Kelly" at bounding box center [575, 144] width 169 height 18
type input "[PERSON_NAME]"
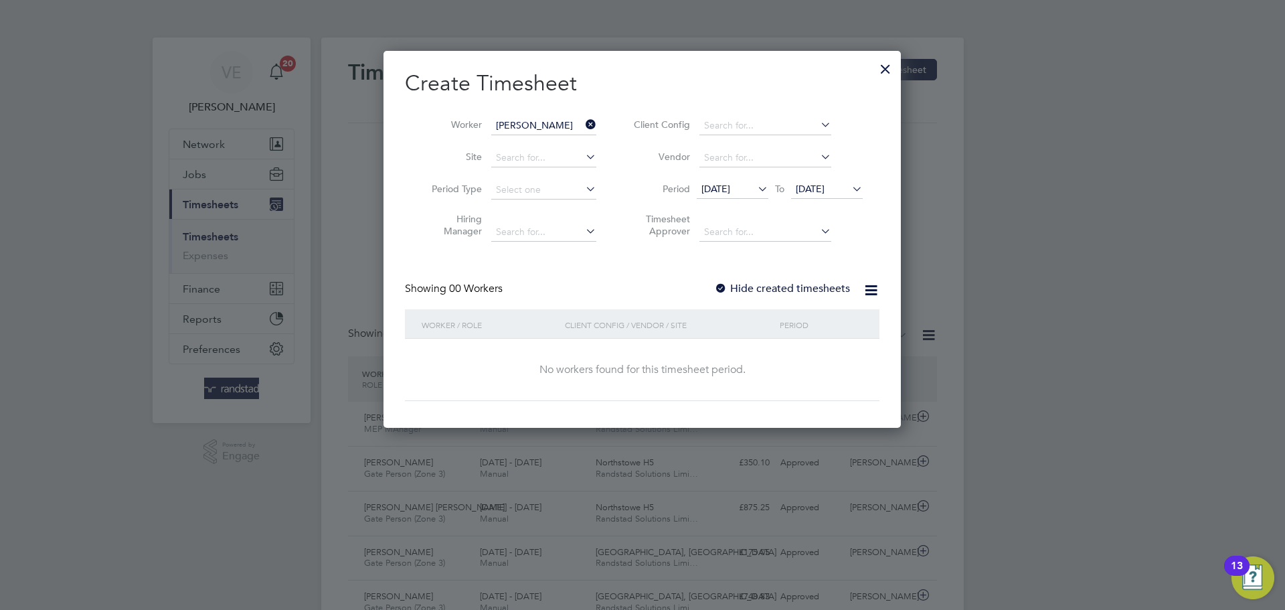
click at [850, 191] on icon at bounding box center [850, 188] width 0 height 19
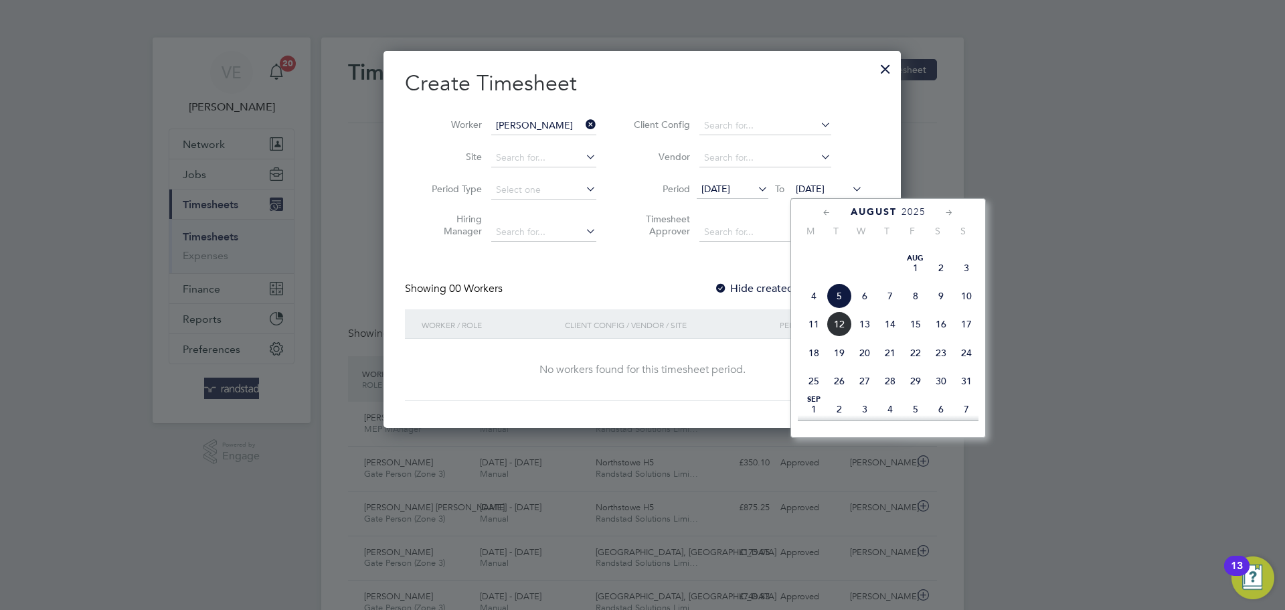
click at [955, 309] on span "10" at bounding box center [966, 295] width 25 height 25
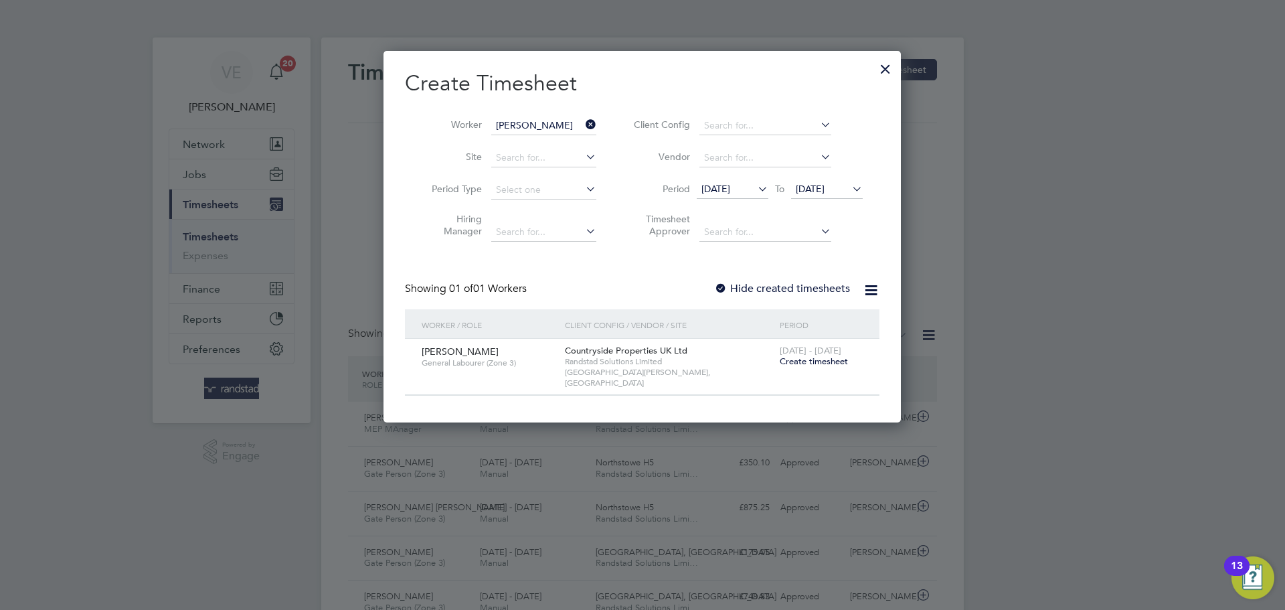
drag, startPoint x: 823, startPoint y: 361, endPoint x: 592, endPoint y: 277, distance: 246.5
click at [823, 361] on span "Create timesheet" at bounding box center [814, 360] width 68 height 11
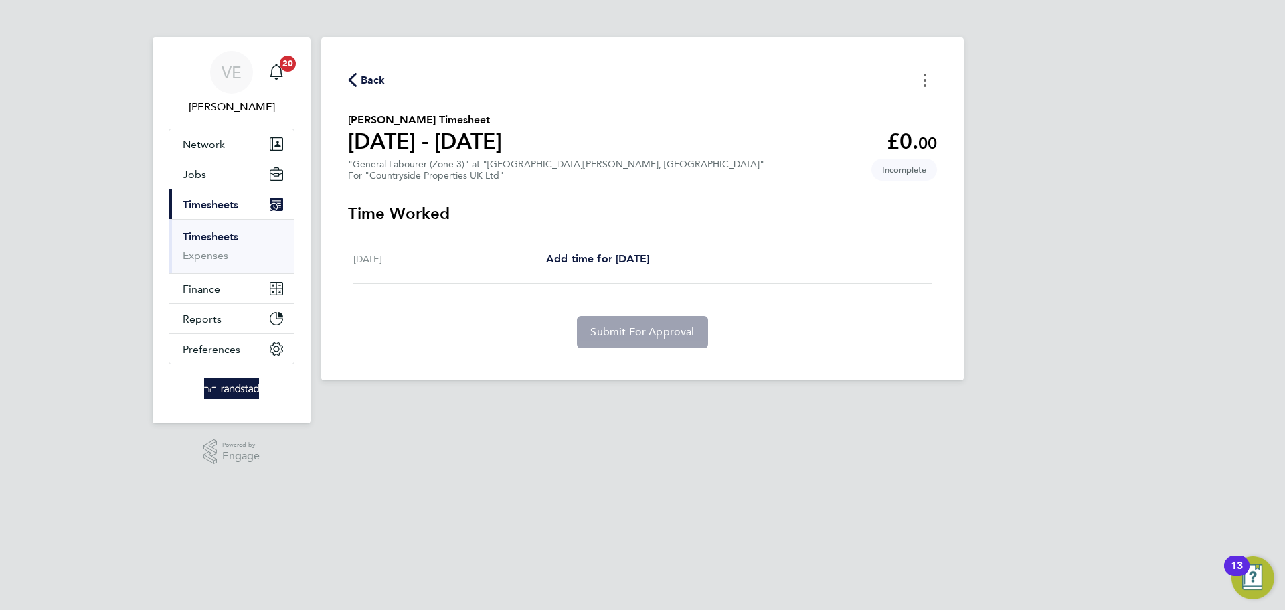
click at [925, 70] on button "Timesheets Menu" at bounding box center [925, 80] width 24 height 21
click at [369, 83] on span "Back" at bounding box center [373, 80] width 25 height 16
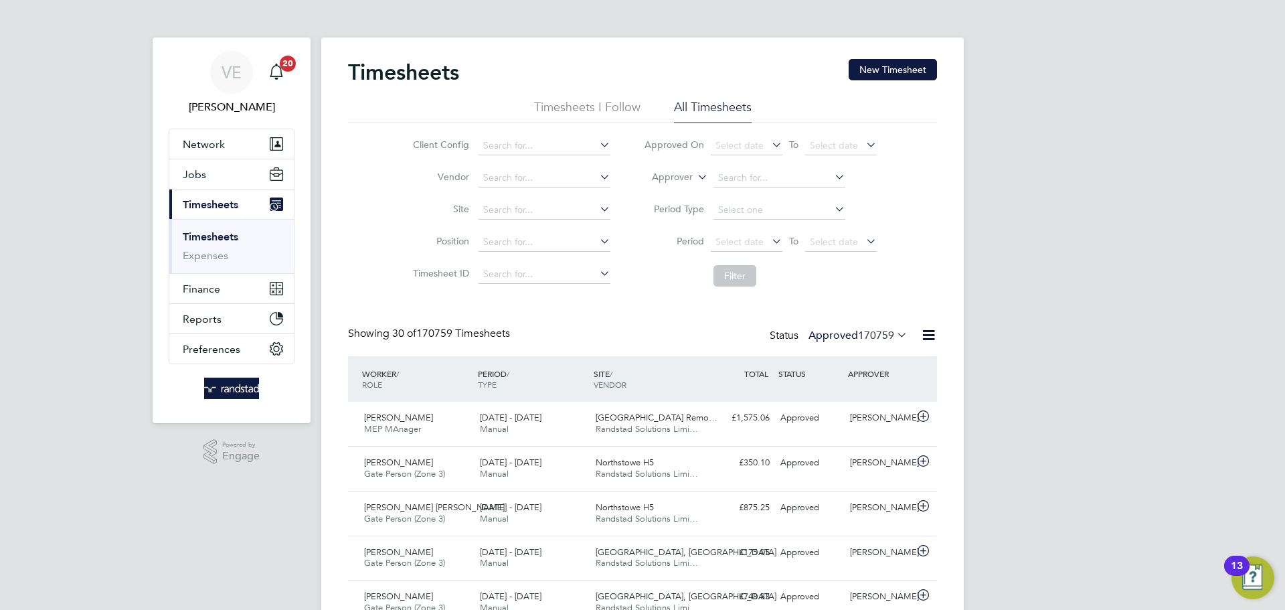
click at [228, 208] on span "Timesheets" at bounding box center [211, 204] width 56 height 13
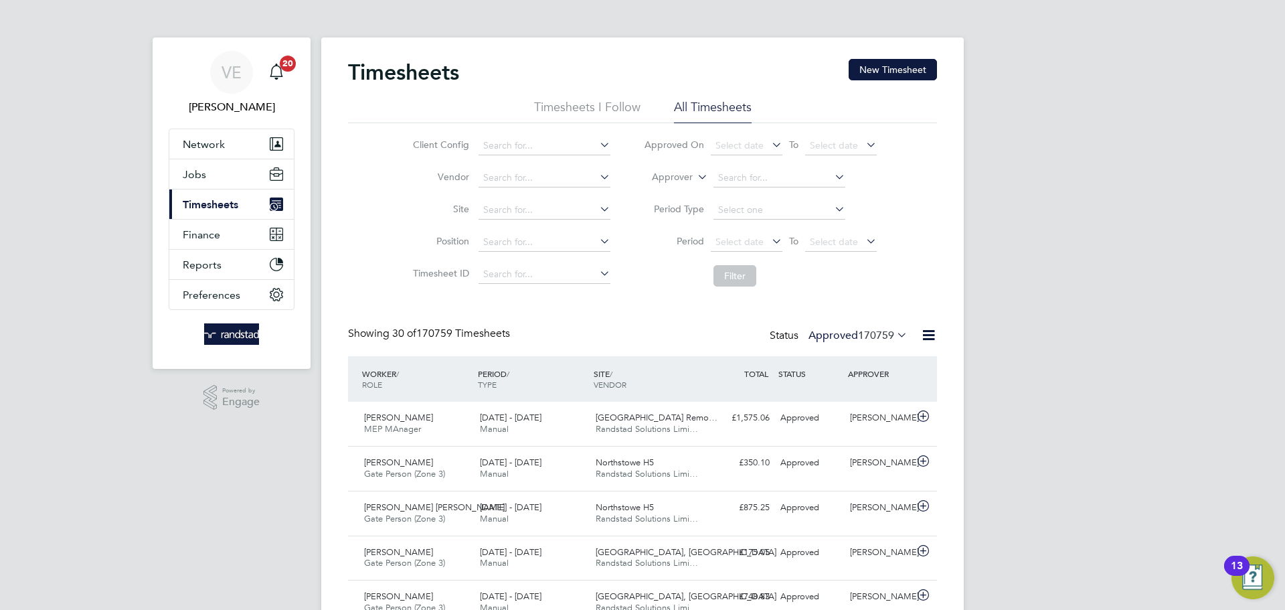
click at [206, 124] on app-nav-user-info "VE Vicky Egan Notifications 20" at bounding box center [232, 82] width 126 height 91
click at [217, 139] on span "Network" at bounding box center [204, 144] width 42 height 13
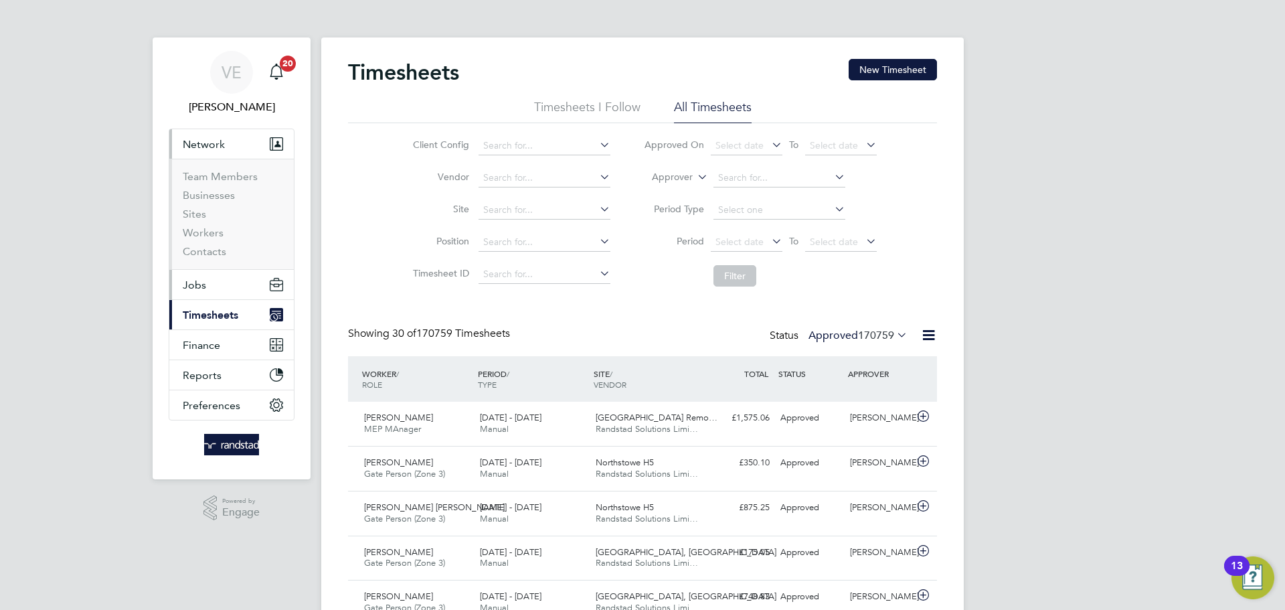
click at [220, 295] on button "Jobs" at bounding box center [231, 284] width 125 height 29
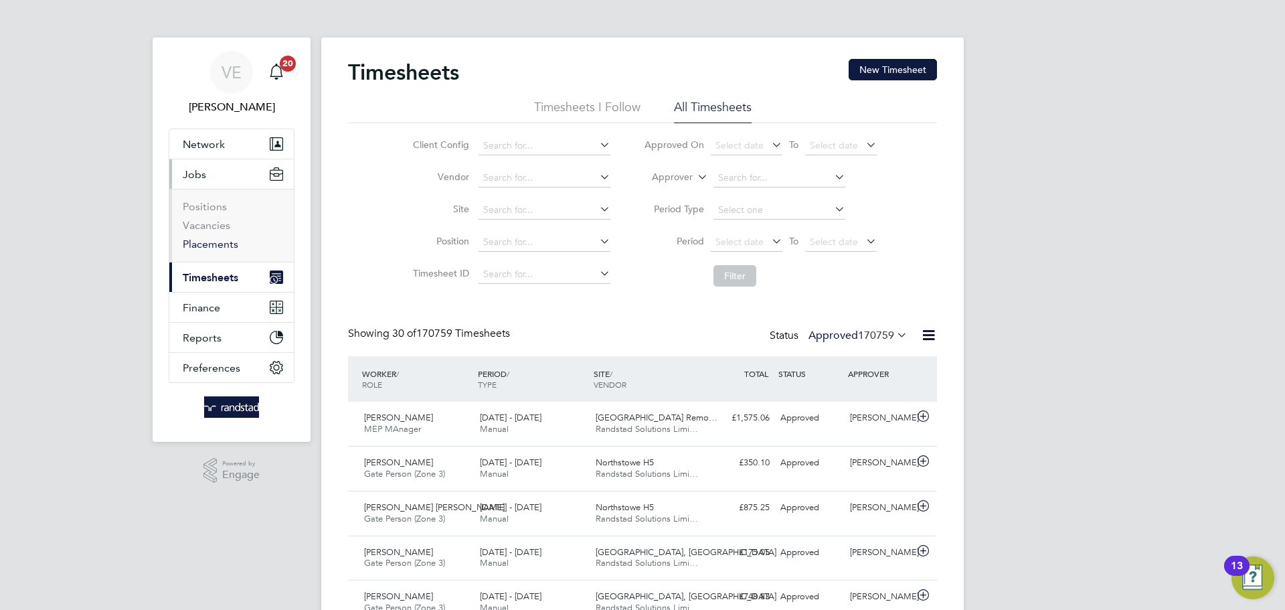
click at [215, 247] on link "Placements" at bounding box center [211, 244] width 56 height 13
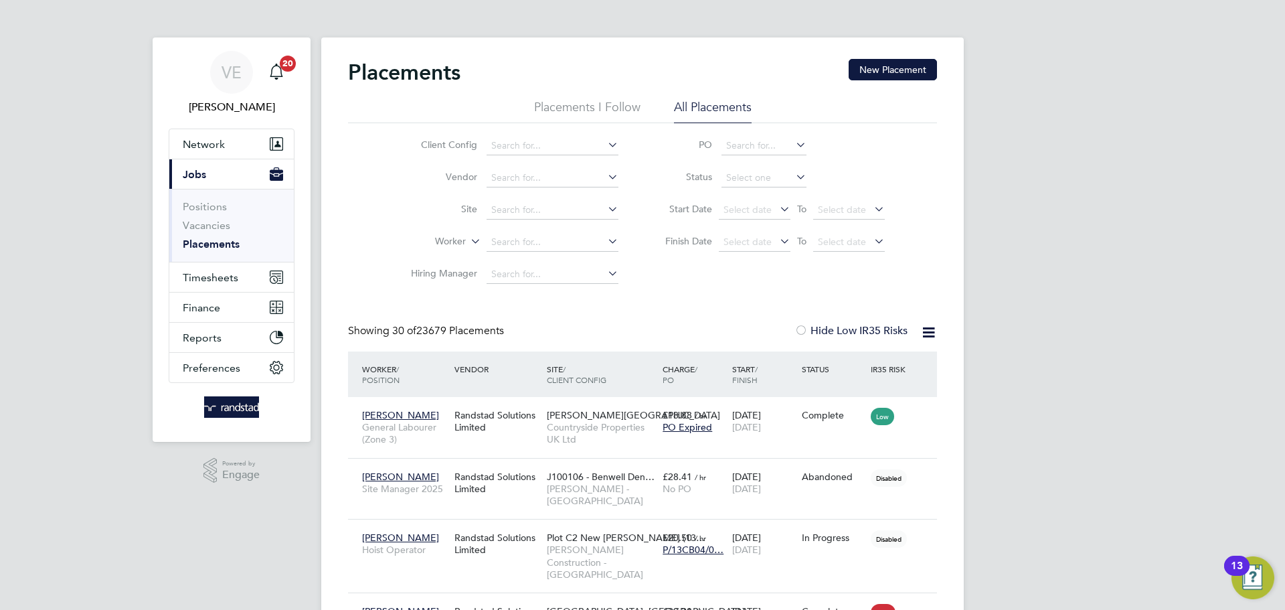
click at [523, 193] on li "Vendor" at bounding box center [510, 178] width 252 height 32
drag, startPoint x: 525, startPoint y: 196, endPoint x: 534, endPoint y: 208, distance: 14.7
click at [527, 197] on li "Site" at bounding box center [510, 210] width 252 height 32
click at [534, 209] on input at bounding box center [553, 210] width 132 height 19
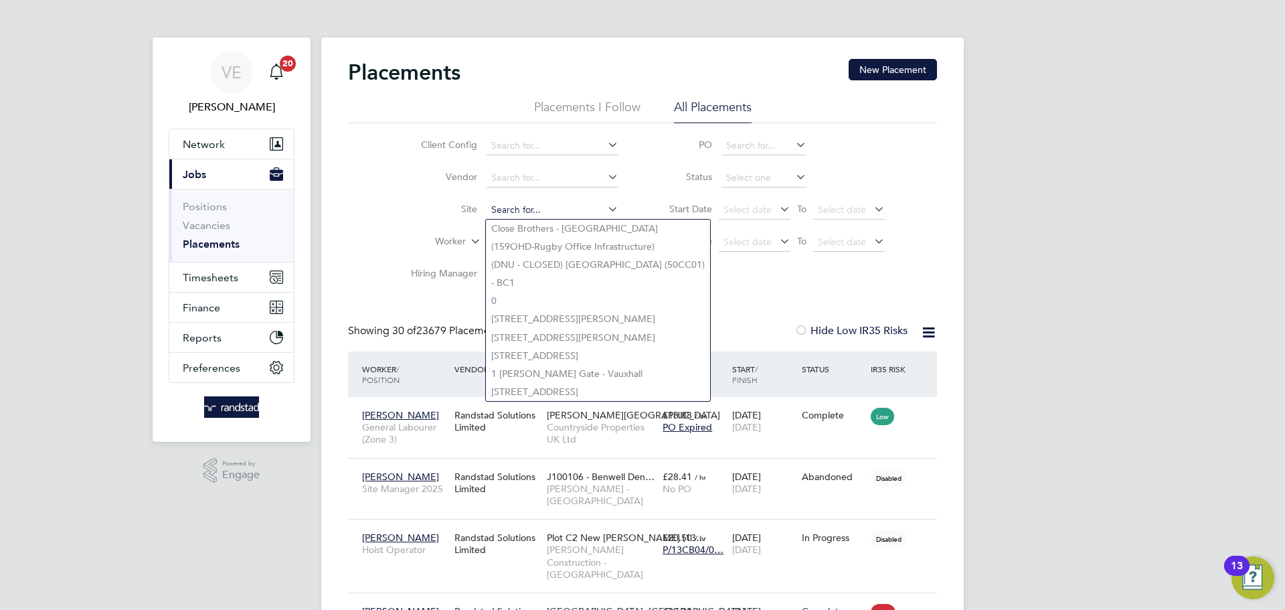
drag, startPoint x: 416, startPoint y: 211, endPoint x: 496, endPoint y: 217, distance: 80.6
click at [418, 211] on label "Site" at bounding box center [438, 209] width 77 height 12
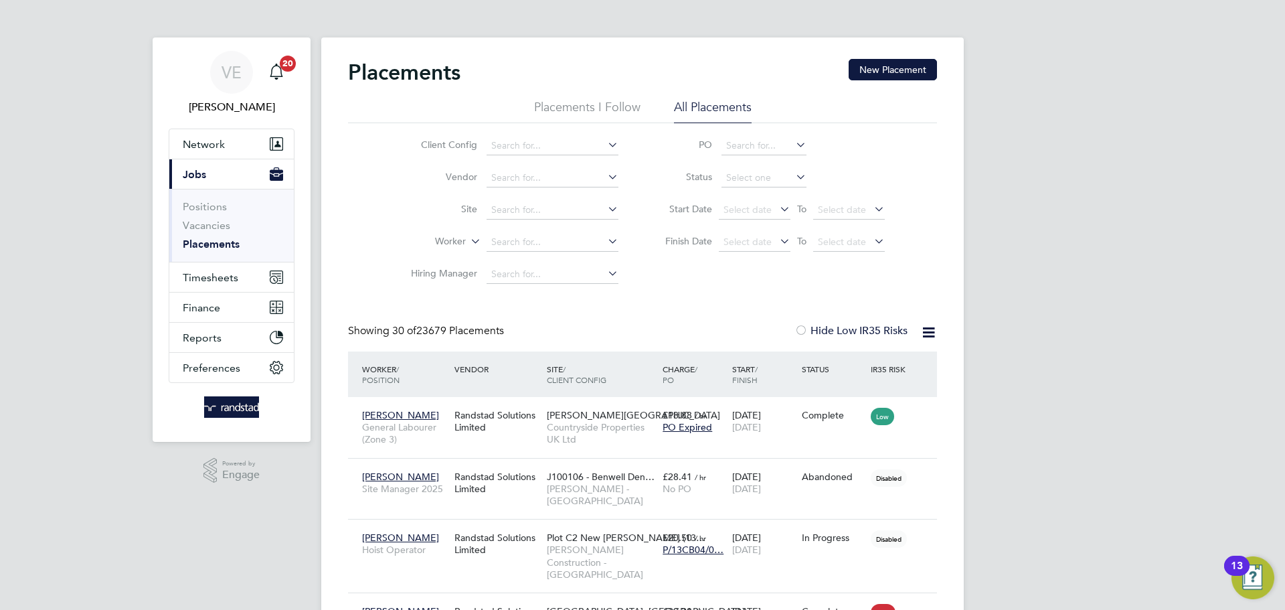
click at [511, 252] on li "Worker" at bounding box center [510, 242] width 252 height 32
click at [541, 242] on input at bounding box center [553, 242] width 132 height 19
click at [589, 256] on li "Peter Kelly" at bounding box center [570, 261] width 169 height 18
type input "[PERSON_NAME]"
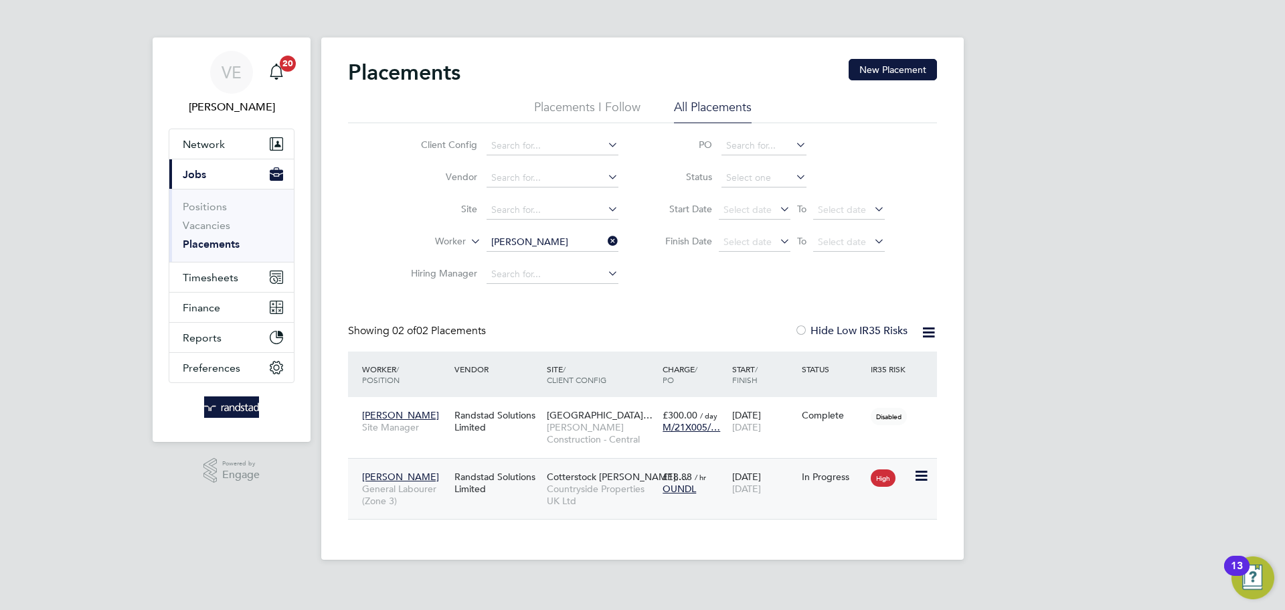
click at [710, 492] on div "OUNDL" at bounding box center [694, 489] width 63 height 12
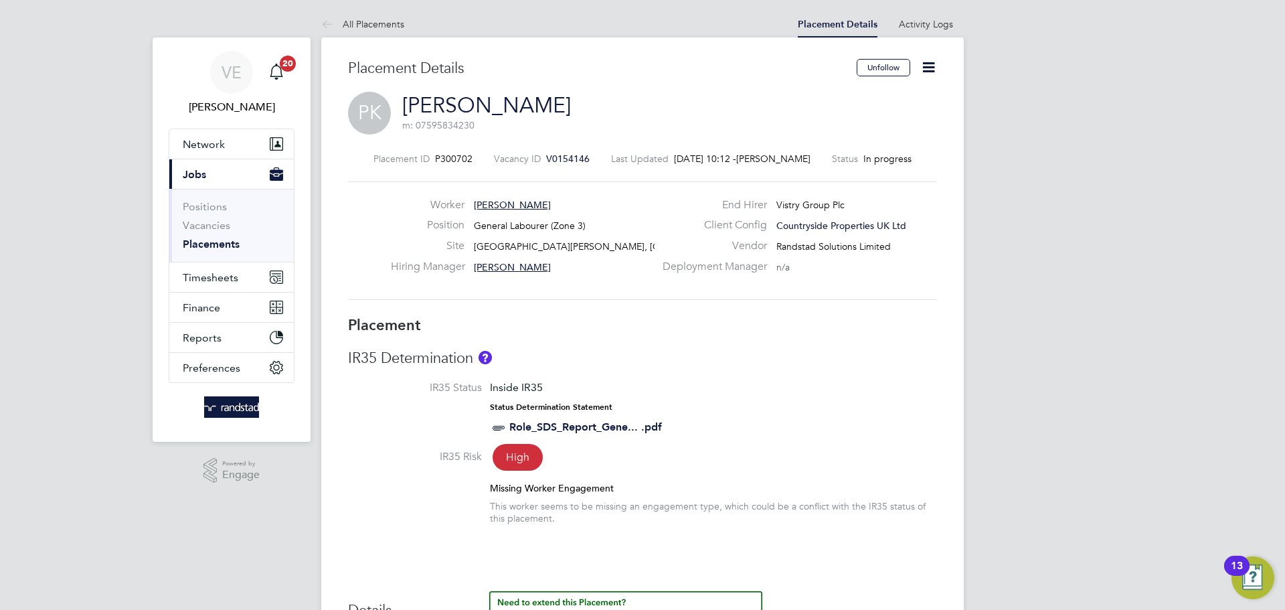
click at [921, 72] on icon at bounding box center [928, 67] width 17 height 17
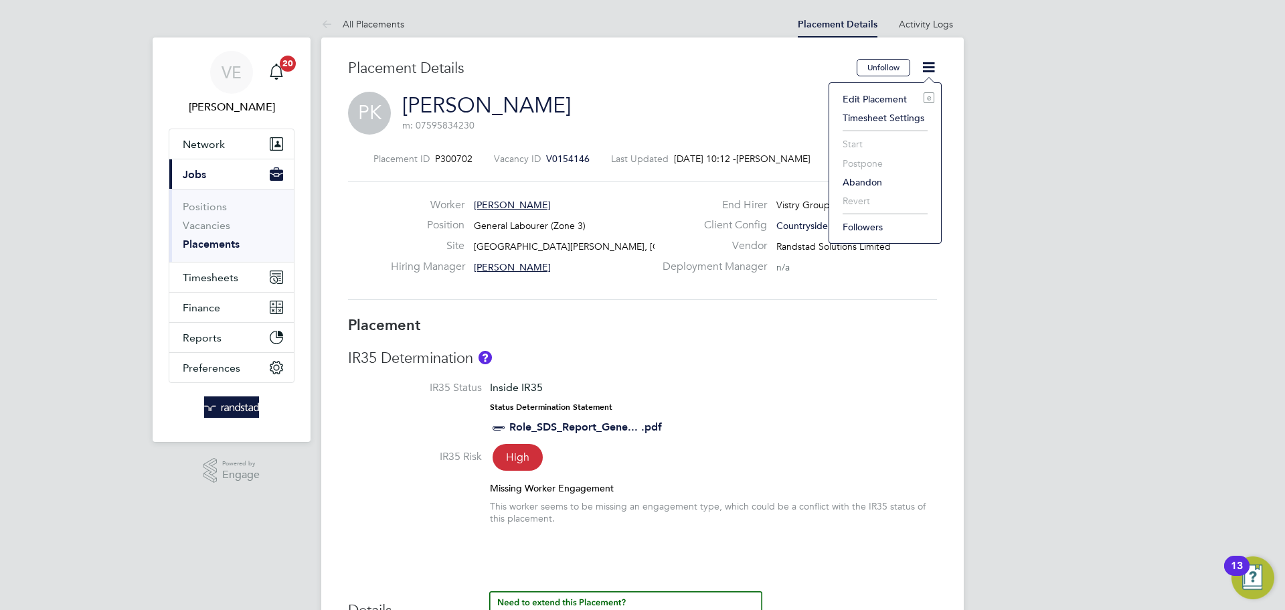
click at [892, 94] on li "Edit Placement e" at bounding box center [885, 99] width 98 height 19
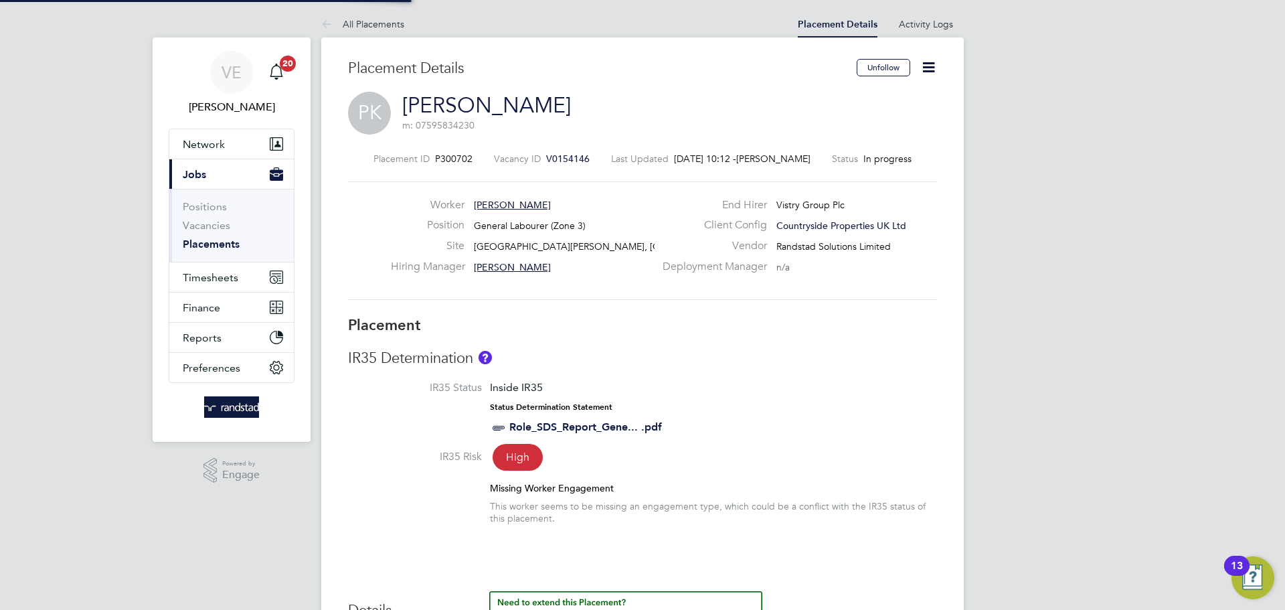
type input "[PERSON_NAME]"
type input "[DATE]"
type input "07:30"
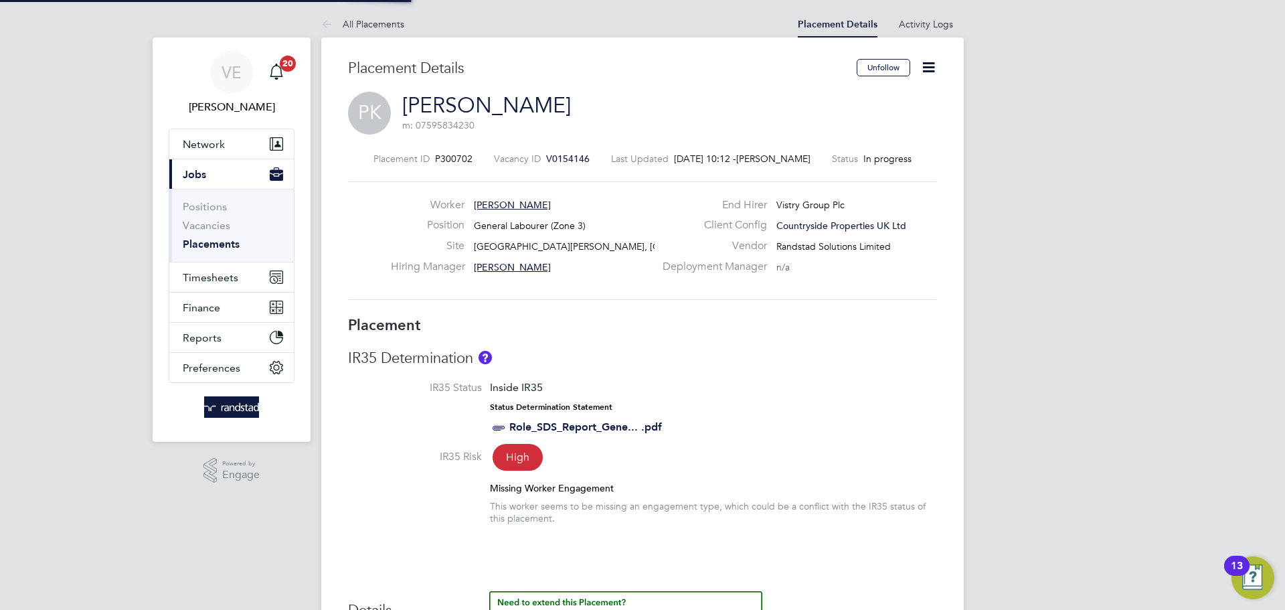
type input "16:30"
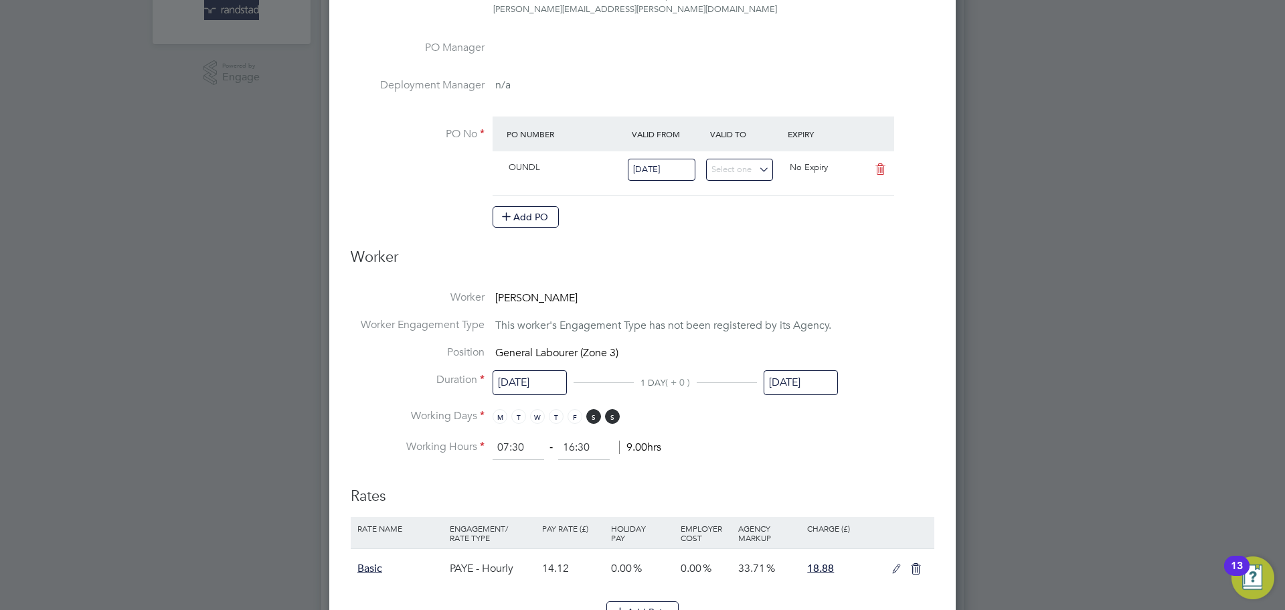
click at [533, 384] on input "[DATE]" at bounding box center [530, 382] width 74 height 25
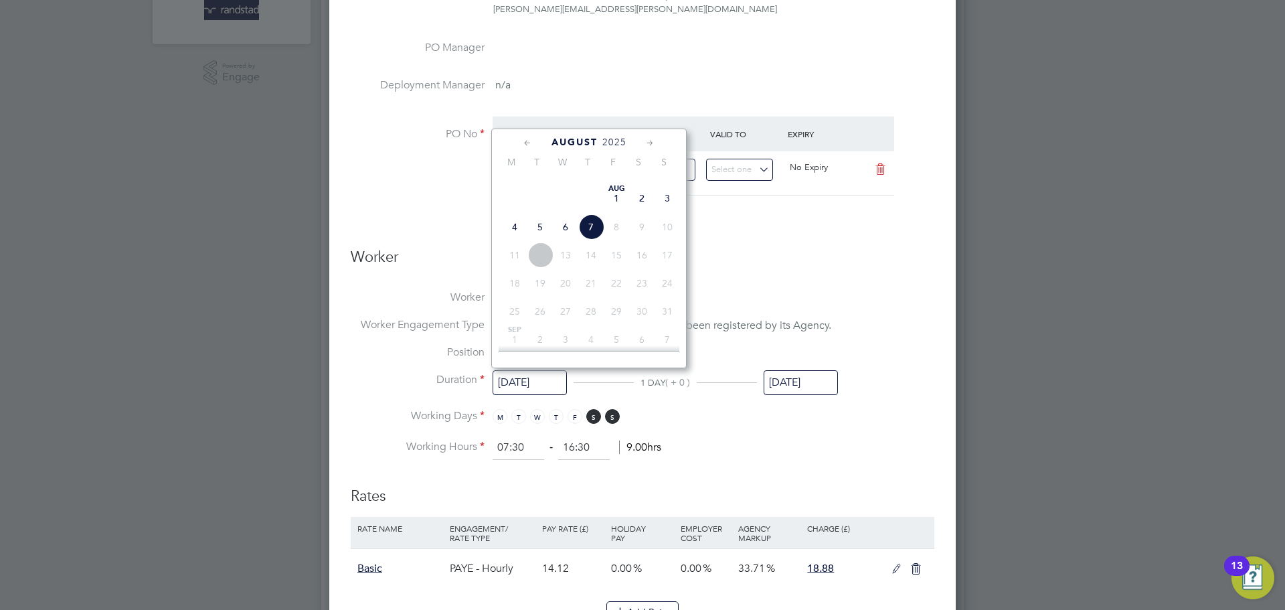
click at [566, 240] on span "6" at bounding box center [565, 226] width 25 height 25
type input "[DATE]"
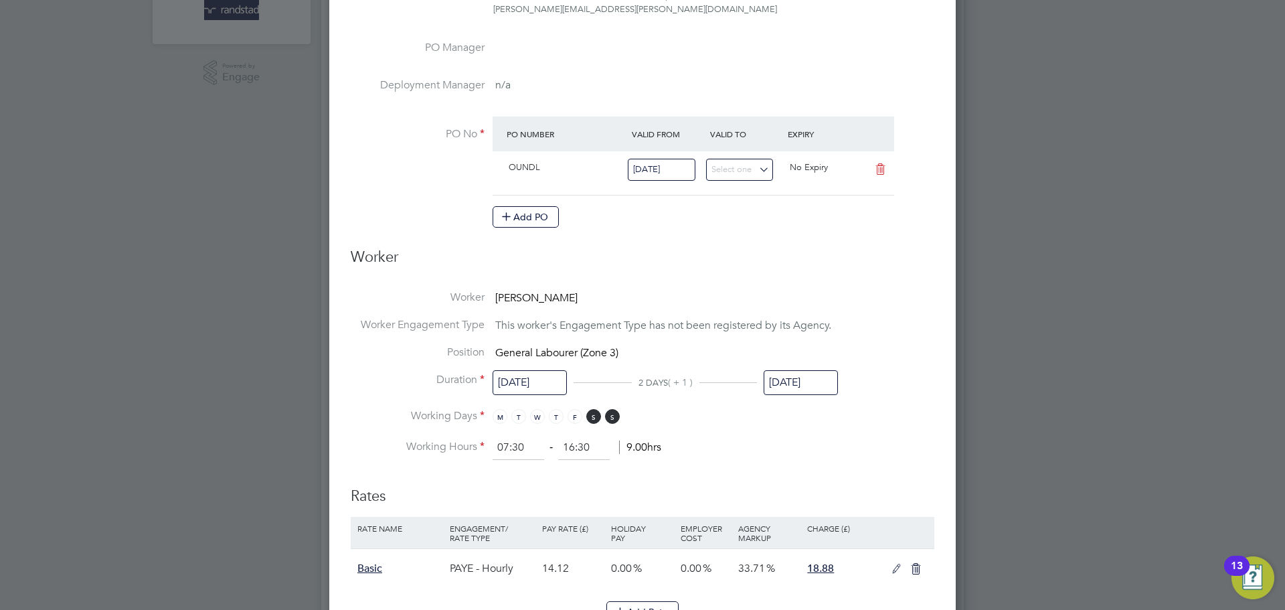
click at [775, 302] on li "Worker [PERSON_NAME]" at bounding box center [643, 304] width 584 height 27
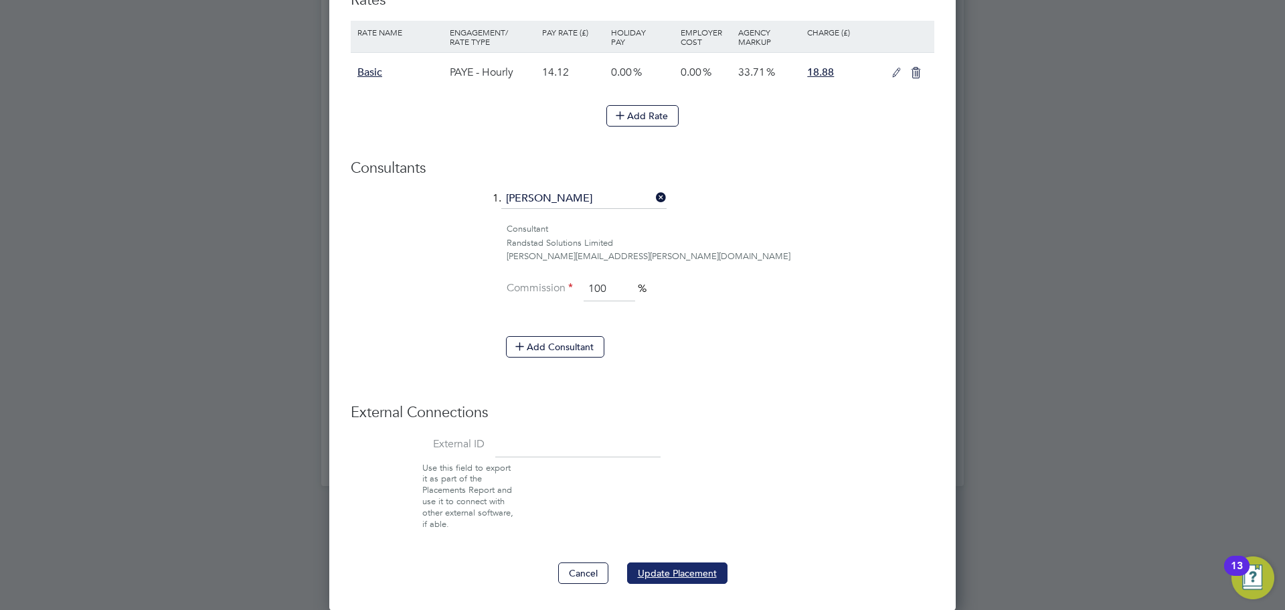
click at [708, 567] on button "Update Placement" at bounding box center [677, 572] width 100 height 21
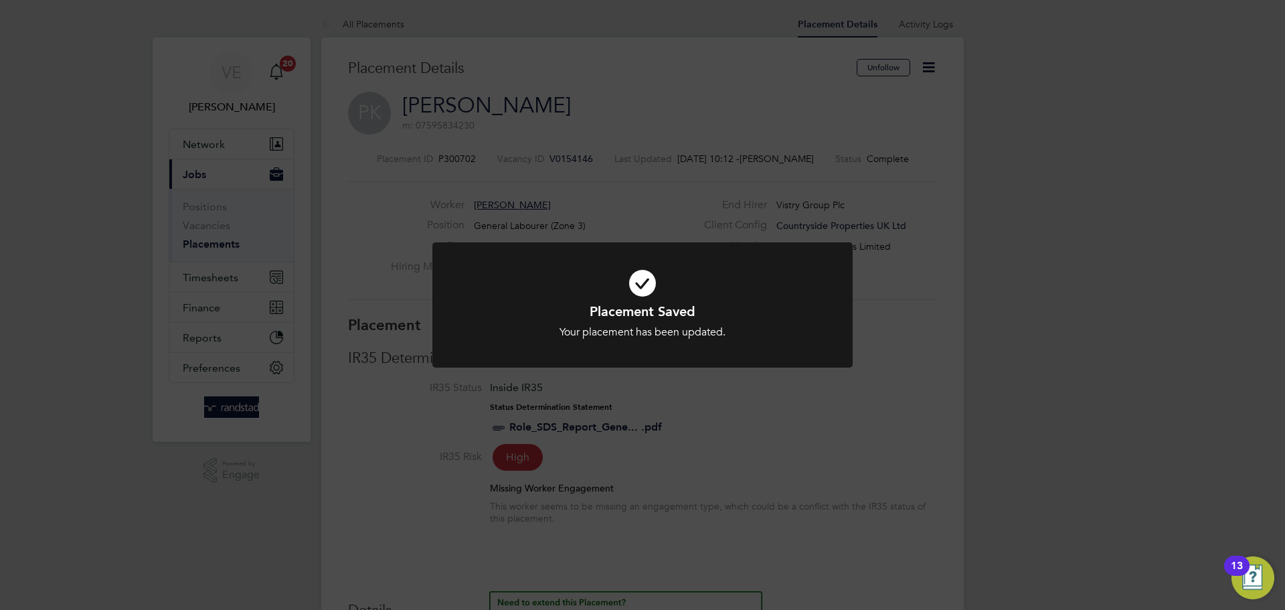
click at [236, 267] on div "Placement Saved Your placement has been updated. Cancel Okay" at bounding box center [642, 305] width 1285 height 610
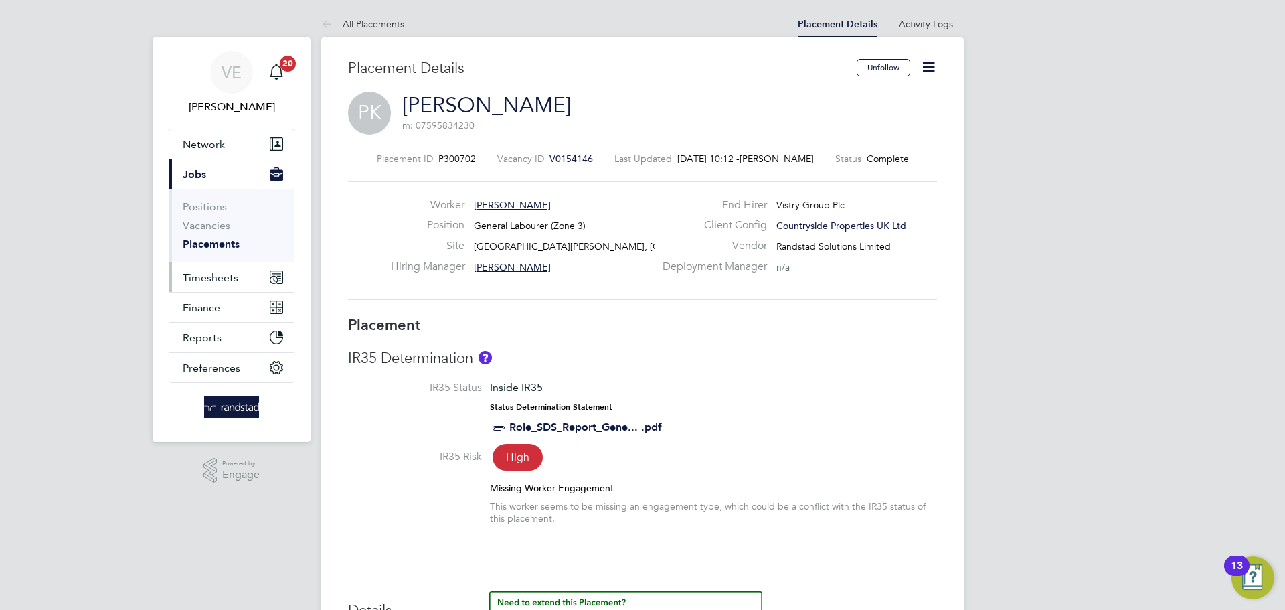
click at [230, 271] on span "Timesheets" at bounding box center [211, 277] width 56 height 13
click at [201, 282] on span "Timesheets" at bounding box center [211, 277] width 56 height 13
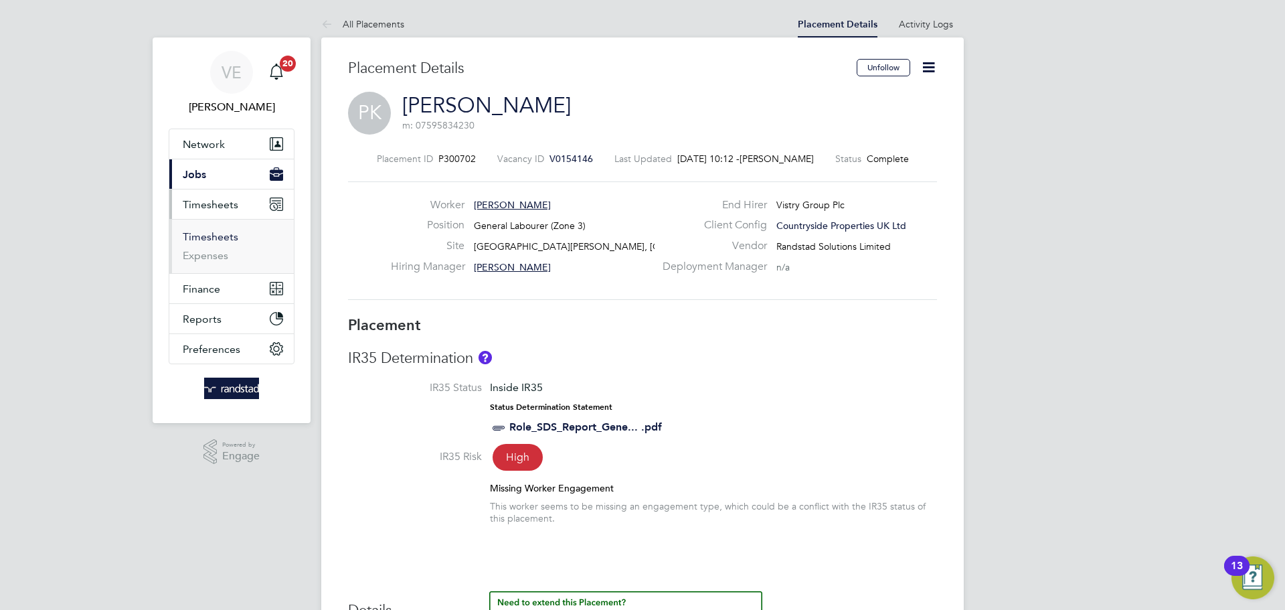
click at [198, 241] on link "Timesheets" at bounding box center [211, 236] width 56 height 13
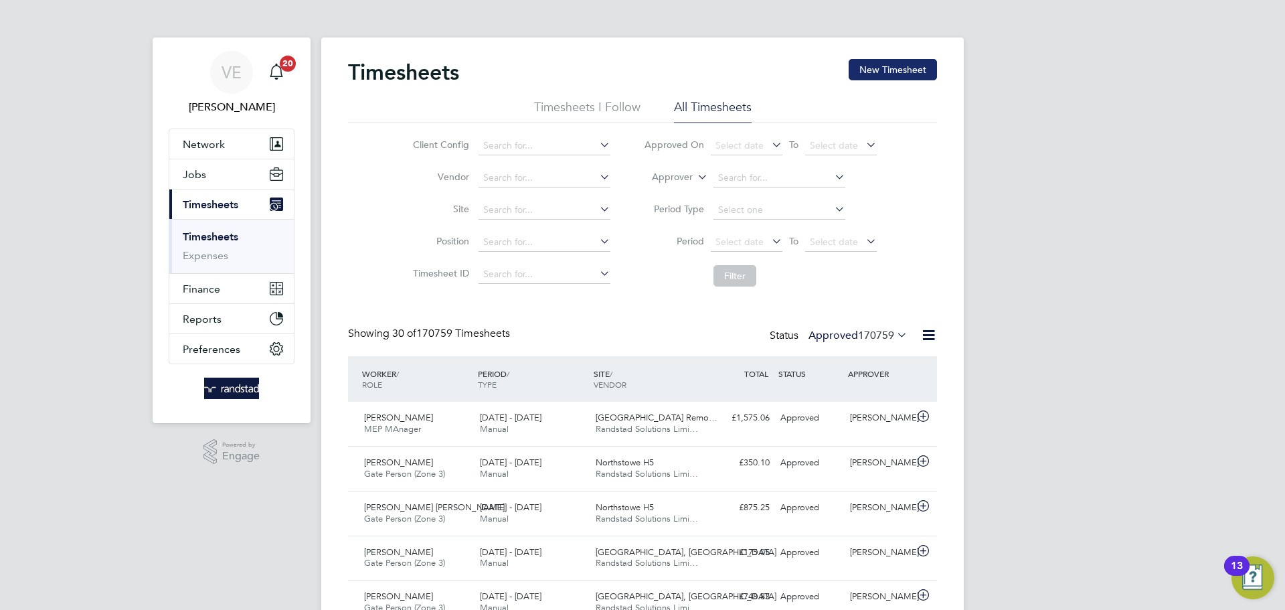
click at [896, 66] on button "New Timesheet" at bounding box center [893, 69] width 88 height 21
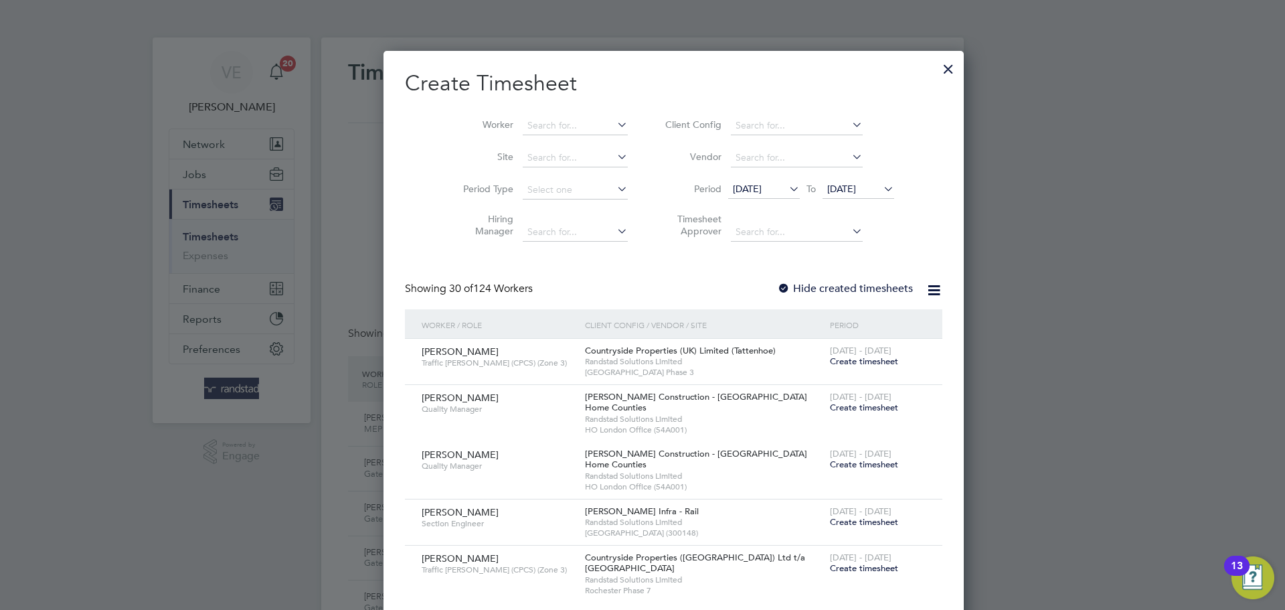
click at [493, 112] on li "Worker" at bounding box center [540, 126] width 208 height 32
click at [523, 117] on input at bounding box center [575, 125] width 105 height 19
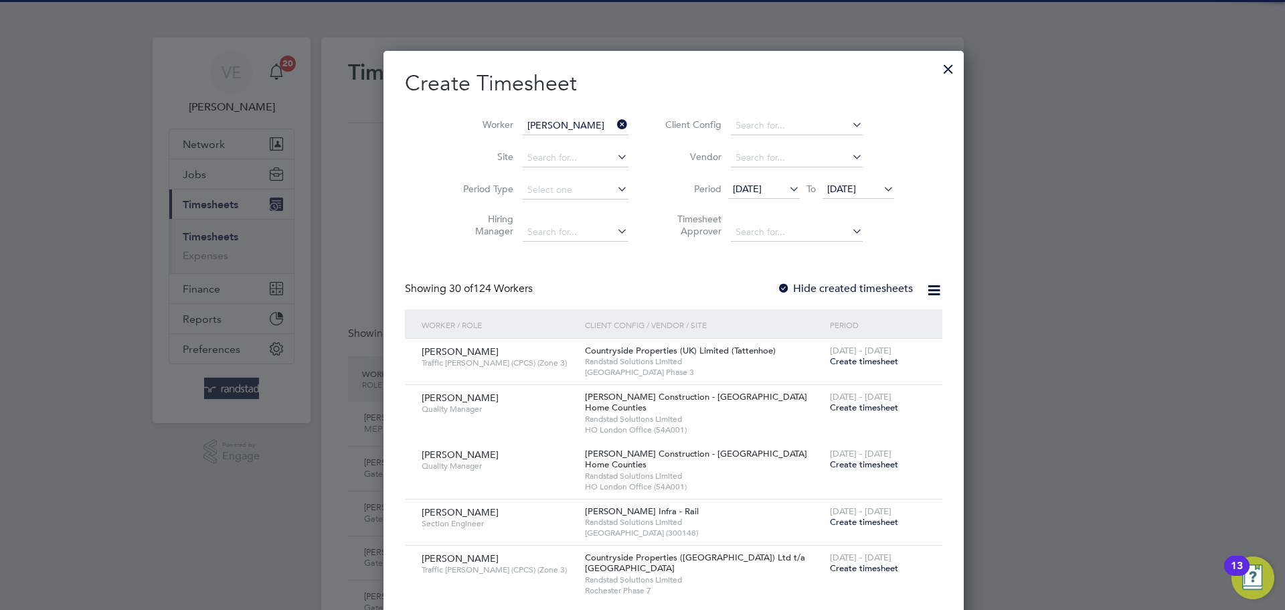
click at [542, 137] on li "[PERSON_NAME] y" at bounding box center [577, 144] width 173 height 18
type input "[PERSON_NAME]"
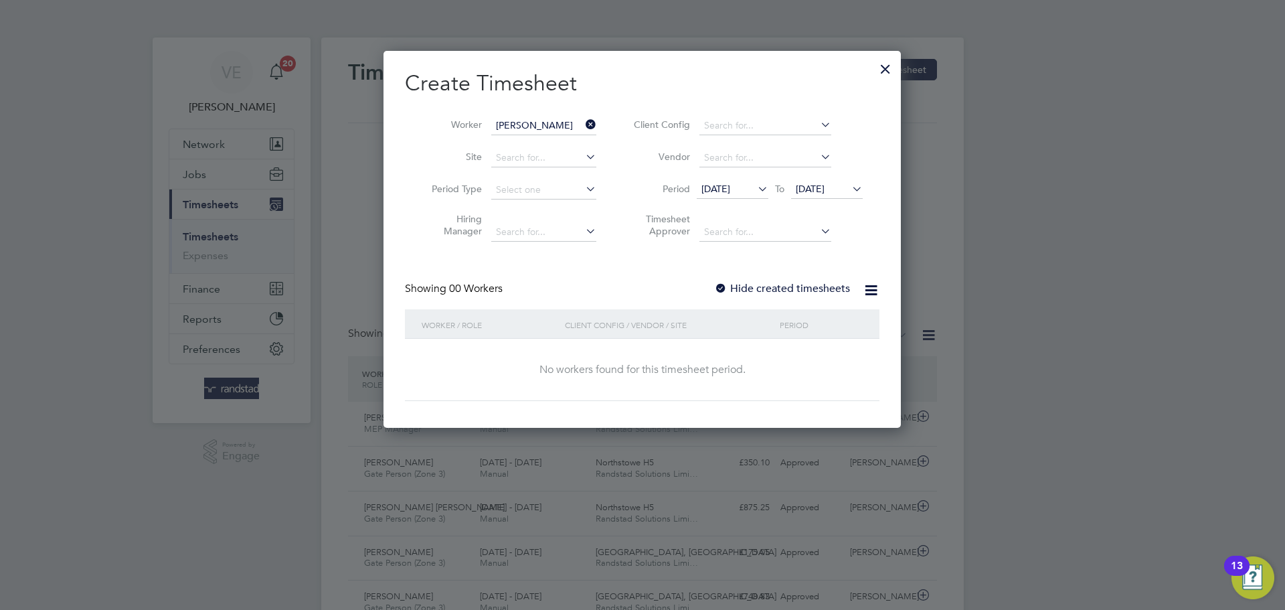
click at [739, 285] on label "Hide created timesheets" at bounding box center [782, 288] width 136 height 13
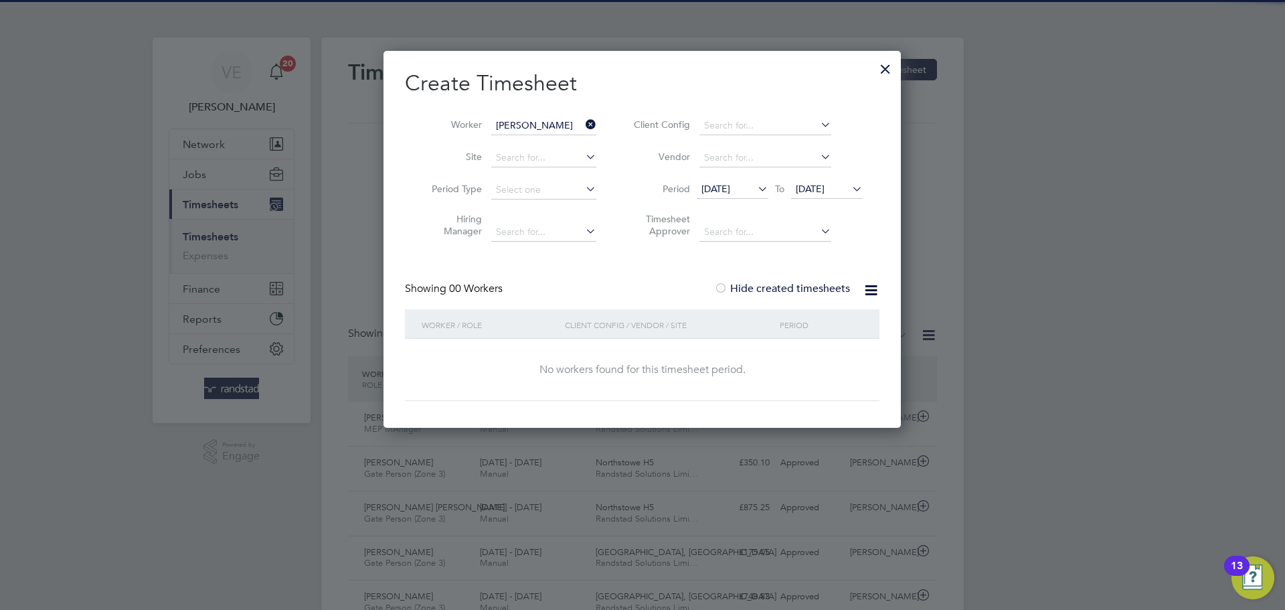
click at [811, 189] on span "[DATE]" at bounding box center [810, 189] width 29 height 12
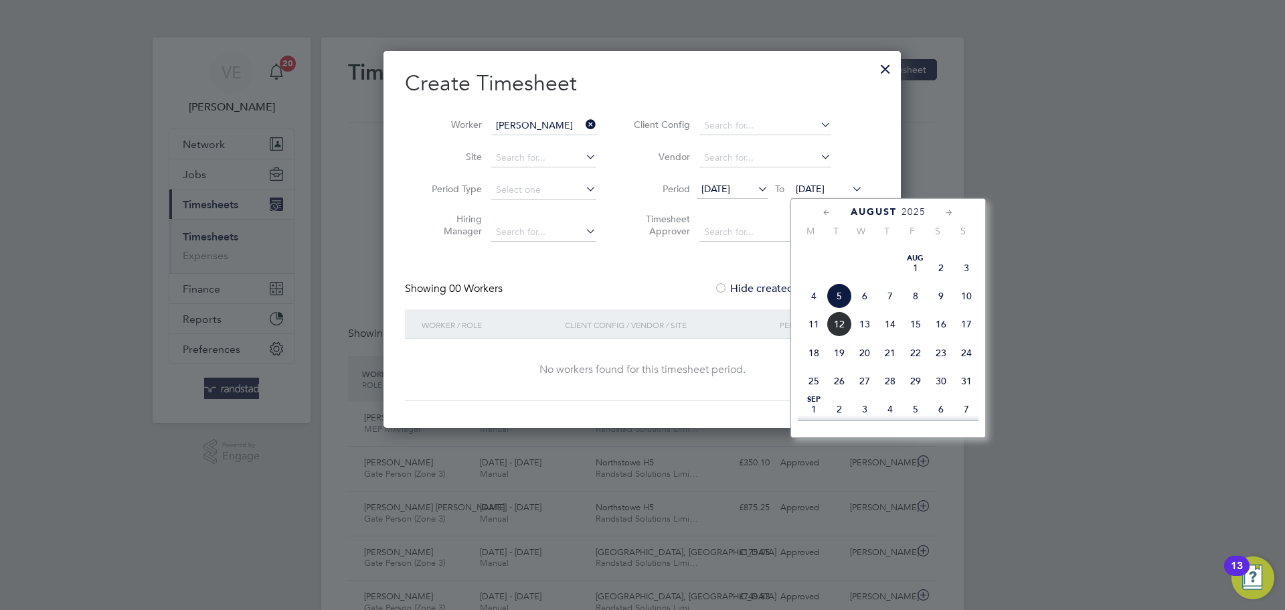
click at [968, 309] on span "10" at bounding box center [966, 295] width 25 height 25
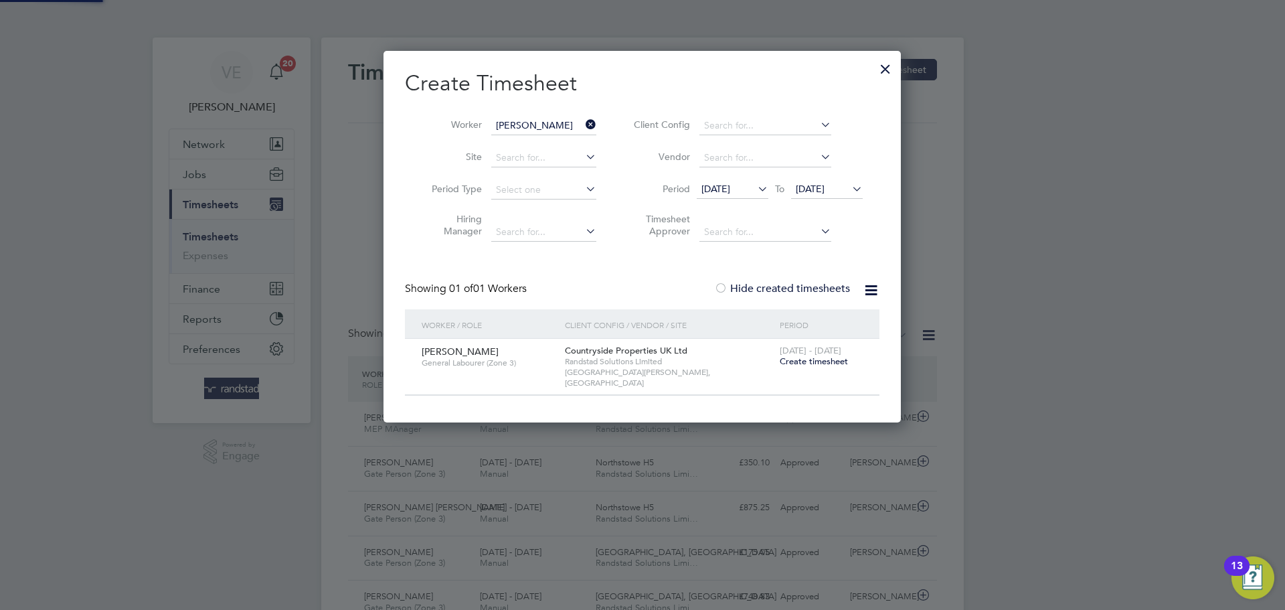
click at [805, 359] on span "Create timesheet" at bounding box center [814, 360] width 68 height 11
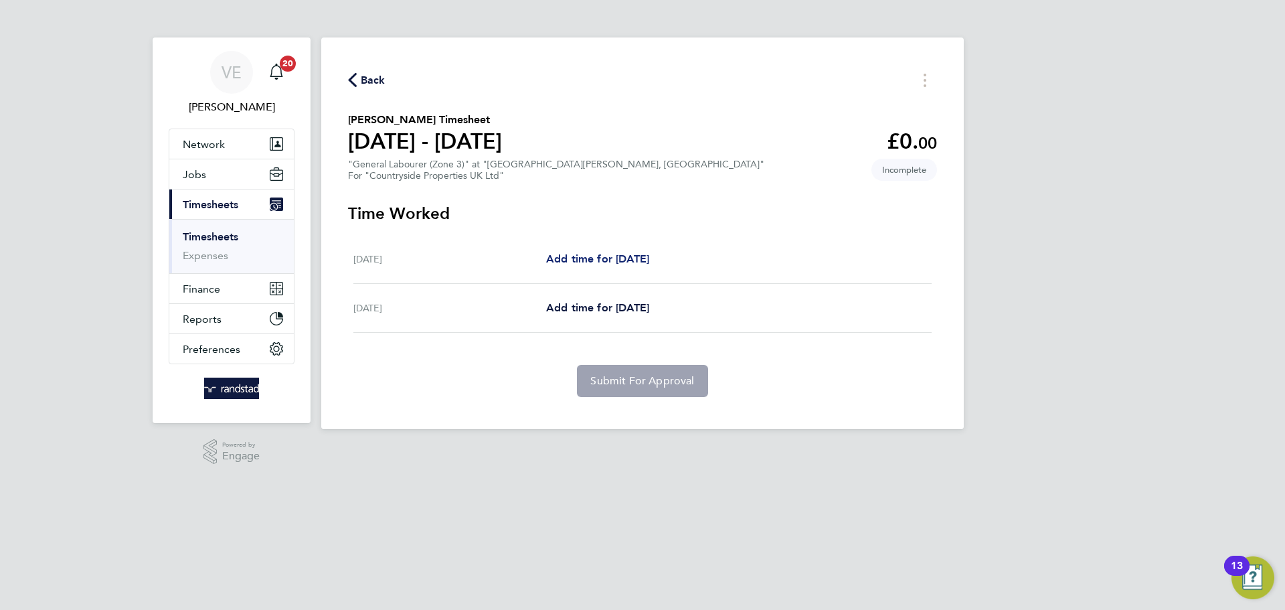
click at [620, 253] on span "Add time for [DATE]" at bounding box center [597, 258] width 103 height 13
select select "30"
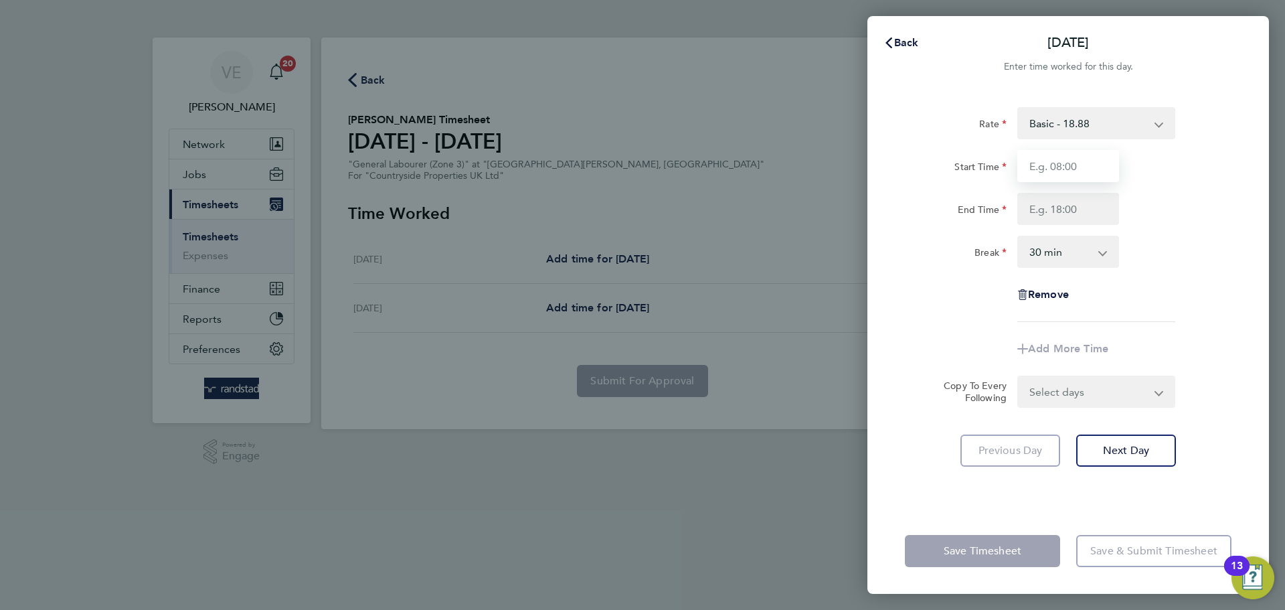
click at [1041, 174] on input "Start Time" at bounding box center [1069, 166] width 102 height 32
type input "07:30"
click at [1031, 206] on input "End Time" at bounding box center [1069, 209] width 102 height 32
type input "17:00"
click at [1164, 281] on div "Rate Basic - 18.88 Start Time 07:30 End Time 17:00 Break 0 min 15 min 30 min 45…" at bounding box center [1068, 214] width 327 height 215
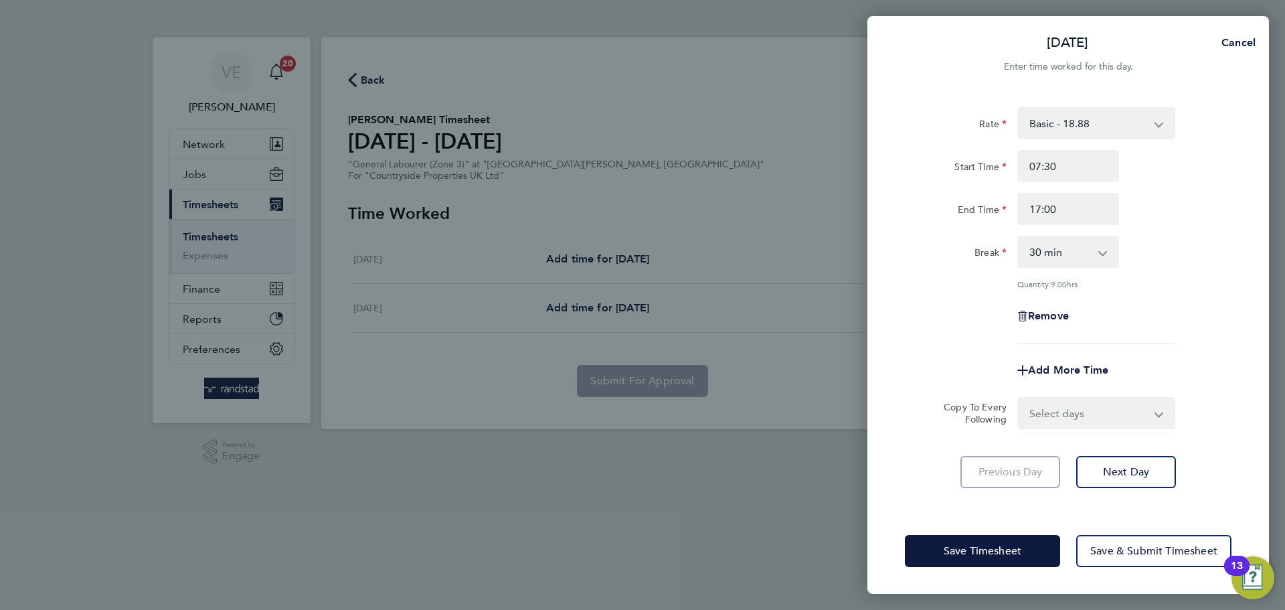
click at [1126, 409] on select "Select days [DATE]" at bounding box center [1089, 412] width 141 height 29
select select "THU"
click at [1019, 398] on select "Select days [DATE]" at bounding box center [1089, 412] width 141 height 29
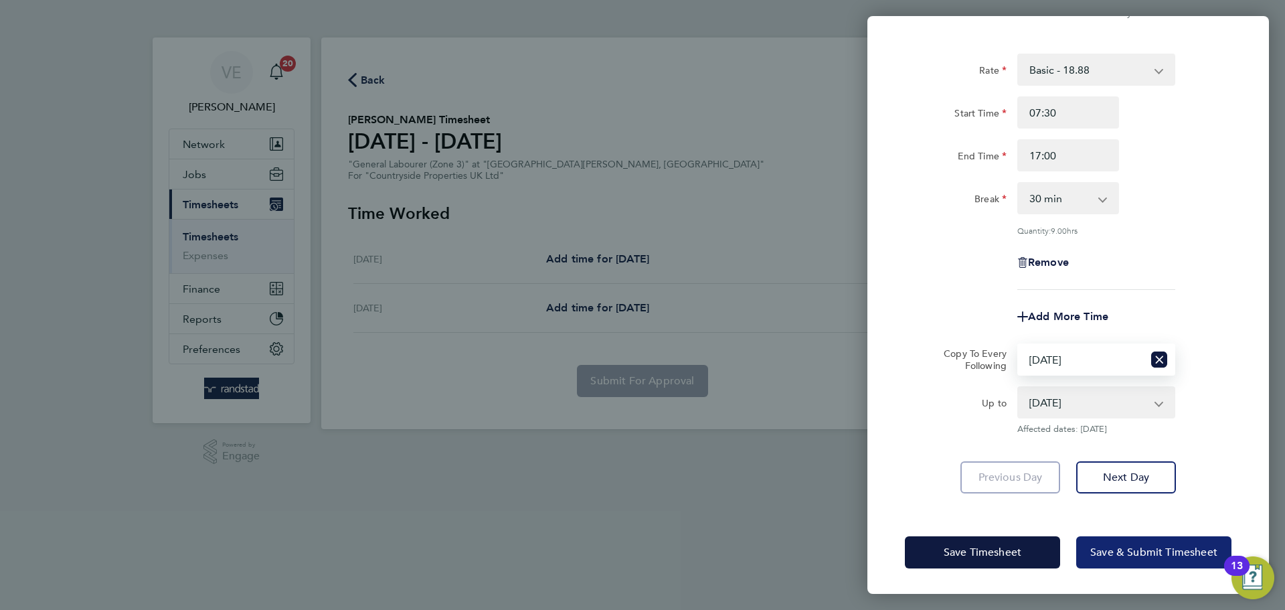
click at [1165, 552] on span "Save & Submit Timesheet" at bounding box center [1153, 552] width 127 height 13
